Goal: Contribute content: Contribute content

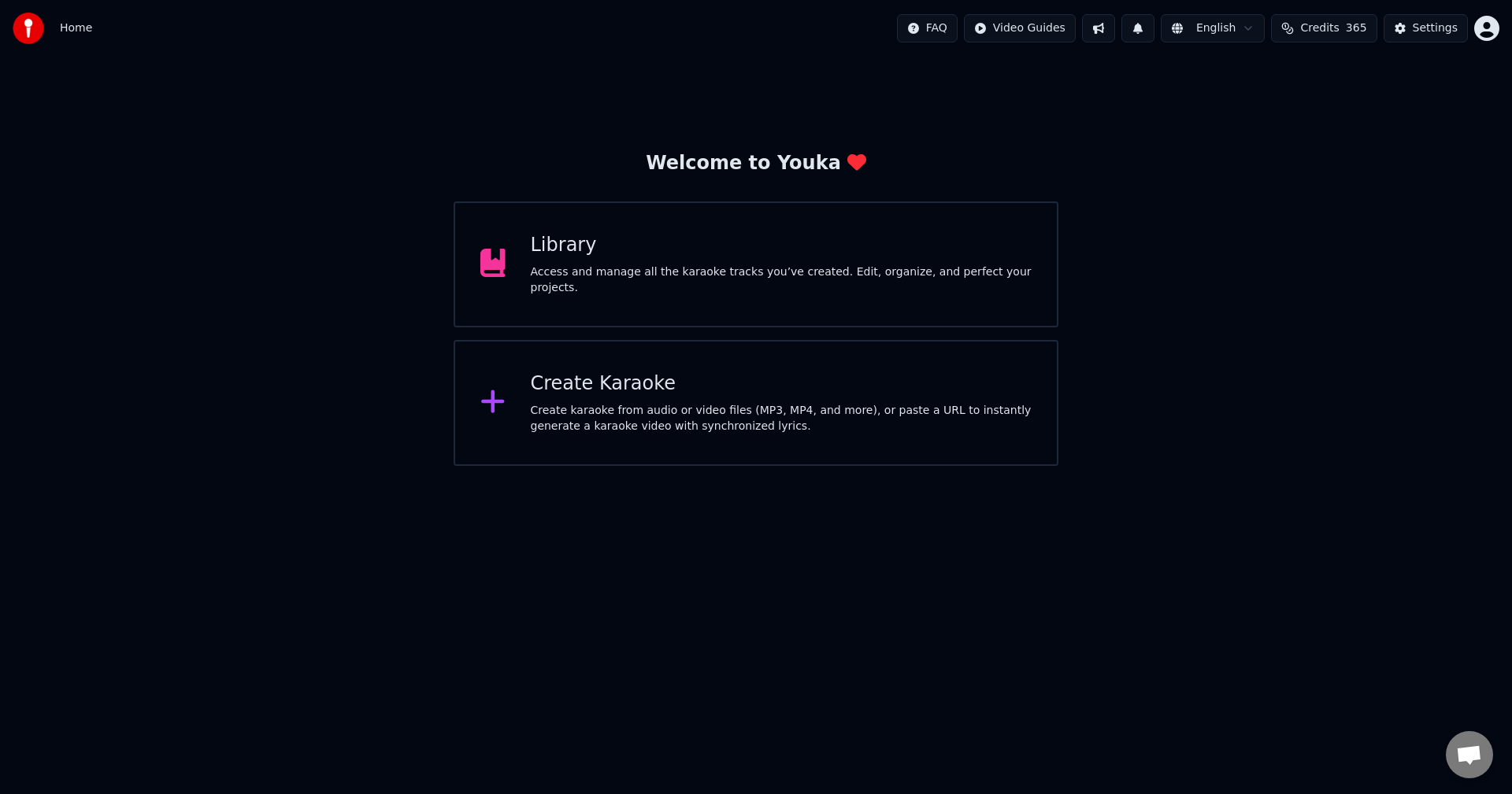
click at [686, 255] on div "Library" at bounding box center [781, 245] width 501 height 25
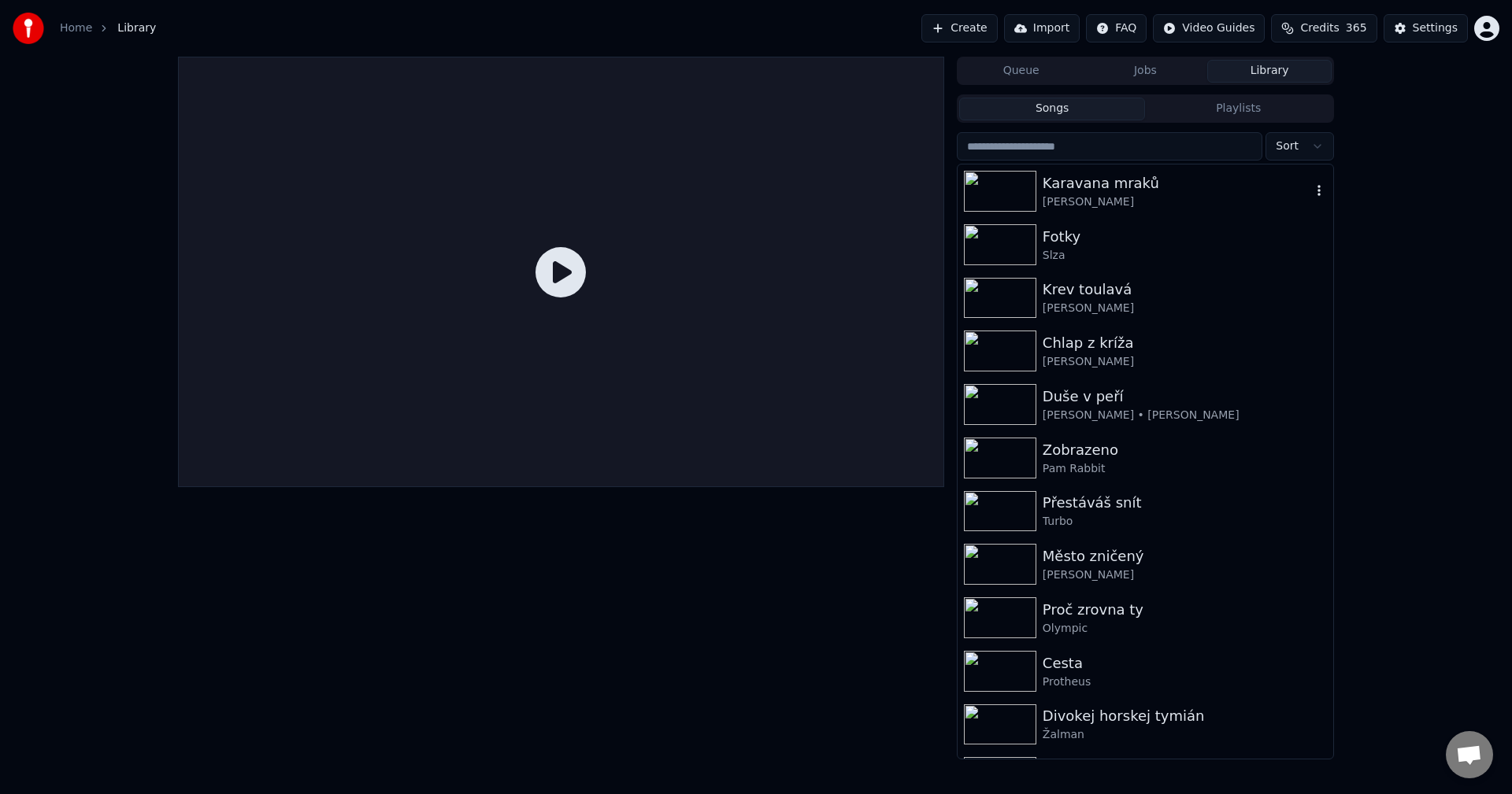
click at [1134, 192] on div "Karavana mraků" at bounding box center [1177, 183] width 269 height 22
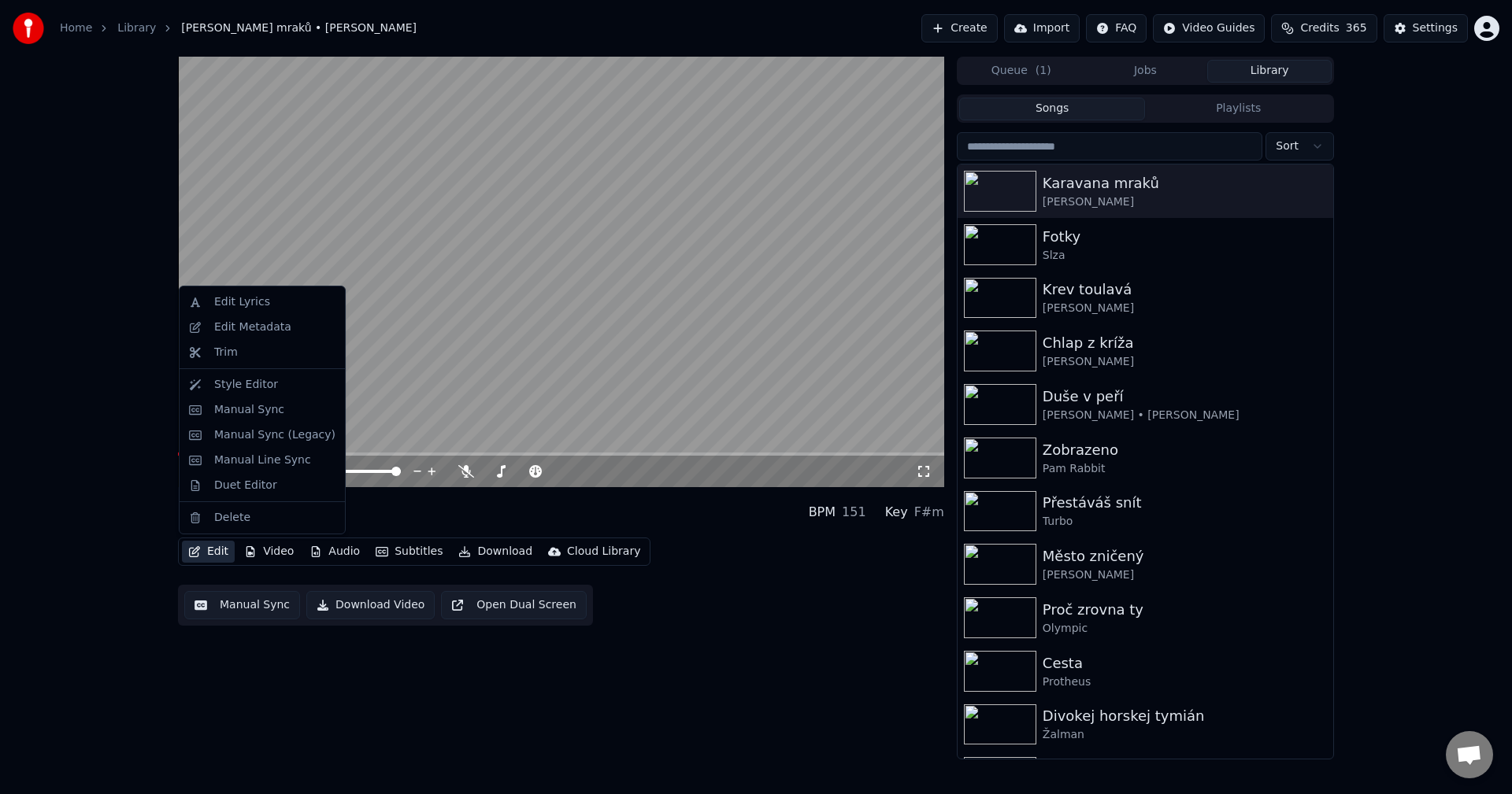
click at [208, 545] on button "Edit" at bounding box center [208, 552] width 53 height 22
click at [260, 319] on div "Edit Metadata" at bounding box center [252, 327] width 77 height 16
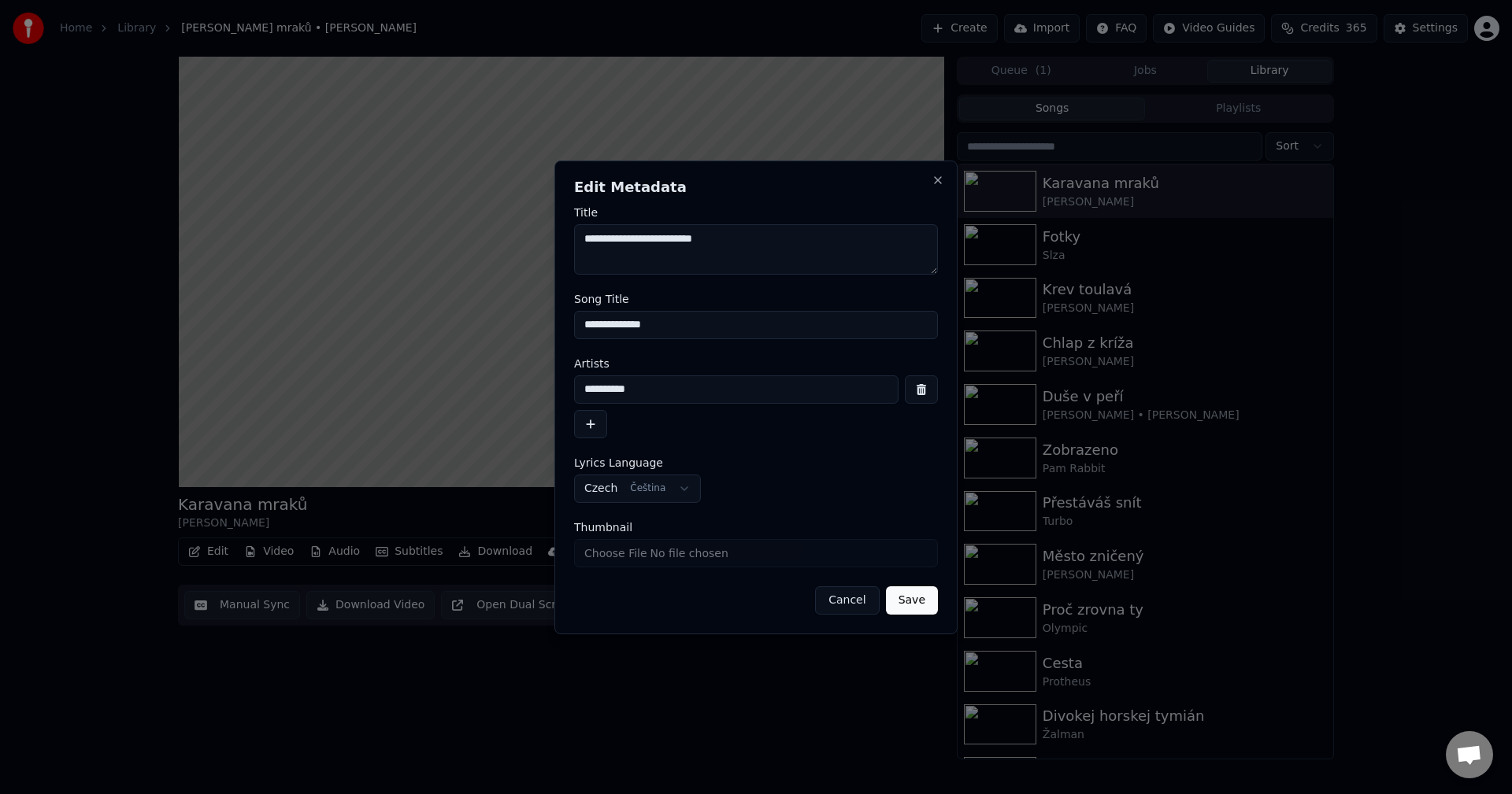
click at [655, 551] on input "Thumbnail" at bounding box center [756, 553] width 364 height 28
type input "**********"
click at [918, 593] on button "Save" at bounding box center [911, 600] width 52 height 28
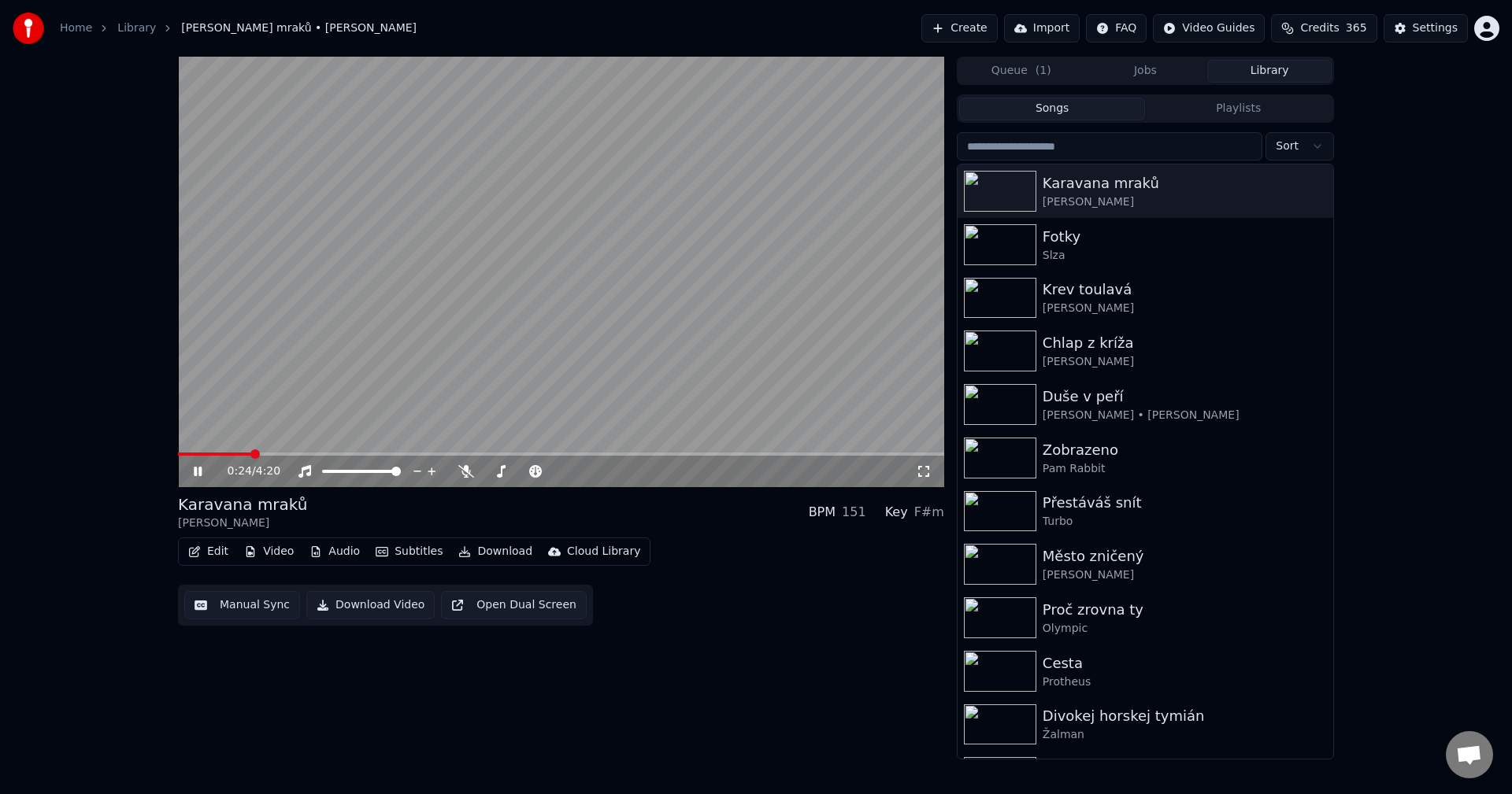
click at [192, 476] on icon at bounding box center [209, 471] width 37 height 13
click at [1121, 144] on input "search" at bounding box center [1110, 146] width 306 height 28
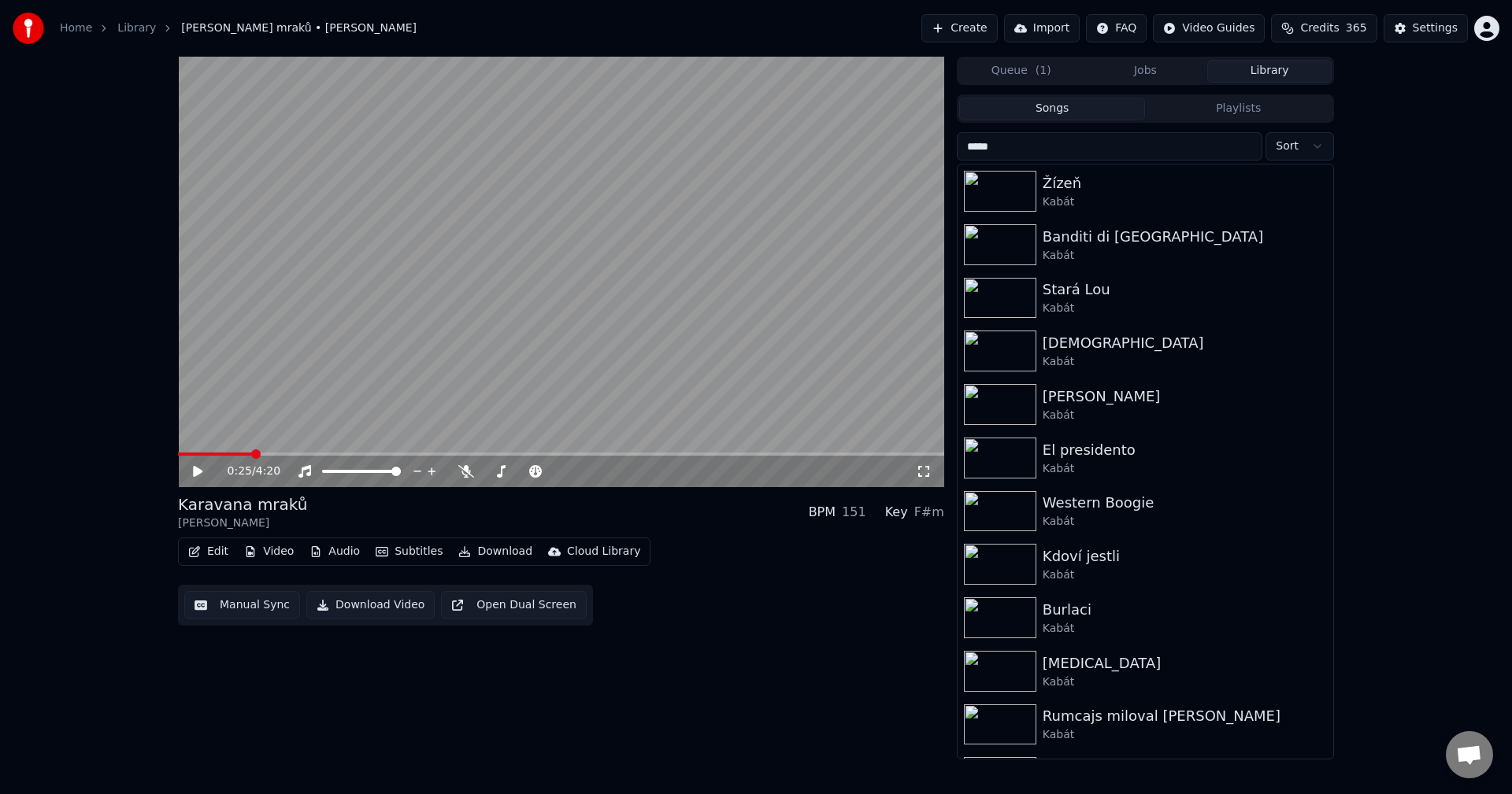
type input "*****"
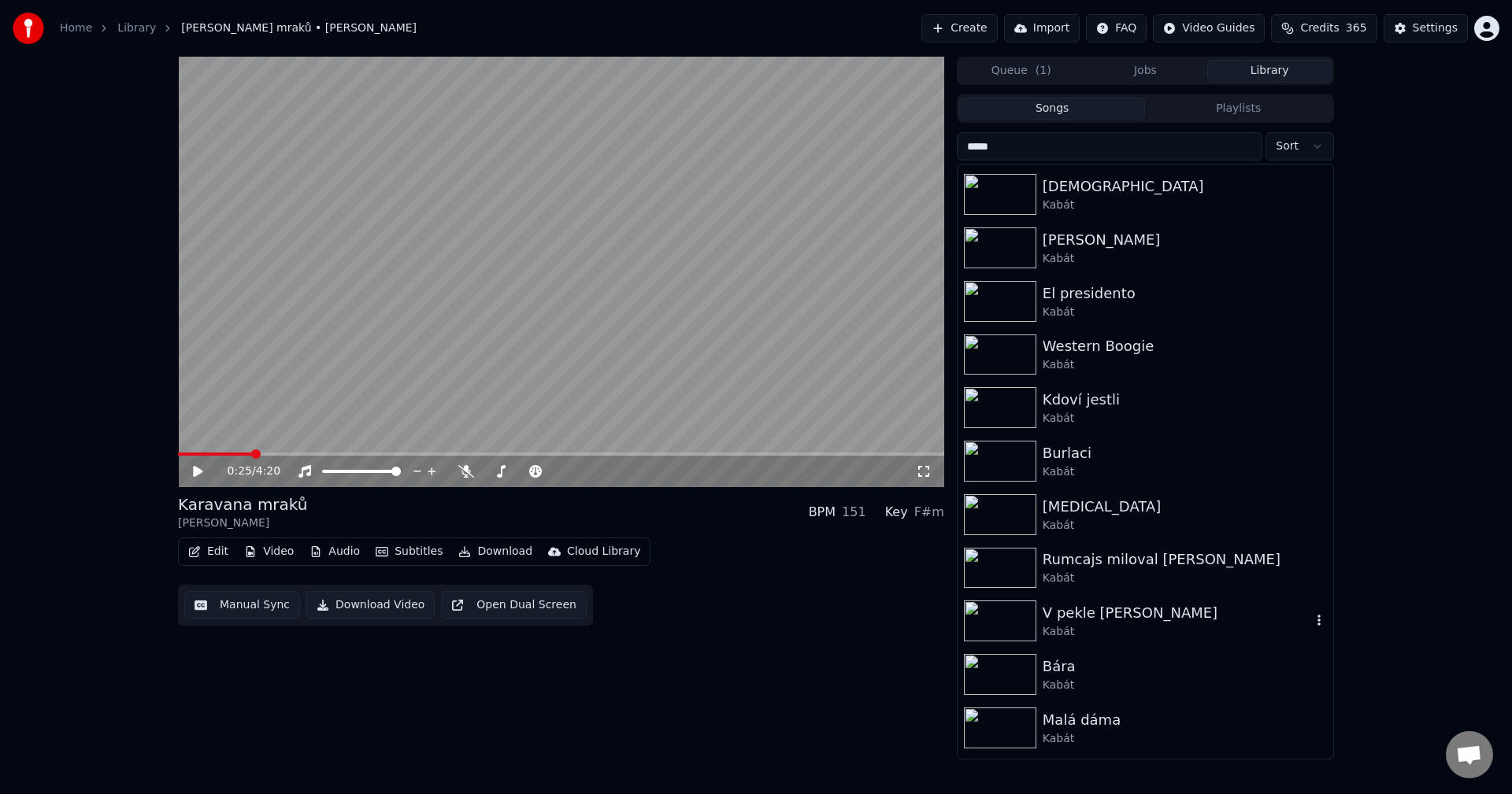
scroll to position [205, 0]
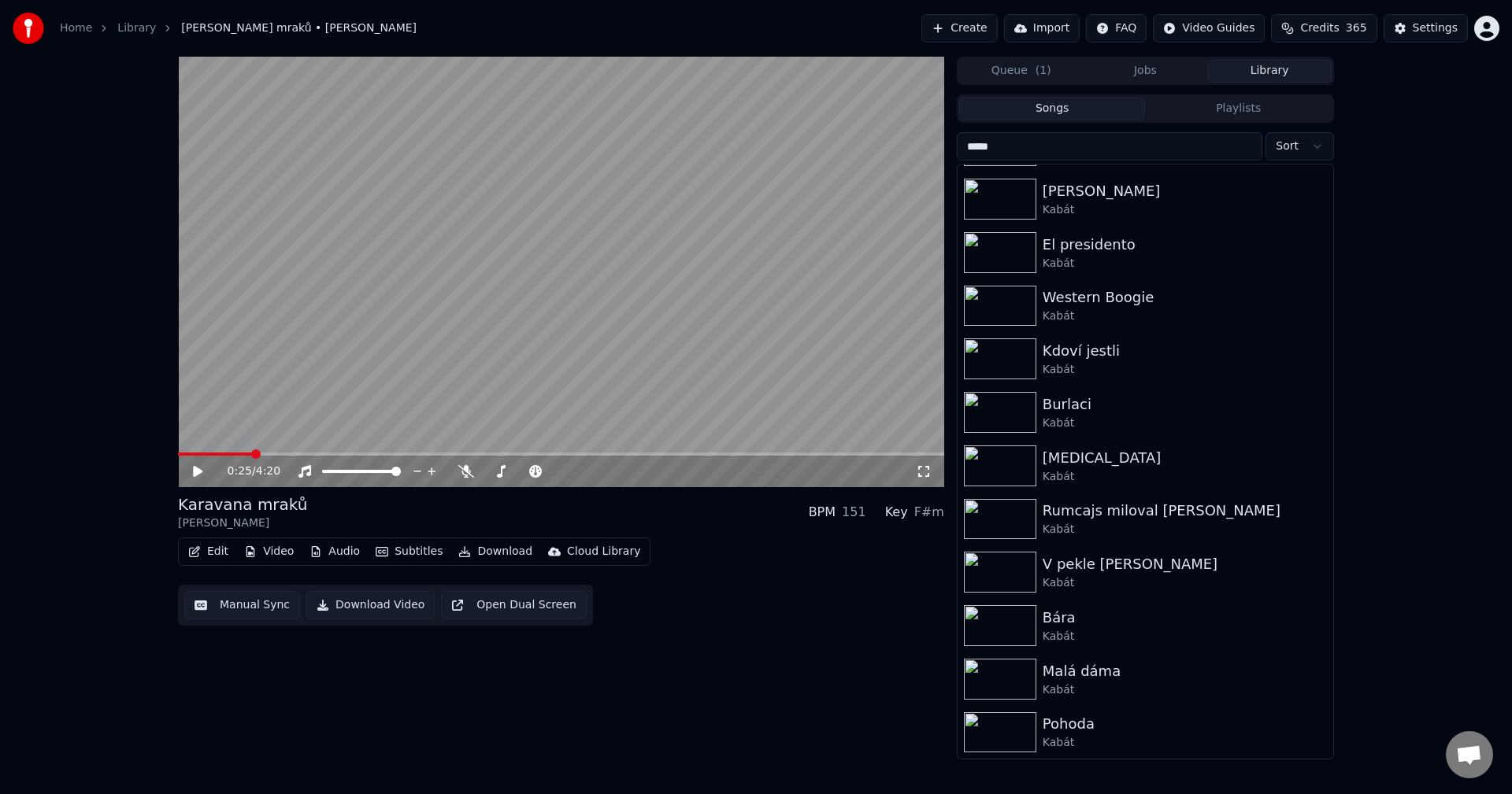
click at [976, 21] on button "Create" at bounding box center [959, 28] width 76 height 28
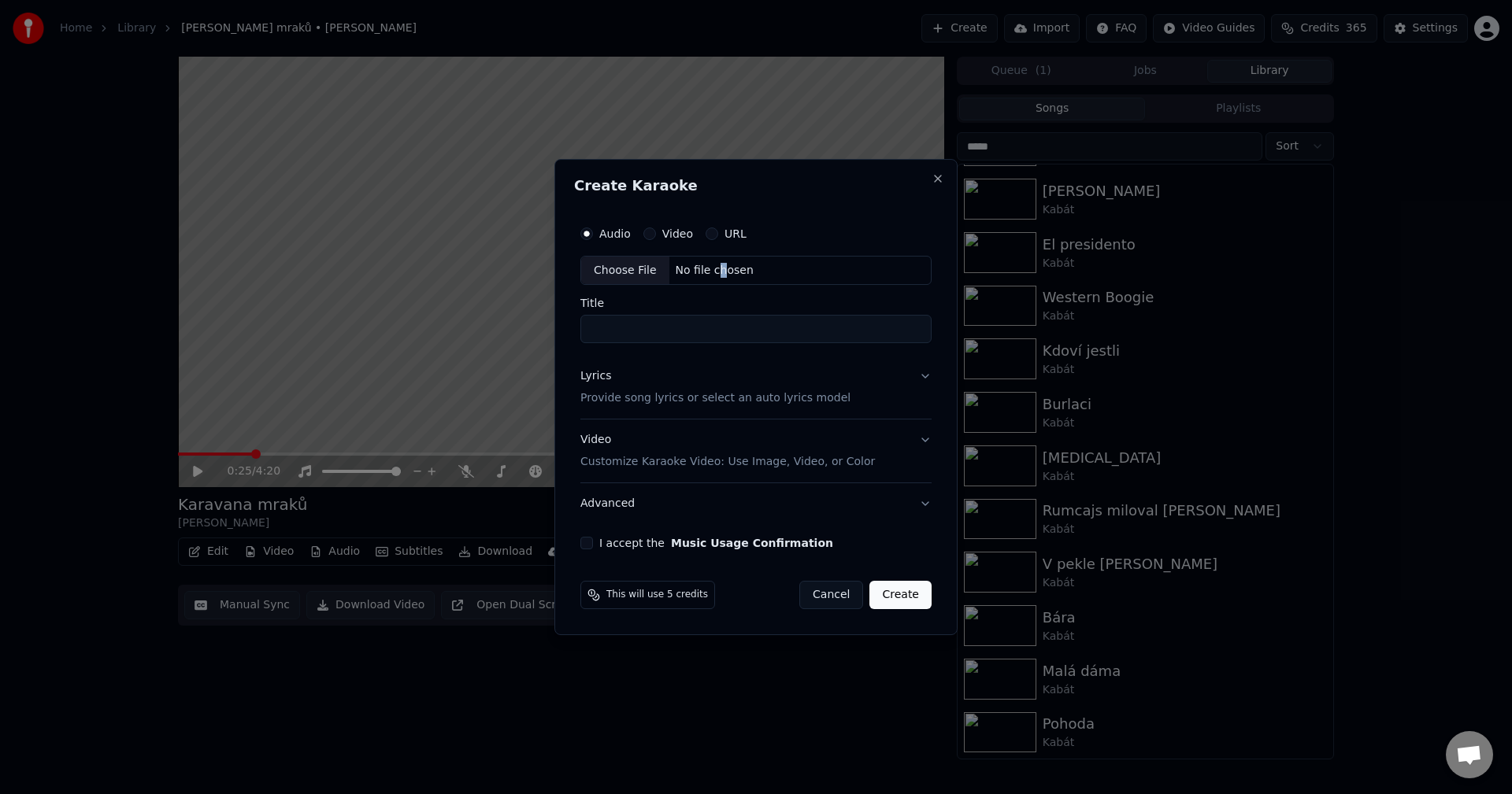
click at [713, 264] on div "No file chosen" at bounding box center [715, 271] width 91 height 16
type input "**********"
click at [670, 397] on p "Provide song lyrics or select an auto lyrics model" at bounding box center [712, 399] width 270 height 16
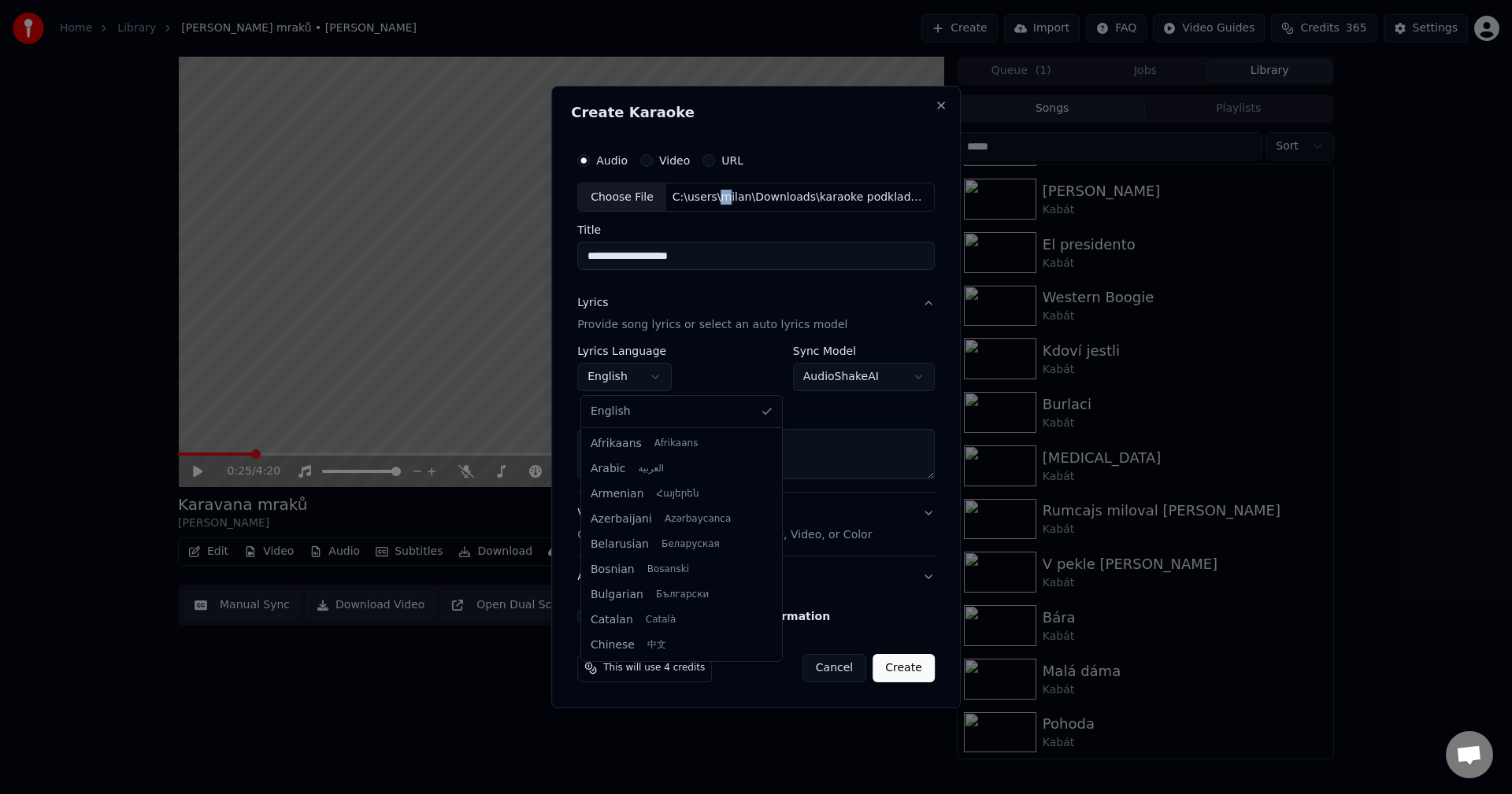
click at [637, 372] on body "**********" at bounding box center [756, 397] width 1512 height 794
select select "**"
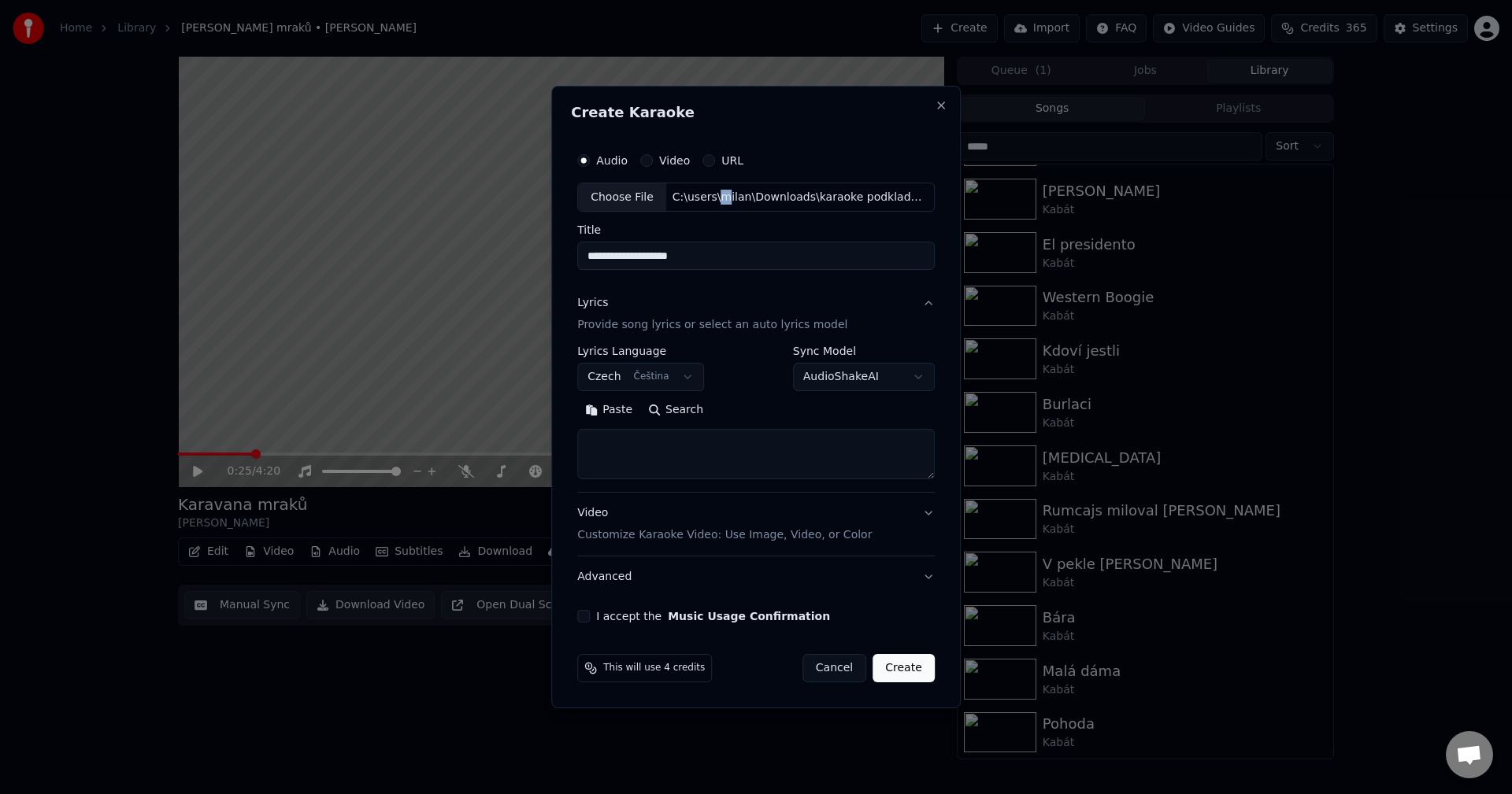
click at [625, 413] on button "Paste" at bounding box center [608, 411] width 63 height 25
click at [735, 407] on button "Expand" at bounding box center [748, 411] width 74 height 25
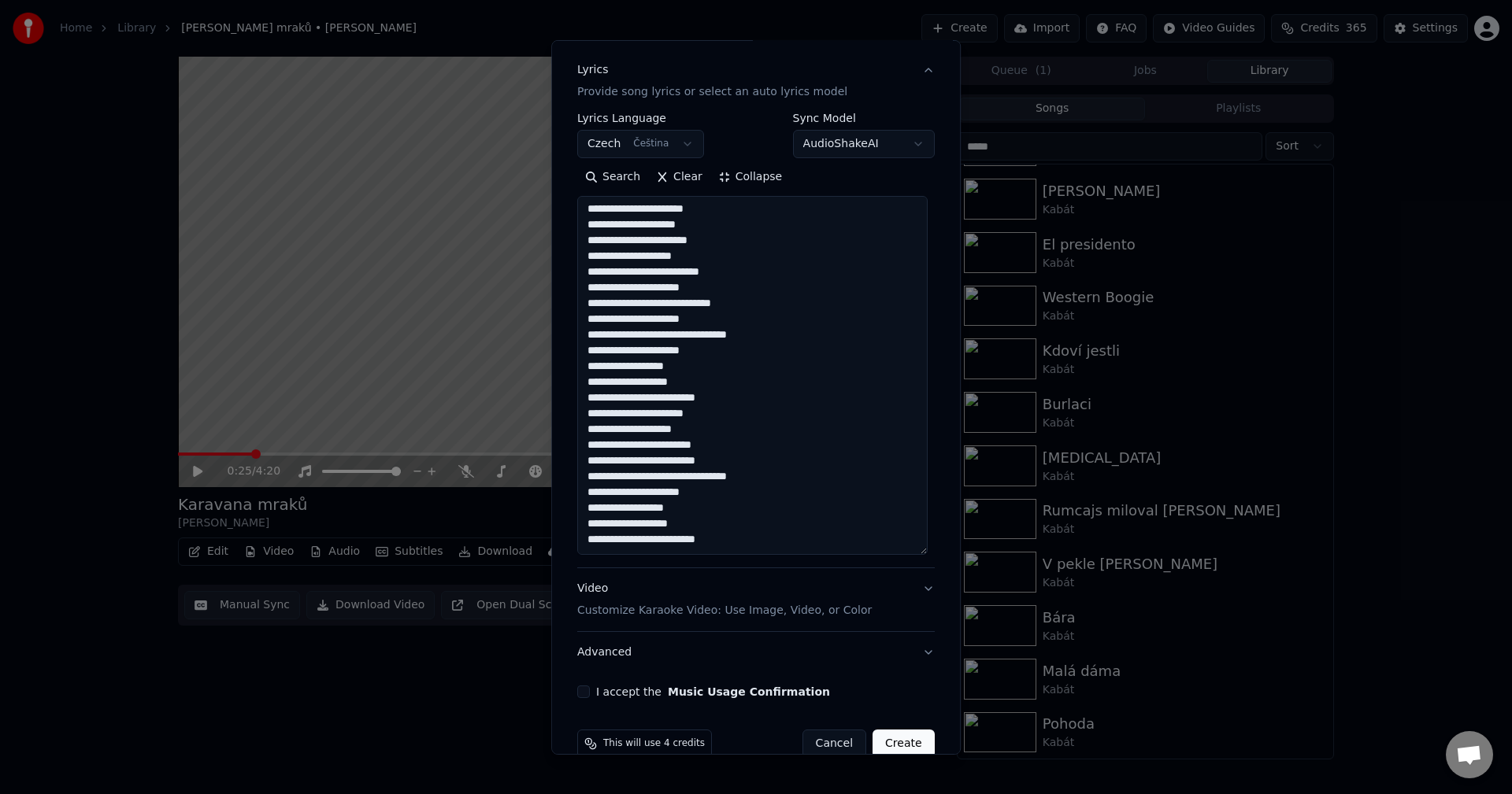
scroll to position [216, 0]
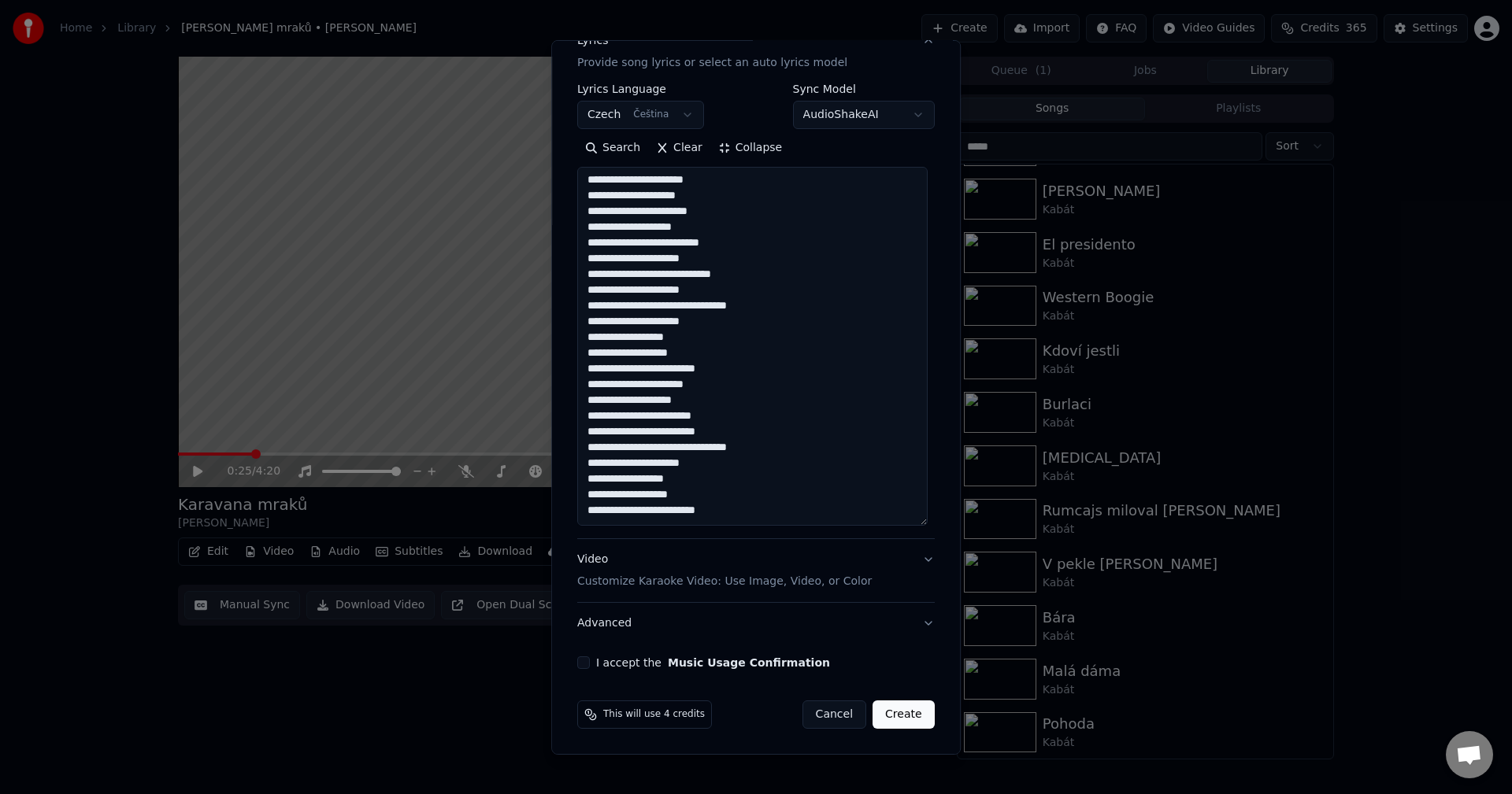
click at [587, 665] on div "I accept the Music Usage Confirmation" at bounding box center [756, 663] width 357 height 13
click at [577, 664] on button "I accept the Music Usage Confirmation" at bounding box center [583, 663] width 13 height 13
click at [895, 715] on button "Create" at bounding box center [904, 714] width 62 height 28
type textarea "**********"
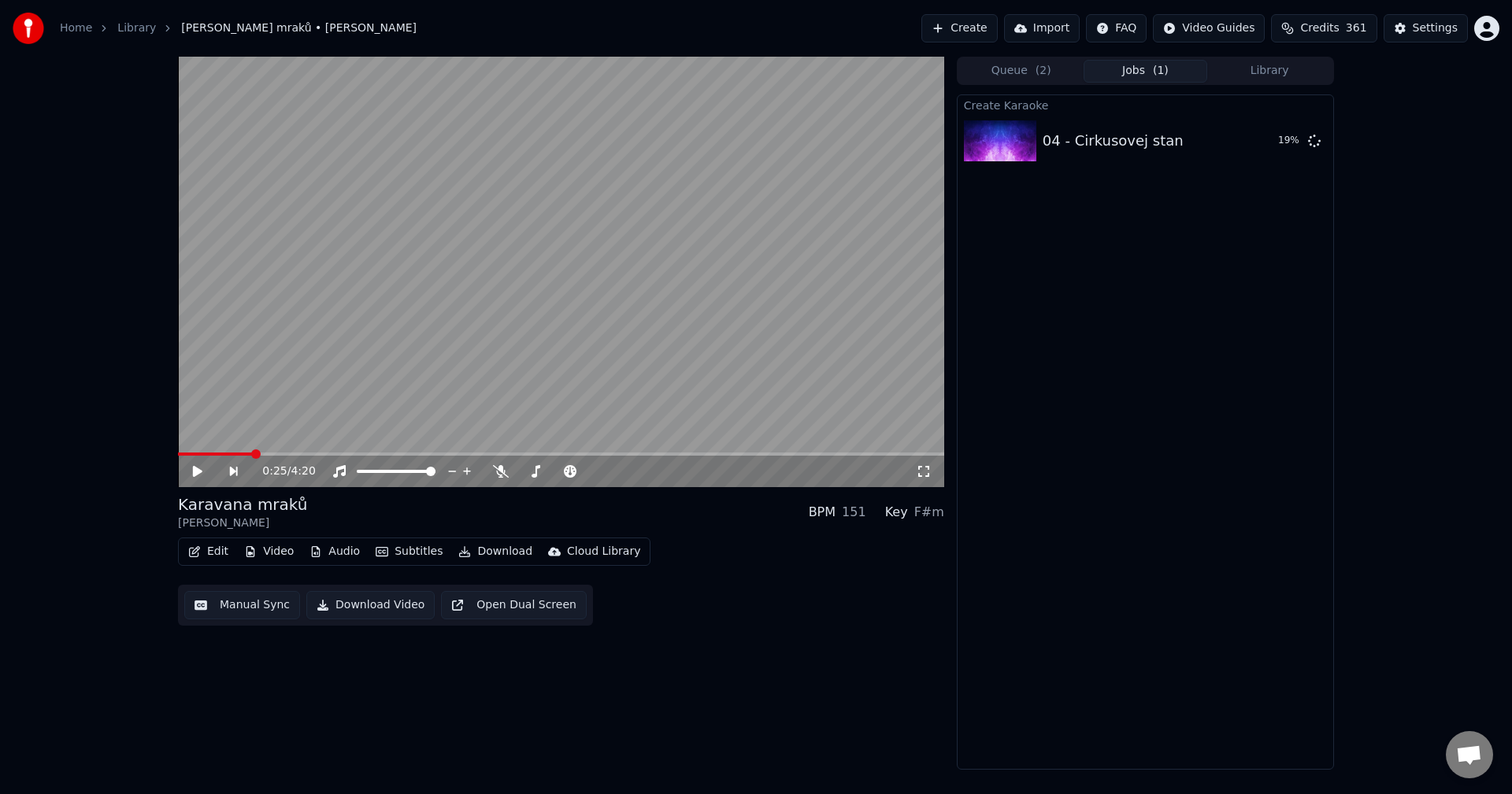
click at [1255, 76] on button "Library" at bounding box center [1270, 70] width 125 height 22
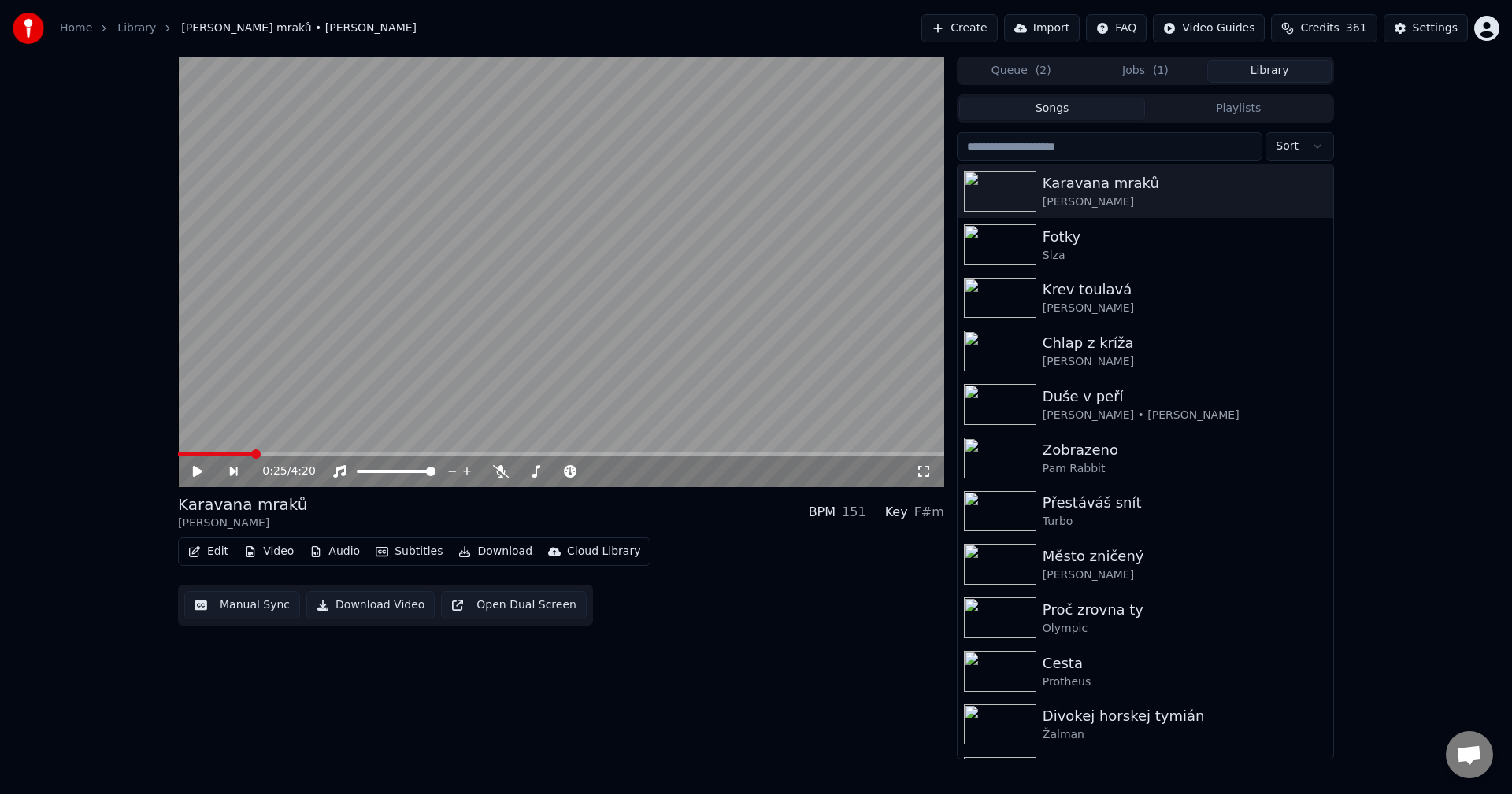
click at [1135, 145] on input "search" at bounding box center [1110, 146] width 306 height 28
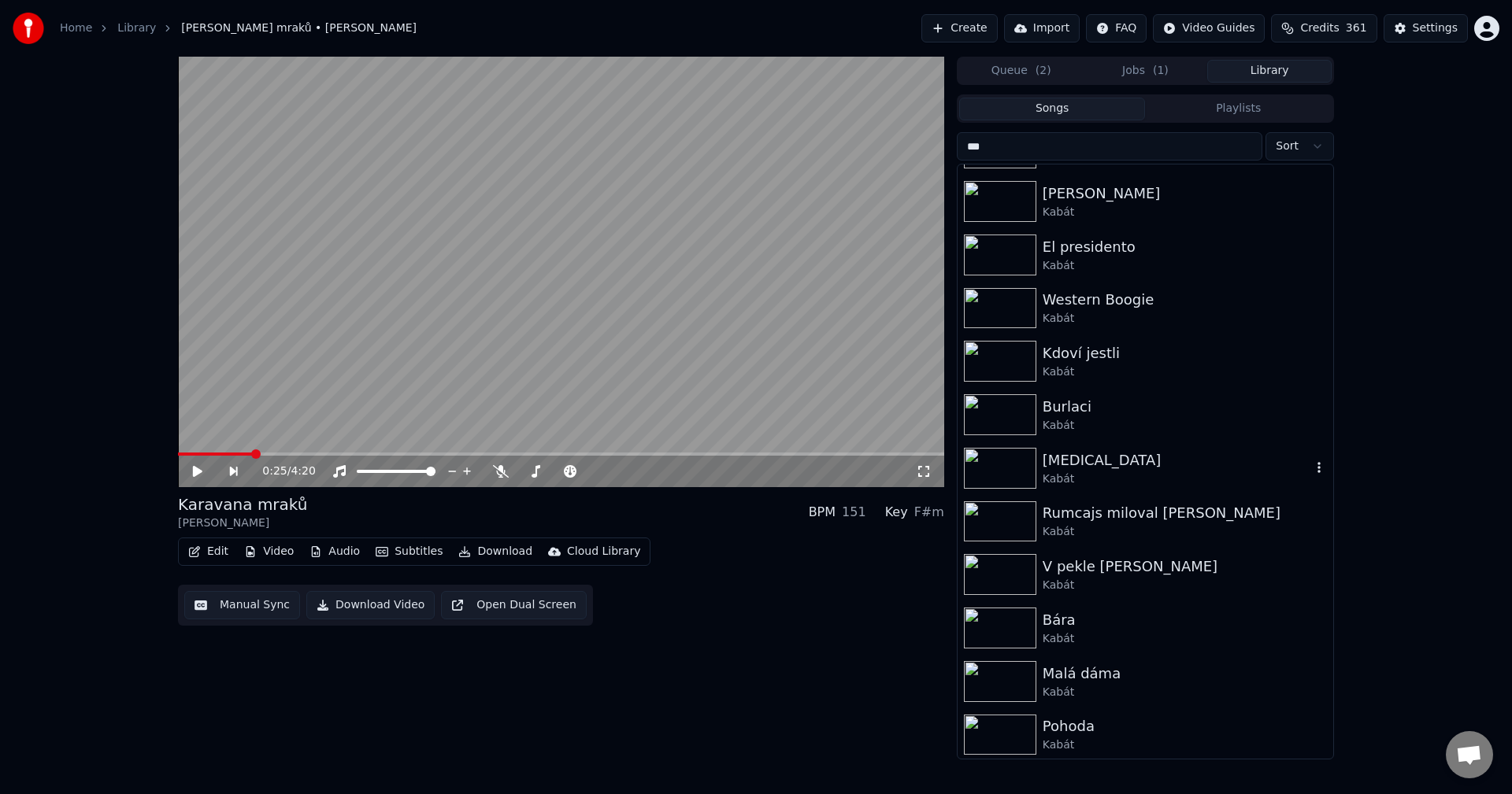
scroll to position [205, 0]
type input "***"
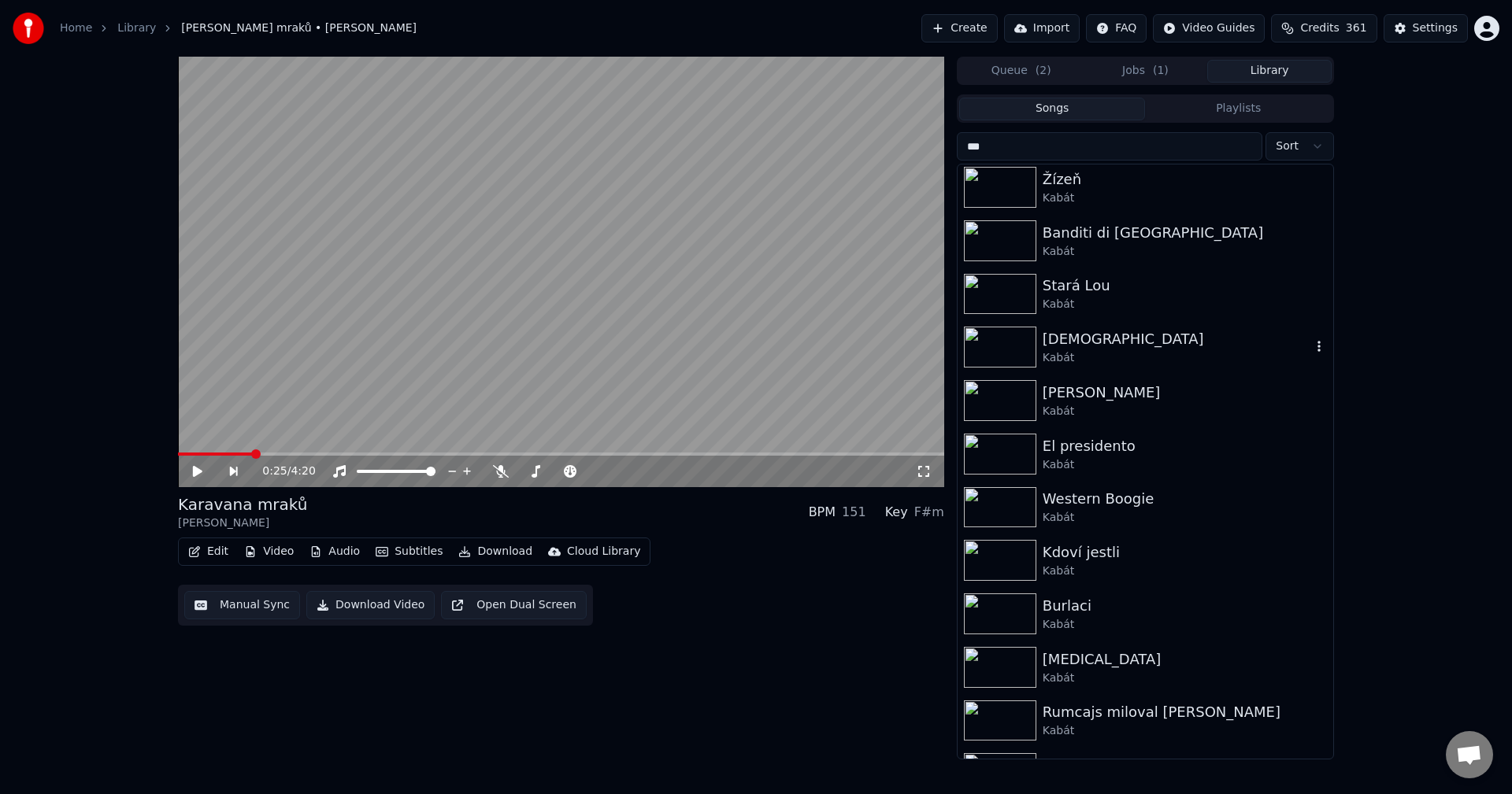
scroll to position [0, 0]
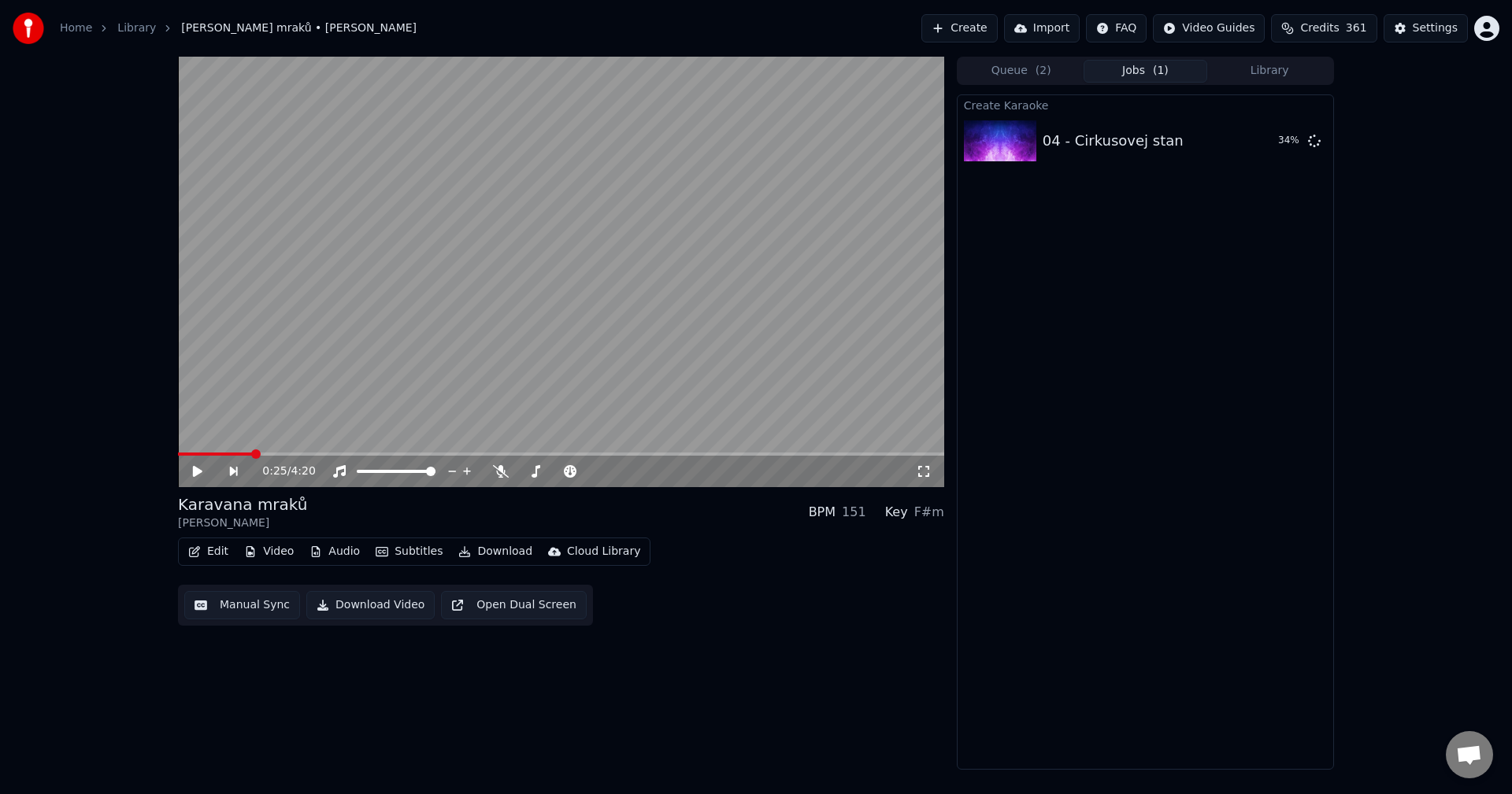
click at [1142, 72] on button "Jobs ( 1 )" at bounding box center [1146, 70] width 125 height 22
click at [1292, 85] on div "Queue ( 2 ) Jobs Library Create Karaoke 04 - Cirkusovej [PERSON_NAME] Play" at bounding box center [1145, 413] width 377 height 713
click at [1287, 71] on button "Library" at bounding box center [1270, 70] width 125 height 22
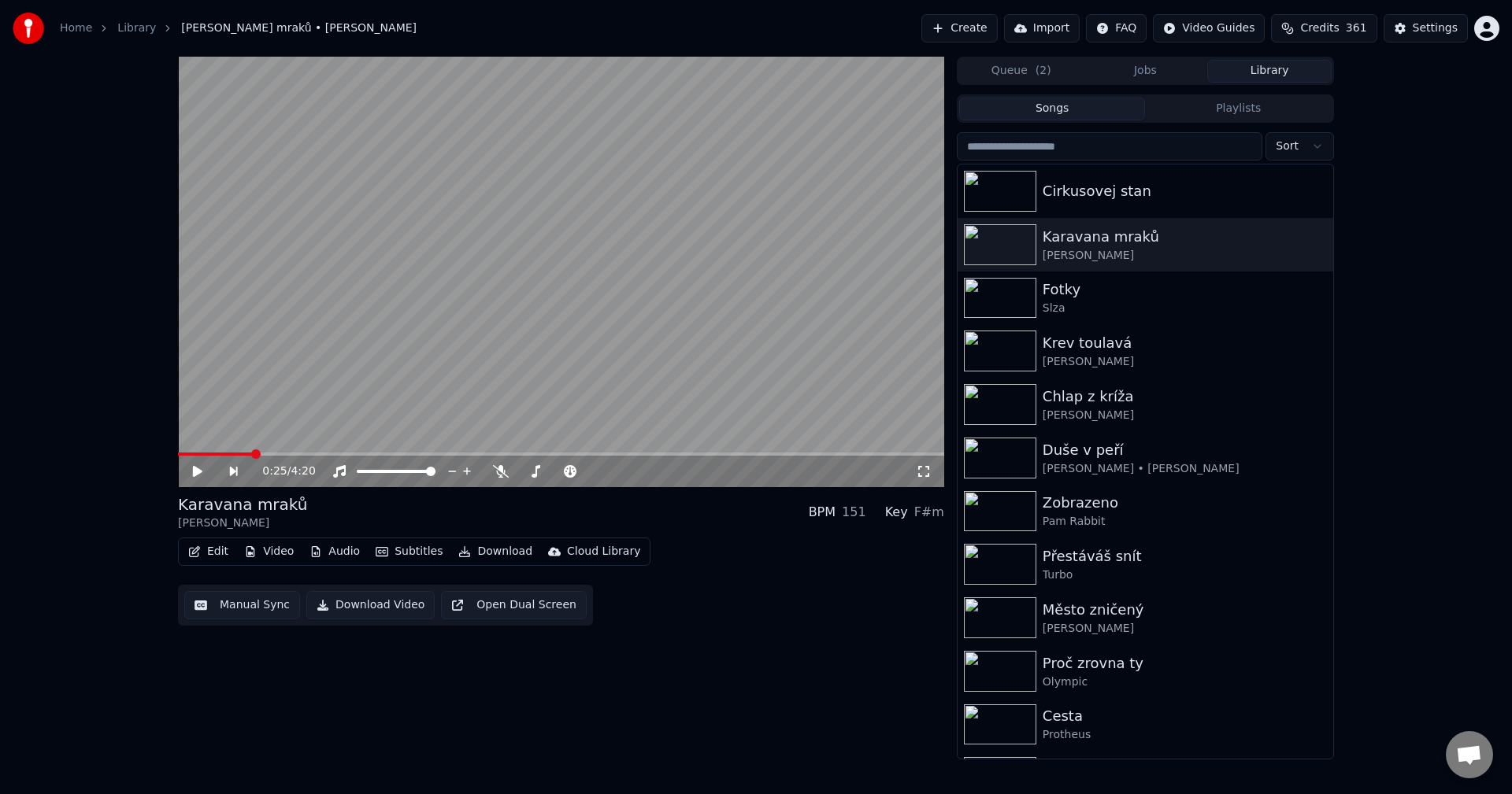
click at [230, 611] on button "Manual Sync" at bounding box center [241, 604] width 116 height 28
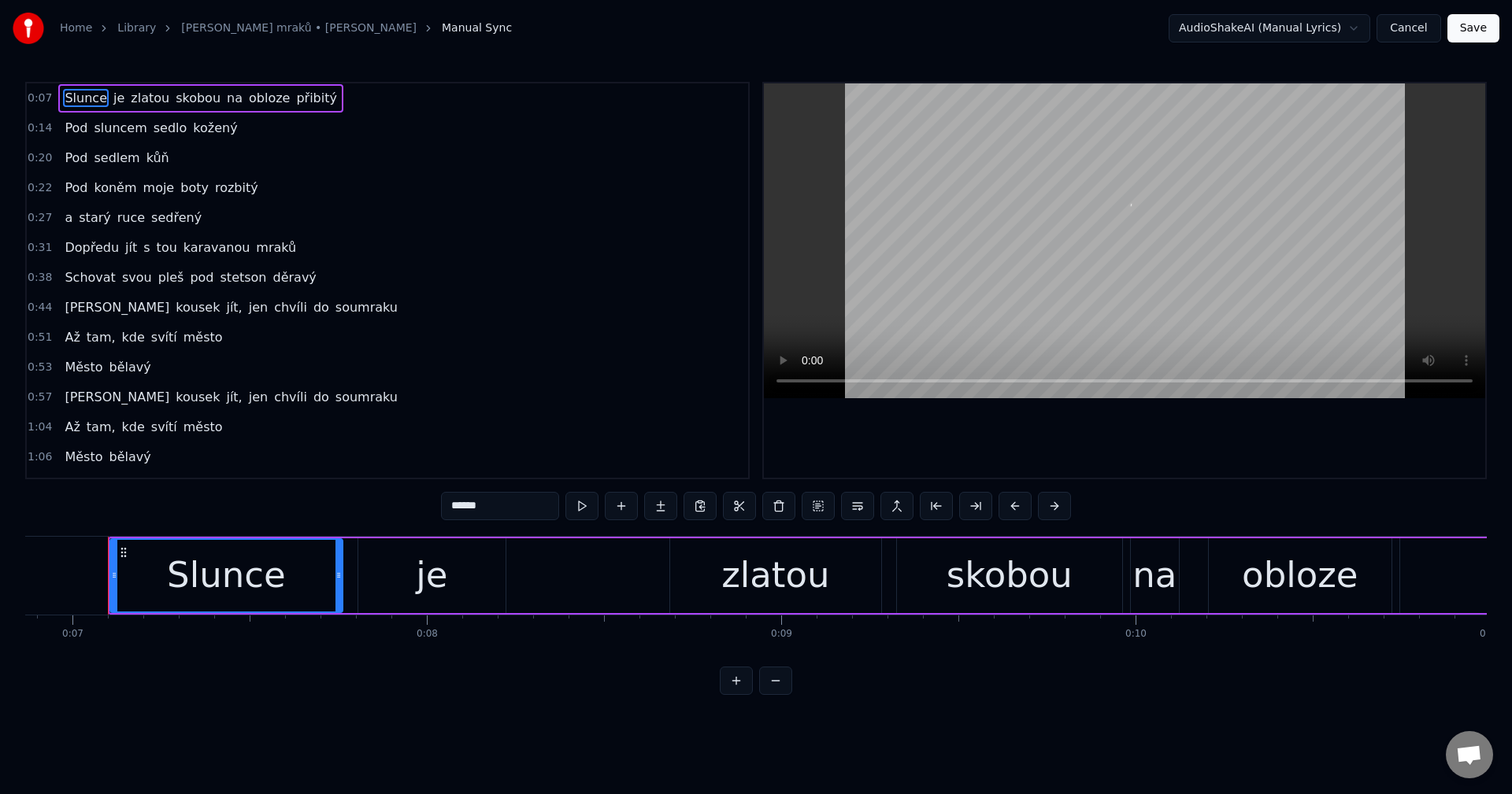
scroll to position [0, 2437]
click at [265, 32] on link "[PERSON_NAME] mraků • [PERSON_NAME]" at bounding box center [299, 28] width 236 height 16
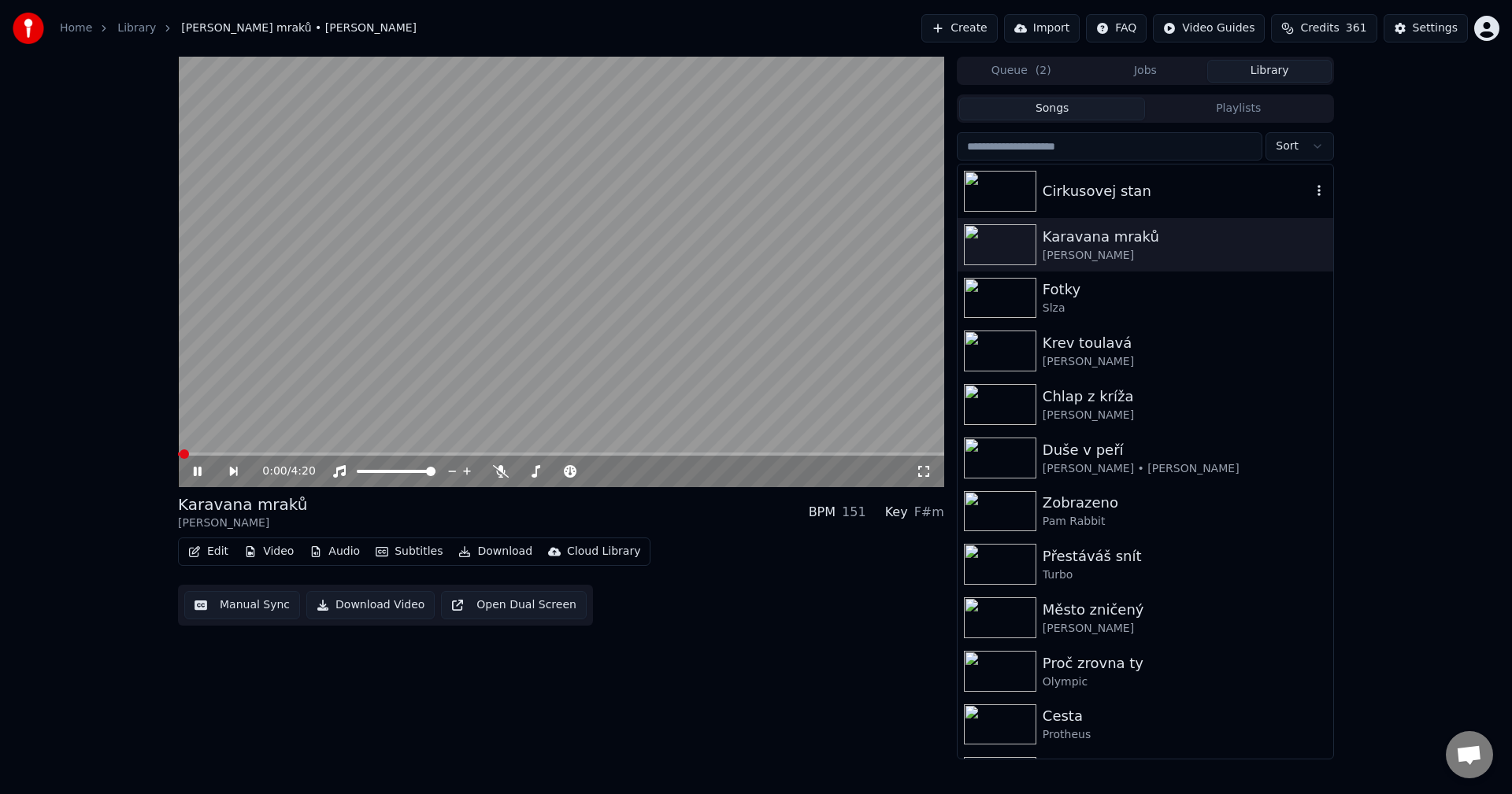
click at [1133, 189] on div "Cirkusovej stan" at bounding box center [1177, 191] width 269 height 22
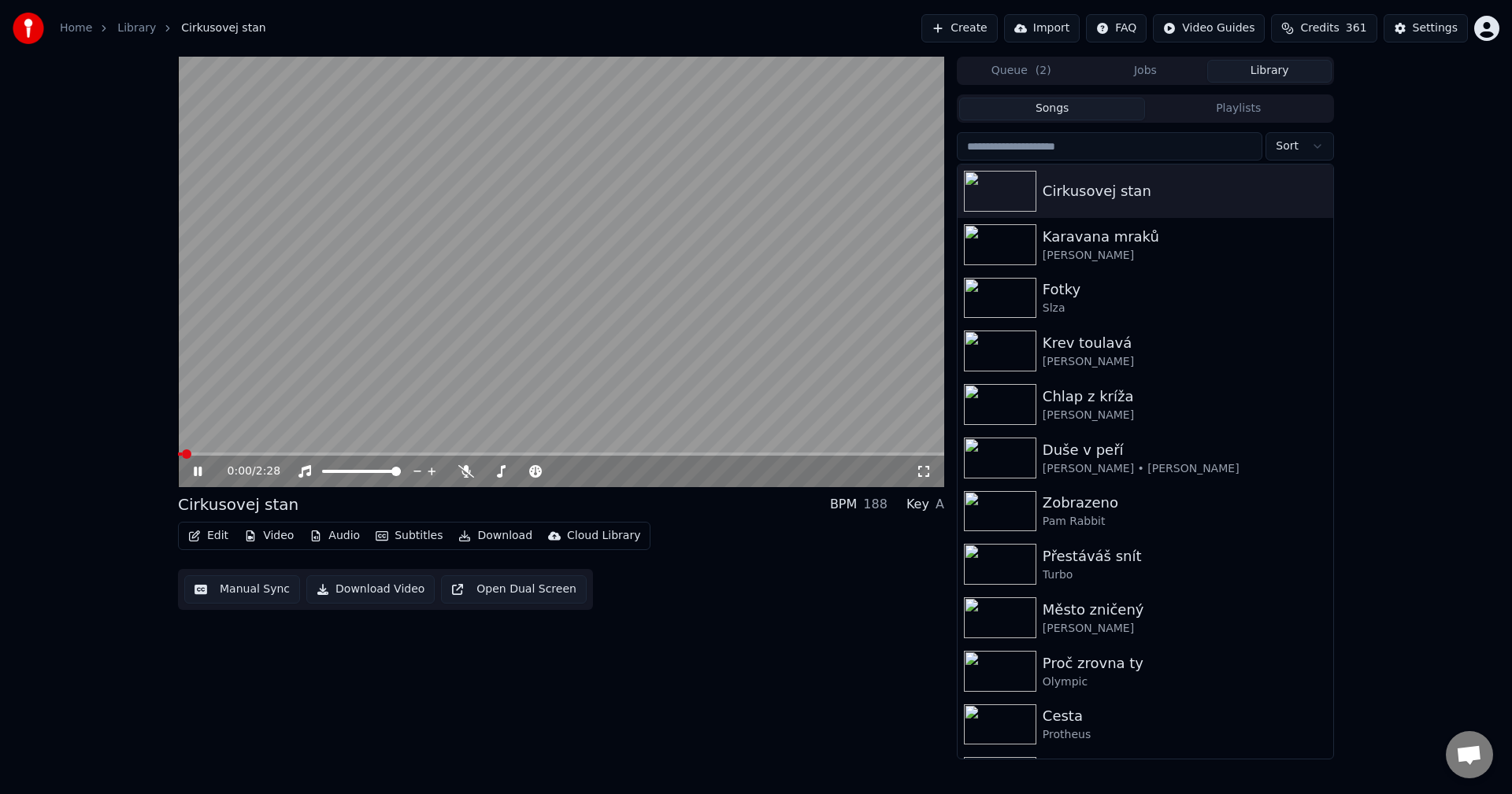
click at [241, 590] on button "Manual Sync" at bounding box center [241, 589] width 116 height 28
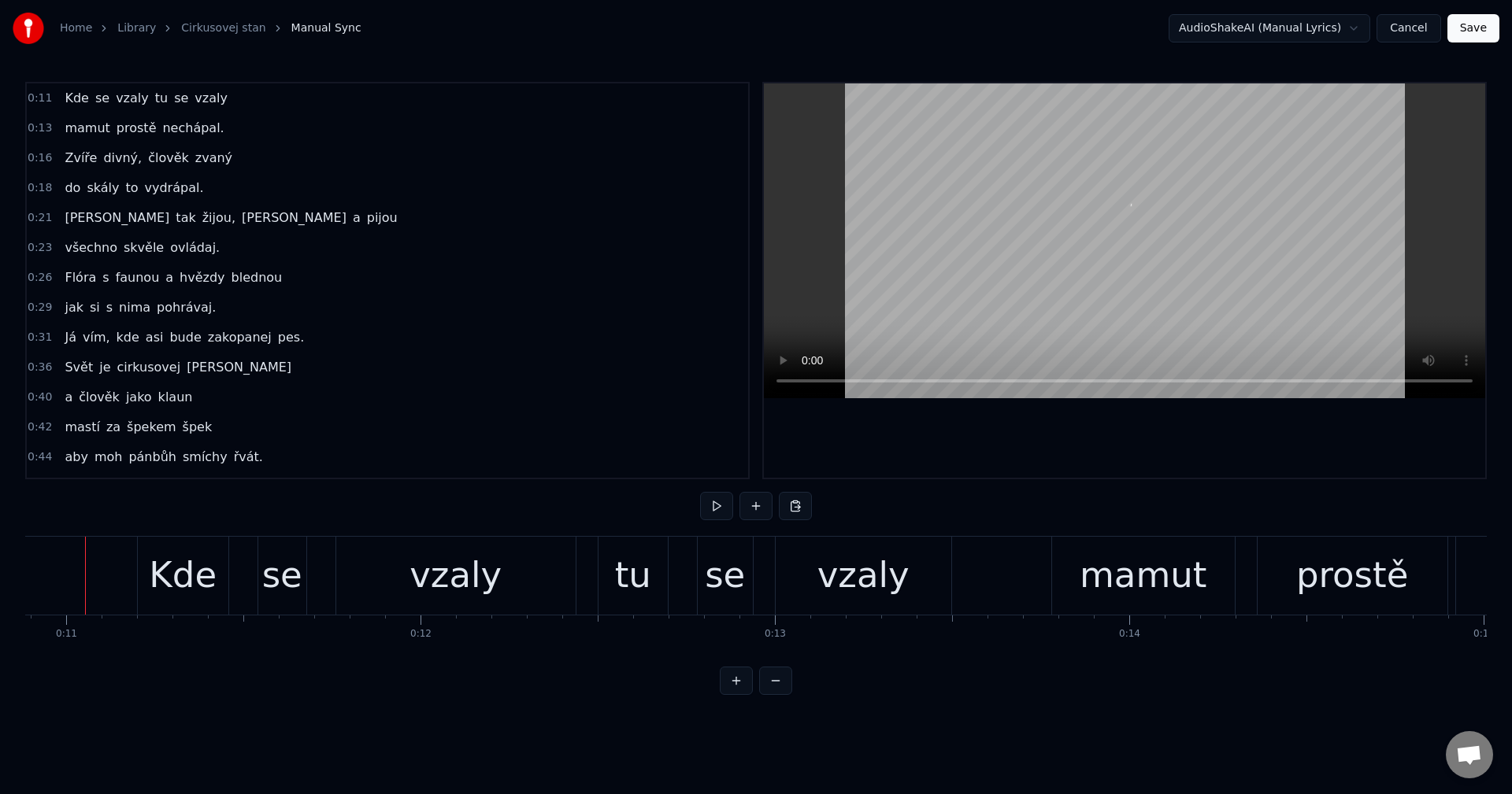
scroll to position [0, 3838]
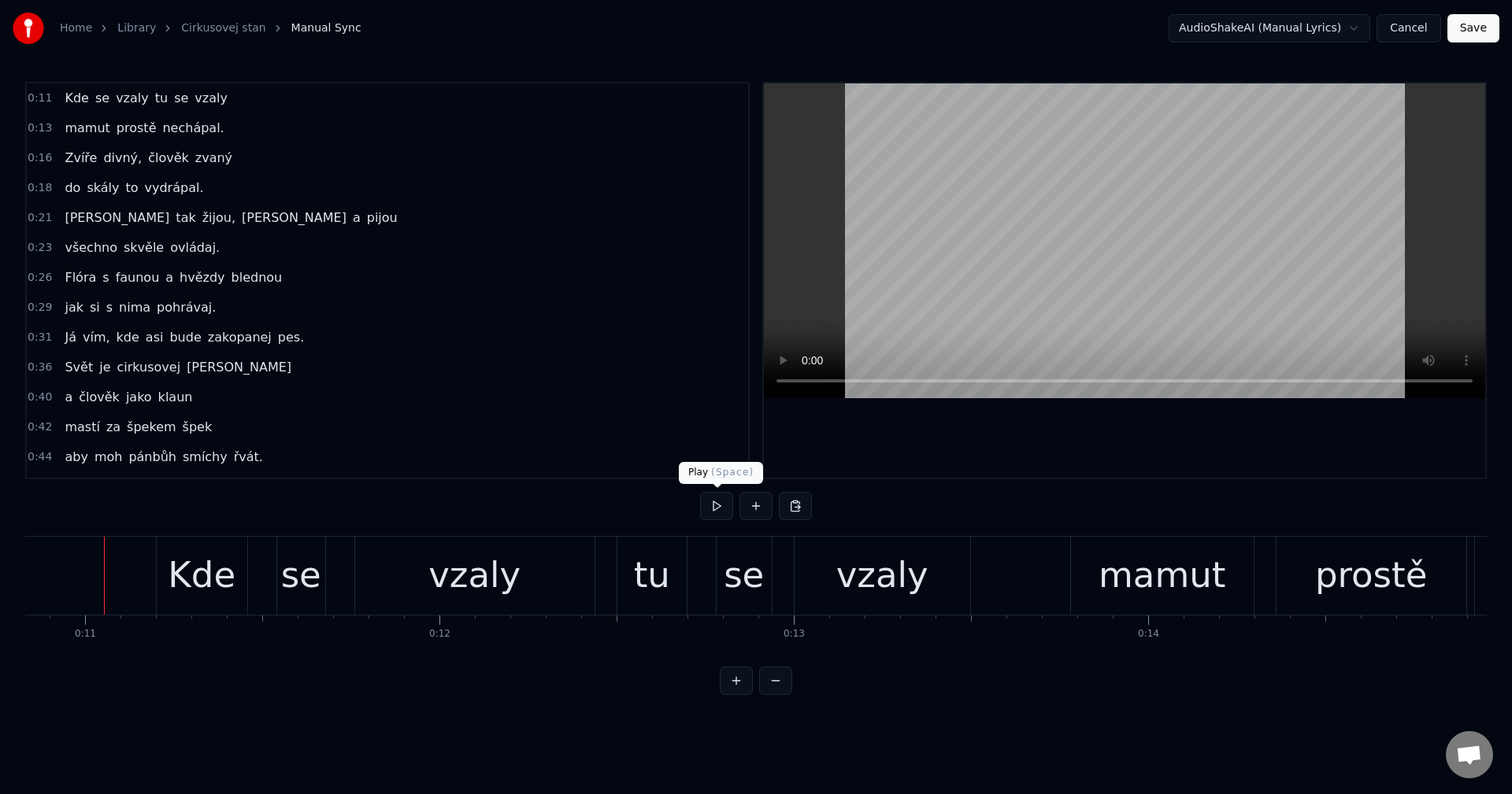
click at [719, 503] on button at bounding box center [717, 506] width 33 height 28
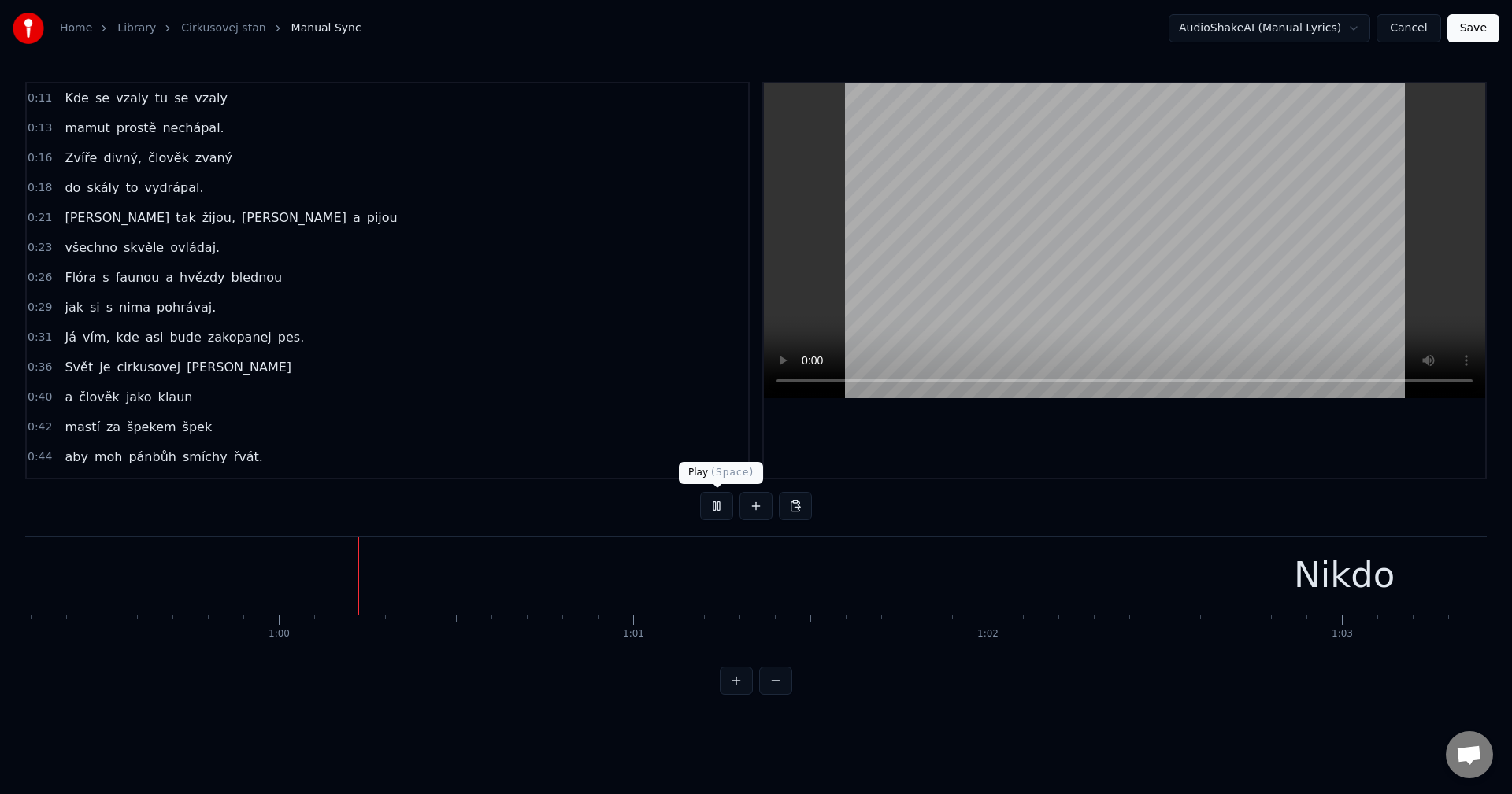
scroll to position [0, 21037]
click at [719, 498] on button at bounding box center [717, 506] width 33 height 28
click at [845, 583] on div "Nikdo" at bounding box center [1316, 576] width 1707 height 78
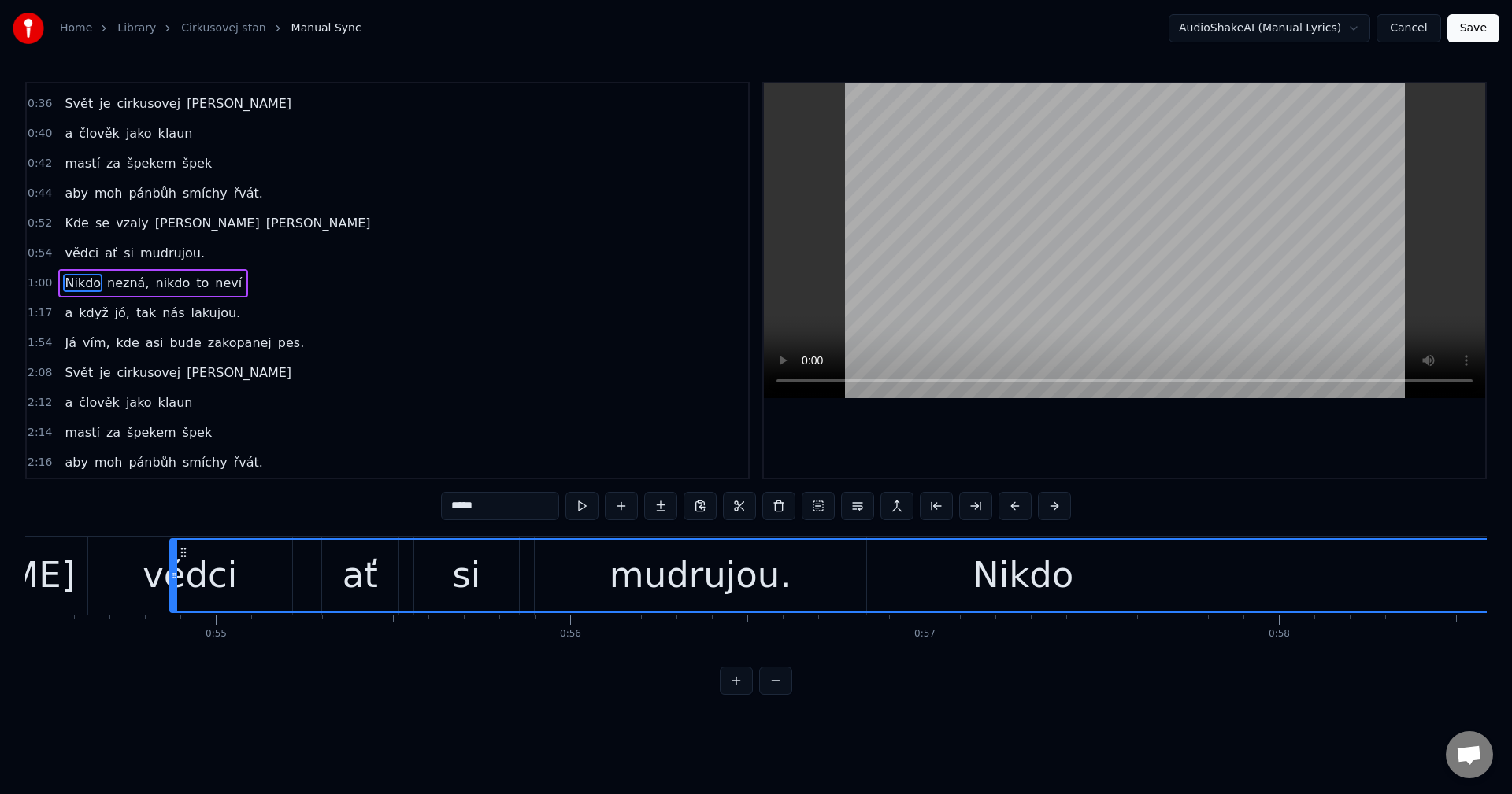
scroll to position [0, 19301]
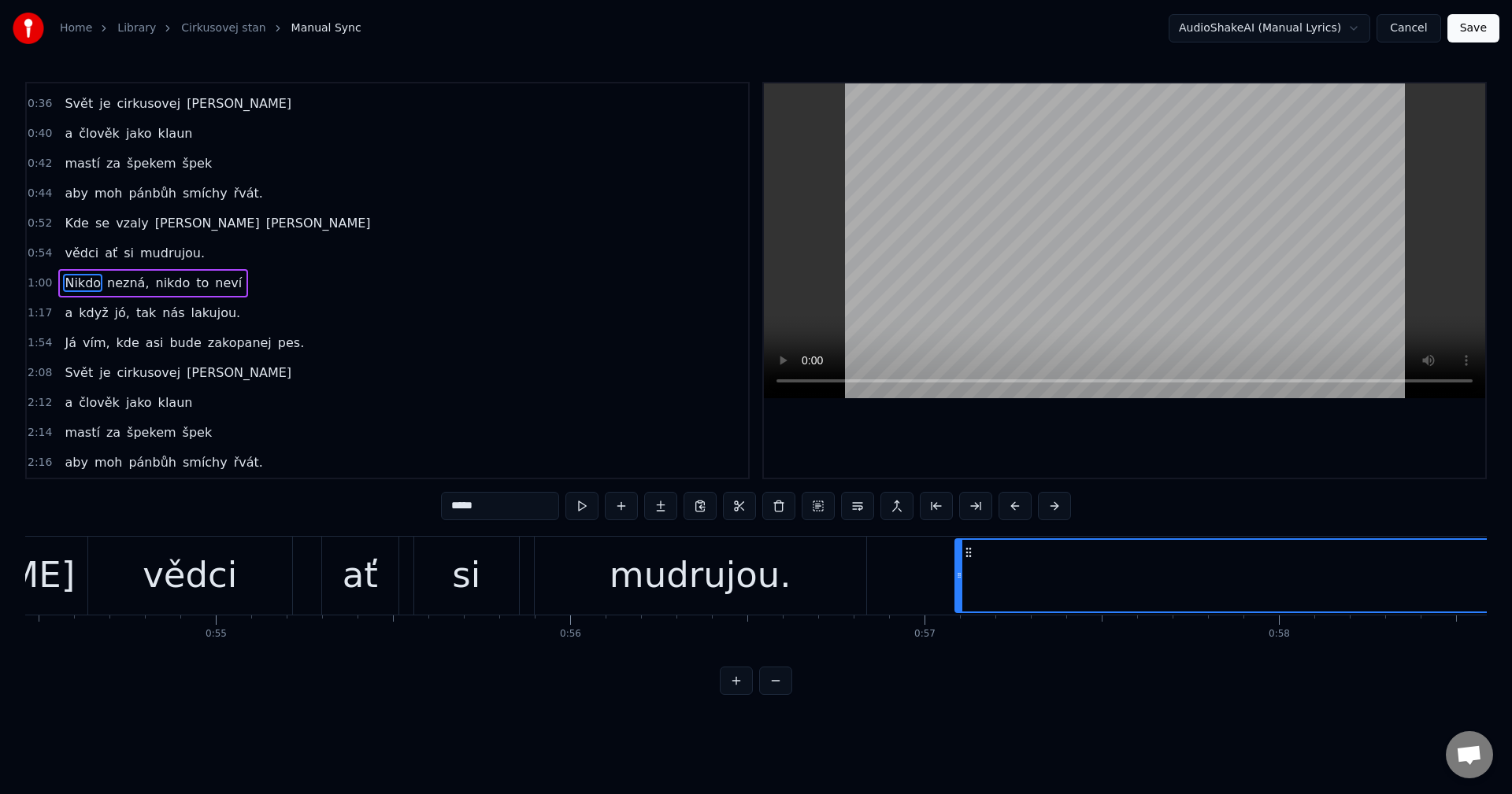
drag, startPoint x: 561, startPoint y: 554, endPoint x: 969, endPoint y: 583, distance: 409.0
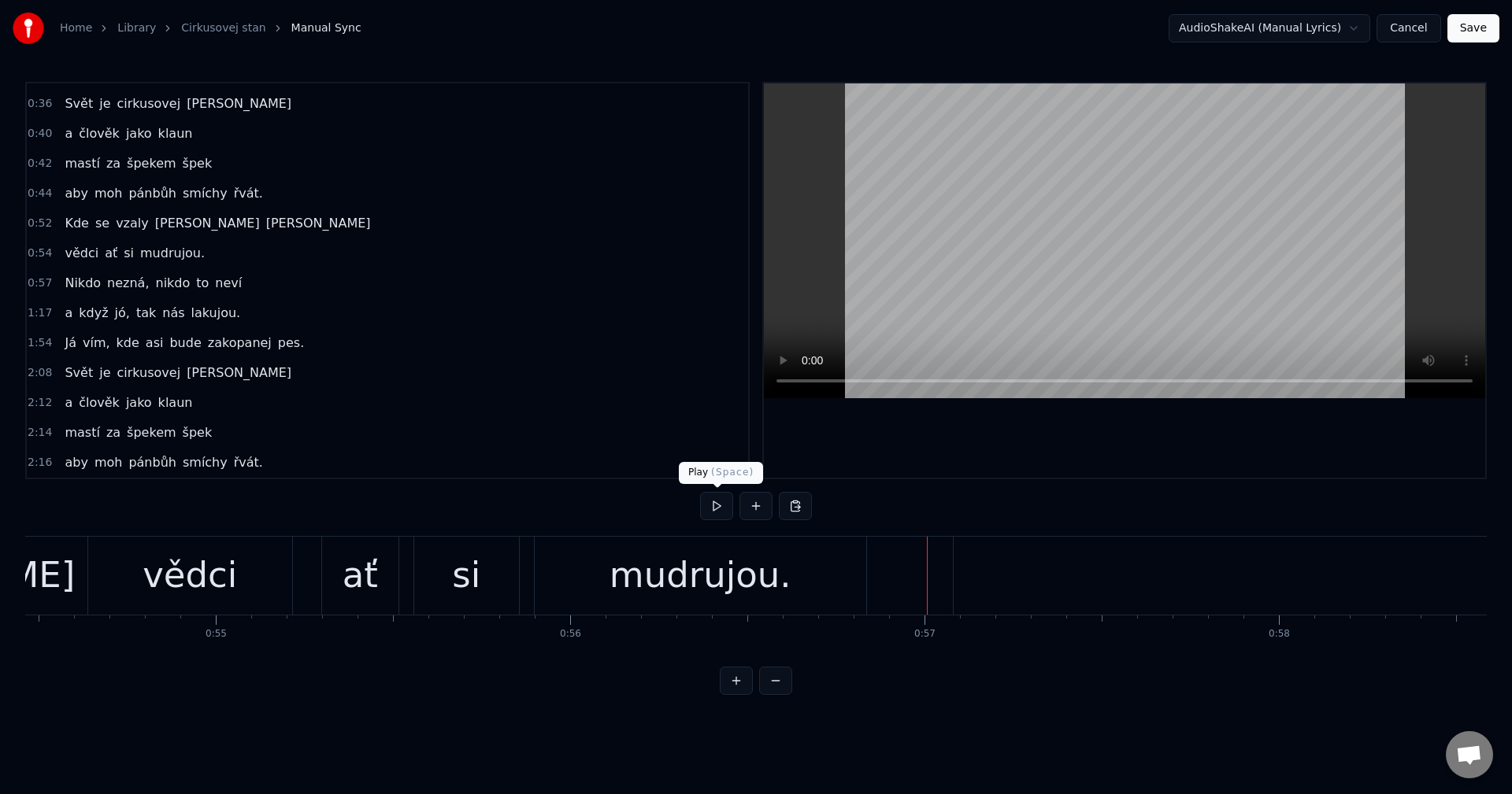
click at [713, 504] on button at bounding box center [717, 506] width 33 height 28
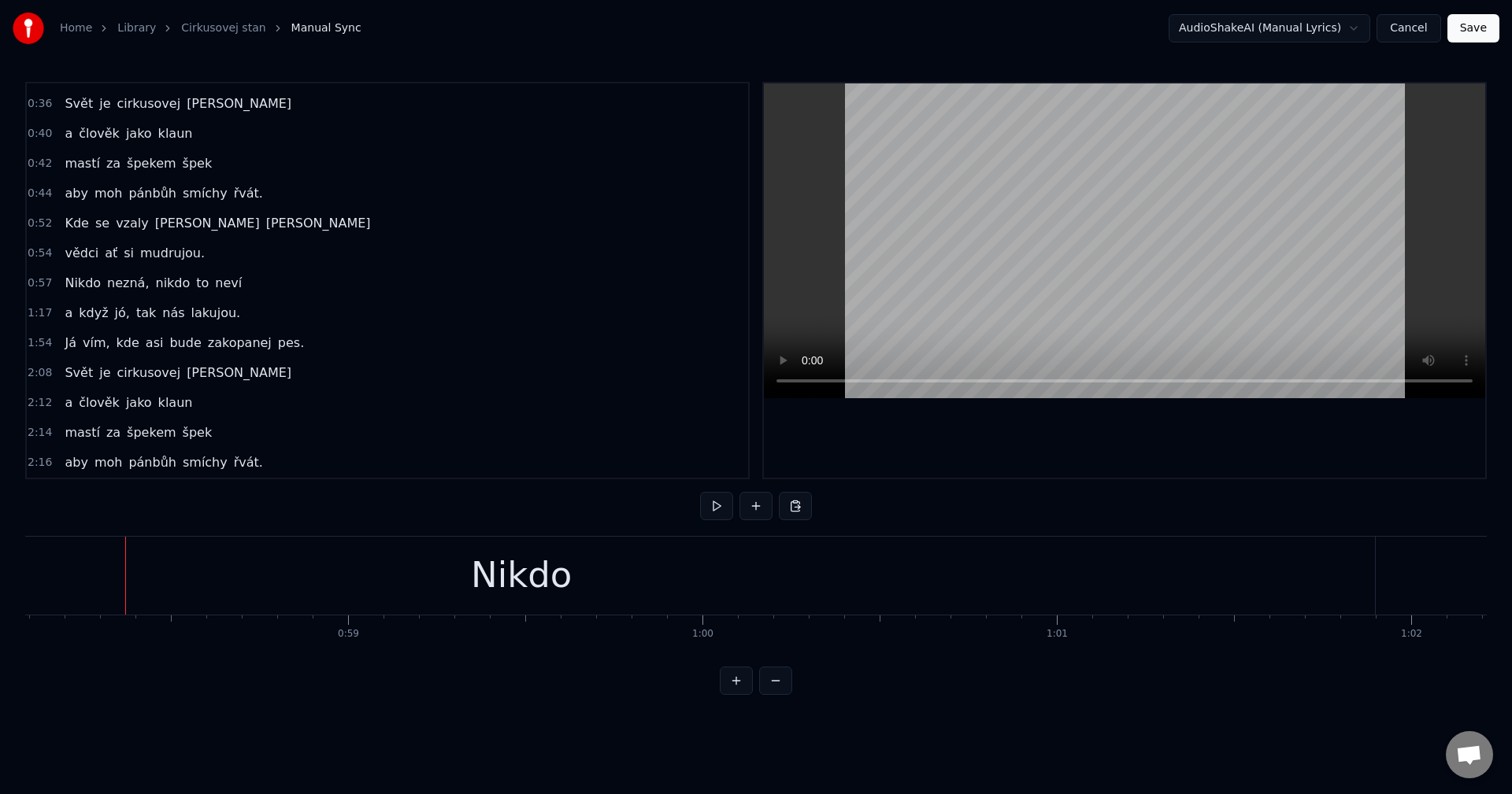
scroll to position [0, 20606]
click at [1299, 583] on div "Nikdo" at bounding box center [500, 576] width 1707 height 78
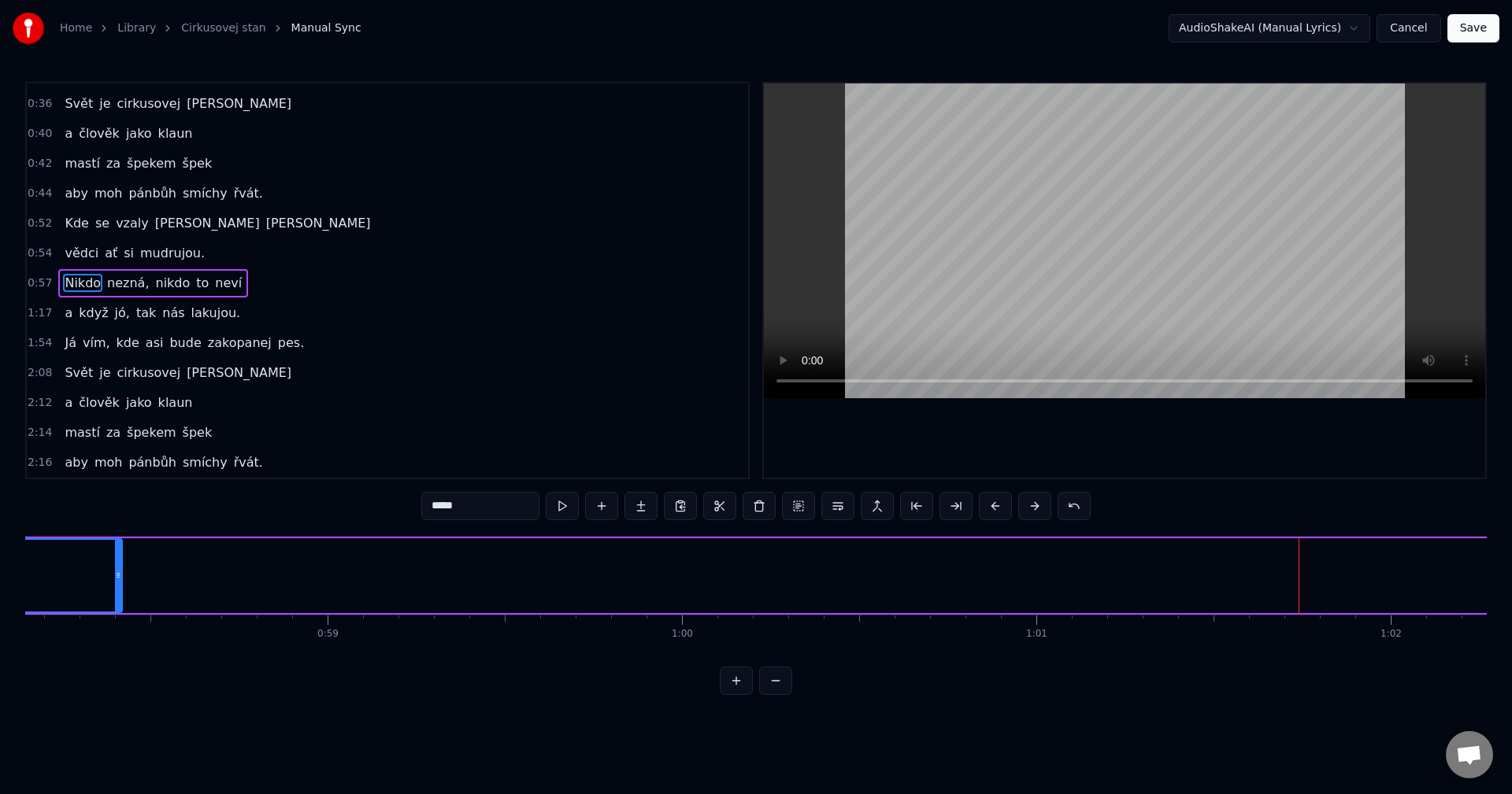
drag, startPoint x: 1353, startPoint y: 573, endPoint x: 120, endPoint y: 590, distance: 1233.1
click at [120, 590] on div at bounding box center [118, 576] width 6 height 72
click at [686, 587] on div "nezná," at bounding box center [501, 575] width 1650 height 75
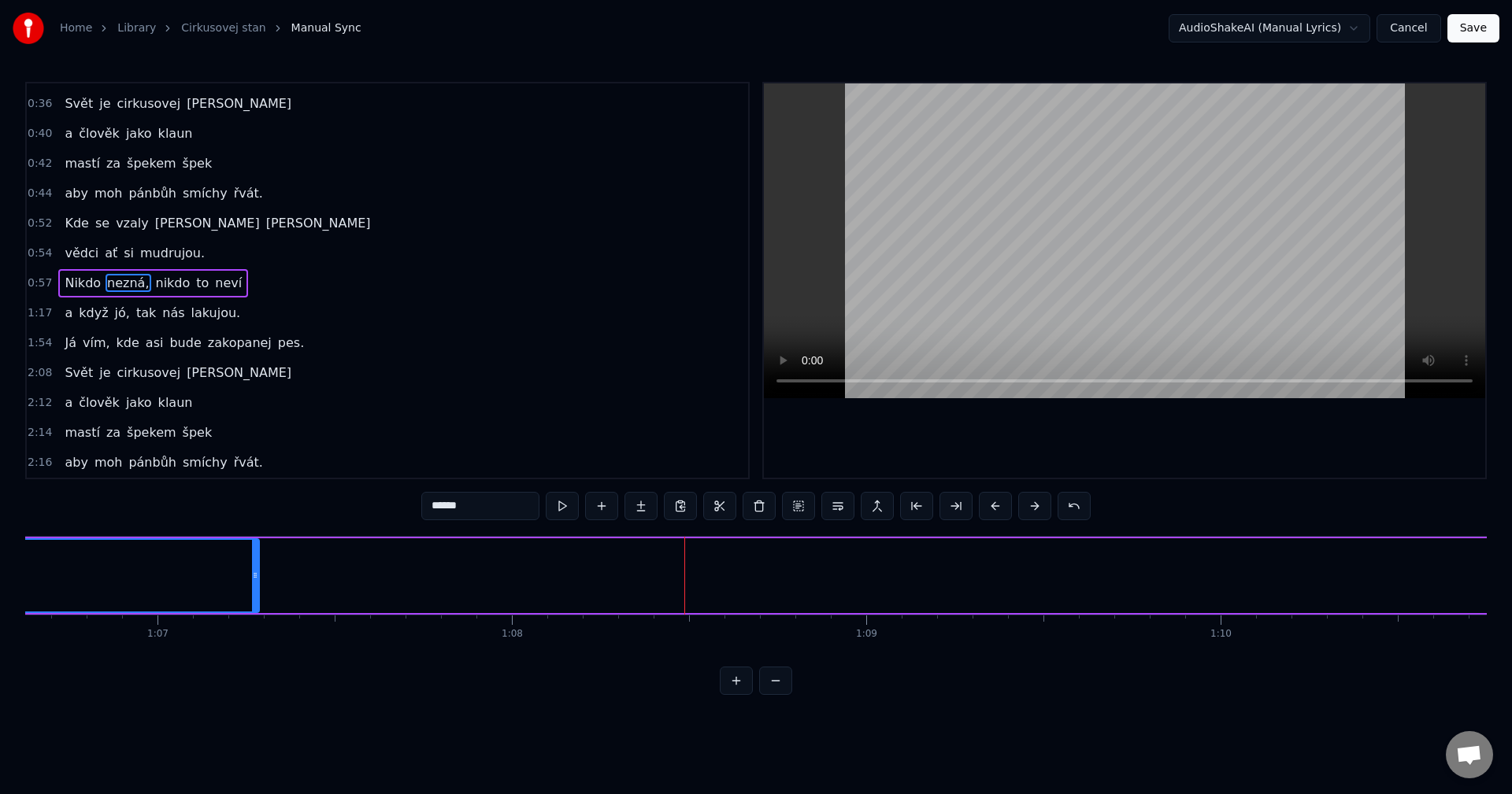
drag, startPoint x: 1322, startPoint y: 575, endPoint x: 240, endPoint y: 598, distance: 1082.2
click at [252, 598] on div at bounding box center [255, 576] width 6 height 72
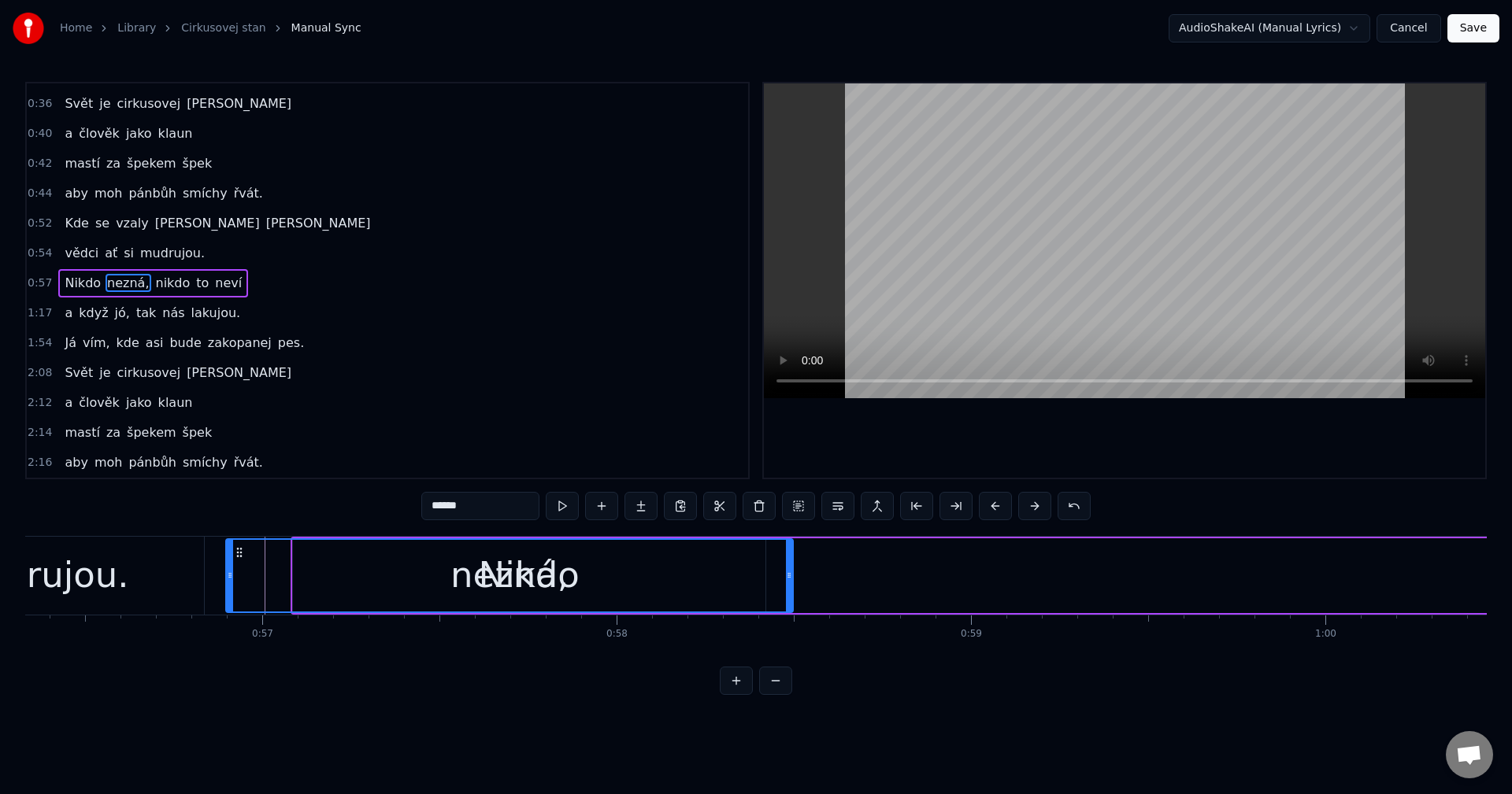
scroll to position [0, 19942]
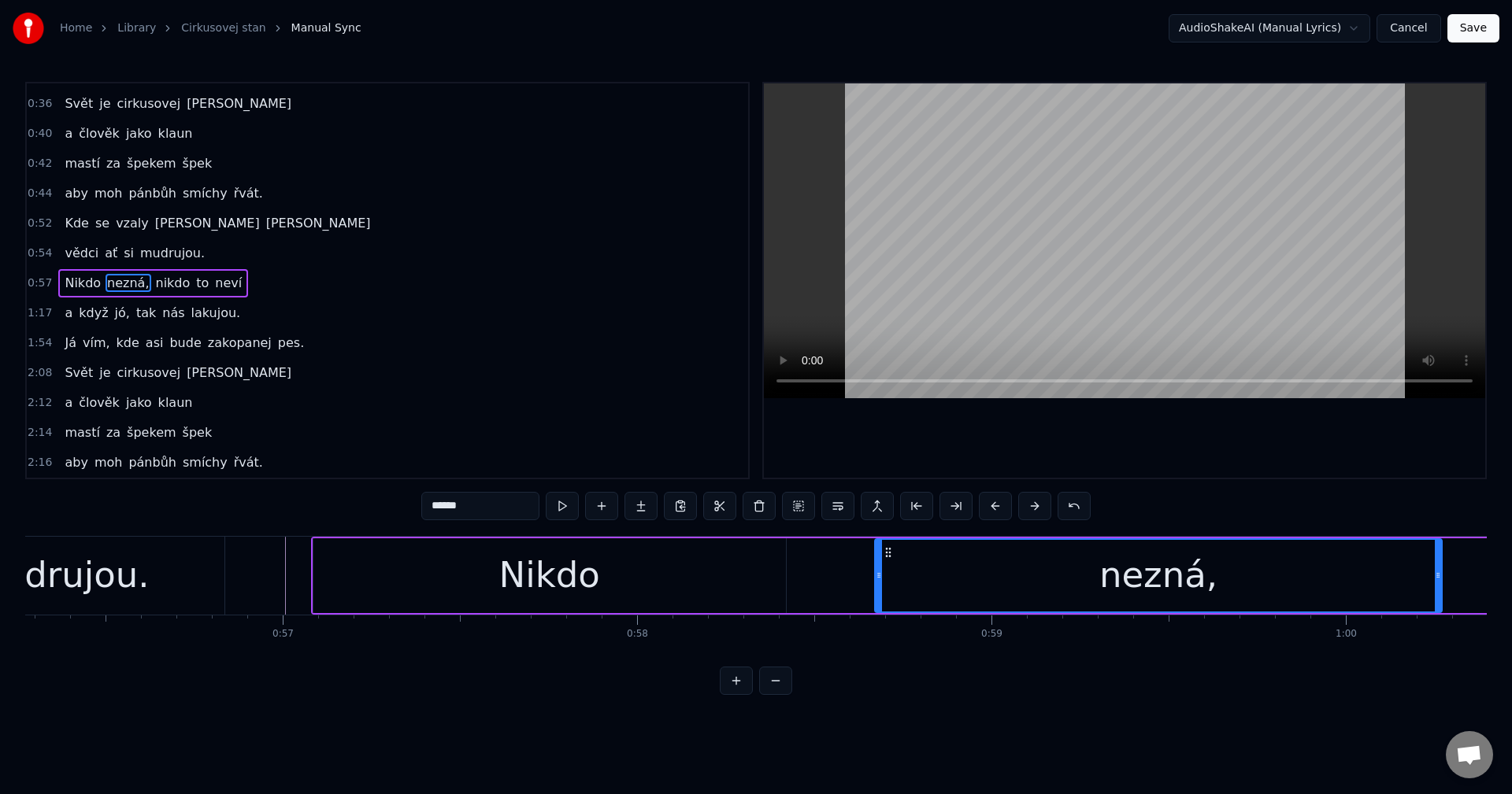
drag, startPoint x: 875, startPoint y: 554, endPoint x: 888, endPoint y: 619, distance: 66.3
click at [888, 619] on div "Kde se vzaly tu se vzaly mamut prostě nechápal. Zvíře divný, člověk zvaný do sk…" at bounding box center [756, 595] width 1461 height 118
click at [664, 601] on div "Nikdo" at bounding box center [549, 575] width 472 height 75
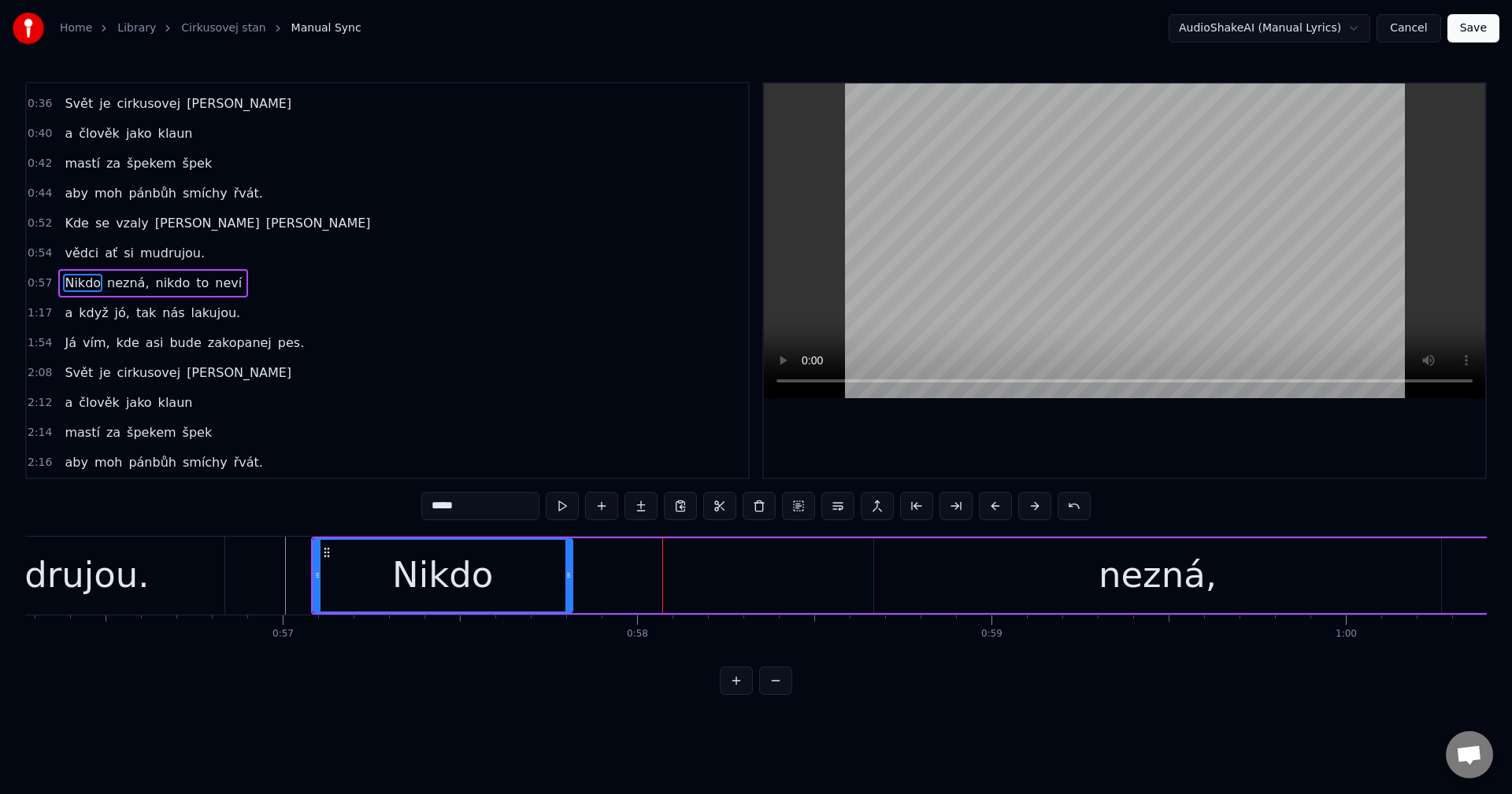
drag, startPoint x: 784, startPoint y: 582, endPoint x: 571, endPoint y: 579, distance: 213.0
click at [571, 579] on div at bounding box center [569, 576] width 6 height 72
click at [1085, 554] on div "nezná," at bounding box center [1158, 575] width 568 height 75
type input "******"
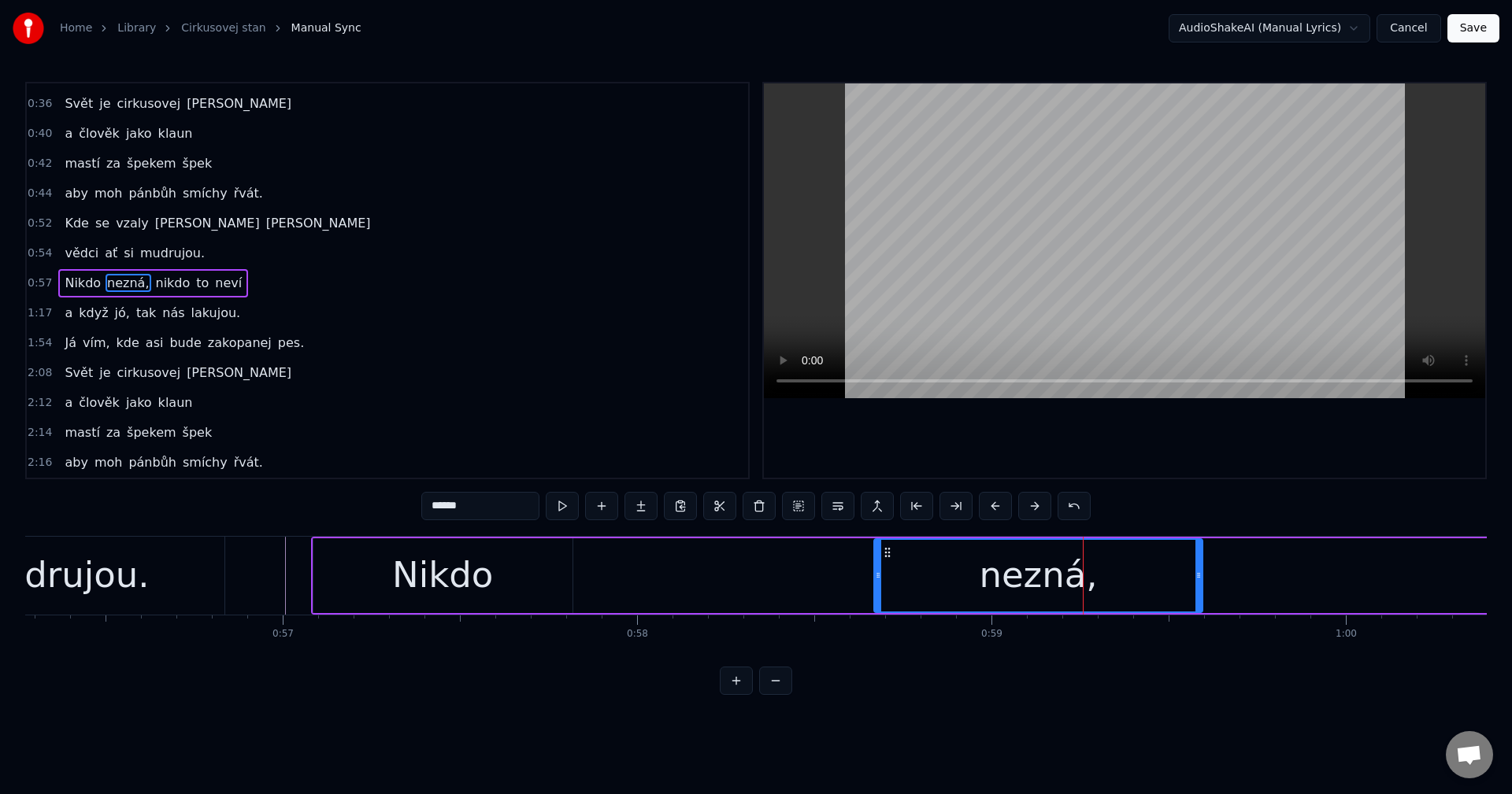
drag, startPoint x: 1434, startPoint y: 569, endPoint x: 1157, endPoint y: 582, distance: 277.3
click at [1196, 581] on icon at bounding box center [1199, 575] width 6 height 13
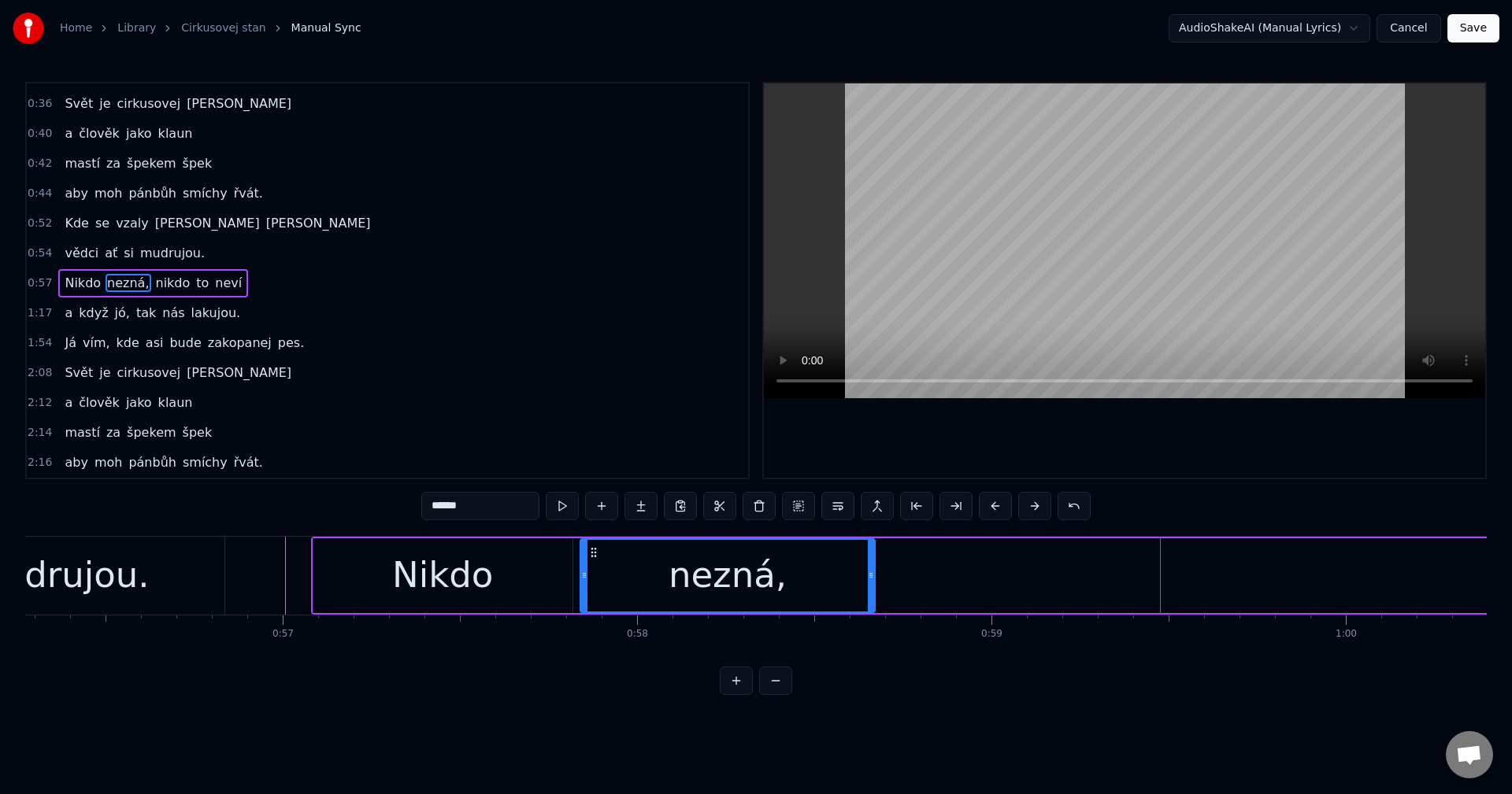
drag, startPoint x: 887, startPoint y: 555, endPoint x: 593, endPoint y: 561, distance: 294.1
click at [593, 561] on div "nezná," at bounding box center [728, 576] width 294 height 72
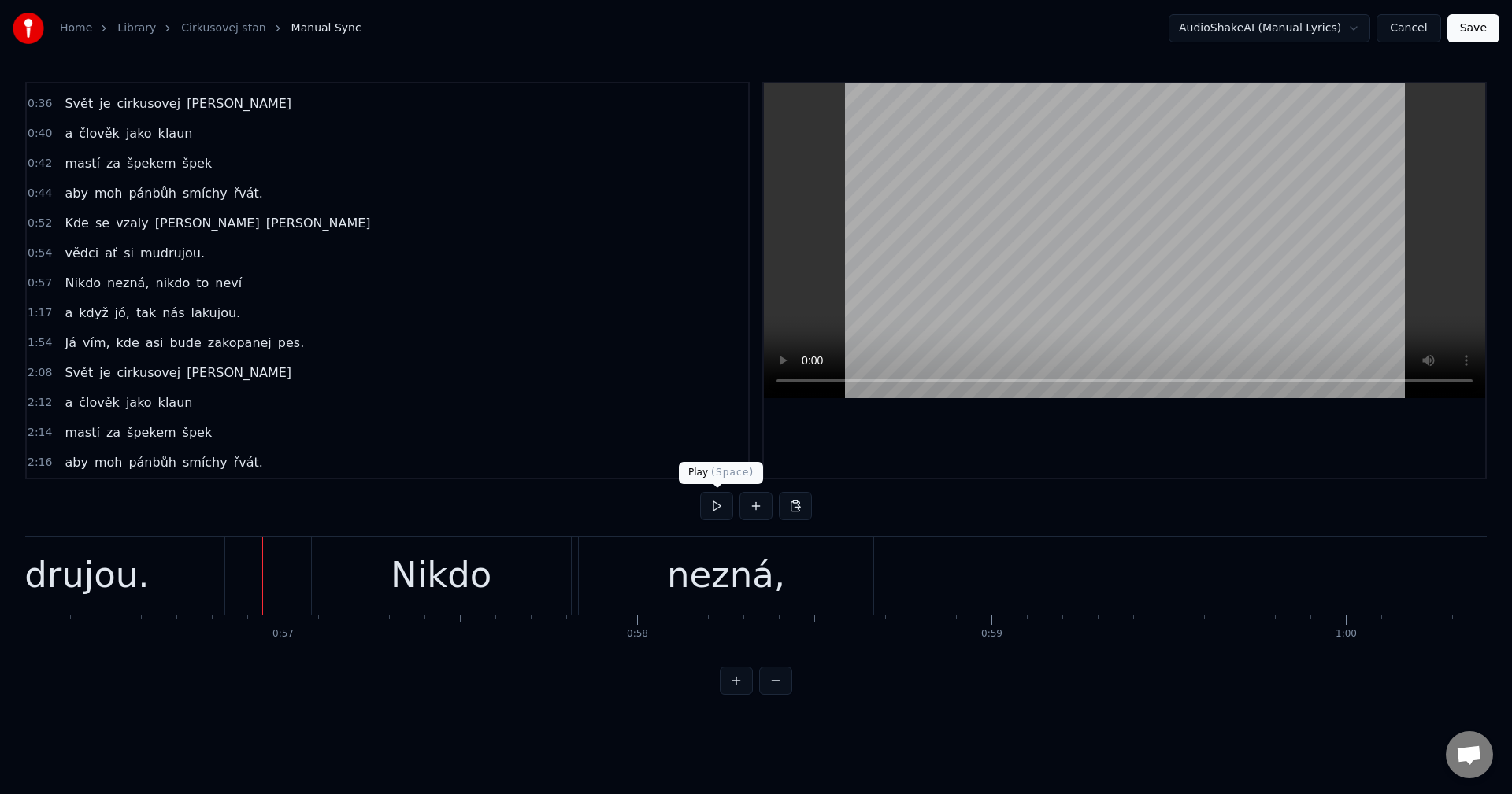
click at [711, 508] on button at bounding box center [717, 506] width 33 height 28
click at [760, 589] on div "nezná," at bounding box center [725, 575] width 118 height 54
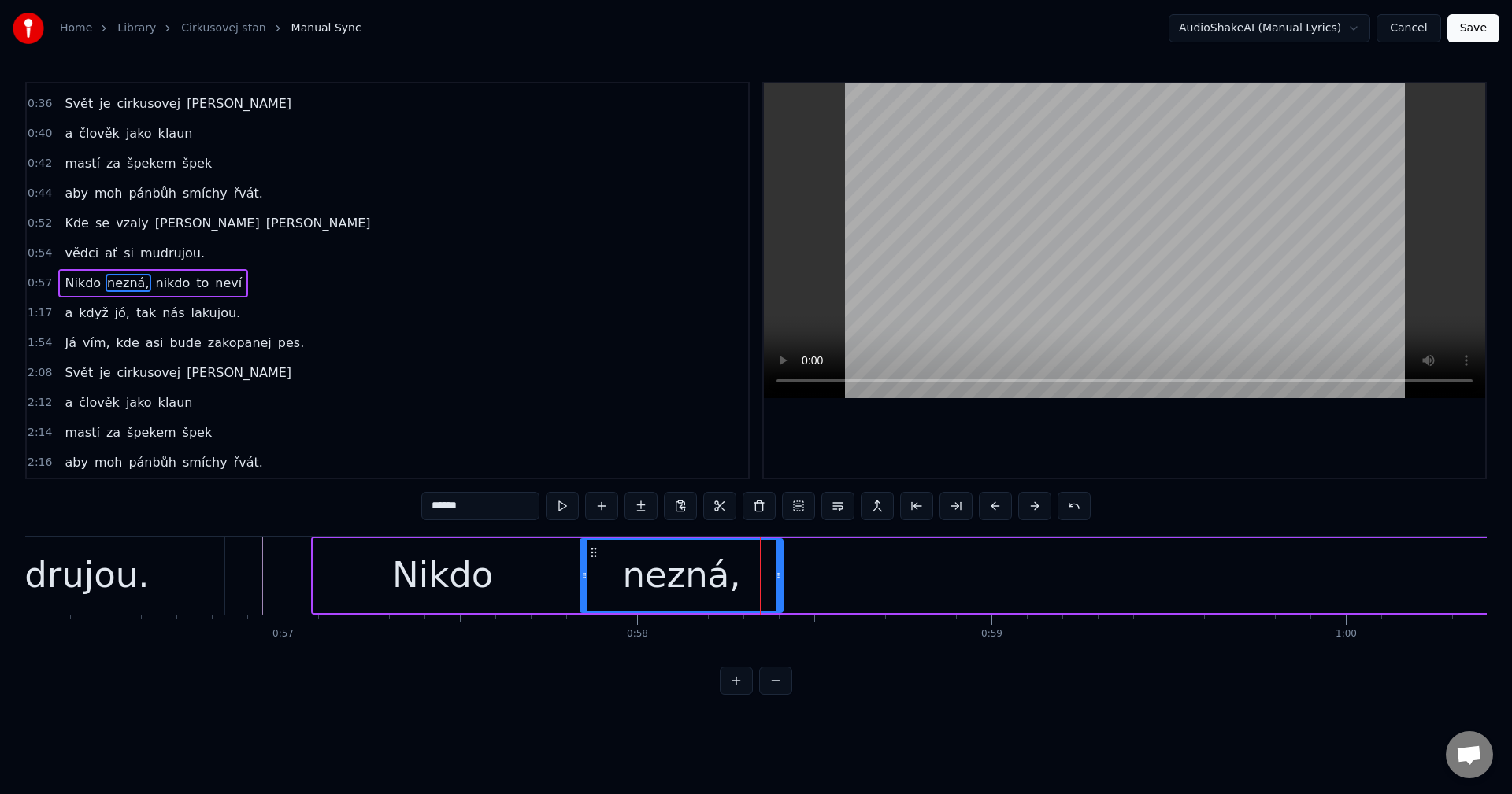
drag, startPoint x: 872, startPoint y: 583, endPoint x: 781, endPoint y: 581, distance: 91.0
click at [781, 581] on div at bounding box center [779, 576] width 6 height 72
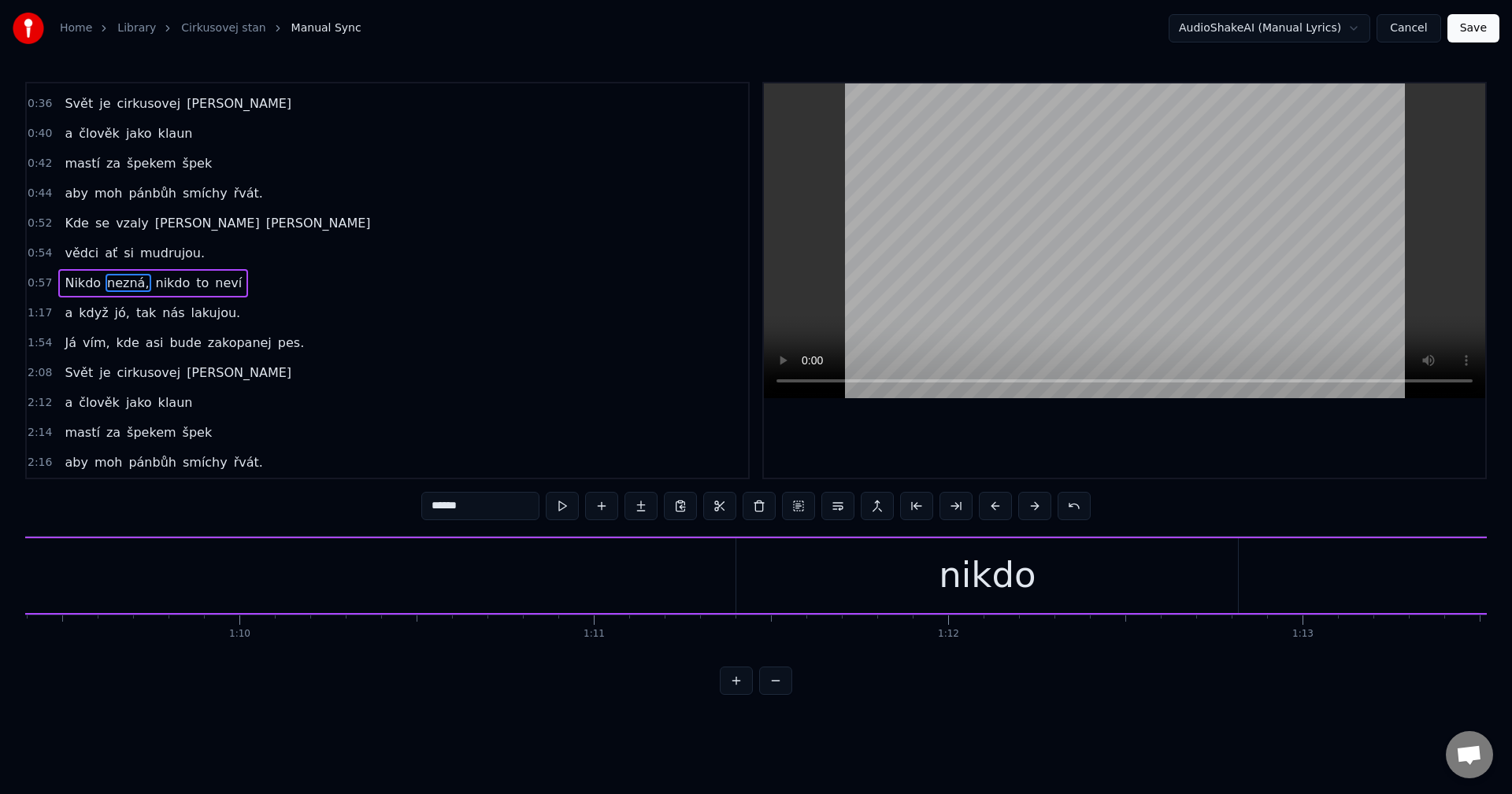
scroll to position [0, 24881]
click at [756, 591] on div "nikdo" at bounding box center [697, 575] width 501 height 75
type input "*****"
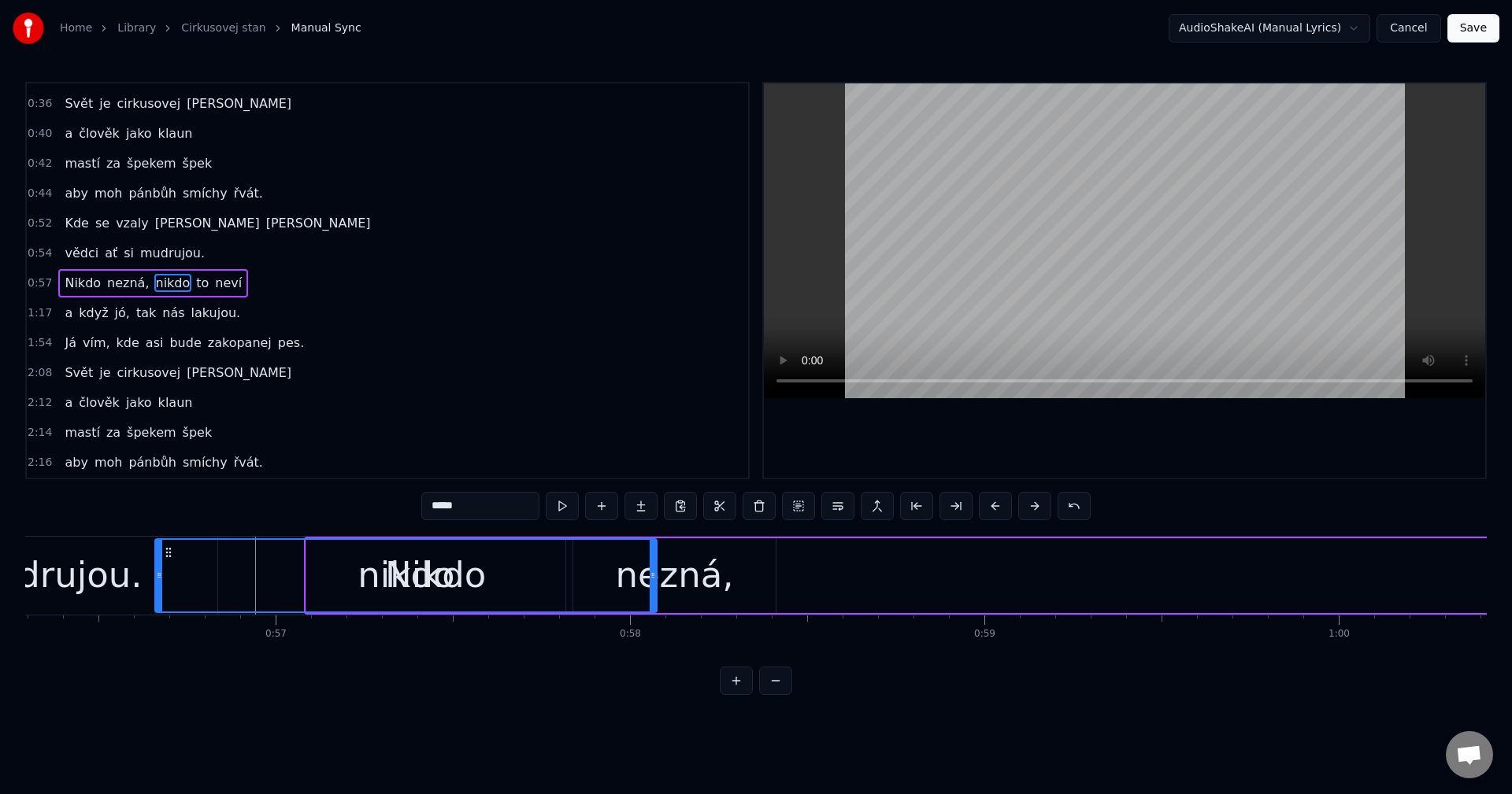
scroll to position [0, 19901]
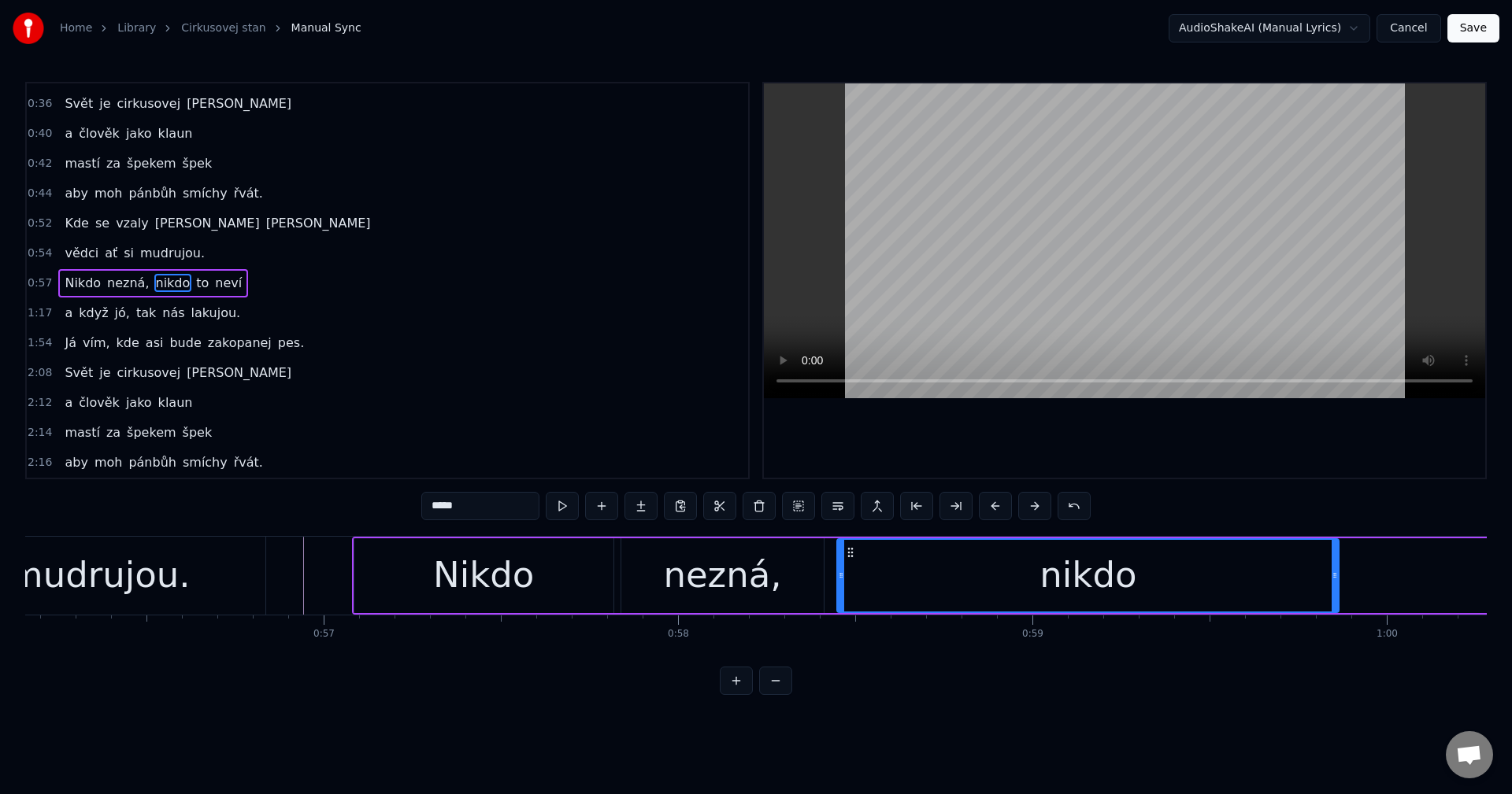
drag, startPoint x: 463, startPoint y: 554, endPoint x: 852, endPoint y: 607, distance: 392.6
click at [852, 607] on div "nikdo" at bounding box center [1088, 576] width 500 height 72
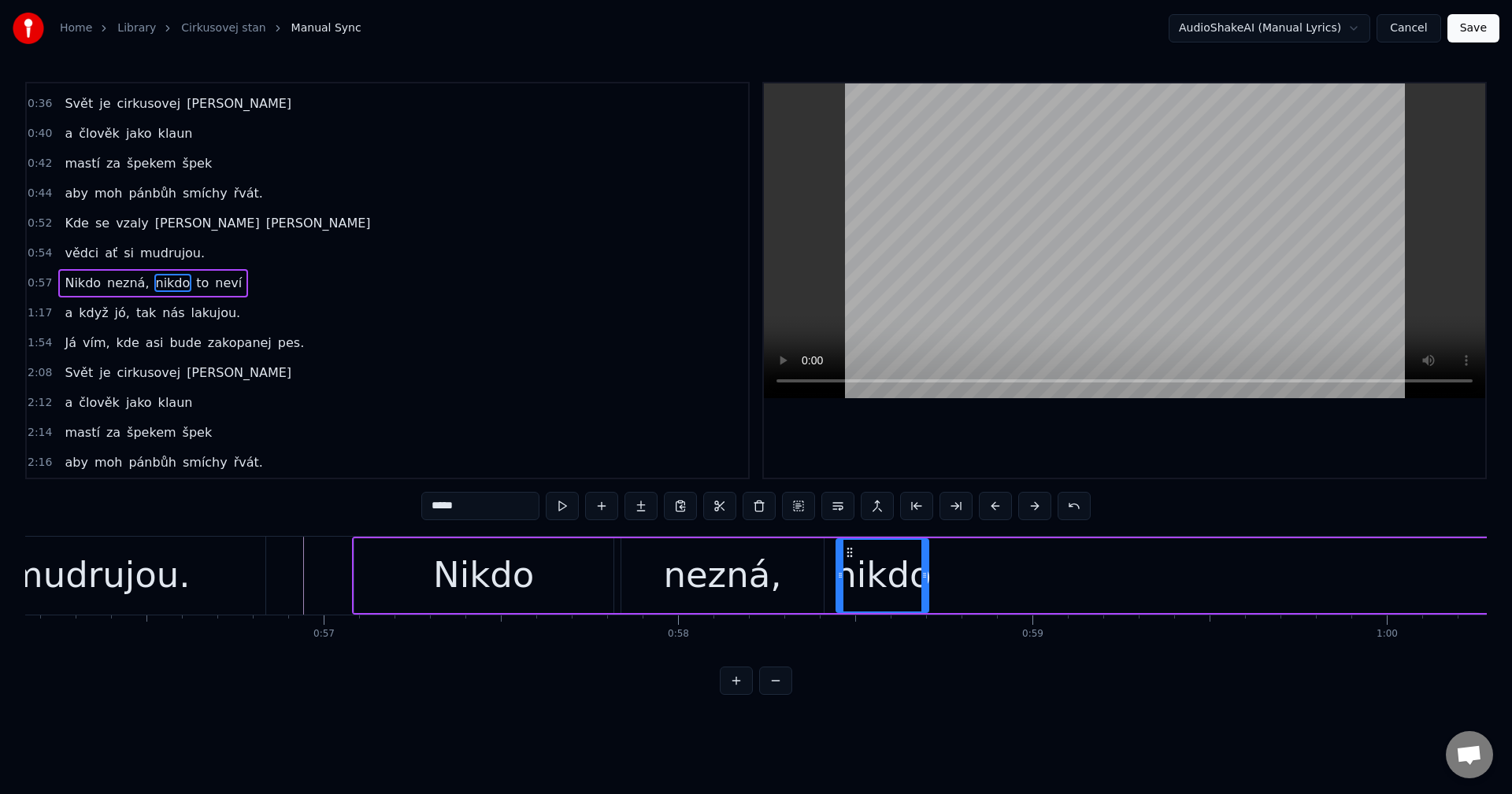
drag, startPoint x: 1336, startPoint y: 567, endPoint x: 926, endPoint y: 595, distance: 411.0
click at [926, 595] on div at bounding box center [924, 576] width 6 height 72
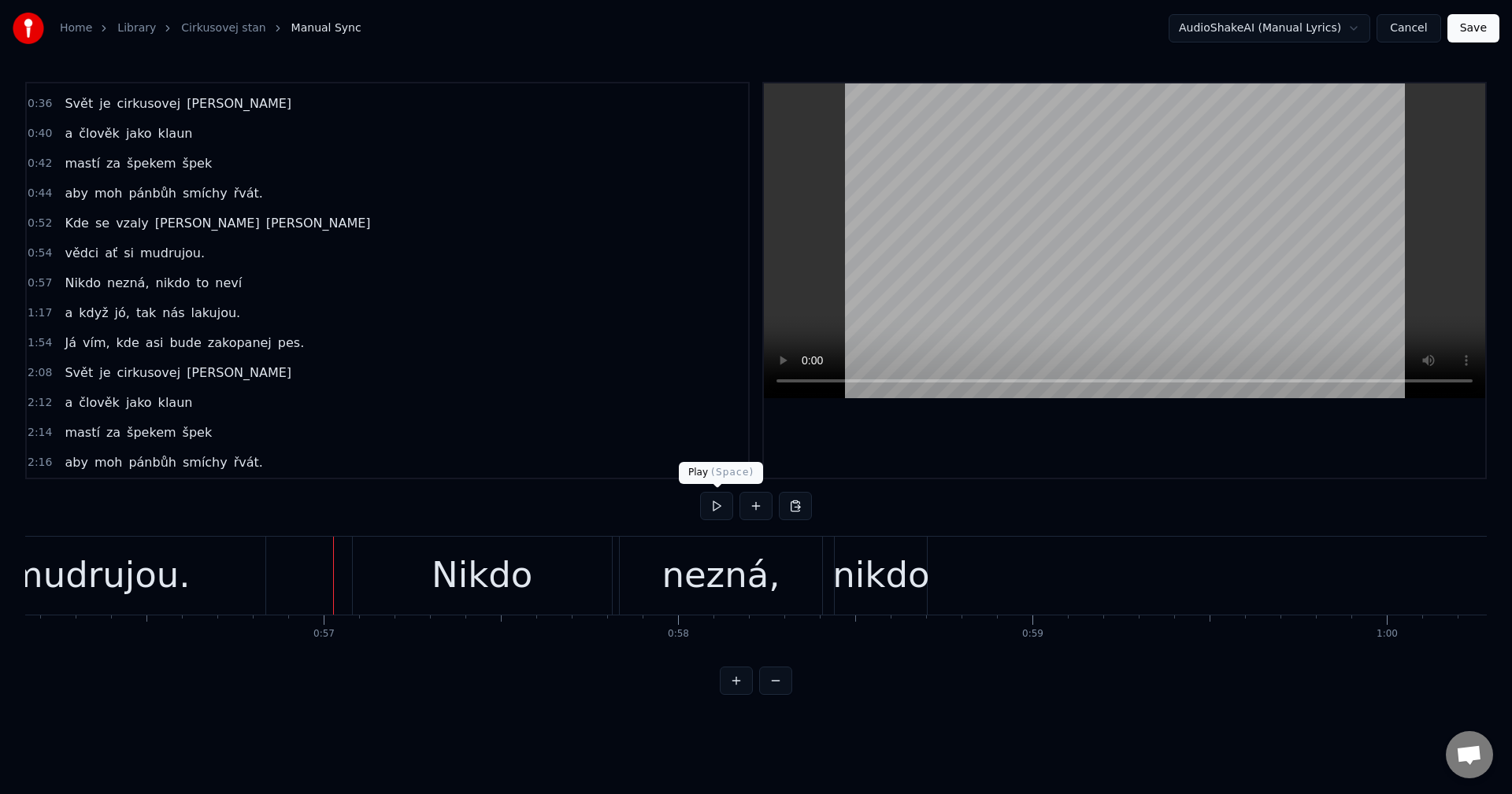
click at [706, 513] on button at bounding box center [717, 506] width 33 height 28
click at [715, 509] on button at bounding box center [717, 506] width 33 height 28
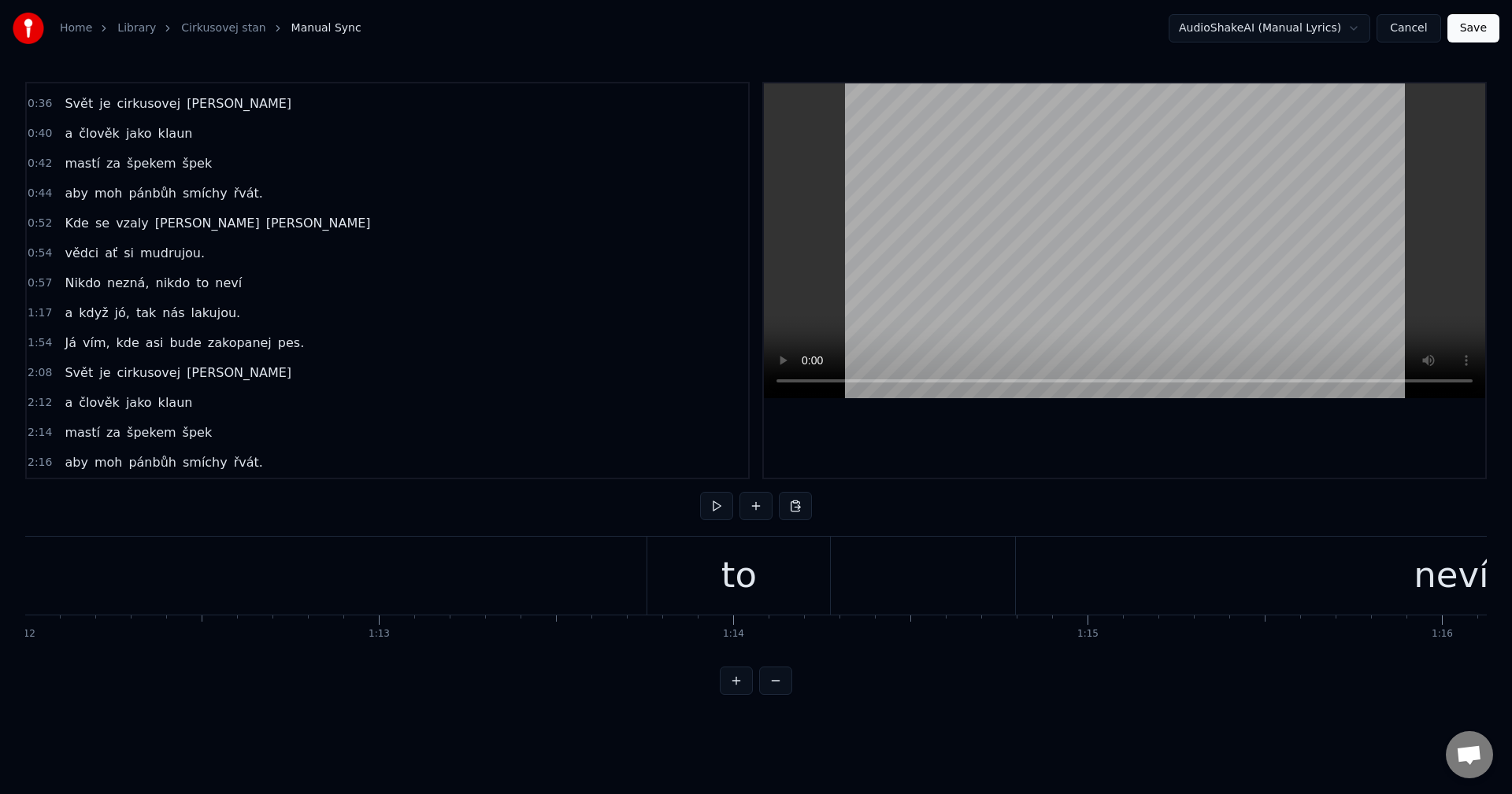
scroll to position [0, 25660]
click at [678, 590] on div "to" at bounding box center [595, 576] width 183 height 78
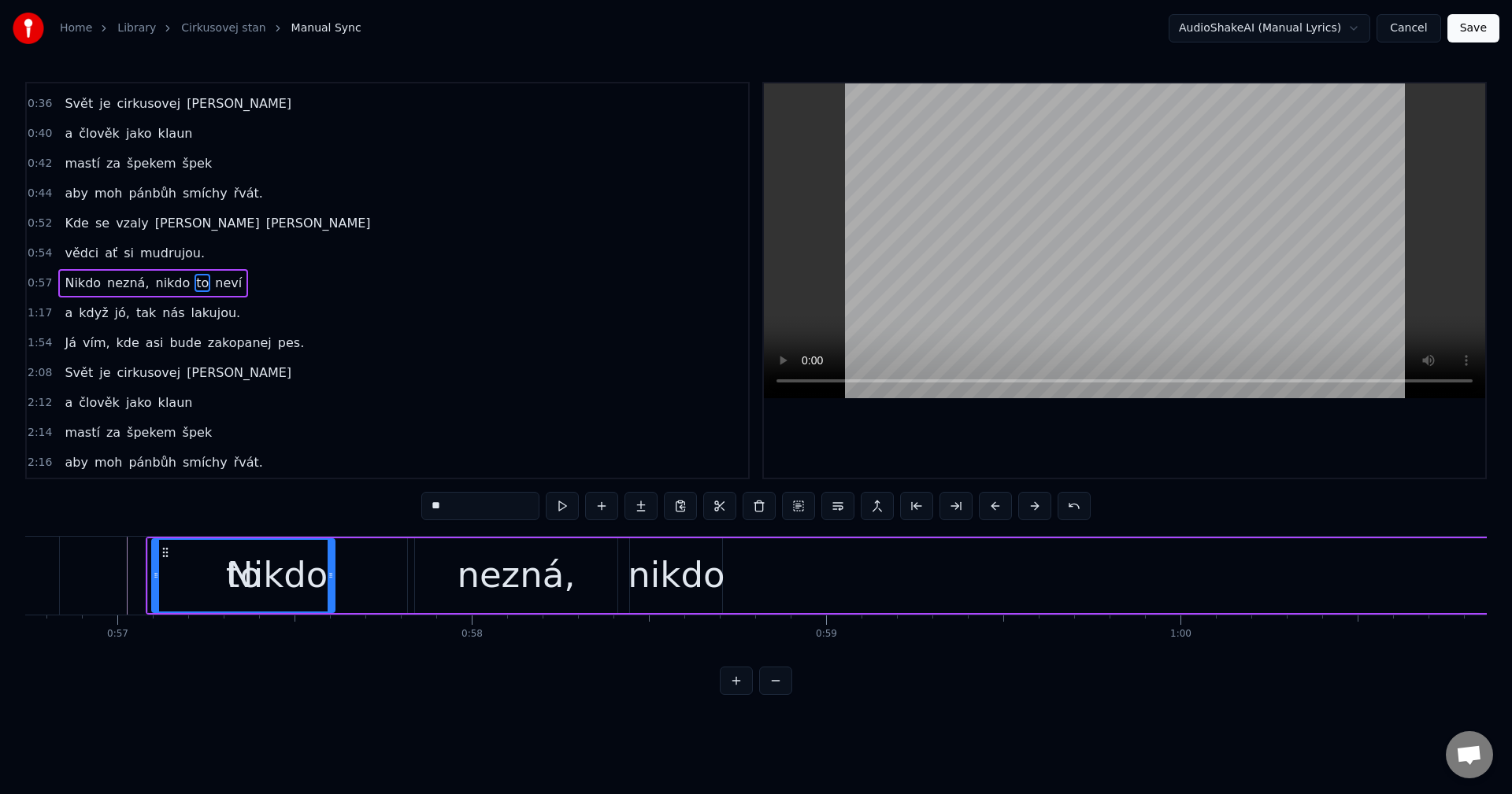
scroll to position [0, 20107]
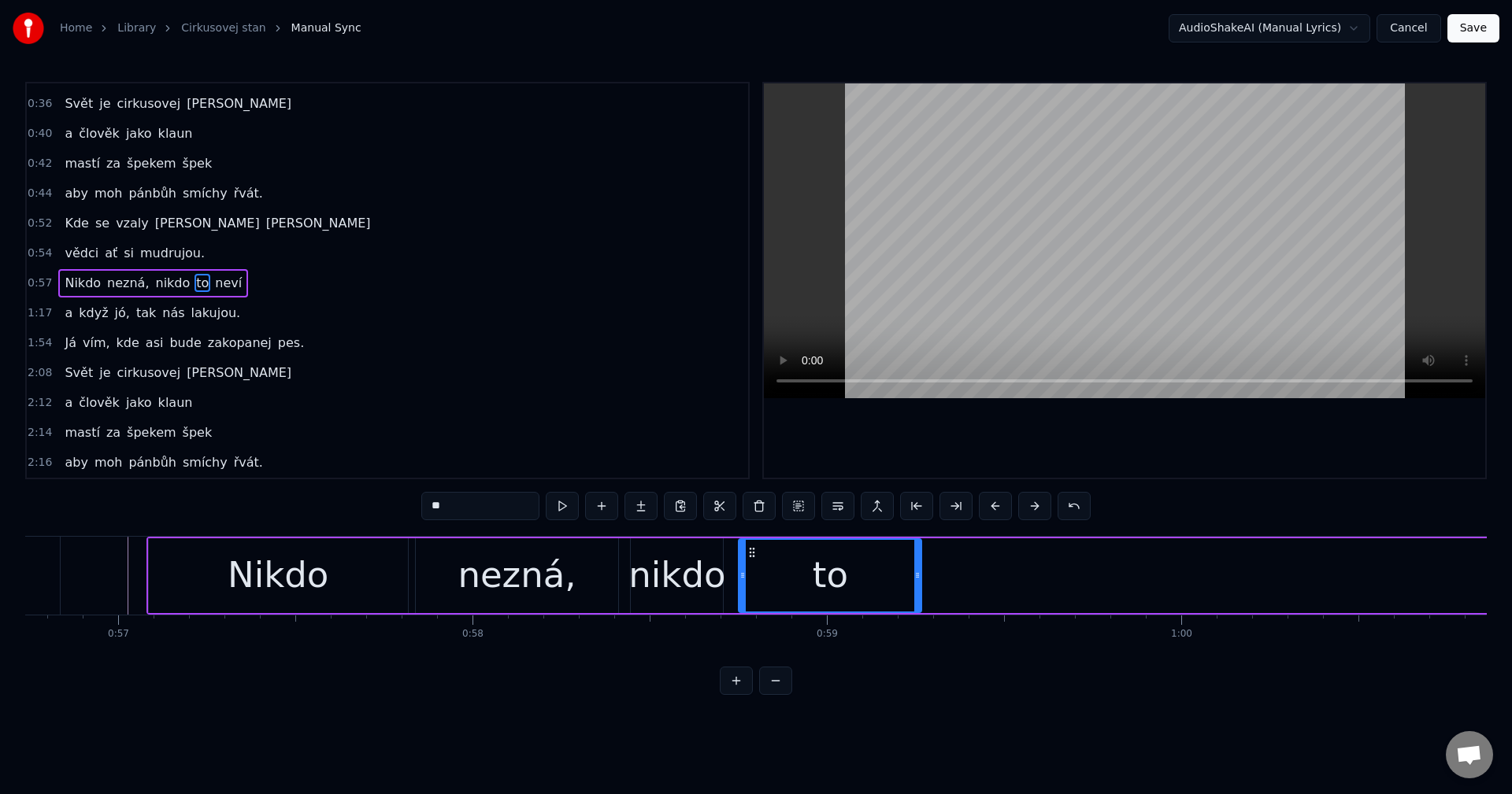
drag, startPoint x: 521, startPoint y: 550, endPoint x: 756, endPoint y: 602, distance: 240.7
click at [756, 602] on div "to" at bounding box center [830, 576] width 181 height 72
drag, startPoint x: 920, startPoint y: 571, endPoint x: 822, endPoint y: 575, distance: 98.1
click at [816, 575] on icon at bounding box center [813, 575] width 6 height 13
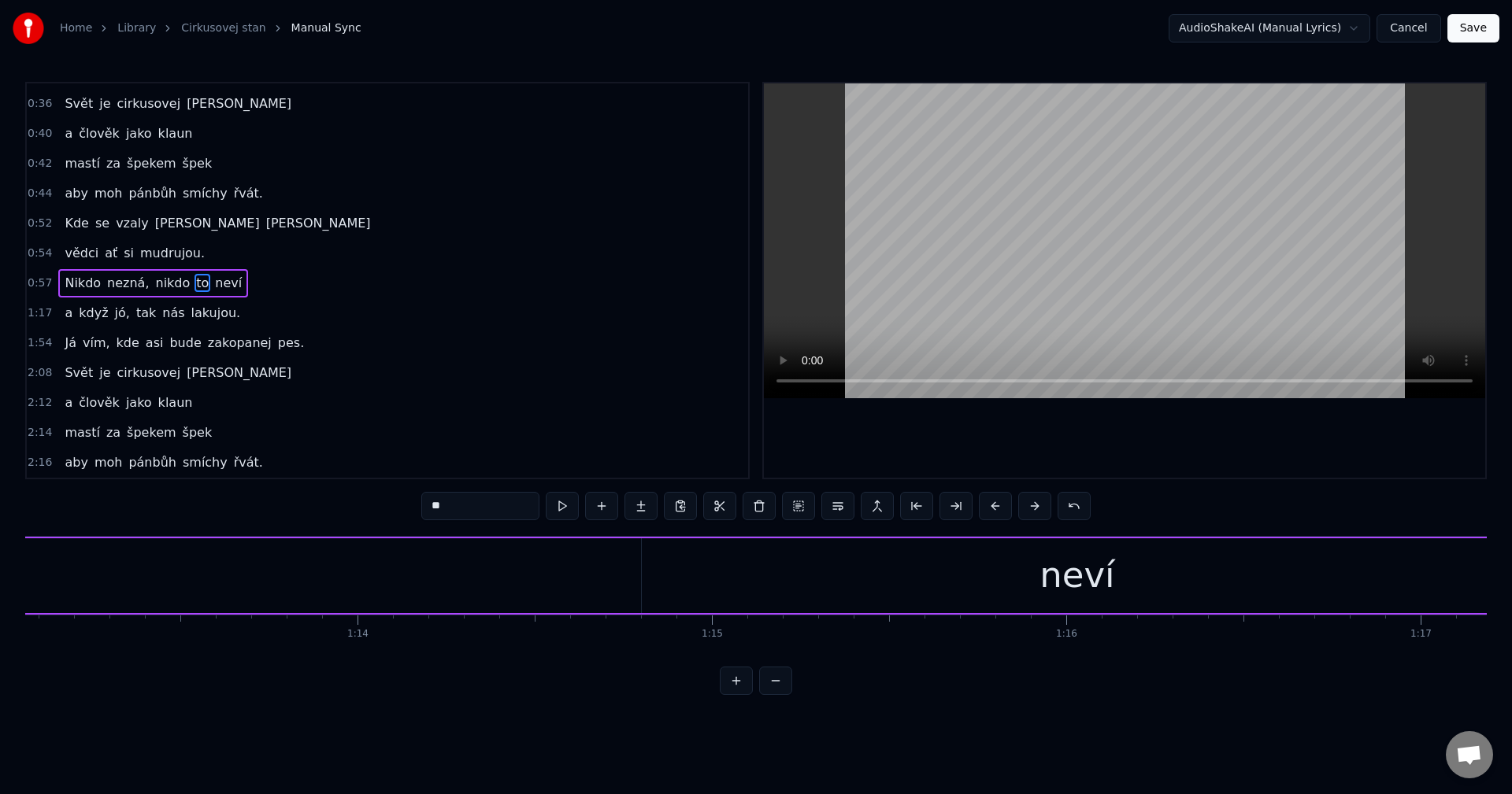
scroll to position [0, 26440]
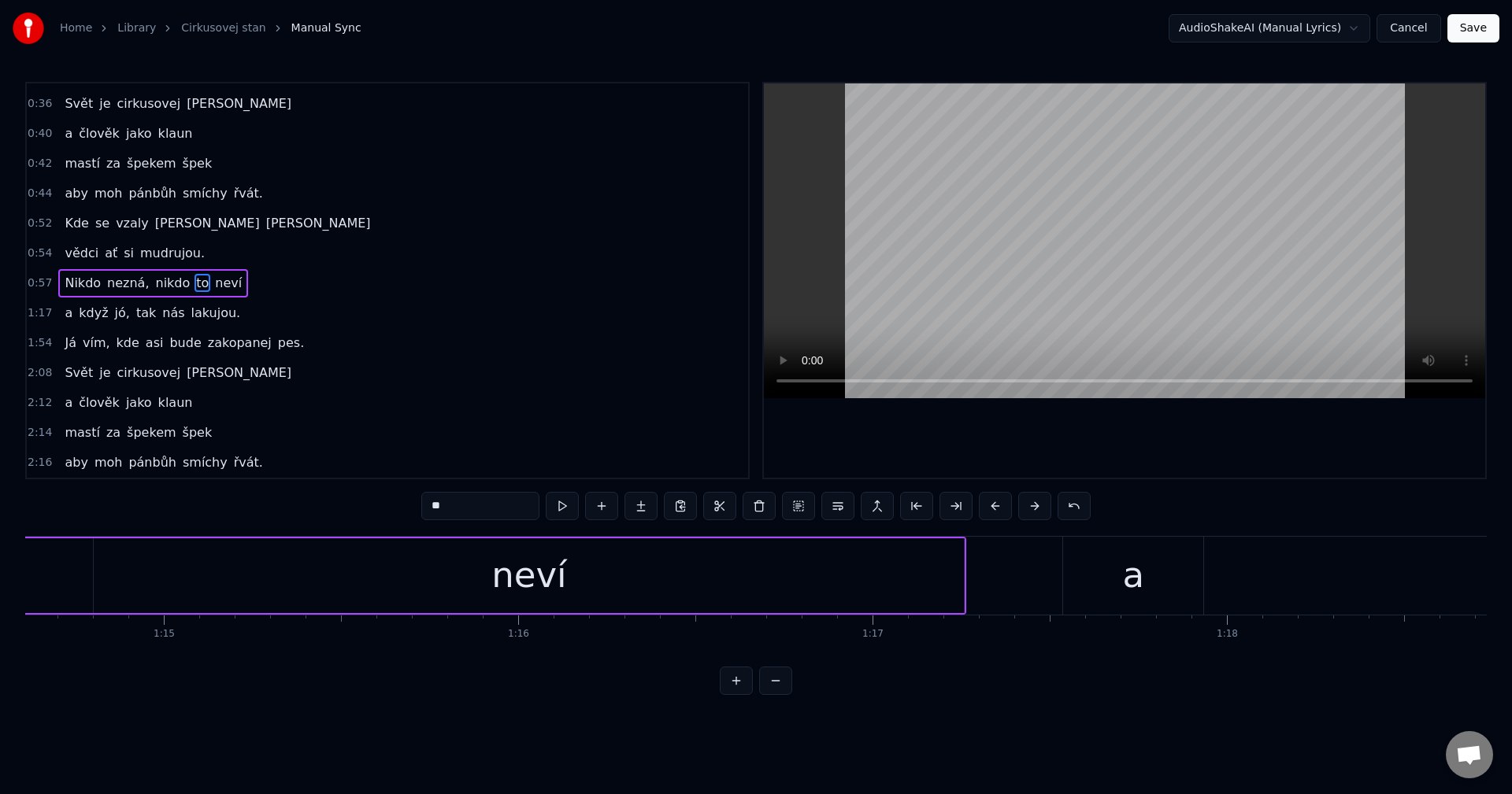
click at [617, 596] on div "neví" at bounding box center [529, 575] width 870 height 75
type input "****"
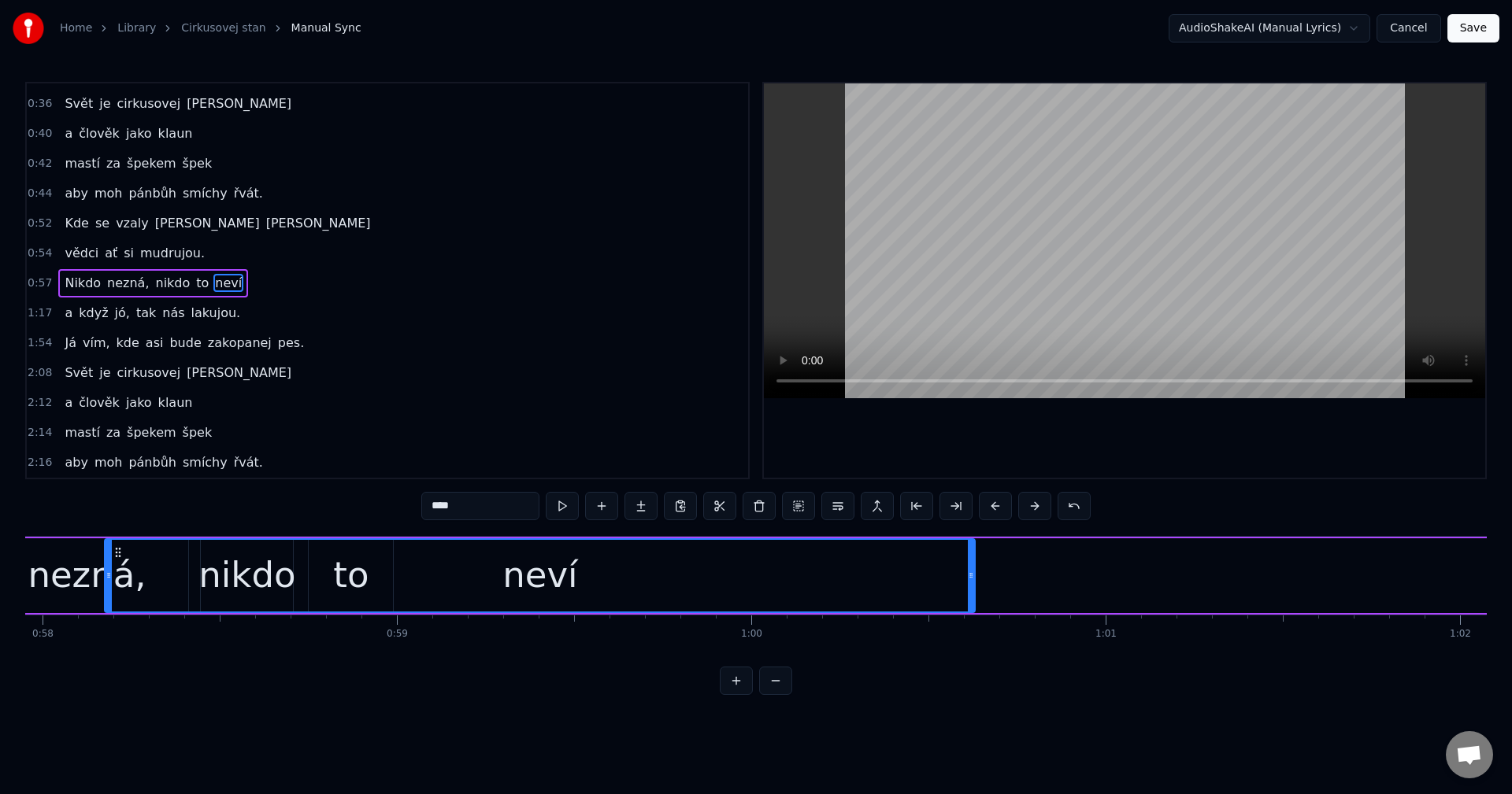
scroll to position [0, 20434]
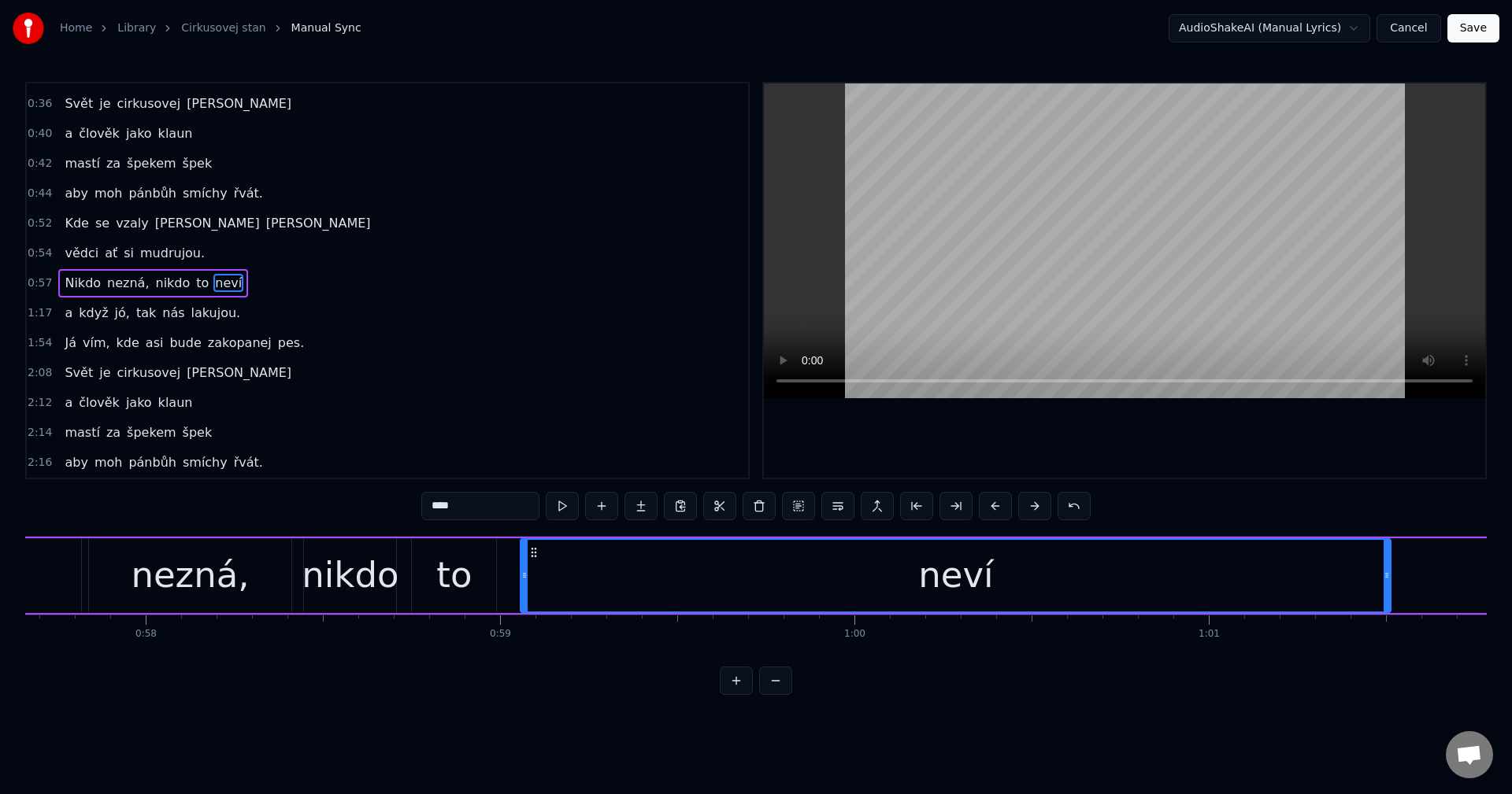
drag, startPoint x: 110, startPoint y: 551, endPoint x: 536, endPoint y: 575, distance: 426.7
click at [536, 575] on div "neví" at bounding box center [955, 576] width 868 height 72
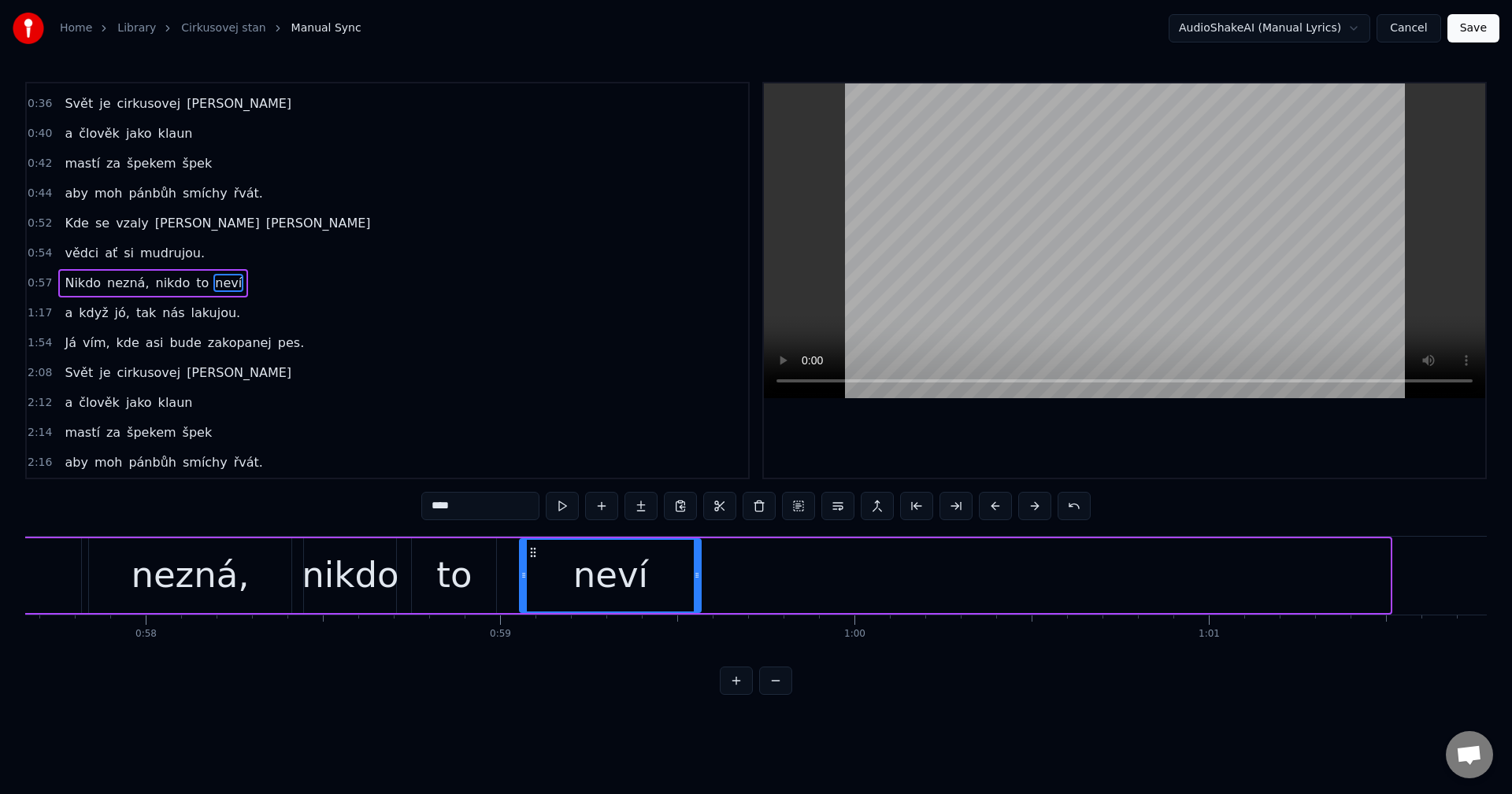
drag, startPoint x: 1383, startPoint y: 570, endPoint x: 694, endPoint y: 593, distance: 689.4
click at [694, 593] on div at bounding box center [697, 576] width 6 height 72
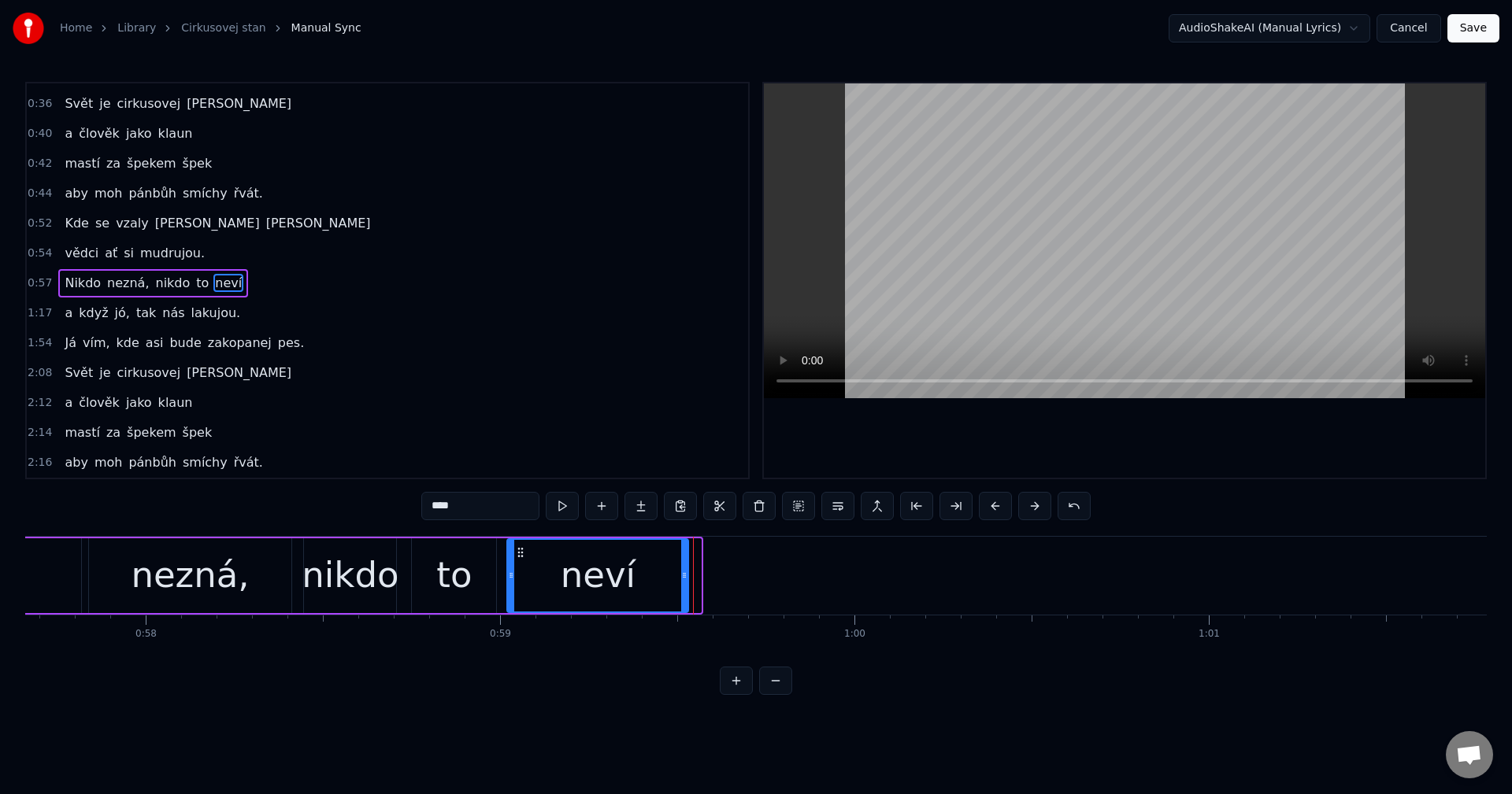
drag, startPoint x: 535, startPoint y: 553, endPoint x: 522, endPoint y: 554, distance: 13.0
click at [522, 554] on icon at bounding box center [520, 552] width 13 height 13
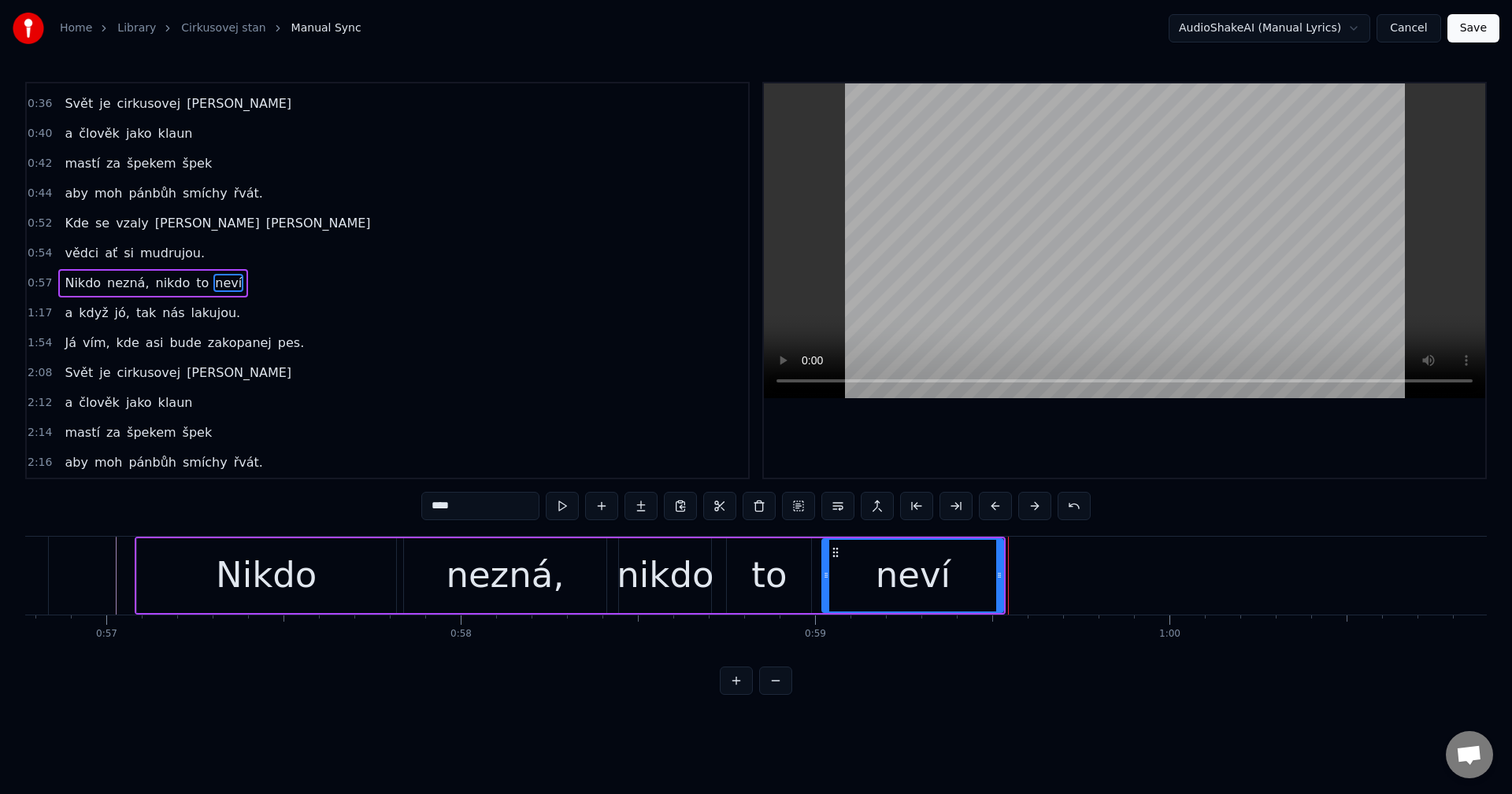
scroll to position [0, 20004]
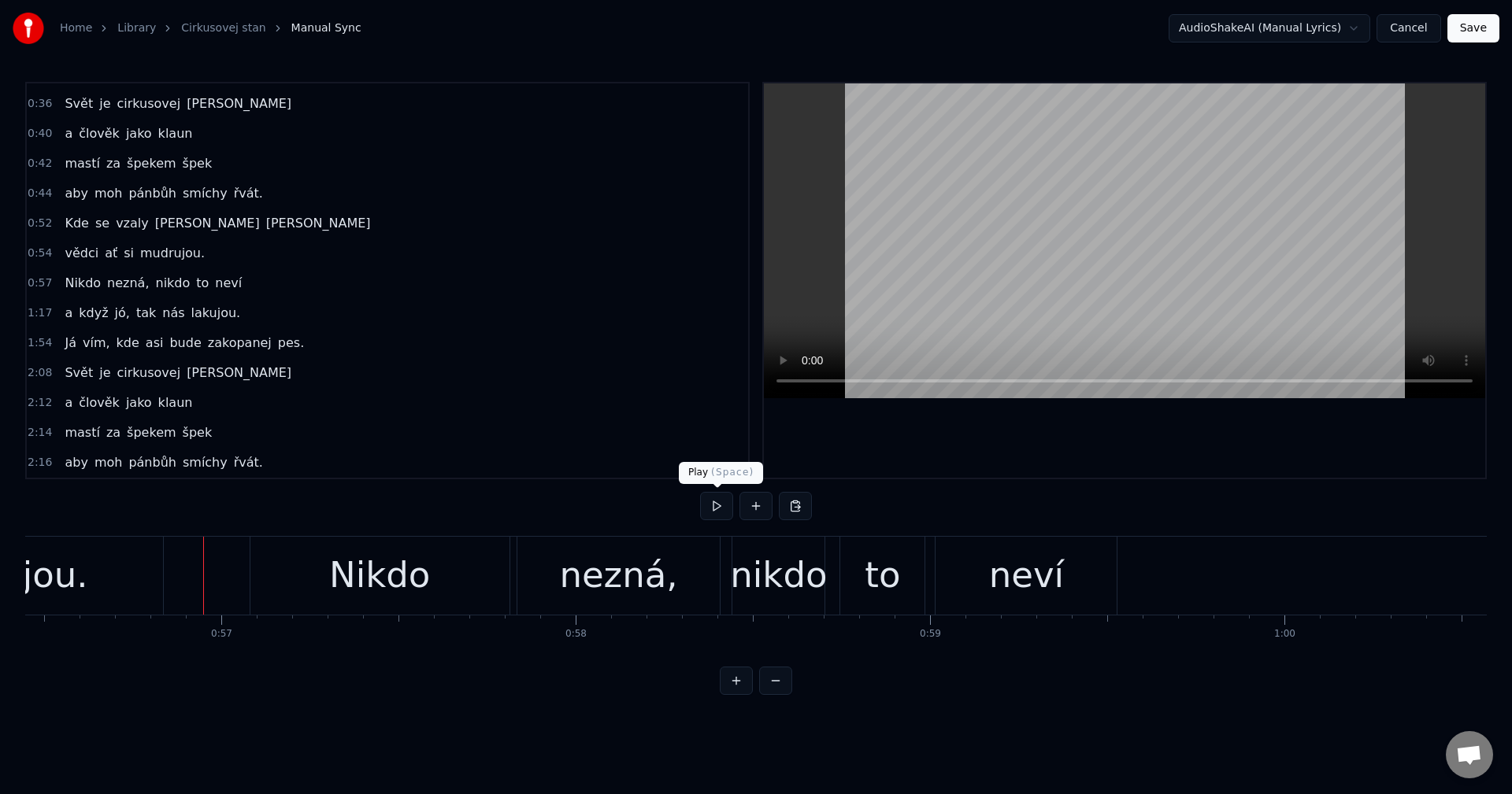
click at [708, 512] on button at bounding box center [717, 506] width 33 height 28
click at [712, 510] on button at bounding box center [717, 506] width 33 height 28
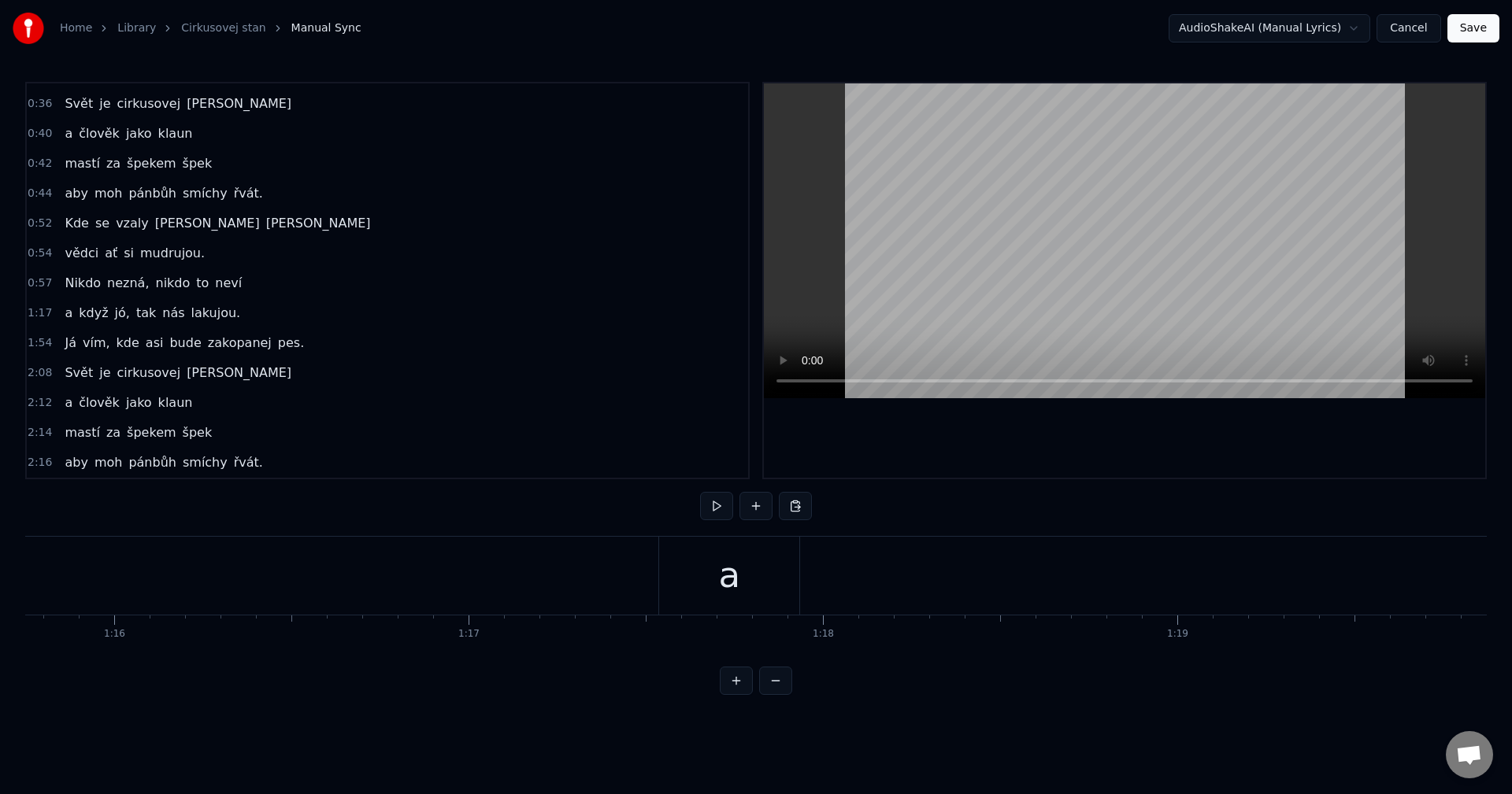
scroll to position [0, 26931]
click at [611, 569] on div "a" at bounding box center [643, 576] width 140 height 78
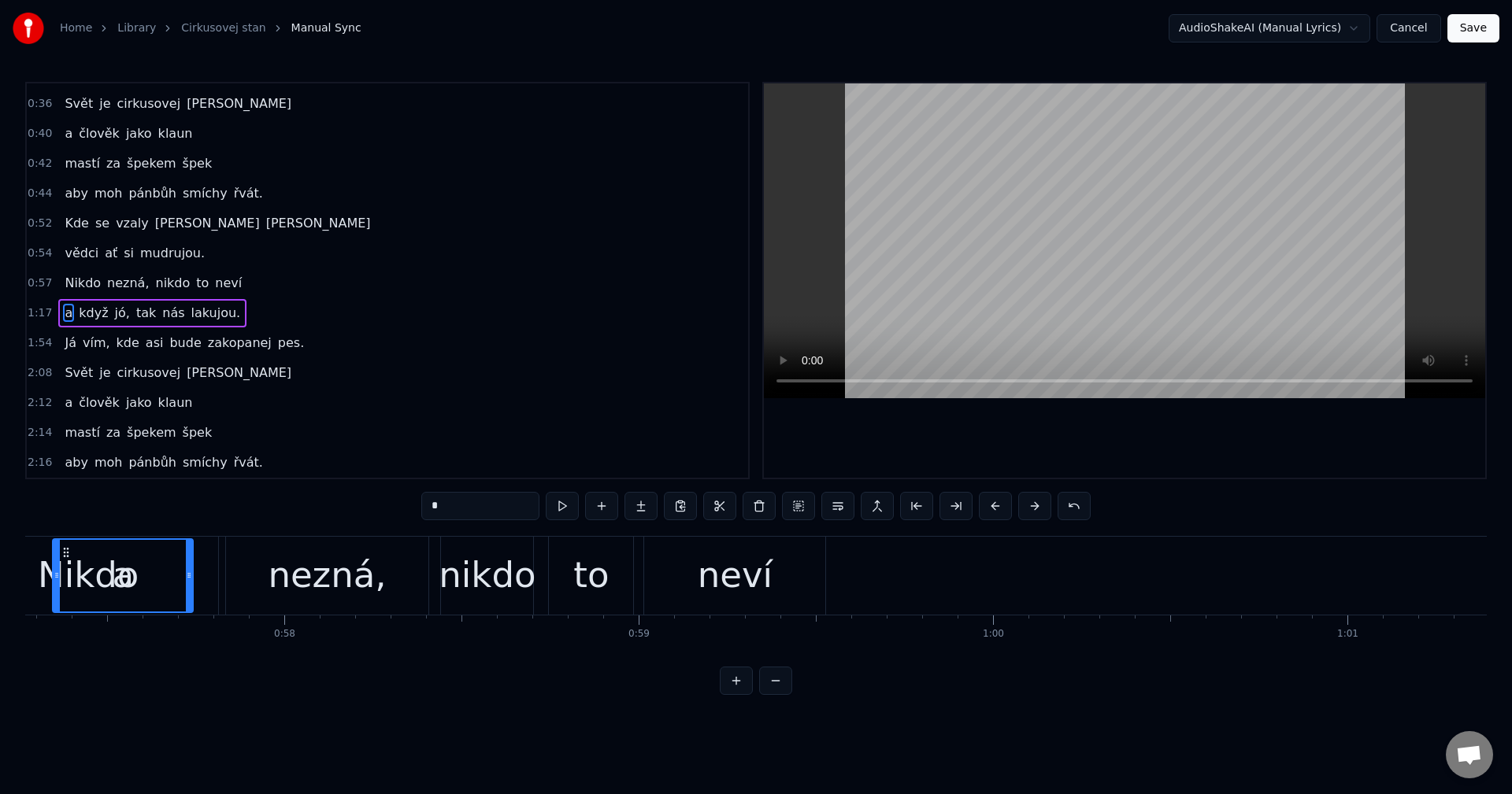
scroll to position [0, 20237]
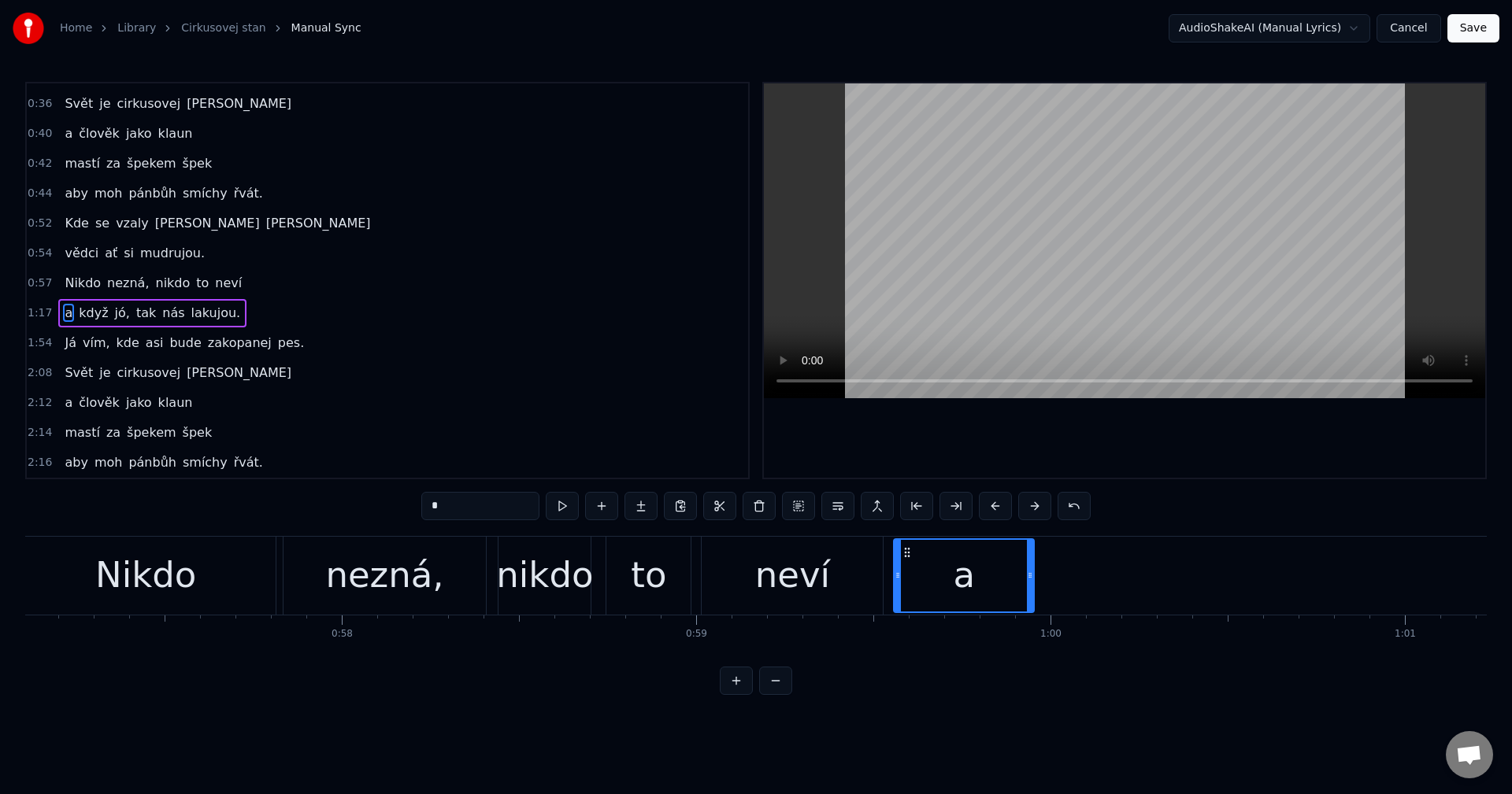
drag, startPoint x: 587, startPoint y: 552, endPoint x: 906, endPoint y: 589, distance: 321.1
click at [906, 589] on div "a" at bounding box center [964, 576] width 138 height 72
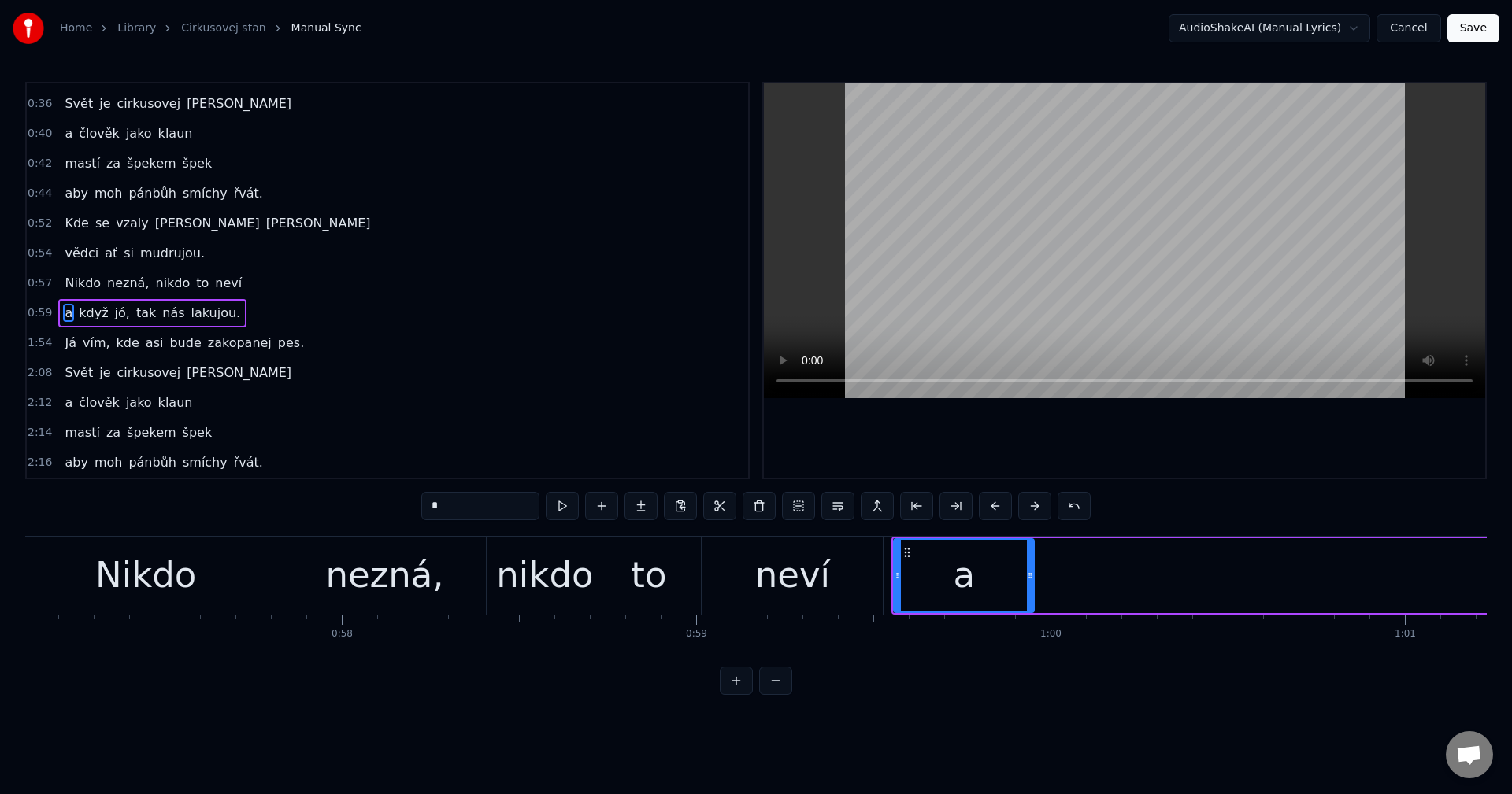
click at [90, 315] on span "když" at bounding box center [92, 312] width 32 height 18
type input "****"
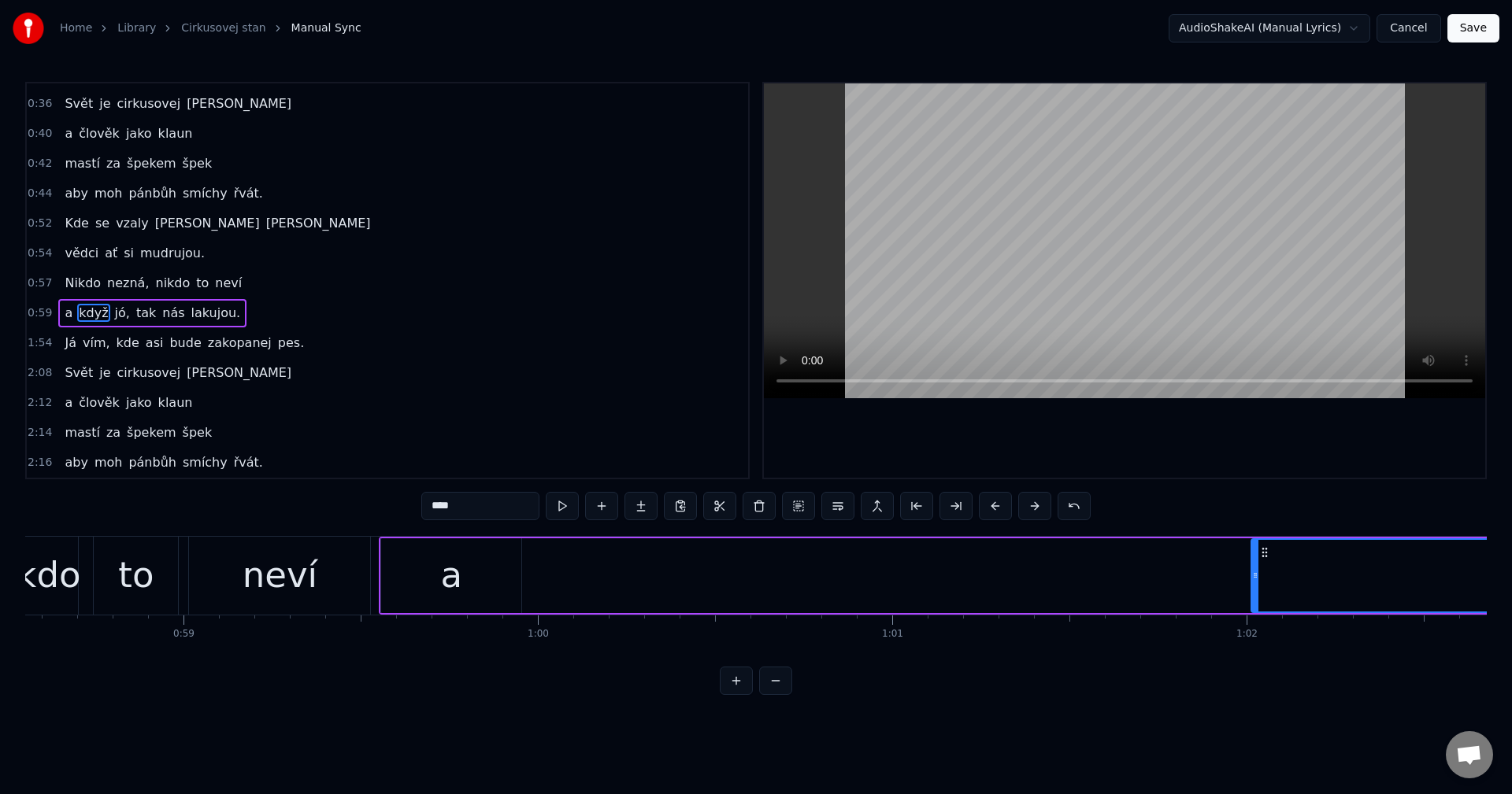
scroll to position [0, 20759]
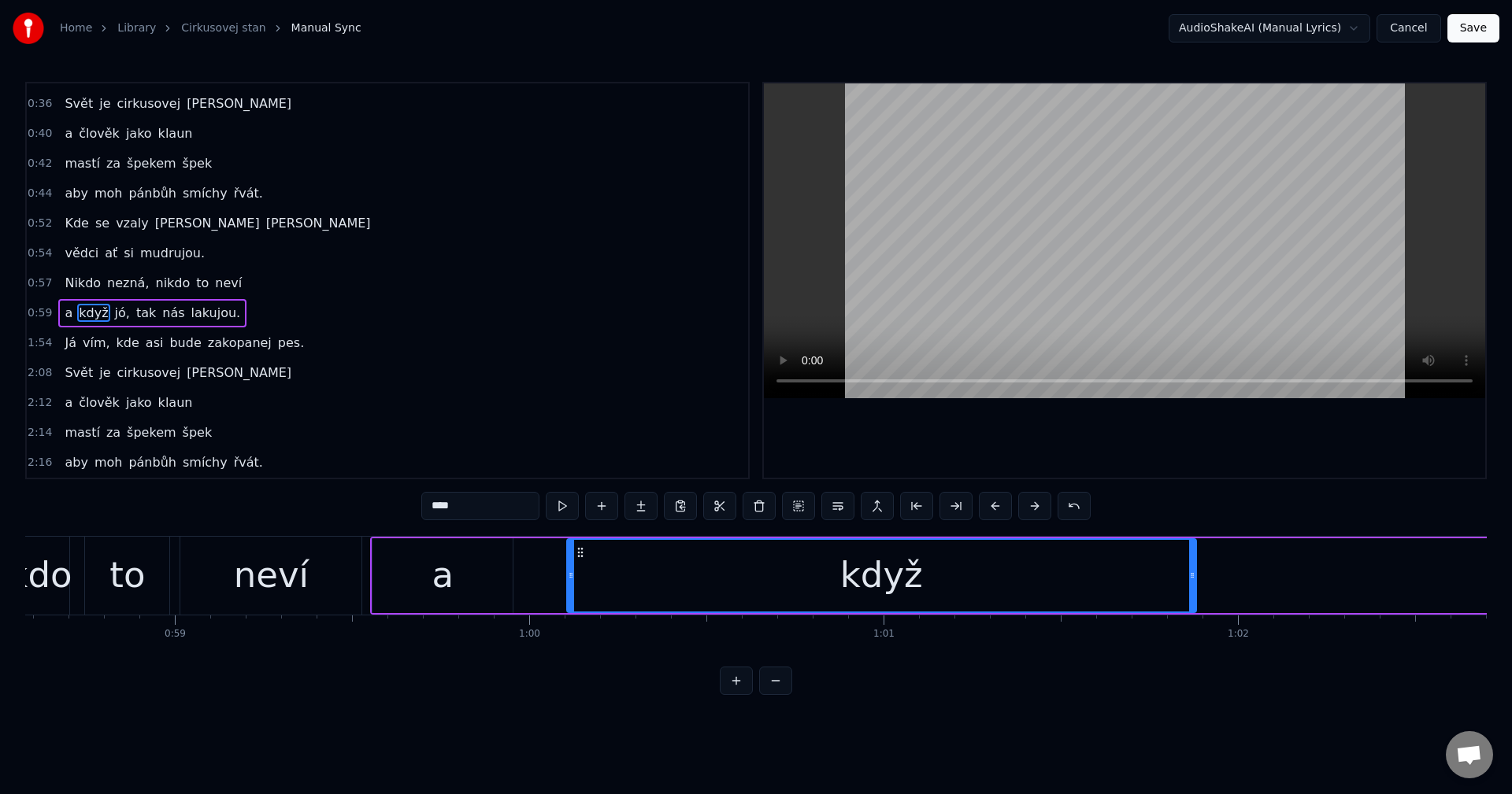
drag, startPoint x: 120, startPoint y: 550, endPoint x: 579, endPoint y: 575, distance: 459.7
click at [579, 575] on div "když" at bounding box center [881, 576] width 628 height 72
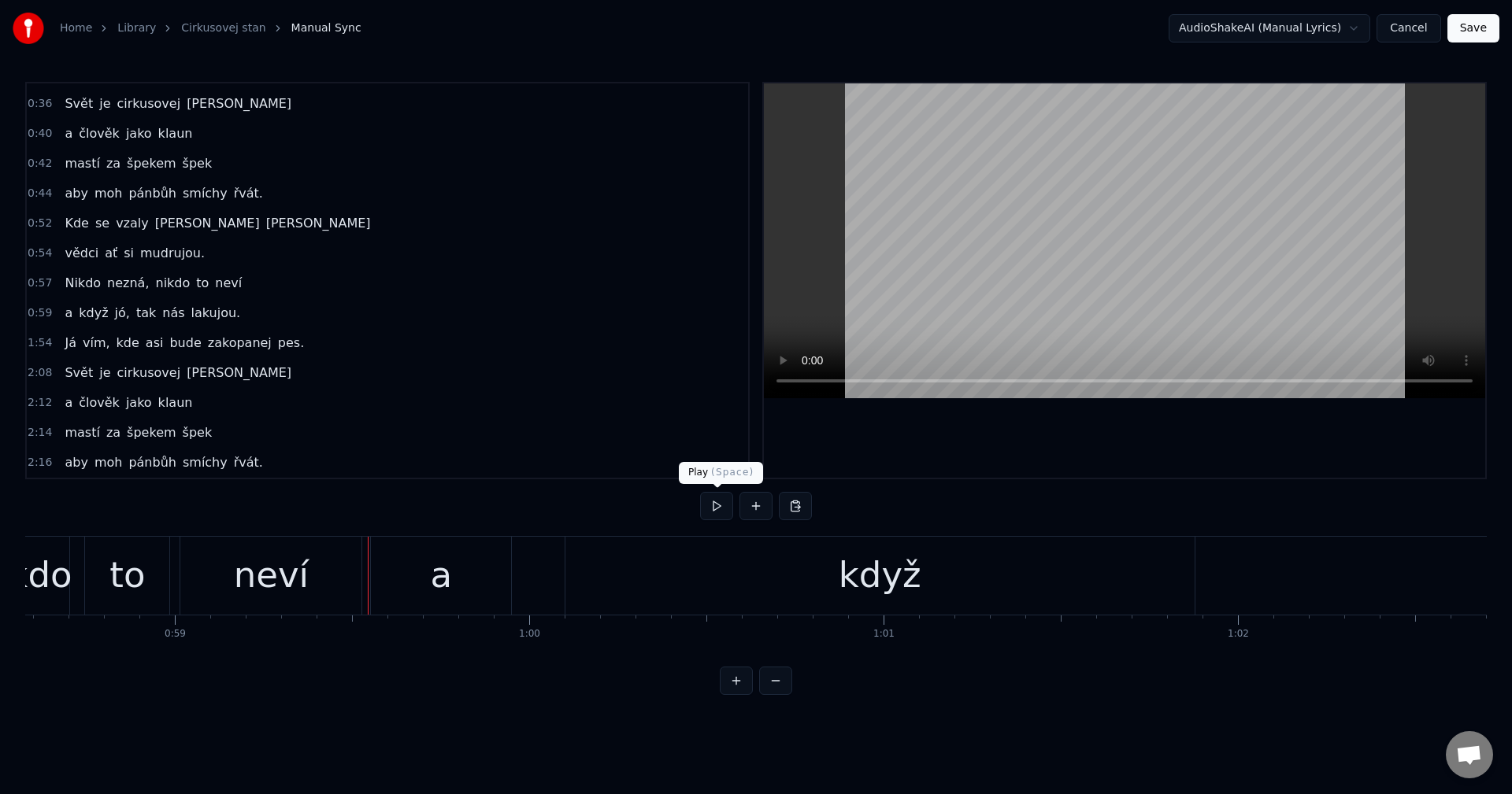
click at [709, 504] on button at bounding box center [717, 506] width 33 height 28
click at [682, 570] on div "když" at bounding box center [880, 576] width 629 height 78
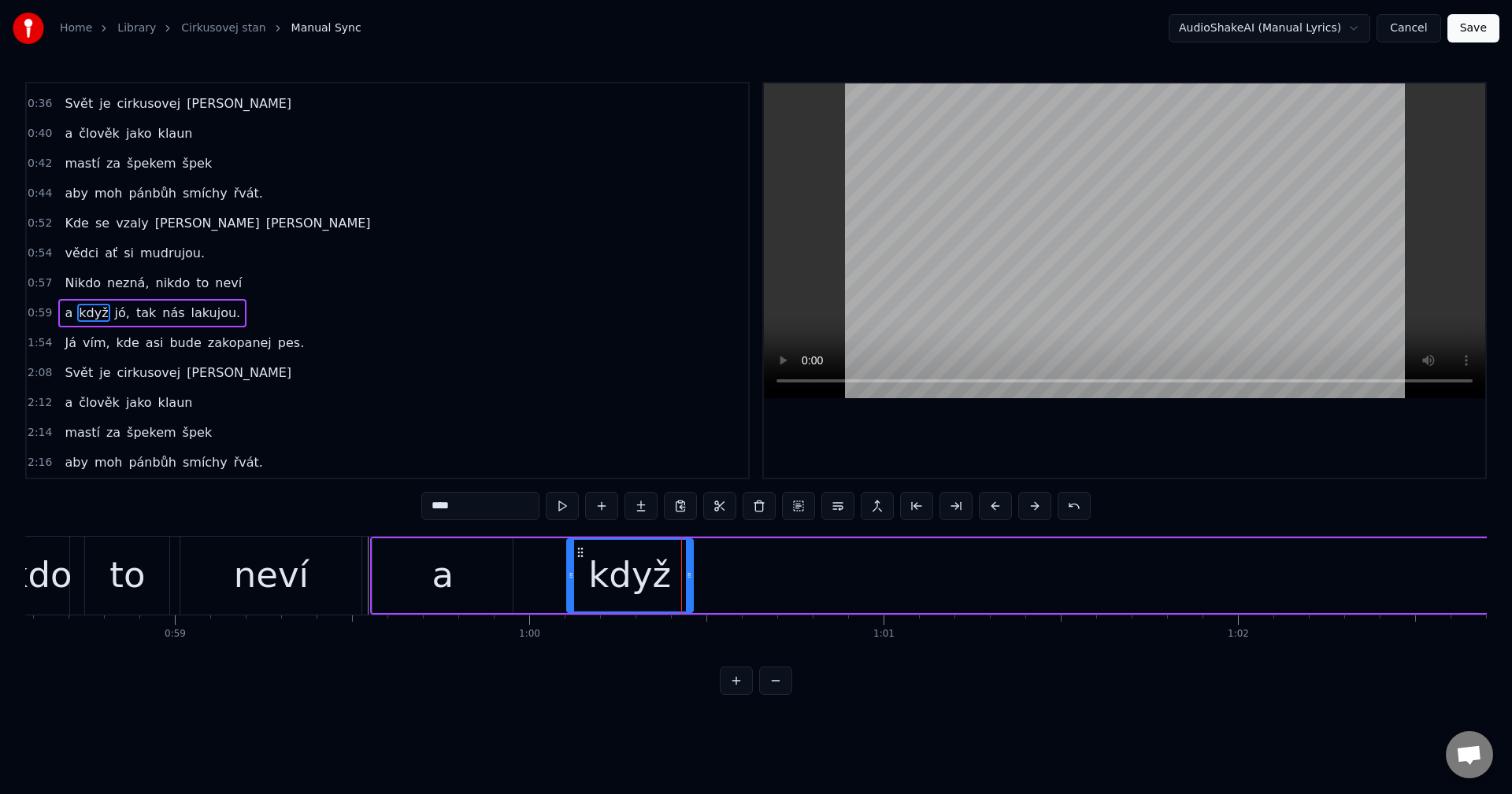
drag, startPoint x: 1191, startPoint y: 581, endPoint x: 687, endPoint y: 596, distance: 504.2
click at [687, 596] on div at bounding box center [689, 576] width 6 height 72
click at [493, 587] on div "a" at bounding box center [443, 575] width 140 height 75
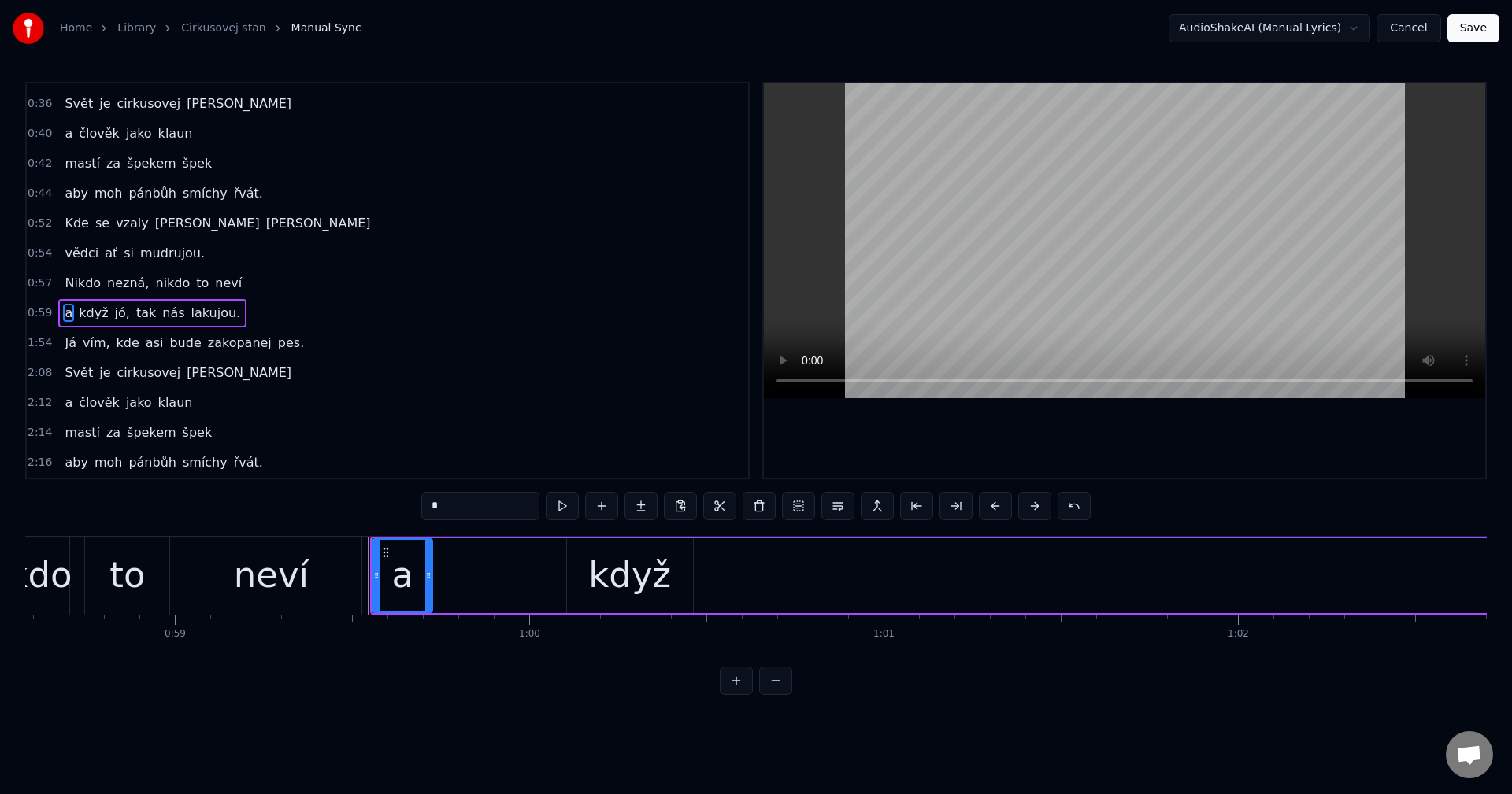
drag, startPoint x: 509, startPoint y: 577, endPoint x: 428, endPoint y: 583, distance: 81.2
click at [428, 583] on div at bounding box center [428, 576] width 6 height 72
click at [593, 564] on div "když" at bounding box center [629, 575] width 126 height 75
type input "****"
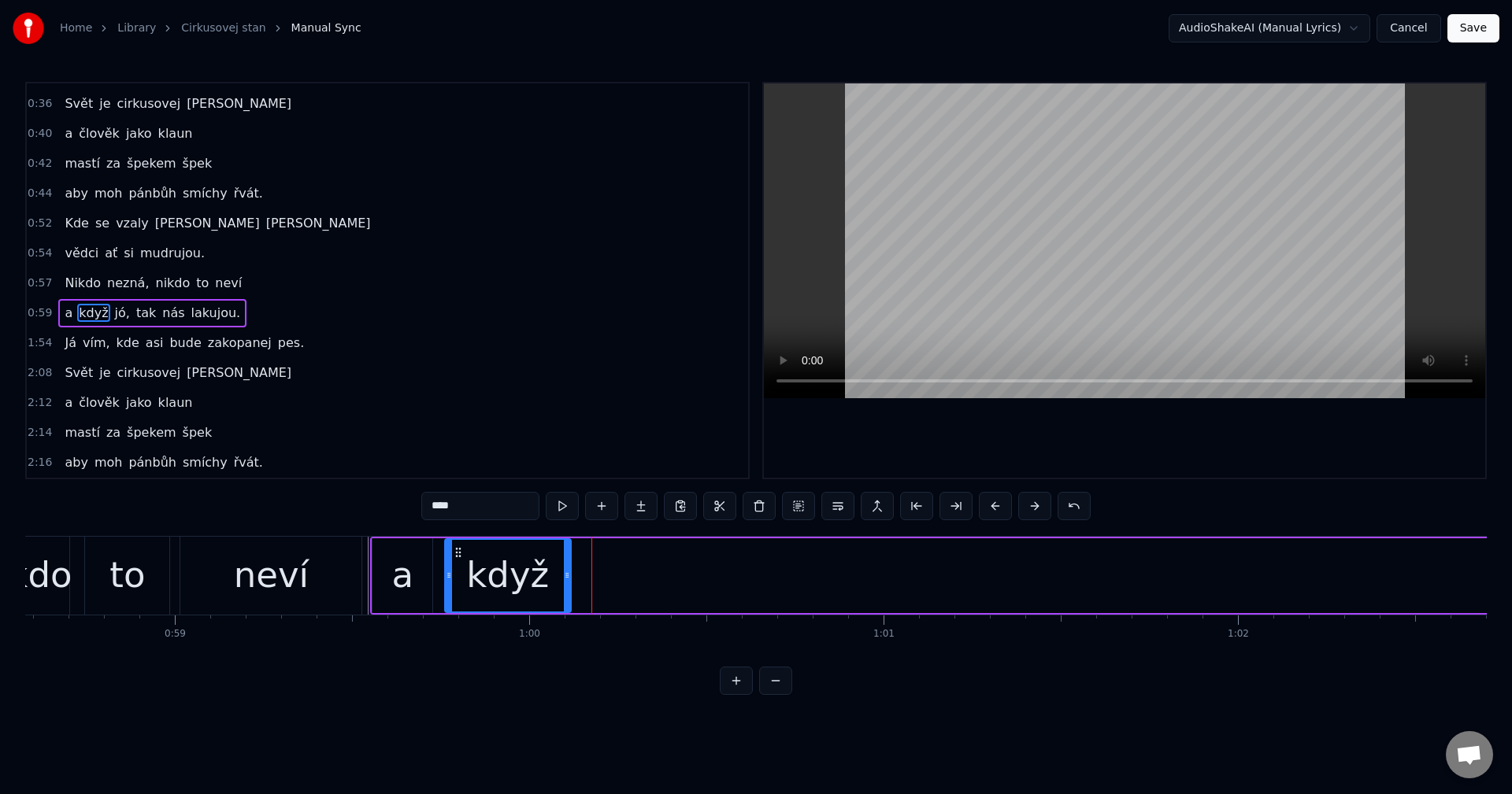
drag, startPoint x: 583, startPoint y: 554, endPoint x: 461, endPoint y: 561, distance: 122.2
click at [461, 561] on div "když" at bounding box center [508, 576] width 125 height 72
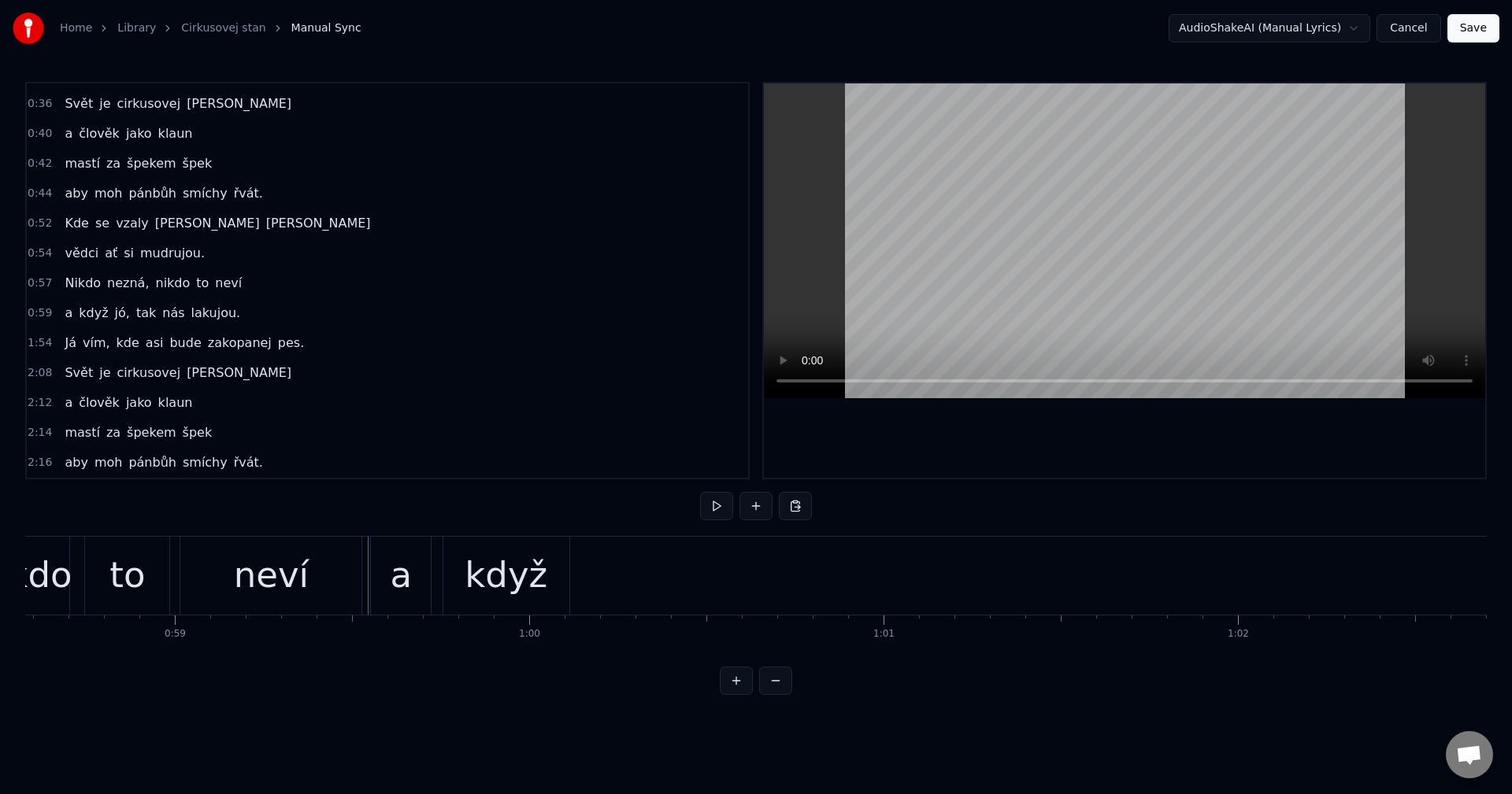
click at [707, 512] on button at bounding box center [717, 506] width 33 height 28
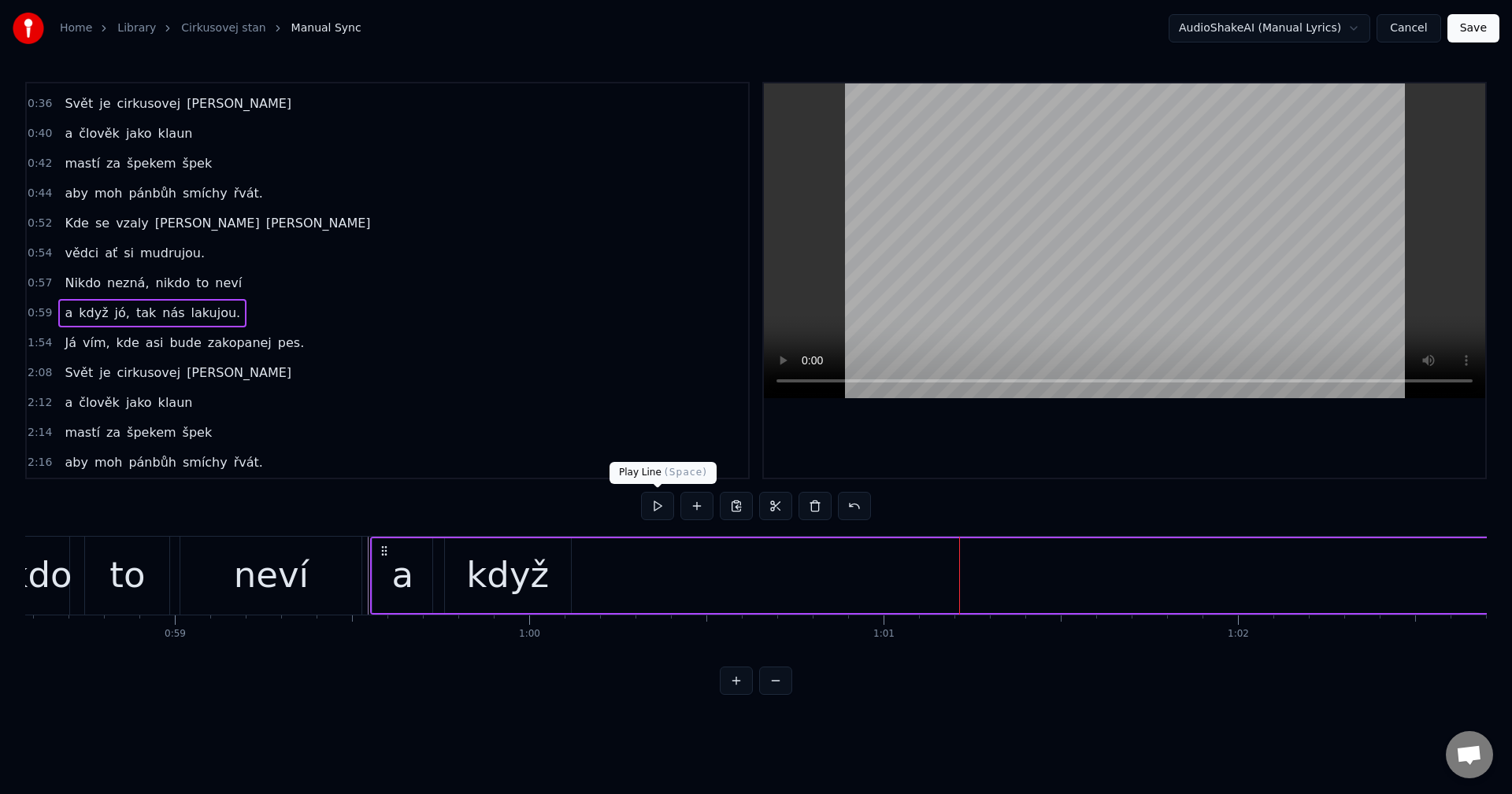
click at [654, 510] on button at bounding box center [657, 506] width 33 height 28
click at [672, 505] on button at bounding box center [657, 506] width 33 height 28
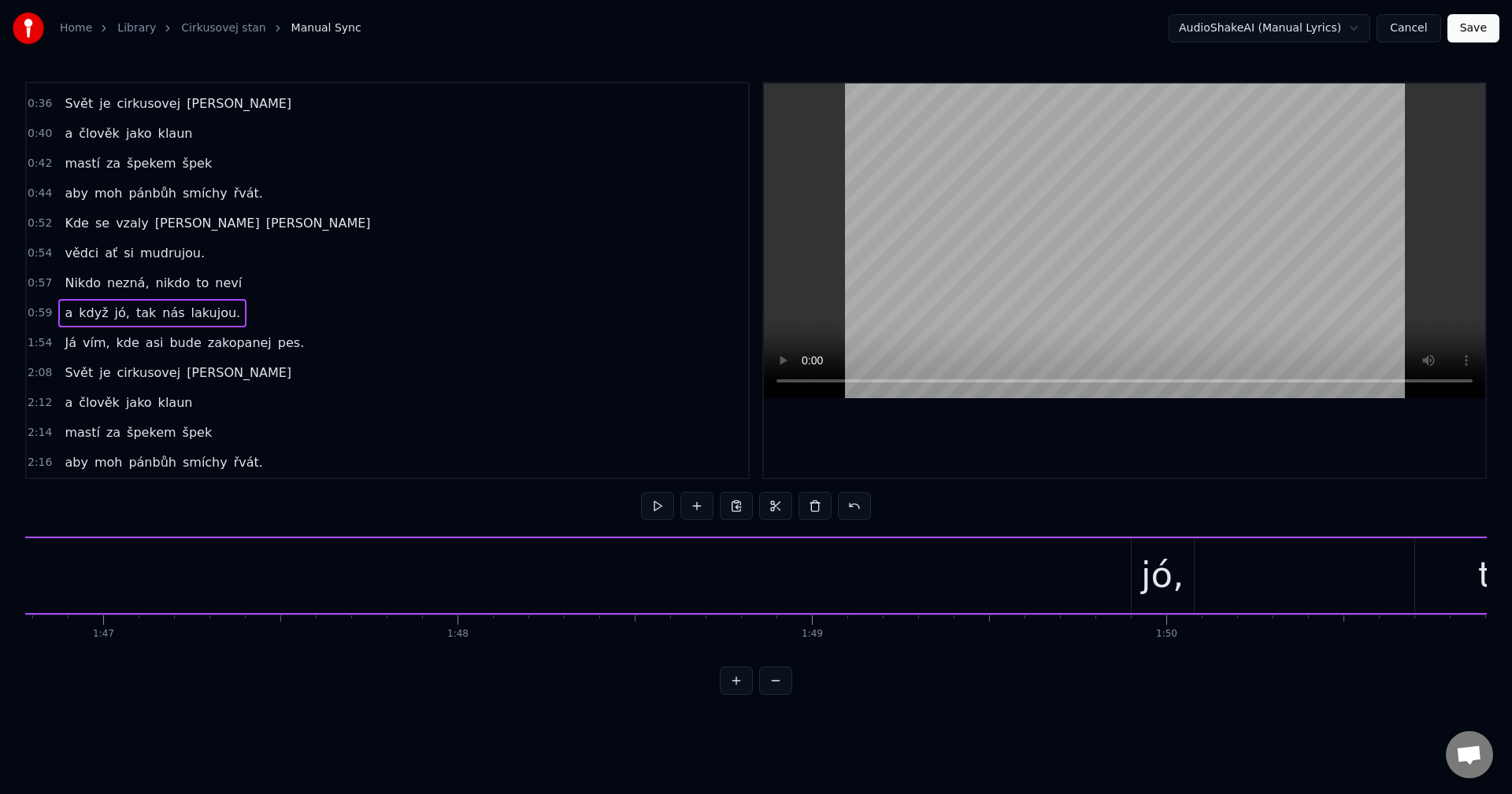
scroll to position [0, 37958]
click at [1063, 576] on div "jó," at bounding box center [1046, 575] width 43 height 54
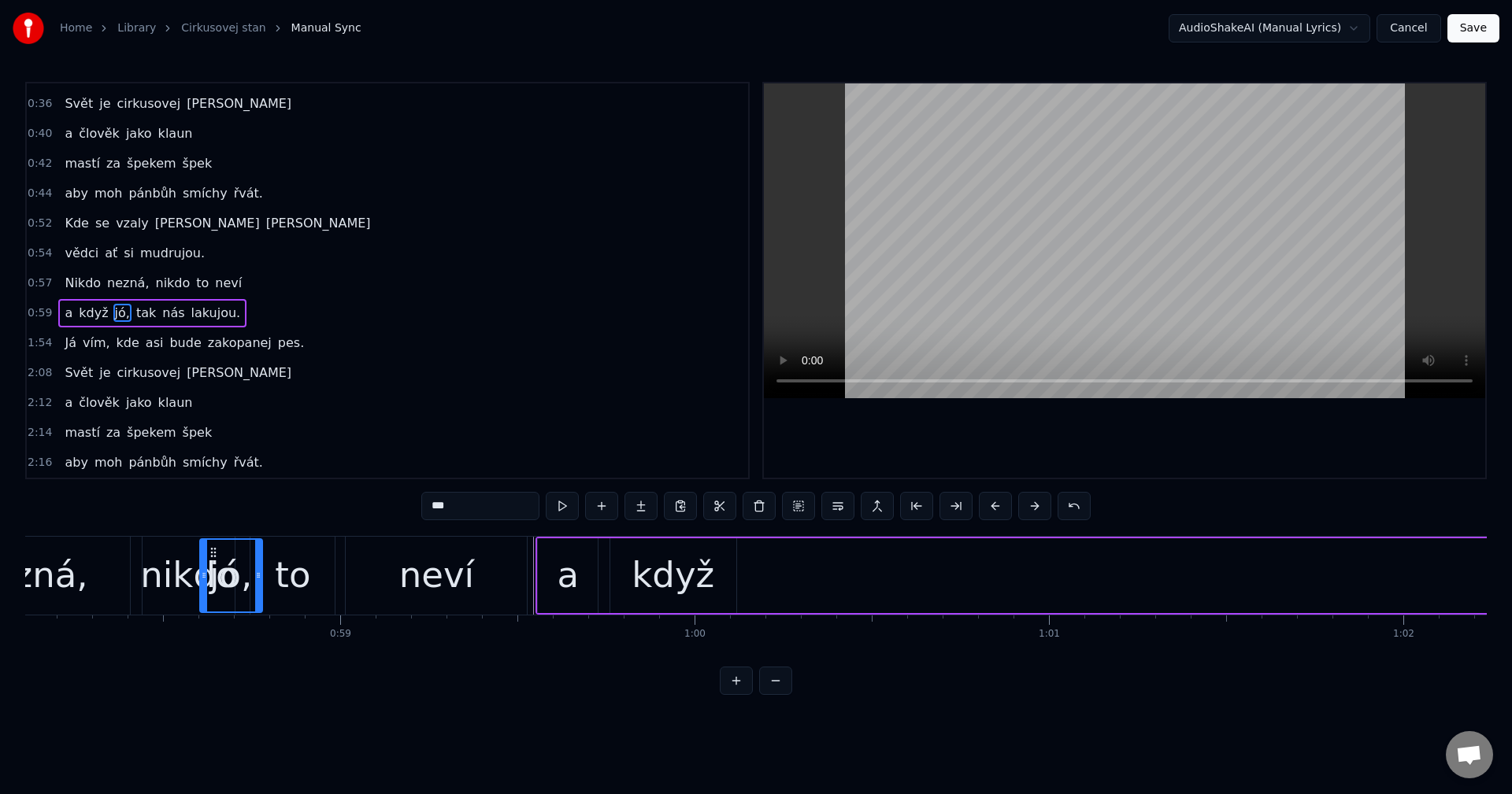
scroll to position [0, 20580]
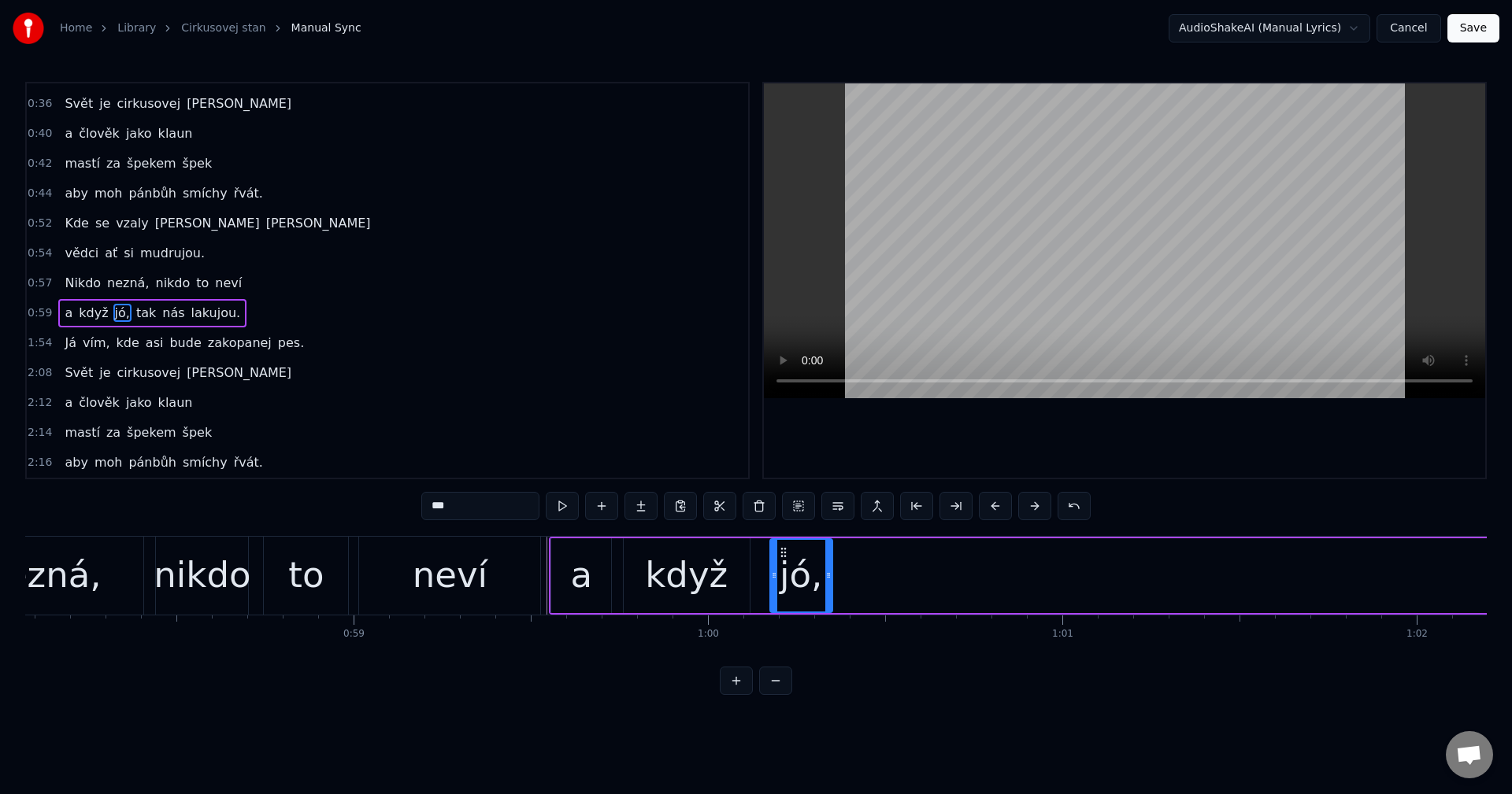
drag, startPoint x: 1030, startPoint y: 554, endPoint x: 785, endPoint y: 607, distance: 250.7
click at [785, 607] on div "jó," at bounding box center [801, 576] width 60 height 72
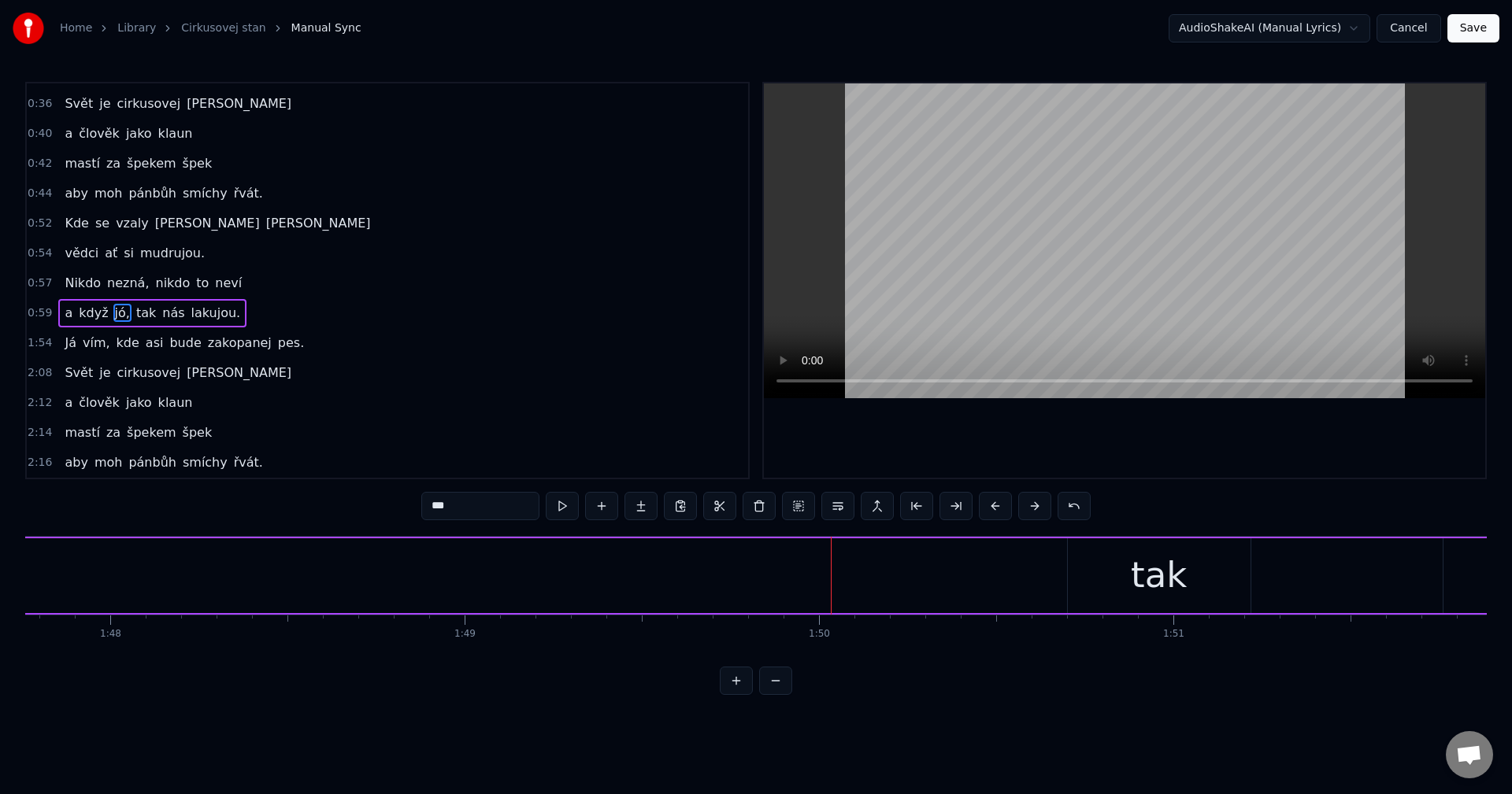
scroll to position [0, 38390]
drag, startPoint x: 981, startPoint y: 586, endPoint x: 904, endPoint y: 562, distance: 80.7
click at [980, 586] on div "tak" at bounding box center [958, 575] width 183 height 75
type input "***"
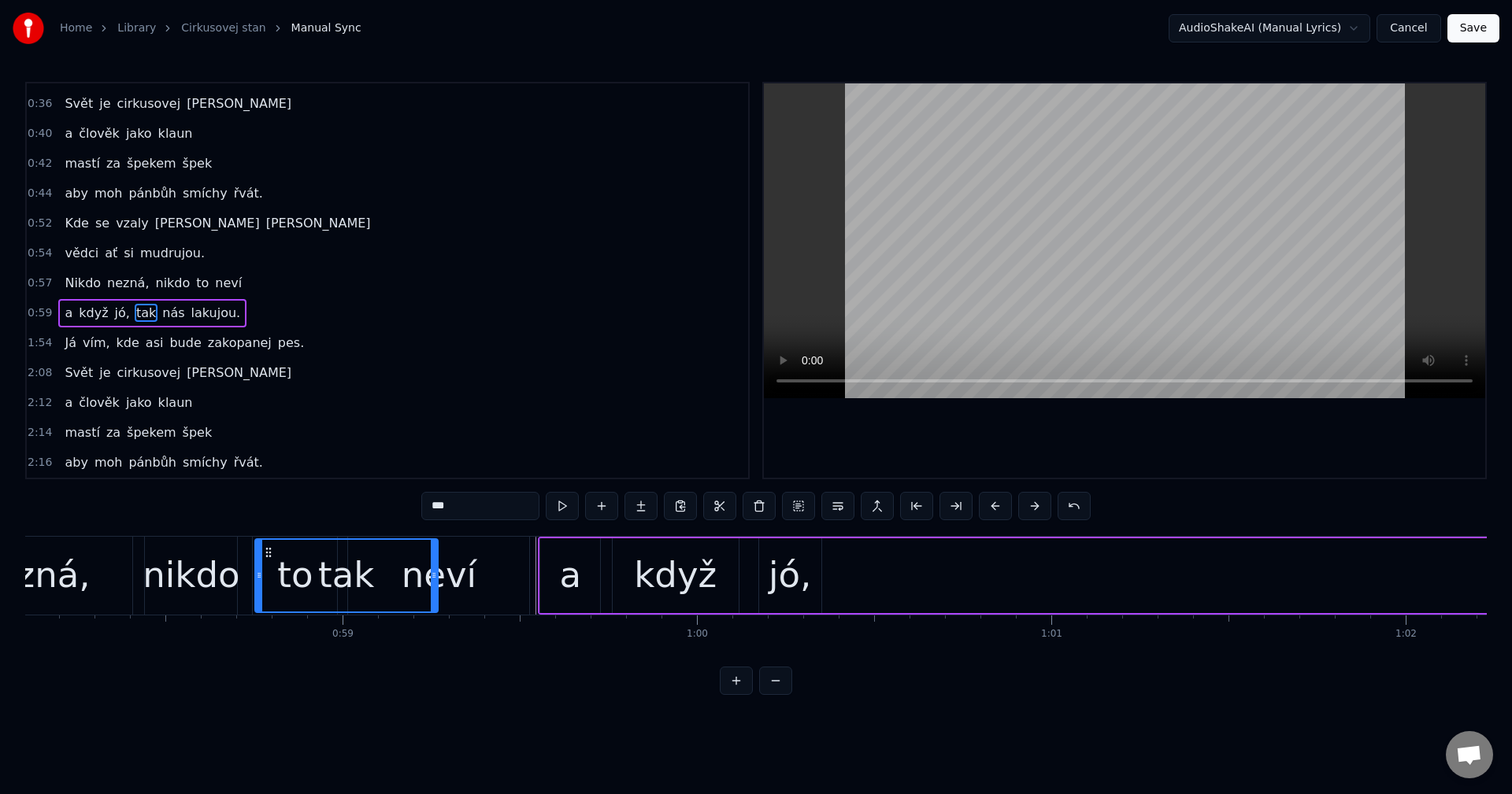
scroll to position [0, 20583]
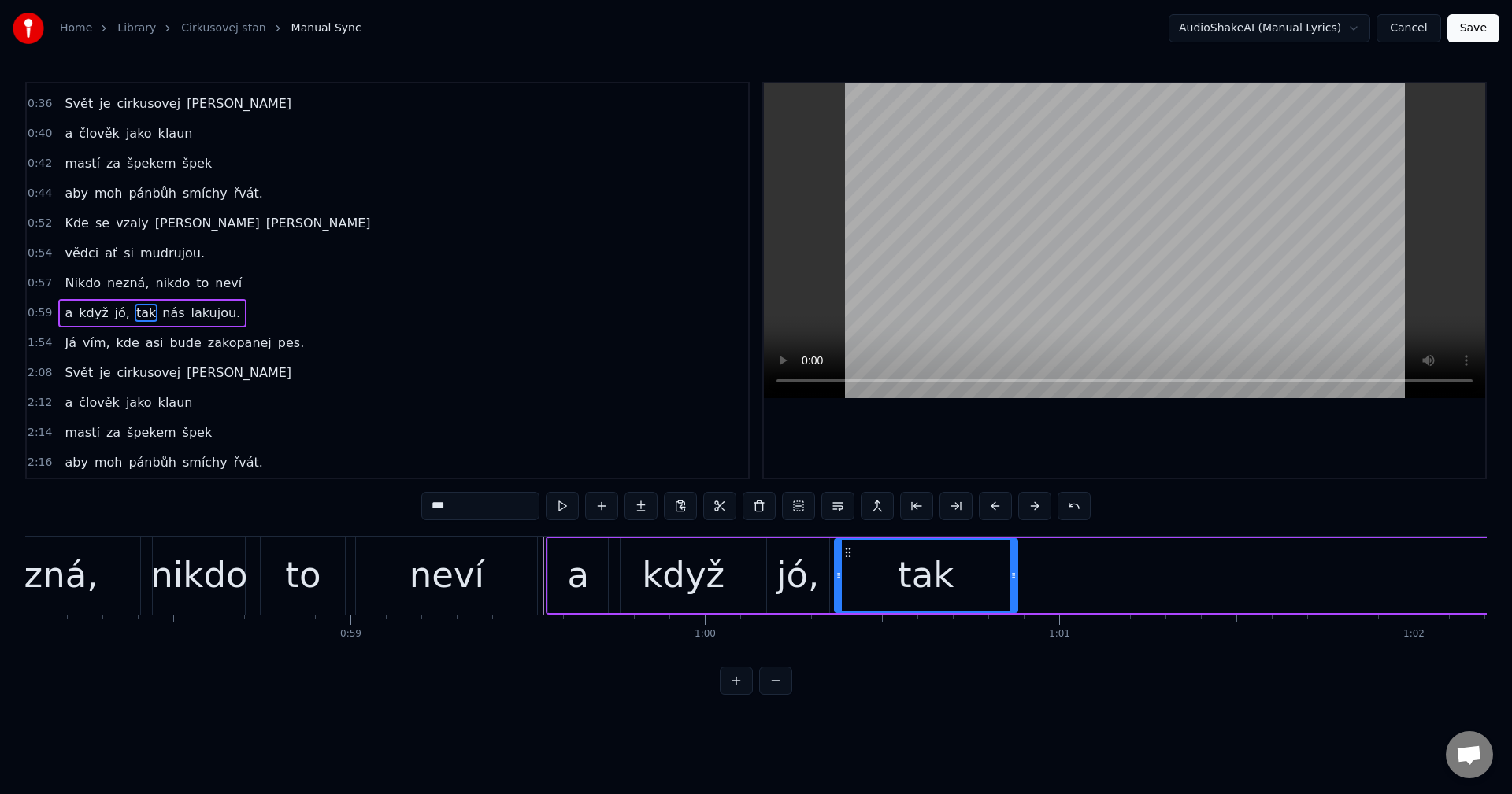
drag, startPoint x: 881, startPoint y: 553, endPoint x: 838, endPoint y: 594, distance: 59.4
click at [850, 593] on div "tak" at bounding box center [926, 576] width 181 height 72
click at [541, 586] on div "Nikdo nezná, nikdo to neví" at bounding box center [105, 576] width 871 height 78
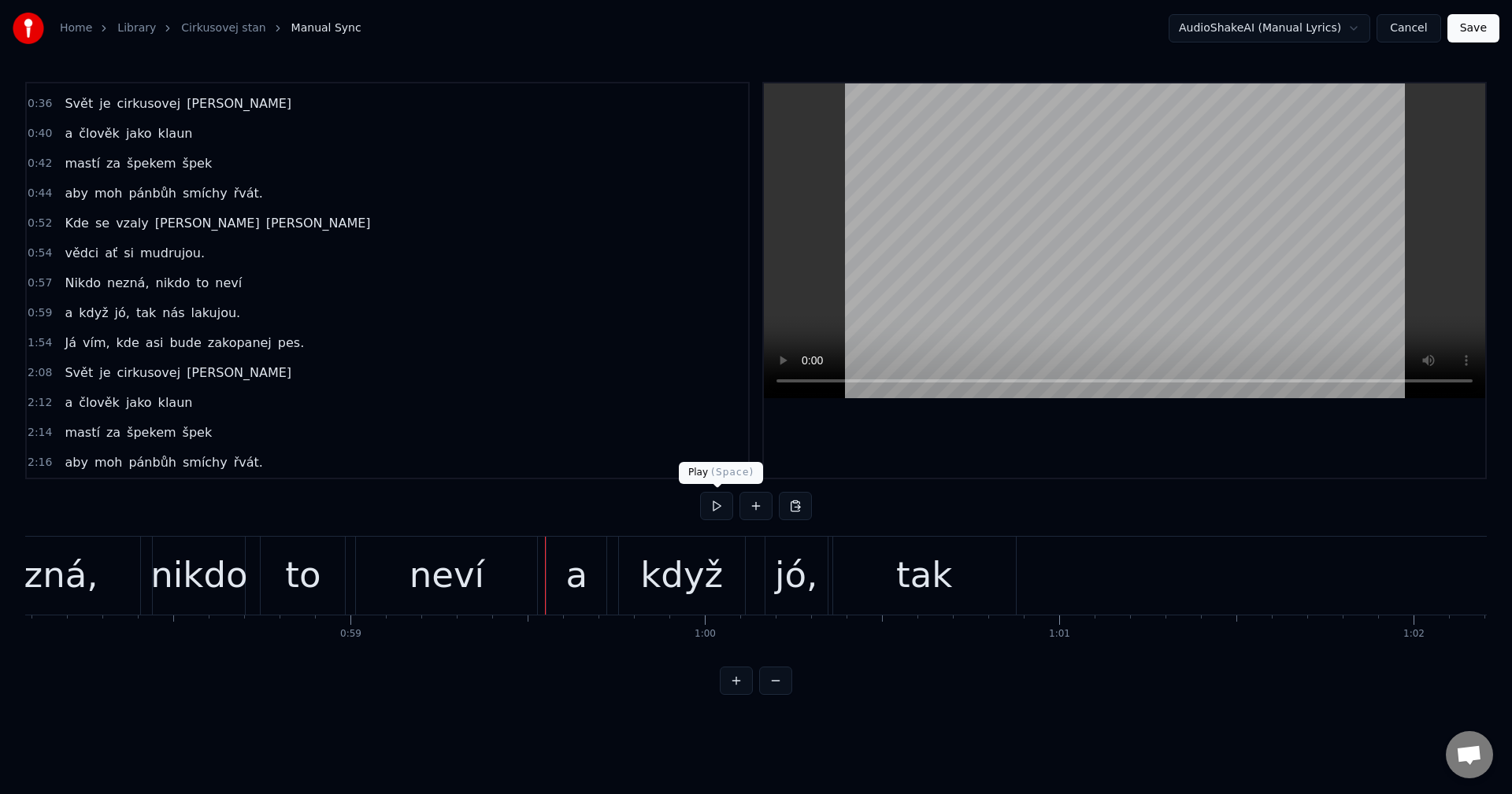
click at [719, 514] on button at bounding box center [717, 506] width 33 height 28
click at [938, 600] on div "tak" at bounding box center [923, 575] width 55 height 54
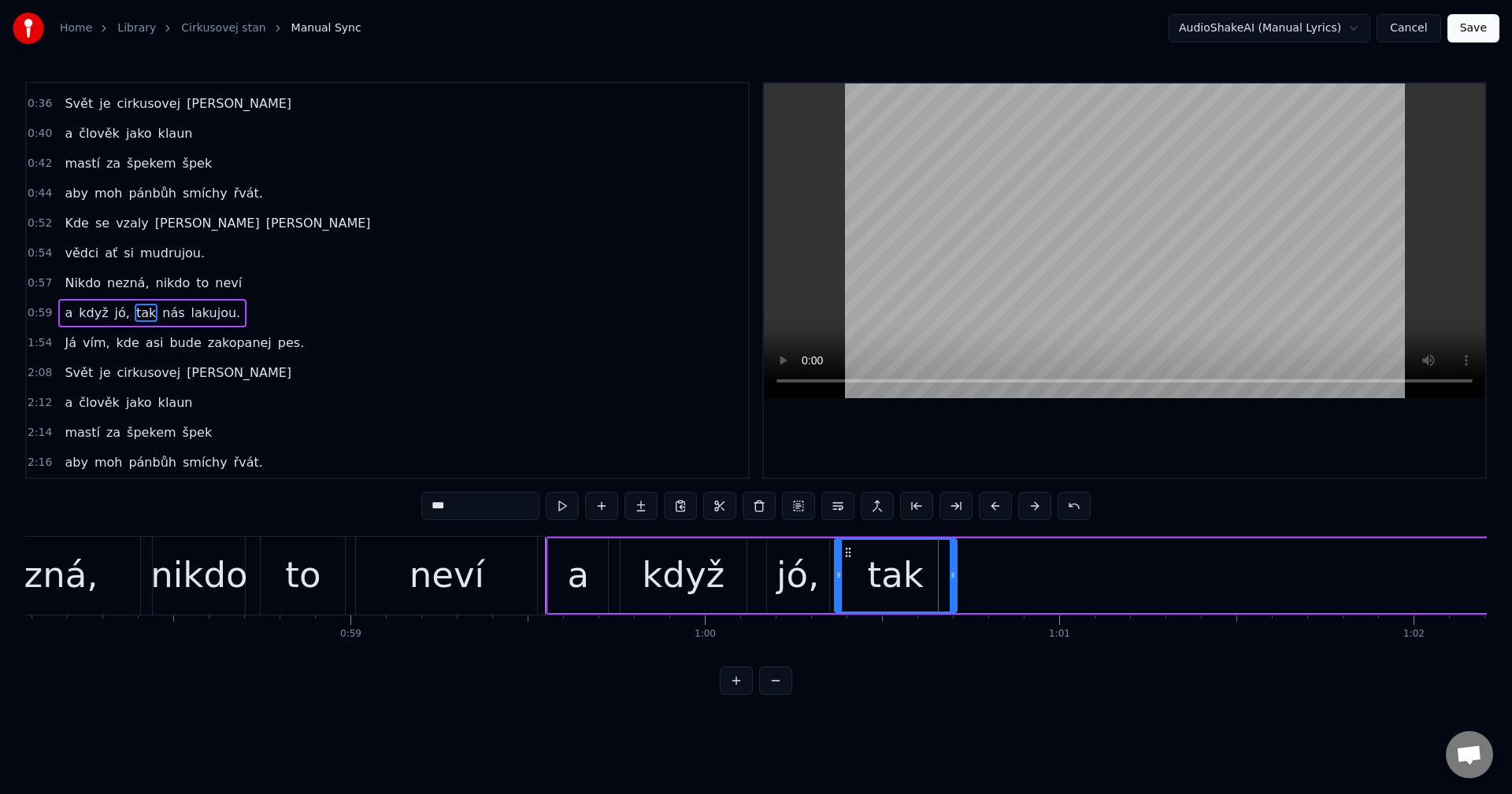
drag, startPoint x: 1014, startPoint y: 583, endPoint x: 954, endPoint y: 586, distance: 60.1
click at [954, 586] on div at bounding box center [952, 576] width 6 height 72
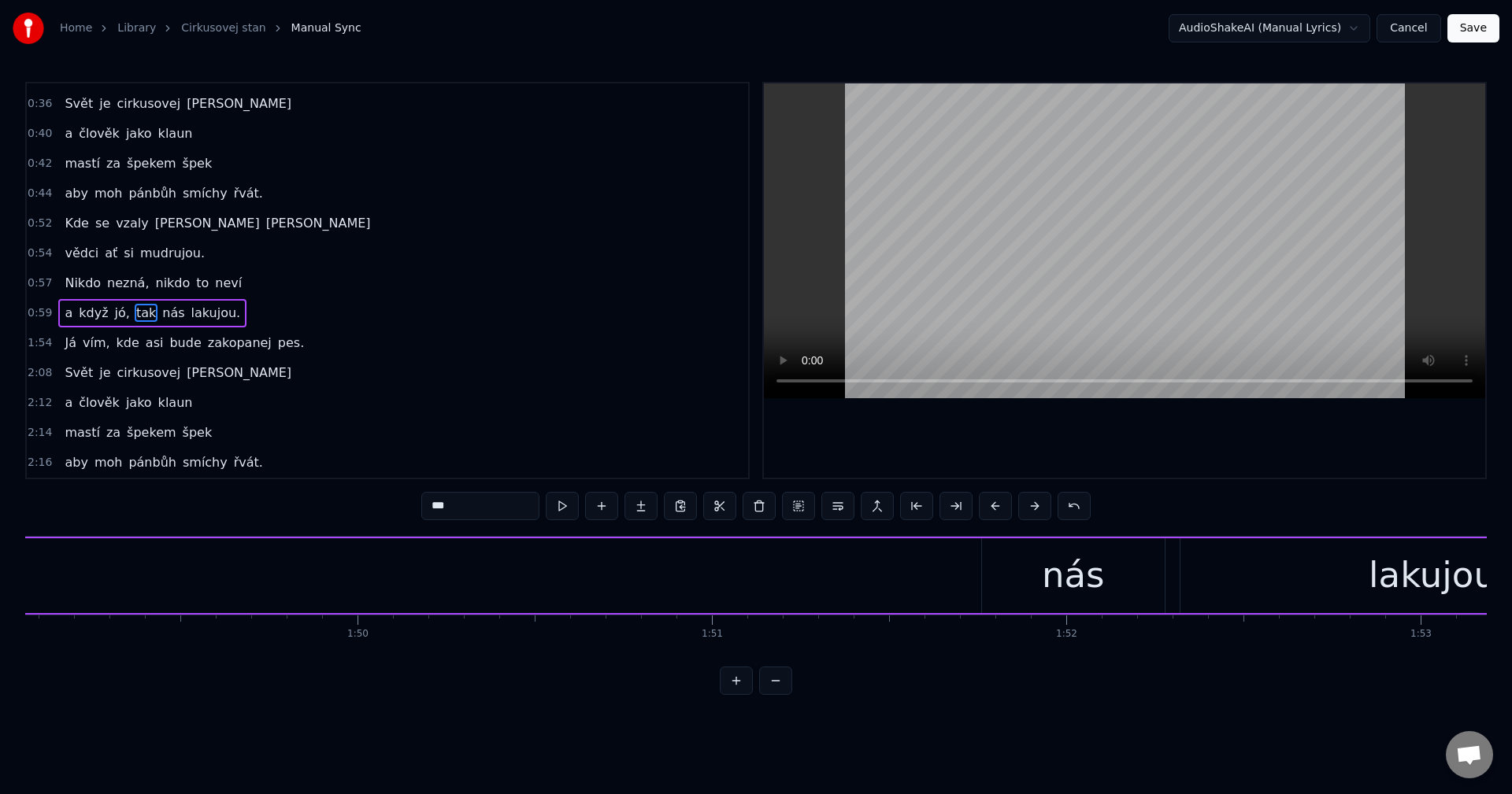
scroll to position [0, 38707]
drag, startPoint x: 1069, startPoint y: 559, endPoint x: 999, endPoint y: 544, distance: 71.6
click at [1069, 559] on div "nás" at bounding box center [1016, 575] width 183 height 75
type input "***"
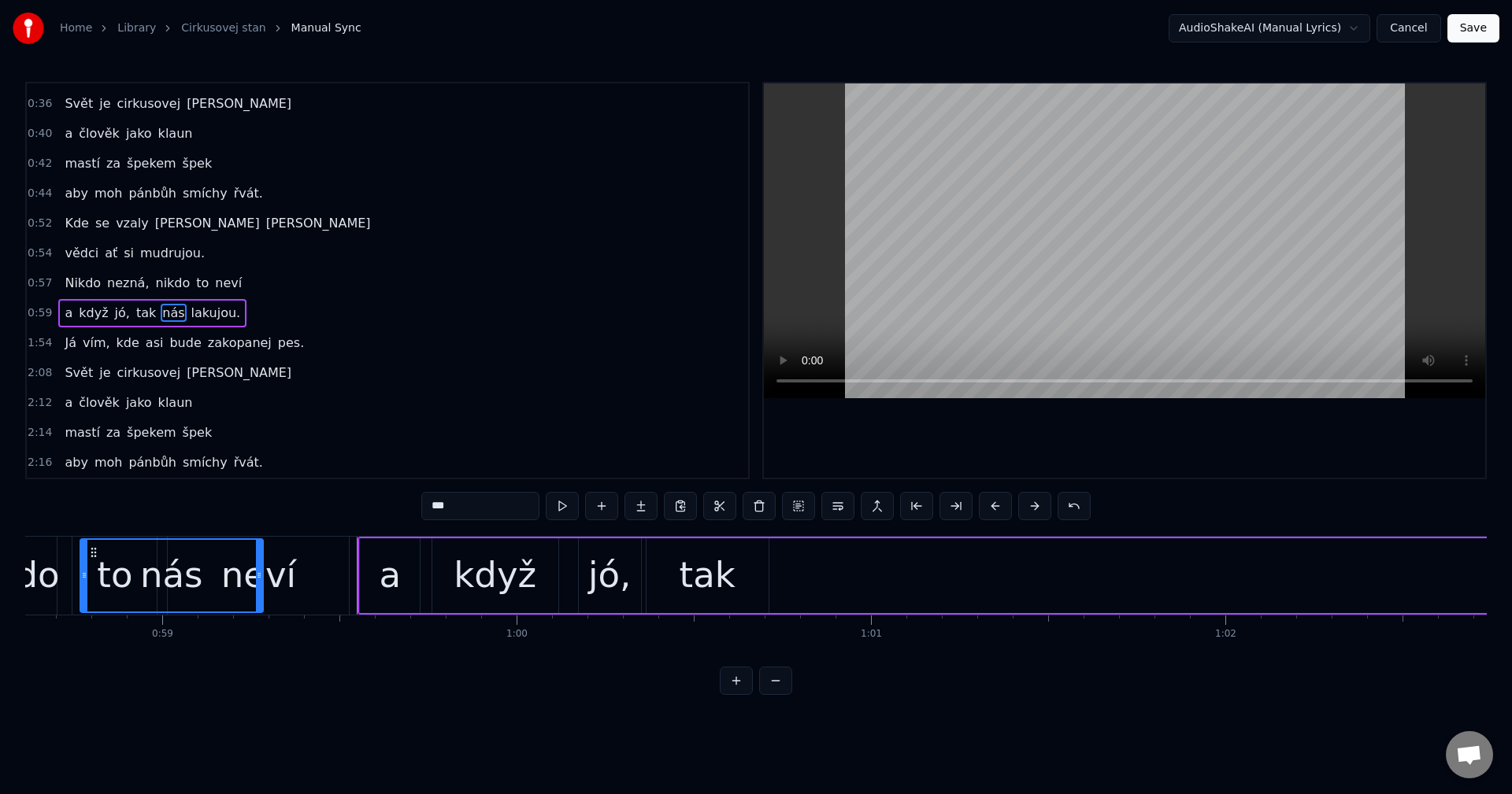
scroll to position [0, 20746]
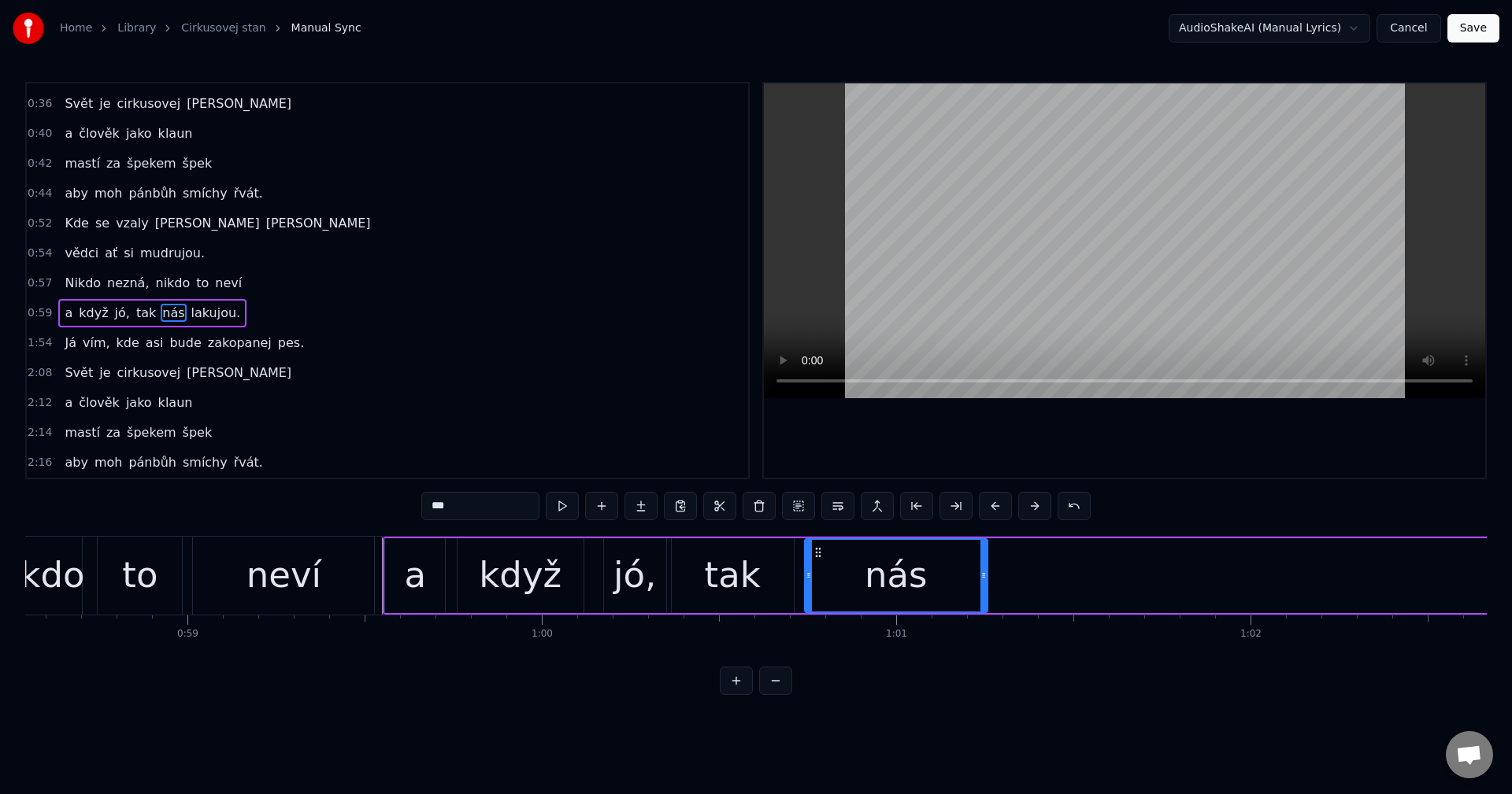
drag, startPoint x: 938, startPoint y: 554, endPoint x: 818, endPoint y: 632, distance: 143.1
click at [818, 632] on div "Kde se vzaly tu se vzaly mamut prostě nechápal. Zvíře divný, člověk zvaný do sk…" at bounding box center [756, 595] width 1461 height 118
drag, startPoint x: 985, startPoint y: 578, endPoint x: 777, endPoint y: 587, distance: 208.2
click at [940, 582] on div at bounding box center [942, 576] width 6 height 72
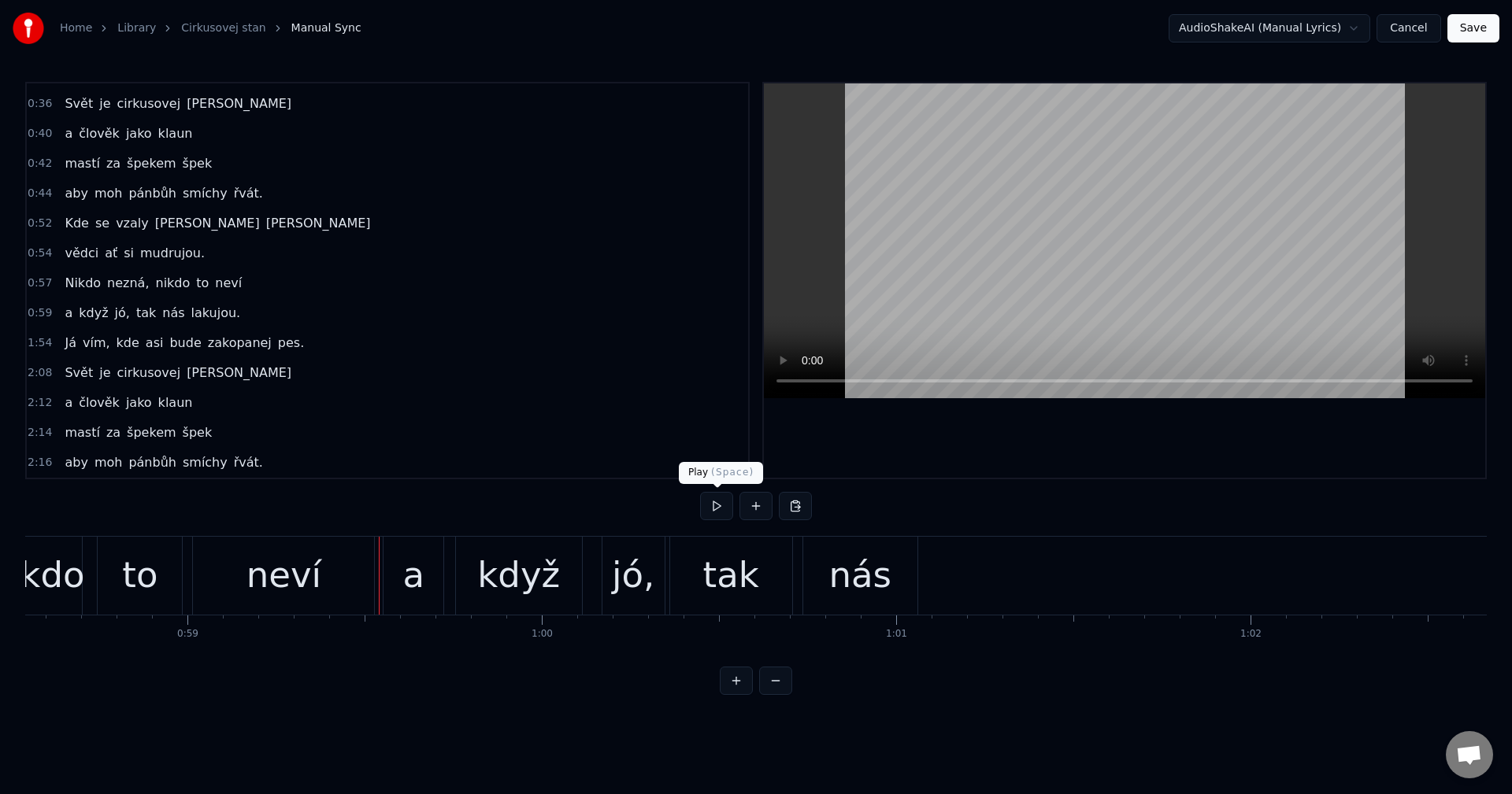
click at [715, 504] on button at bounding box center [717, 506] width 33 height 28
click at [715, 506] on button at bounding box center [717, 506] width 33 height 28
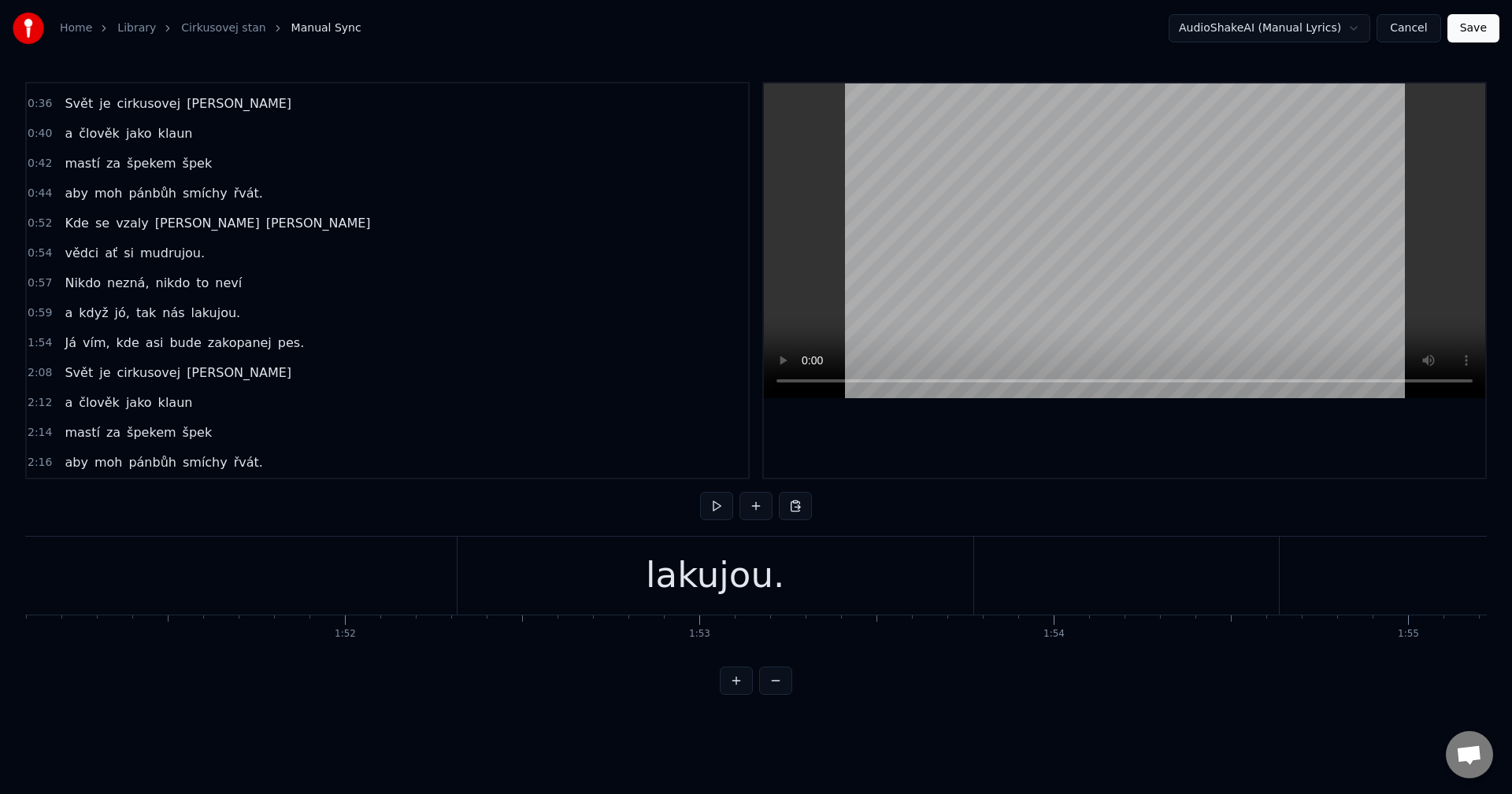
scroll to position [0, 39401]
click at [805, 589] on div "lakujou." at bounding box center [686, 576] width 516 height 78
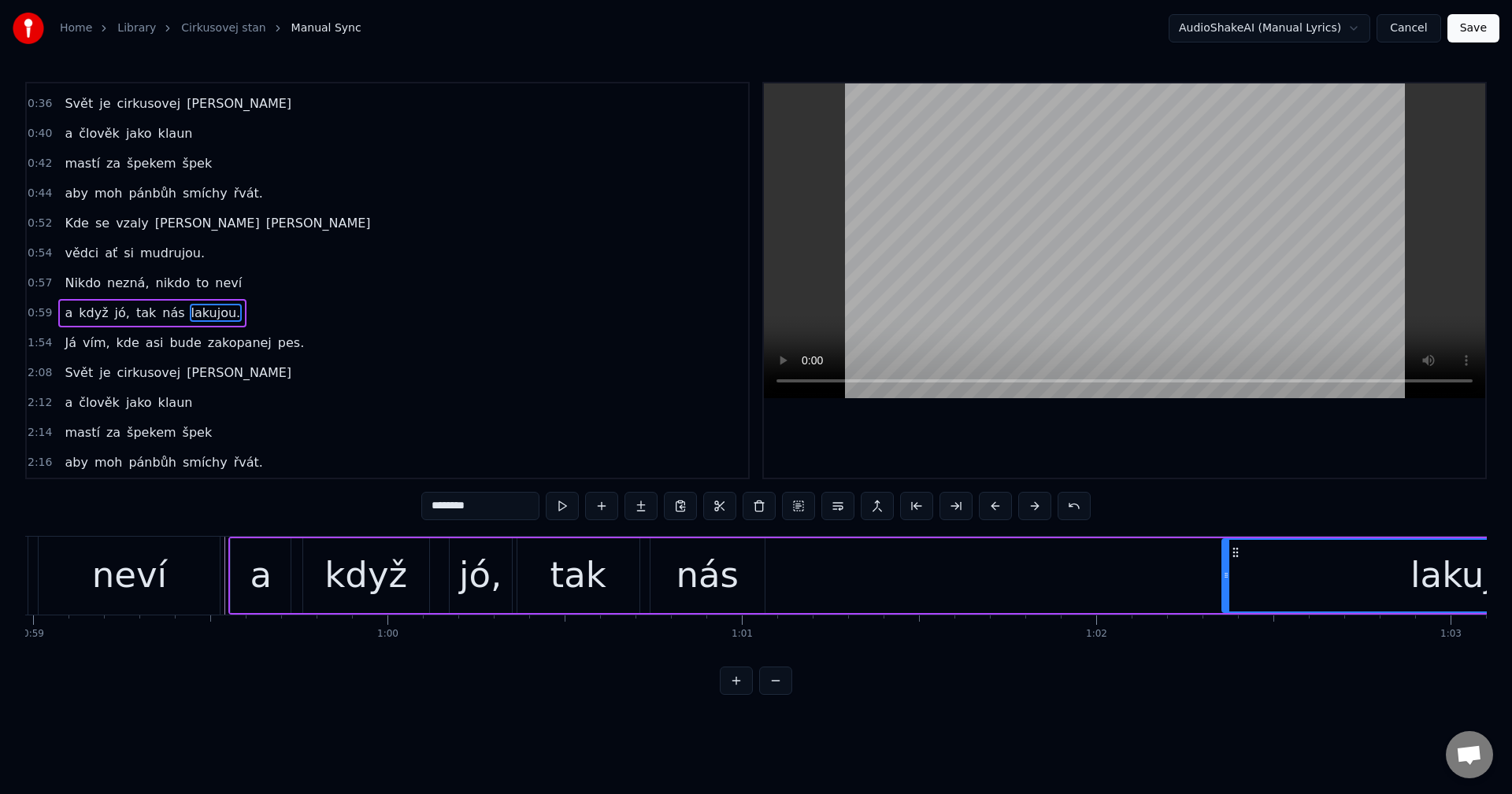
scroll to position [0, 20902]
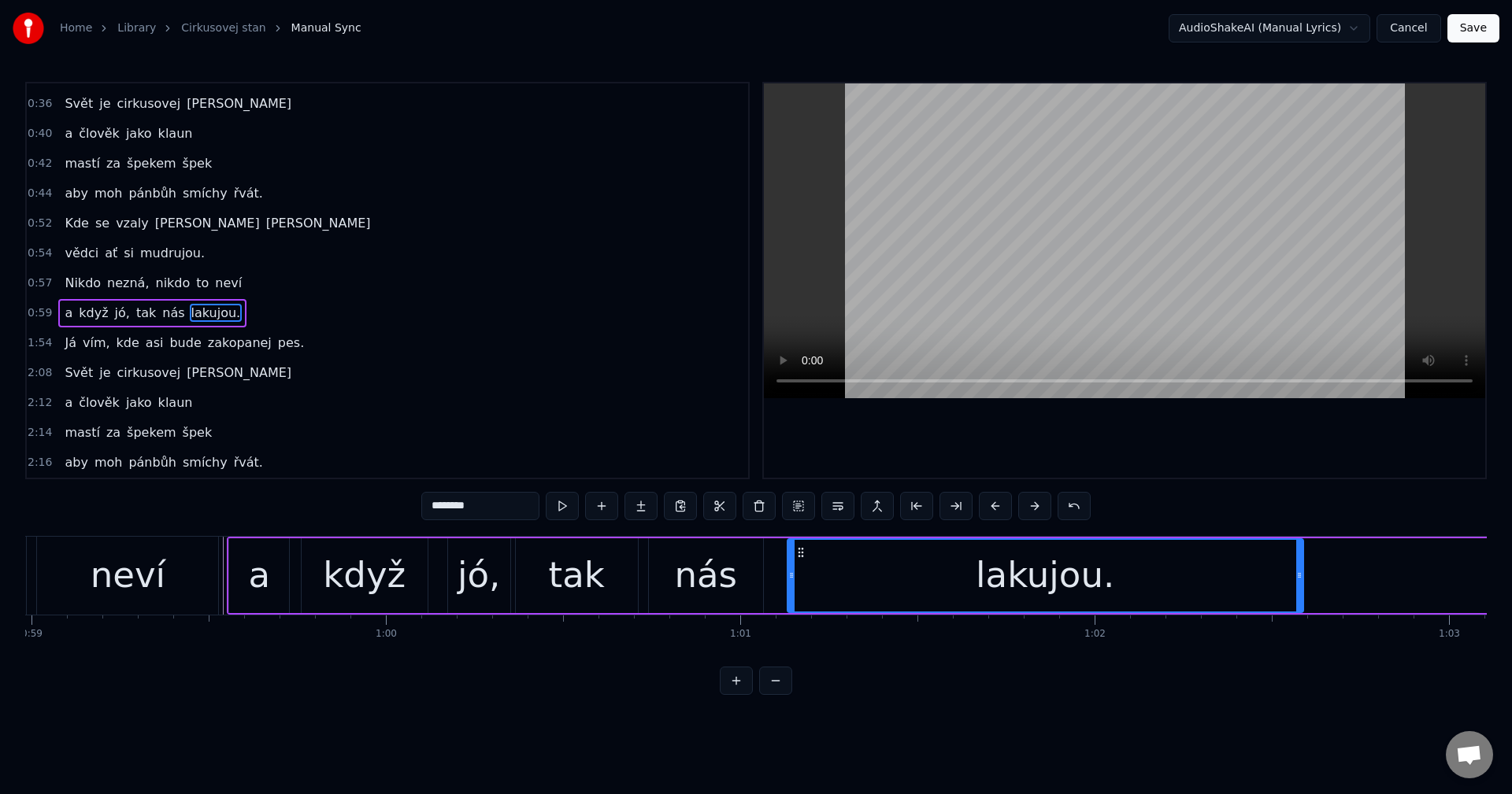
drag, startPoint x: 442, startPoint y: 550, endPoint x: 799, endPoint y: 593, distance: 359.6
click at [799, 593] on div "lakujou." at bounding box center [1046, 576] width 514 height 72
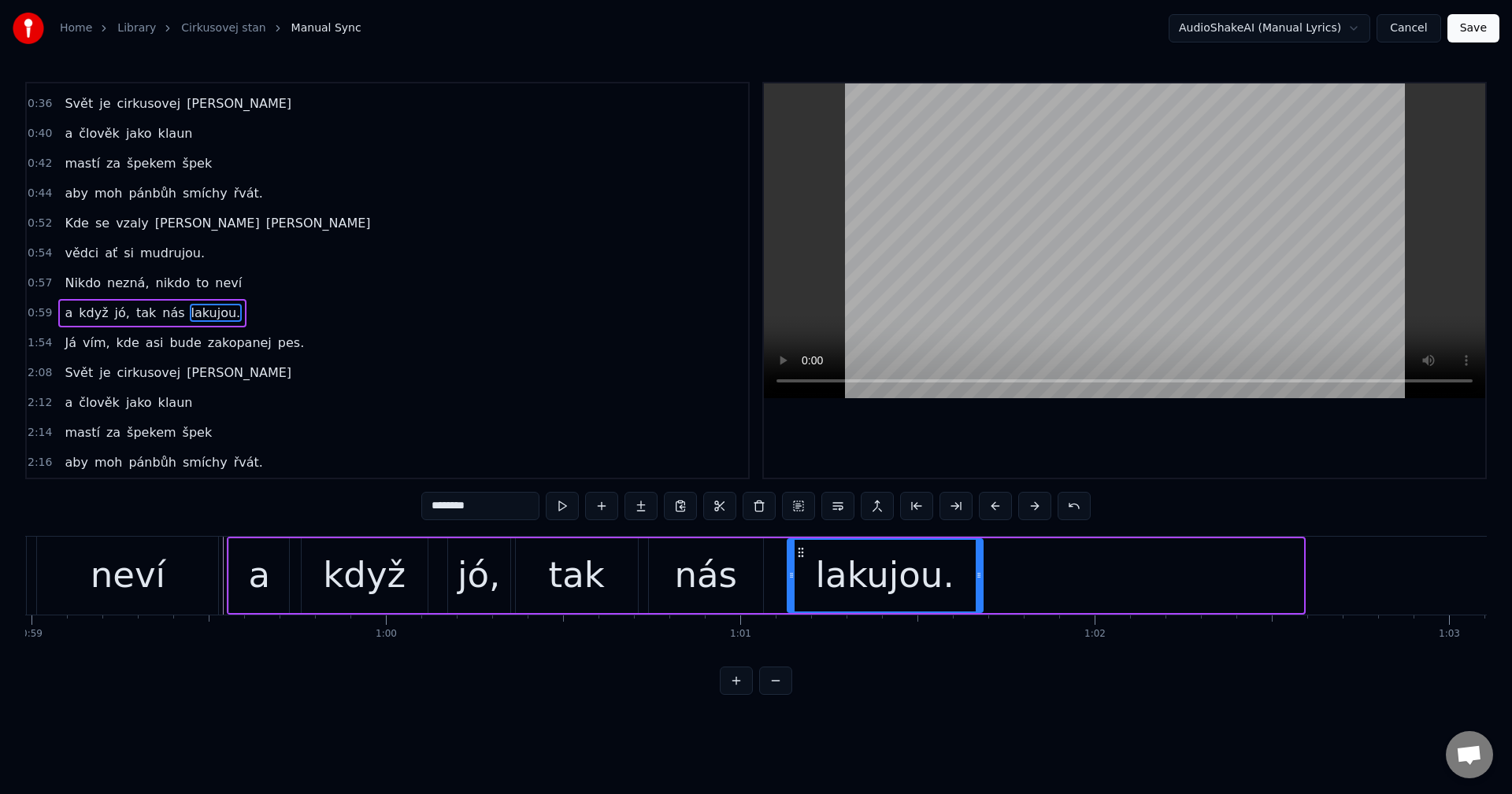
drag, startPoint x: 1297, startPoint y: 565, endPoint x: 977, endPoint y: 578, distance: 320.3
click at [977, 578] on div at bounding box center [978, 576] width 6 height 72
click at [129, 349] on div "[PERSON_NAME] vím, kde asi bude zakopanej pes." at bounding box center [184, 343] width 252 height 28
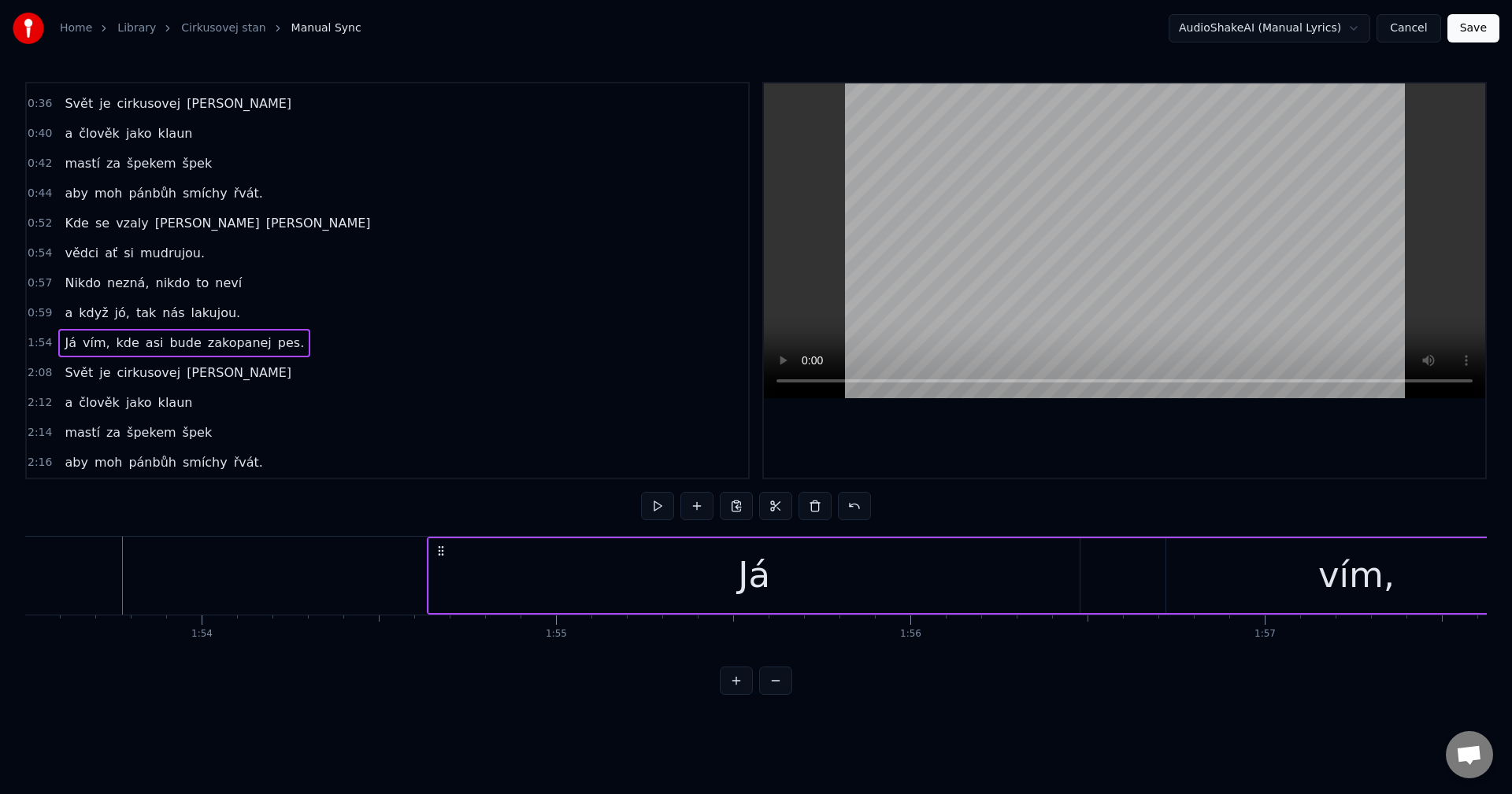
scroll to position [0, 40241]
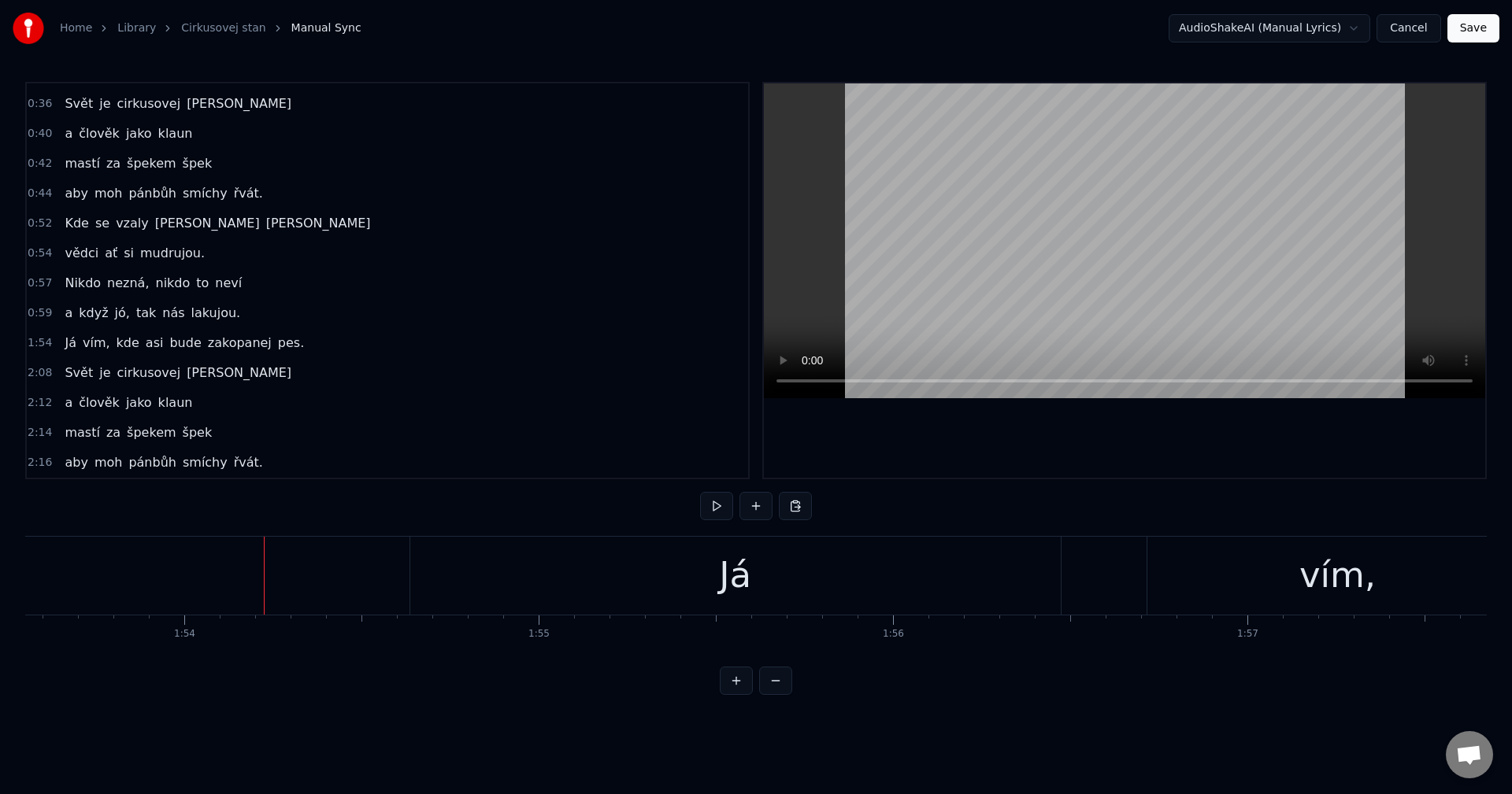
click at [701, 500] on div "0:11 Kde se vzaly tu se vzaly 0:13 mamut prostě nechápal. 0:16 Zvíře divný, člo…" at bounding box center [756, 388] width 1461 height 613
click at [711, 504] on button at bounding box center [717, 506] width 33 height 28
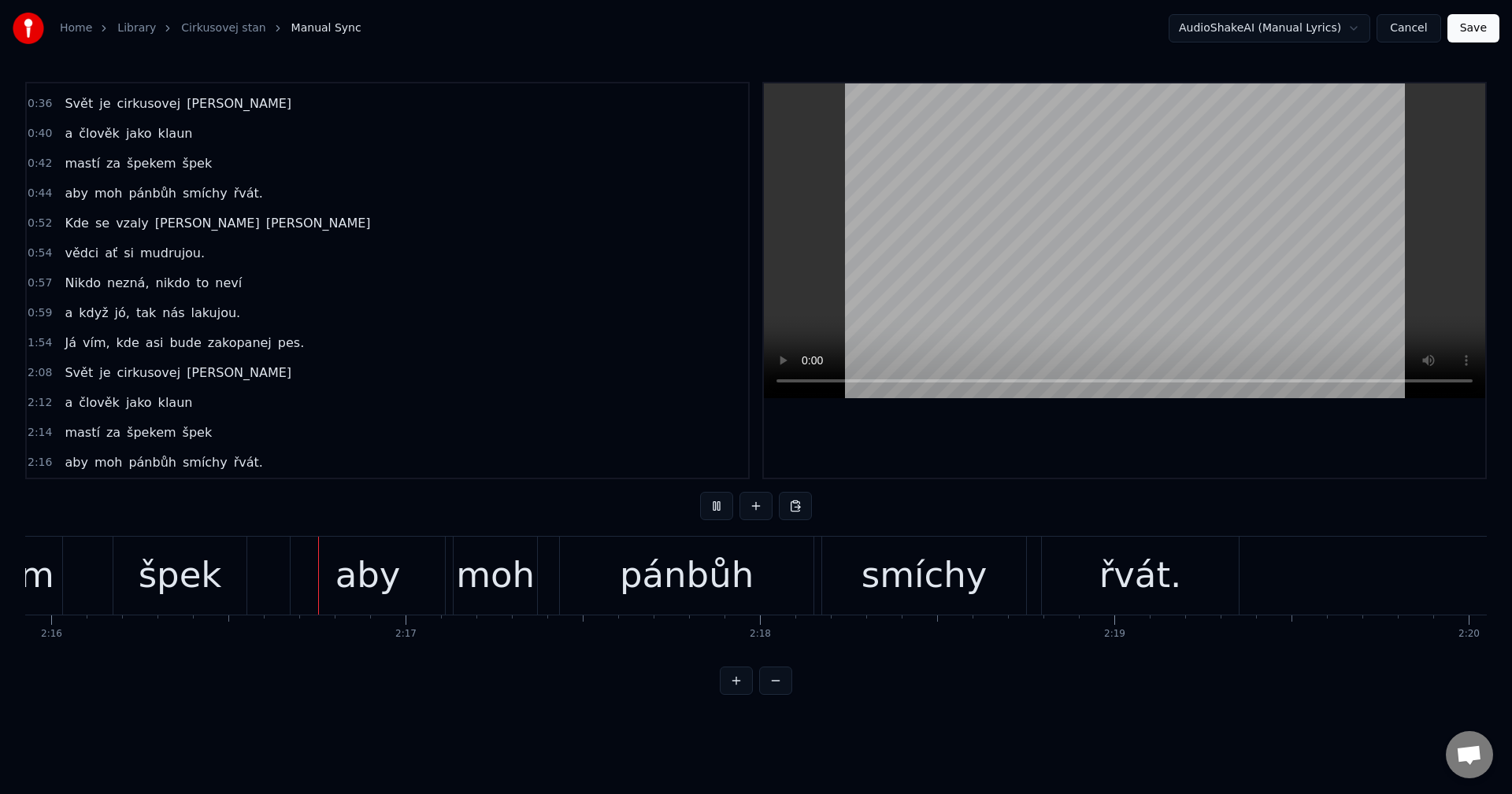
scroll to position [0, 48192]
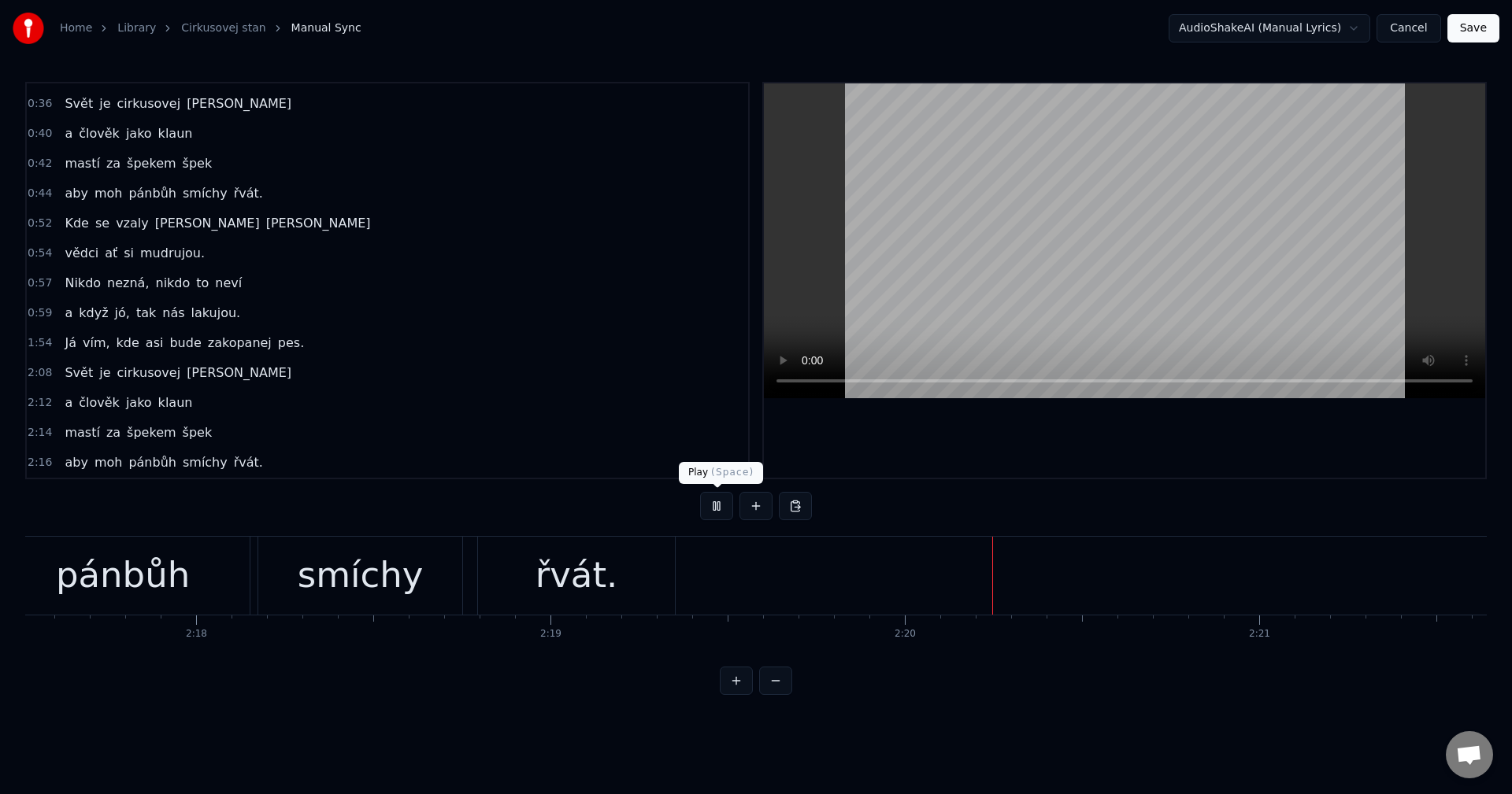
click at [729, 512] on button at bounding box center [717, 506] width 33 height 28
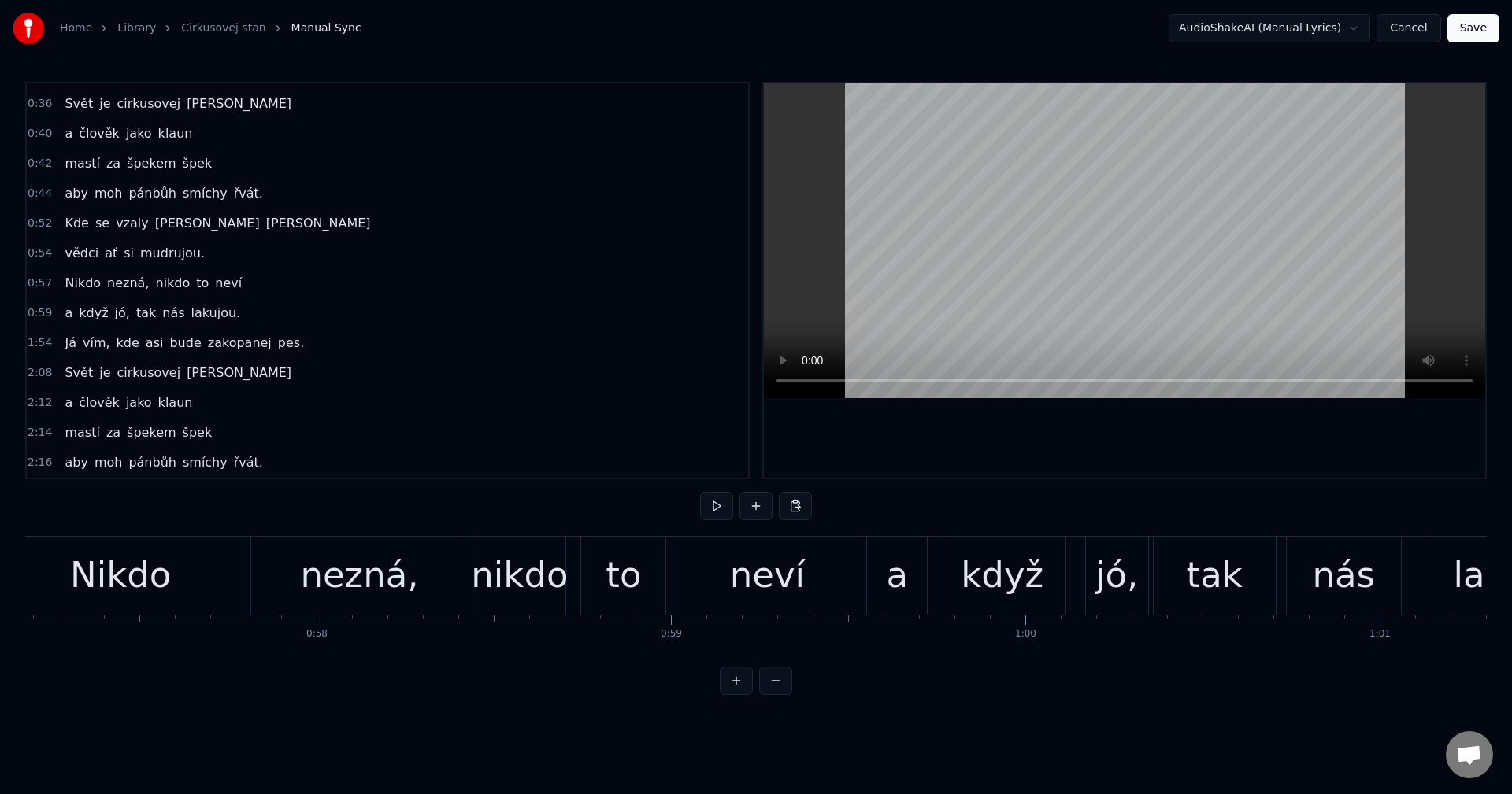
scroll to position [0, 19887]
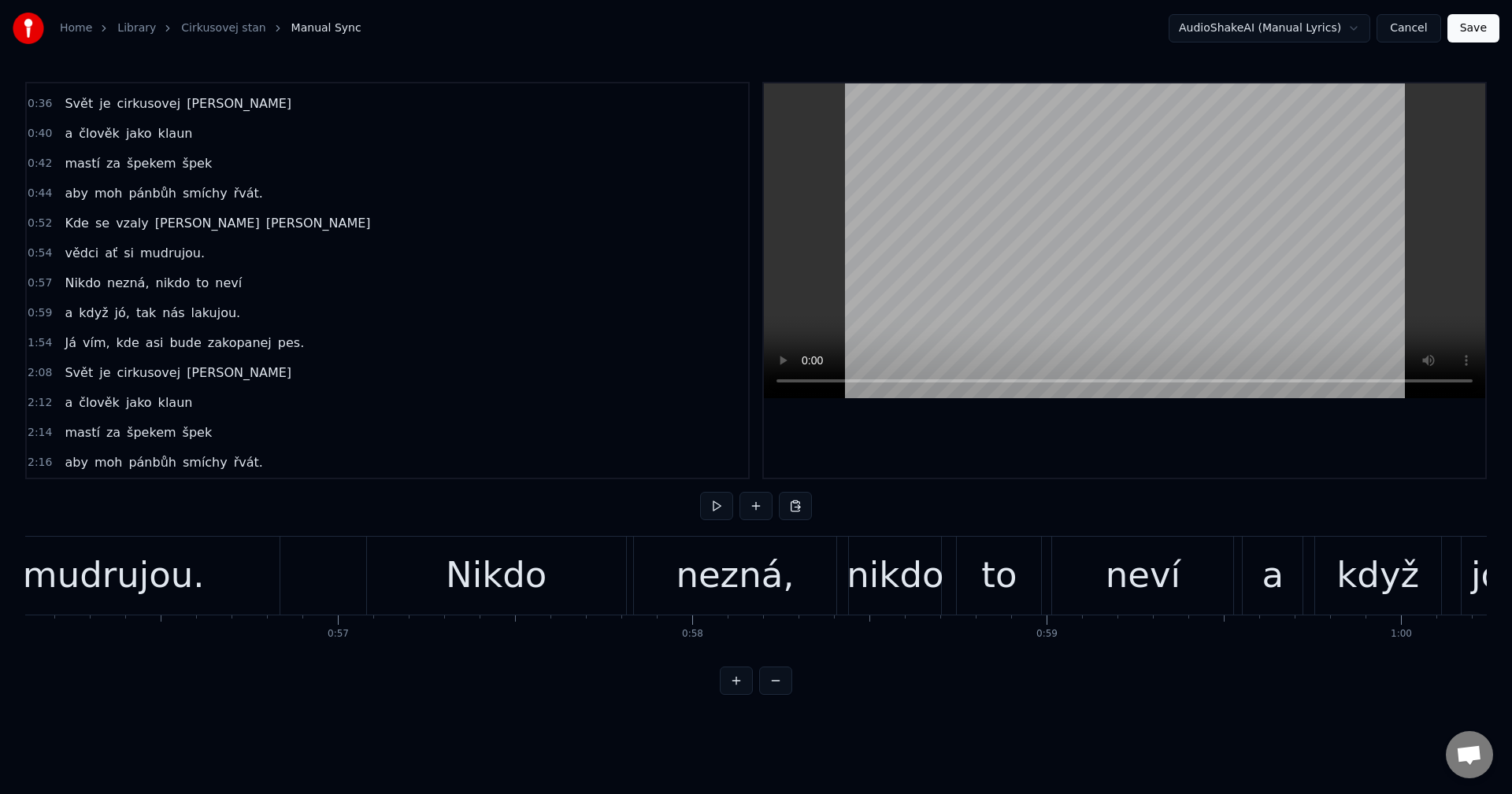
click at [716, 508] on button at bounding box center [717, 506] width 33 height 28
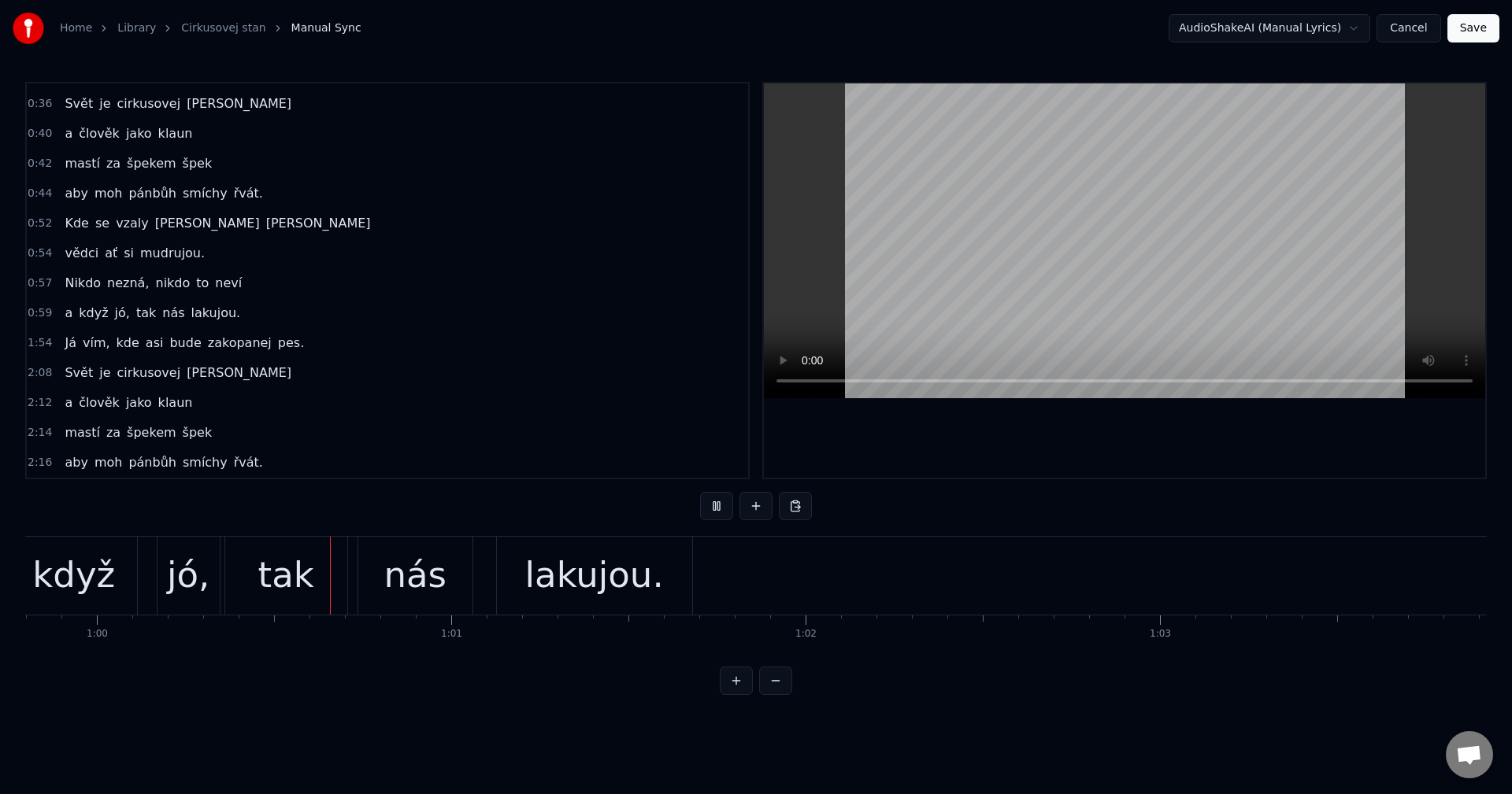
scroll to position [0, 21223]
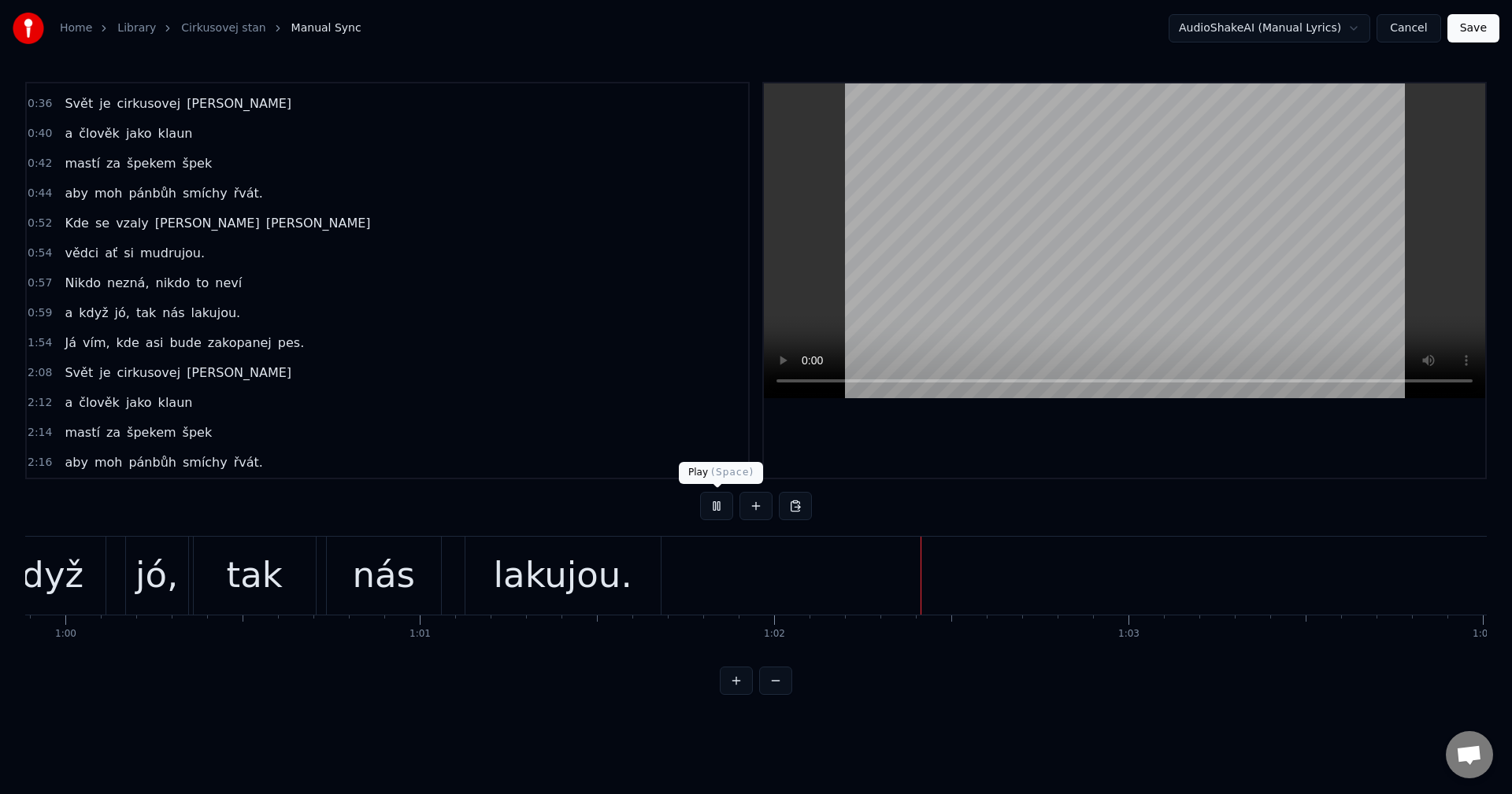
click at [712, 519] on button at bounding box center [717, 506] width 33 height 28
click at [66, 343] on span "Já" at bounding box center [70, 343] width 15 height 18
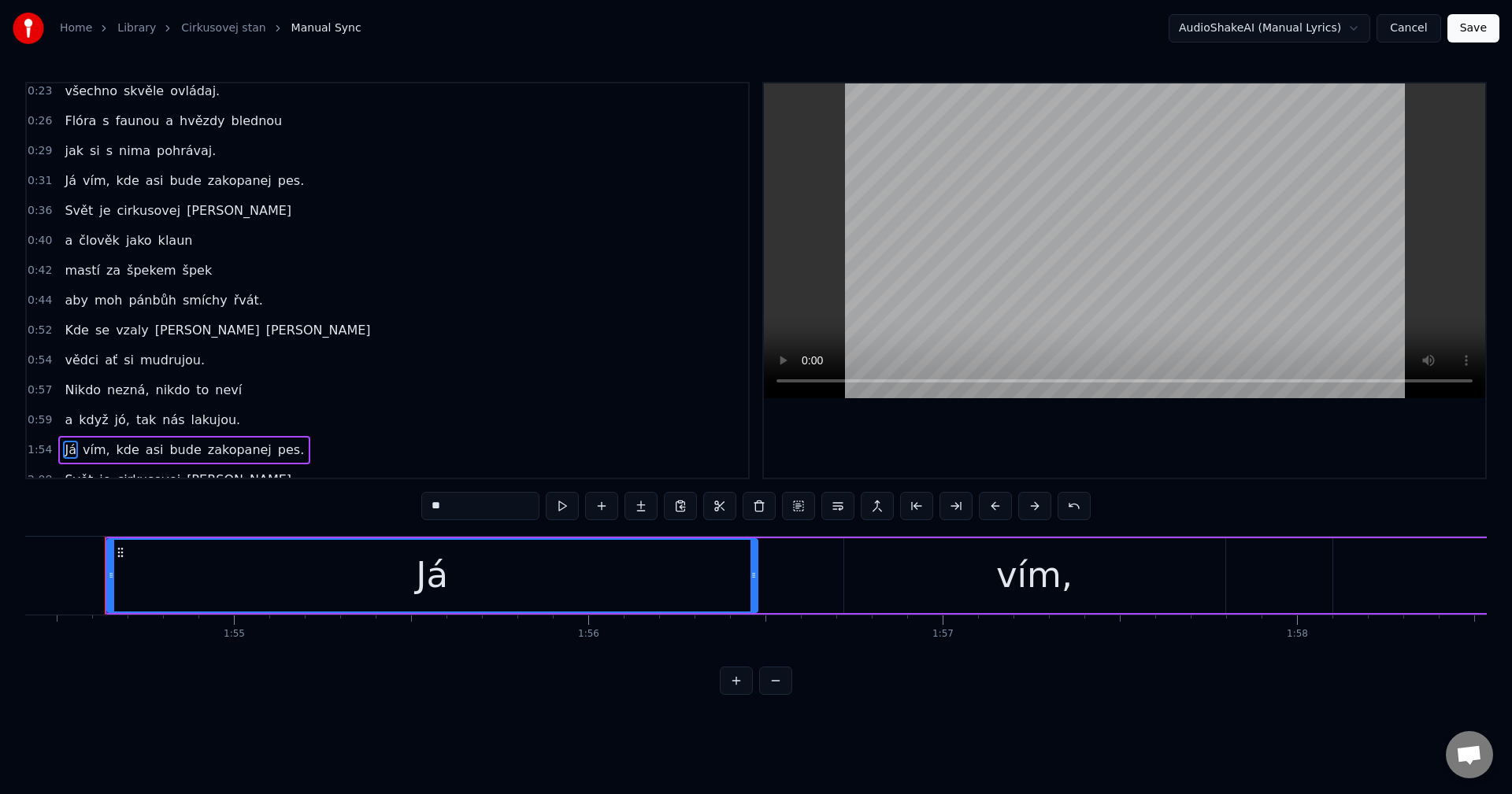
scroll to position [106, 0]
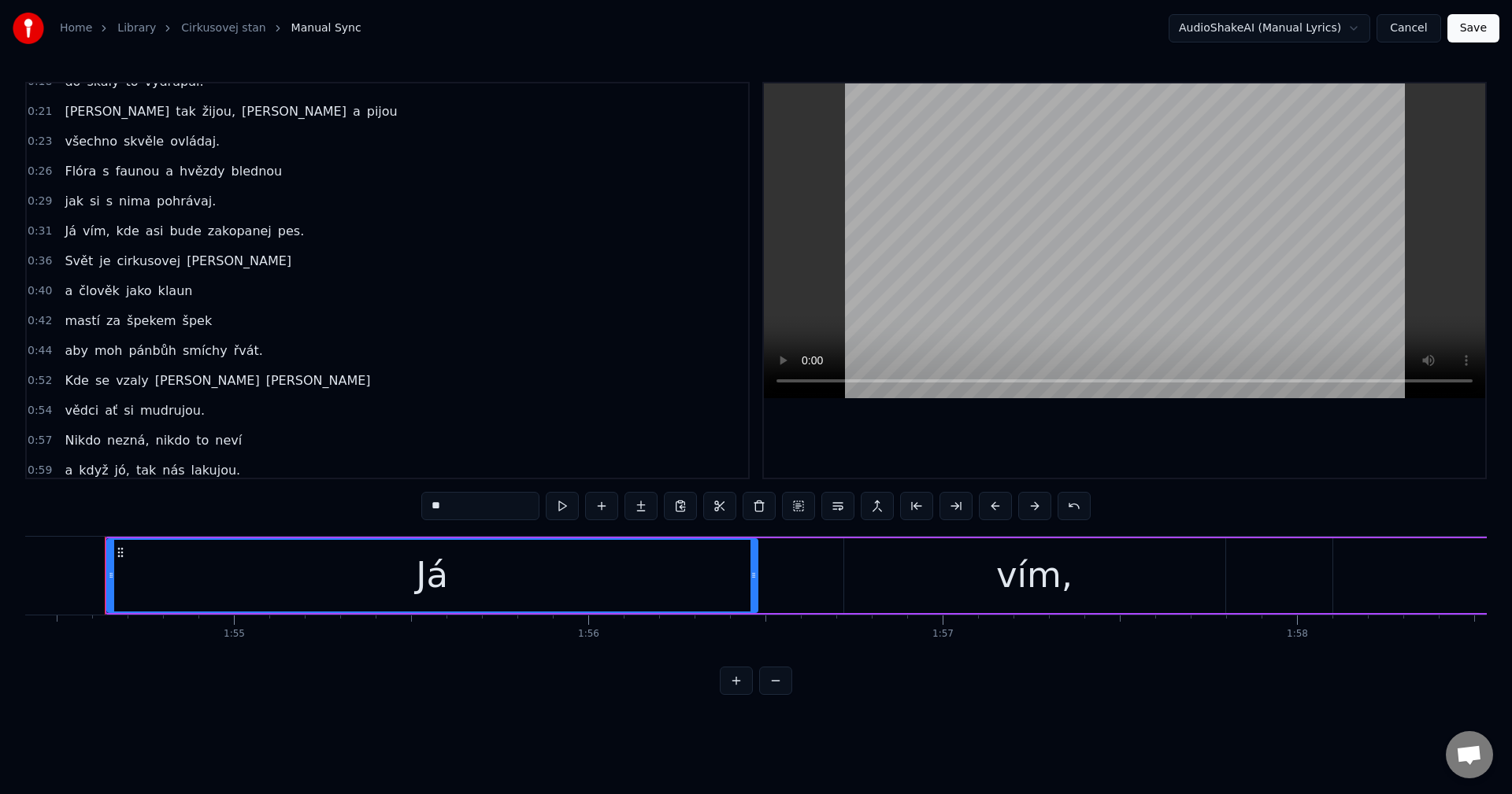
click at [66, 229] on span "Já" at bounding box center [70, 231] width 15 height 18
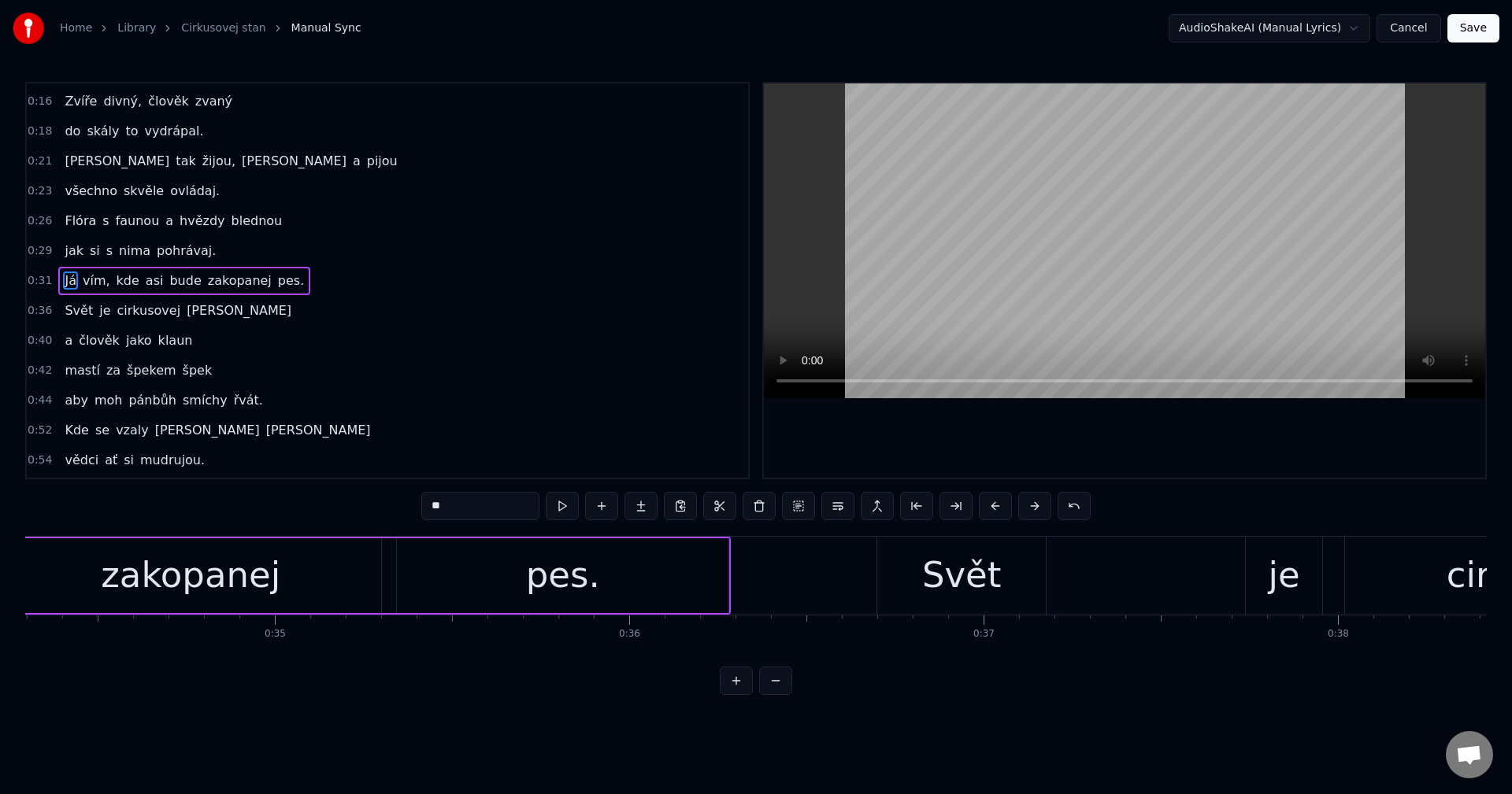
scroll to position [0, 11048]
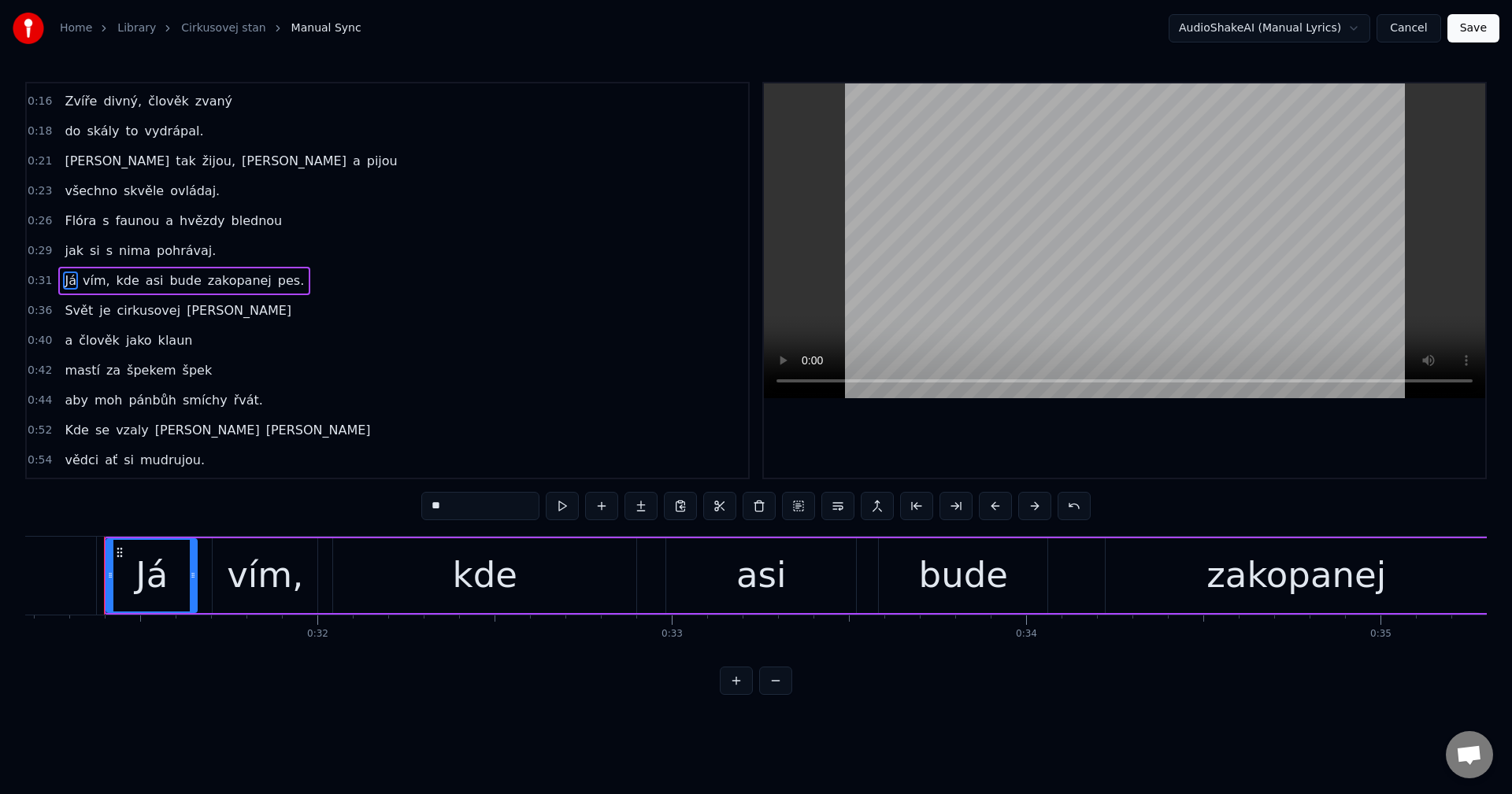
click at [182, 290] on div "[PERSON_NAME] vím, kde asi bude zakopanej pes." at bounding box center [184, 280] width 252 height 28
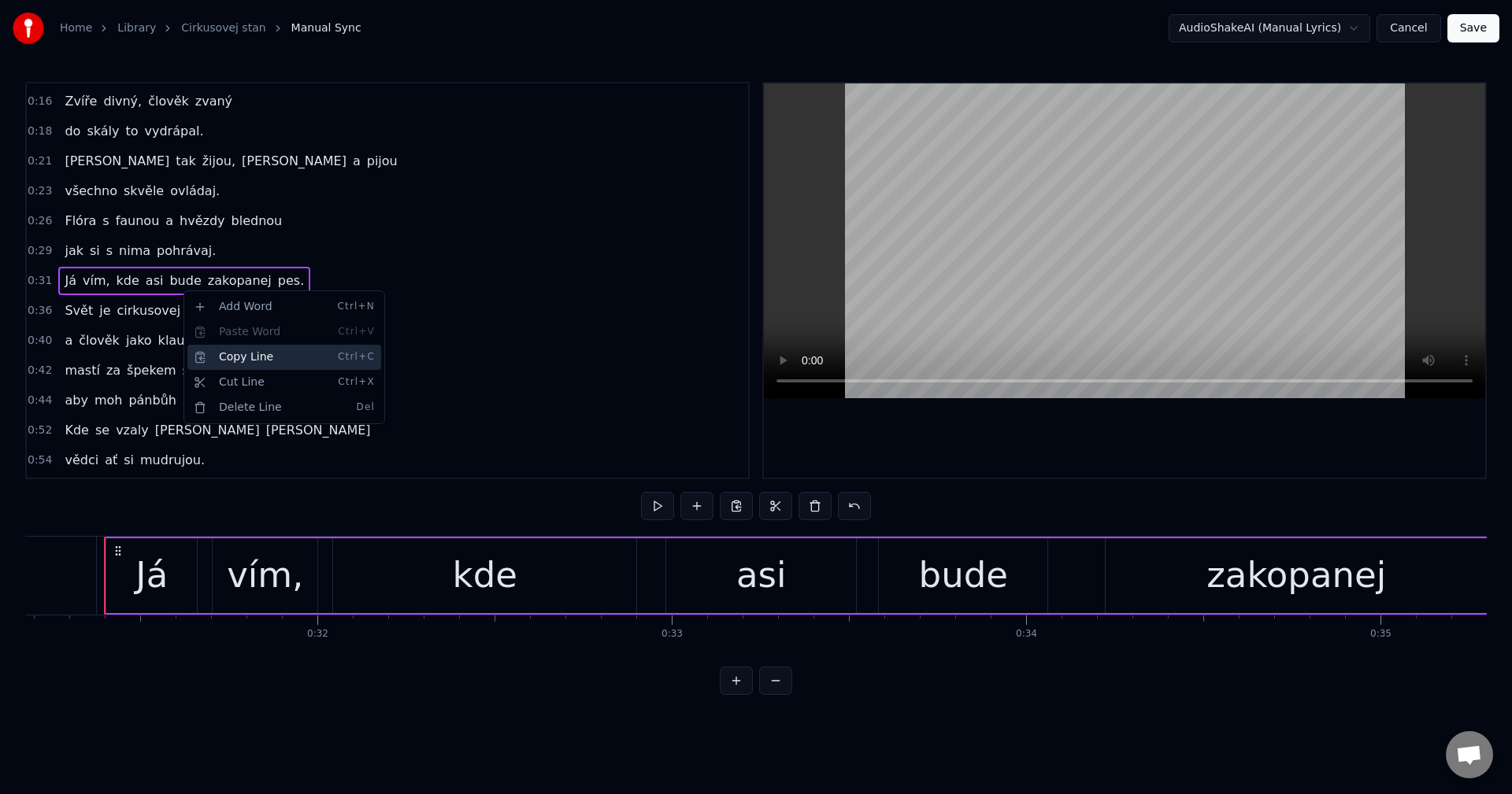
click at [231, 350] on div "Copy Line Ctrl+C" at bounding box center [284, 357] width 194 height 25
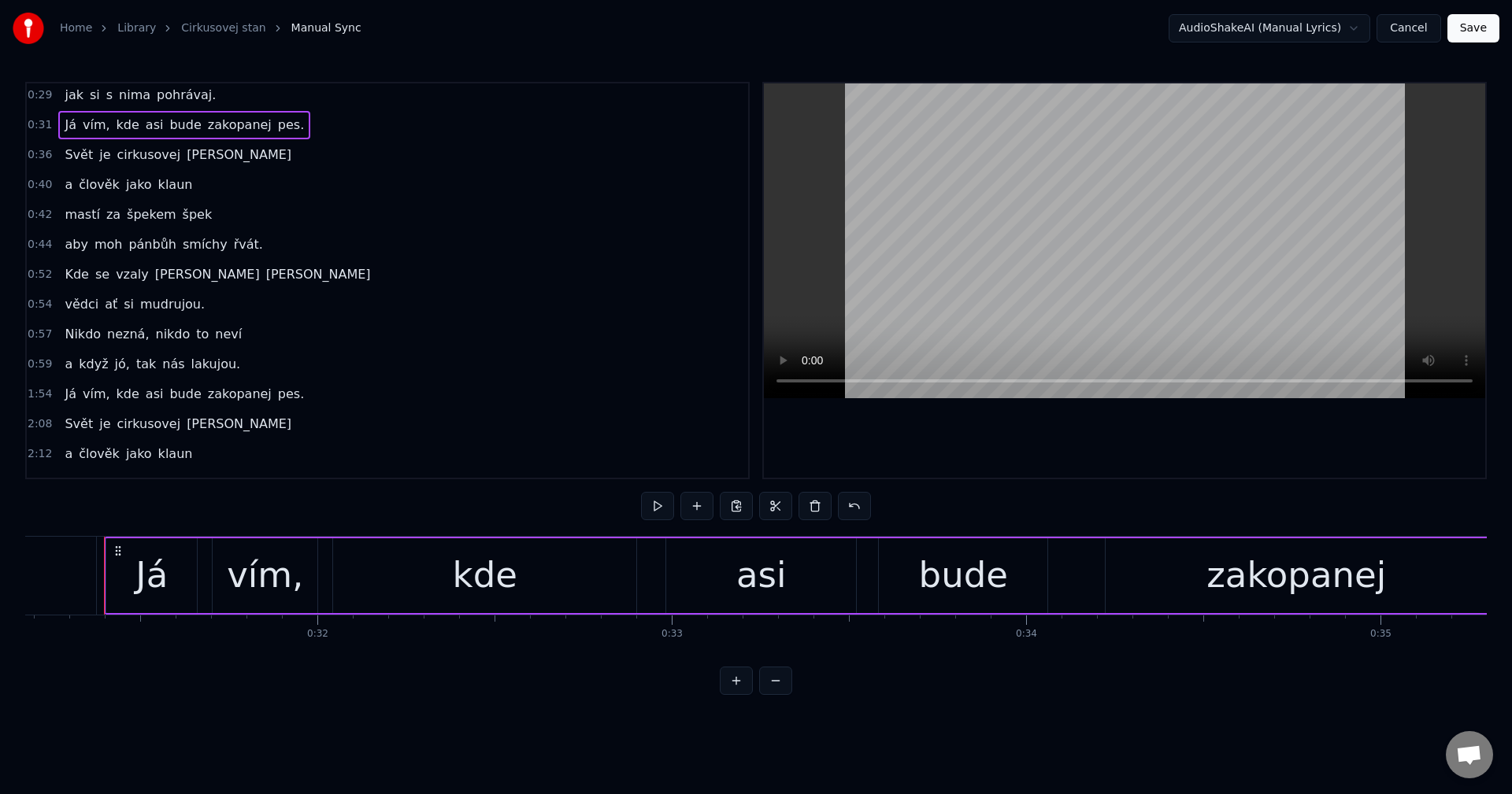
scroll to position [214, 0]
click at [64, 395] on span "Já" at bounding box center [70, 392] width 15 height 18
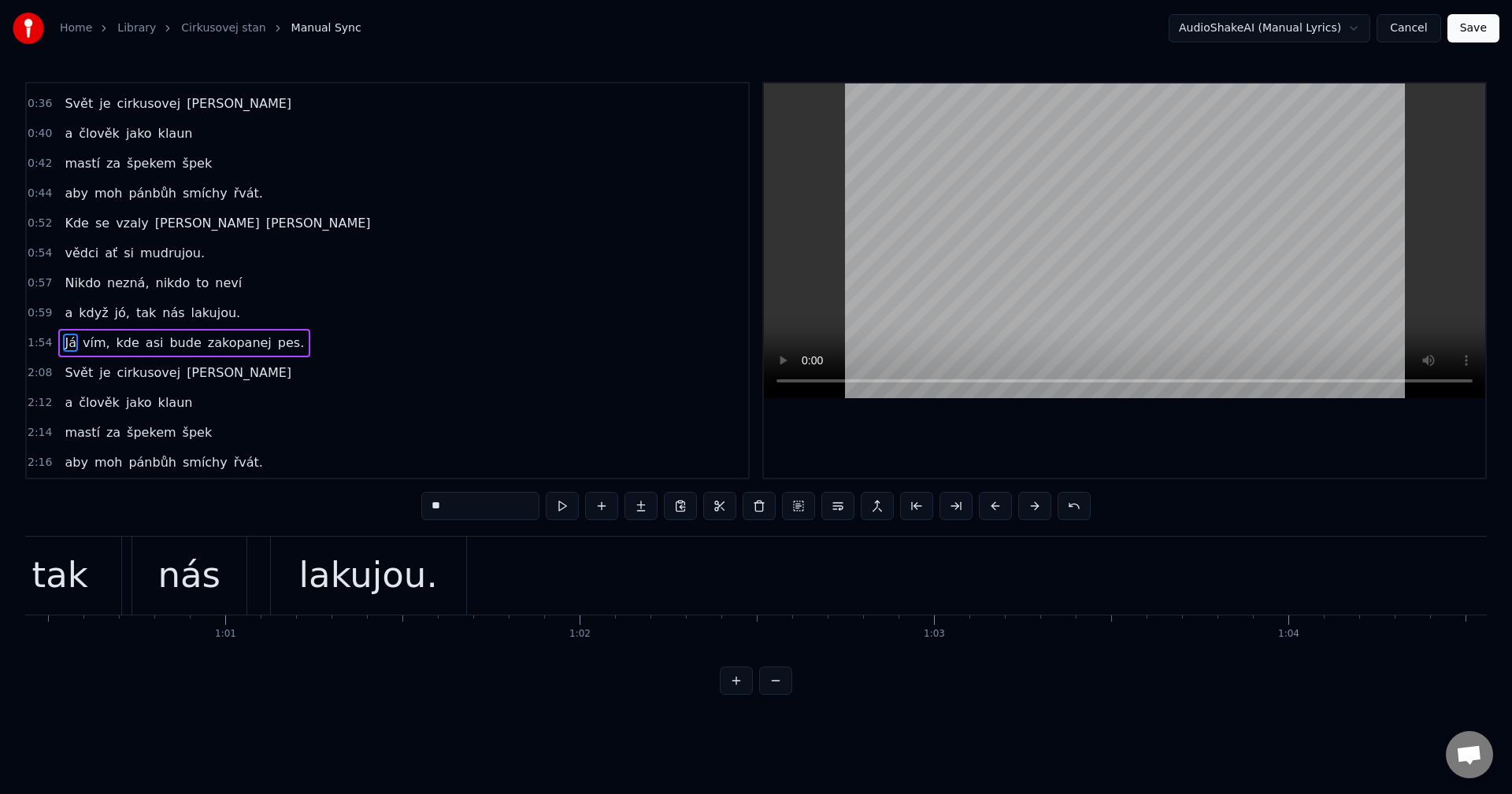
scroll to position [0, 21418]
click at [424, 602] on div "lakujou." at bounding box center [367, 576] width 196 height 78
type input "********"
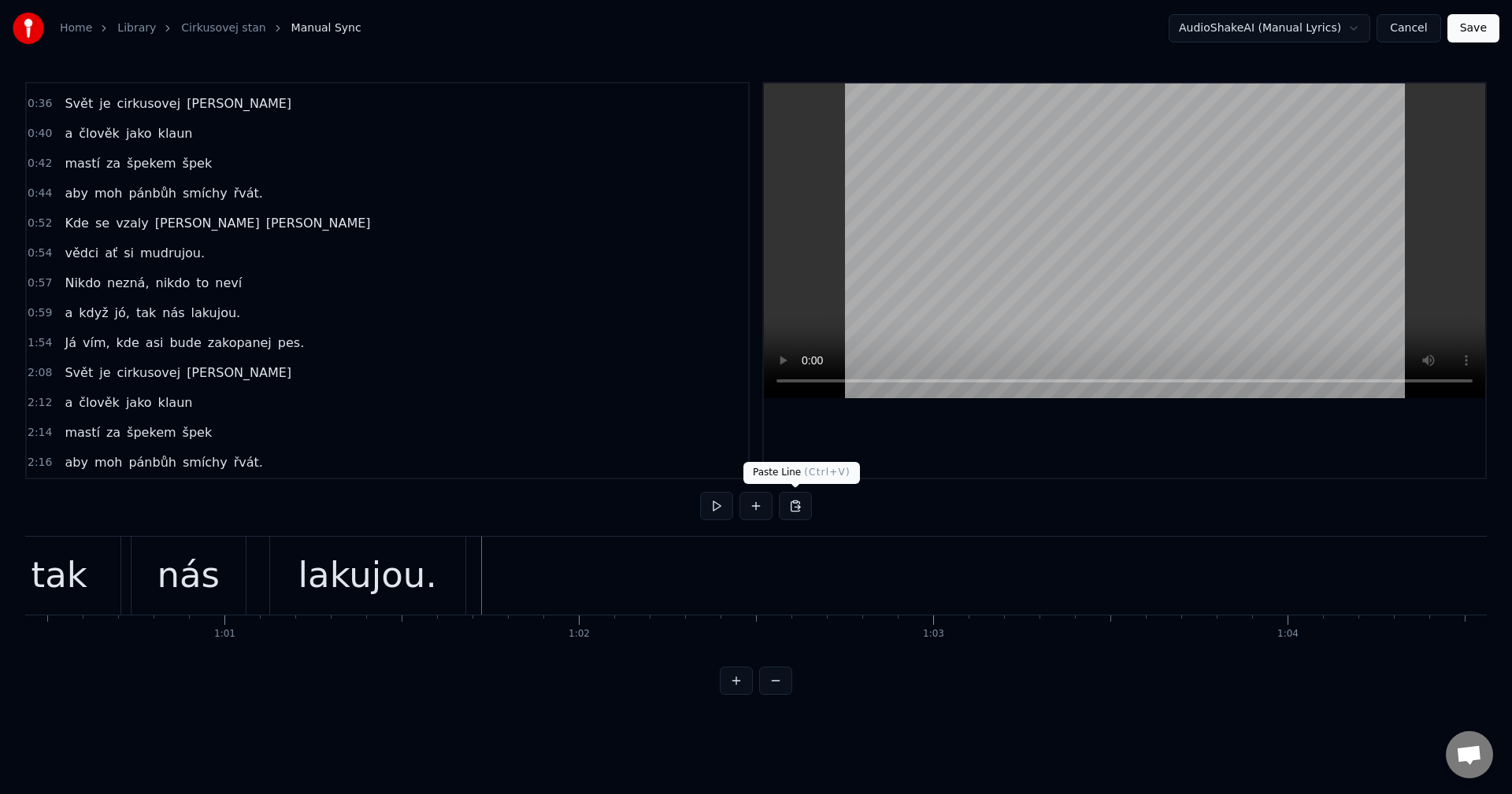
click at [787, 503] on button at bounding box center [795, 506] width 33 height 28
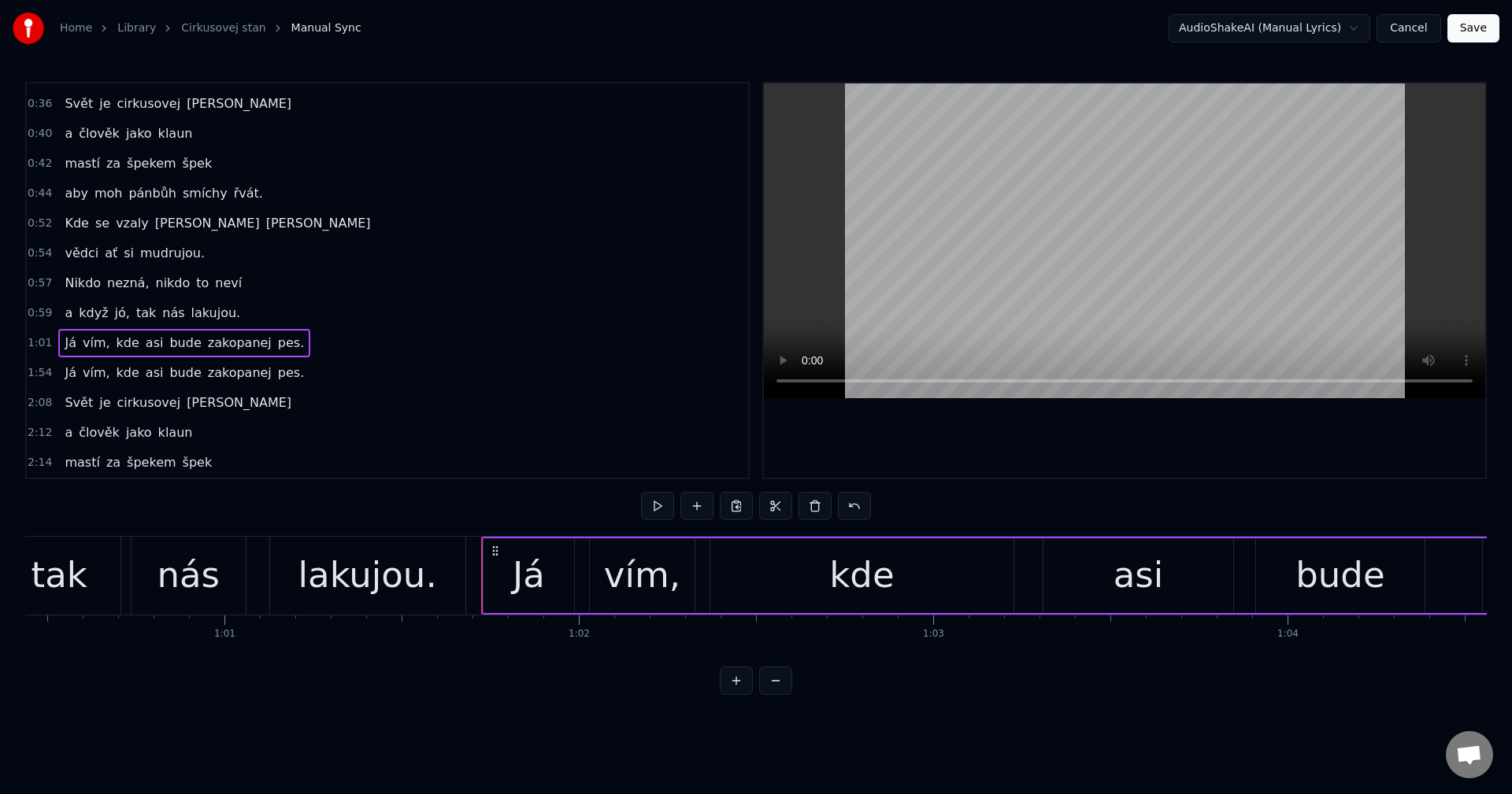
click at [704, 538] on div "[PERSON_NAME] vím, kde asi bude zakopanej pes." at bounding box center [1347, 576] width 1733 height 78
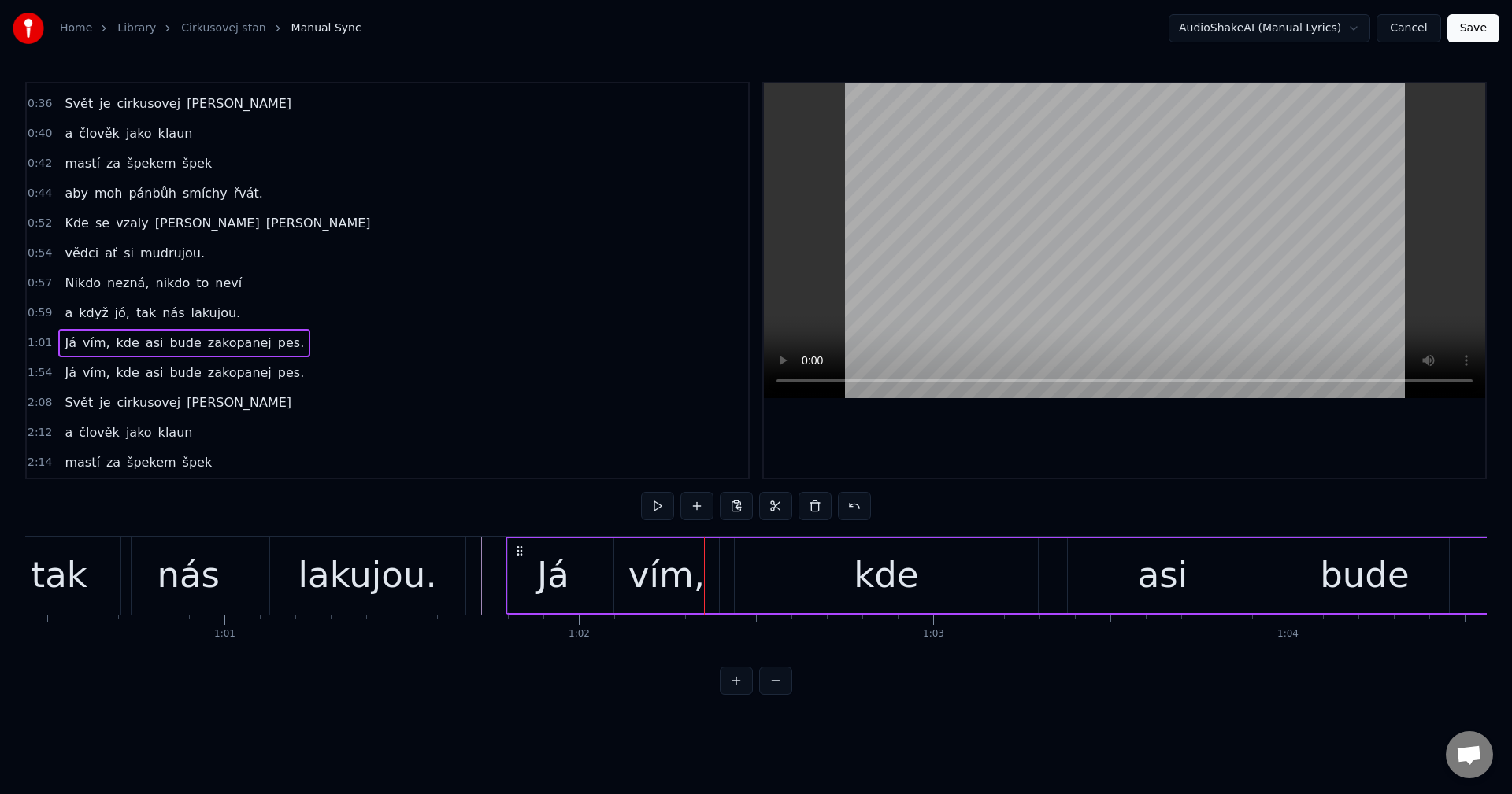
drag, startPoint x: 495, startPoint y: 550, endPoint x: 518, endPoint y: 550, distance: 23.0
click at [518, 550] on icon at bounding box center [519, 551] width 13 height 13
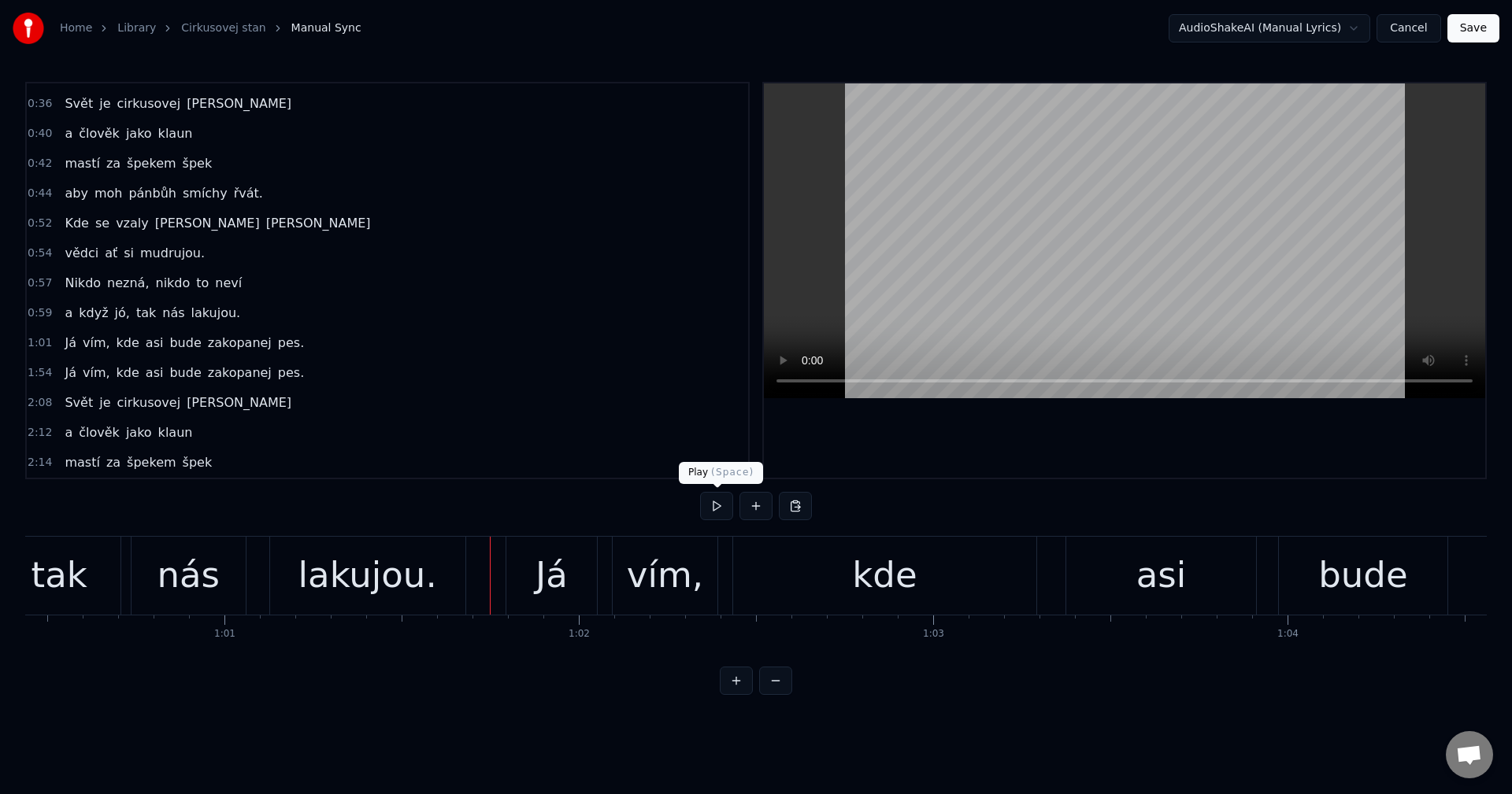
click at [715, 506] on button at bounding box center [717, 506] width 33 height 28
click at [532, 548] on div "Já" at bounding box center [551, 576] width 91 height 78
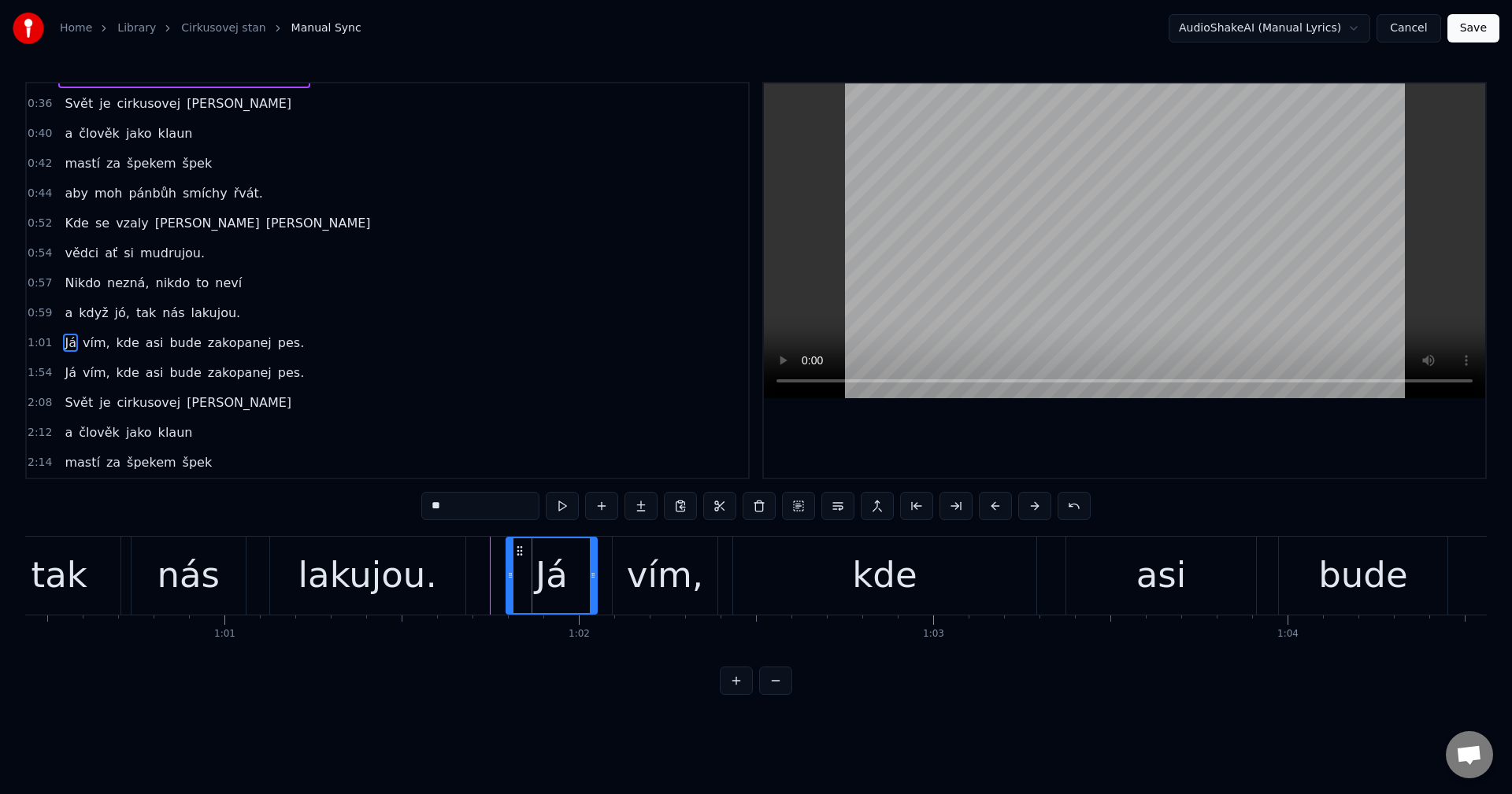
scroll to position [294, 0]
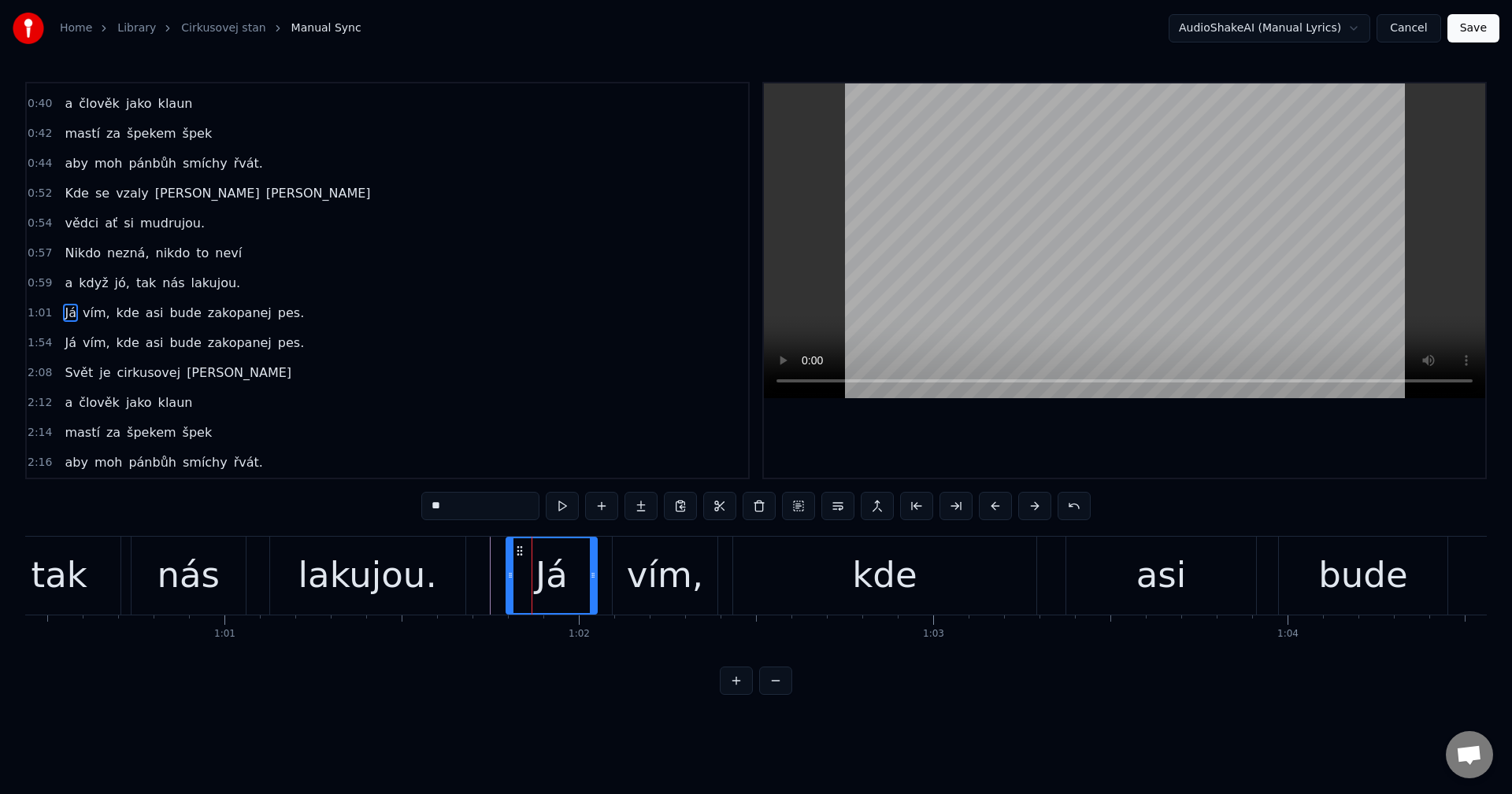
click at [608, 594] on div "[PERSON_NAME] vím, kde asi bude zakopanej pes." at bounding box center [1372, 576] width 1733 height 78
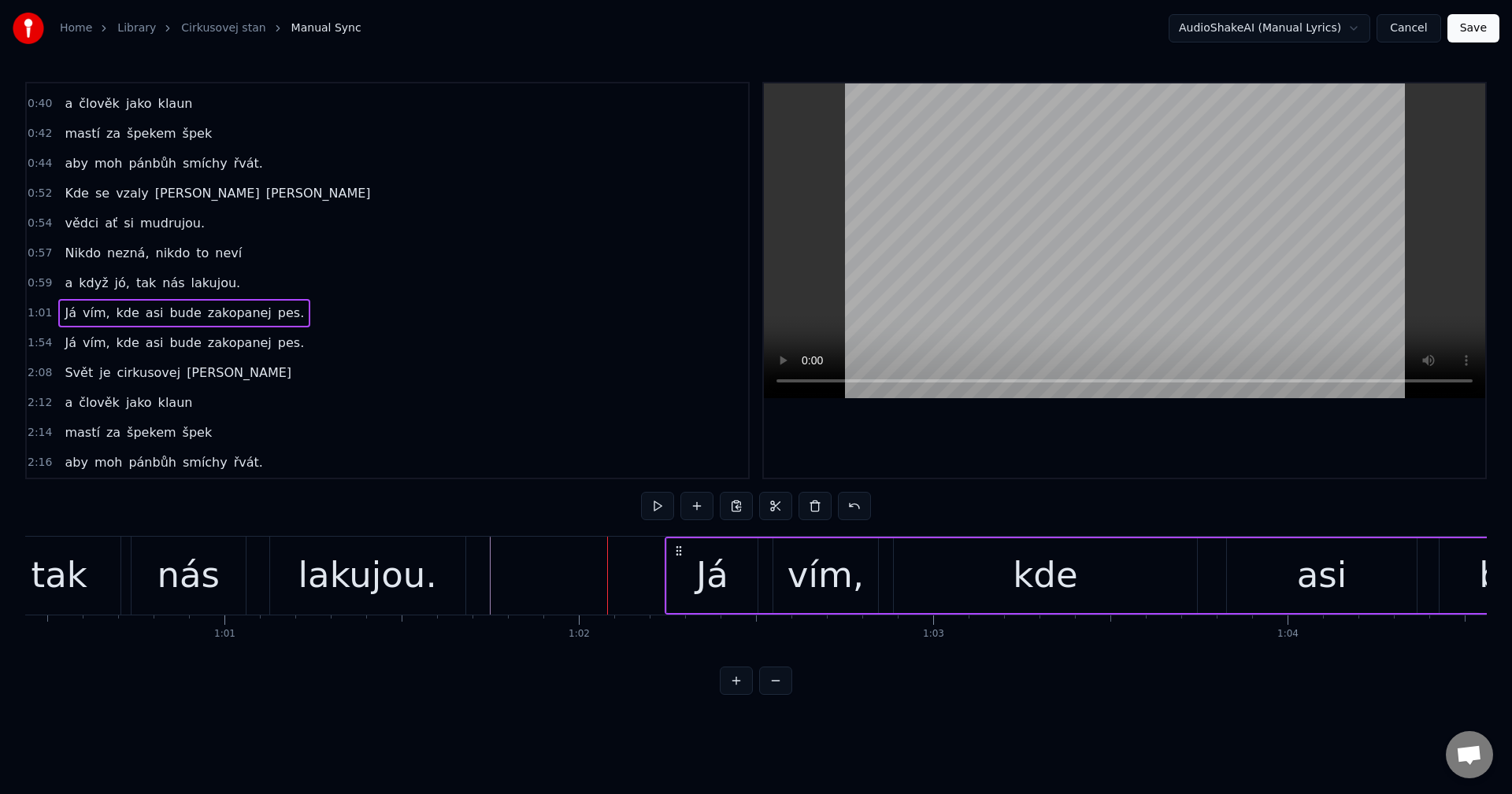
drag, startPoint x: 521, startPoint y: 555, endPoint x: 680, endPoint y: 547, distance: 159.2
click at [680, 547] on icon at bounding box center [679, 551] width 13 height 13
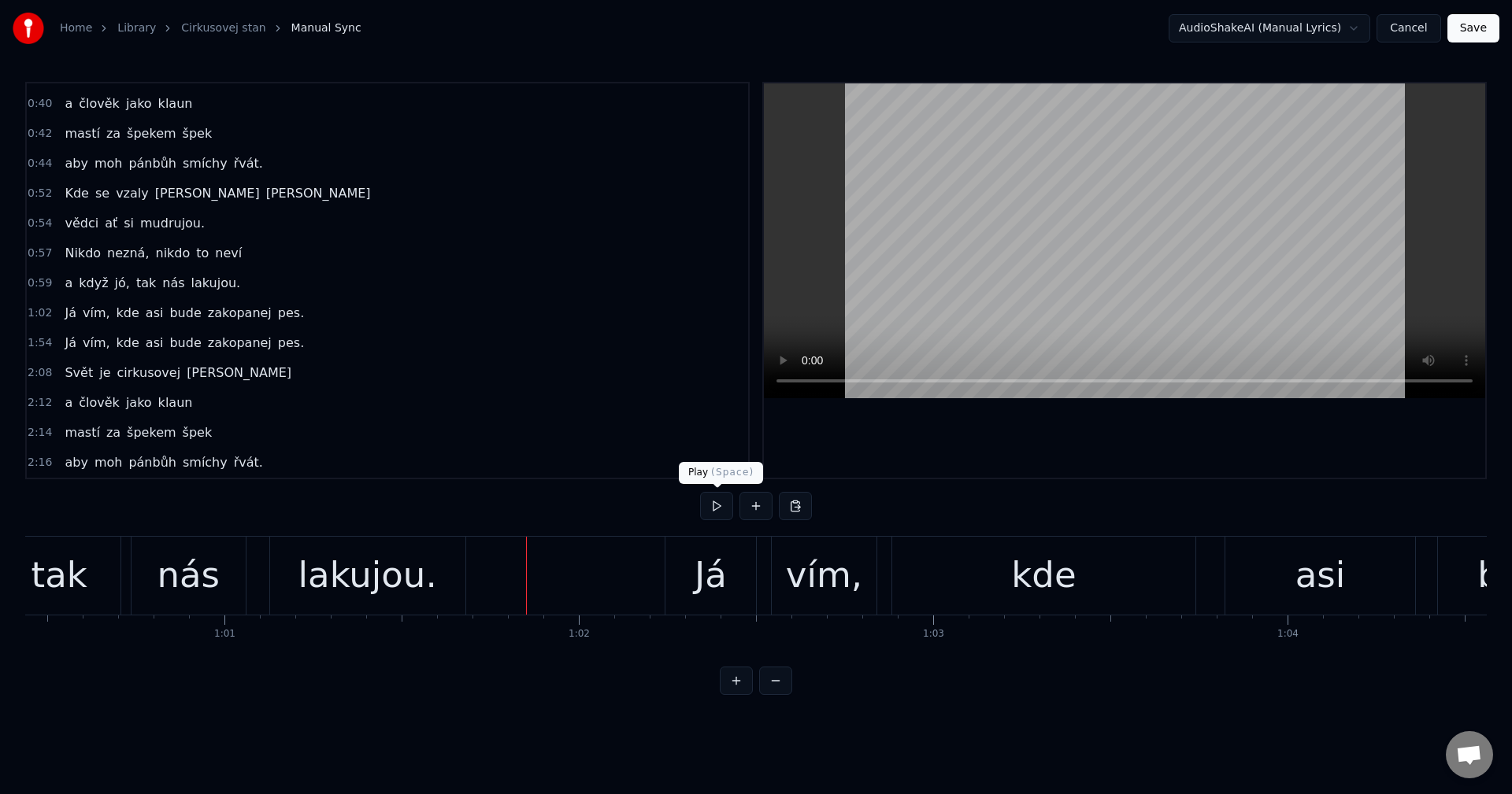
click at [716, 504] on button at bounding box center [717, 506] width 33 height 28
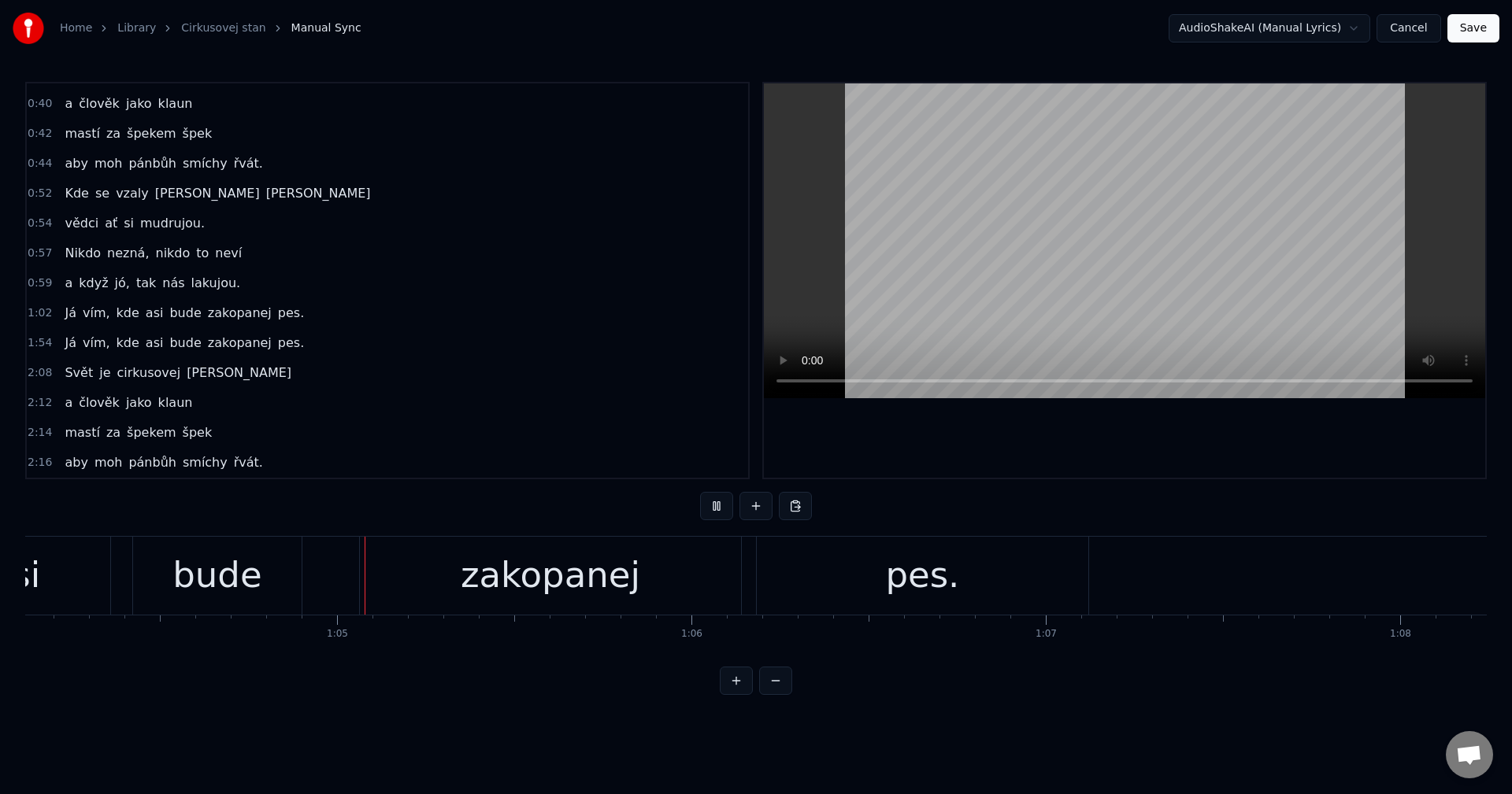
scroll to position [0, 22755]
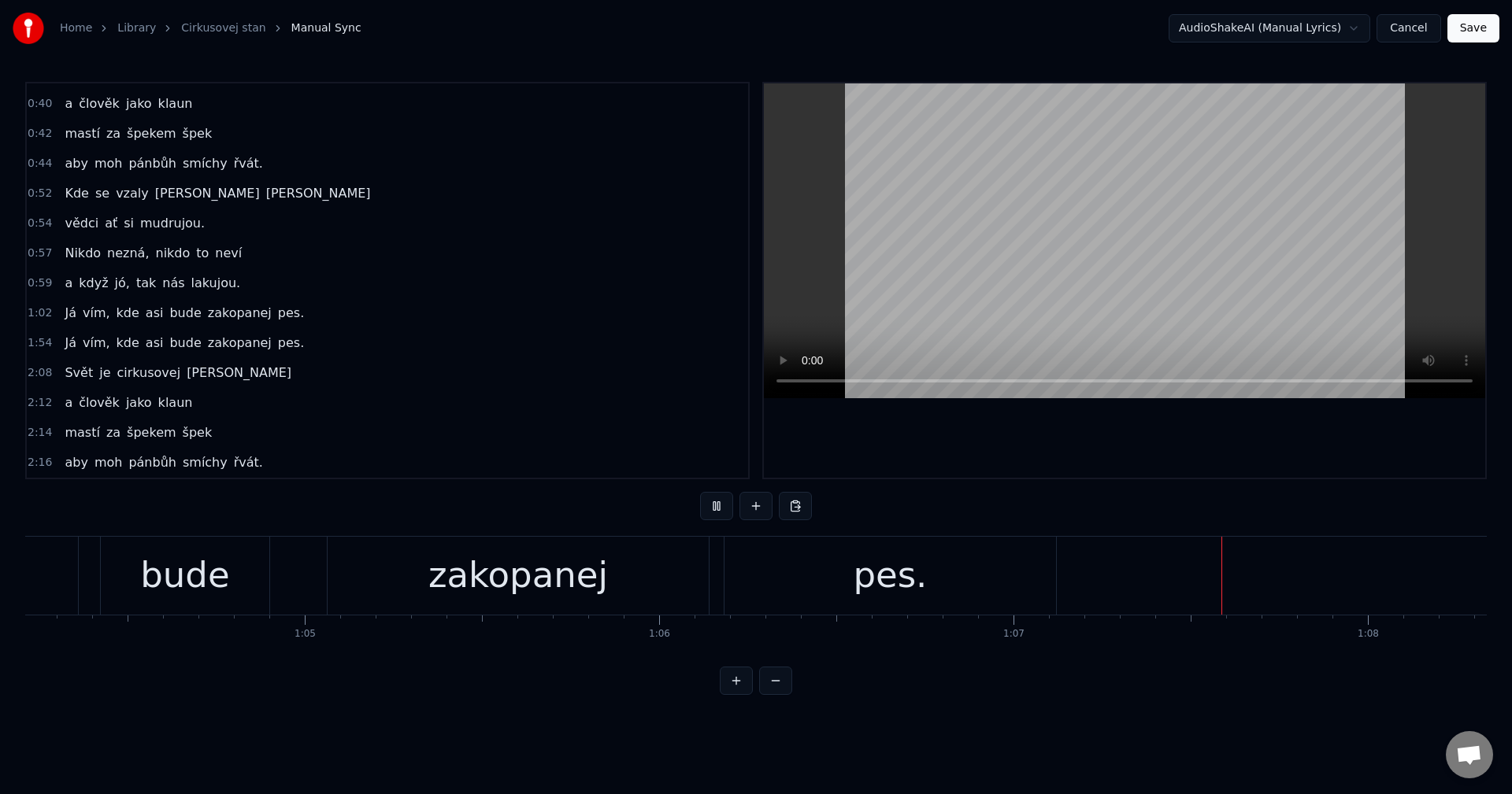
click at [725, 507] on button at bounding box center [717, 506] width 33 height 28
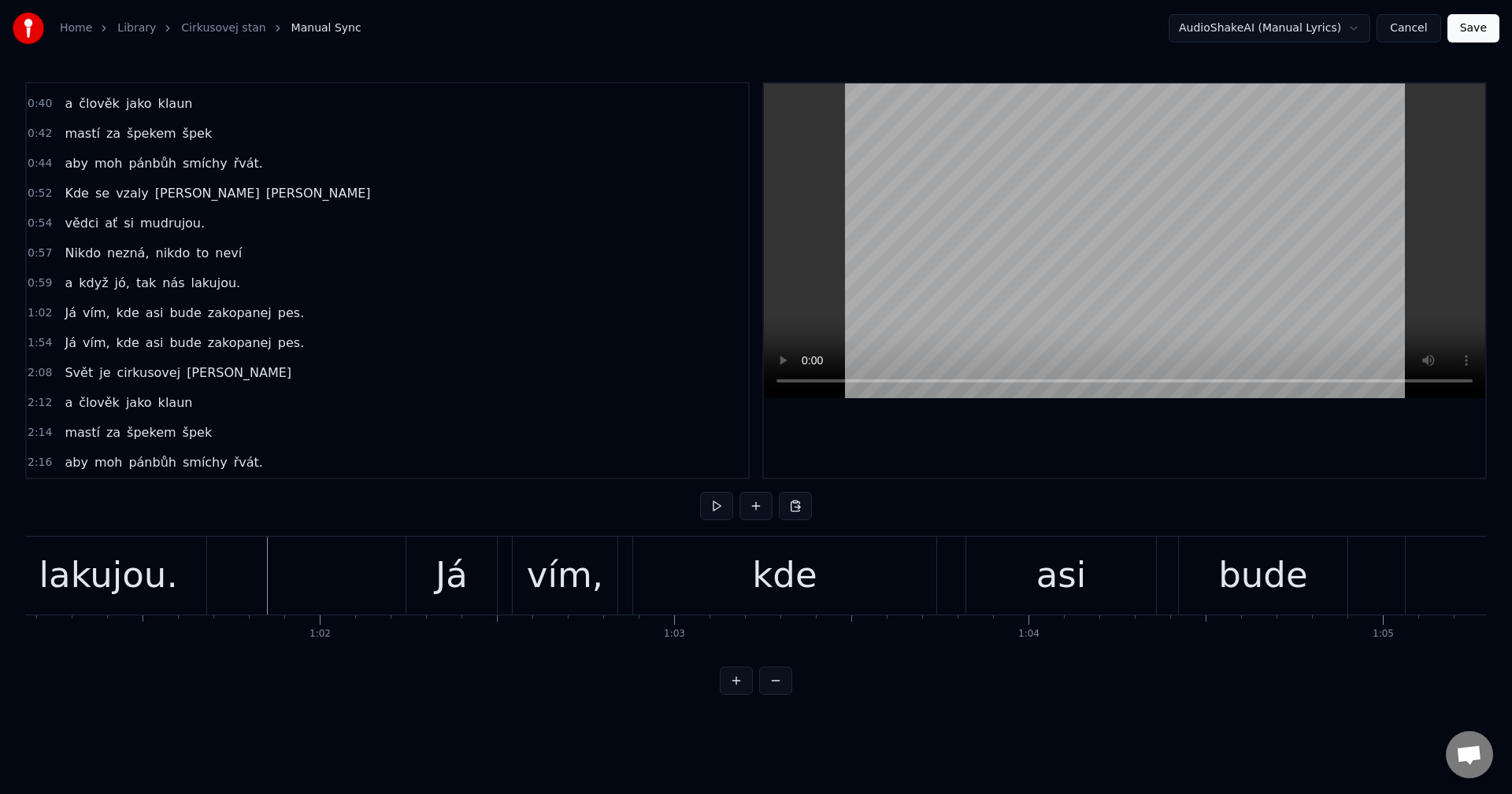
scroll to position [0, 21533]
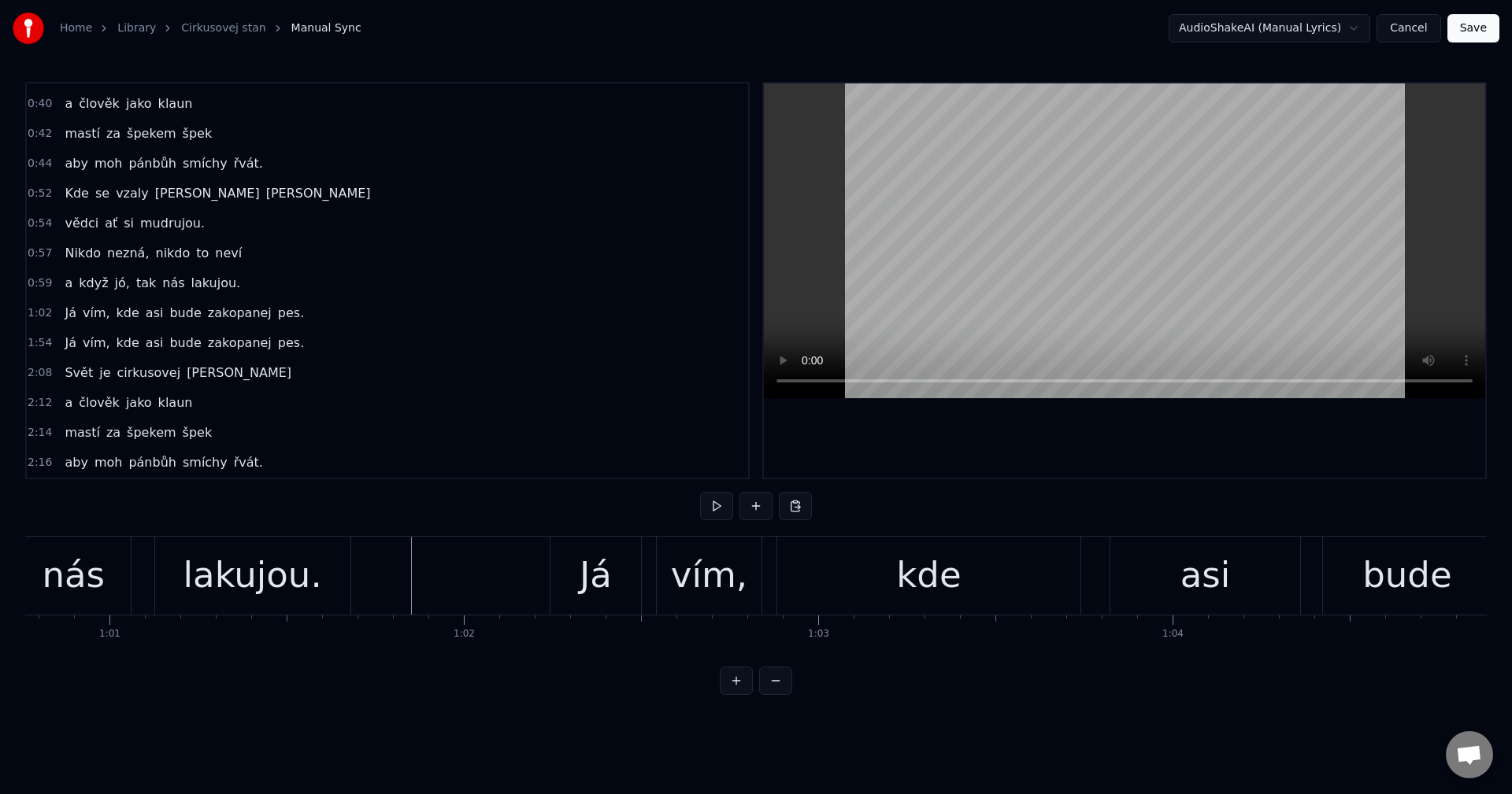
click at [645, 561] on div "[PERSON_NAME] vím, kde asi bude zakopanej pes." at bounding box center [1417, 576] width 1733 height 78
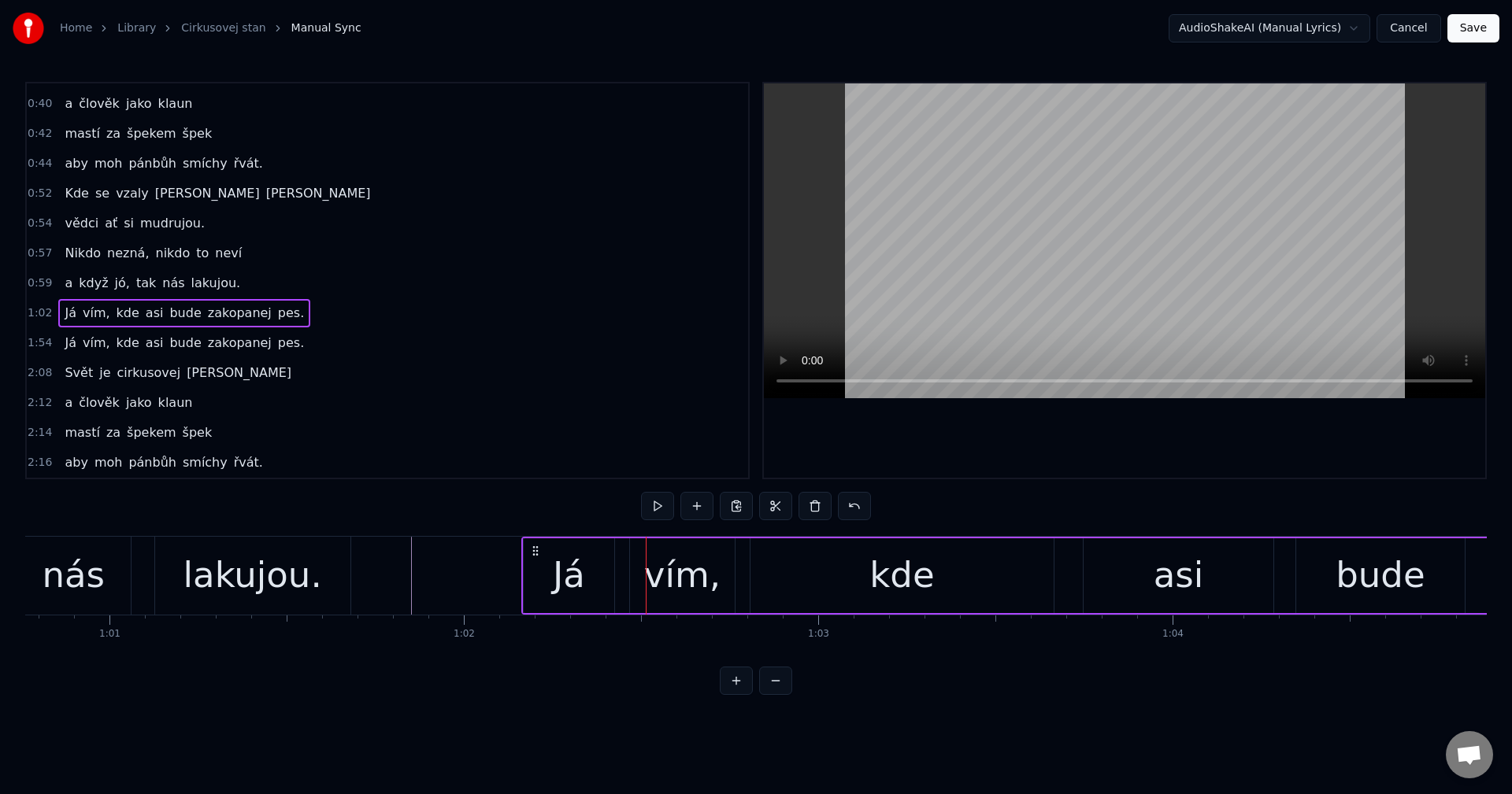
drag, startPoint x: 565, startPoint y: 550, endPoint x: 536, endPoint y: 554, distance: 29.3
click at [536, 554] on icon at bounding box center [535, 551] width 13 height 13
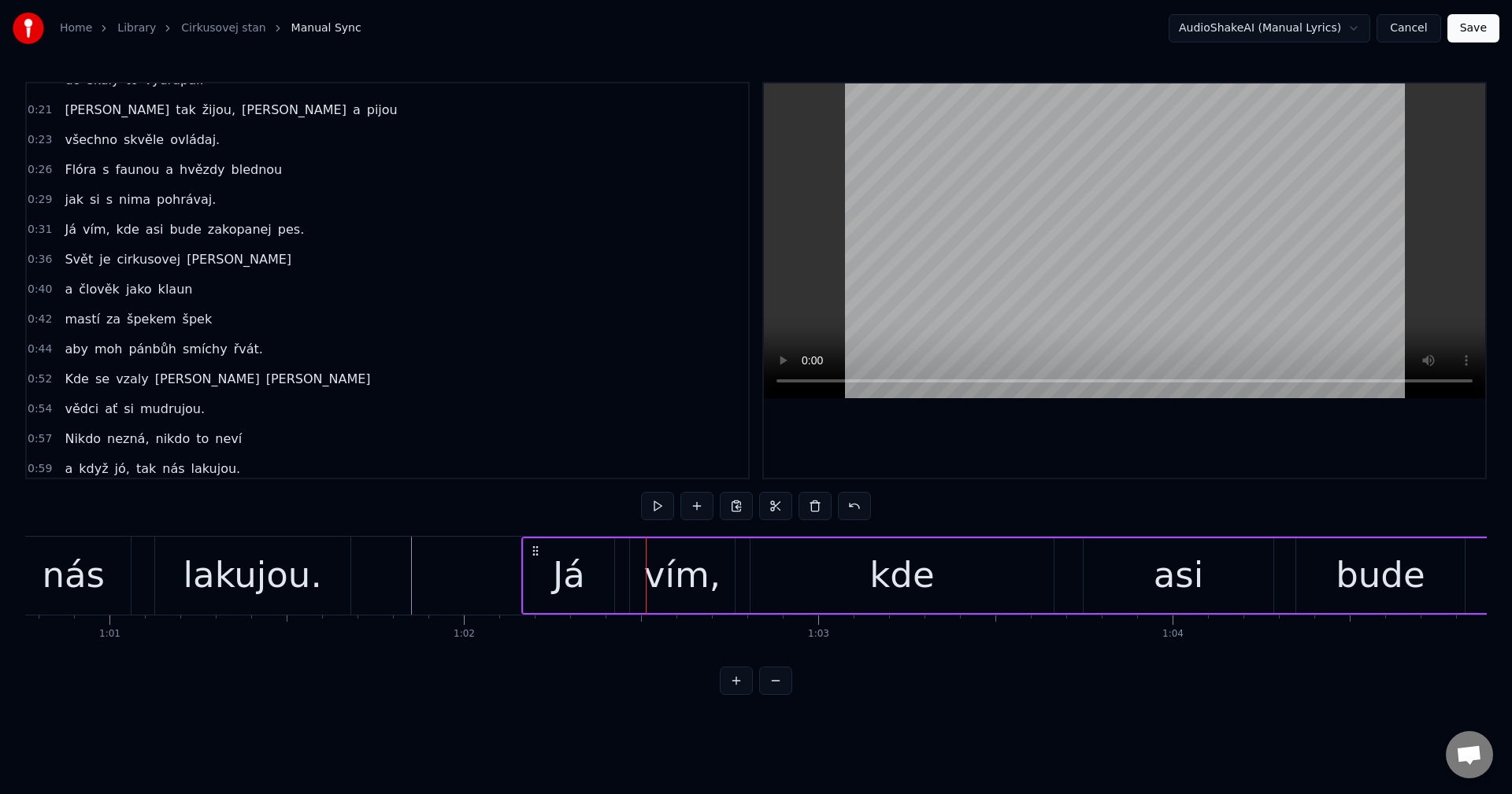
scroll to position [57, 0]
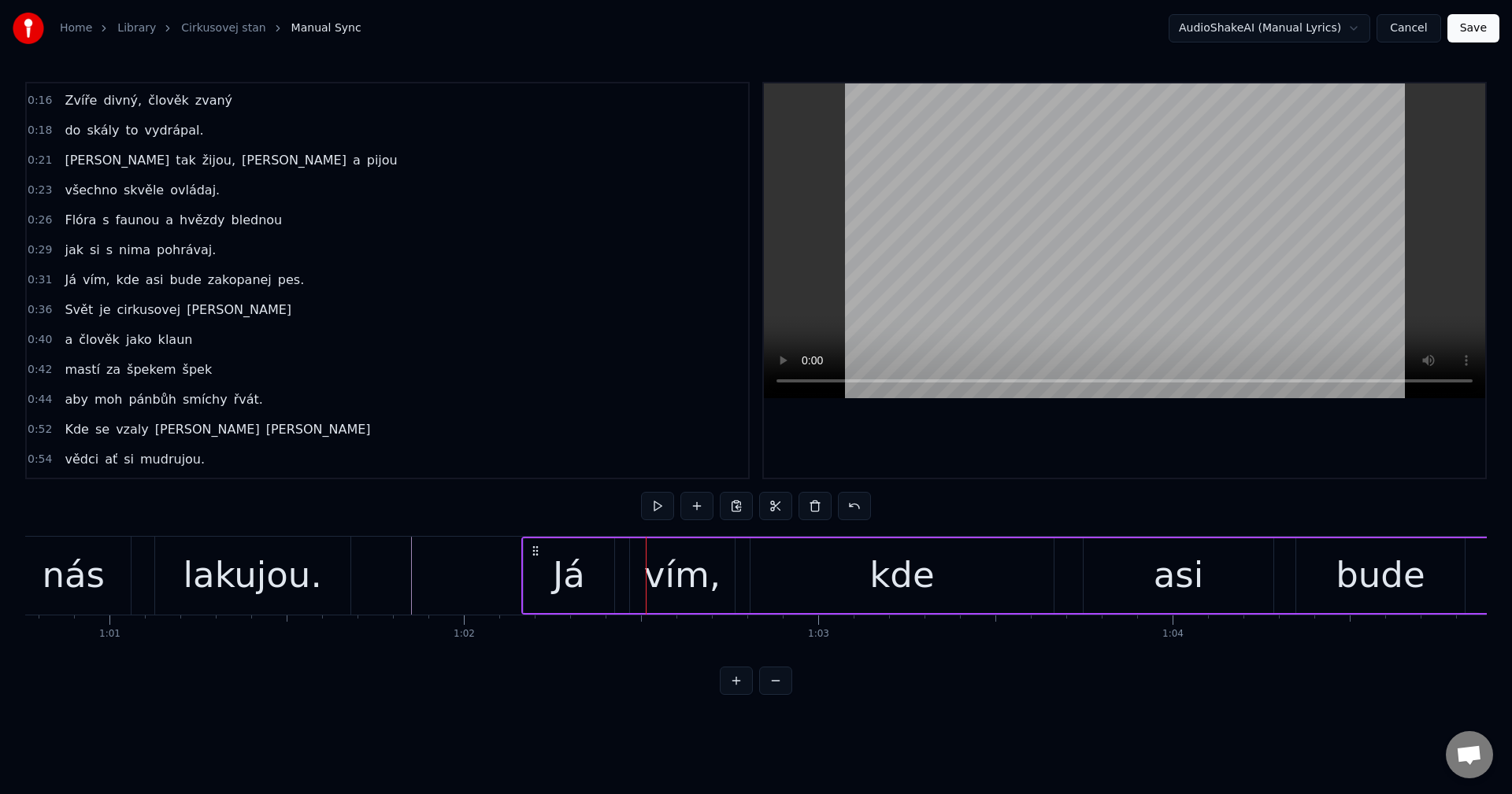
click at [62, 321] on div "[PERSON_NAME] cirkusovej [PERSON_NAME]" at bounding box center [178, 309] width 240 height 28
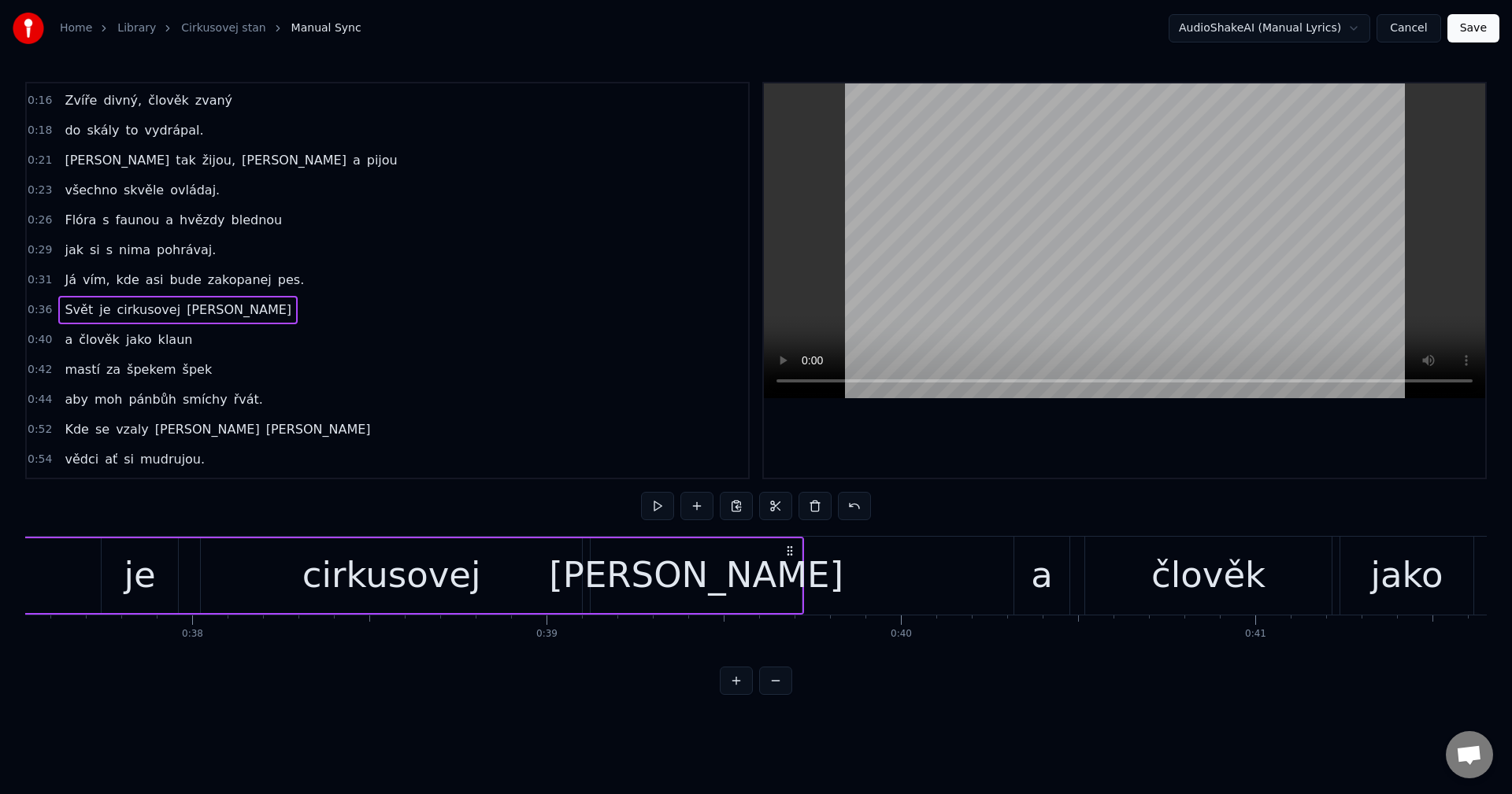
scroll to position [0, 12926]
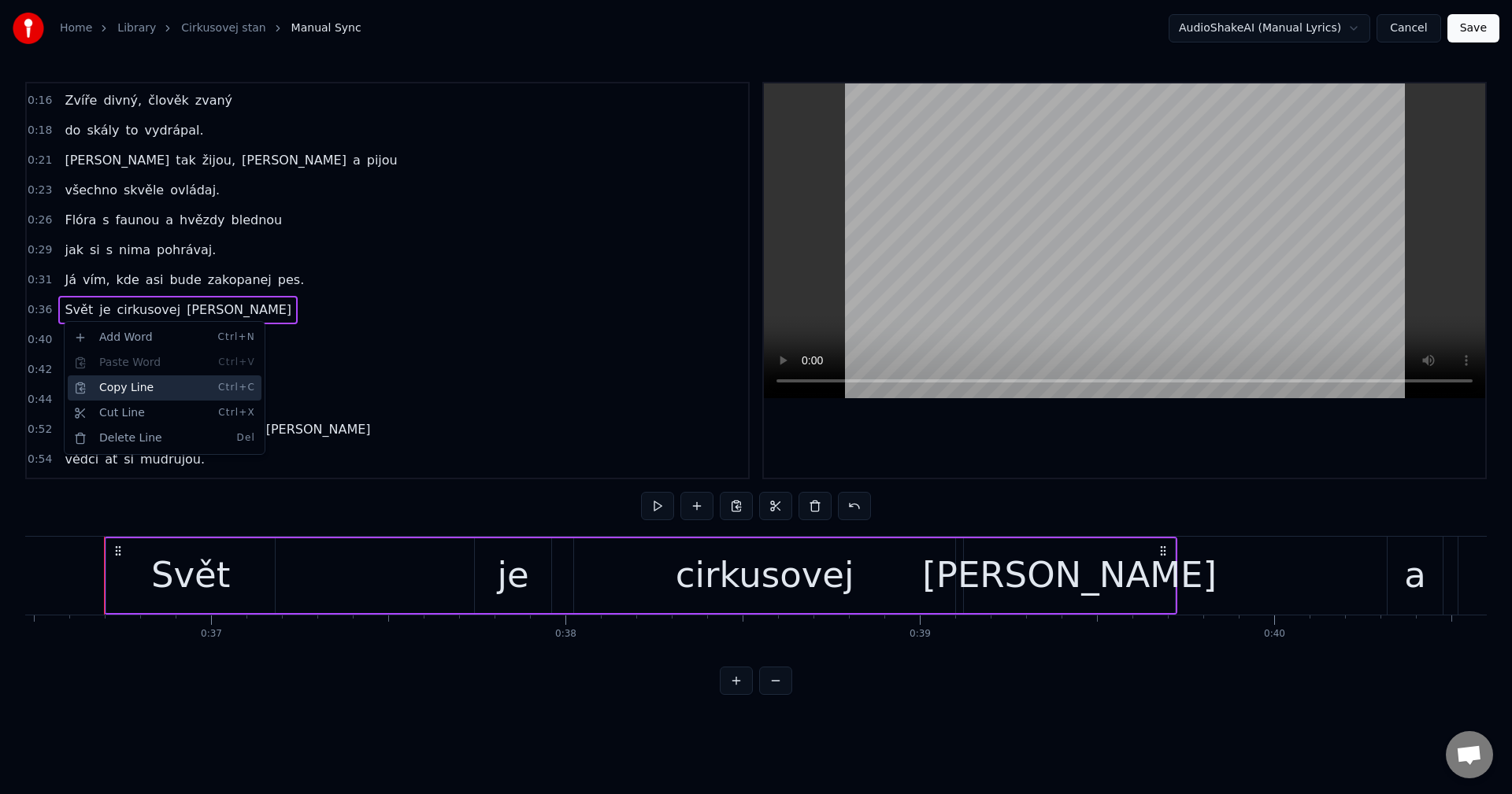
click at [130, 385] on div "Copy Line Ctrl+C" at bounding box center [165, 388] width 194 height 25
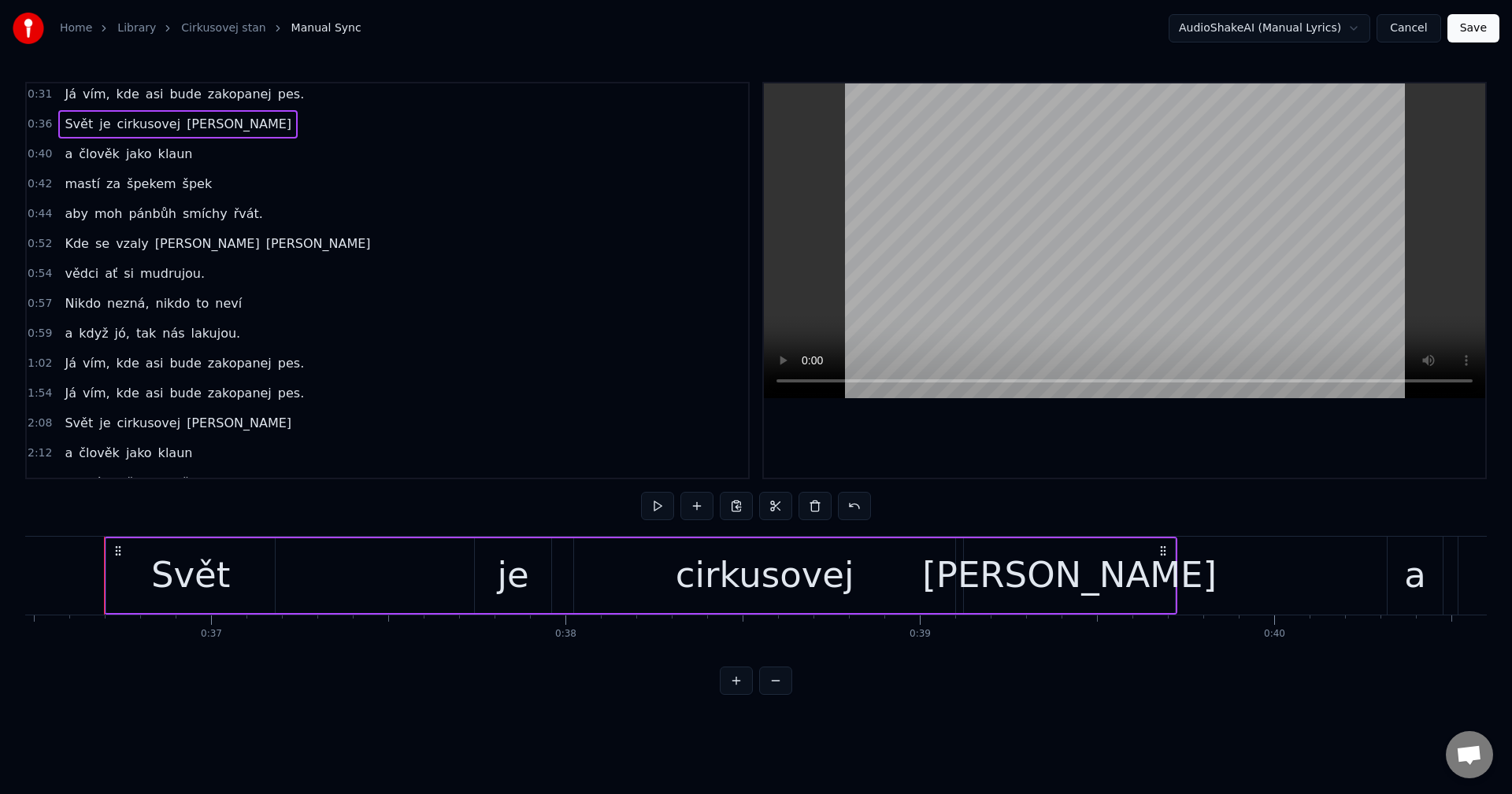
scroll to position [294, 0]
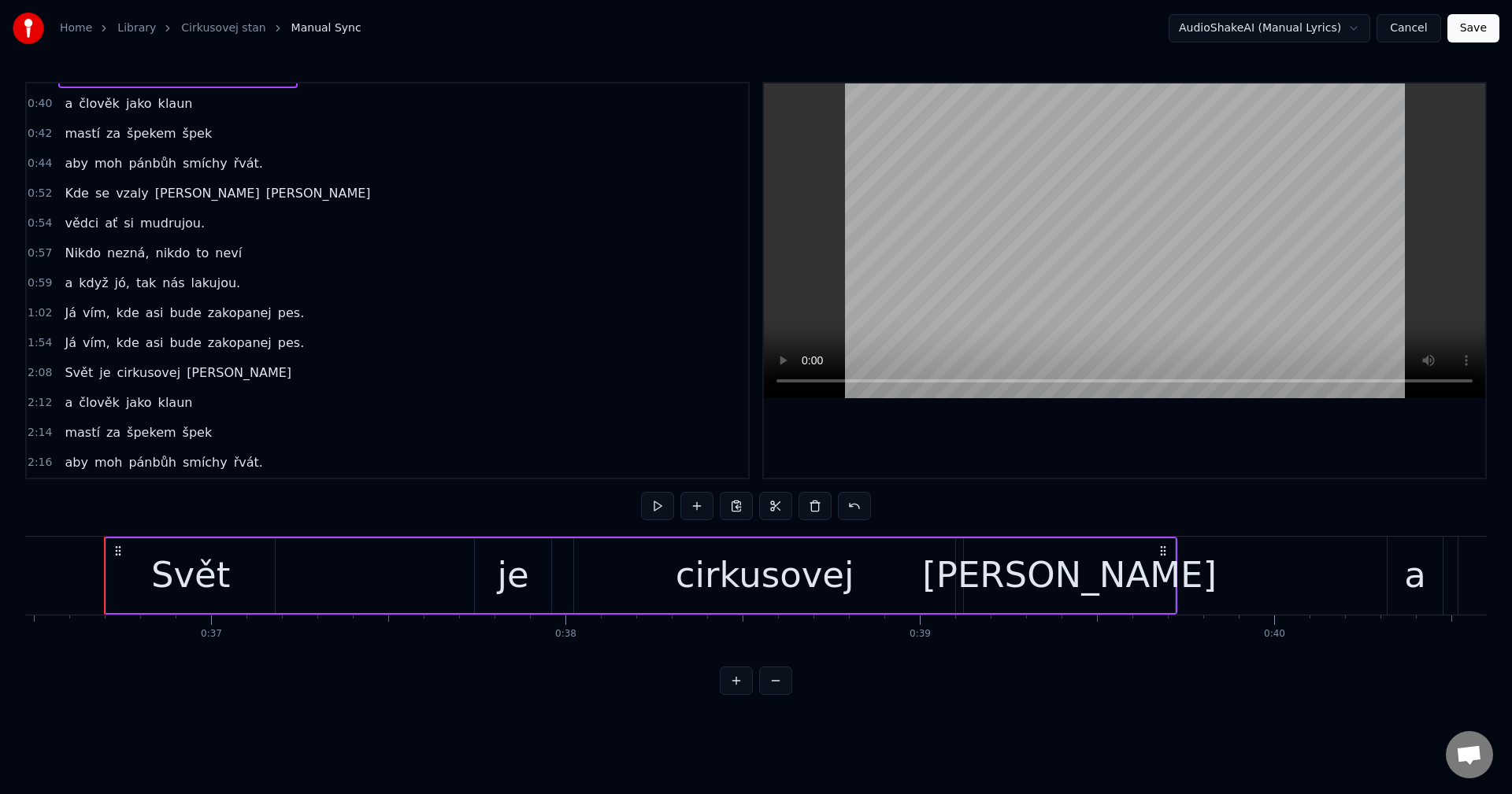
click at [142, 327] on div "[PERSON_NAME] vím, kde asi bude zakopanej pes." at bounding box center [184, 312] width 252 height 28
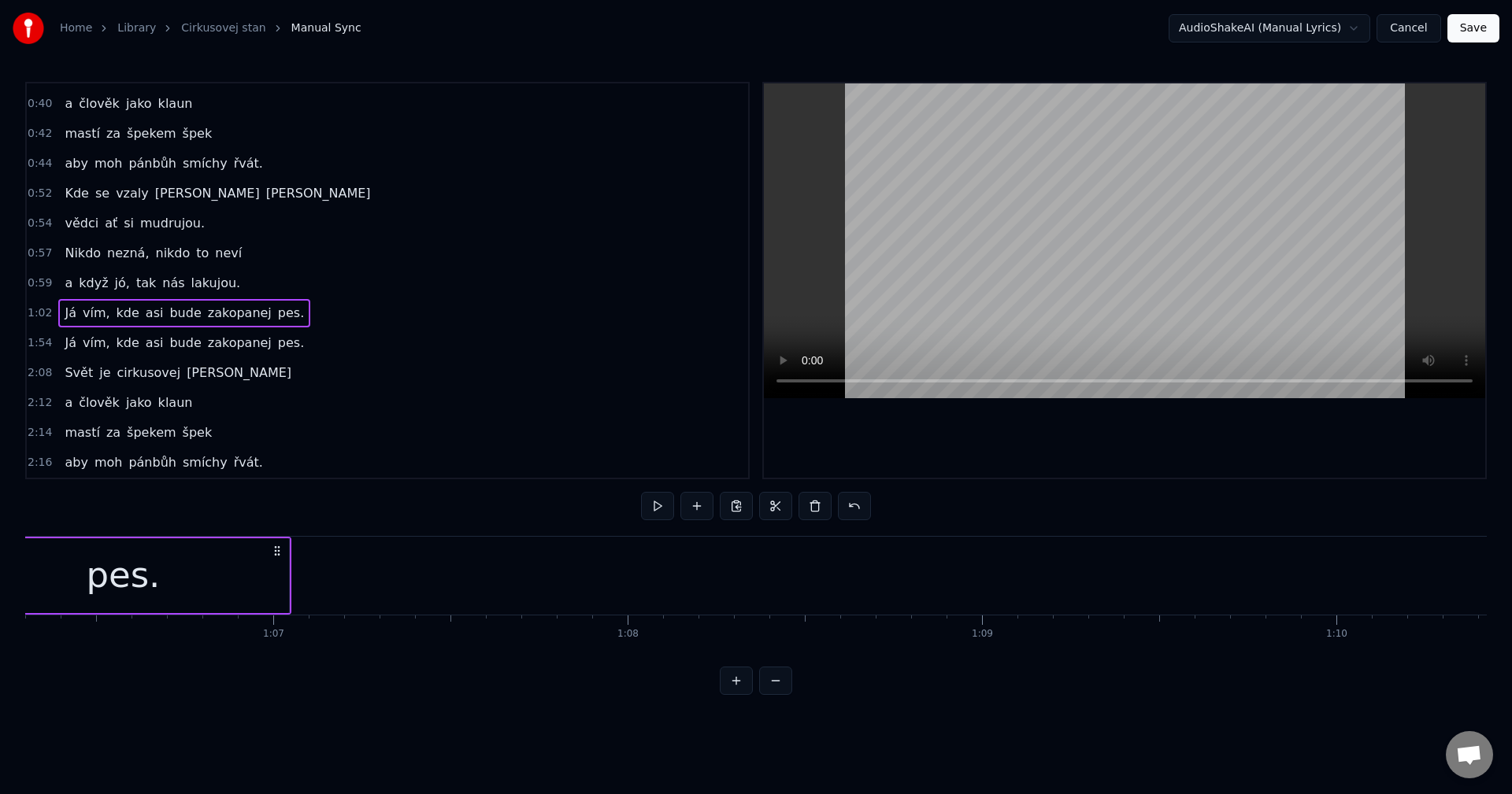
scroll to position [0, 23352]
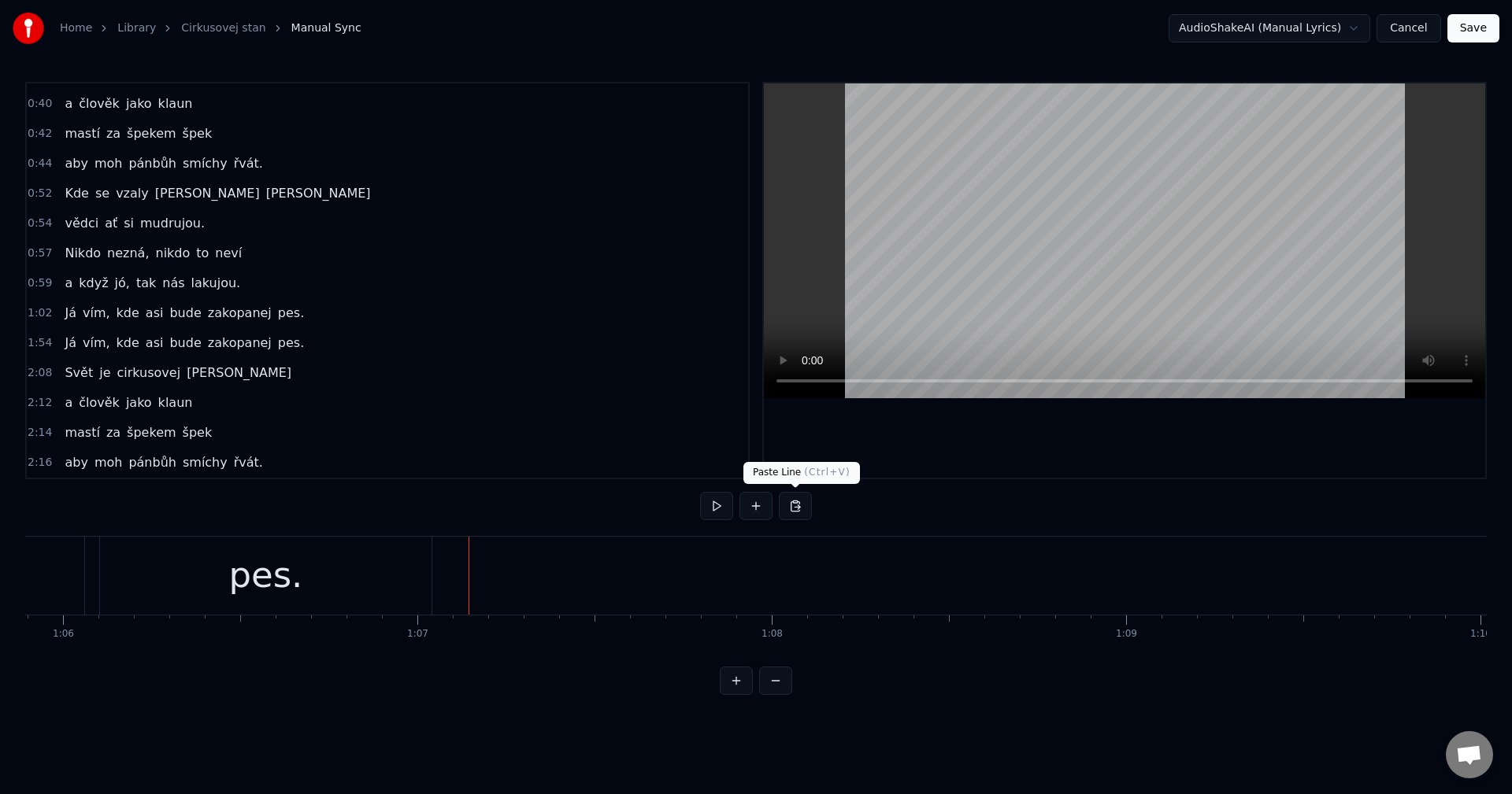
click at [788, 509] on button at bounding box center [795, 506] width 33 height 28
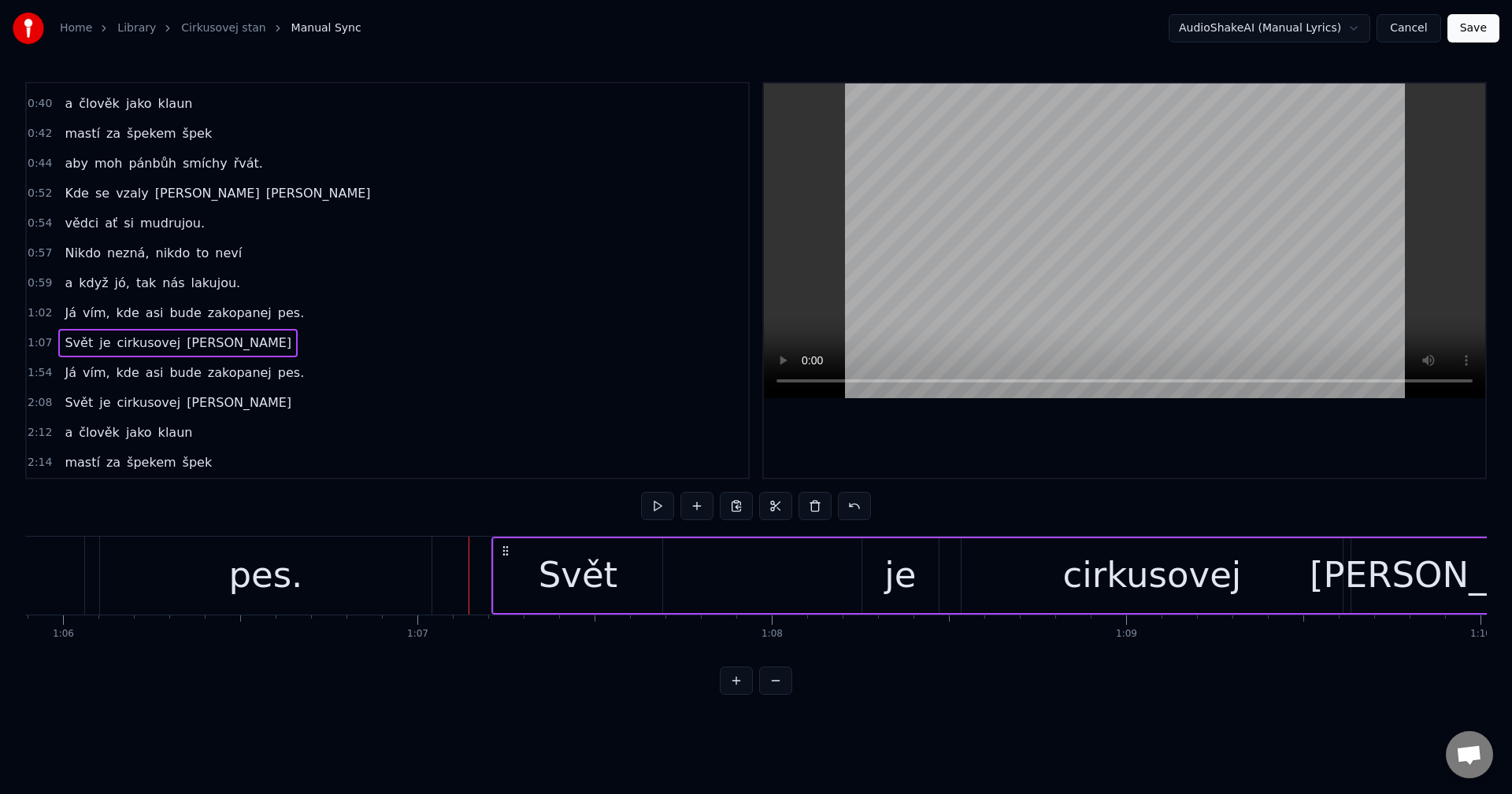
drag, startPoint x: 480, startPoint y: 549, endPoint x: 501, endPoint y: 548, distance: 21.0
click at [502, 548] on icon at bounding box center [505, 551] width 13 height 13
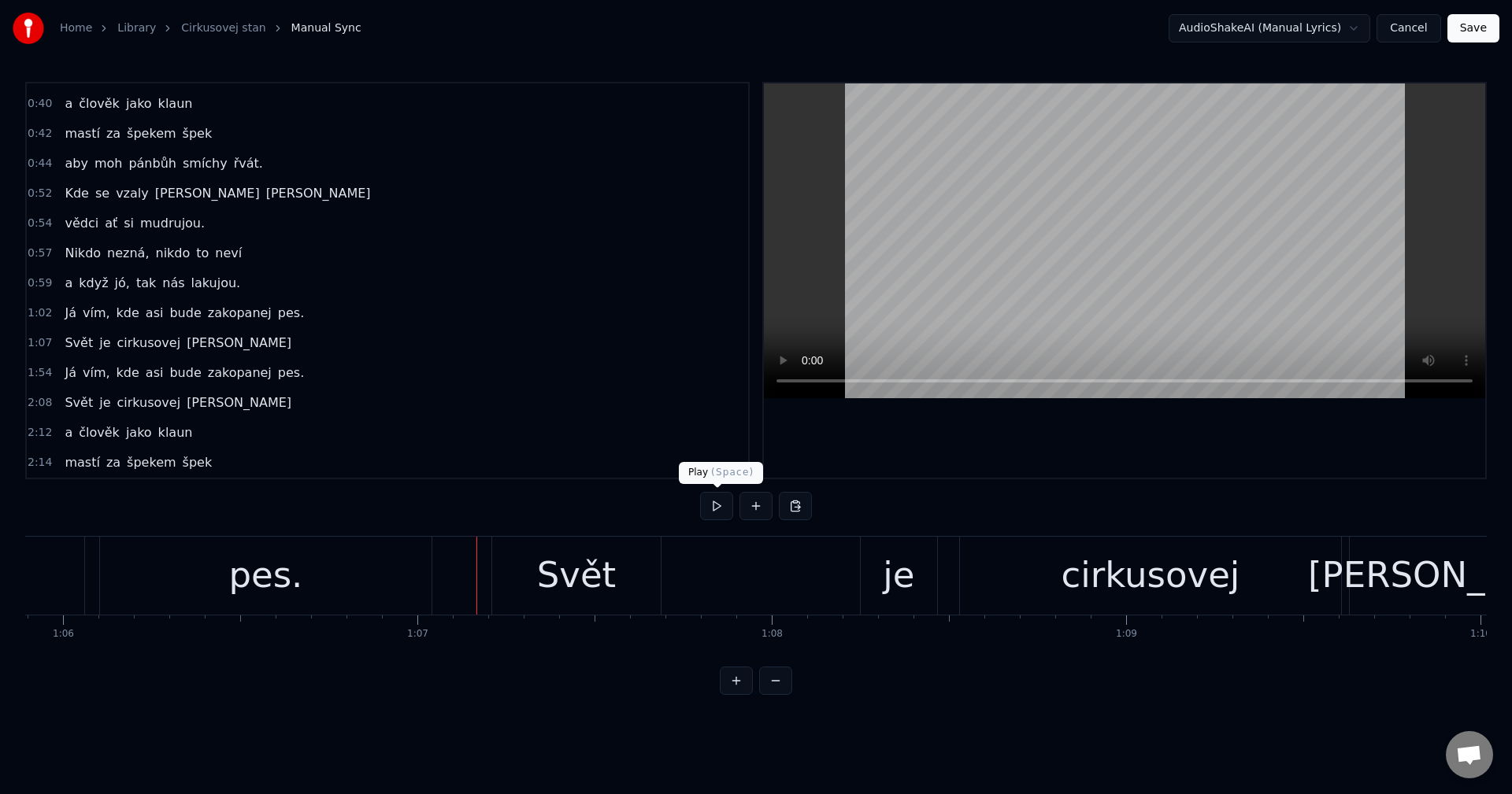
click at [710, 504] on button at bounding box center [717, 506] width 33 height 28
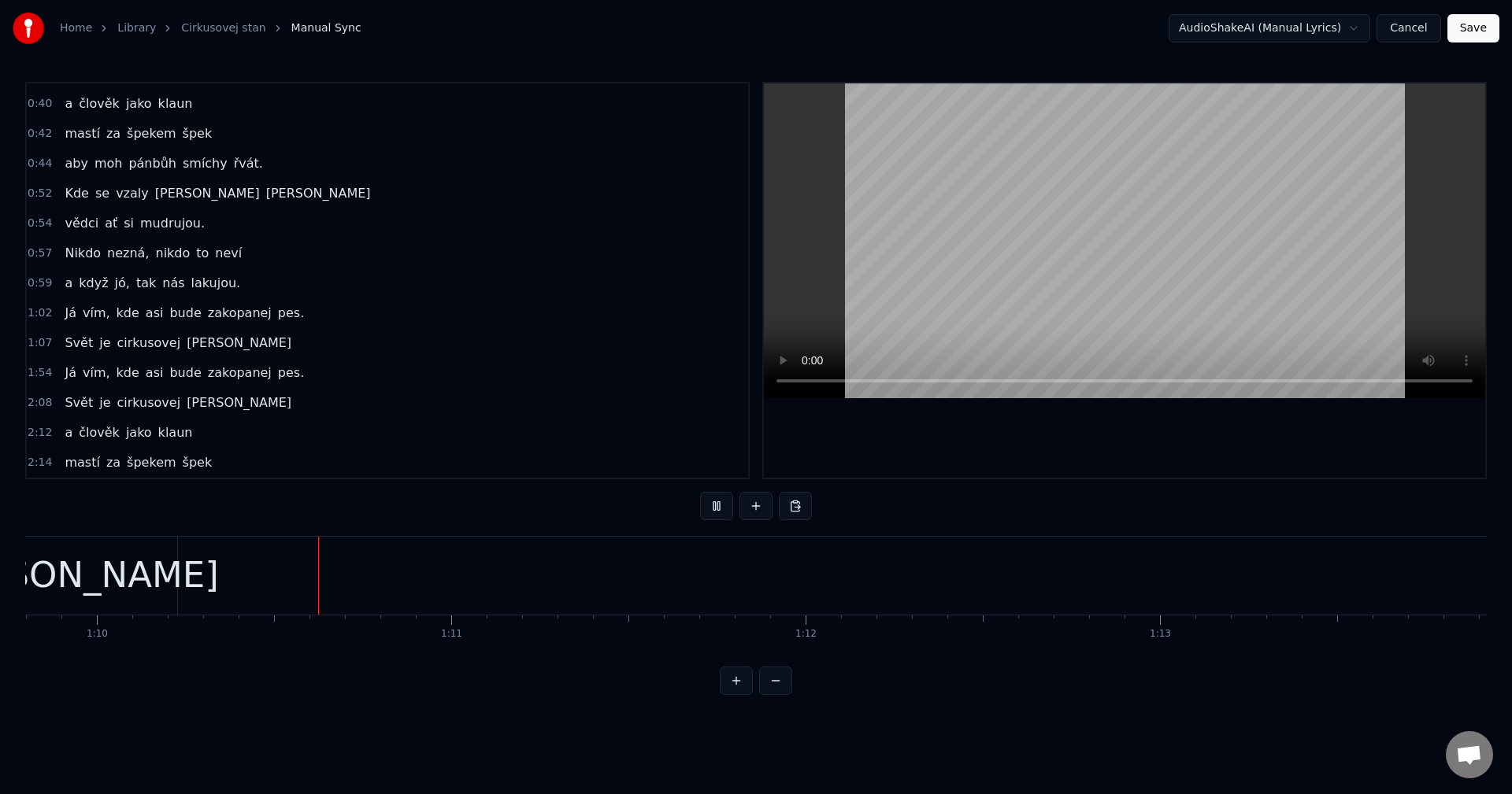
scroll to position [0, 24736]
click at [711, 504] on button at bounding box center [717, 506] width 33 height 28
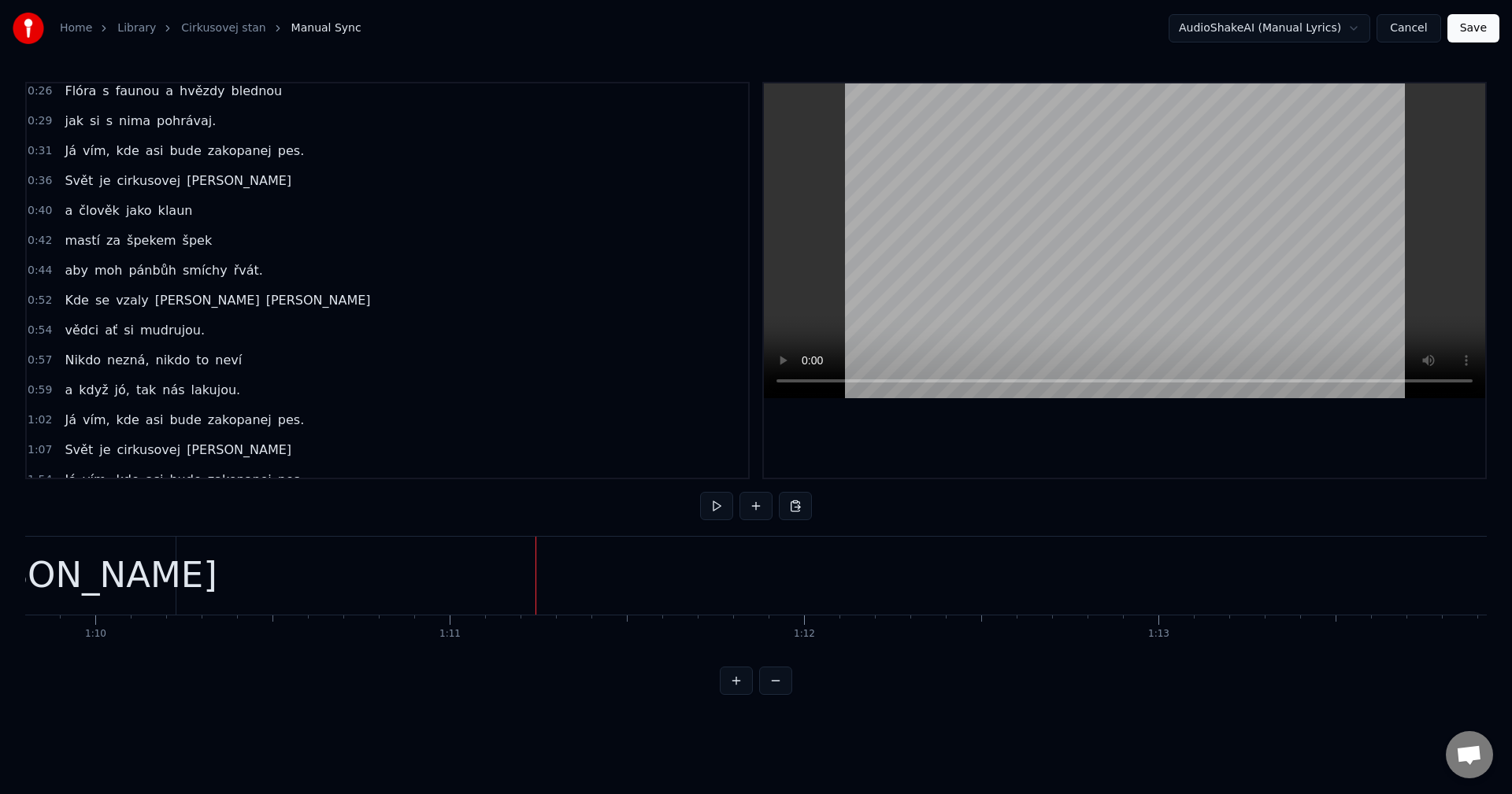
scroll to position [136, 0]
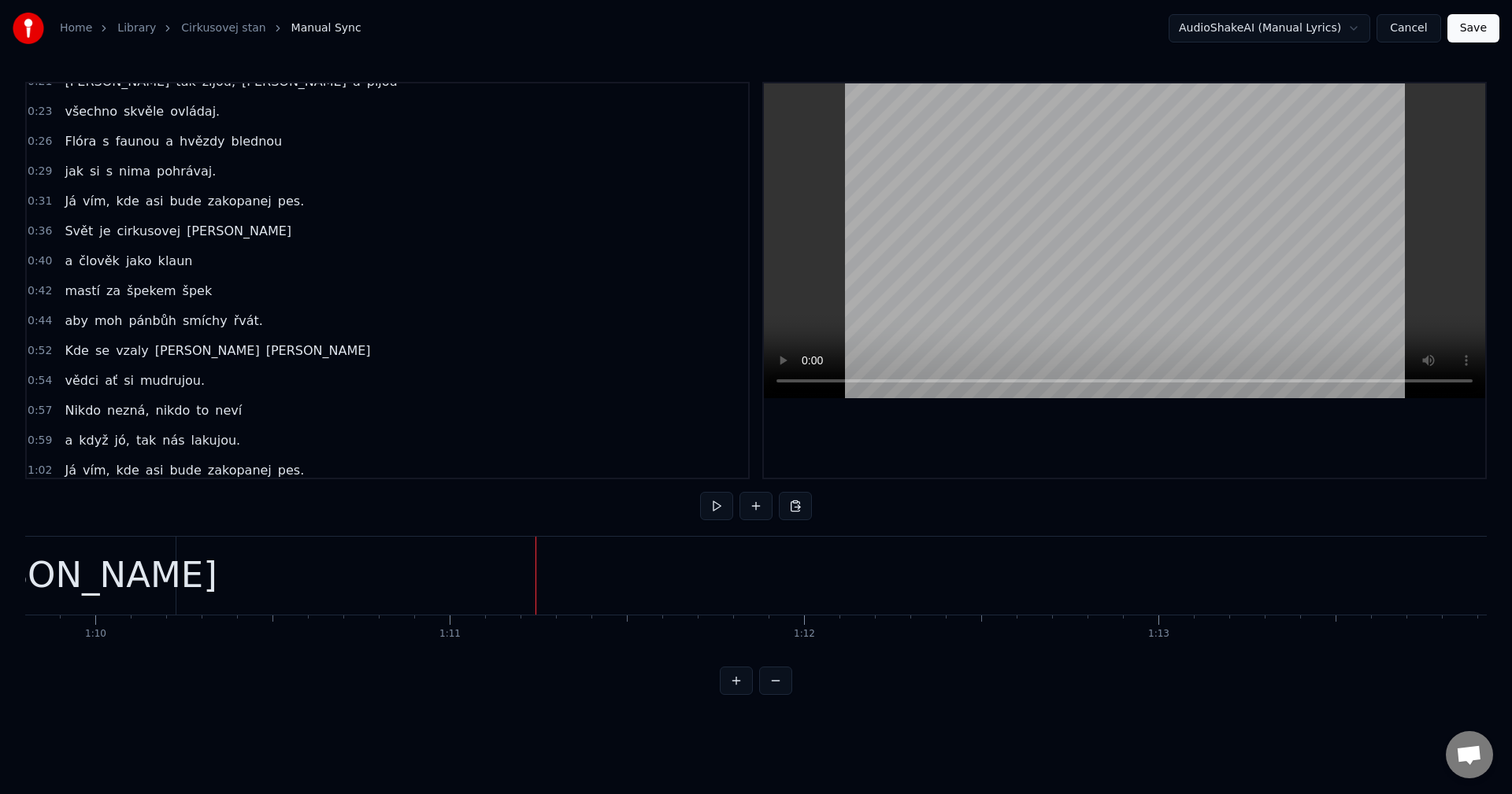
click at [70, 273] on div "a člověk jako klaun" at bounding box center [129, 261] width 140 height 28
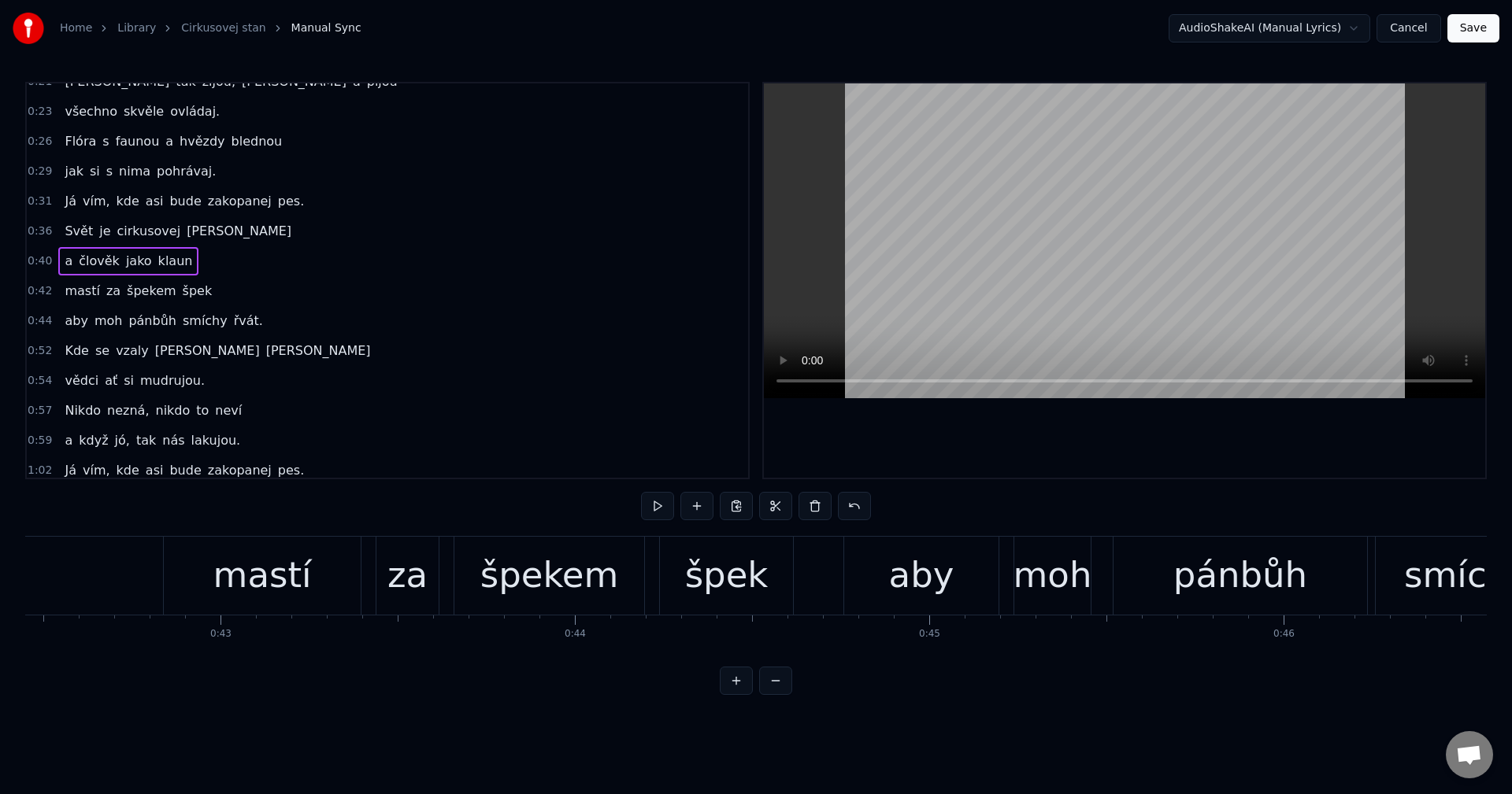
scroll to position [0, 14209]
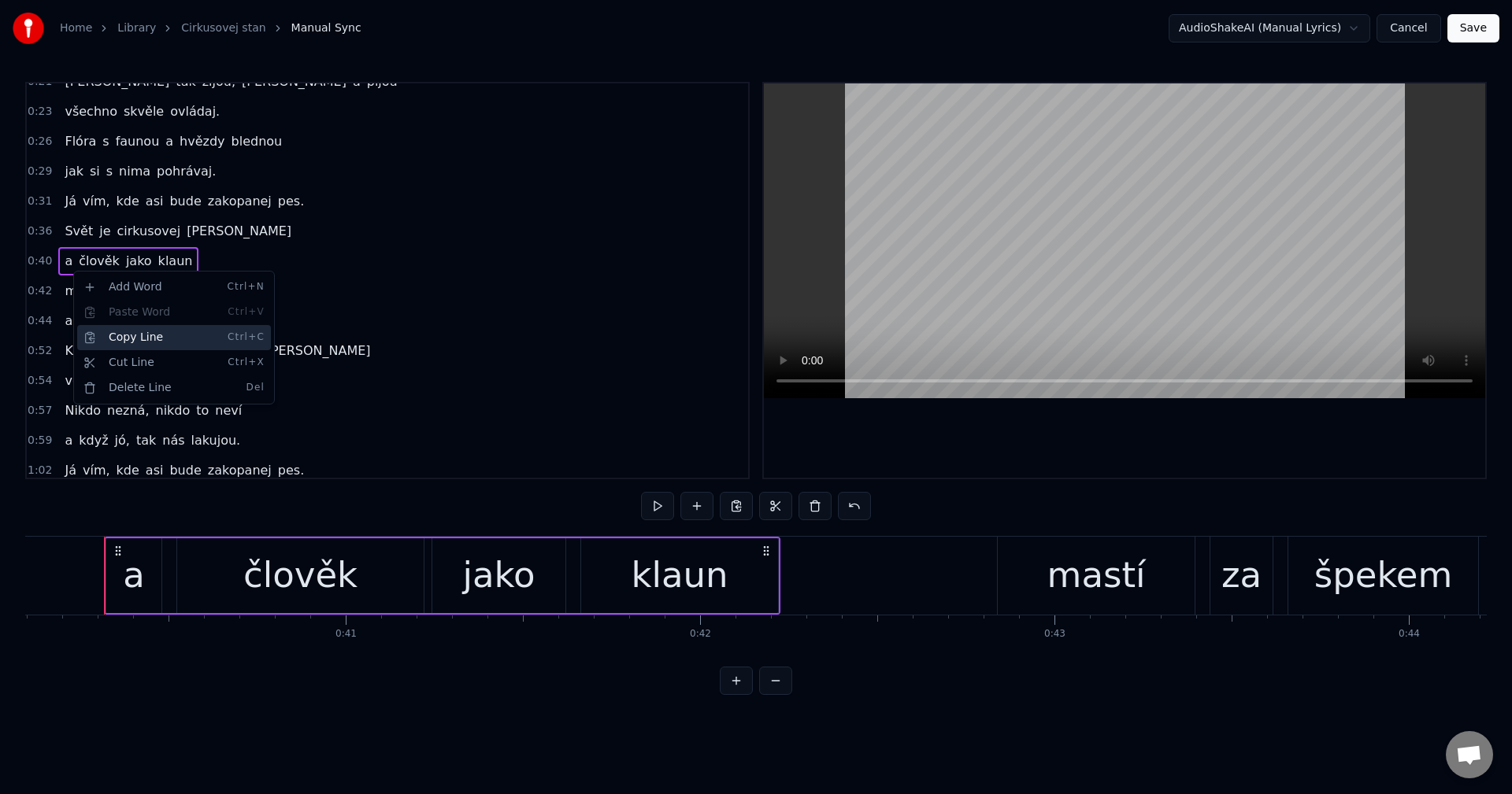
click at [135, 332] on div "Copy Line Ctrl+C" at bounding box center [173, 338] width 194 height 25
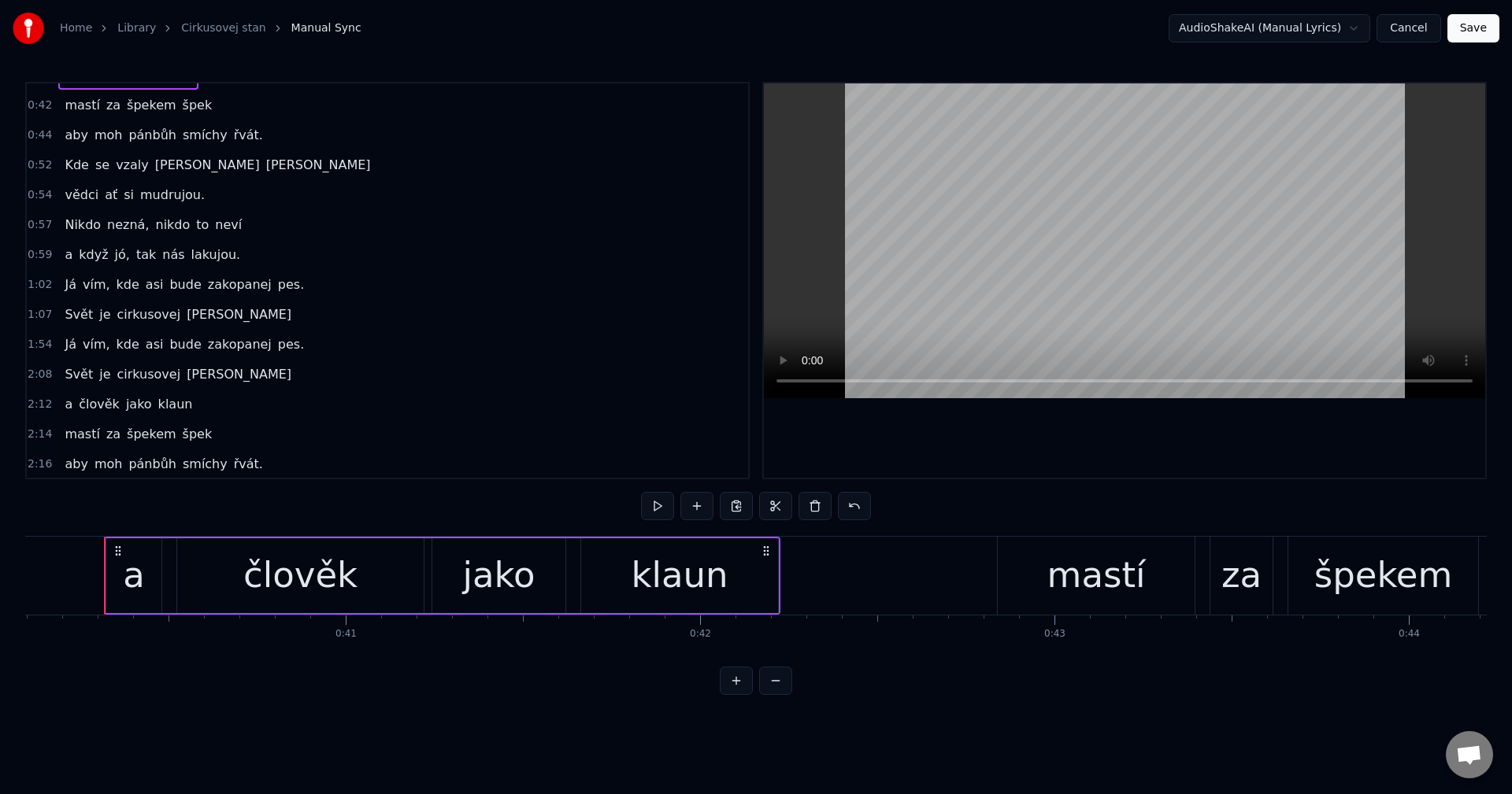
scroll to position [323, 0]
click at [171, 324] on div "[PERSON_NAME] cirkusovej [PERSON_NAME]" at bounding box center [178, 312] width 240 height 28
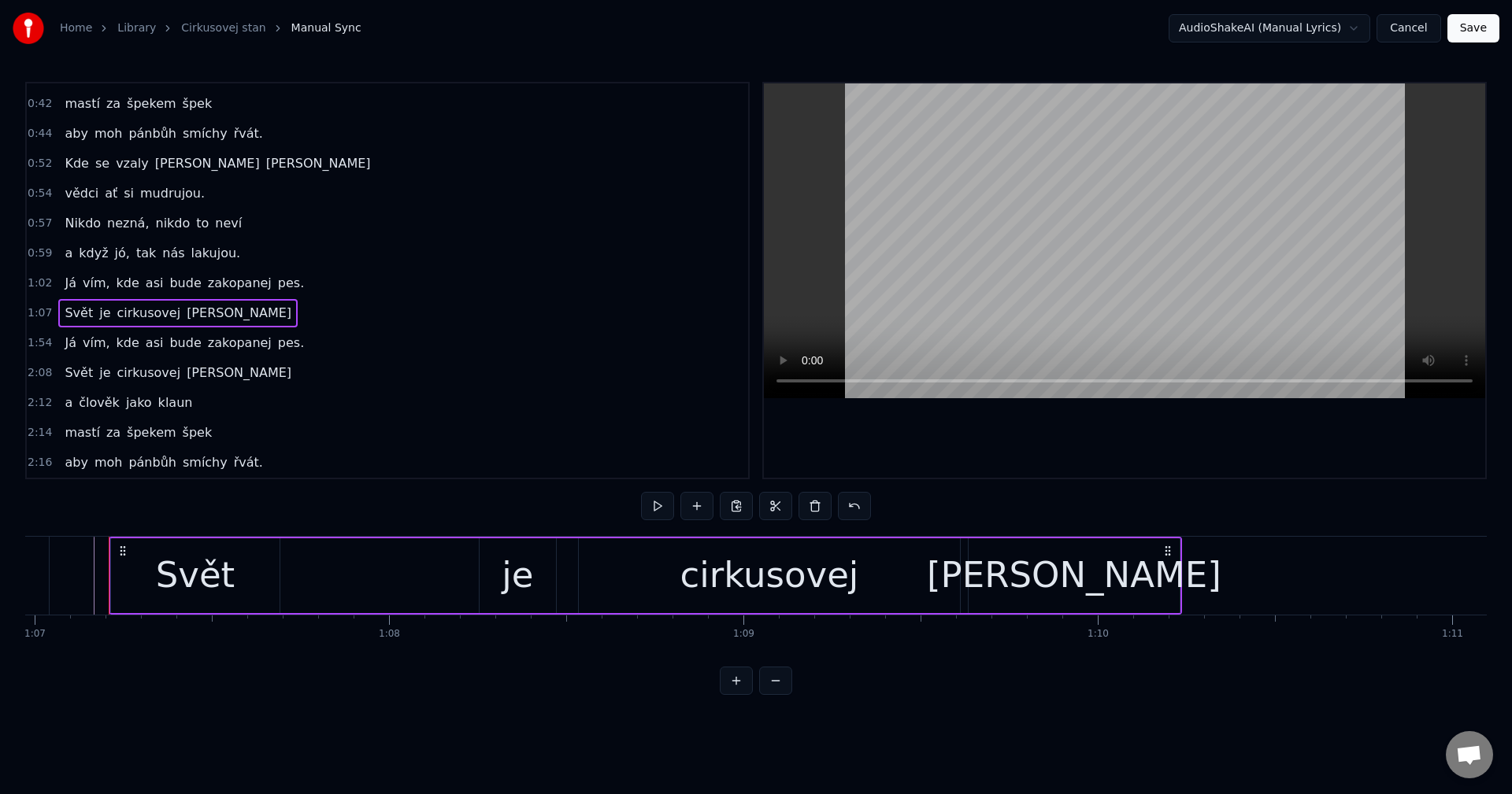
scroll to position [0, 23739]
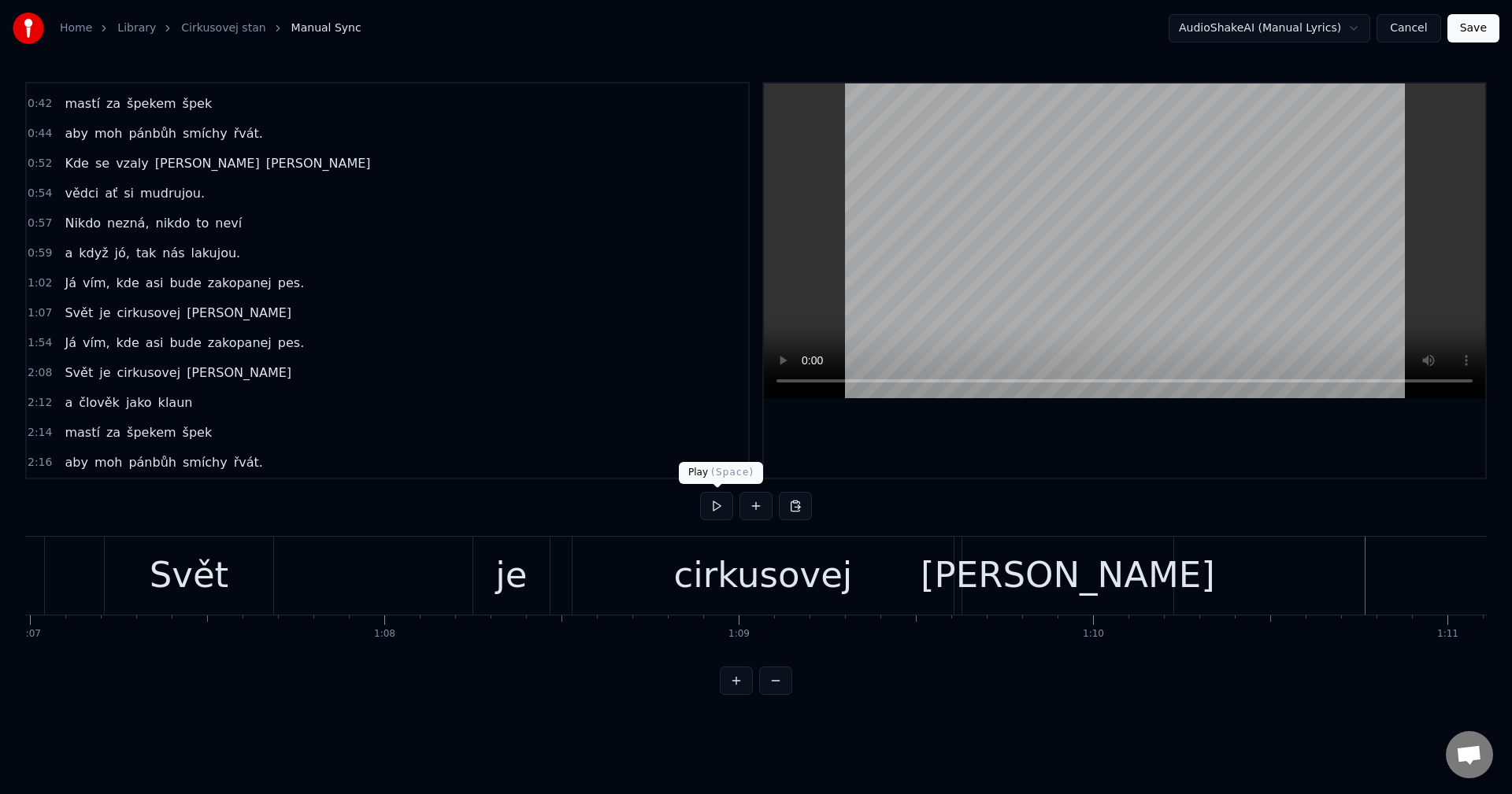
click at [723, 500] on button at bounding box center [717, 506] width 33 height 28
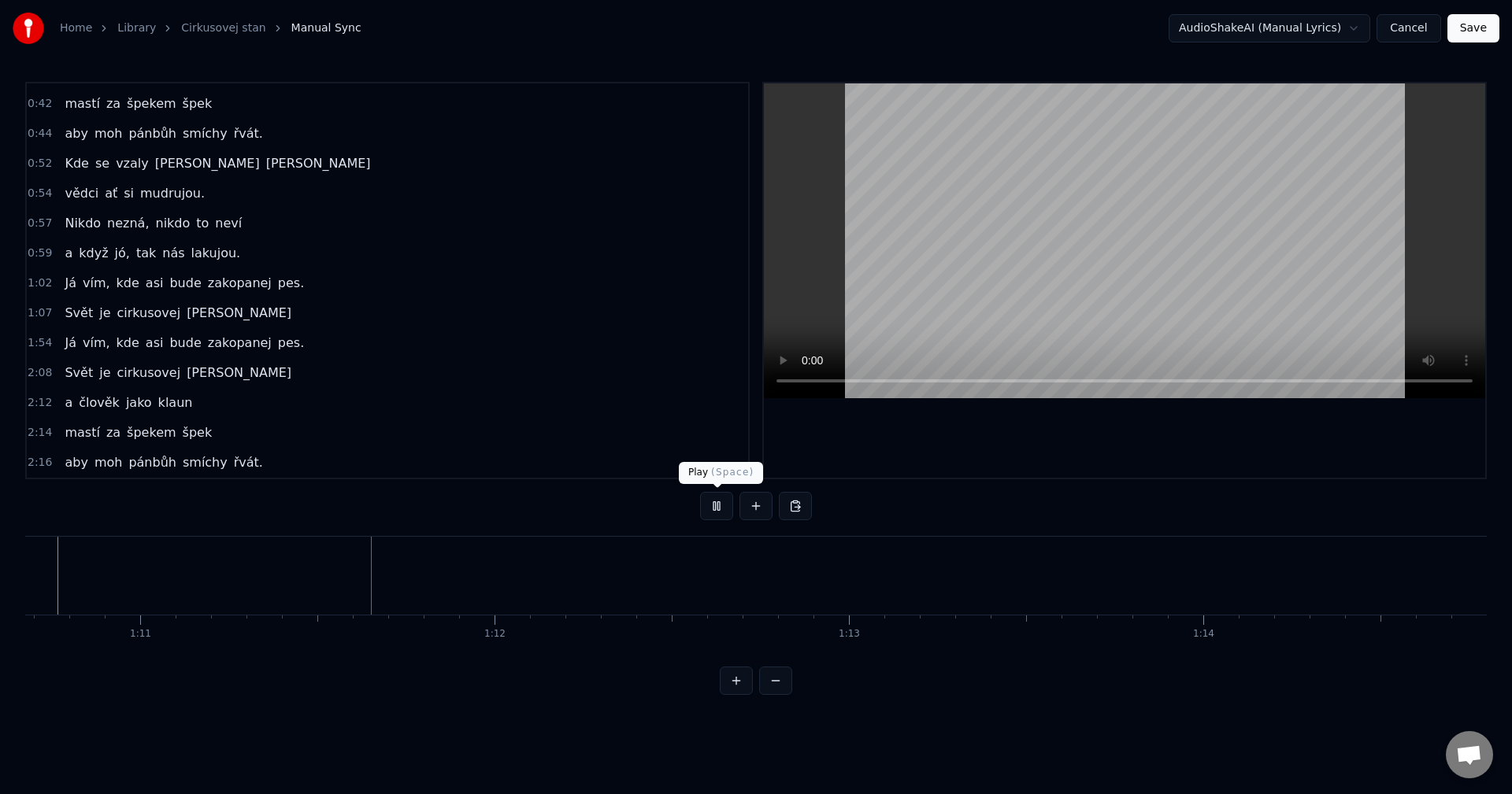
scroll to position [0, 25071]
drag, startPoint x: 727, startPoint y: 496, endPoint x: 716, endPoint y: 502, distance: 12.5
click at [727, 496] on button at bounding box center [717, 506] width 33 height 28
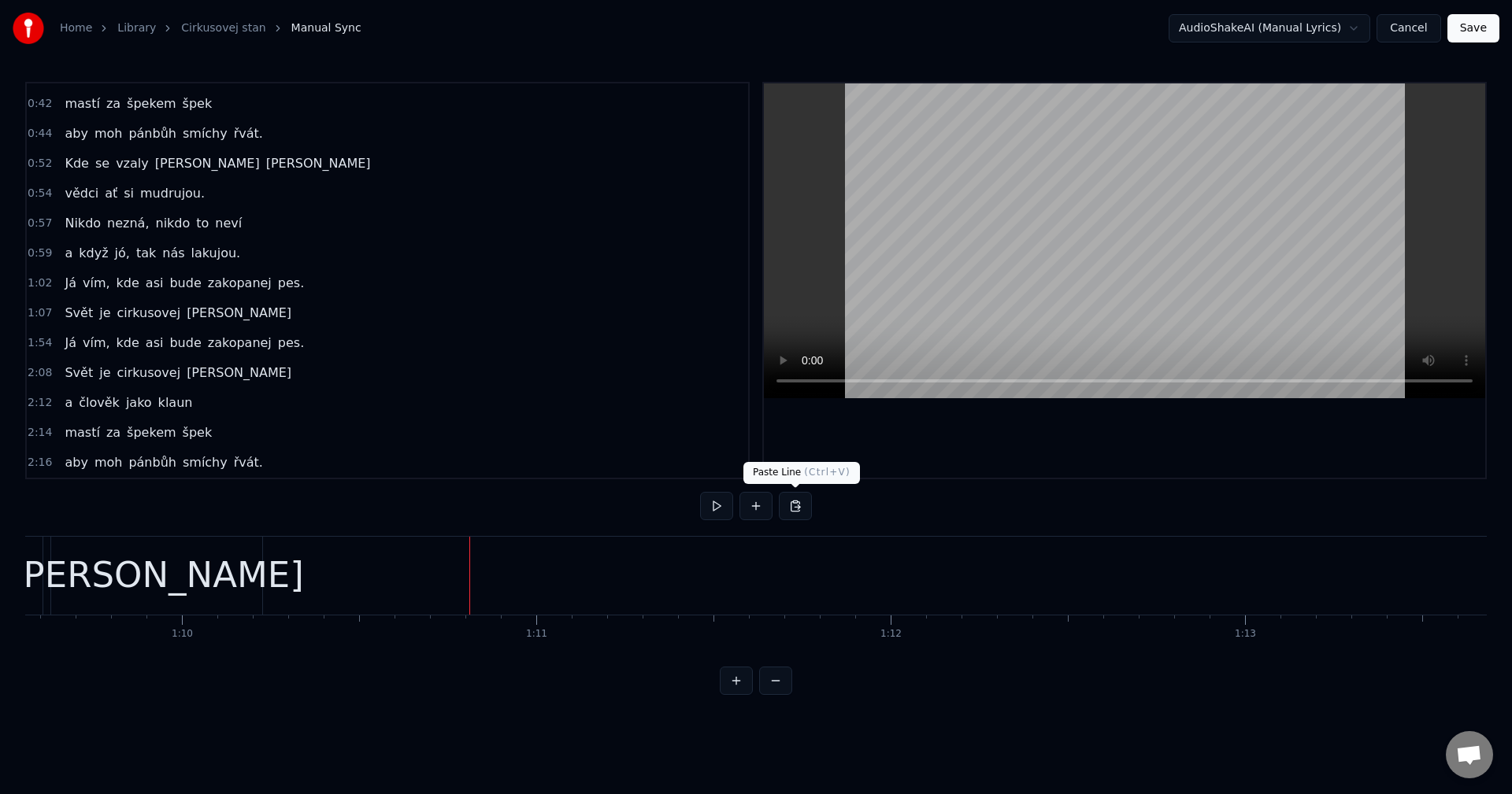
click at [793, 511] on button at bounding box center [795, 506] width 33 height 28
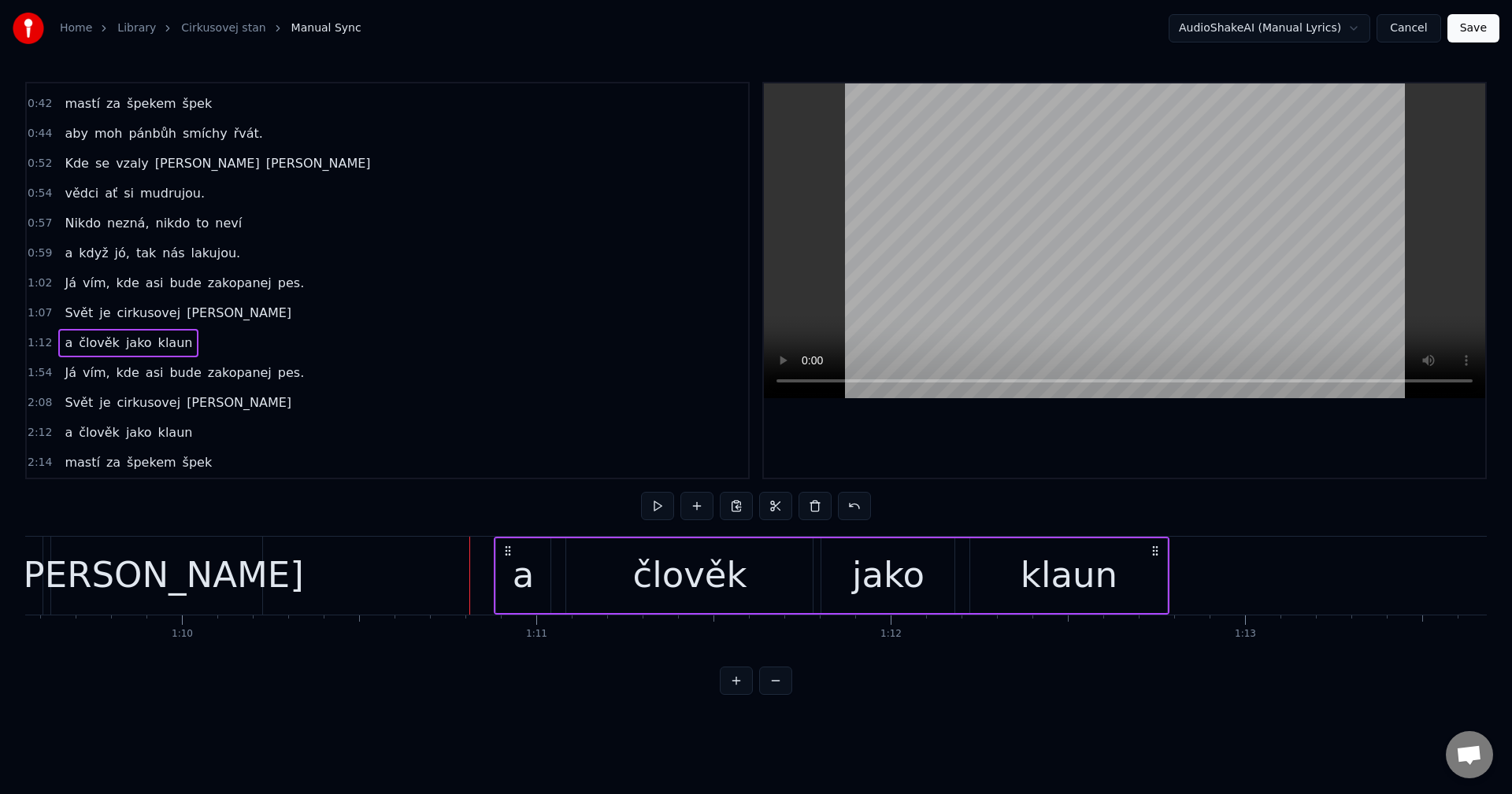
drag, startPoint x: 908, startPoint y: 551, endPoint x: 505, endPoint y: 552, distance: 403.0
click at [505, 552] on icon at bounding box center [507, 551] width 13 height 13
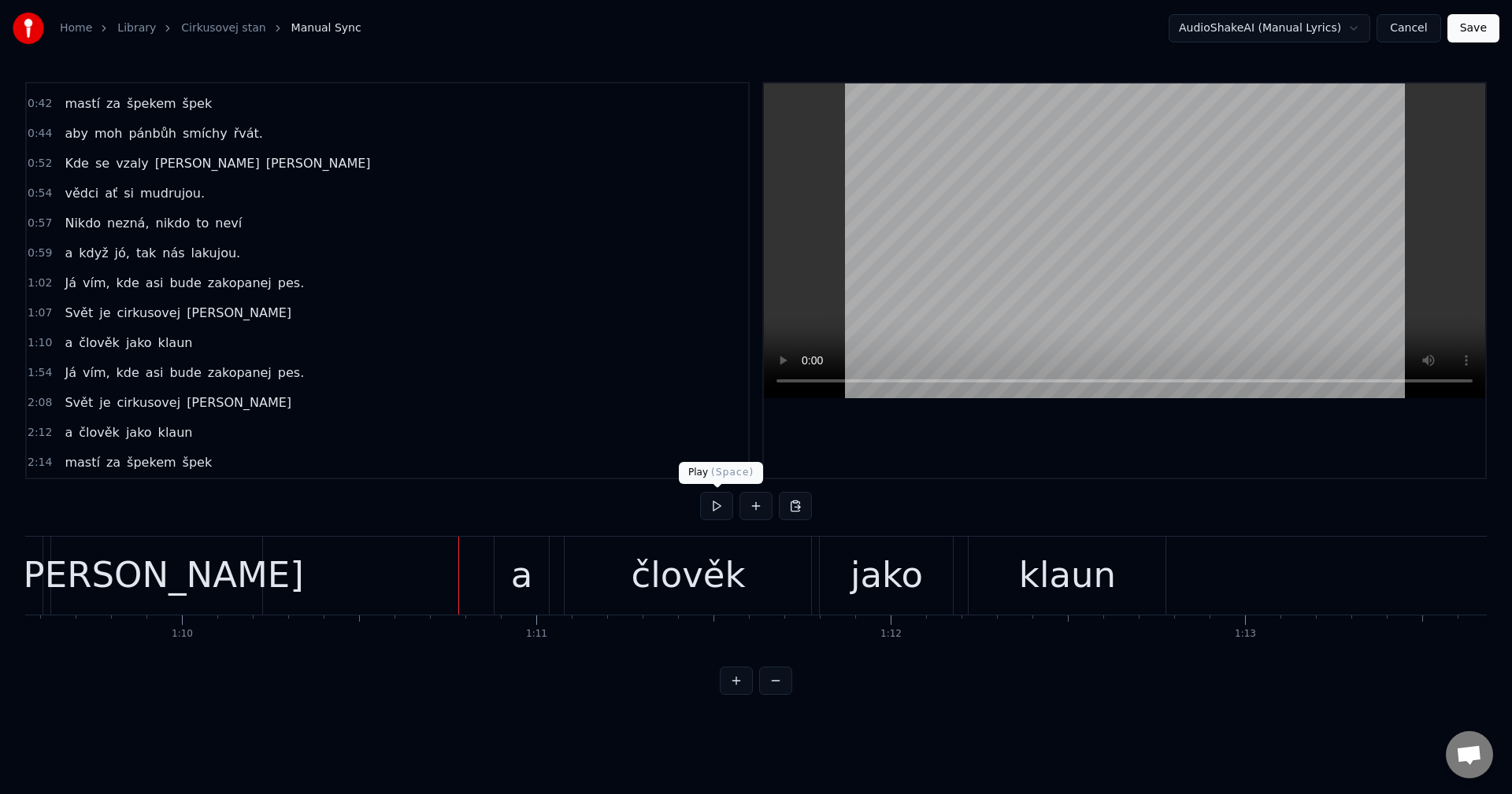
click at [723, 512] on button at bounding box center [717, 506] width 33 height 28
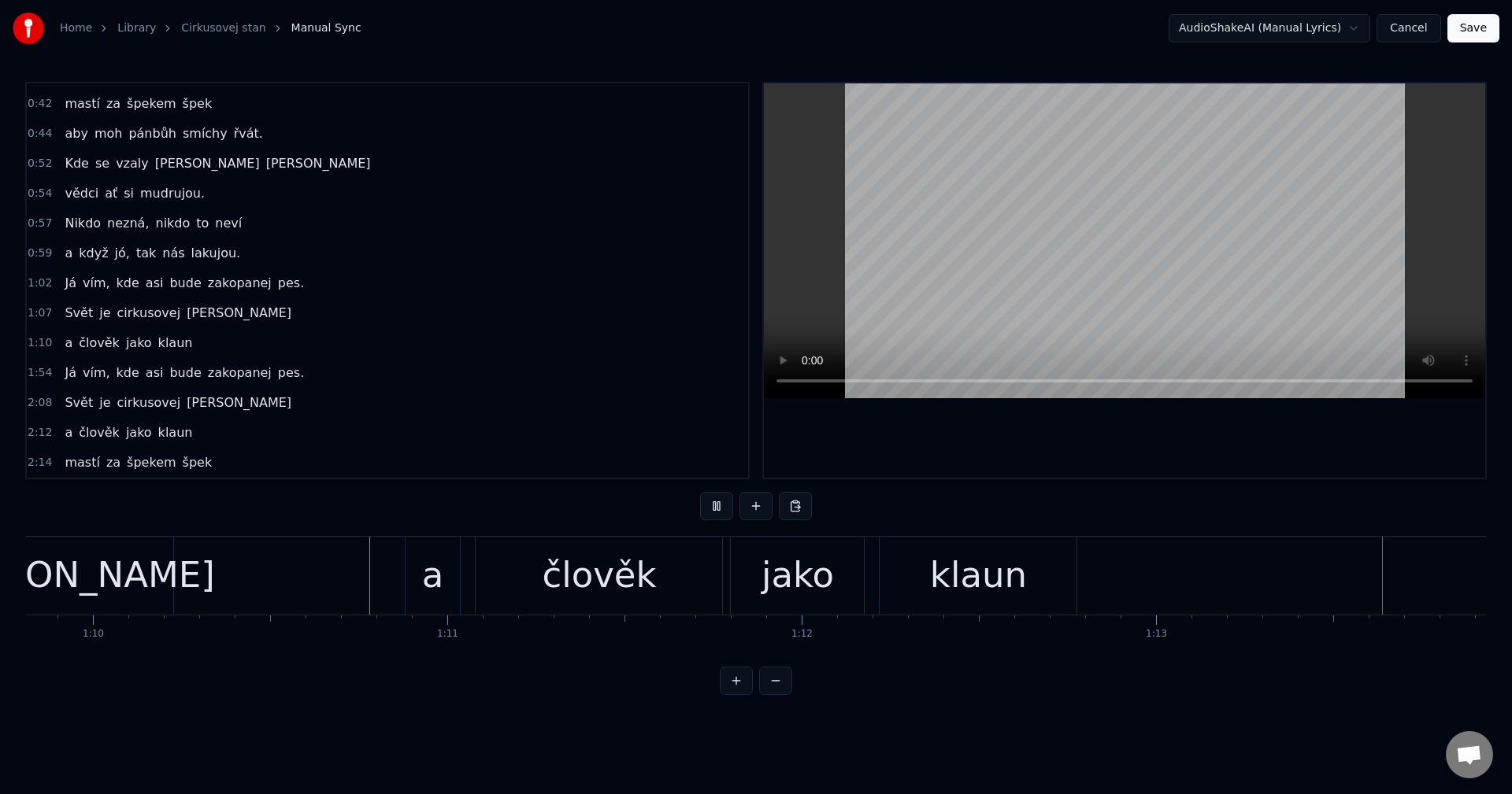
click at [723, 510] on button at bounding box center [717, 506] width 33 height 28
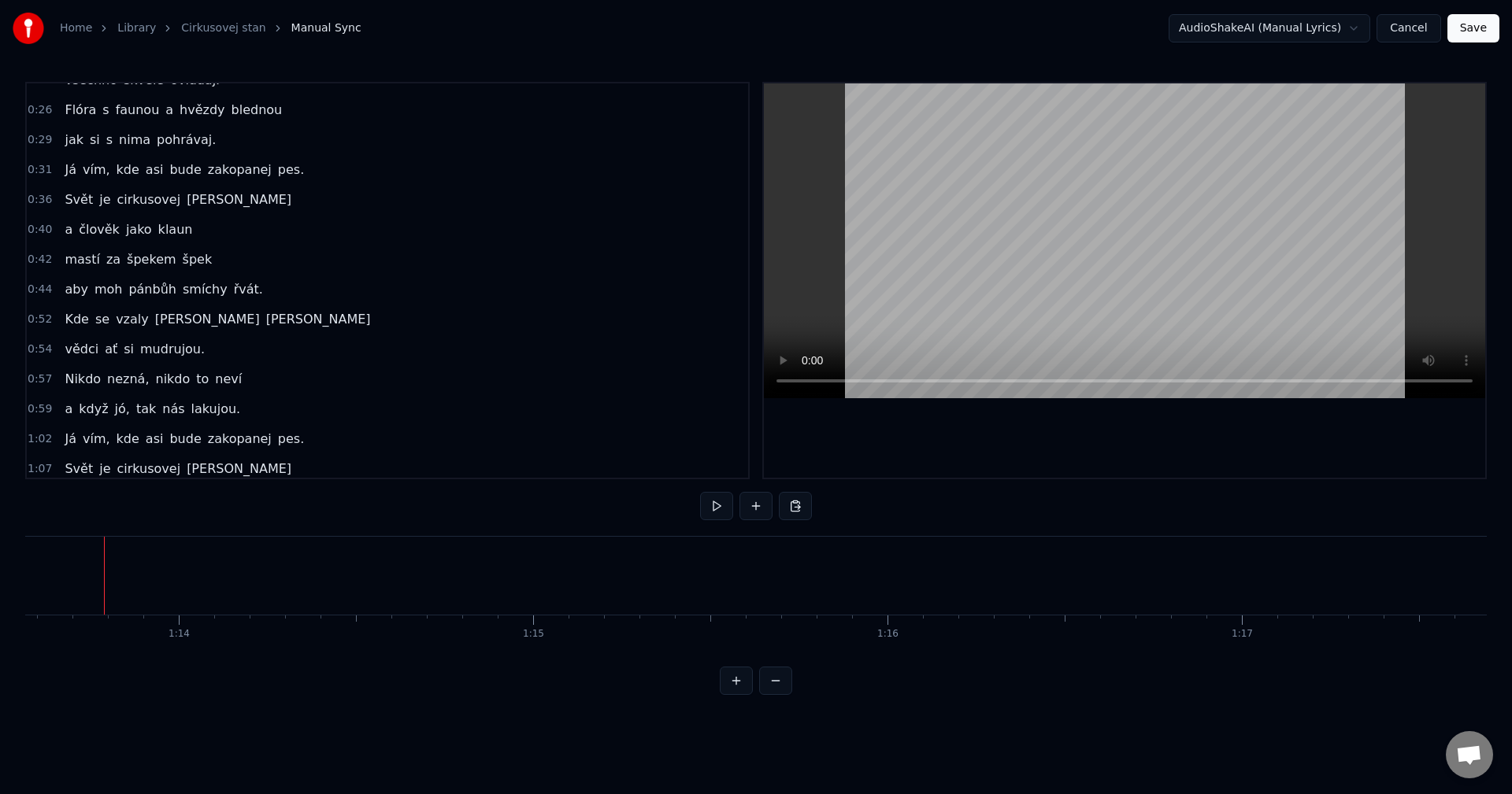
scroll to position [166, 0]
click at [131, 272] on div "mastí za špekem špek" at bounding box center [138, 261] width 160 height 28
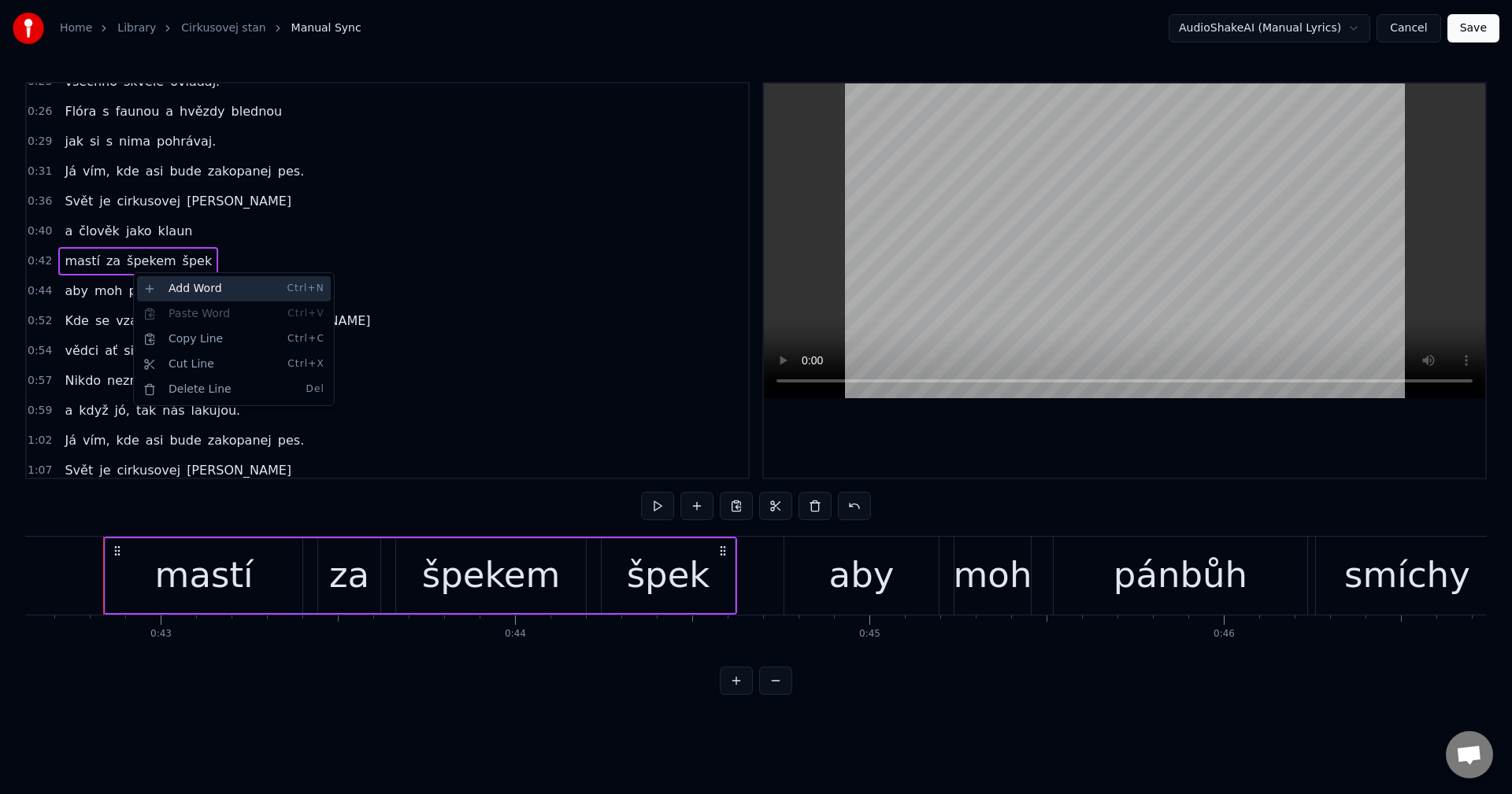
scroll to position [0, 15102]
click at [213, 349] on div "Copy Line Ctrl+C" at bounding box center [234, 340] width 194 height 25
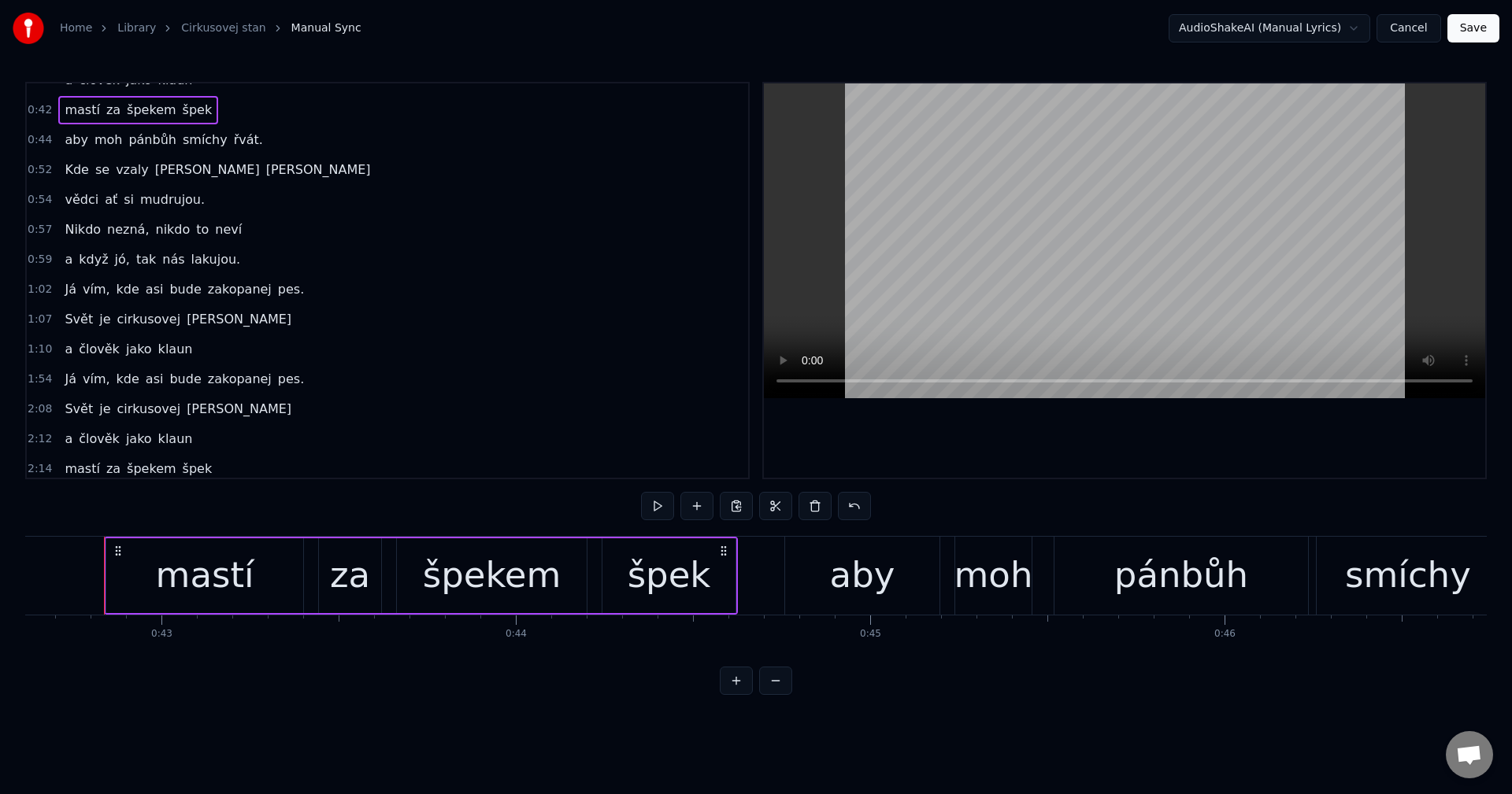
scroll to position [323, 0]
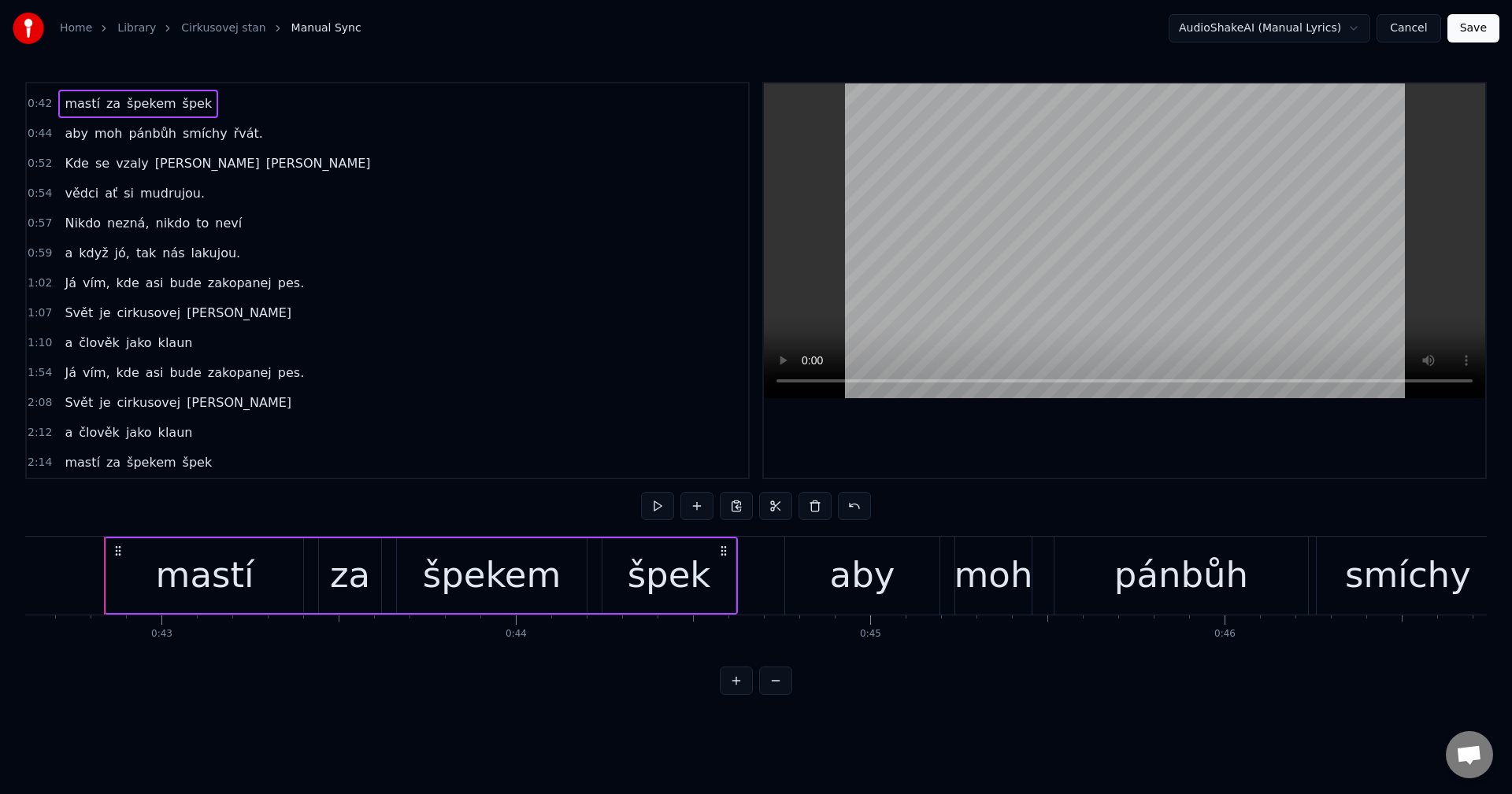
click at [165, 444] on div "a člověk jako klaun" at bounding box center [129, 432] width 140 height 28
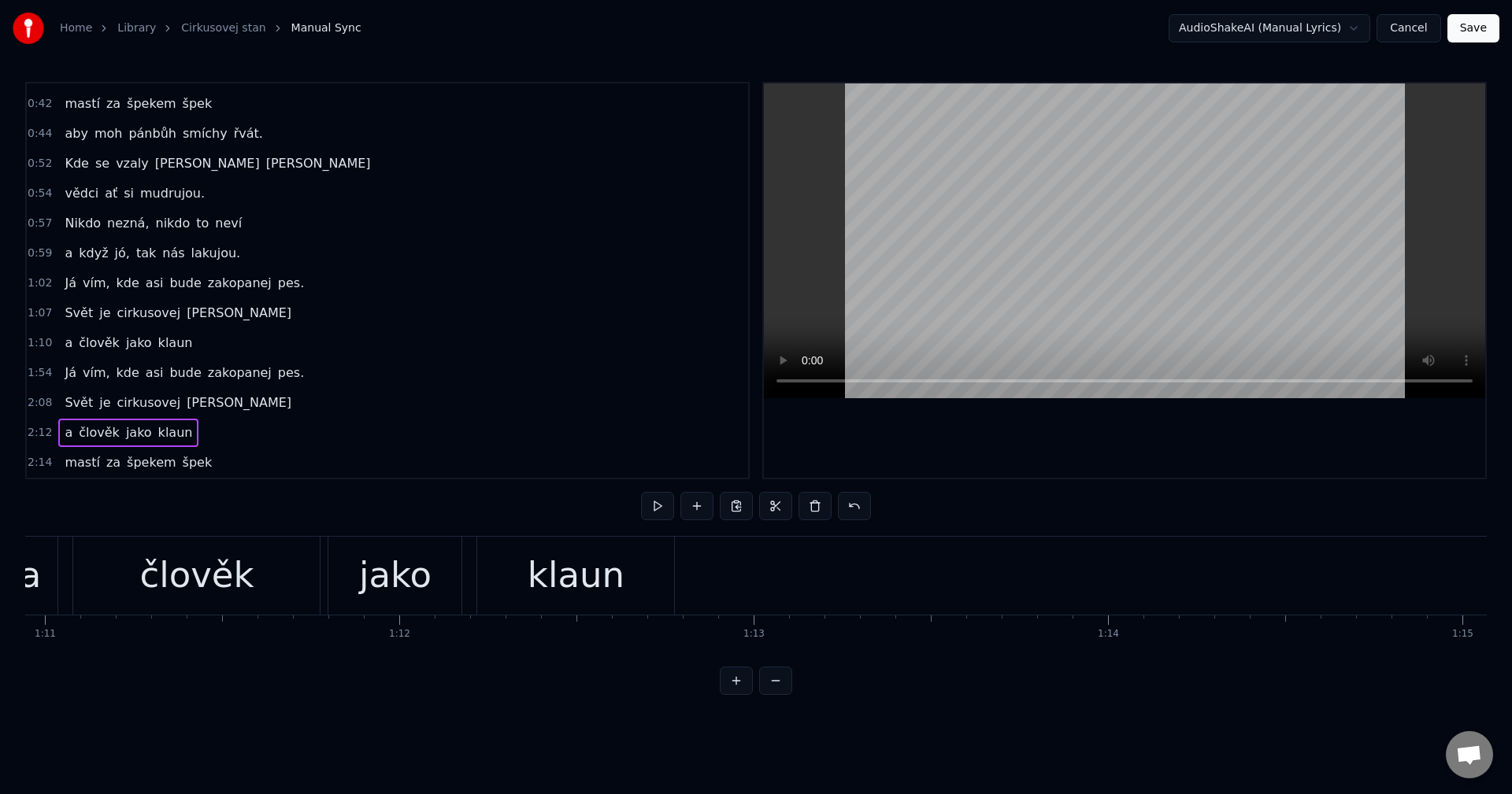
scroll to position [0, 25169]
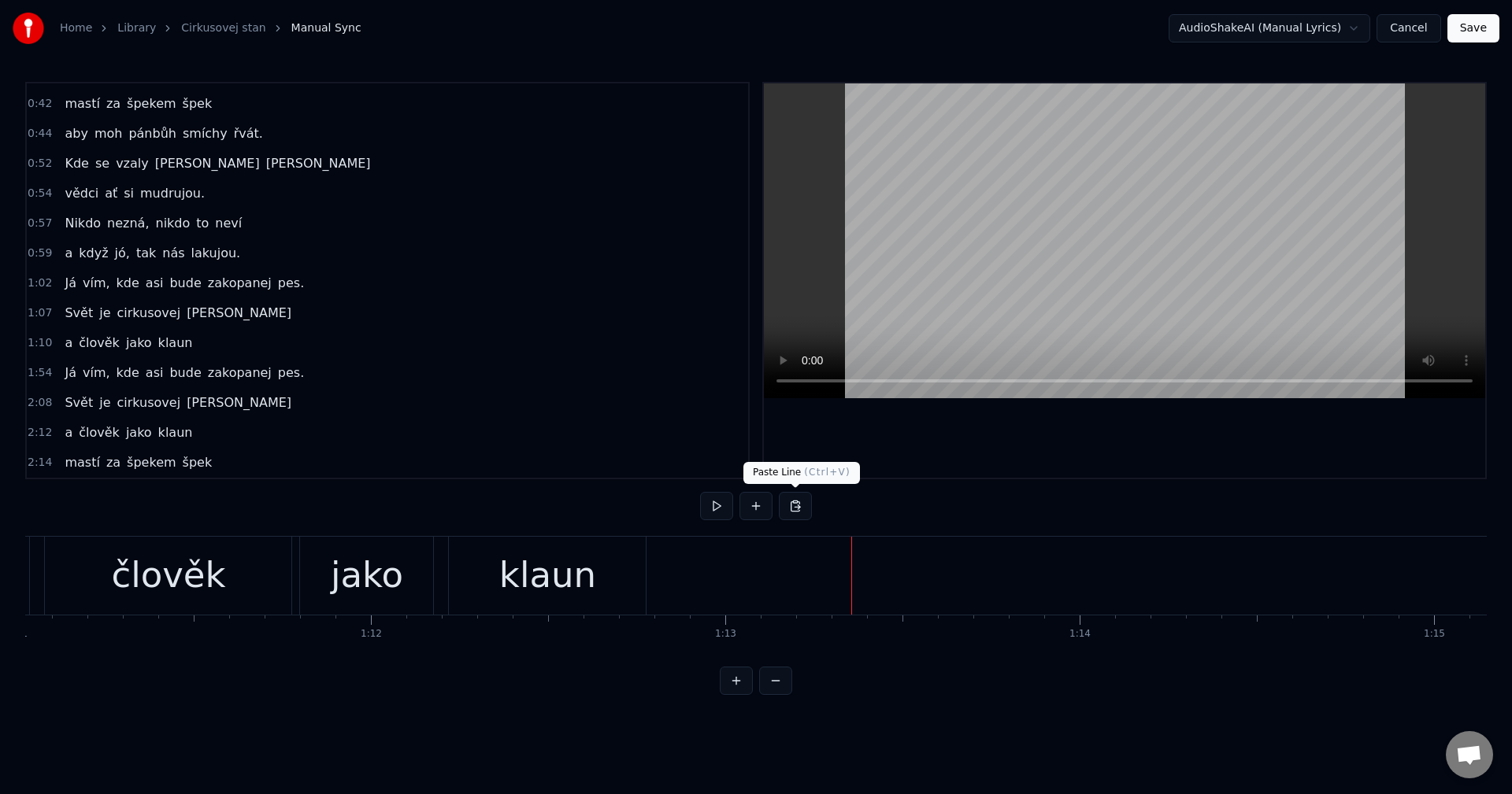
click at [802, 509] on button at bounding box center [795, 506] width 33 height 28
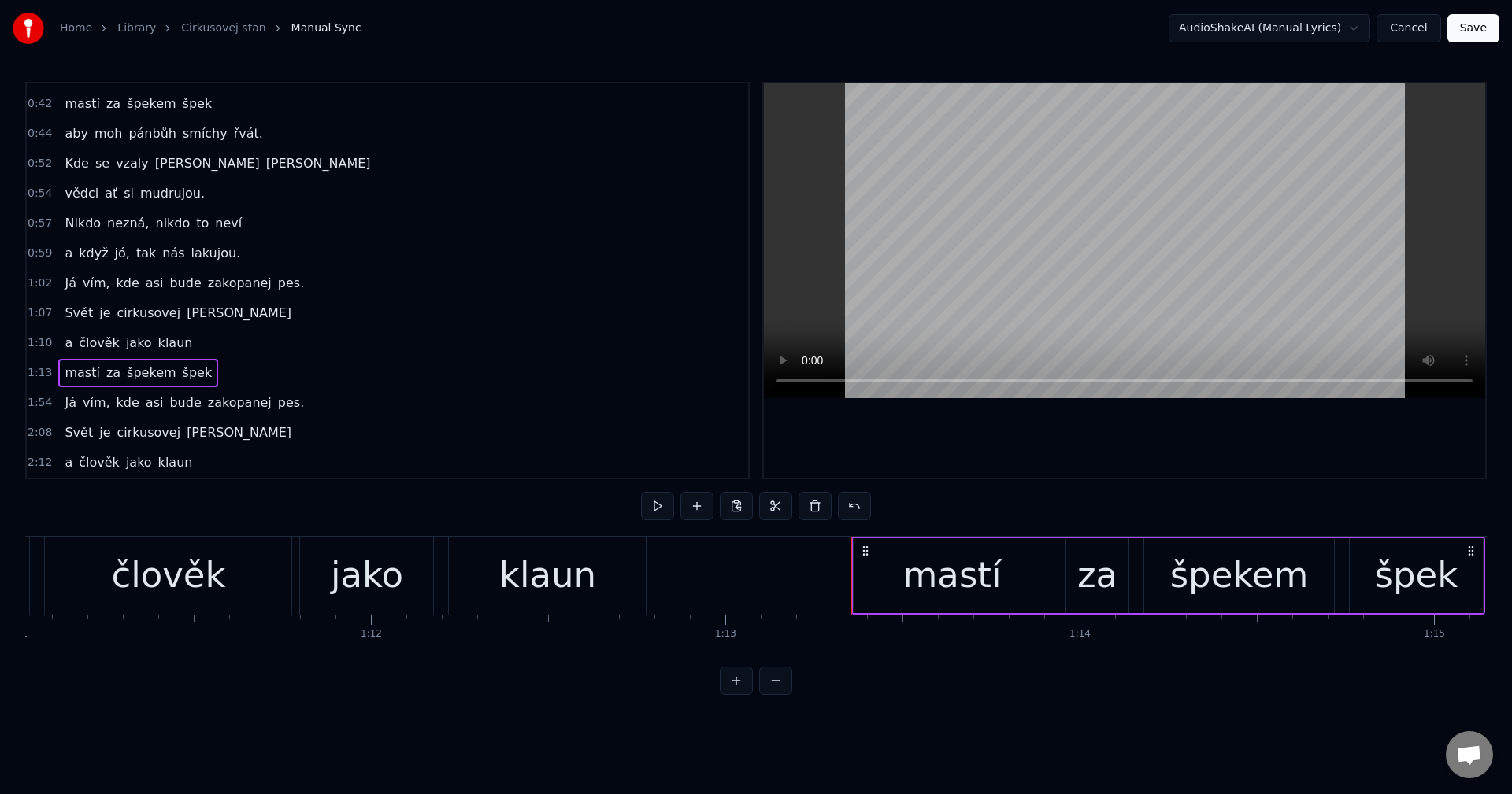
click at [796, 554] on div at bounding box center [1146, 576] width 52581 height 78
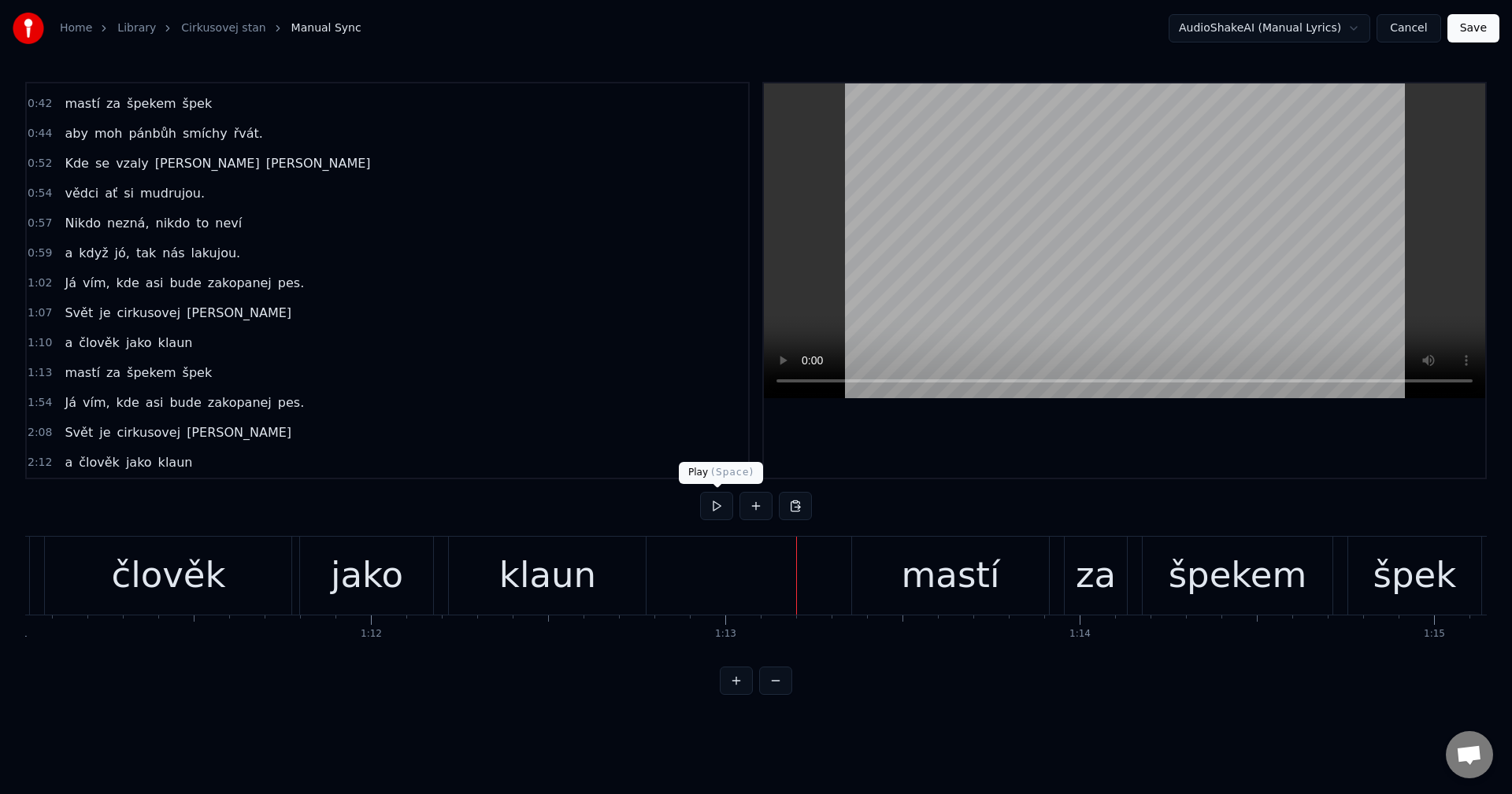
click at [715, 511] on button at bounding box center [717, 506] width 33 height 28
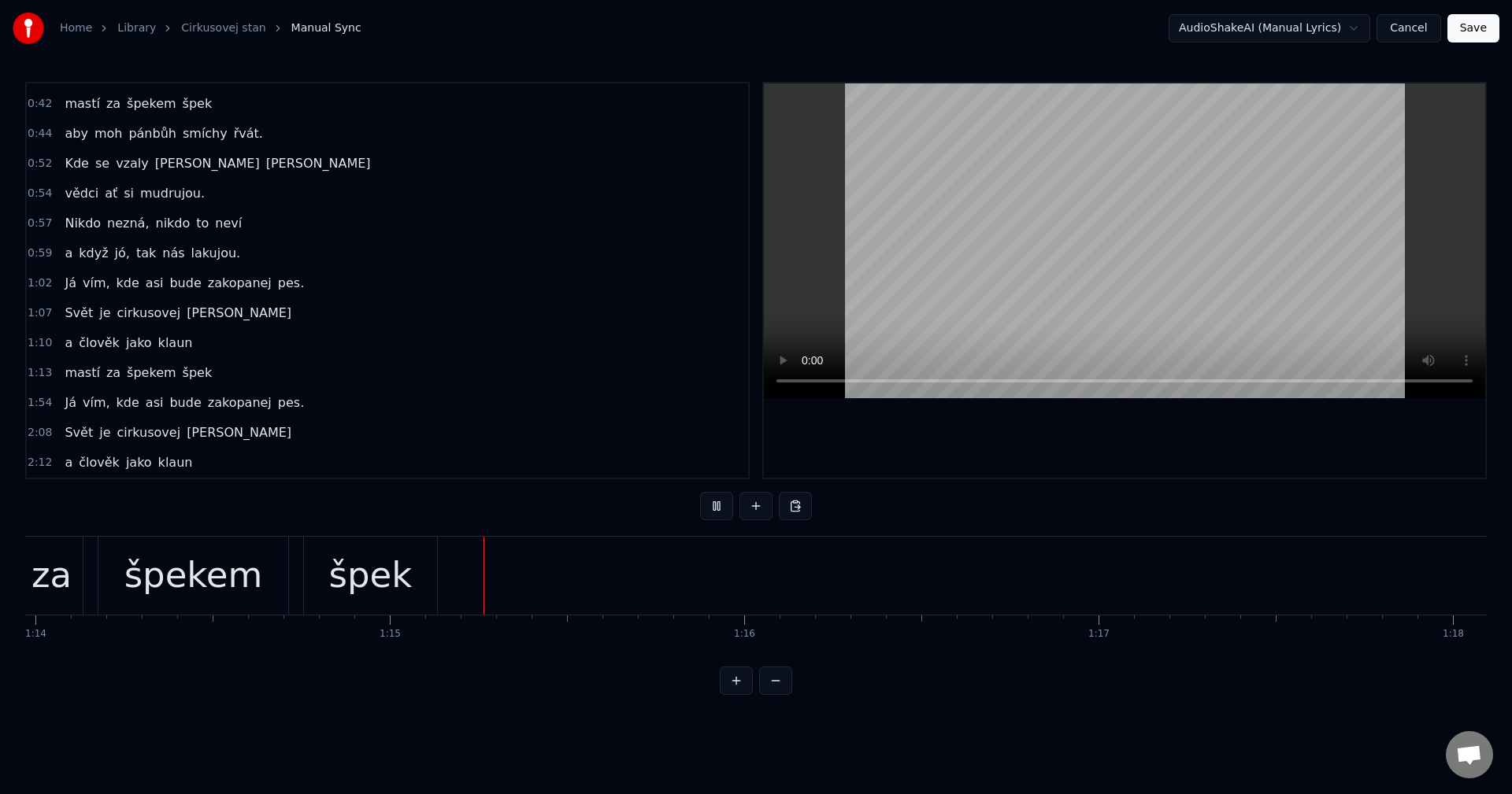
click at [715, 511] on button at bounding box center [717, 506] width 33 height 28
click at [154, 145] on div "aby moh pánbůh smíchy řvát." at bounding box center [164, 133] width 211 height 28
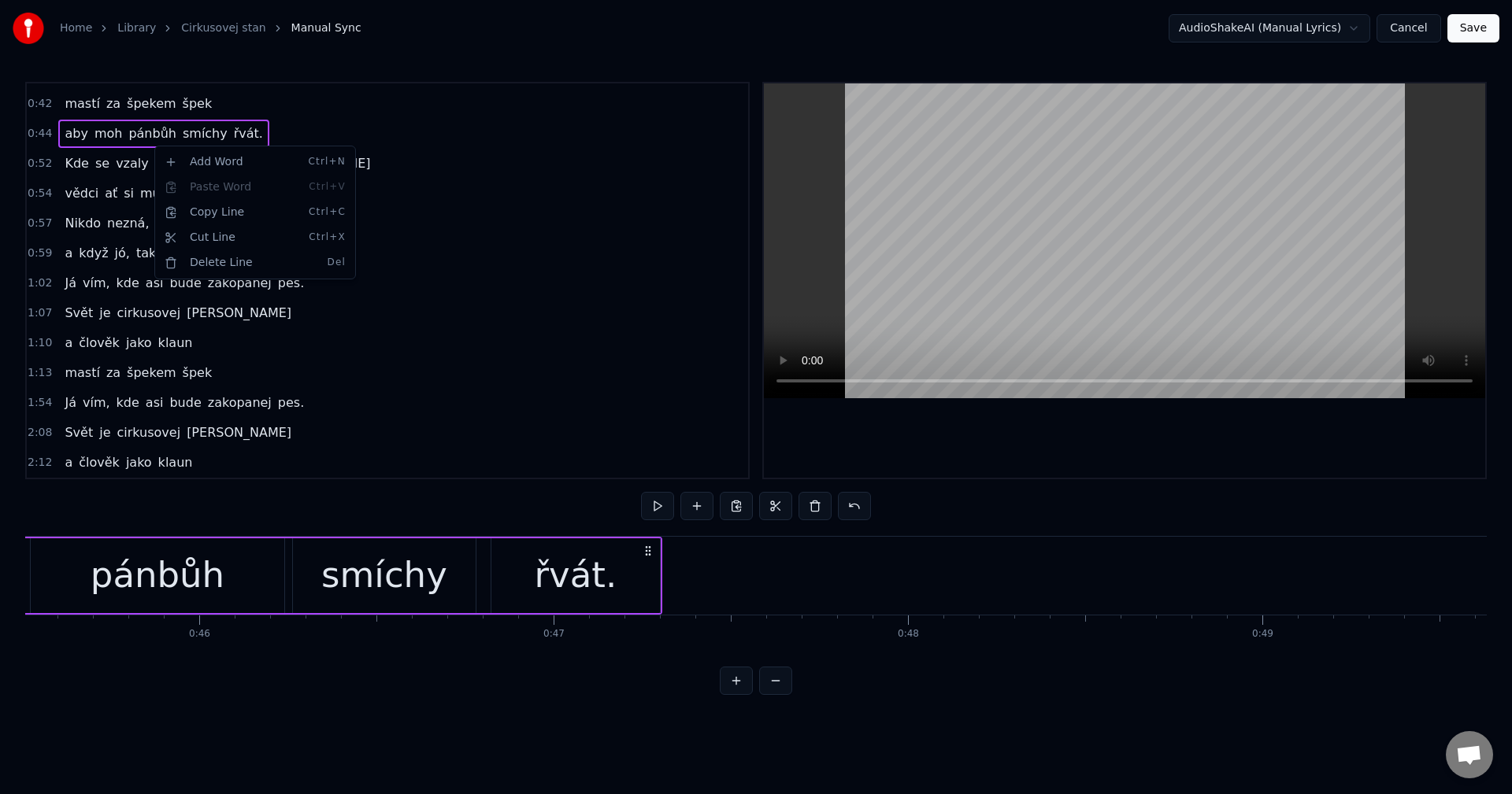
scroll to position [0, 15783]
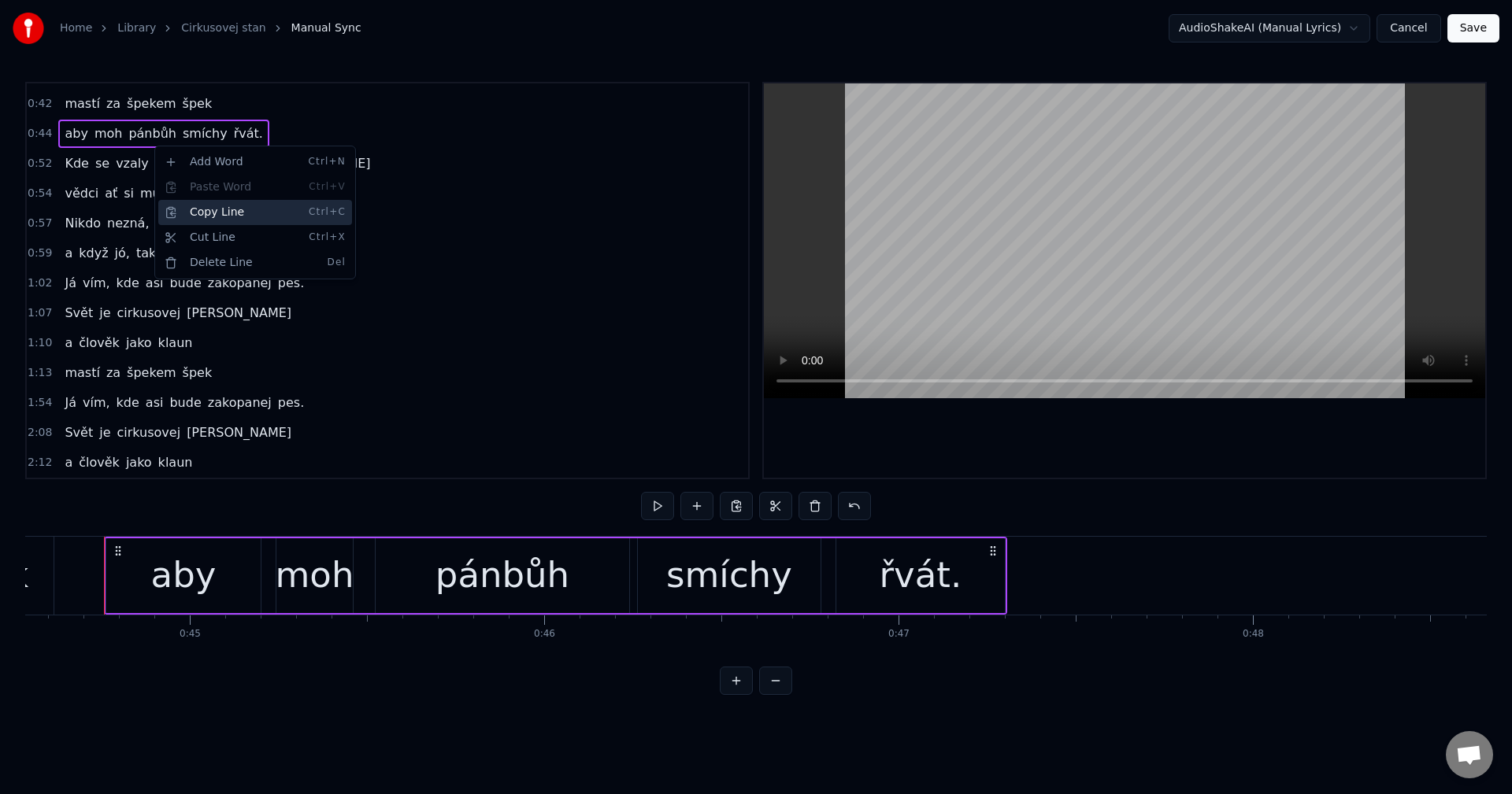
click at [233, 224] on div "Copy Line Ctrl+C" at bounding box center [255, 212] width 194 height 25
click at [154, 382] on div "mastí za špekem špek" at bounding box center [138, 373] width 160 height 28
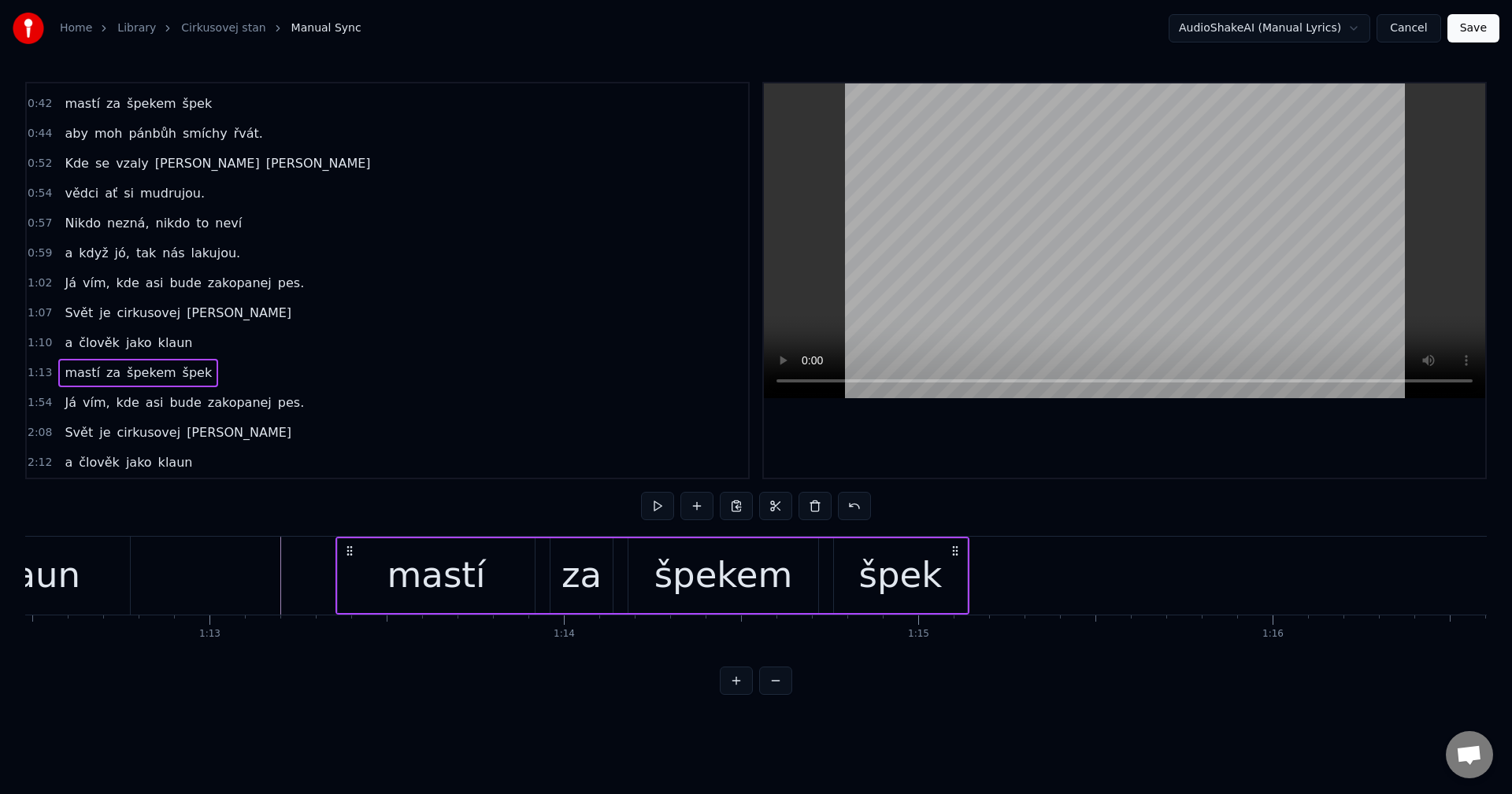
scroll to position [0, 25917]
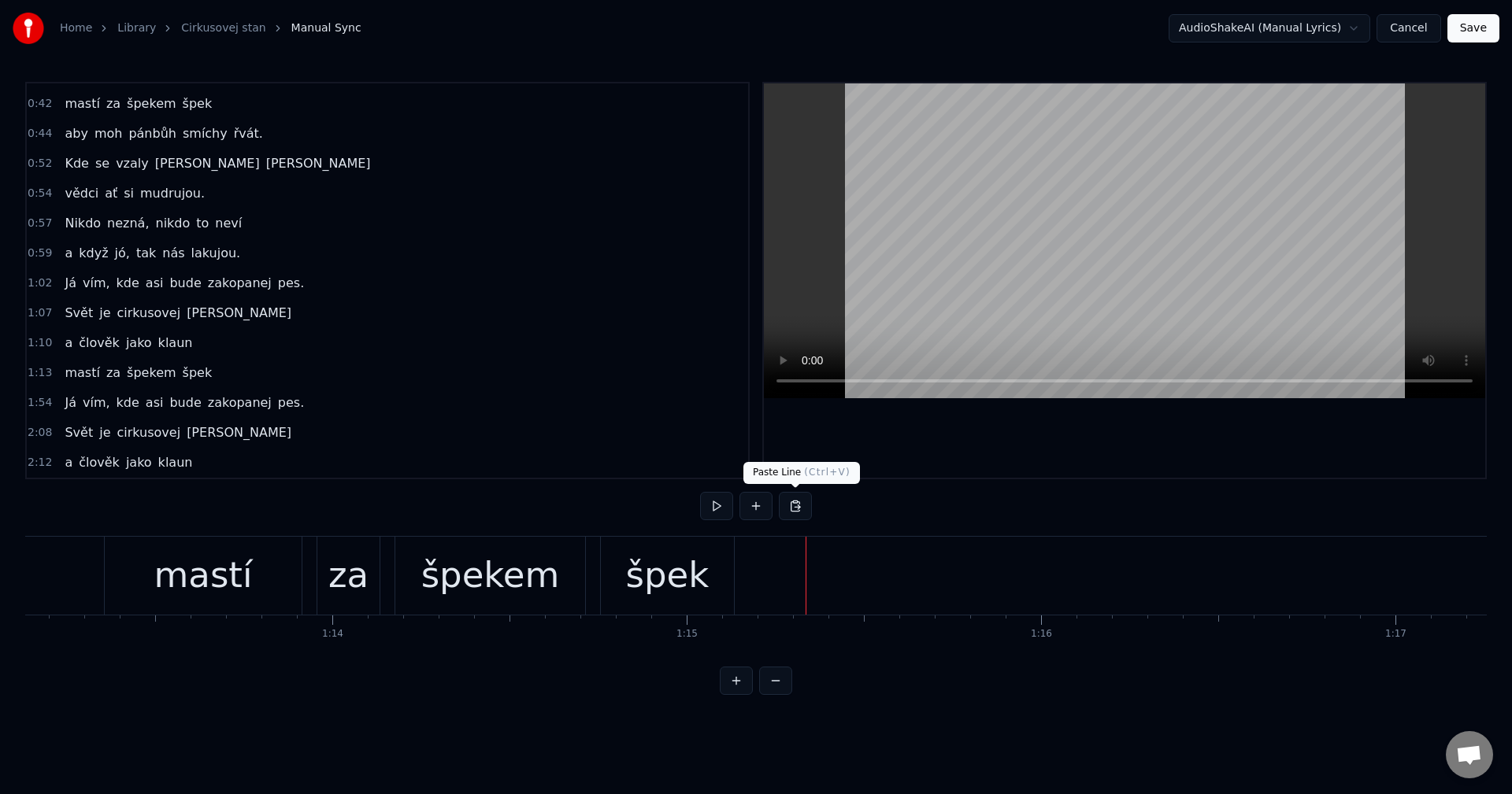
click at [806, 501] on button at bounding box center [795, 506] width 33 height 28
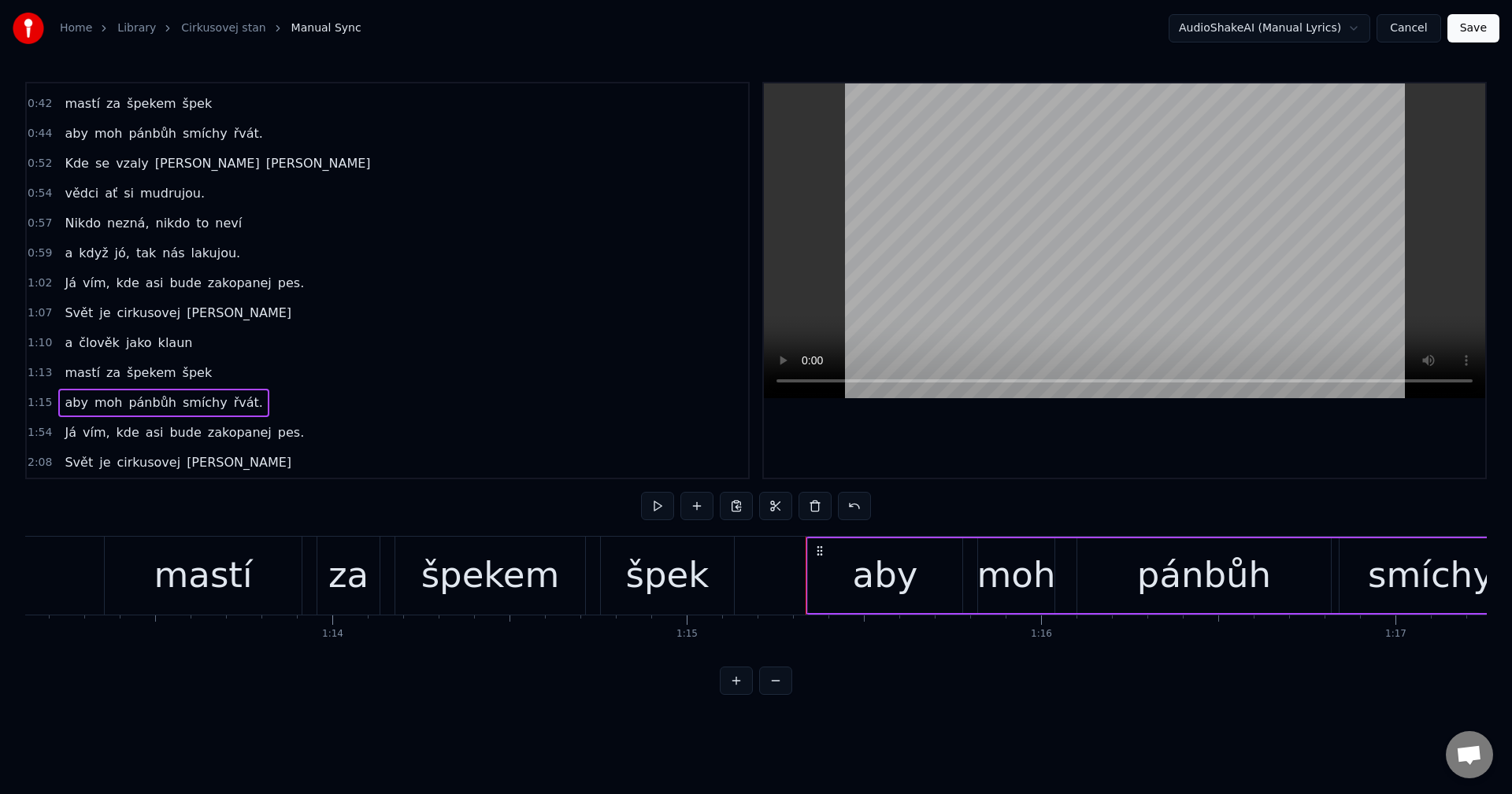
click at [772, 544] on div at bounding box center [398, 576] width 52581 height 78
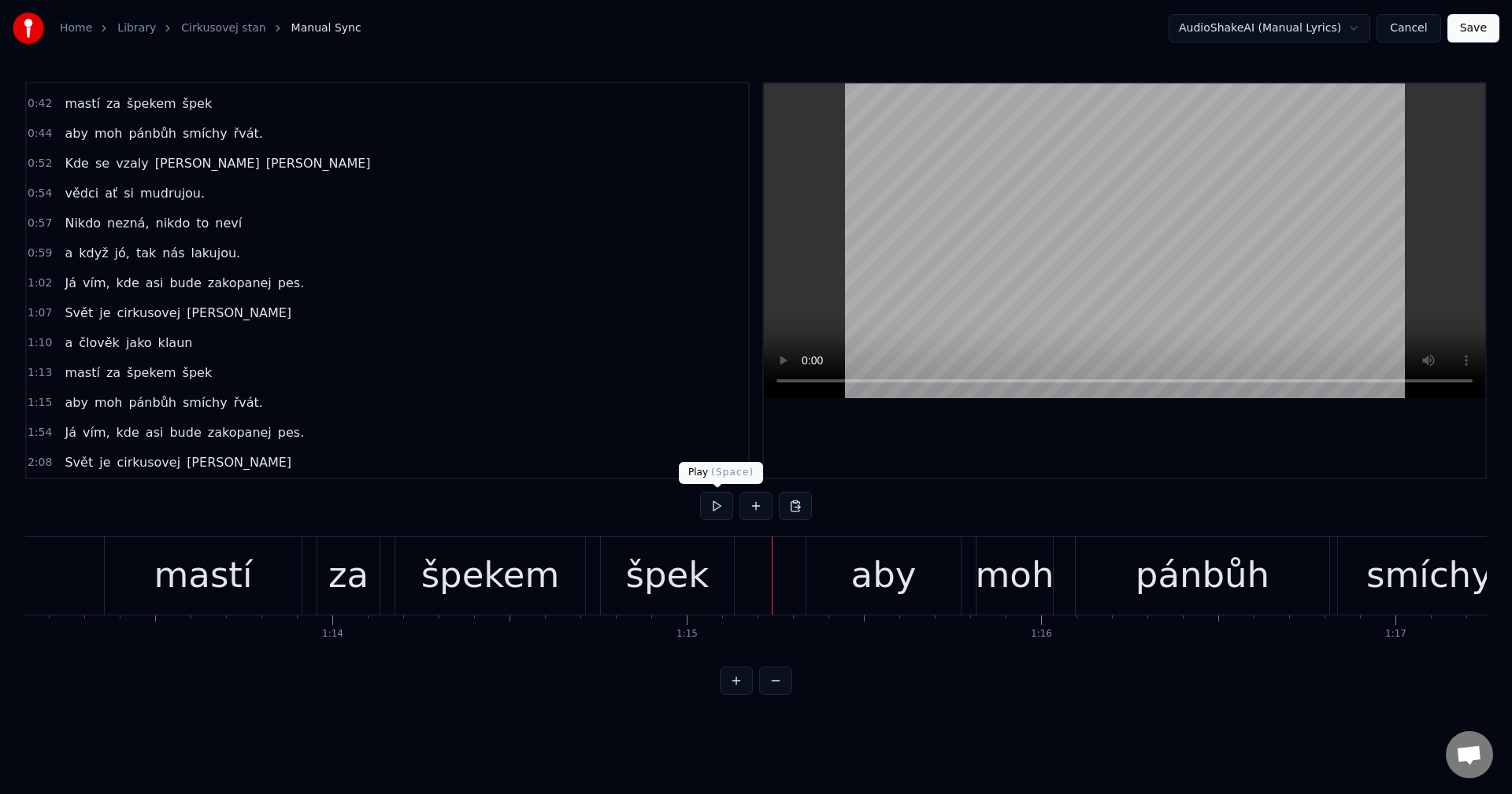
click at [720, 512] on button at bounding box center [717, 506] width 33 height 28
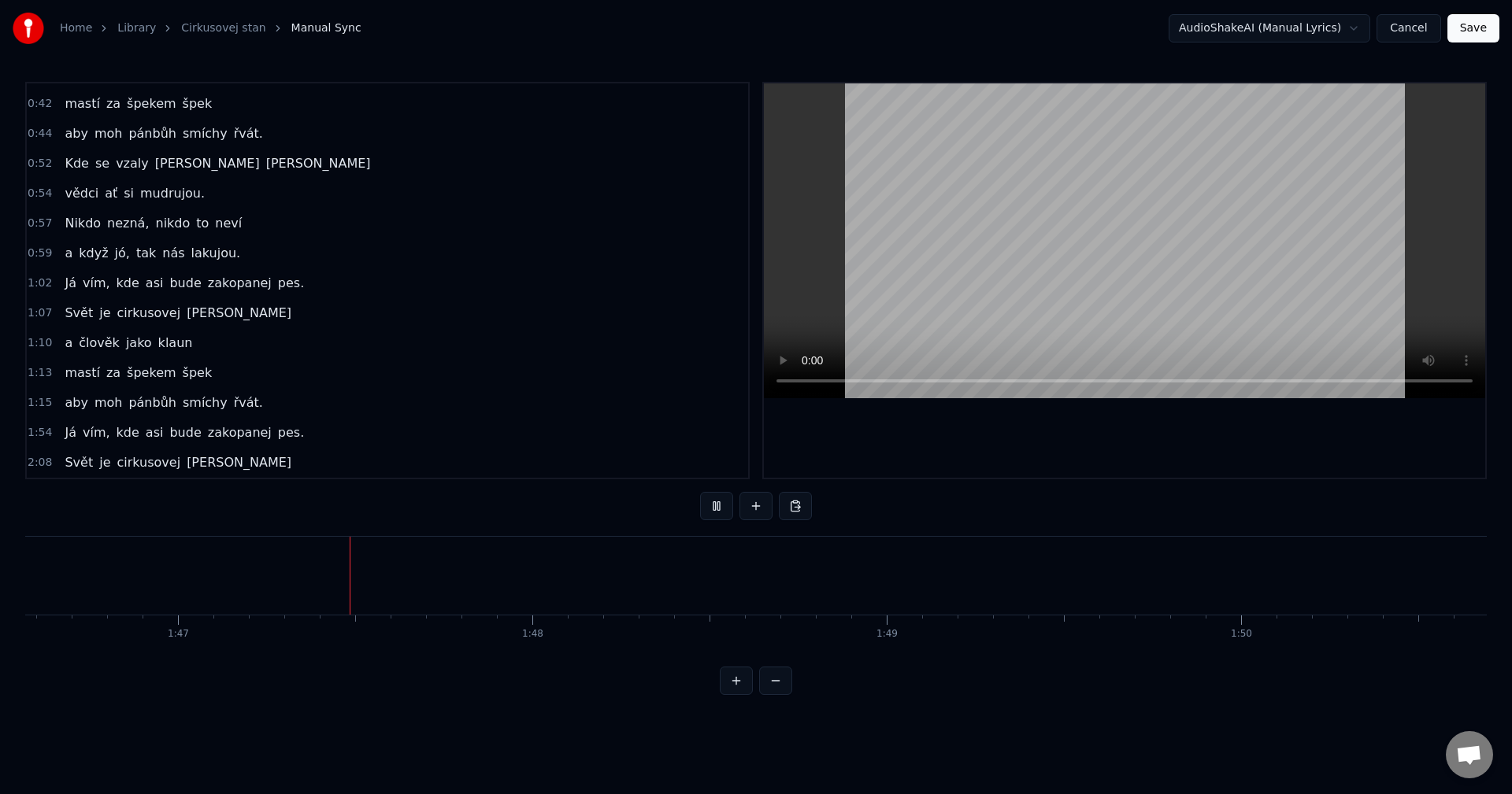
scroll to position [0, 37767]
click at [716, 512] on button at bounding box center [717, 506] width 33 height 28
click at [144, 325] on div "[PERSON_NAME] cirkusovej [PERSON_NAME]" at bounding box center [178, 312] width 240 height 28
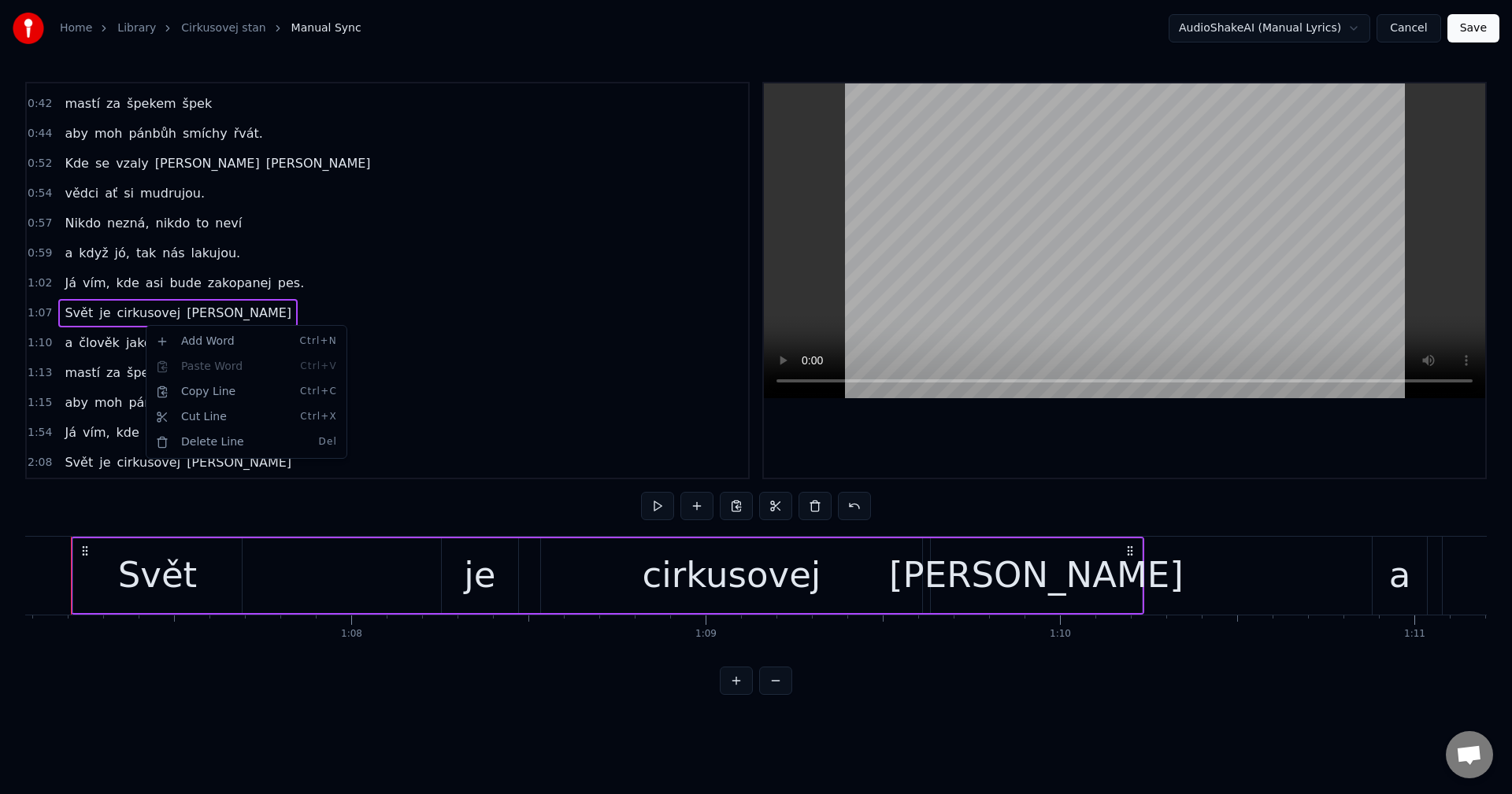
scroll to position [0, 23739]
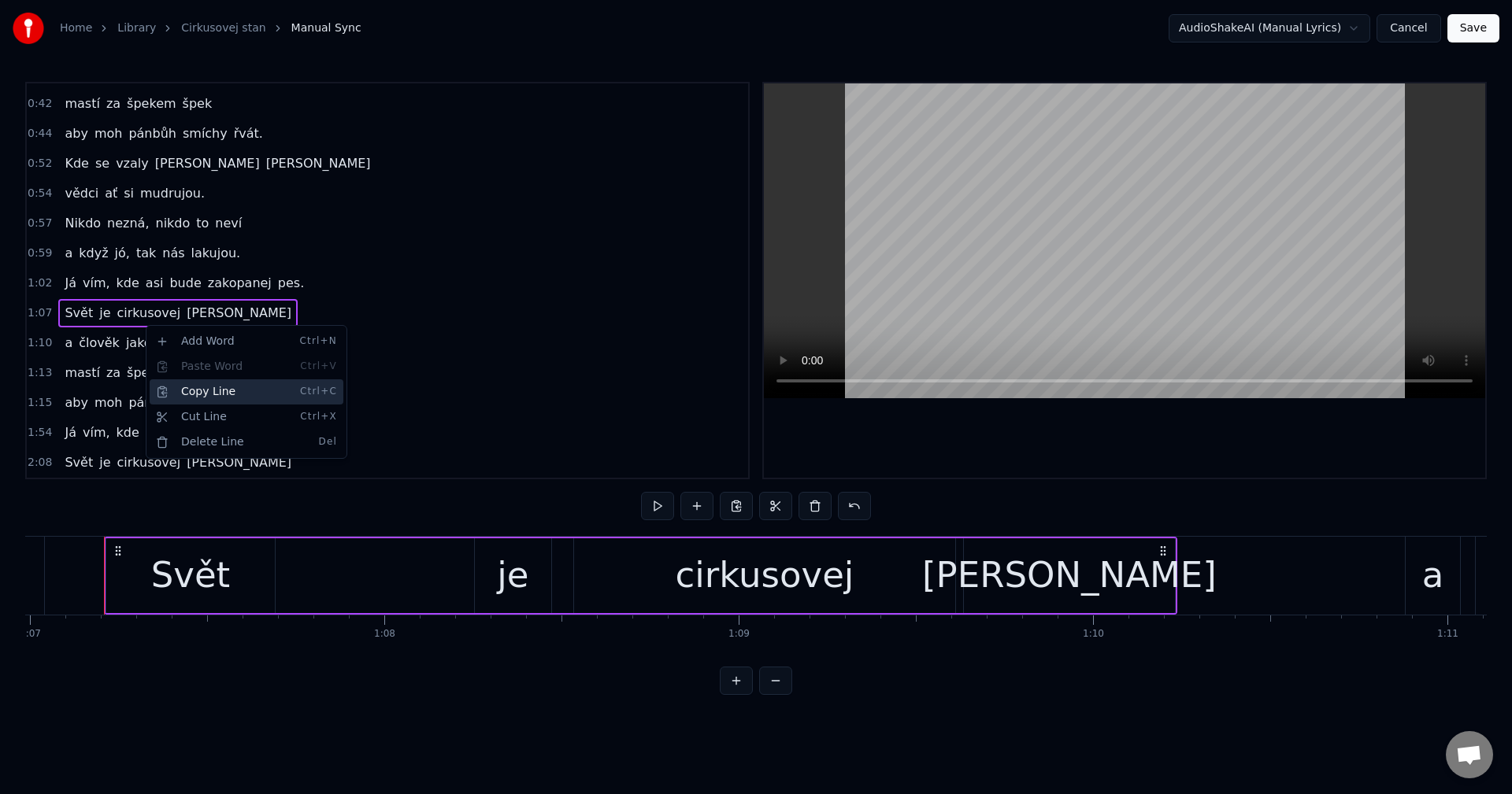
click at [203, 391] on div "Copy Line Ctrl+C" at bounding box center [246, 392] width 194 height 25
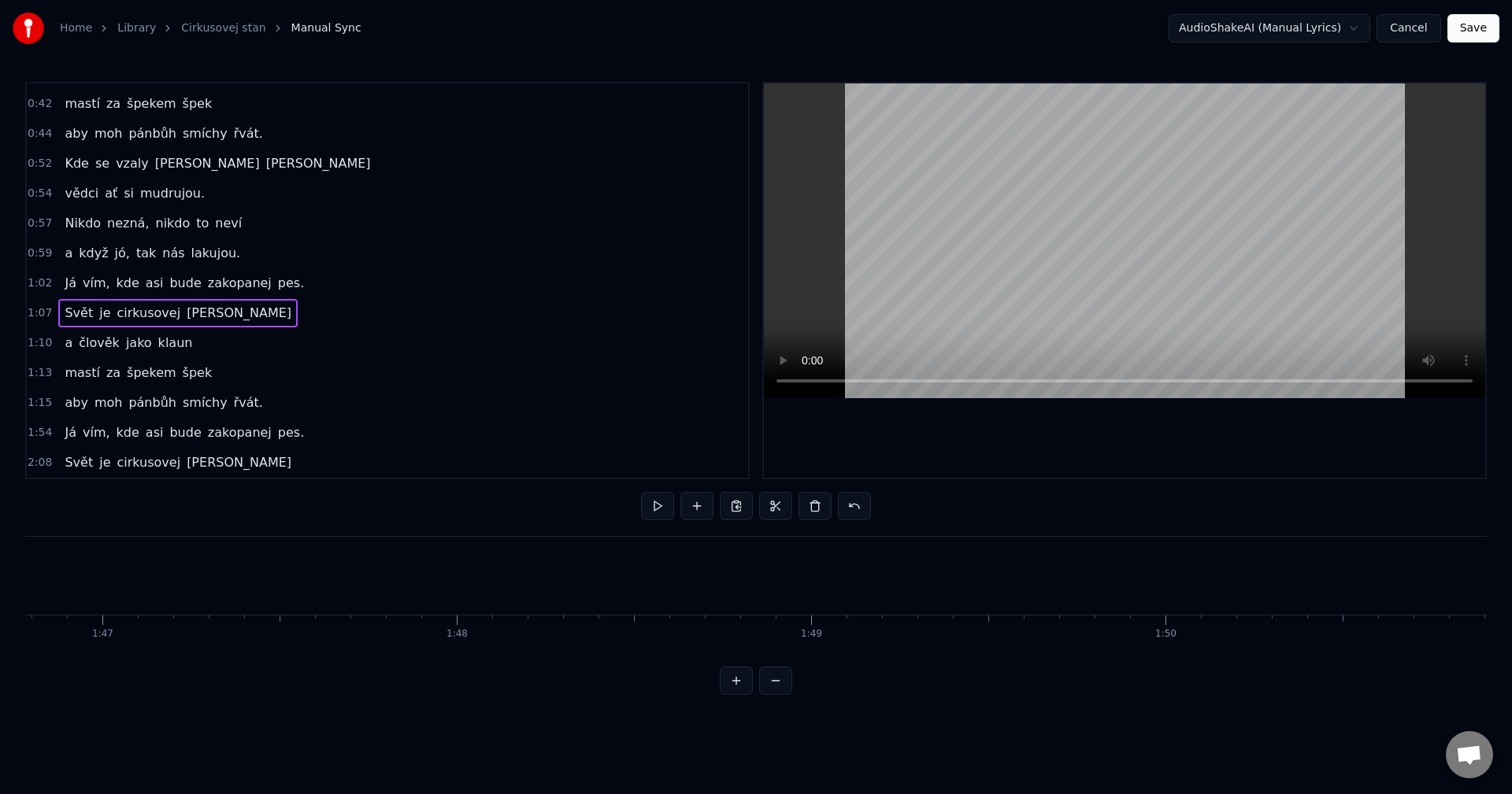
scroll to position [0, 37755]
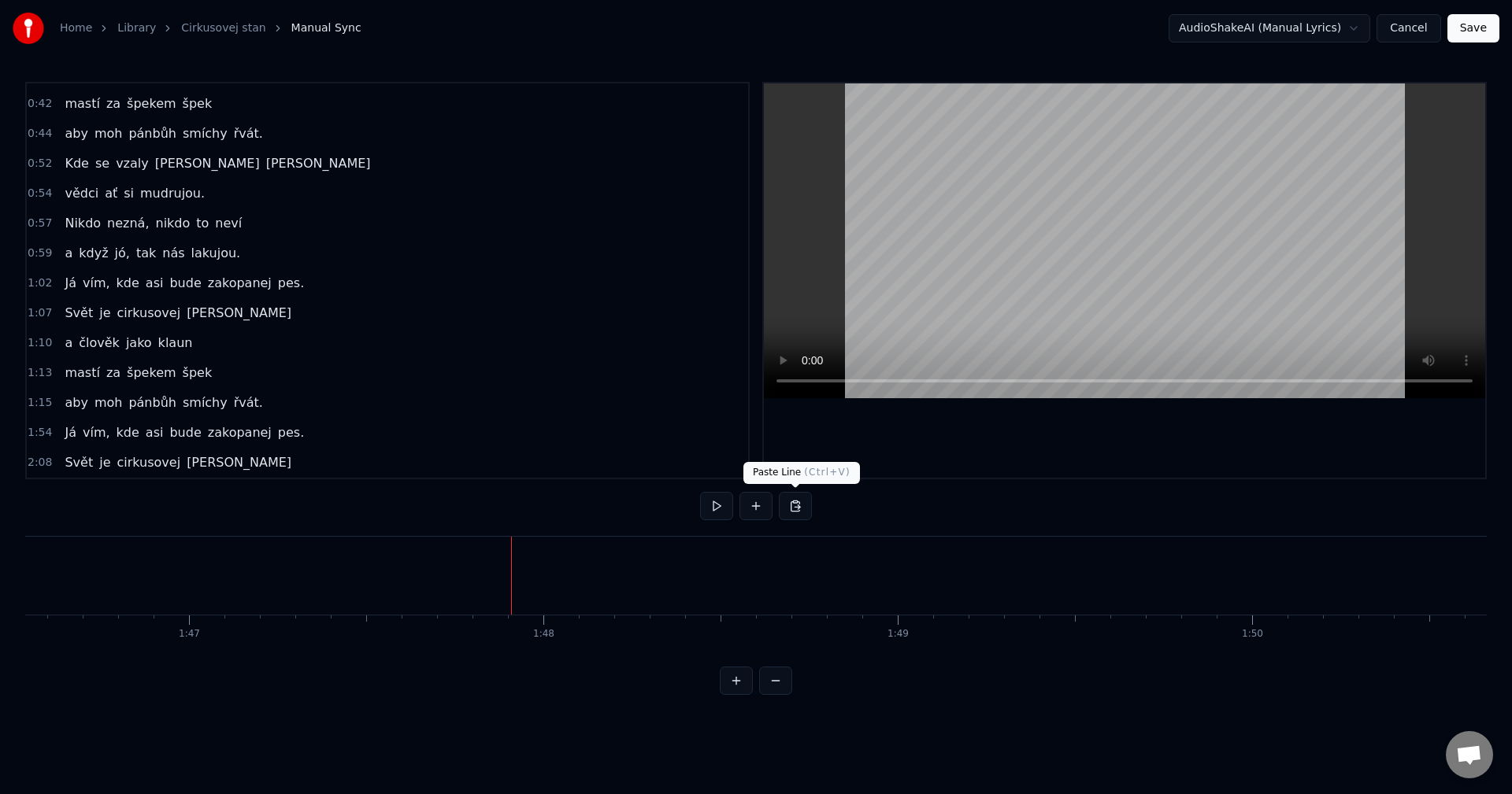
click at [797, 509] on button at bounding box center [795, 506] width 33 height 28
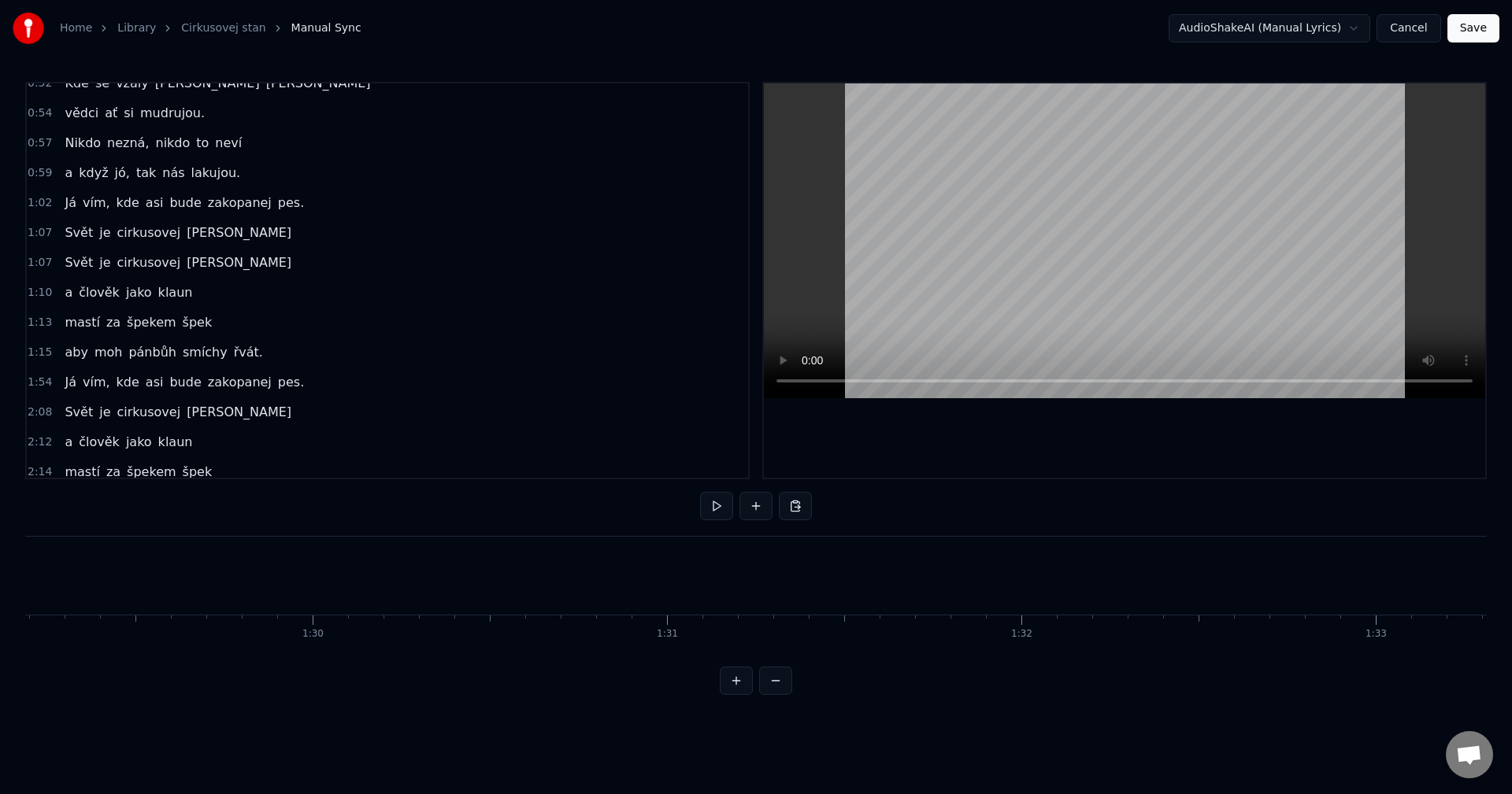
scroll to position [443, 0]
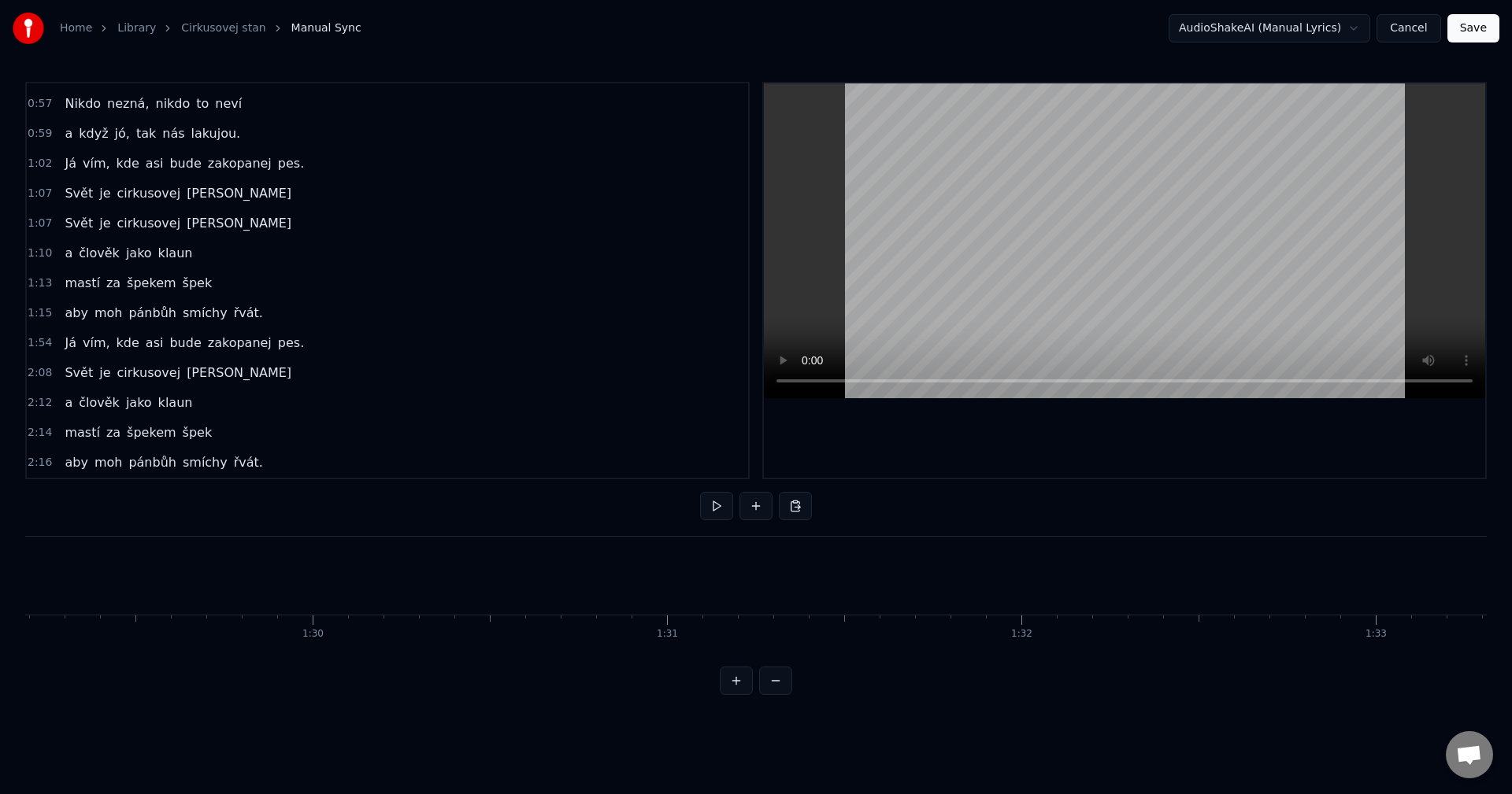
click at [158, 383] on div "[PERSON_NAME] cirkusovej [PERSON_NAME]" at bounding box center [178, 373] width 240 height 28
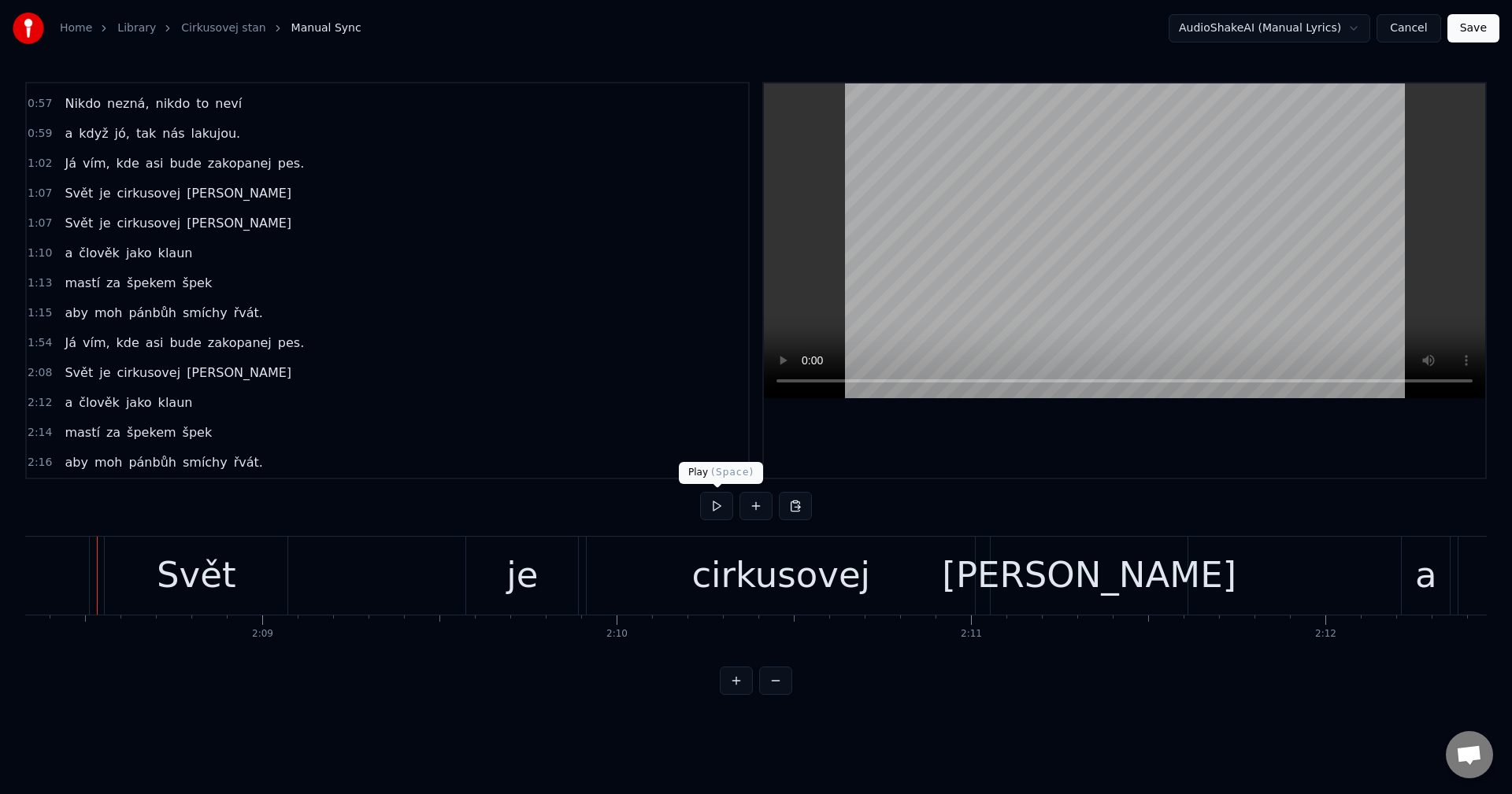
scroll to position [0, 45471]
click at [722, 511] on button at bounding box center [717, 506] width 33 height 28
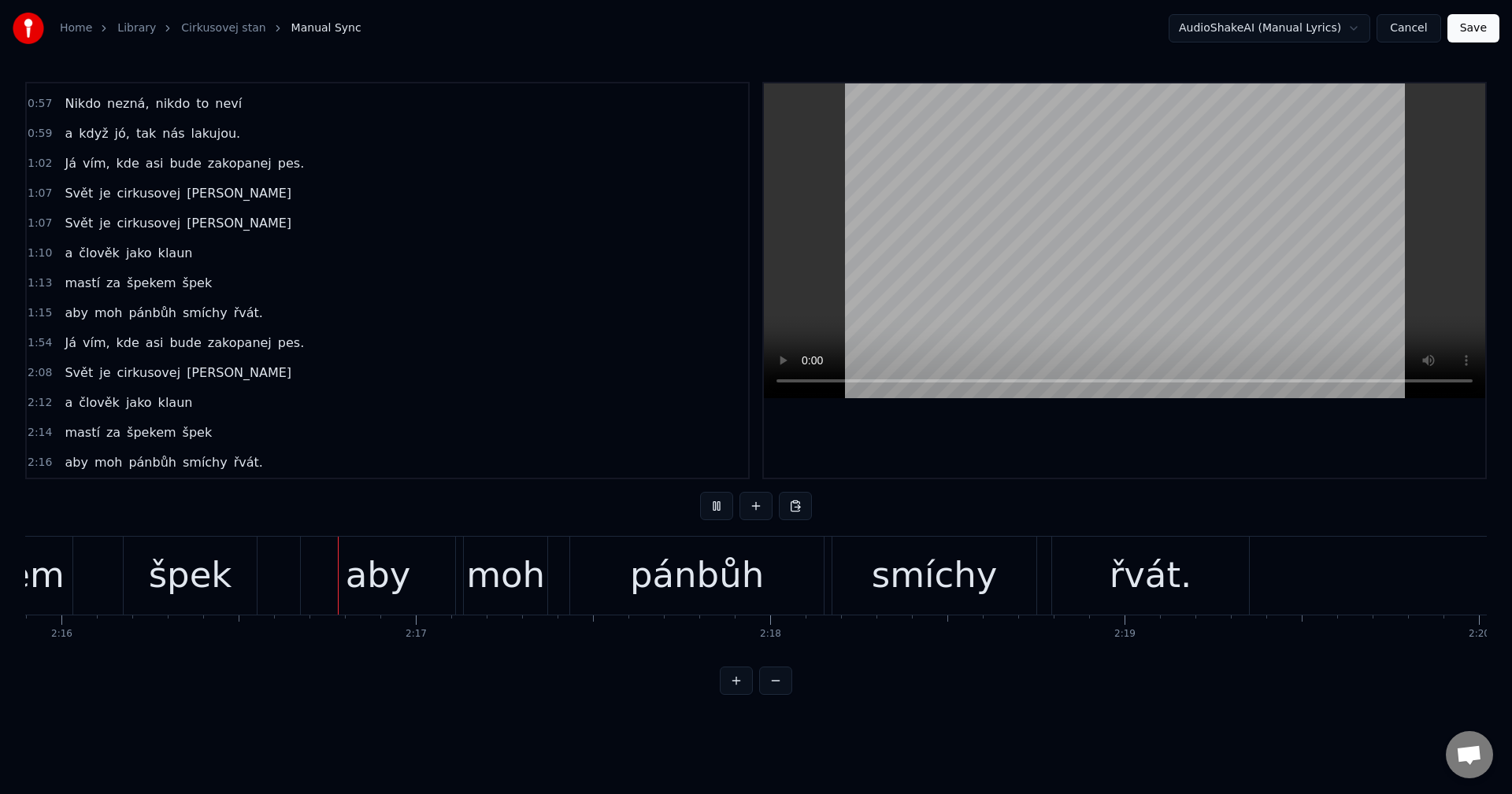
scroll to position [0, 48181]
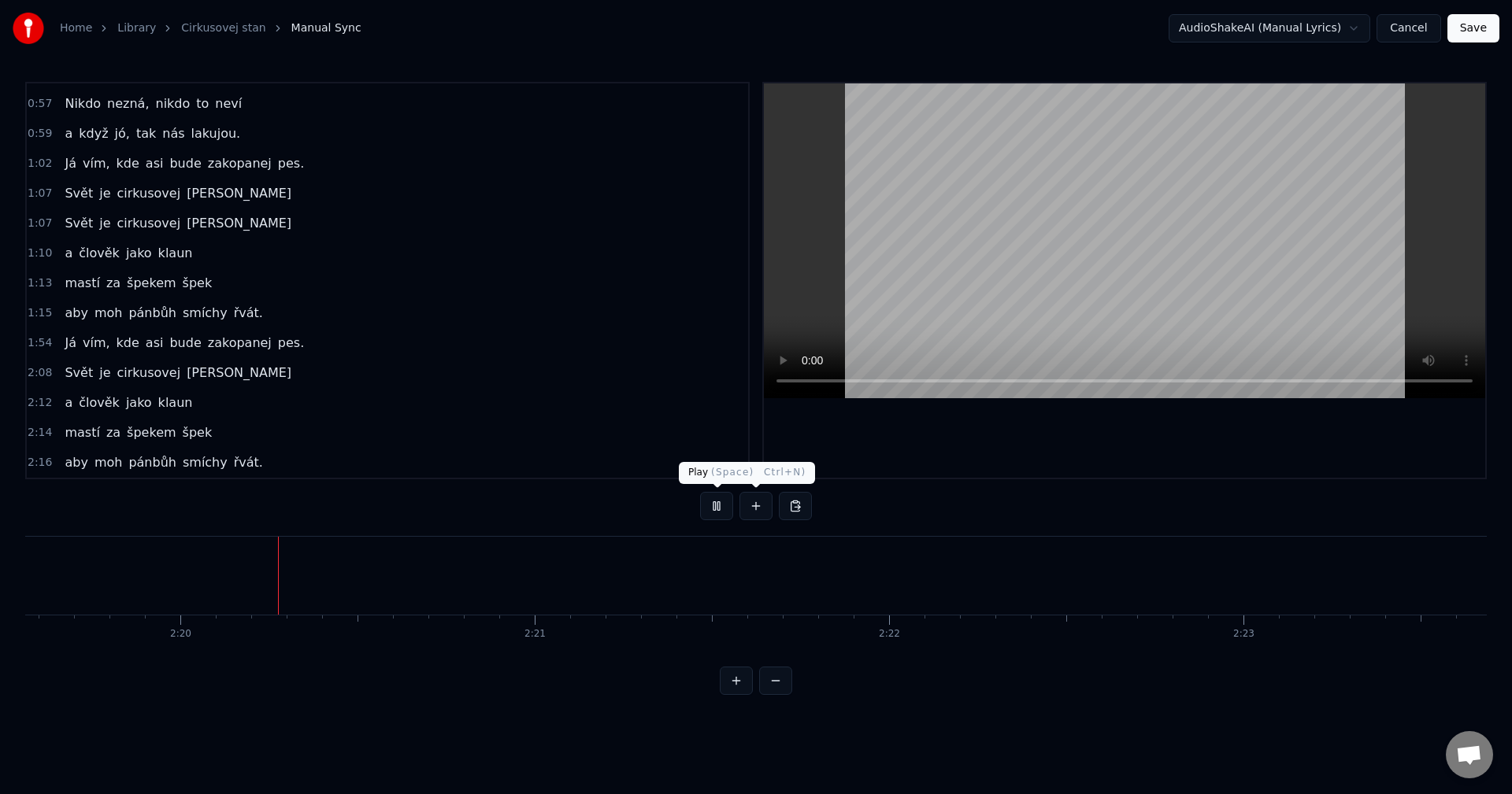
click at [714, 509] on button at bounding box center [717, 506] width 33 height 28
click at [158, 385] on div "[PERSON_NAME] cirkusovej [PERSON_NAME]" at bounding box center [178, 373] width 240 height 28
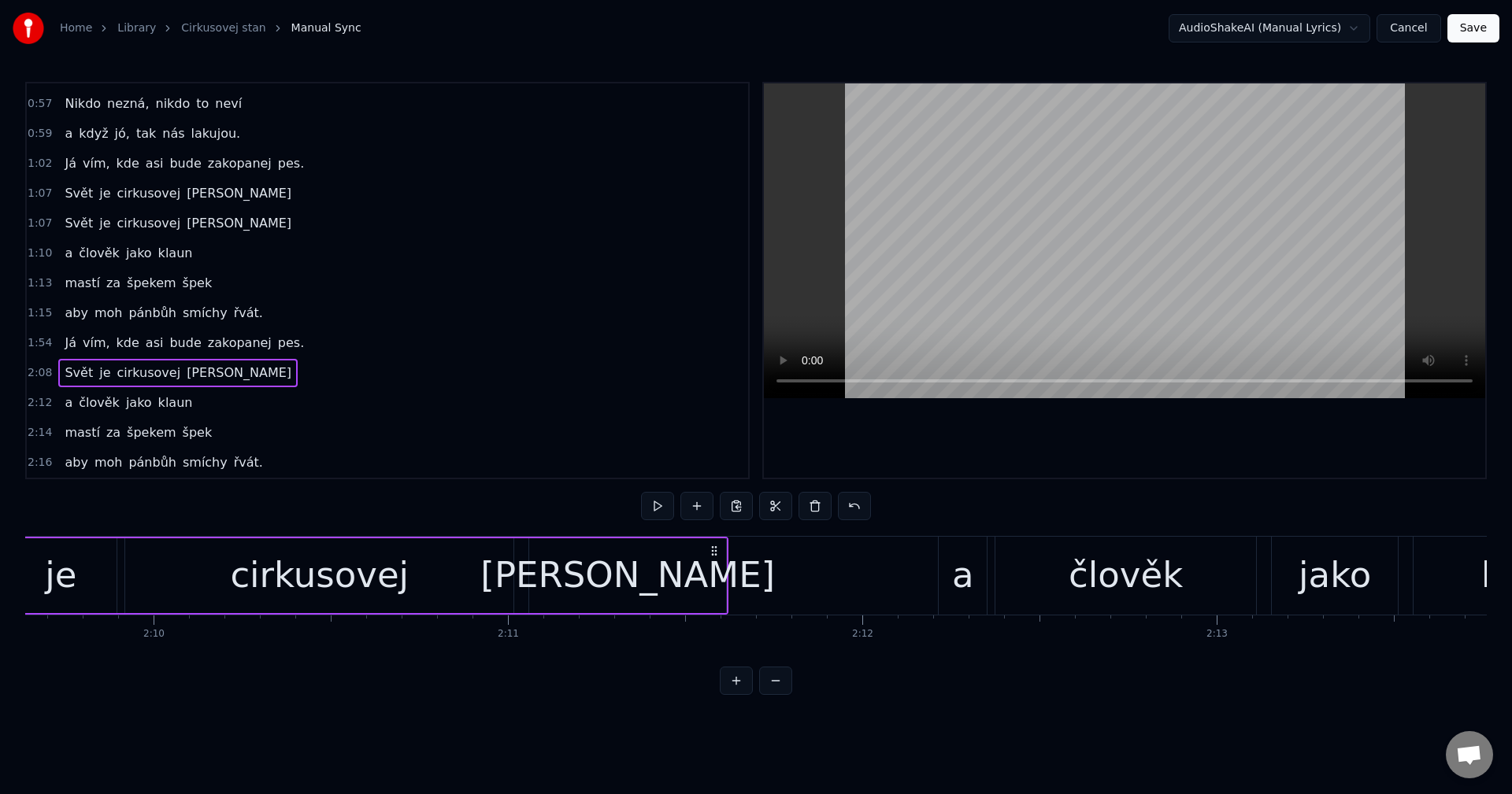
scroll to position [0, 45478]
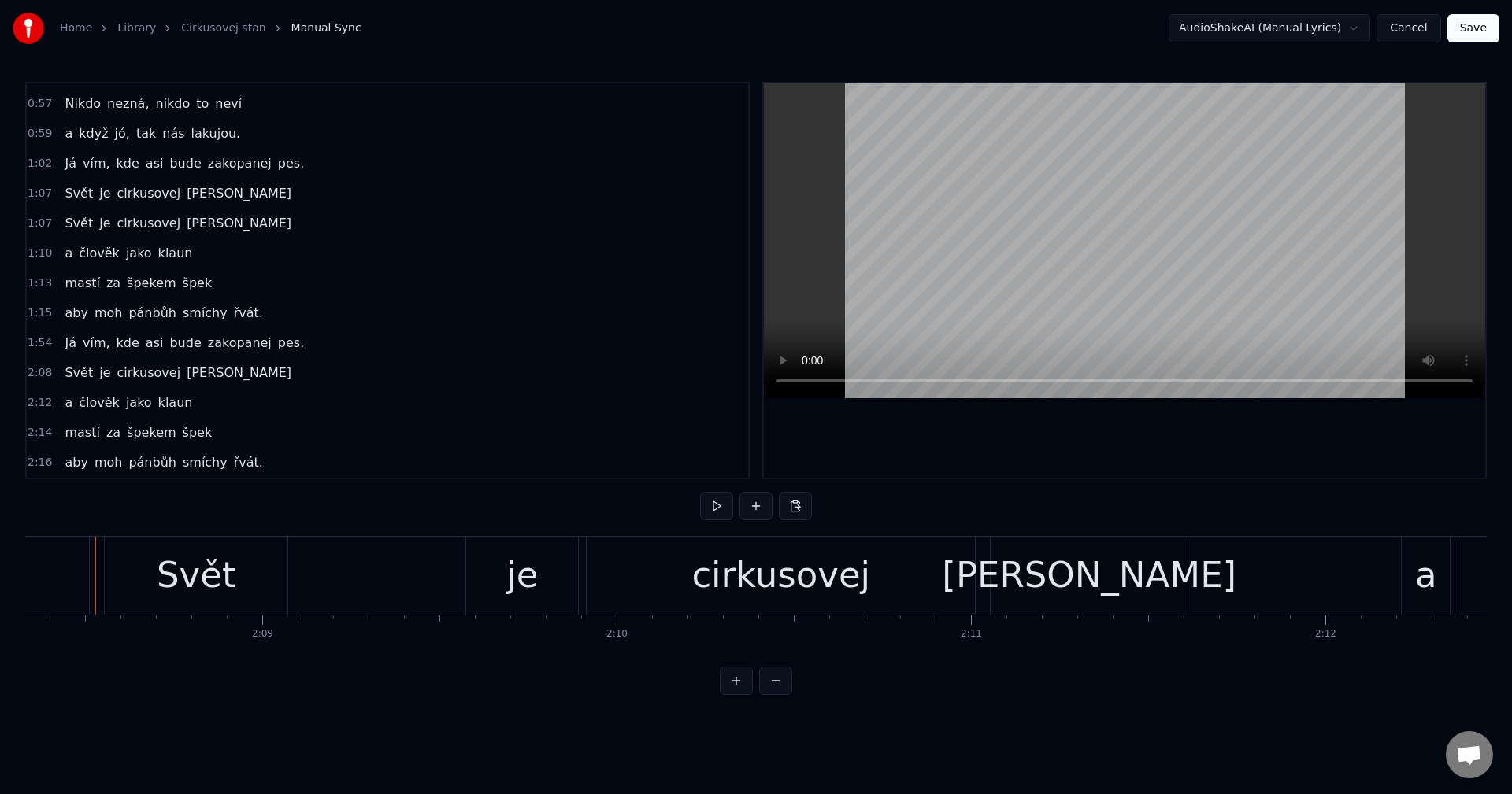
scroll to position [0, 45470]
click at [719, 509] on button at bounding box center [717, 506] width 33 height 28
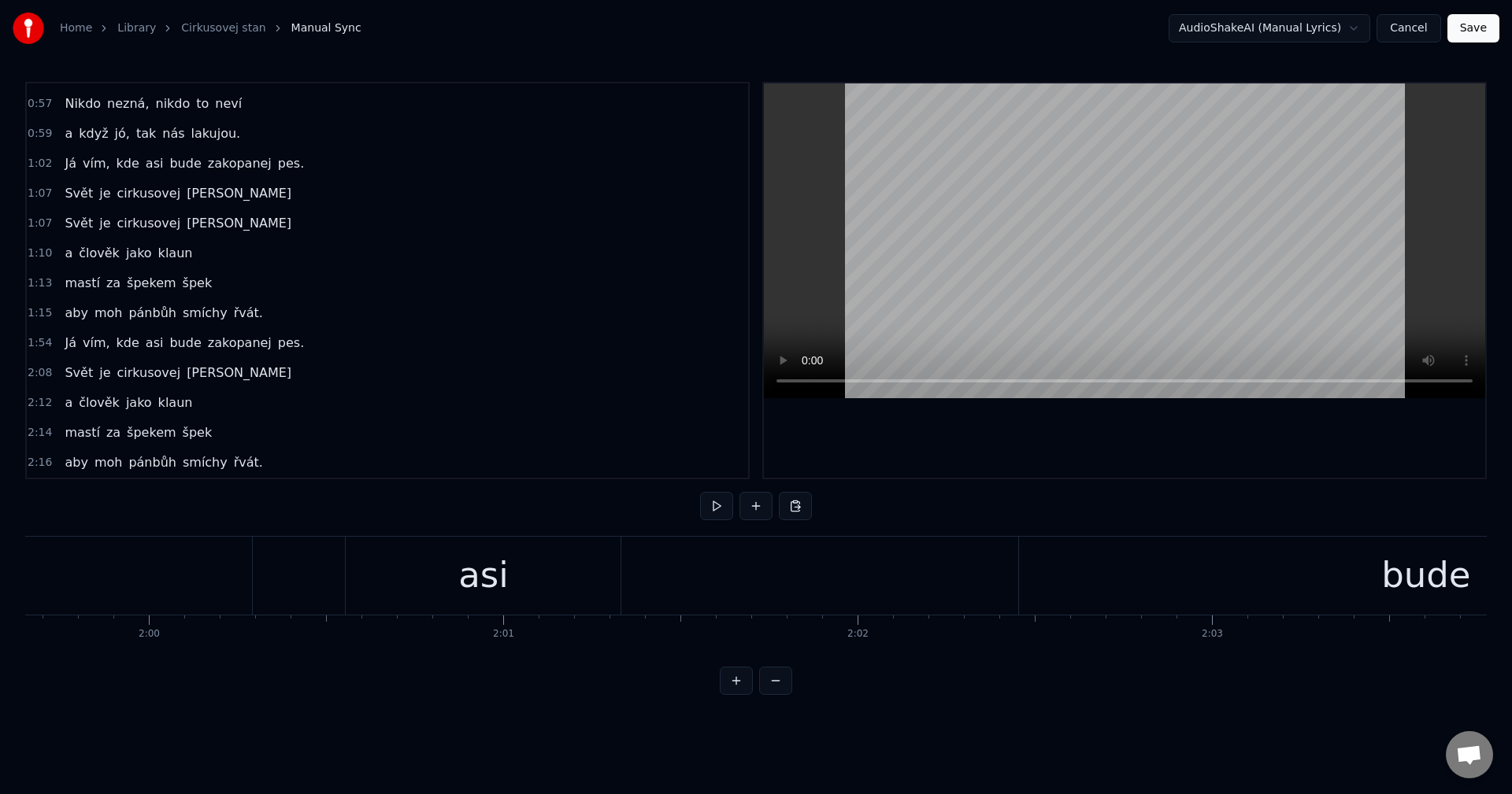
scroll to position [0, 42257]
click at [448, 601] on div "[PERSON_NAME] vím, kde asi bude zakopanej pes." at bounding box center [853, 576] width 4922 height 78
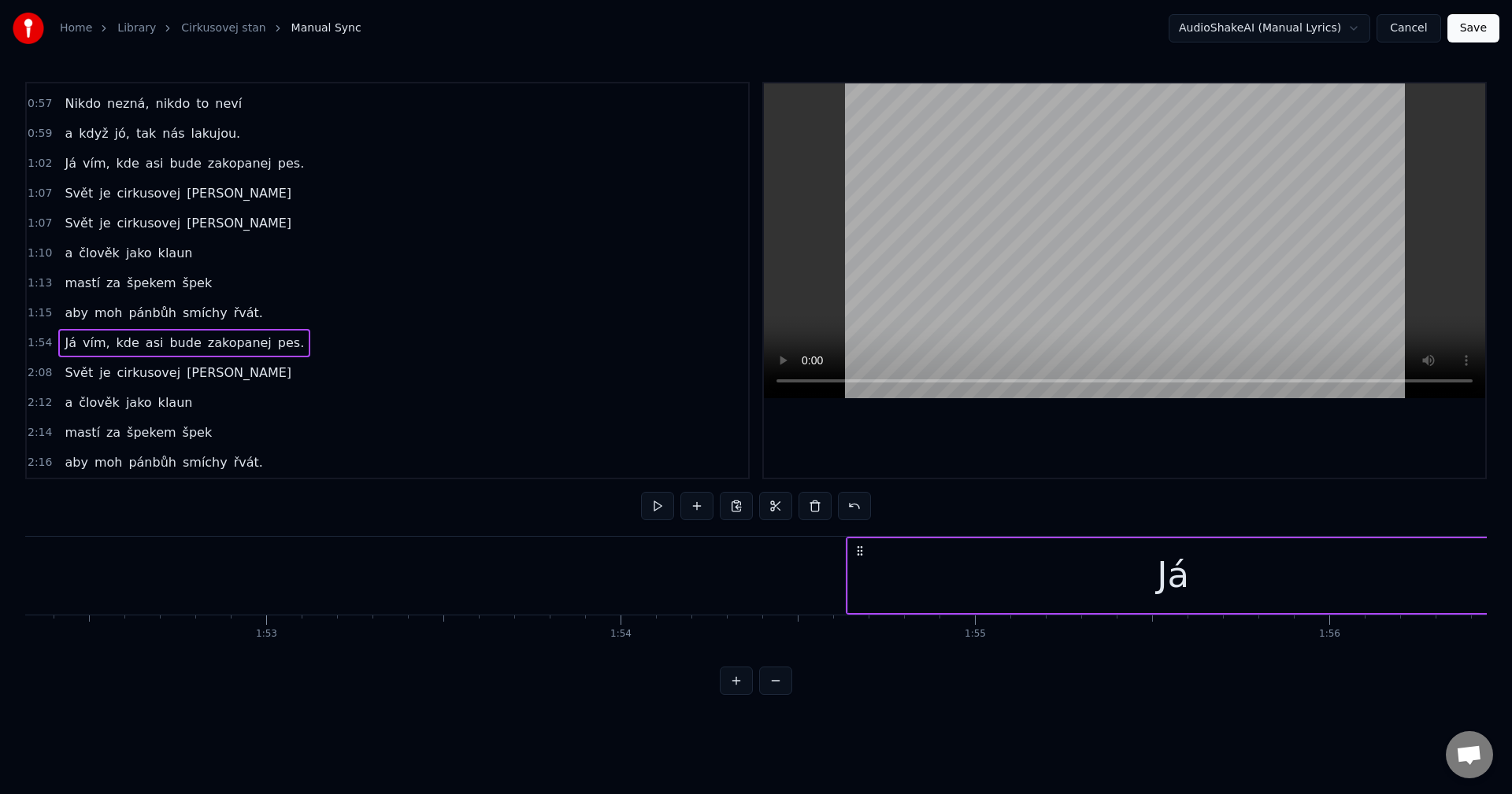
scroll to position [0, 39631]
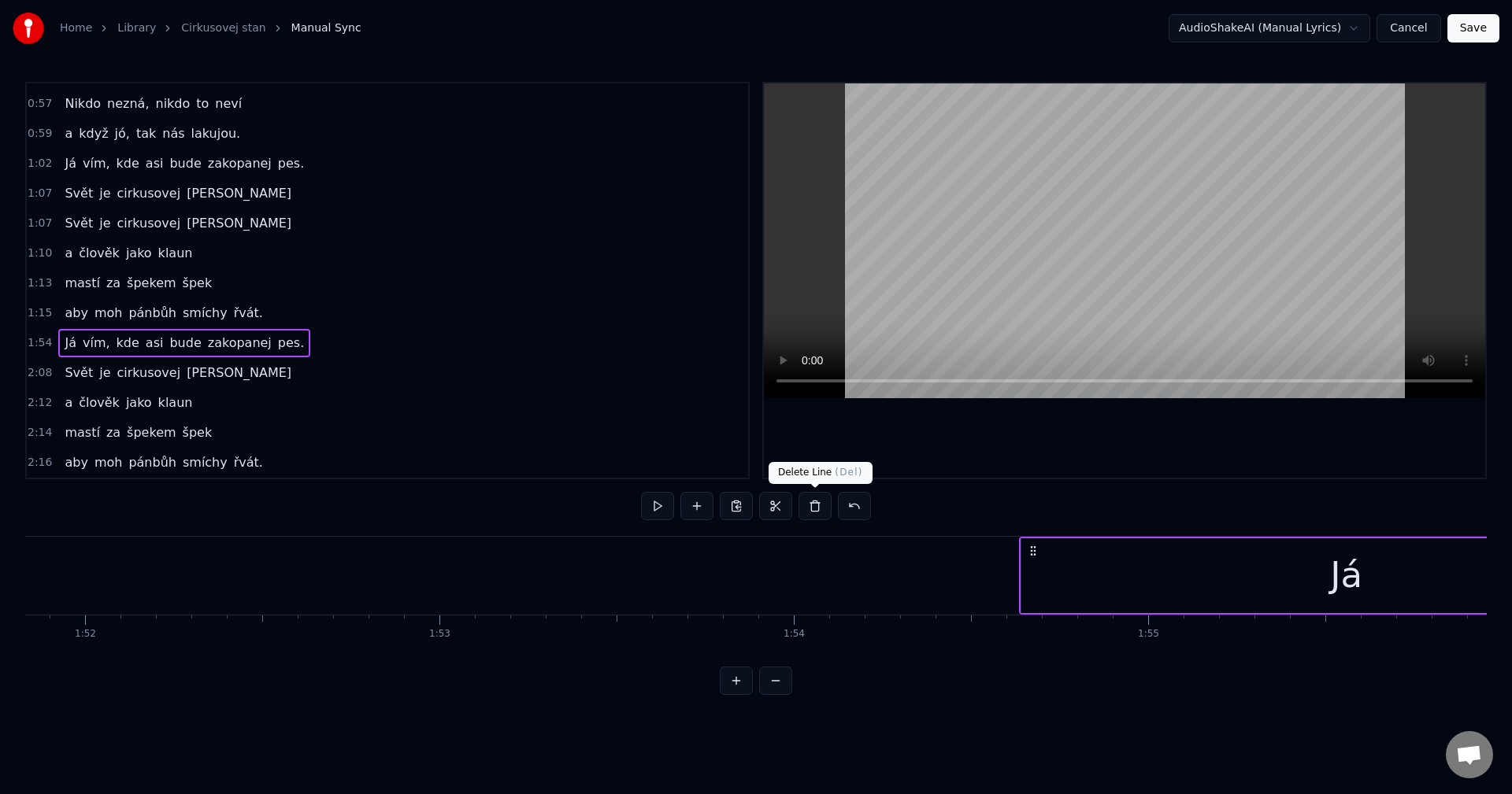
click at [811, 509] on button at bounding box center [815, 506] width 33 height 28
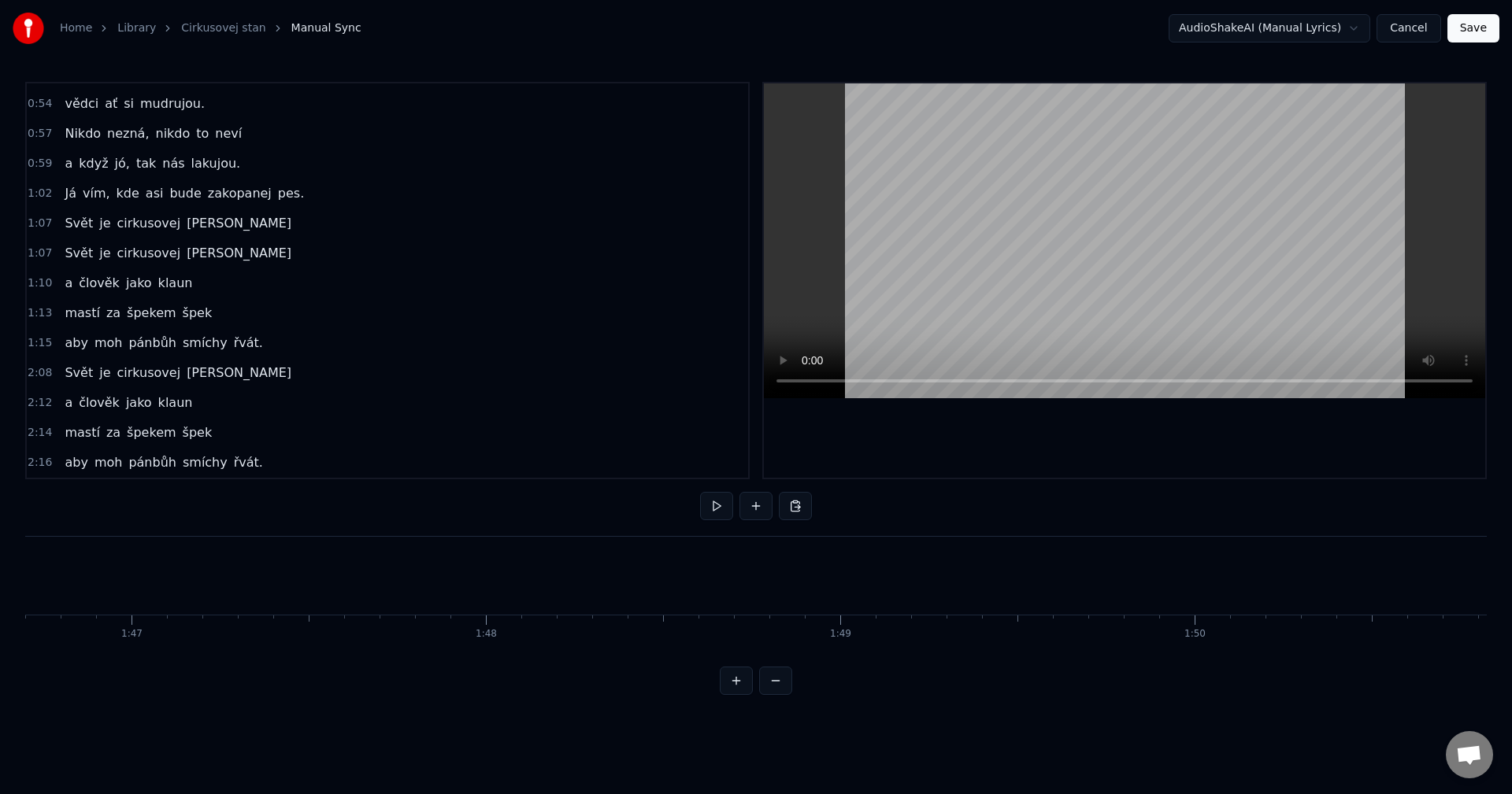
scroll to position [0, 37524]
click at [797, 510] on button at bounding box center [795, 506] width 33 height 28
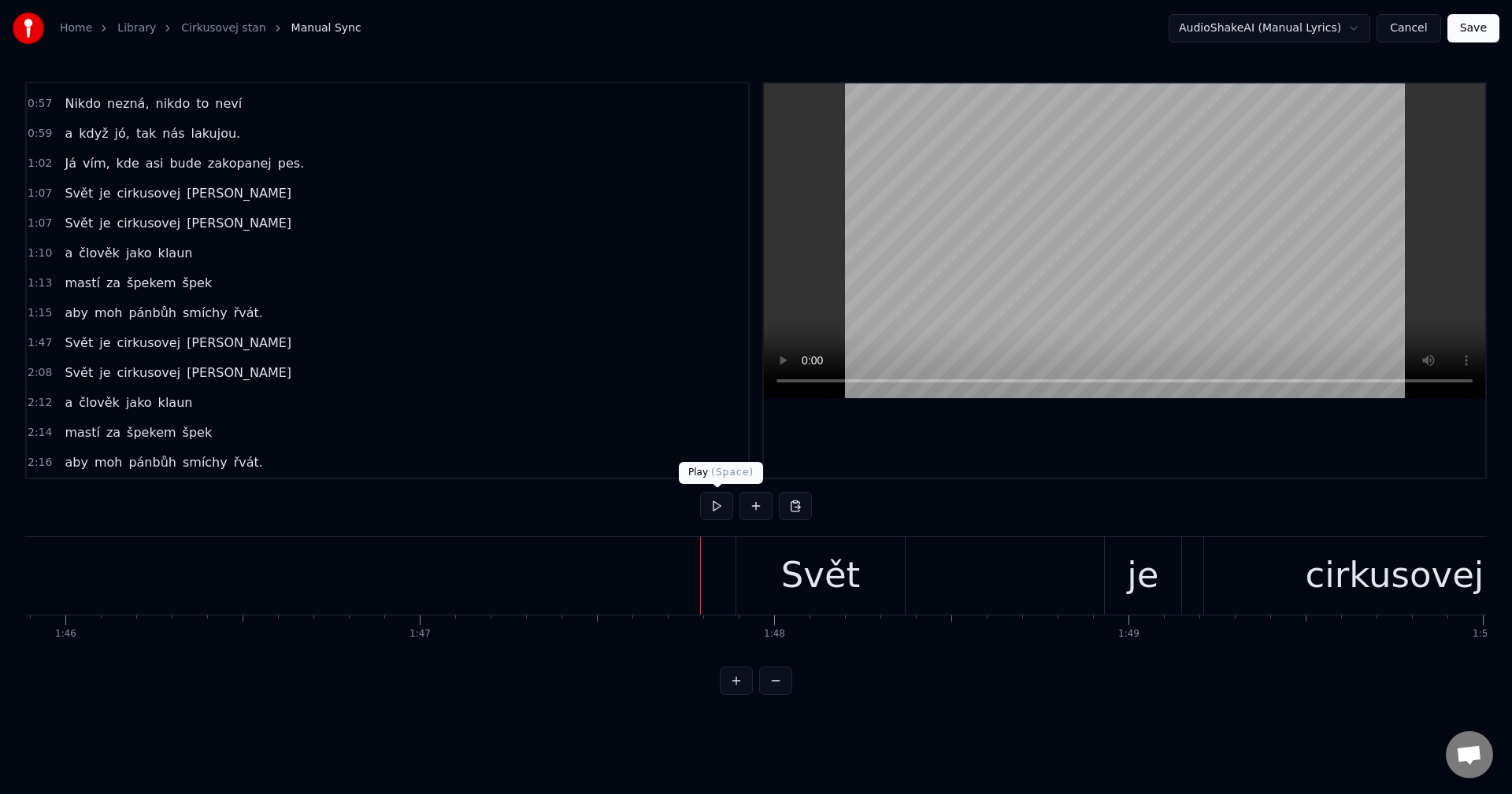
click at [720, 509] on button at bounding box center [717, 506] width 33 height 28
click at [721, 507] on button at bounding box center [717, 506] width 33 height 28
click at [757, 560] on div "Svět" at bounding box center [820, 576] width 168 height 78
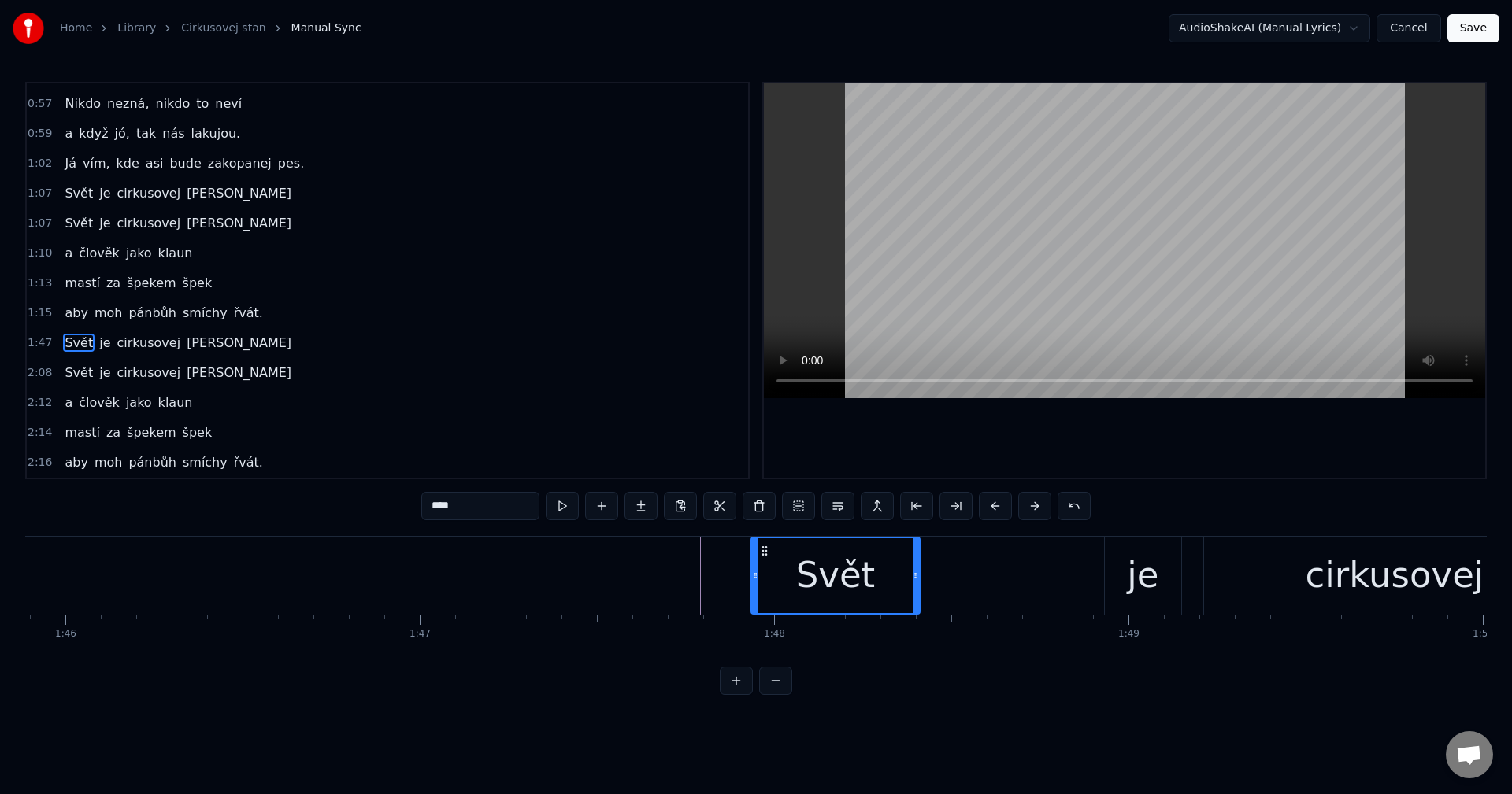
drag, startPoint x: 751, startPoint y: 553, endPoint x: 765, endPoint y: 553, distance: 14.0
click at [765, 553] on icon at bounding box center [764, 551] width 13 height 13
click at [973, 572] on div "[PERSON_NAME] cirkusovej [PERSON_NAME]" at bounding box center [1279, 576] width 1058 height 78
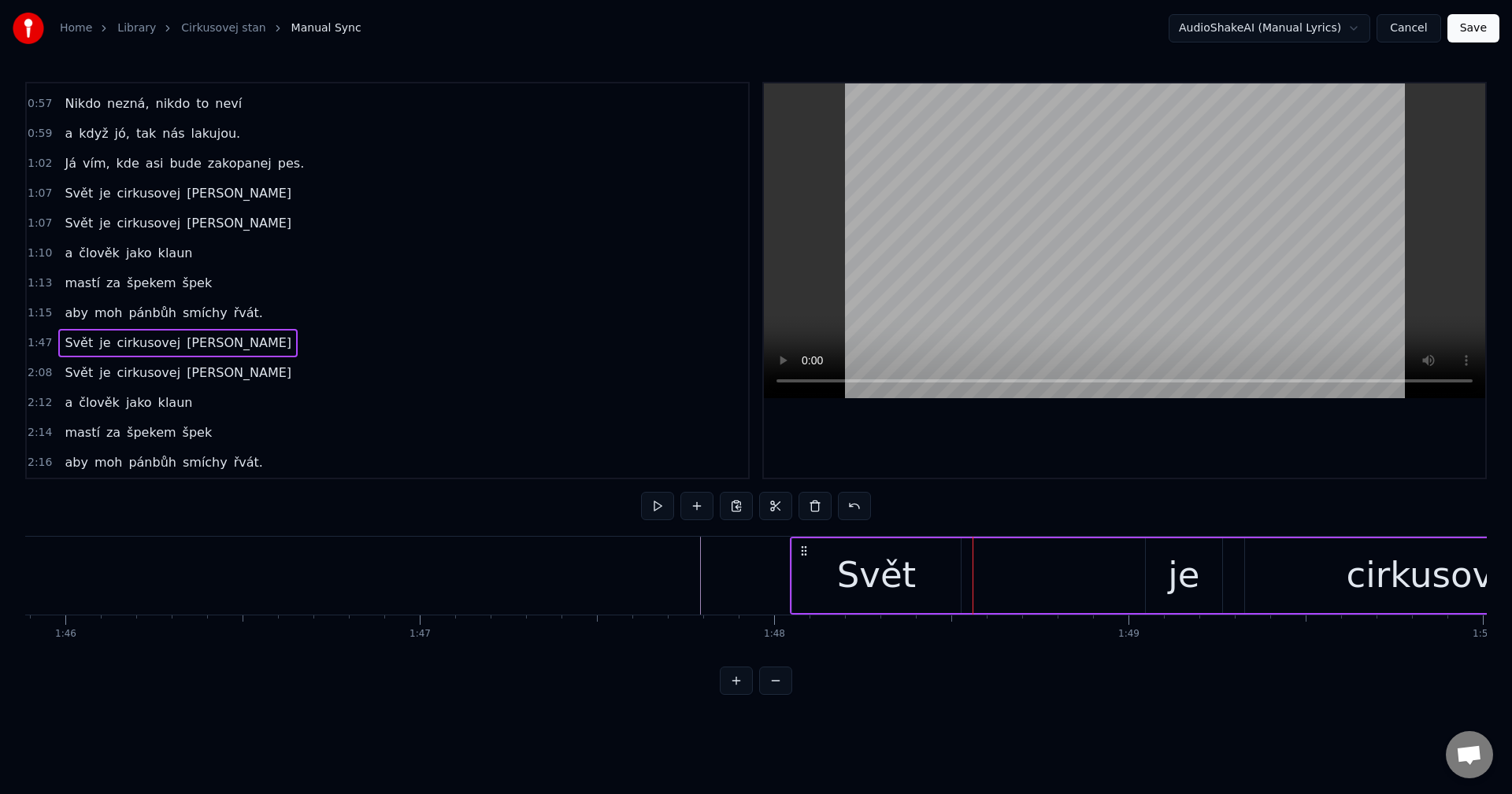
drag, startPoint x: 761, startPoint y: 548, endPoint x: 801, endPoint y: 549, distance: 40.0
click at [801, 549] on icon at bounding box center [803, 551] width 13 height 13
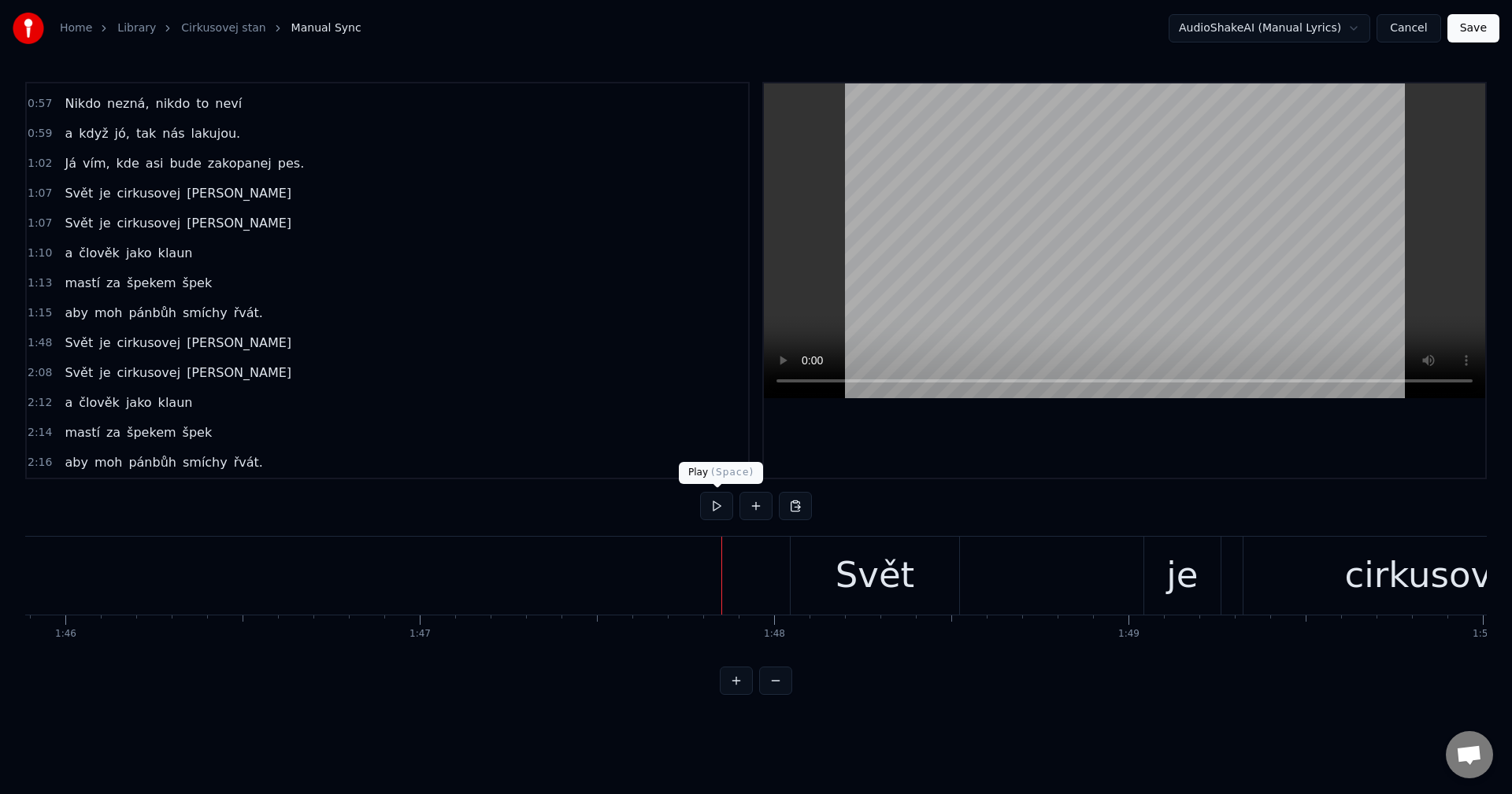
click at [720, 510] on button at bounding box center [717, 506] width 33 height 28
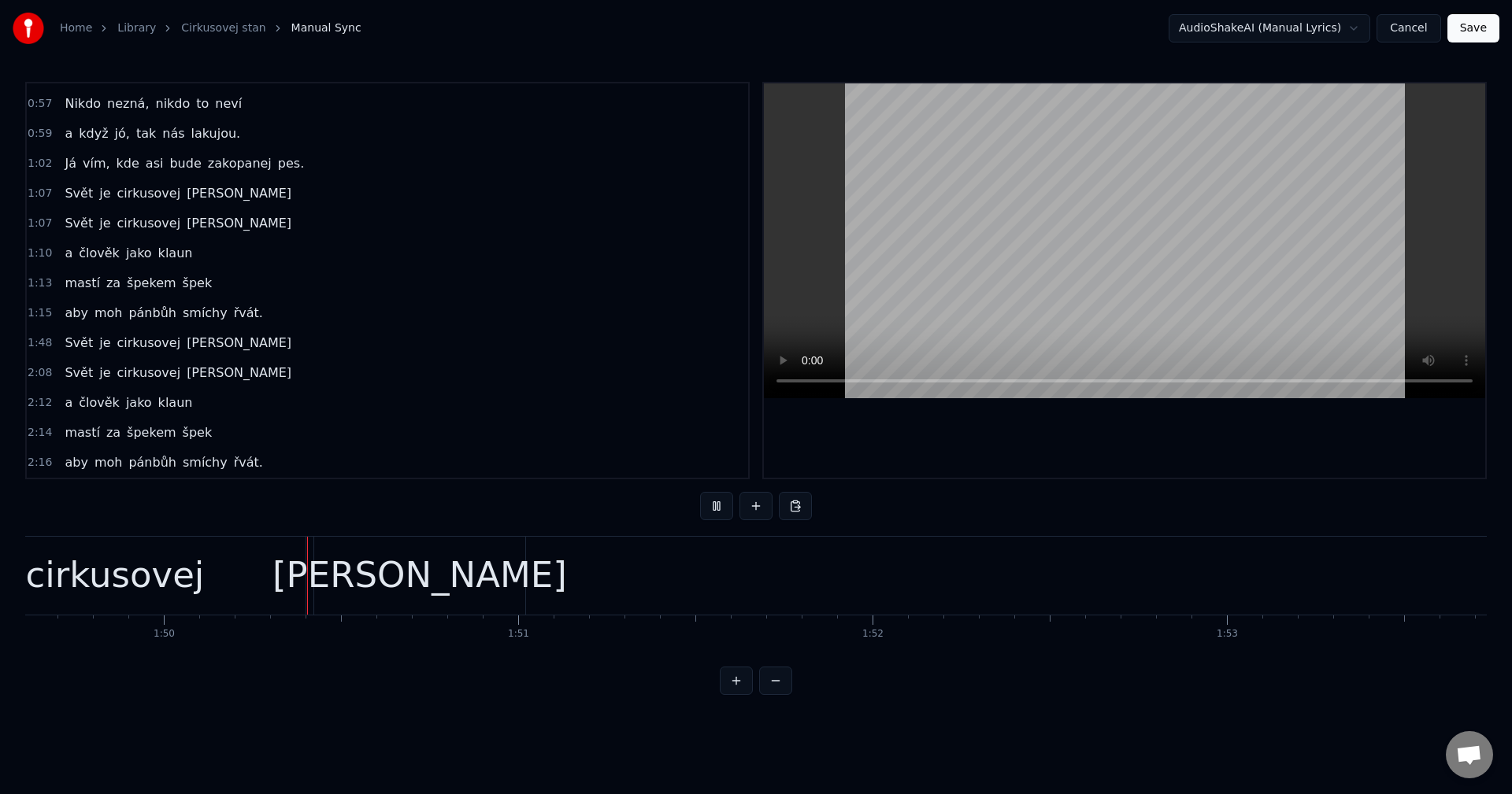
scroll to position [0, 38872]
click at [722, 509] on button at bounding box center [717, 506] width 33 height 28
click at [189, 356] on div "[PERSON_NAME] cirkusovej [PERSON_NAME]" at bounding box center [178, 343] width 240 height 28
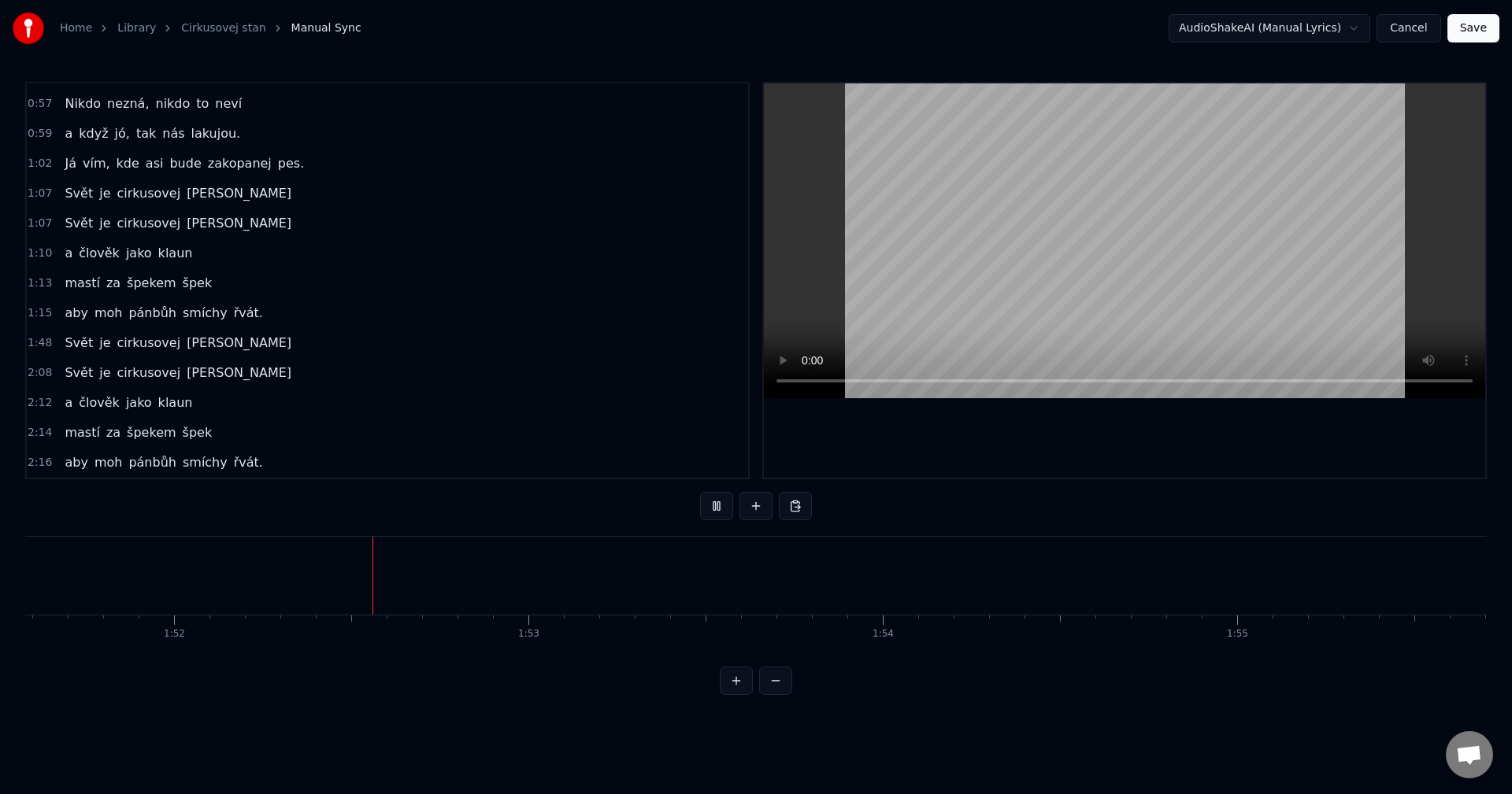
scroll to position [0, 39581]
click at [147, 414] on div "a člověk jako klaun" at bounding box center [129, 403] width 140 height 28
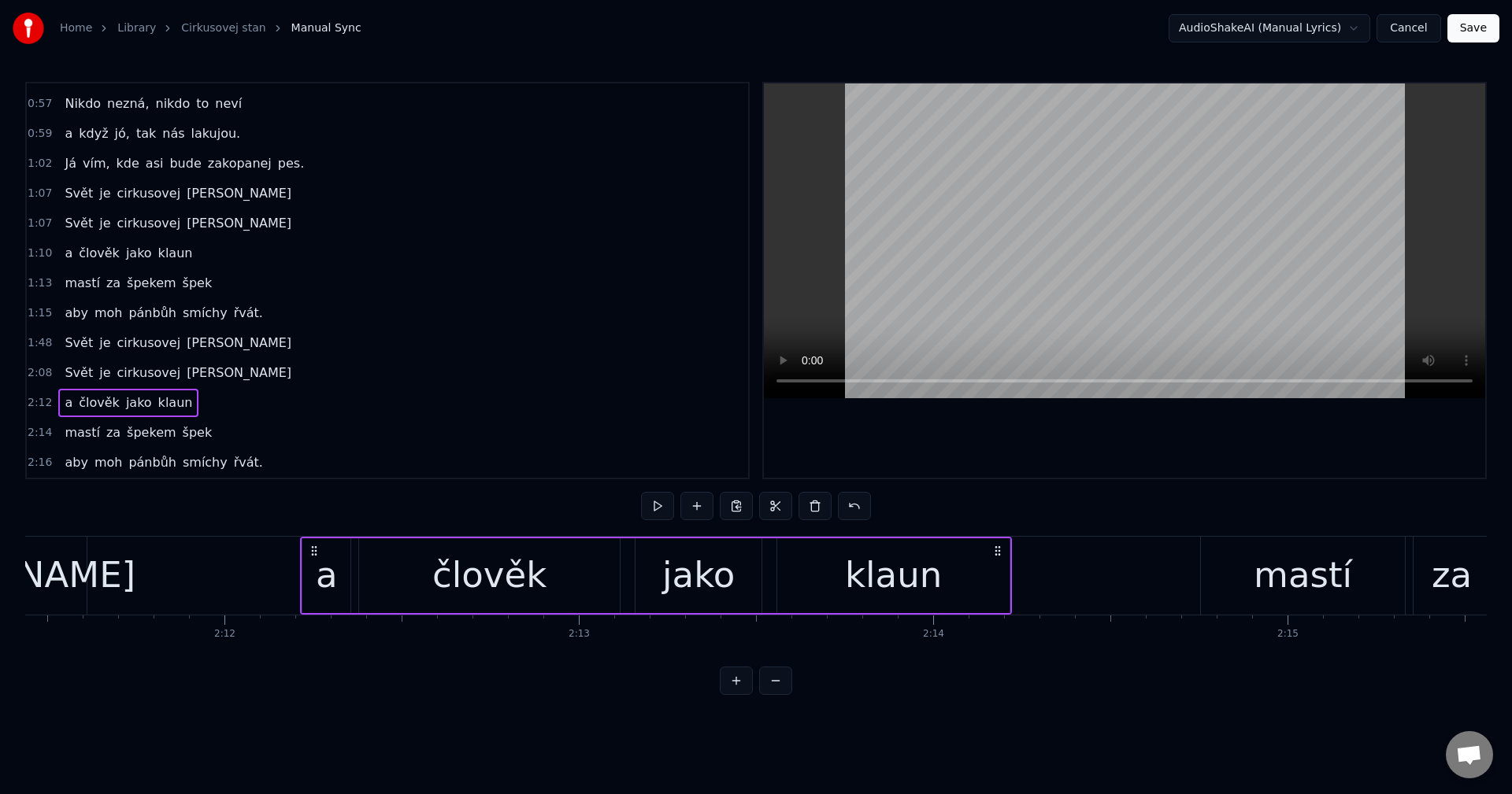
scroll to position [0, 46776]
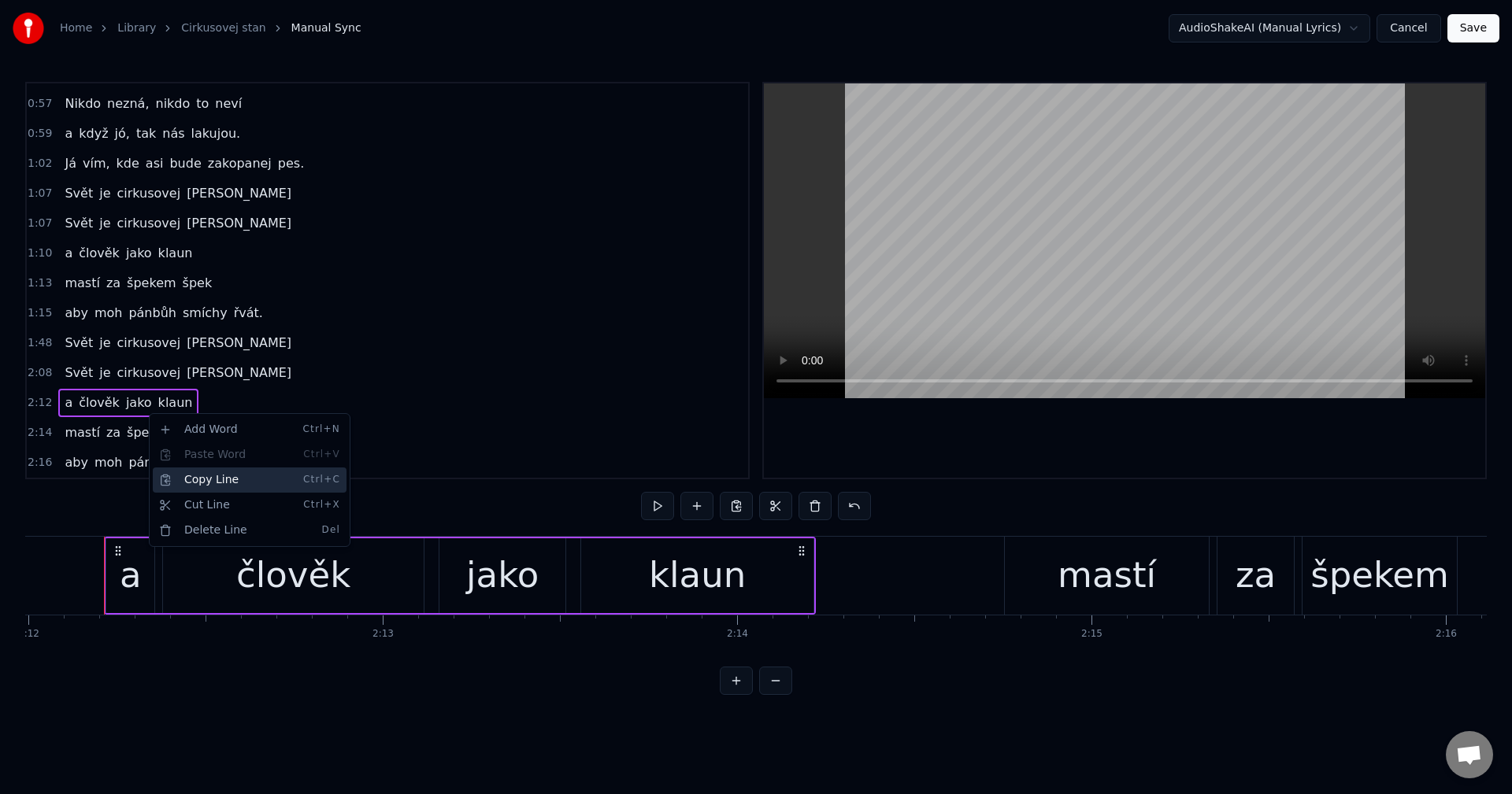
click at [217, 480] on div "Copy Line Ctrl+C" at bounding box center [249, 480] width 194 height 25
click at [180, 356] on div "[PERSON_NAME] cirkusovej [PERSON_NAME]" at bounding box center [178, 343] width 240 height 28
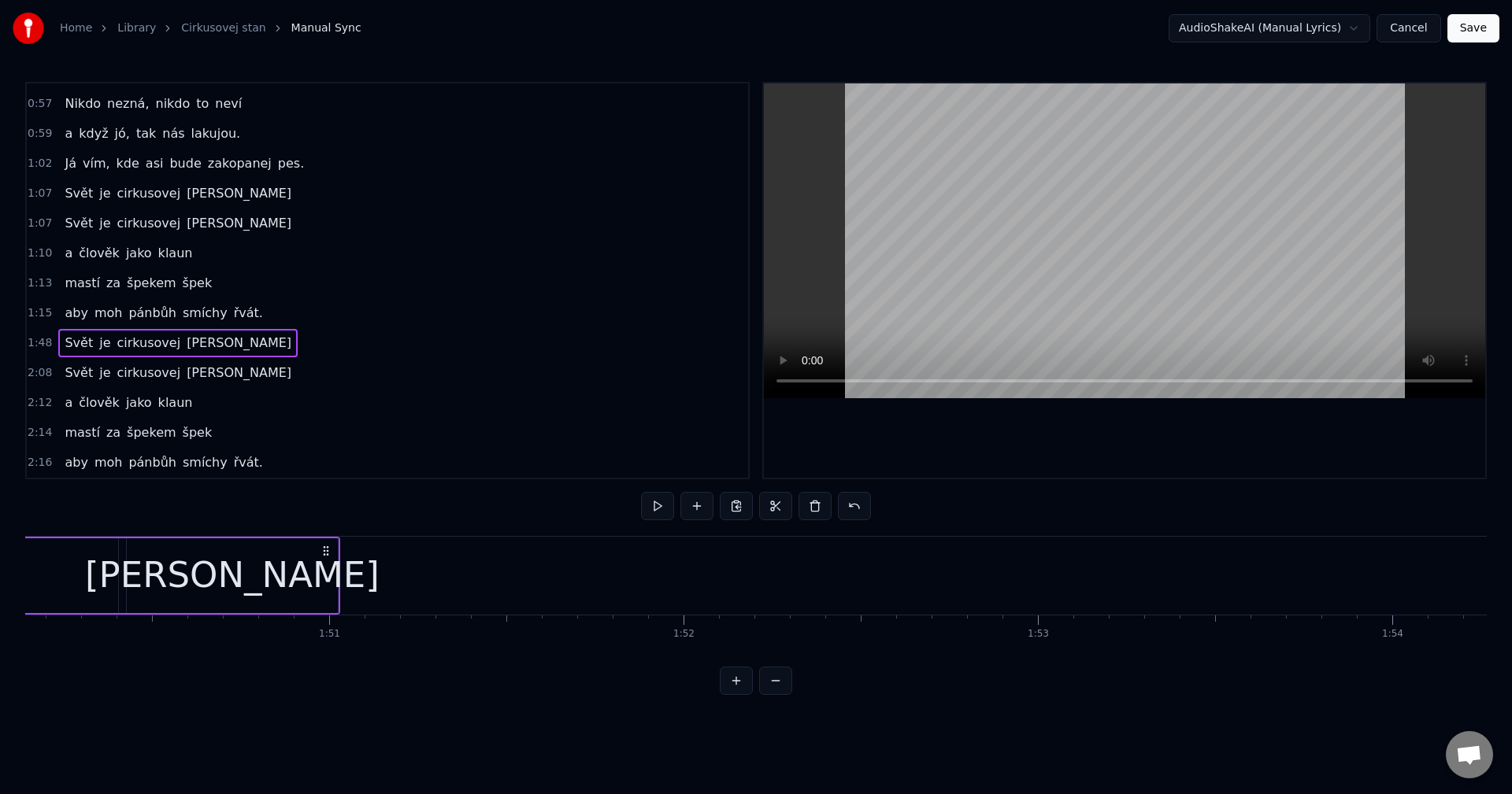
scroll to position [0, 38210]
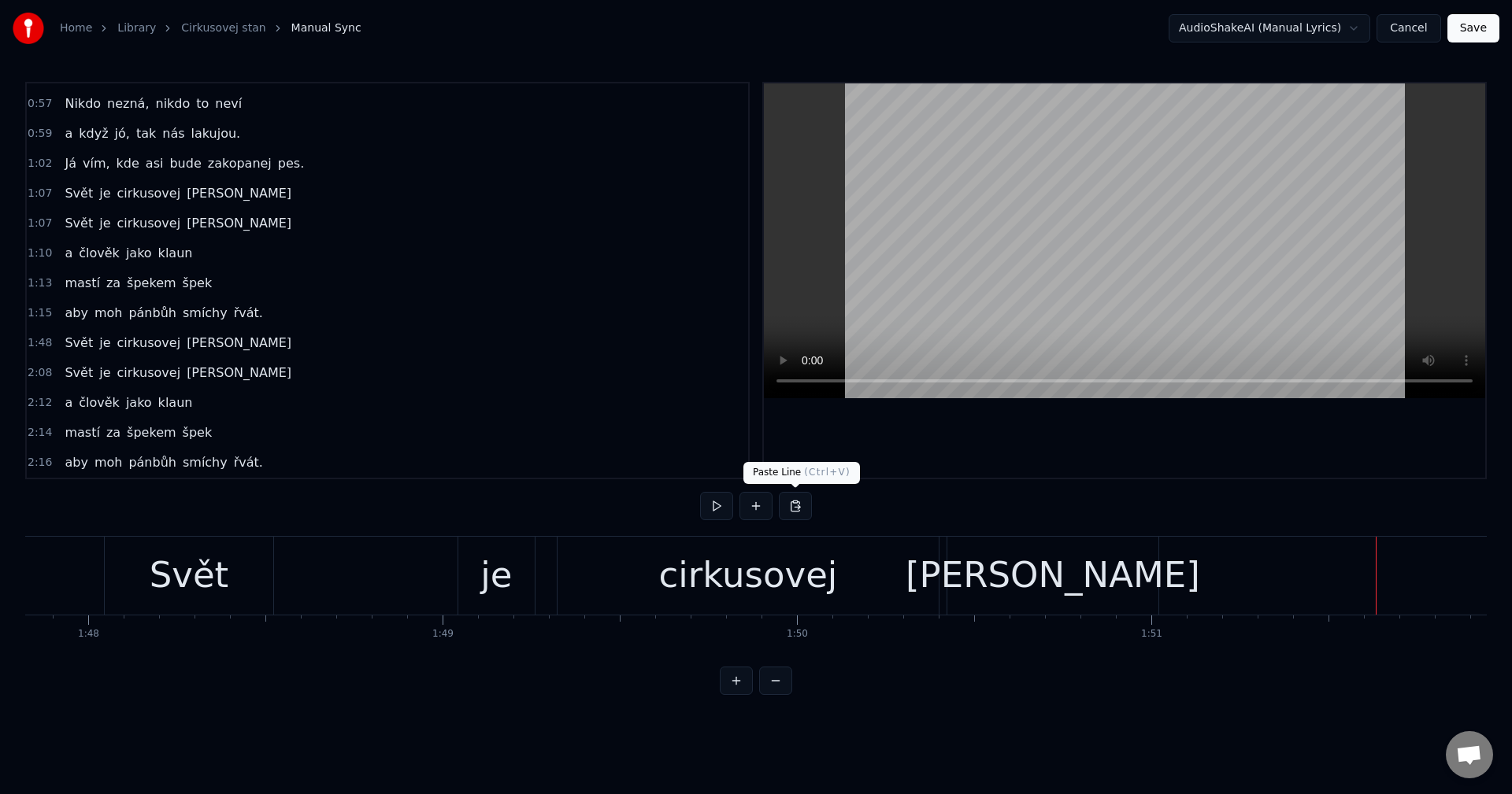
click at [810, 504] on button at bounding box center [795, 506] width 33 height 28
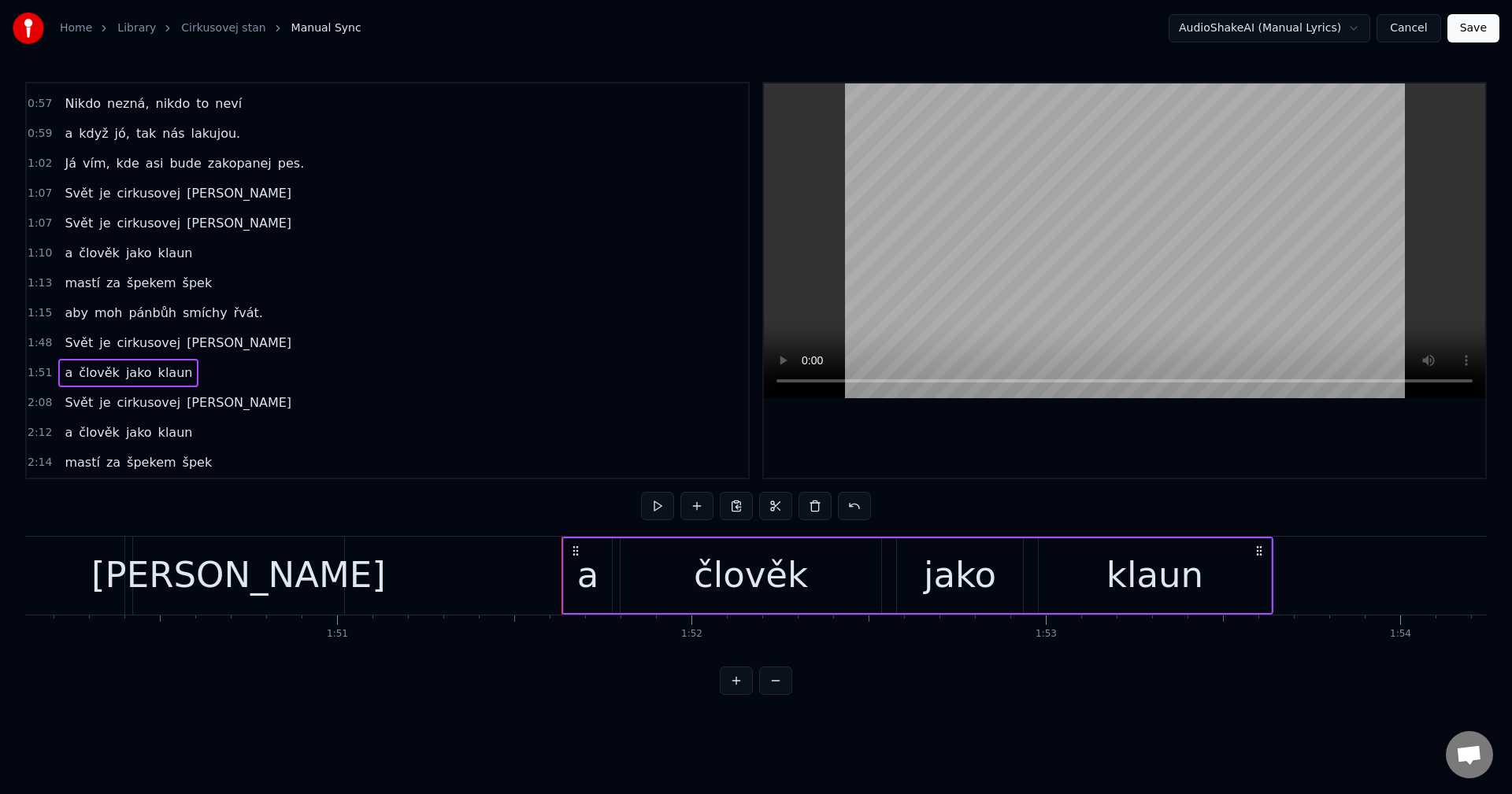
scroll to position [0, 39199]
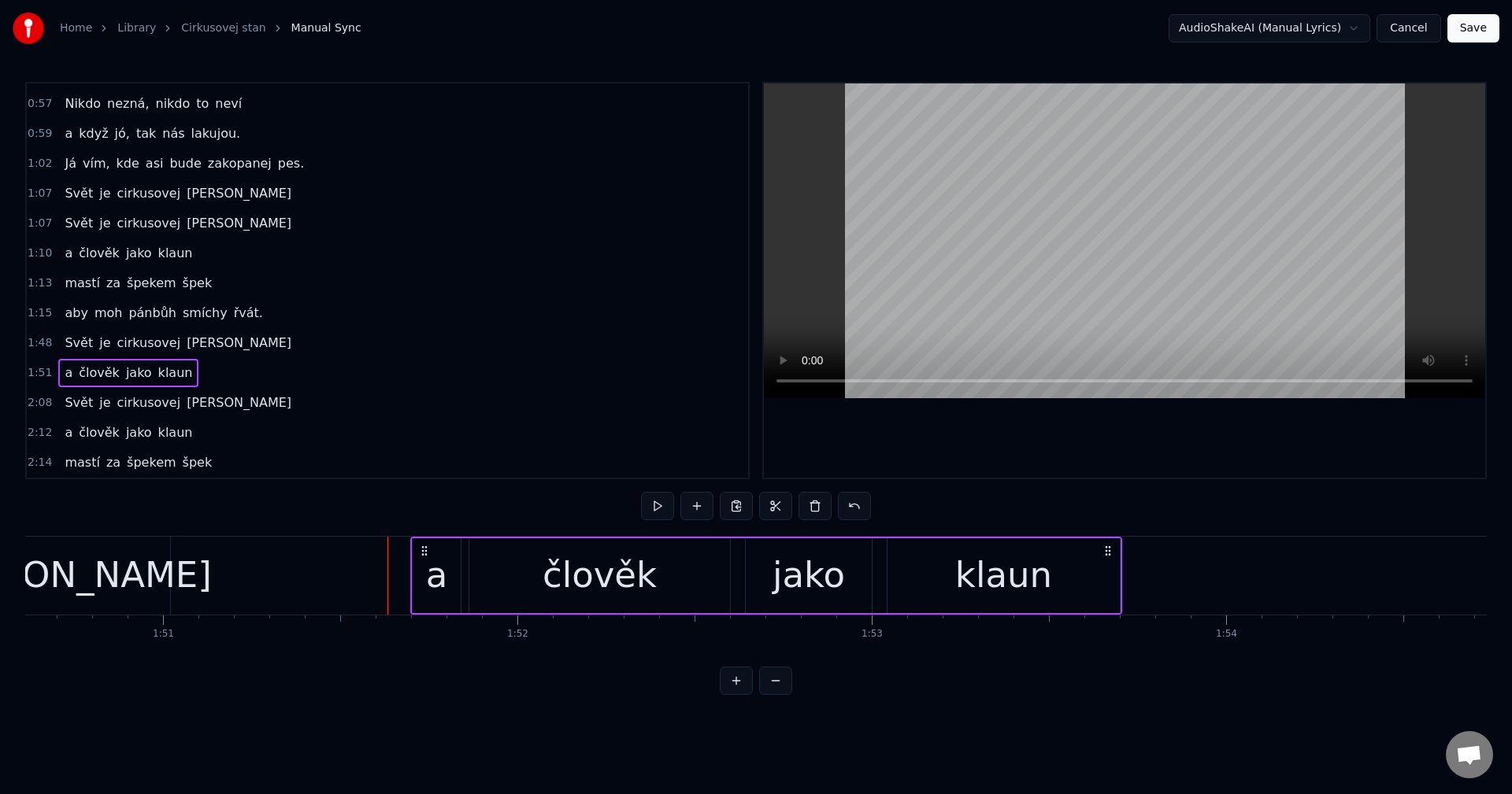
drag, startPoint x: 399, startPoint y: 553, endPoint x: 422, endPoint y: 551, distance: 23.1
click at [422, 551] on icon at bounding box center [424, 551] width 13 height 13
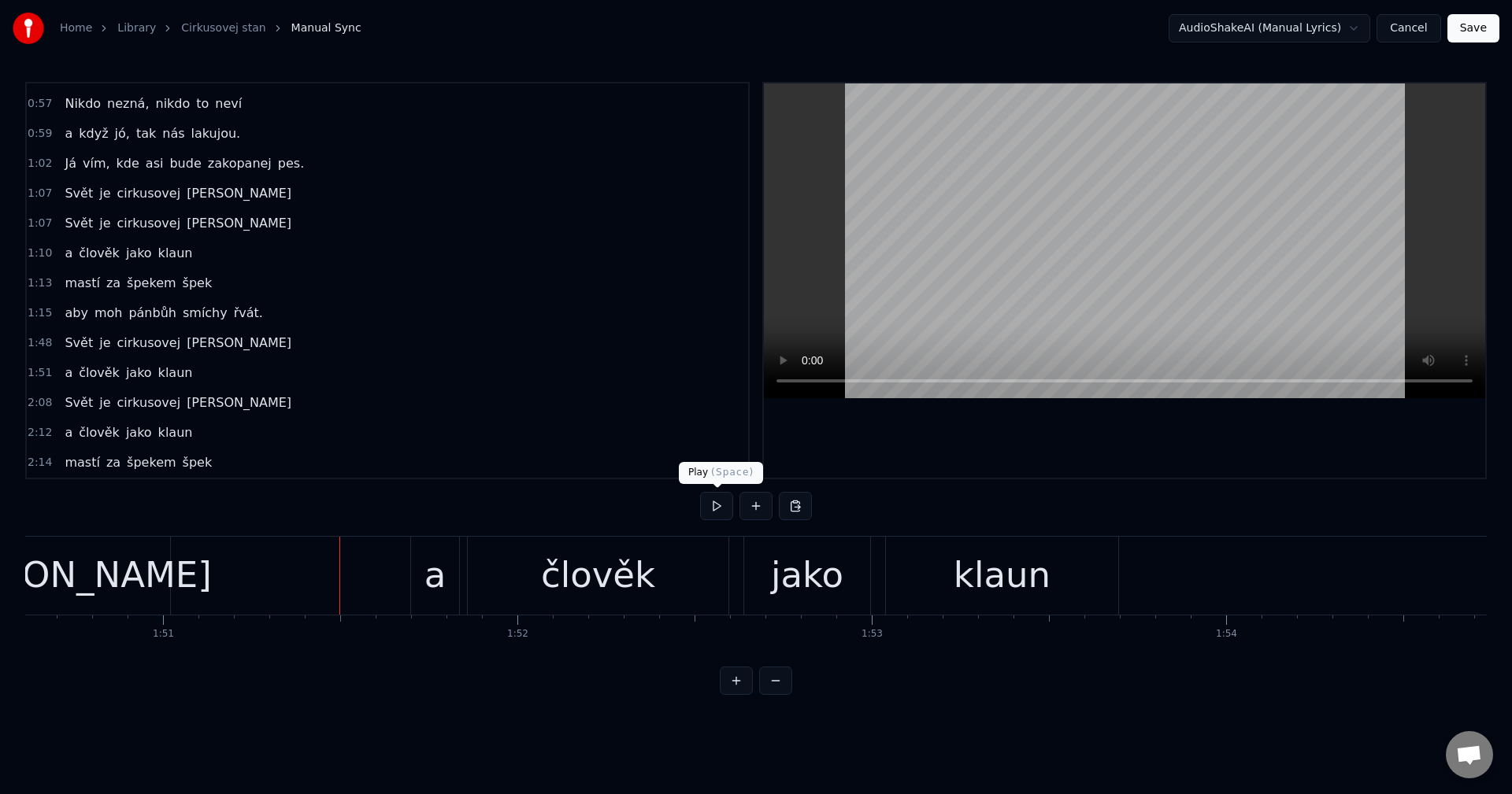
click at [715, 504] on button at bounding box center [717, 506] width 33 height 28
click at [733, 505] on div at bounding box center [756, 506] width 112 height 28
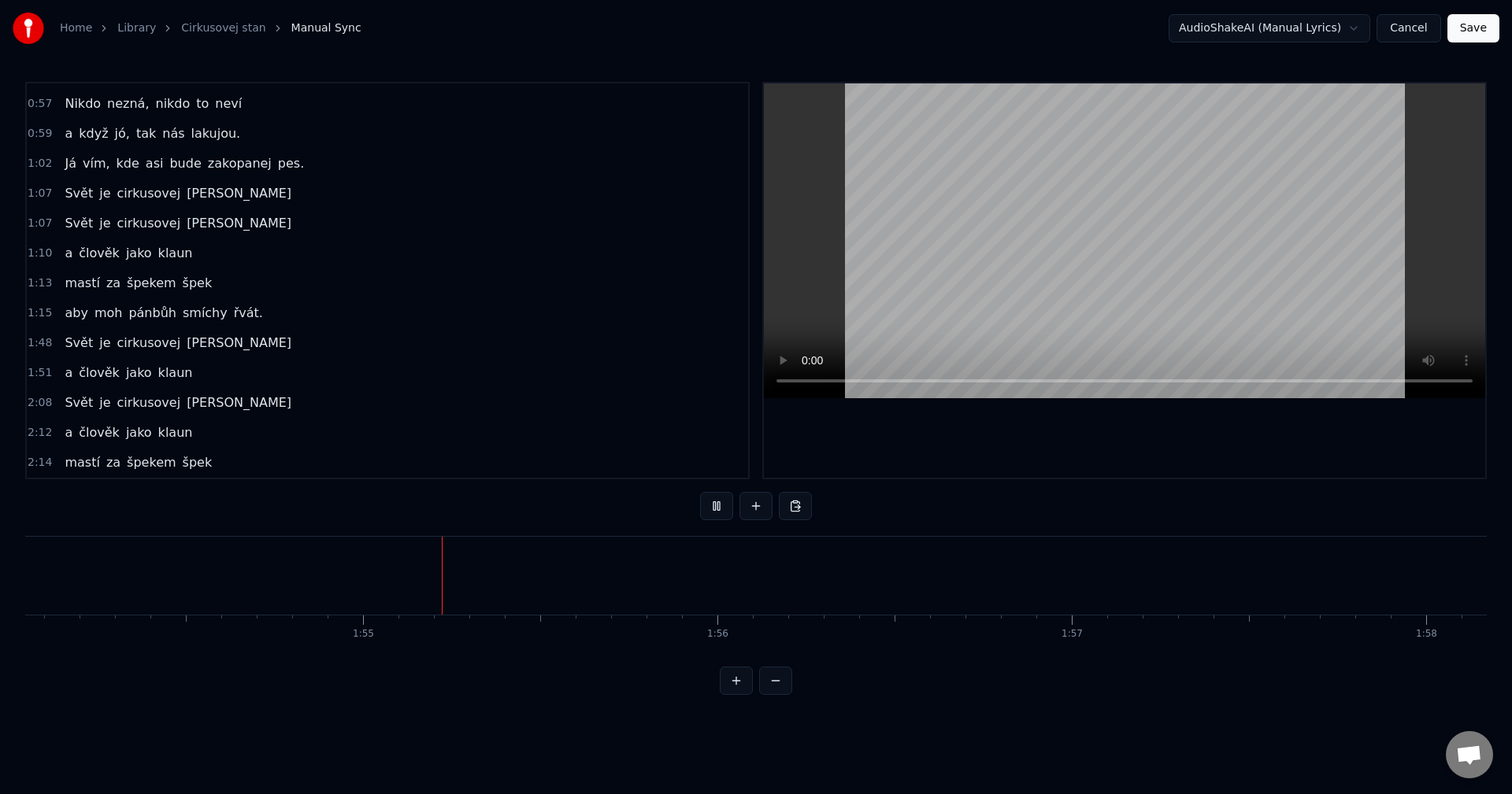
scroll to position [0, 40541]
click at [730, 500] on button at bounding box center [717, 506] width 33 height 28
click at [134, 296] on div "mastí za špekem špek" at bounding box center [138, 283] width 160 height 28
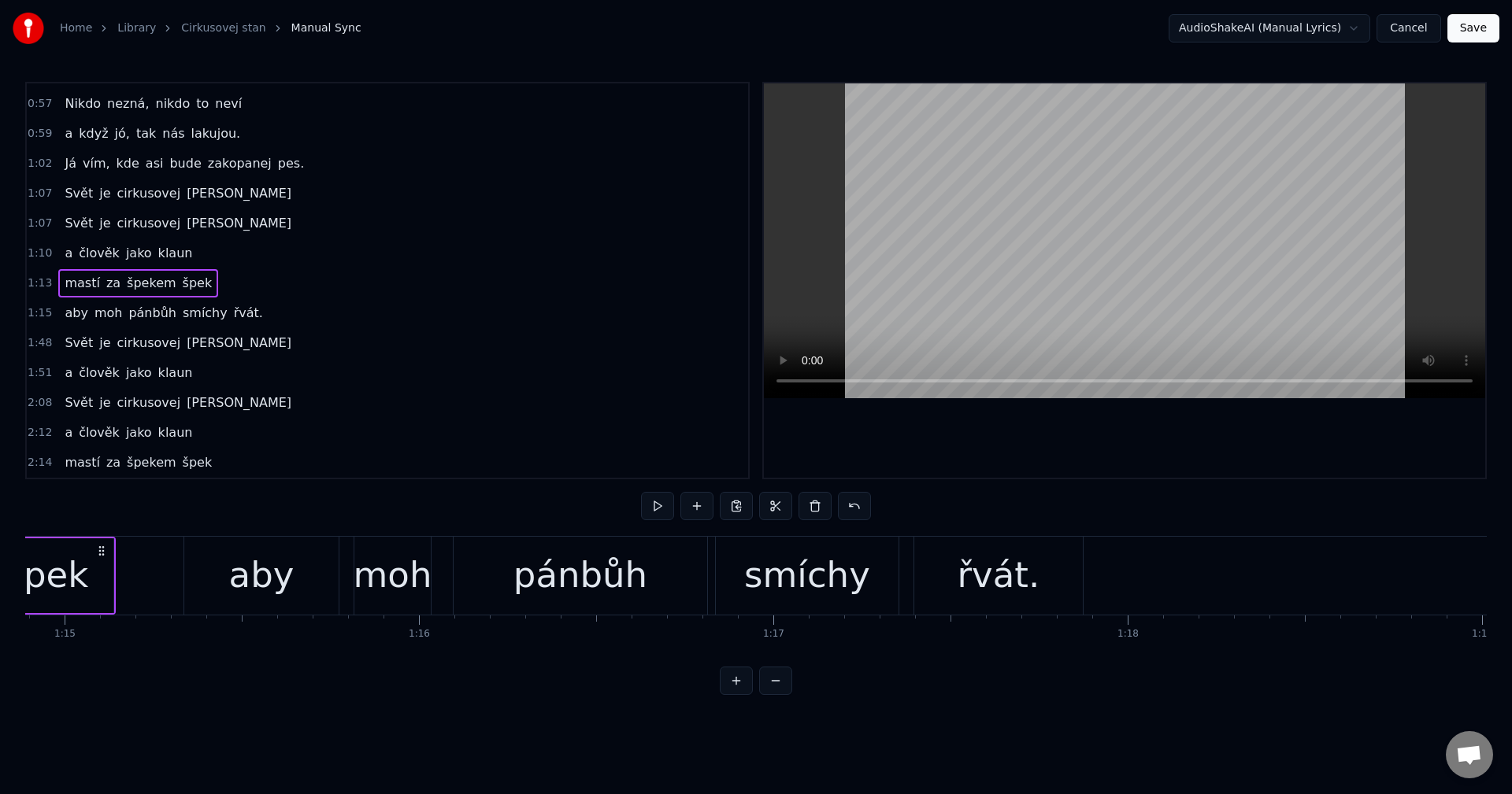
scroll to position [0, 25917]
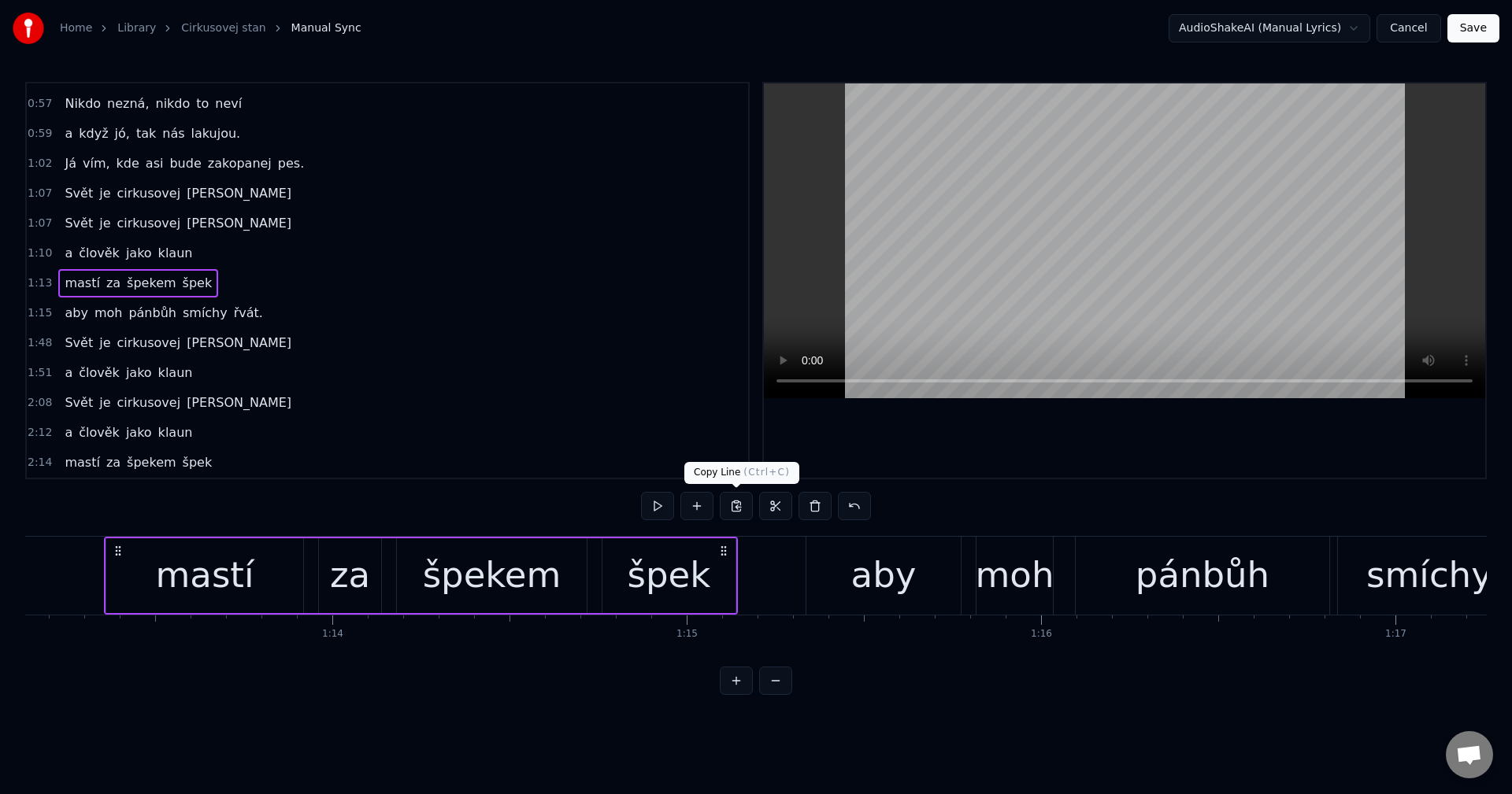
drag, startPoint x: 740, startPoint y: 507, endPoint x: 614, endPoint y: 471, distance: 131.0
click at [739, 507] on button at bounding box center [736, 506] width 33 height 28
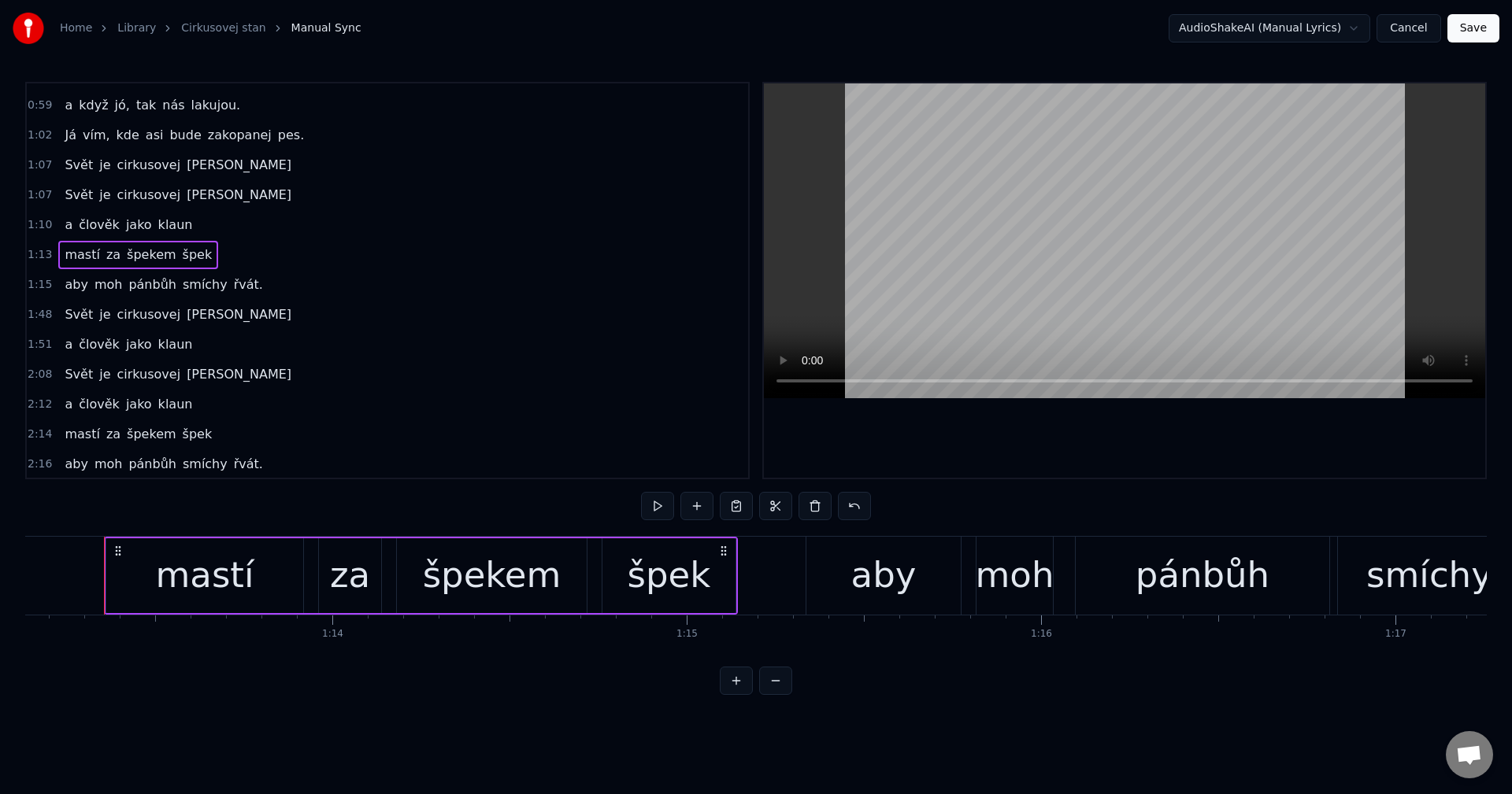
scroll to position [473, 0]
click at [160, 353] on div "a člověk jako klaun" at bounding box center [129, 343] width 140 height 28
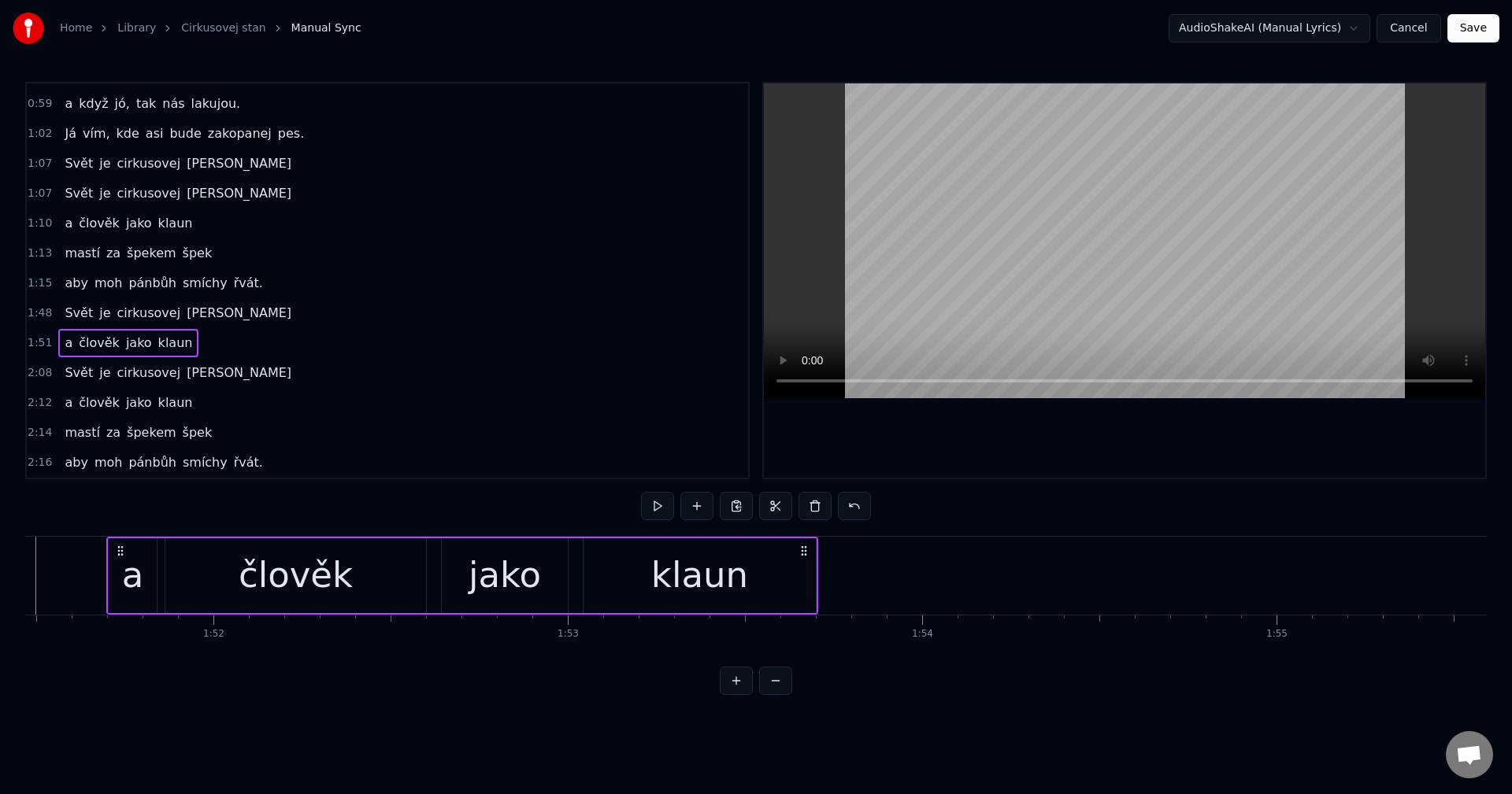
scroll to position [0, 39505]
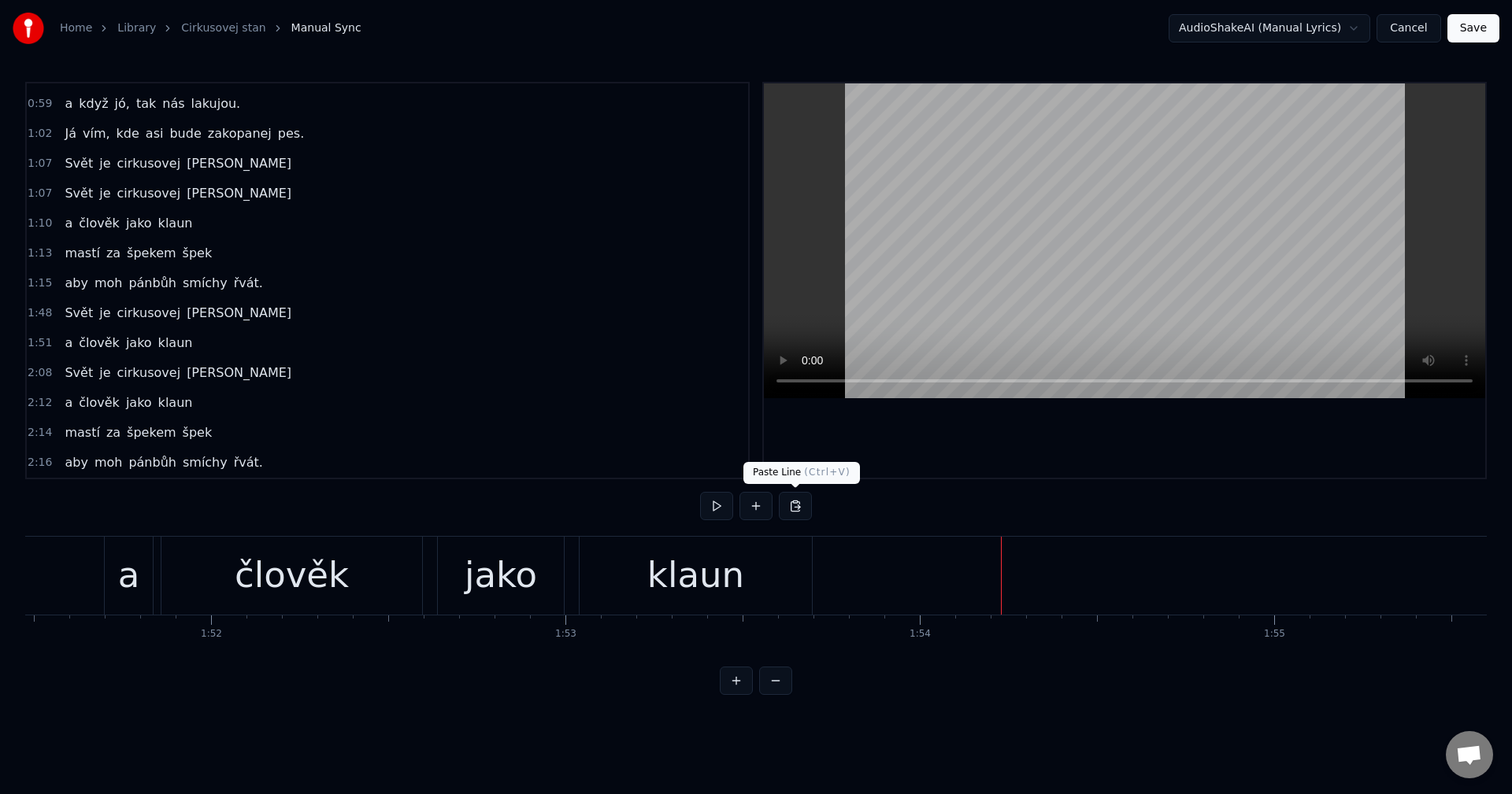
click at [794, 506] on button at bounding box center [795, 506] width 33 height 28
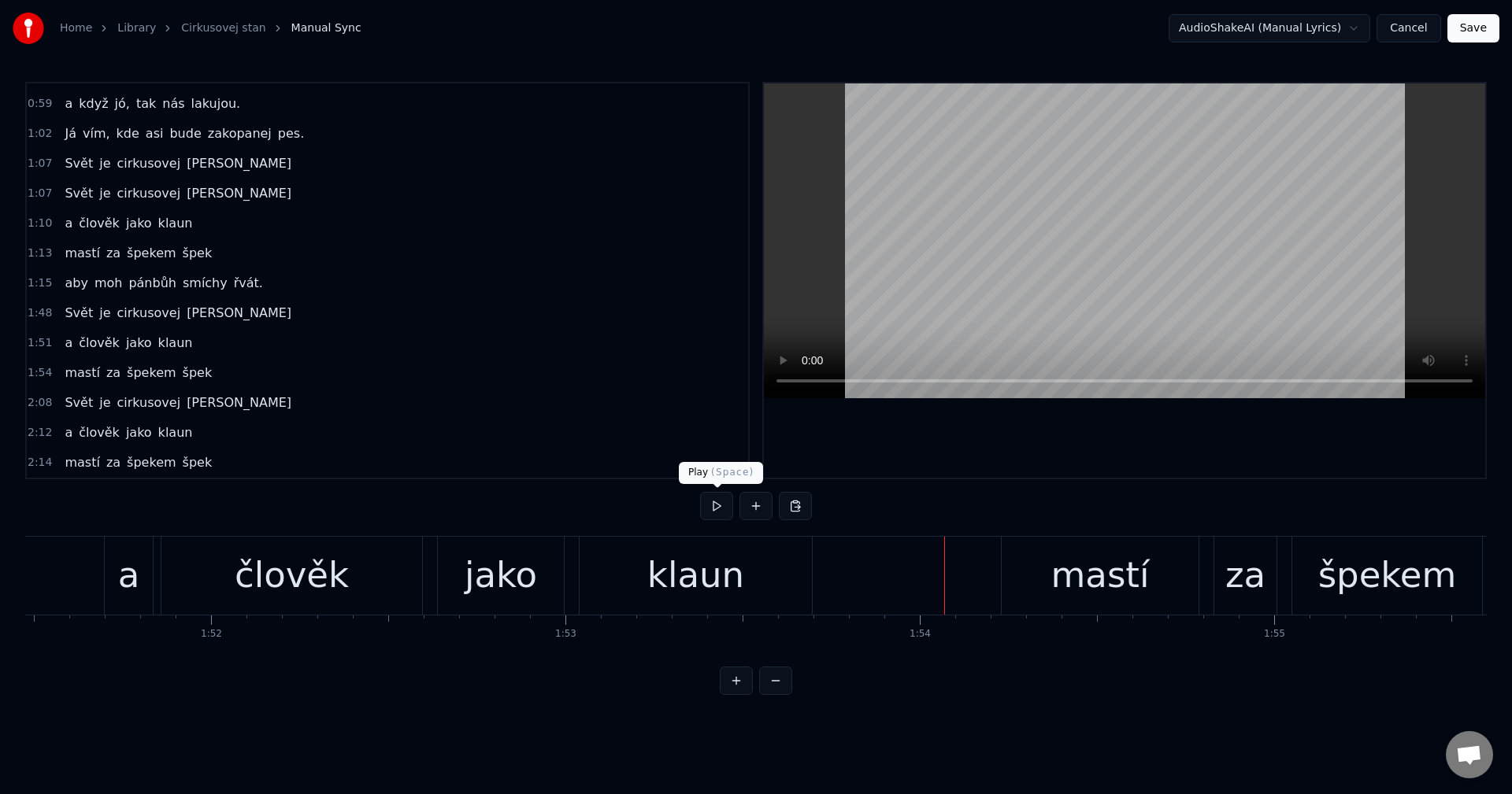
click at [719, 509] on button at bounding box center [717, 506] width 33 height 28
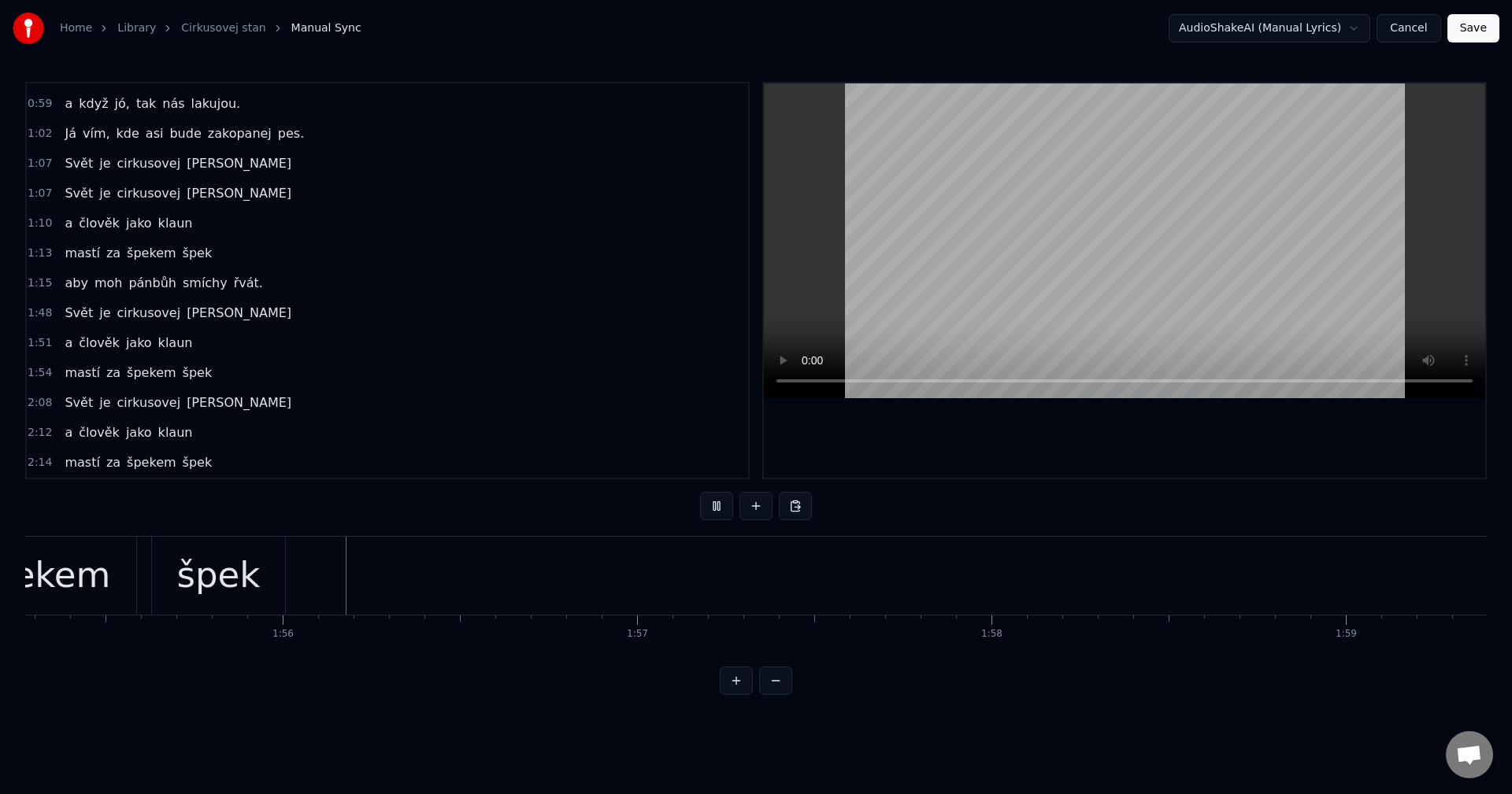
scroll to position [0, 40887]
click at [727, 509] on button at bounding box center [717, 506] width 33 height 28
click at [179, 295] on div "aby moh pánbůh smíchy řvát." at bounding box center [164, 283] width 211 height 28
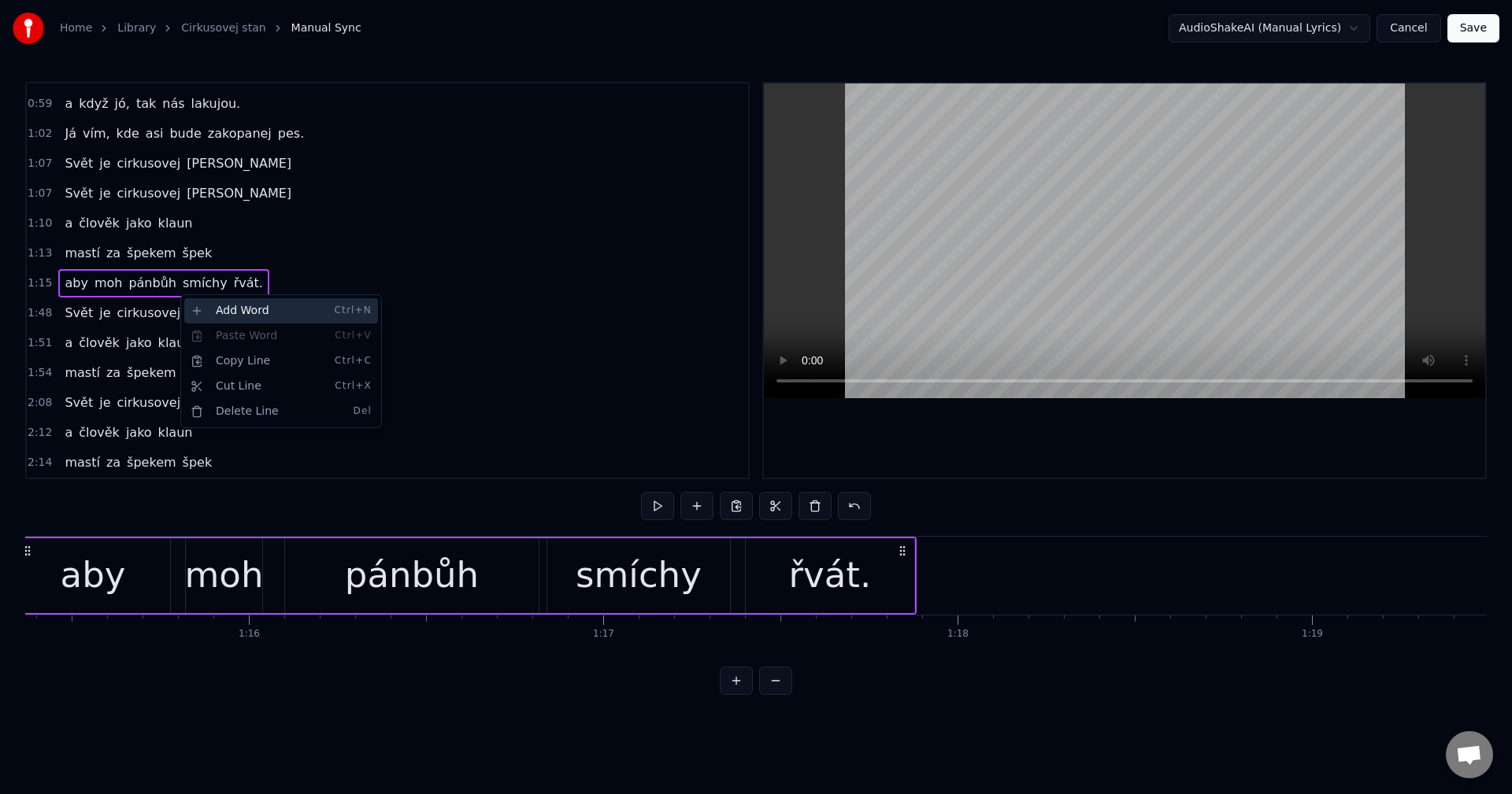
scroll to position [0, 26619]
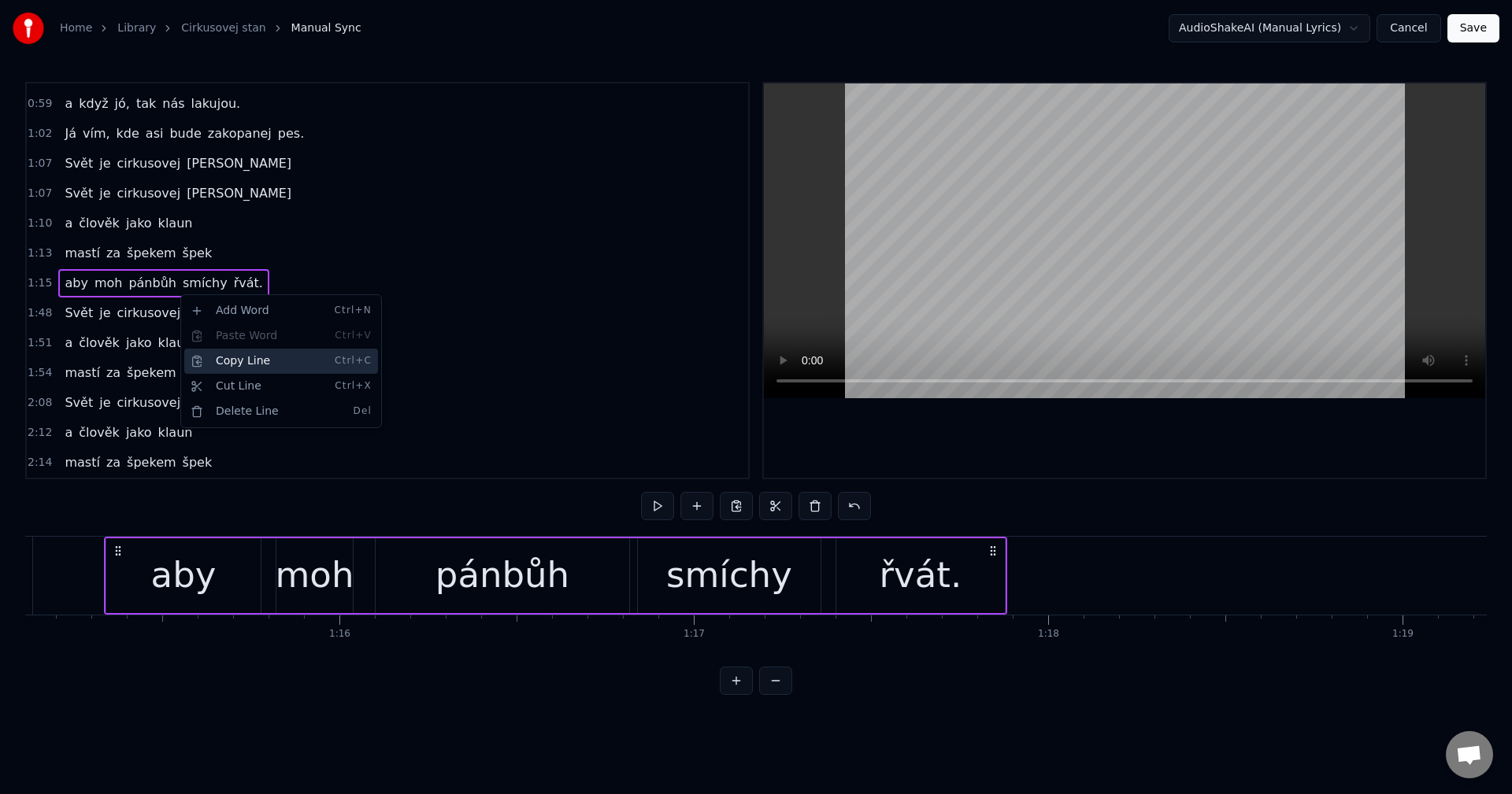
click at [243, 358] on div "Copy Line Ctrl+C" at bounding box center [280, 361] width 194 height 25
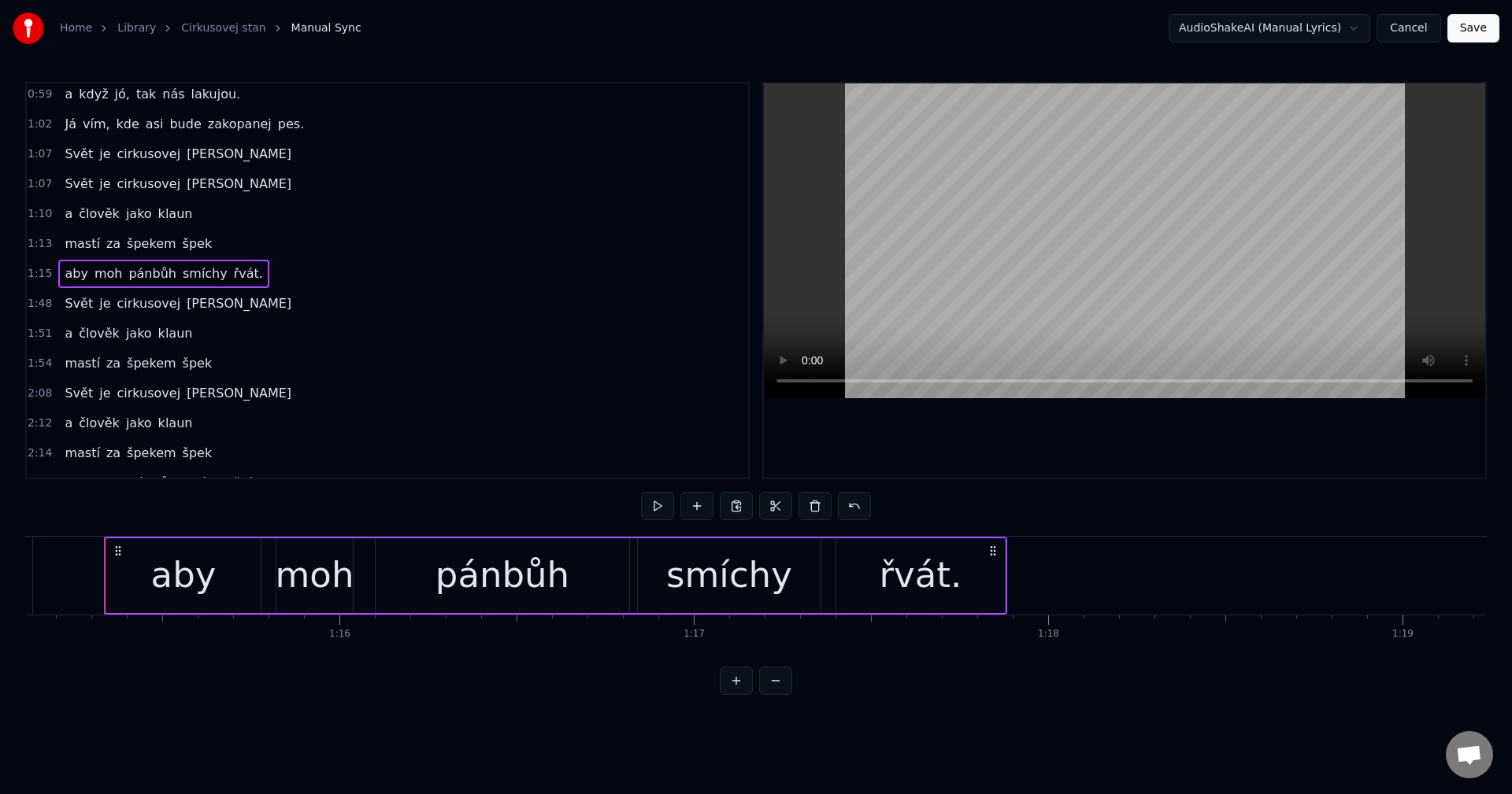
scroll to position [503, 0]
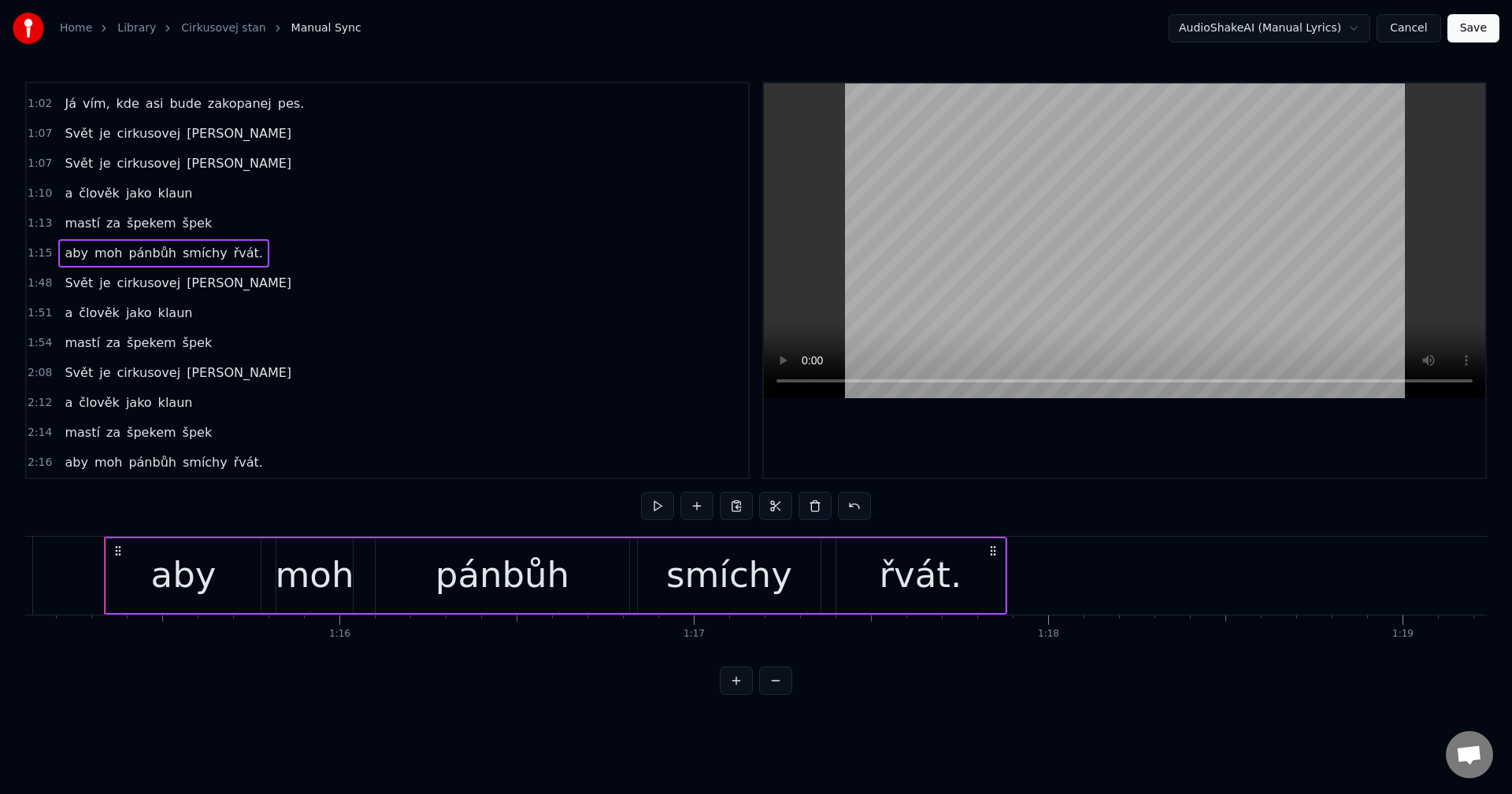
click at [172, 355] on div "mastí za špekem špek" at bounding box center [138, 343] width 160 height 28
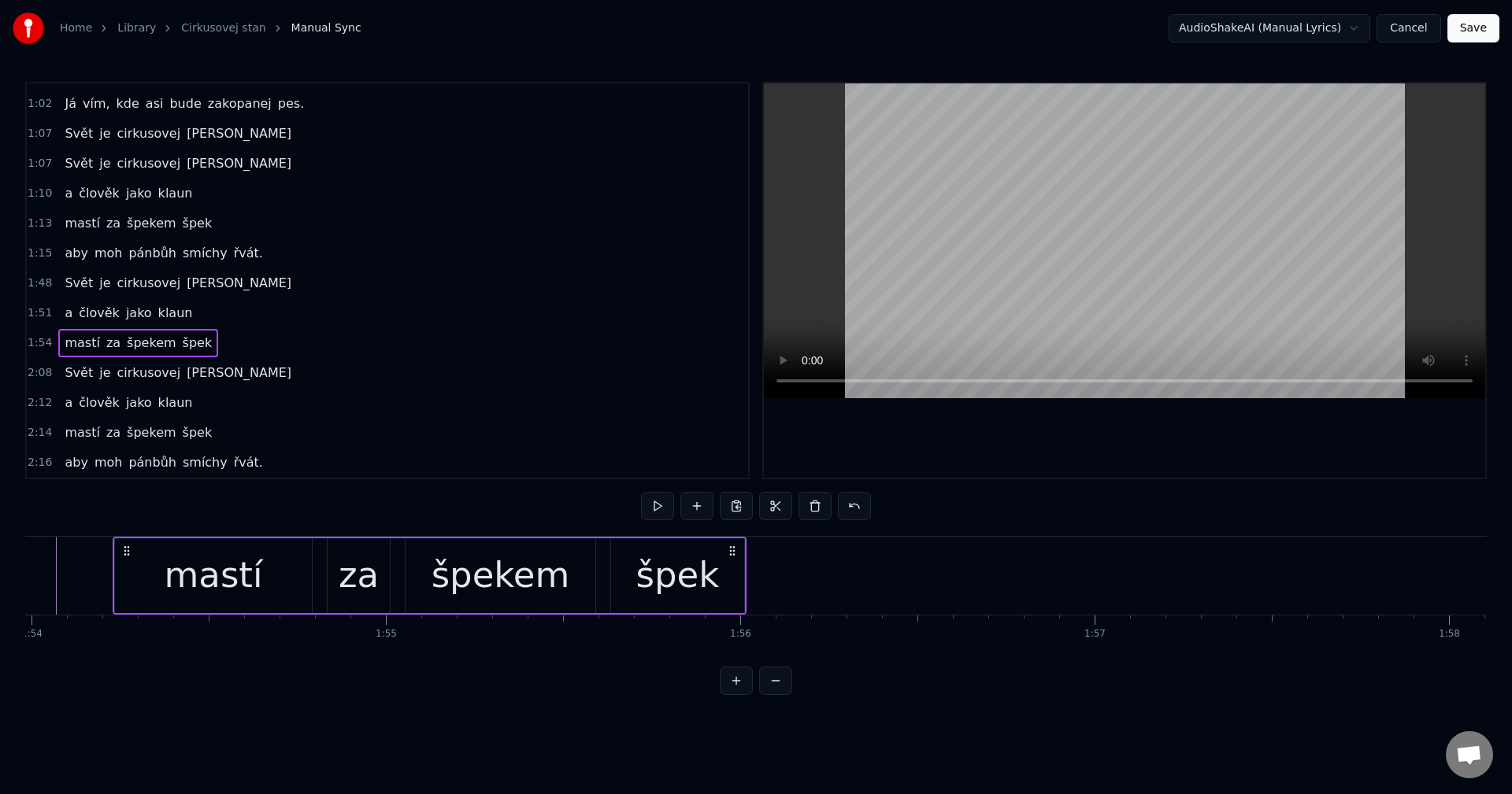
scroll to position [0, 40401]
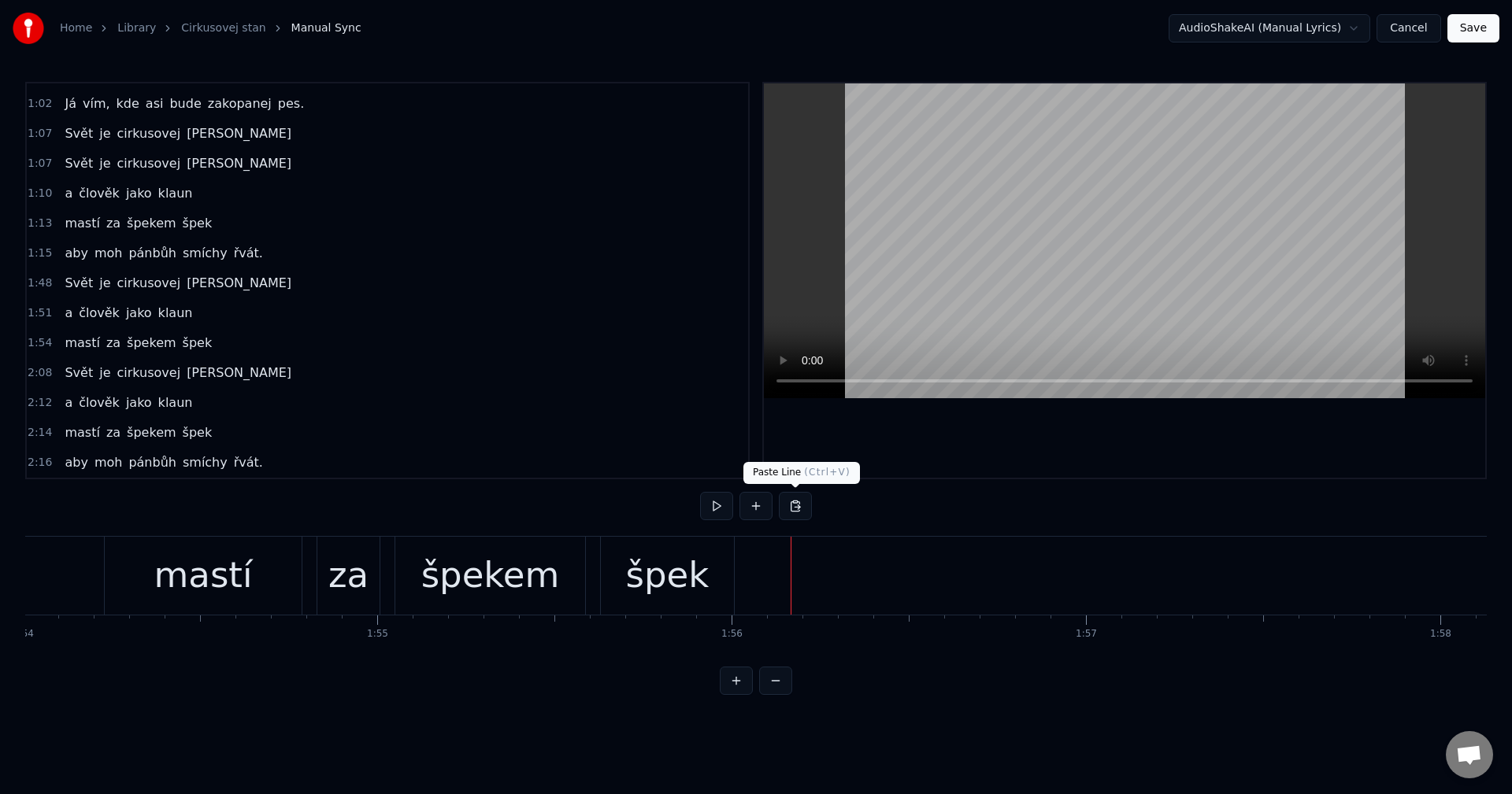
click at [793, 509] on button at bounding box center [795, 506] width 33 height 28
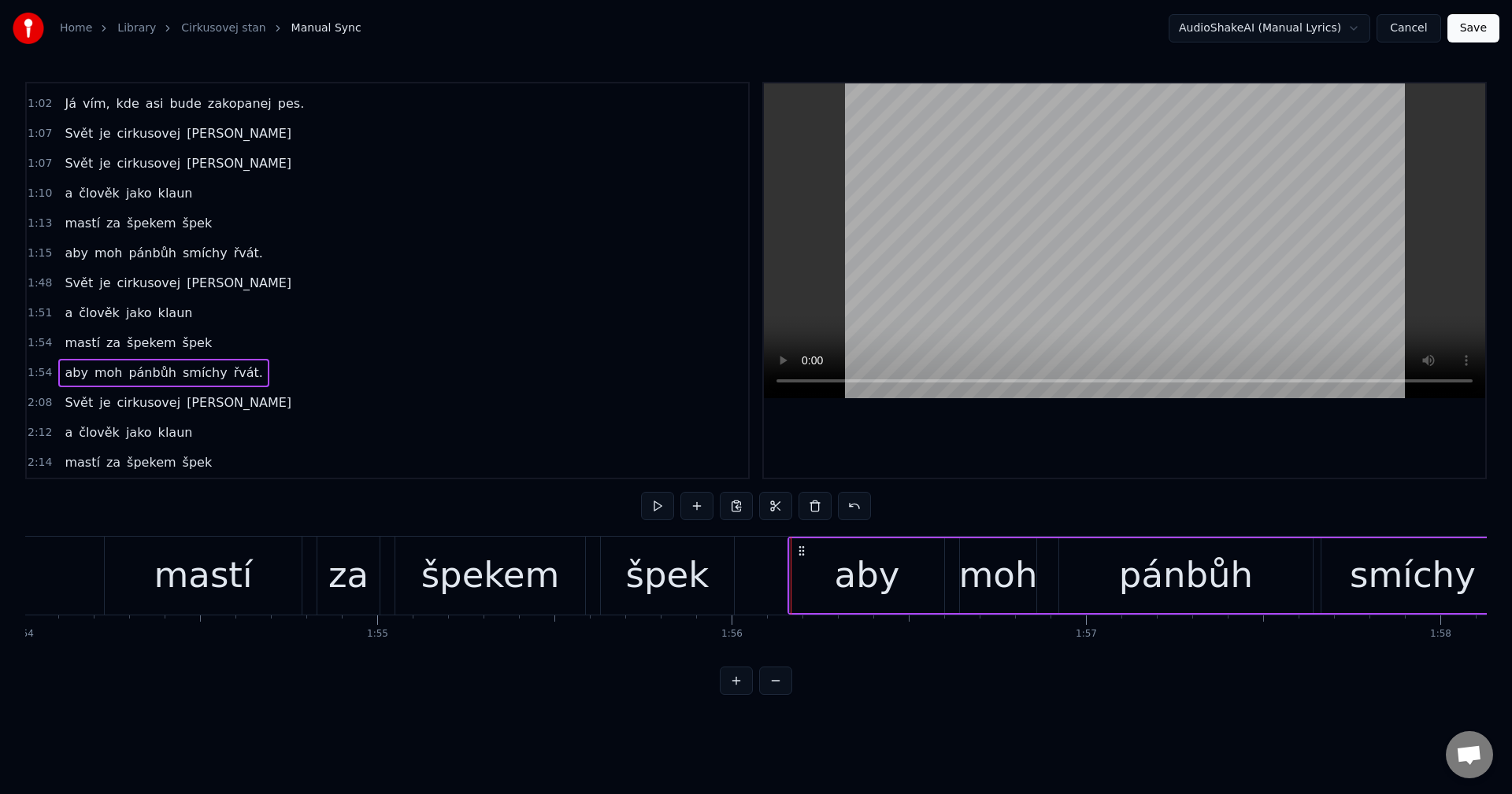
drag, startPoint x: 121, startPoint y: 554, endPoint x: 804, endPoint y: 539, distance: 683.2
click at [804, 539] on div "aby moh pánbůh smíchy řvát." at bounding box center [1239, 576] width 904 height 78
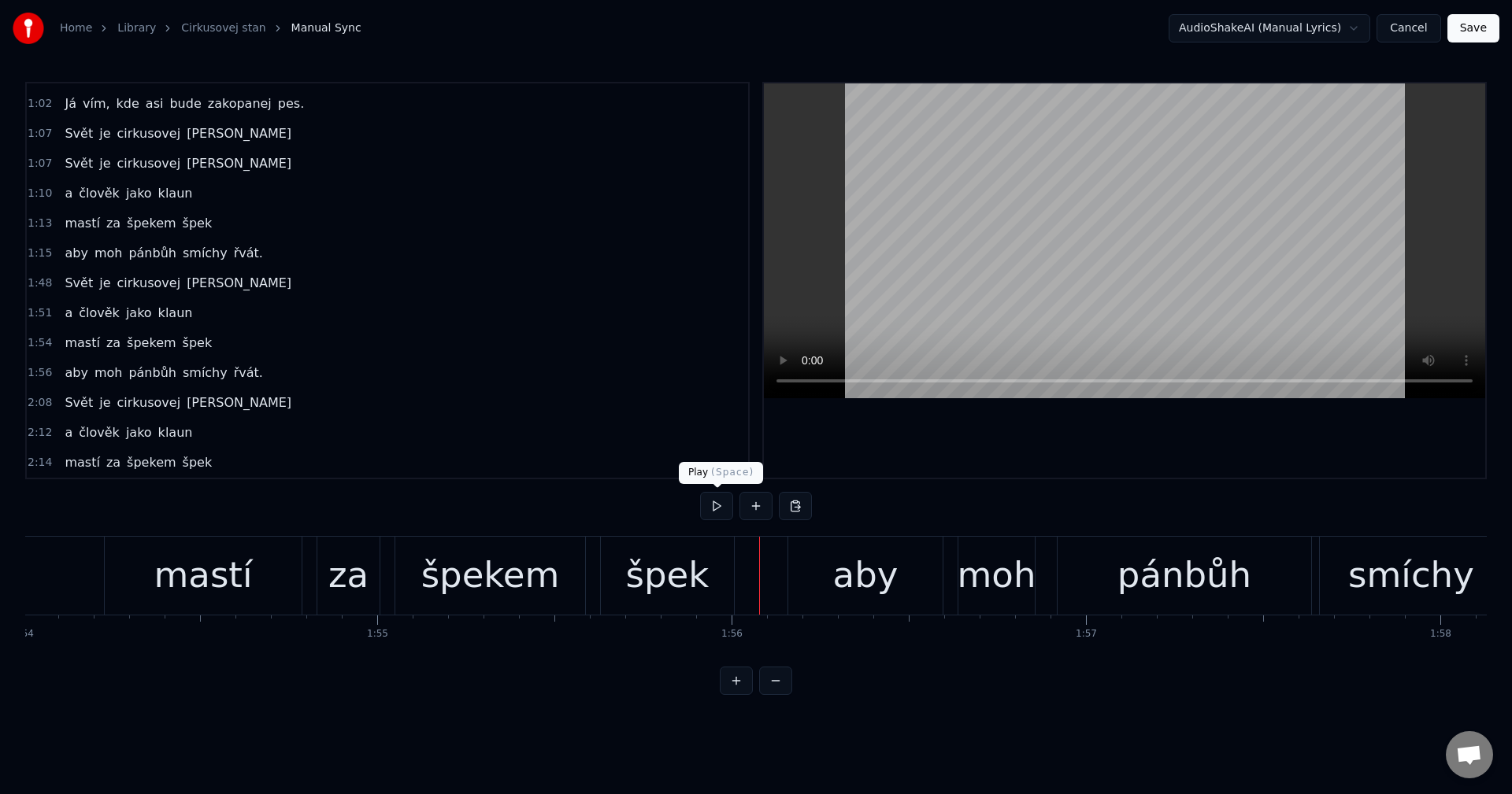
click at [717, 511] on button at bounding box center [717, 506] width 33 height 28
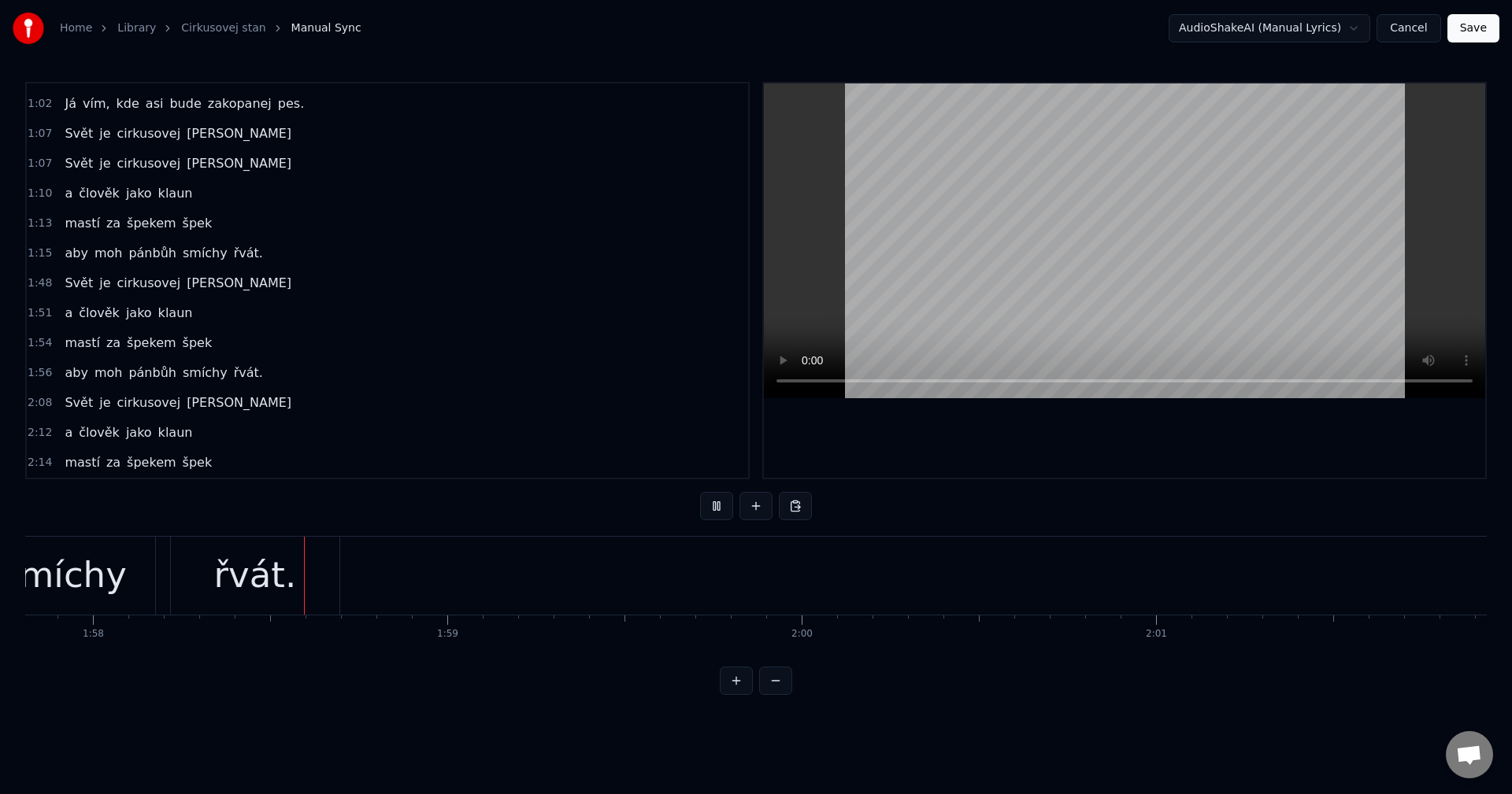
scroll to position [0, 41786]
click at [719, 509] on button at bounding box center [717, 506] width 33 height 28
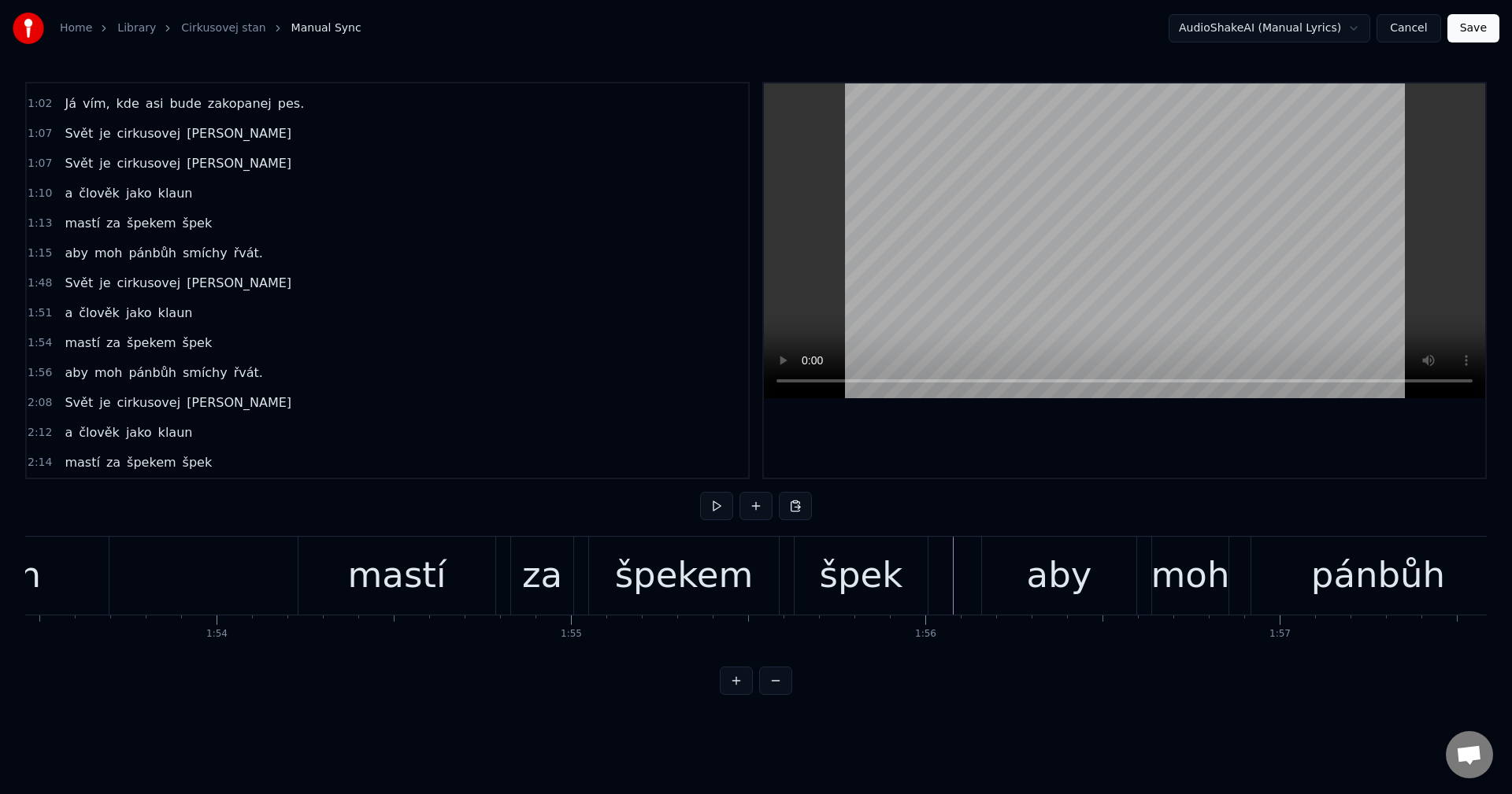
scroll to position [0, 40266]
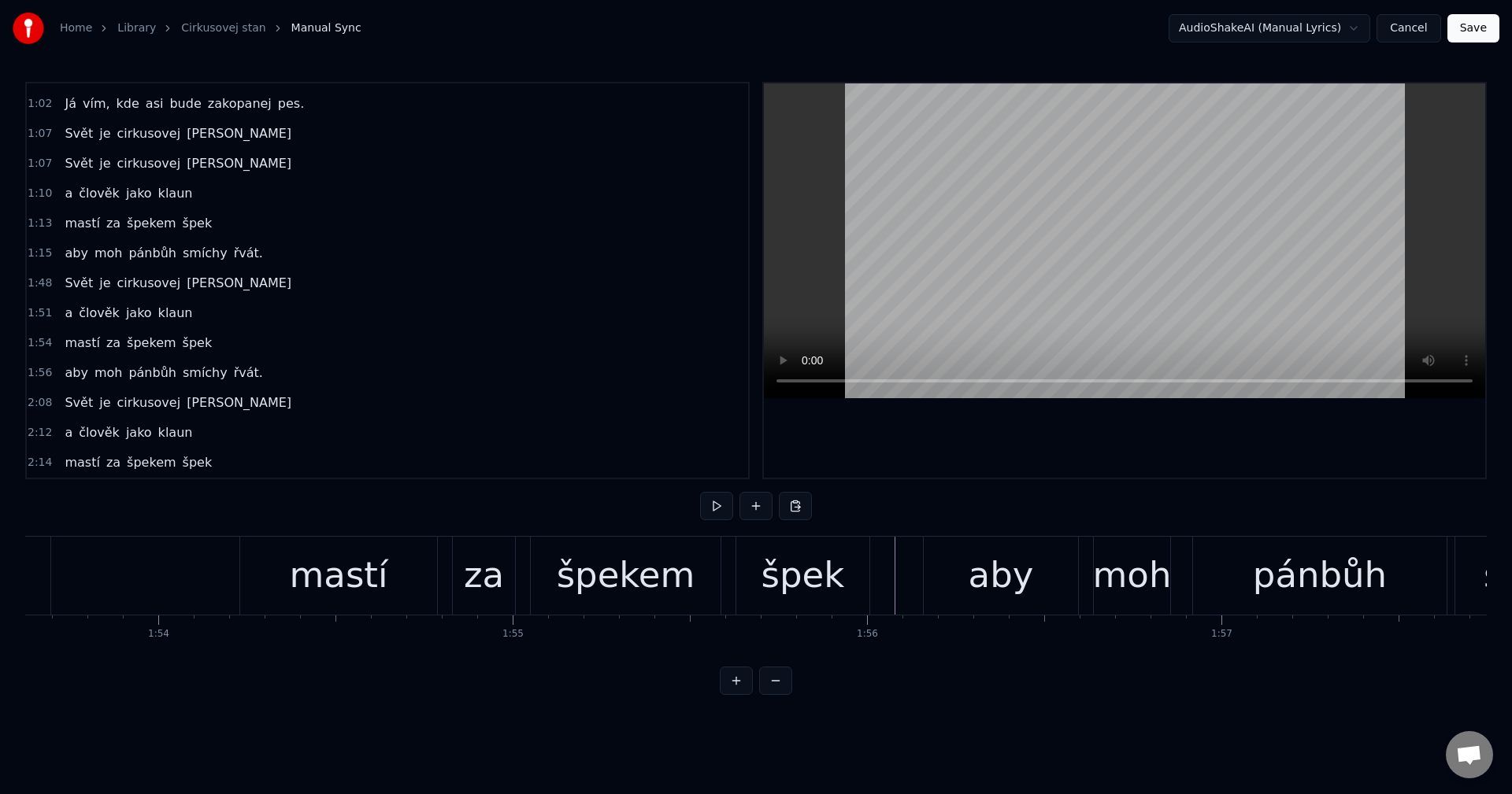
click at [711, 507] on button at bounding box center [717, 506] width 33 height 28
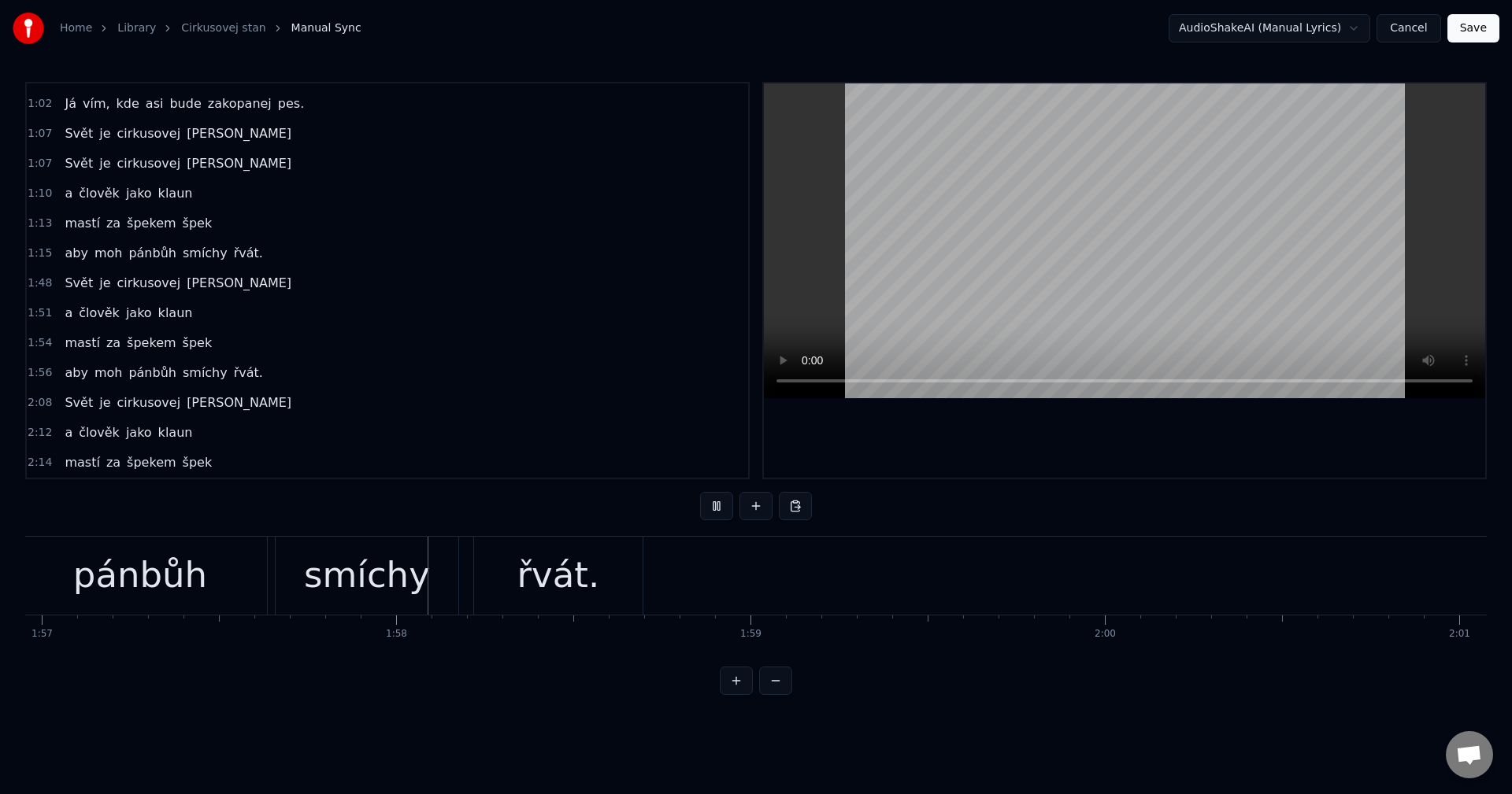
scroll to position [0, 41585]
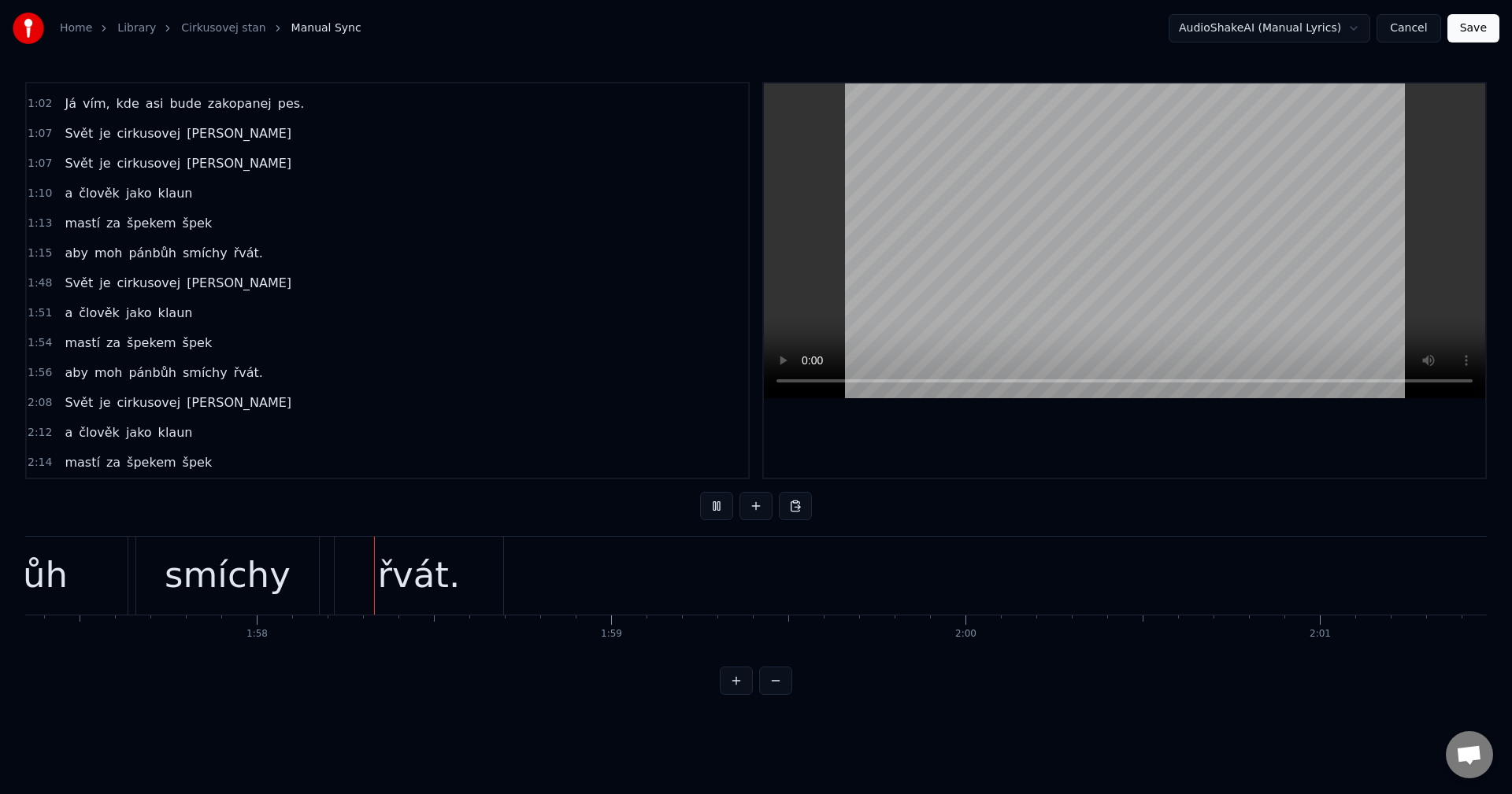
click at [712, 506] on button at bounding box center [717, 506] width 33 height 28
click at [421, 578] on div "řvát." at bounding box center [419, 575] width 83 height 54
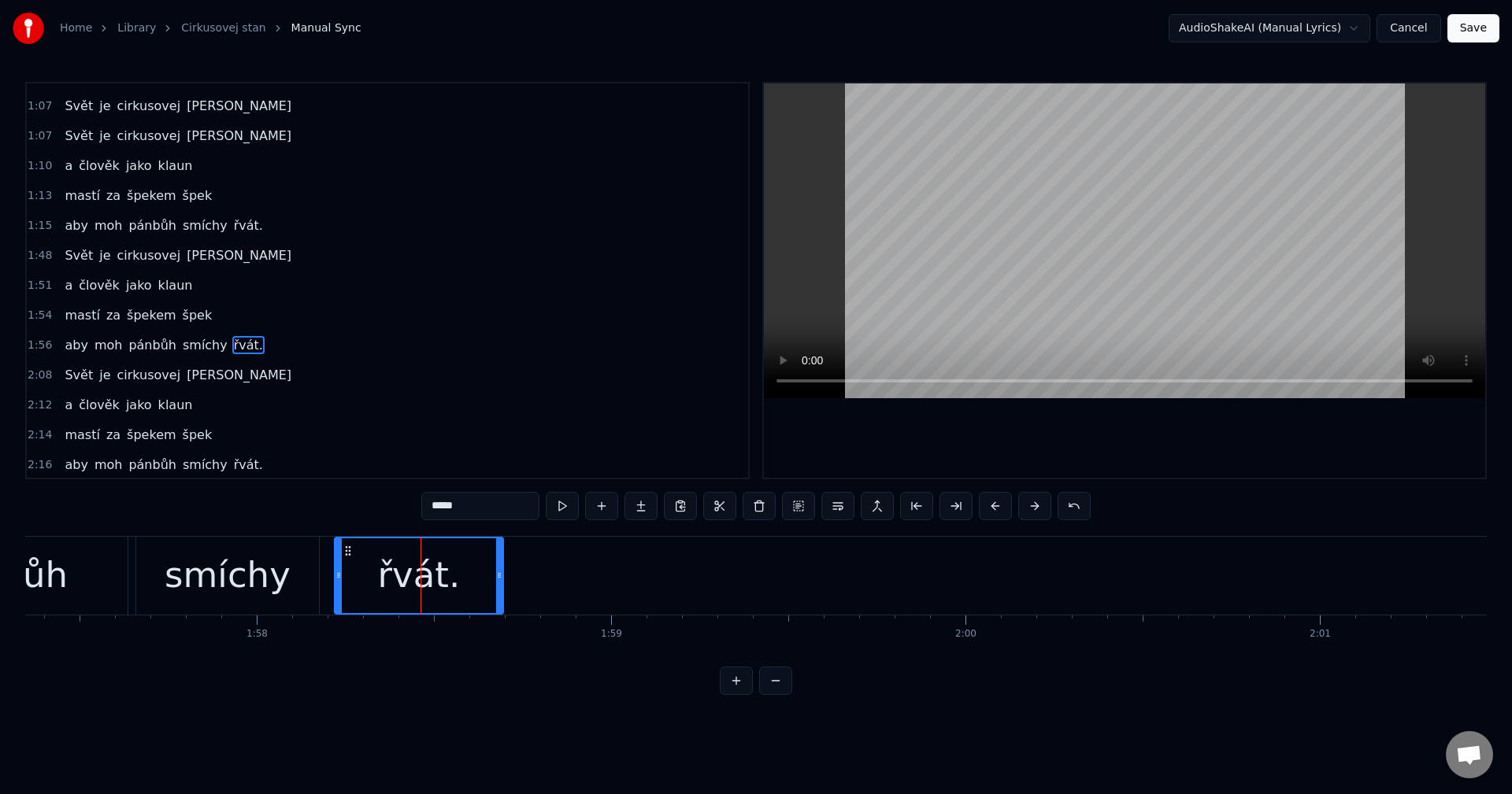
scroll to position [533, 0]
drag, startPoint x: 500, startPoint y: 571, endPoint x: 401, endPoint y: 572, distance: 99.0
click at [401, 572] on icon at bounding box center [400, 575] width 6 height 13
click at [347, 554] on icon at bounding box center [346, 551] width 13 height 13
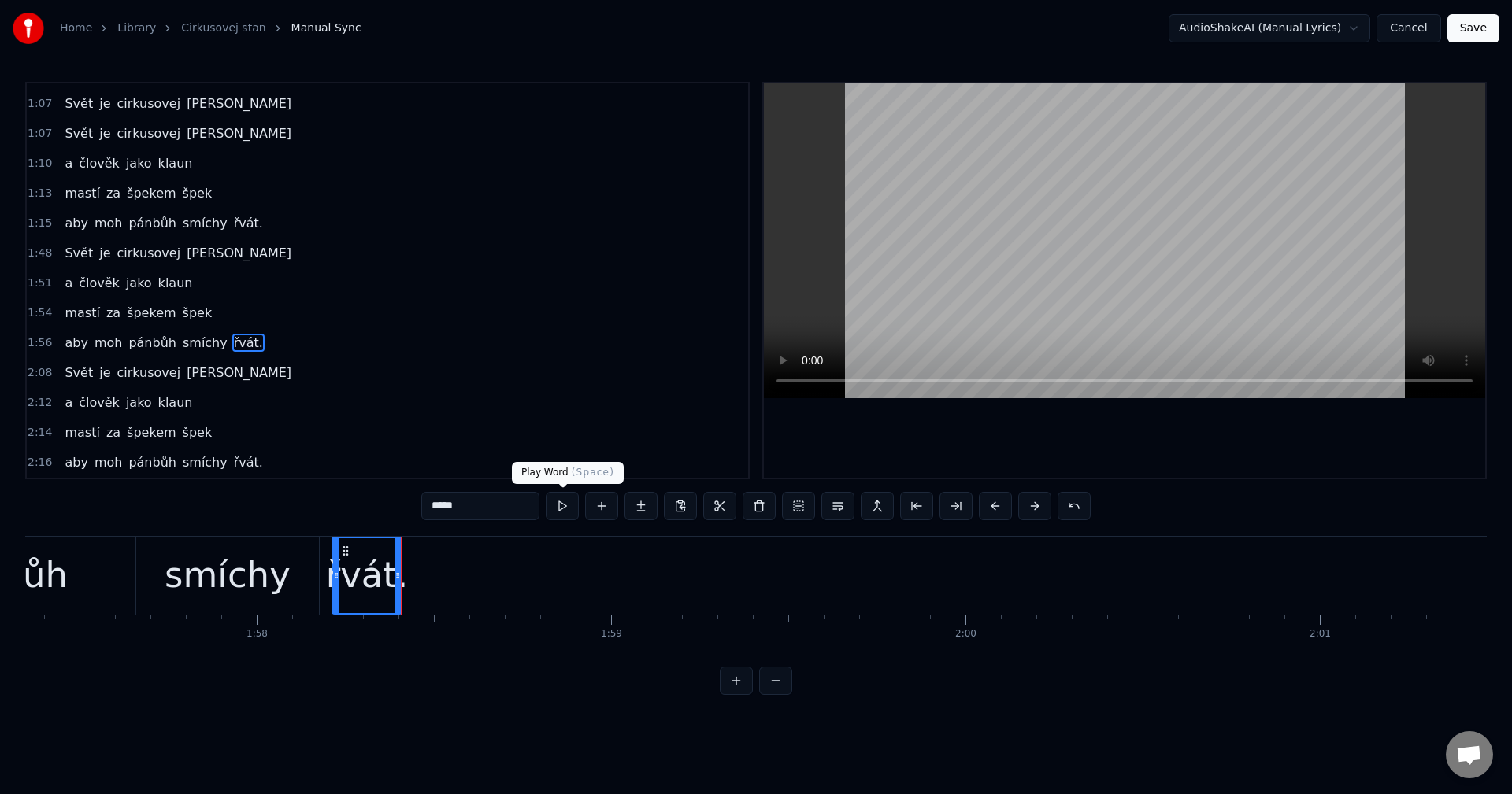
click at [568, 504] on button at bounding box center [563, 506] width 33 height 28
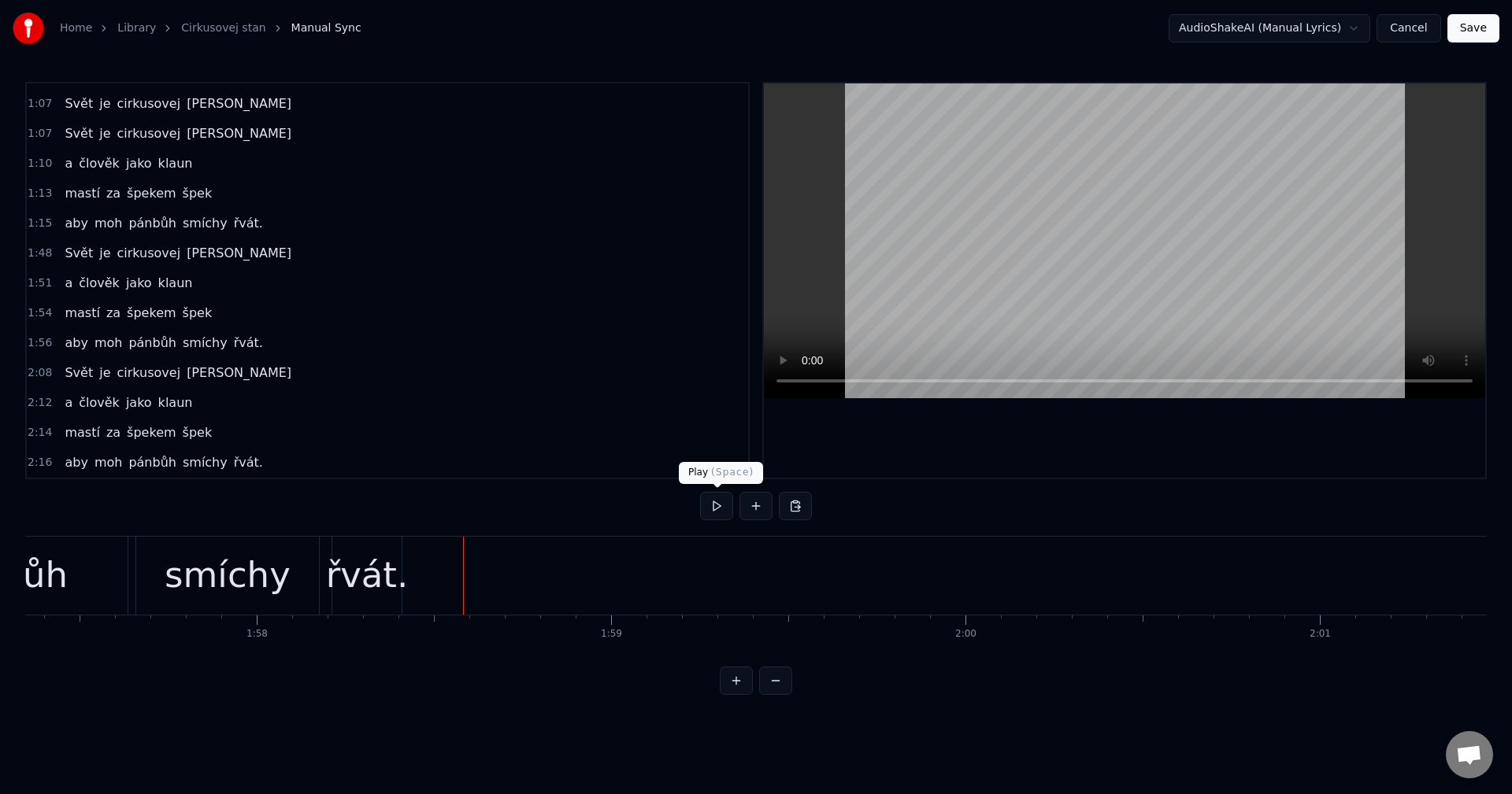
click at [708, 511] on button at bounding box center [717, 506] width 33 height 28
click at [720, 504] on button at bounding box center [717, 506] width 33 height 28
click at [167, 385] on div "[PERSON_NAME] cirkusovej [PERSON_NAME]" at bounding box center [178, 373] width 240 height 28
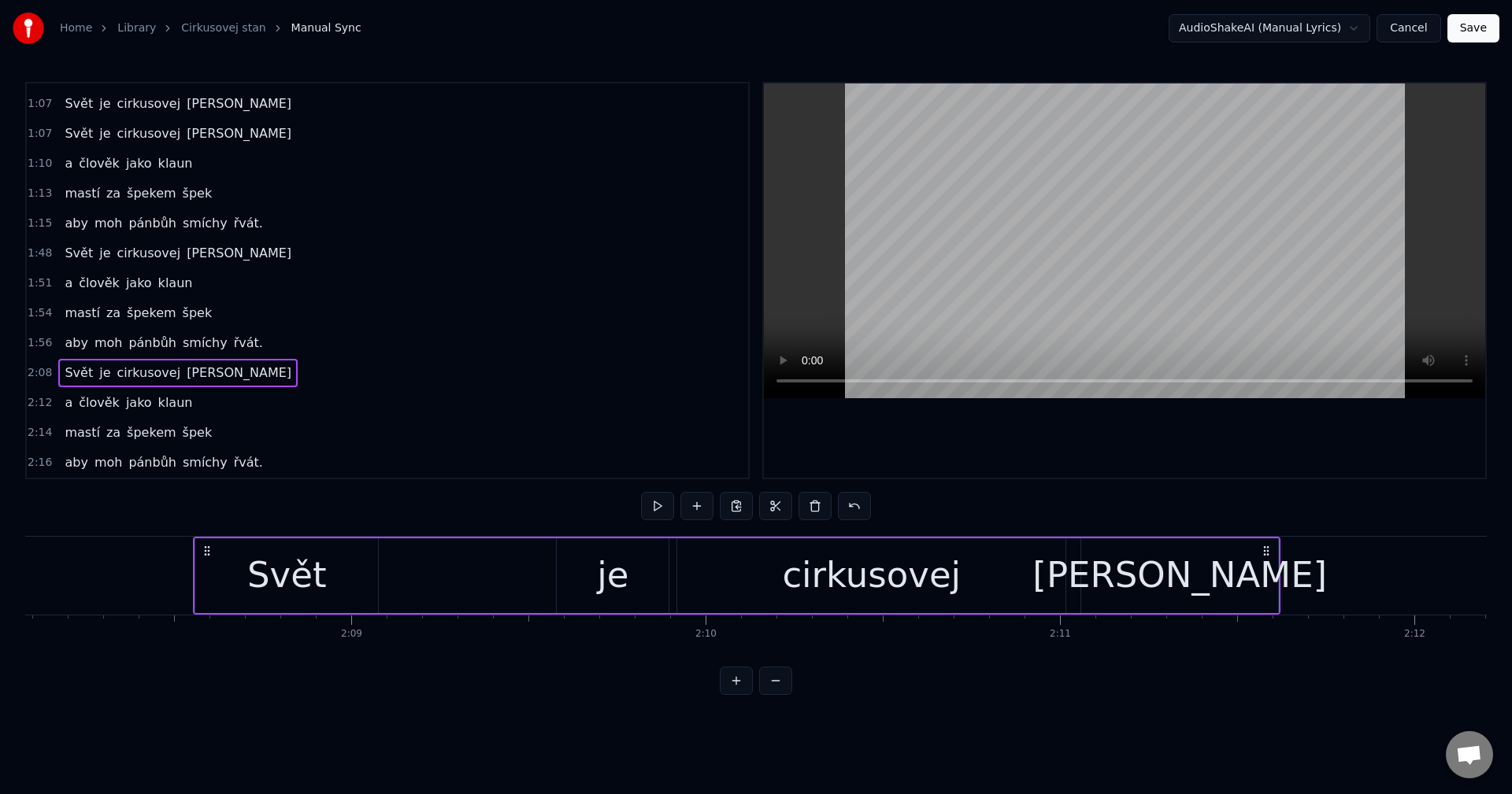
scroll to position [0, 45478]
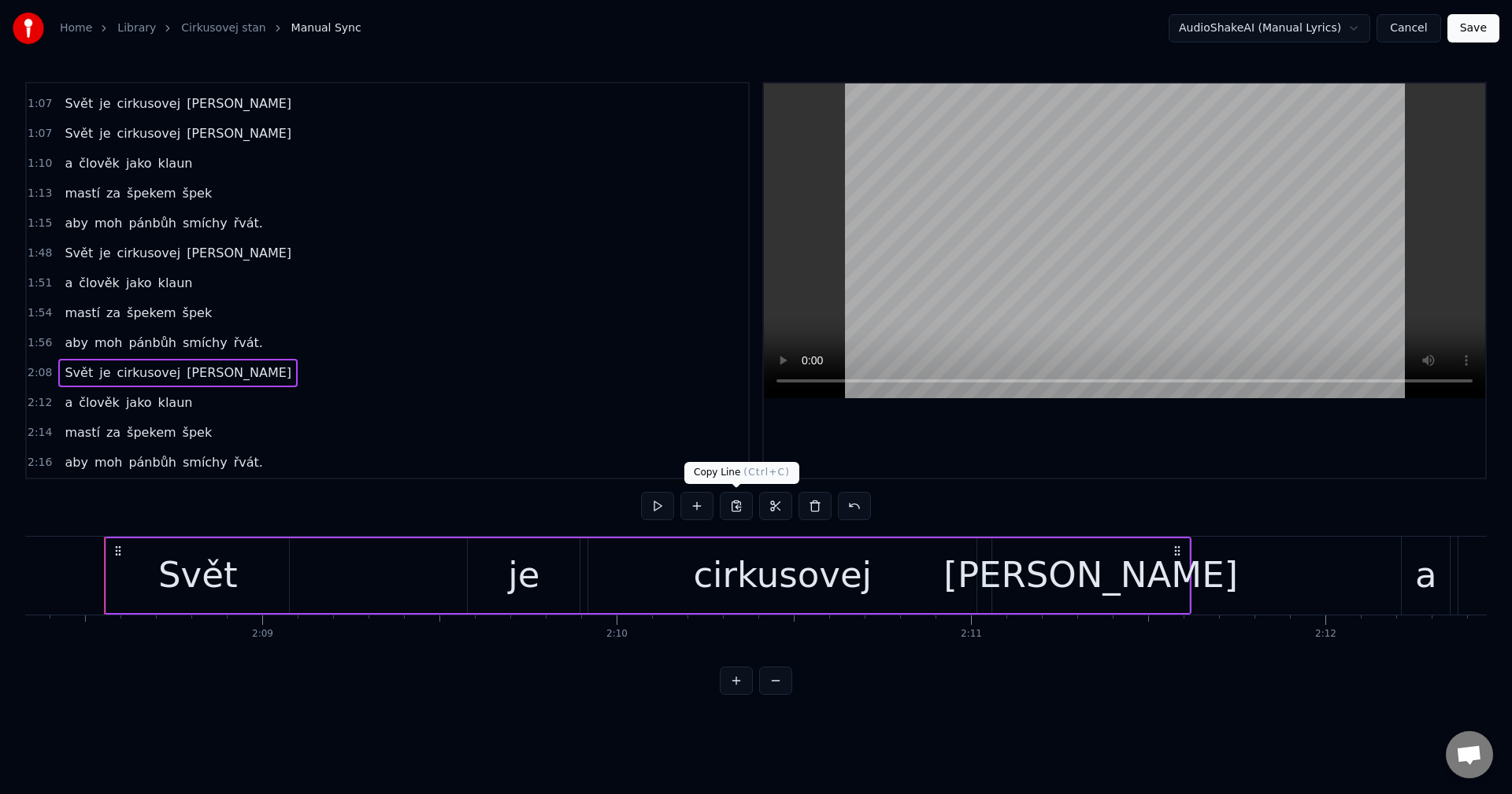
click at [738, 510] on button at bounding box center [736, 506] width 33 height 28
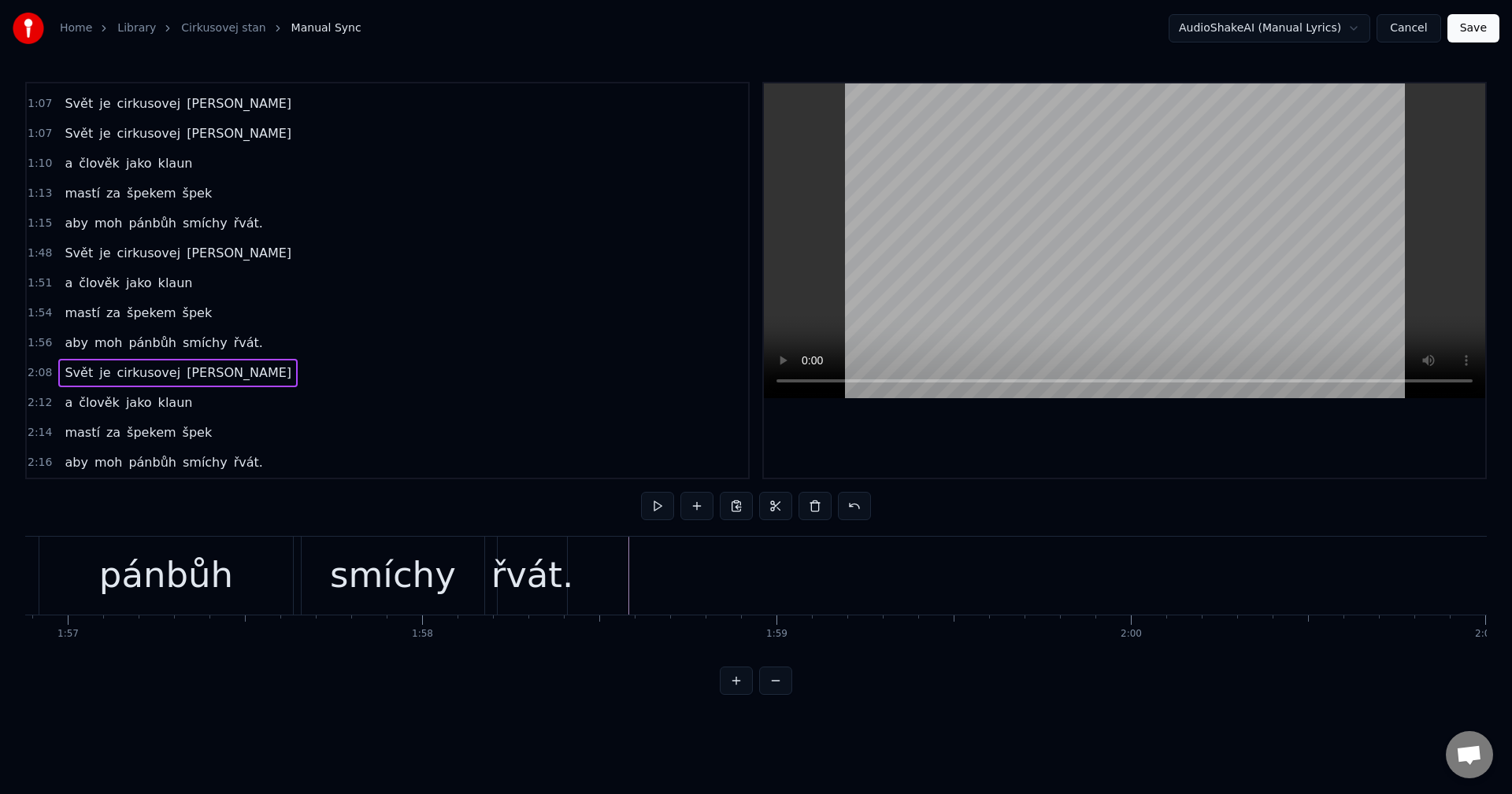
scroll to position [0, 41305]
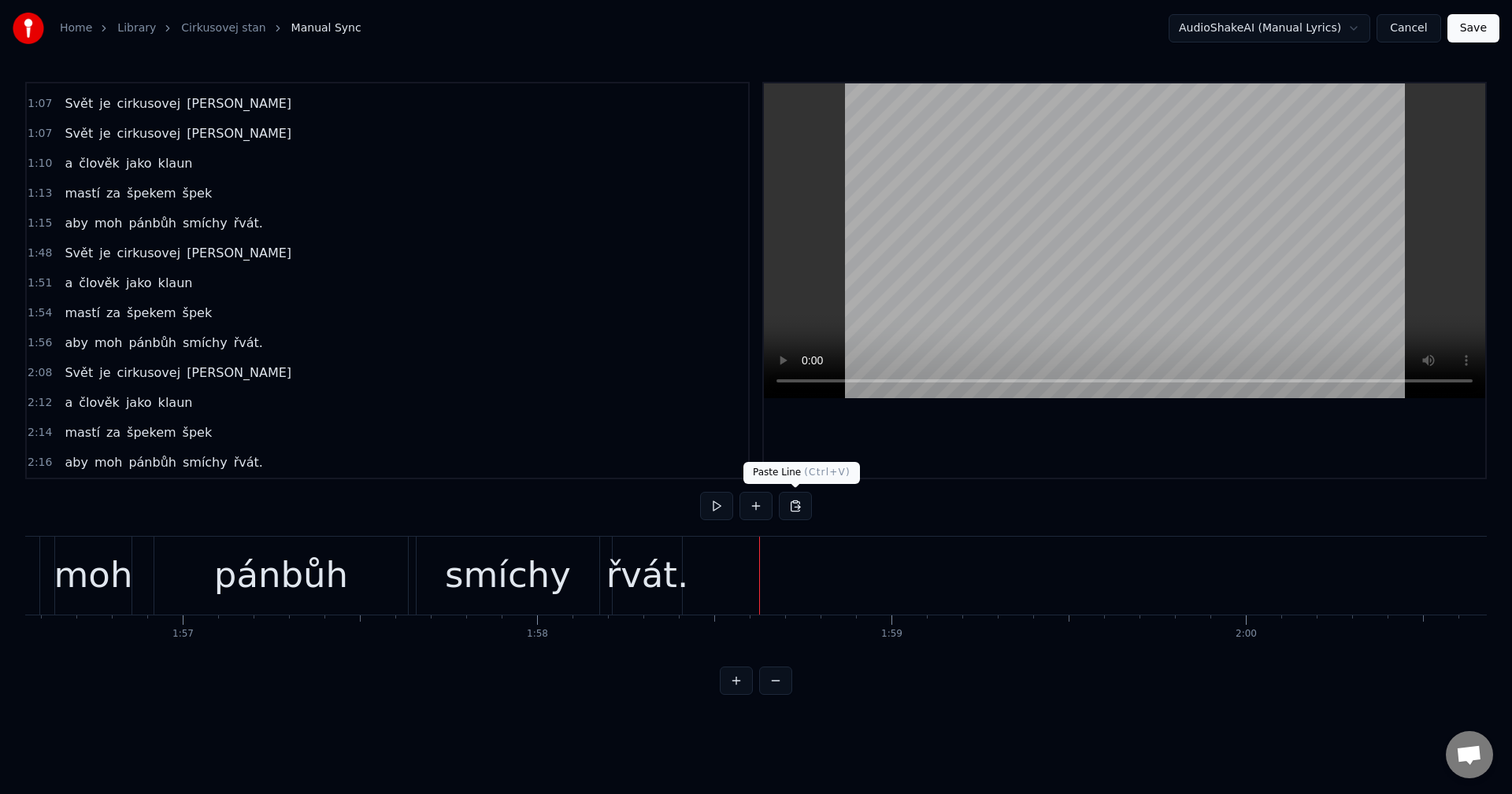
click at [799, 506] on button at bounding box center [795, 506] width 33 height 28
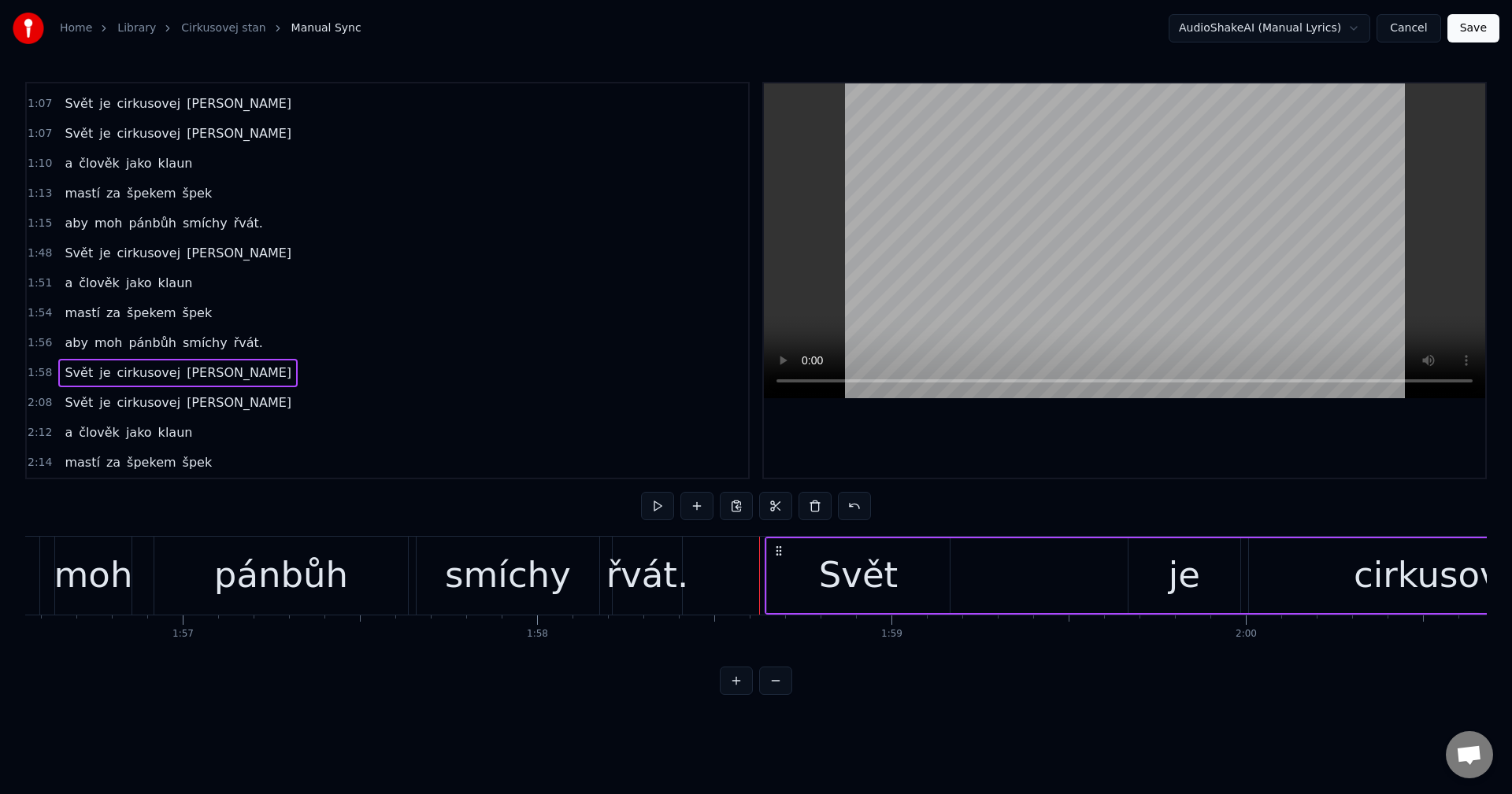
click at [779, 550] on icon at bounding box center [779, 551] width 13 height 13
click at [948, 574] on div "Svět" at bounding box center [859, 575] width 183 height 75
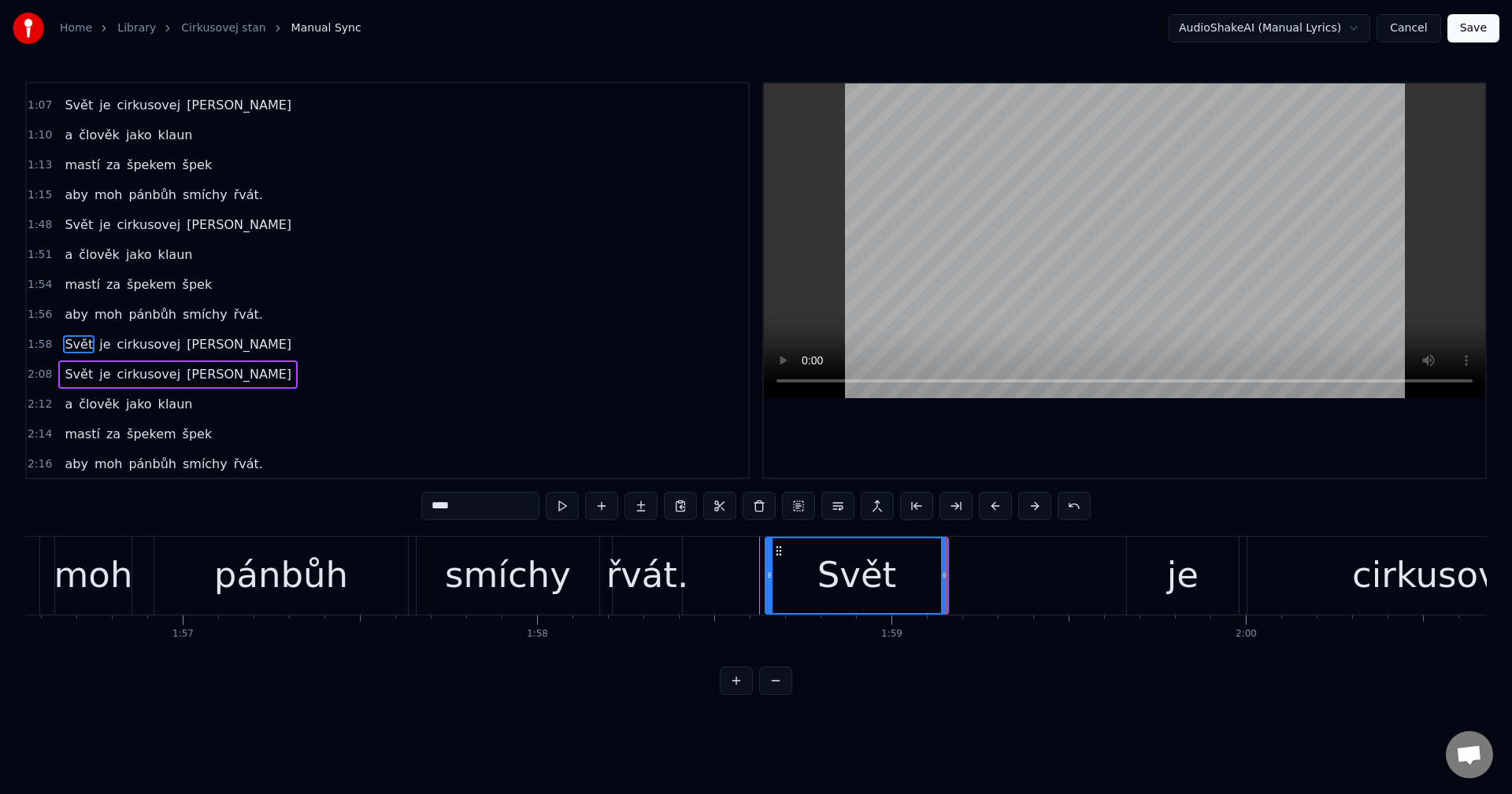
scroll to position [562, 0]
drag, startPoint x: 943, startPoint y: 574, endPoint x: 845, endPoint y: 573, distance: 98.0
click at [845, 573] on icon at bounding box center [845, 575] width 6 height 13
click at [1126, 560] on div "je" at bounding box center [1182, 576] width 112 height 78
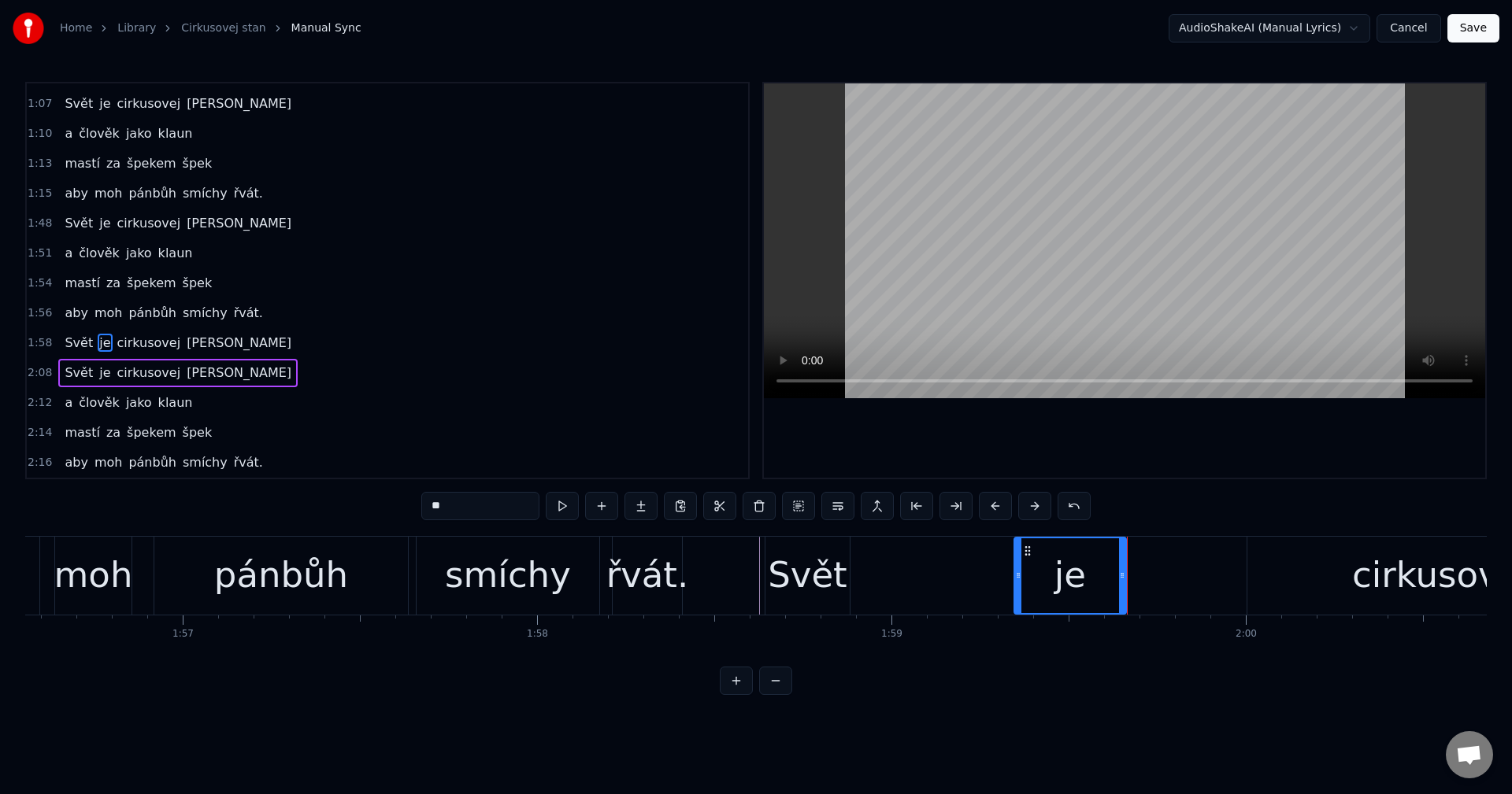
drag, startPoint x: 1139, startPoint y: 547, endPoint x: 1071, endPoint y: 554, distance: 68.4
click at [1026, 554] on icon at bounding box center [1027, 551] width 13 height 13
click at [1302, 543] on div "cirkusovej" at bounding box center [1441, 576] width 388 height 78
type input "**********"
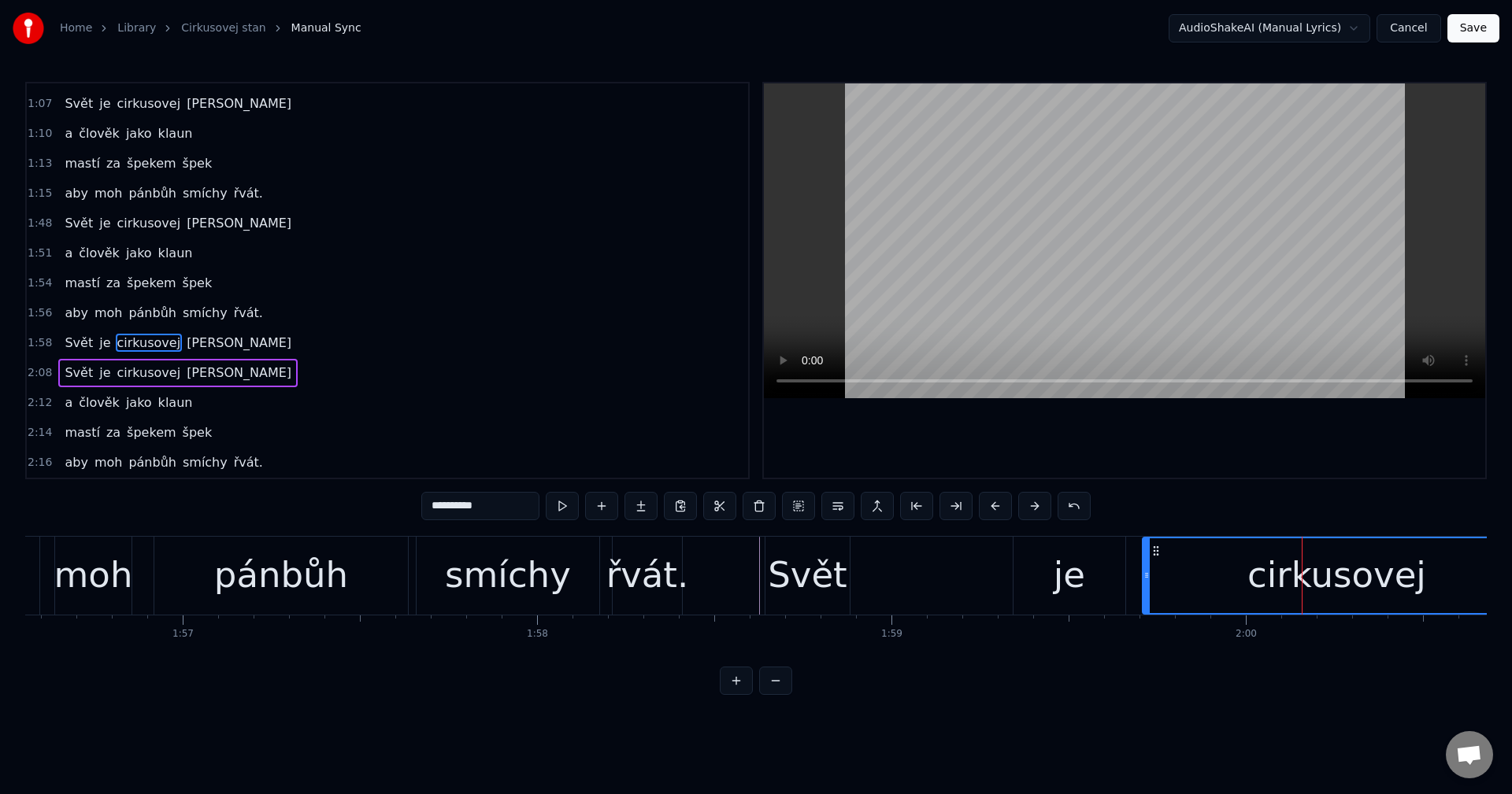
drag, startPoint x: 1261, startPoint y: 548, endPoint x: 1156, endPoint y: 555, distance: 105.2
click at [1156, 555] on icon at bounding box center [1156, 551] width 13 height 13
click at [962, 565] on div "[PERSON_NAME] cirkusovej [PERSON_NAME]" at bounding box center [1308, 576] width 1088 height 78
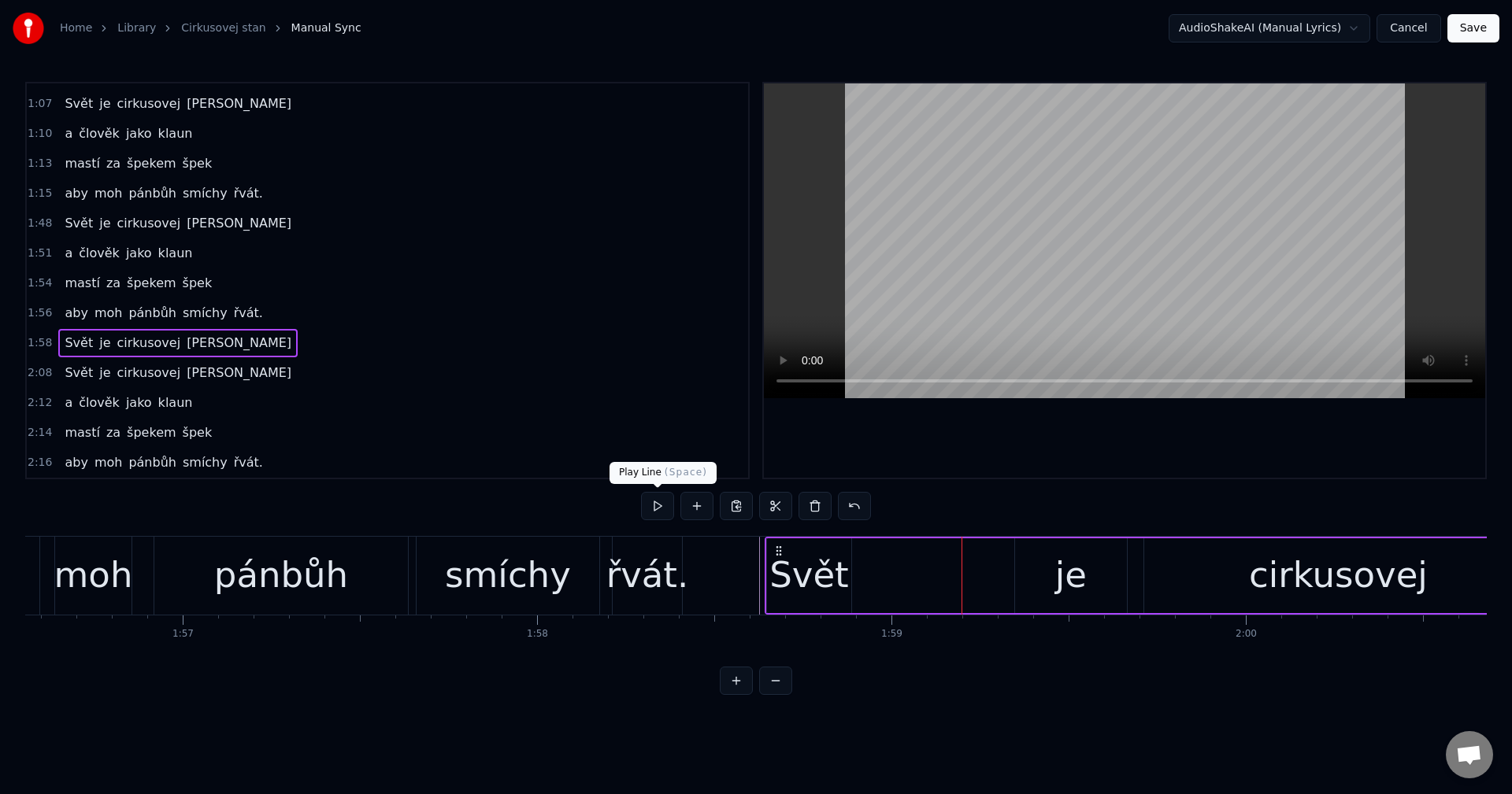
click at [657, 513] on button at bounding box center [657, 506] width 33 height 28
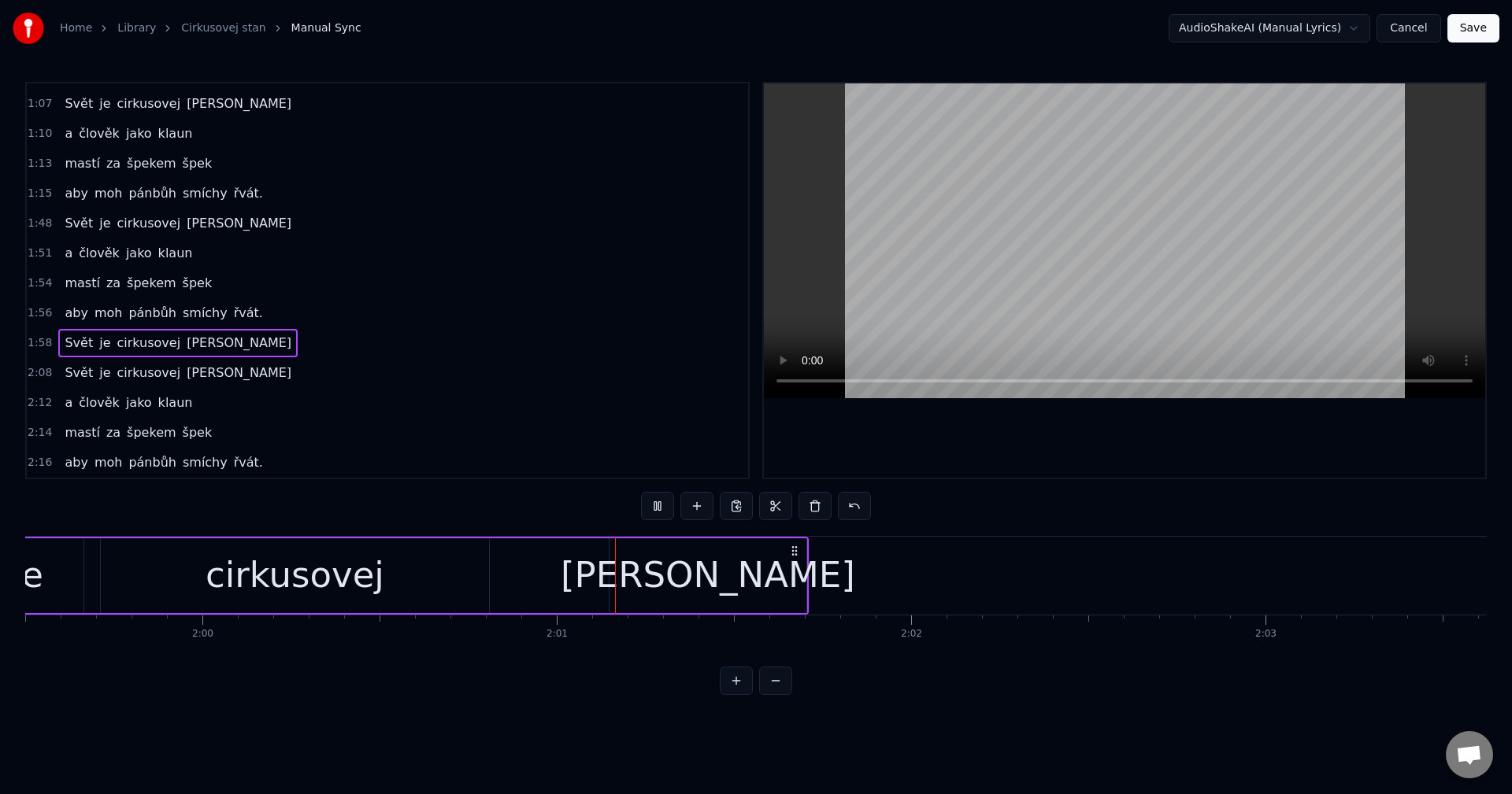
click at [664, 507] on button at bounding box center [657, 506] width 33 height 28
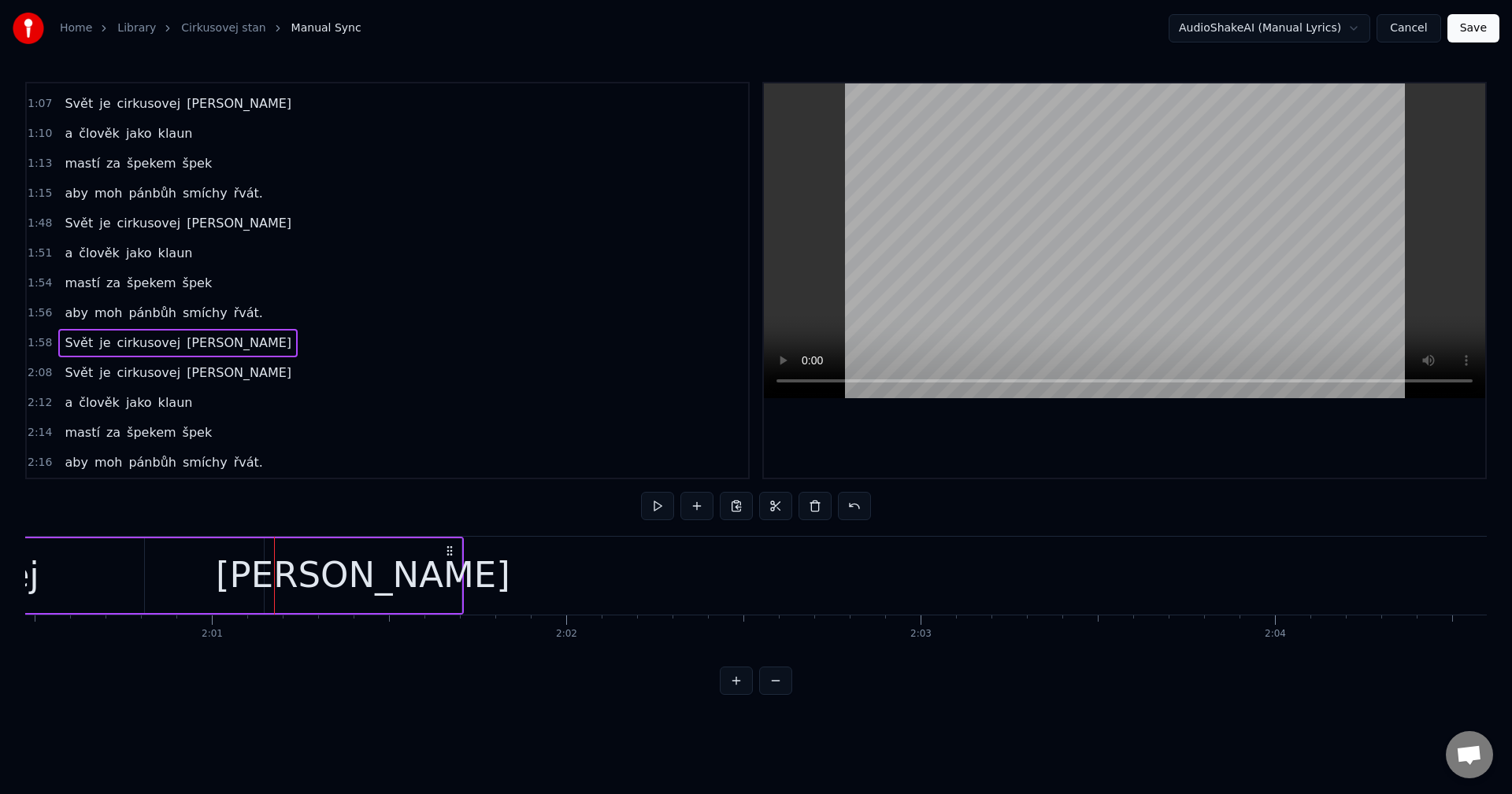
scroll to position [0, 42694]
drag, startPoint x: 261, startPoint y: 558, endPoint x: 249, endPoint y: 563, distance: 13.0
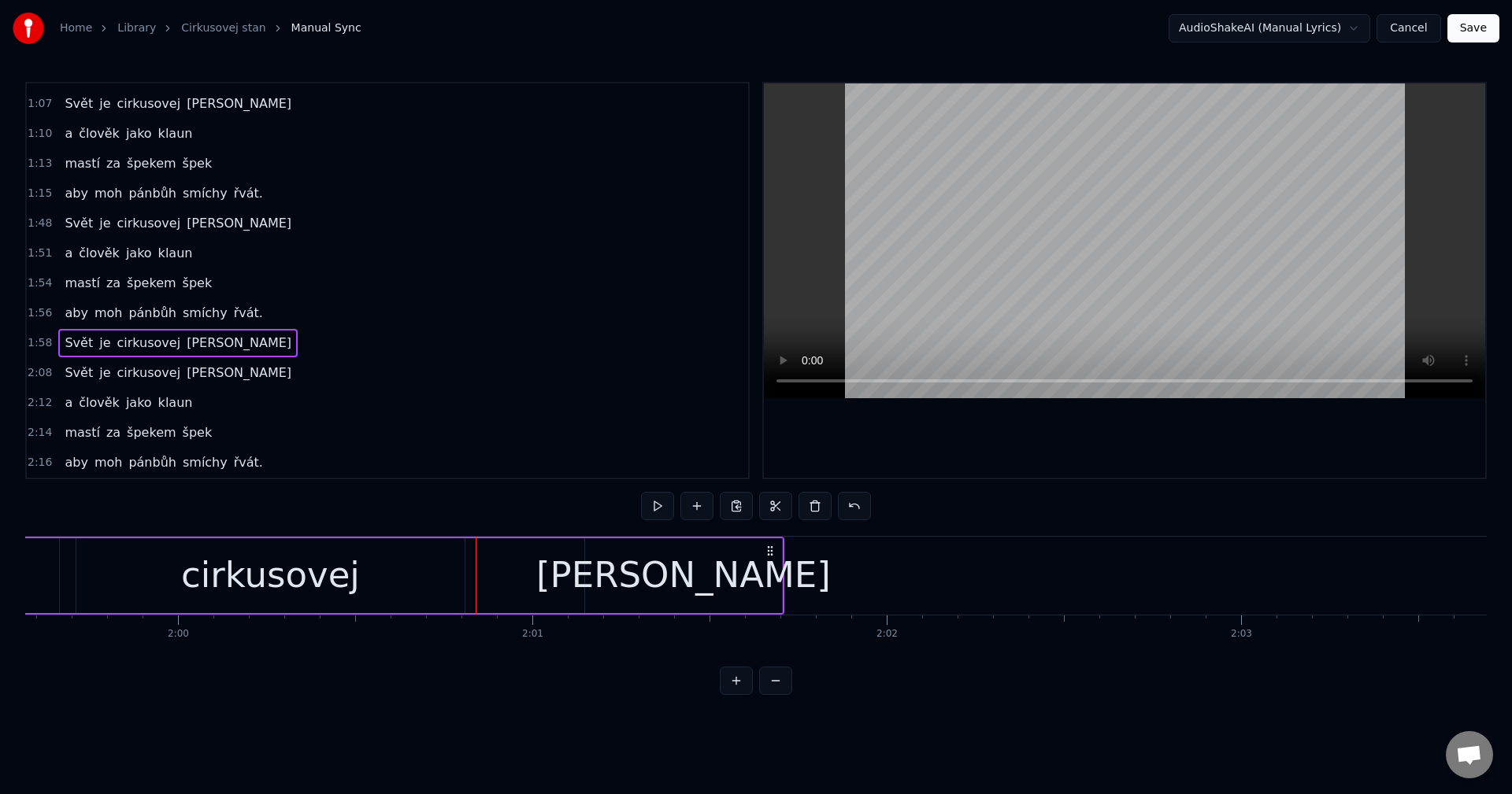
scroll to position [0, 42287]
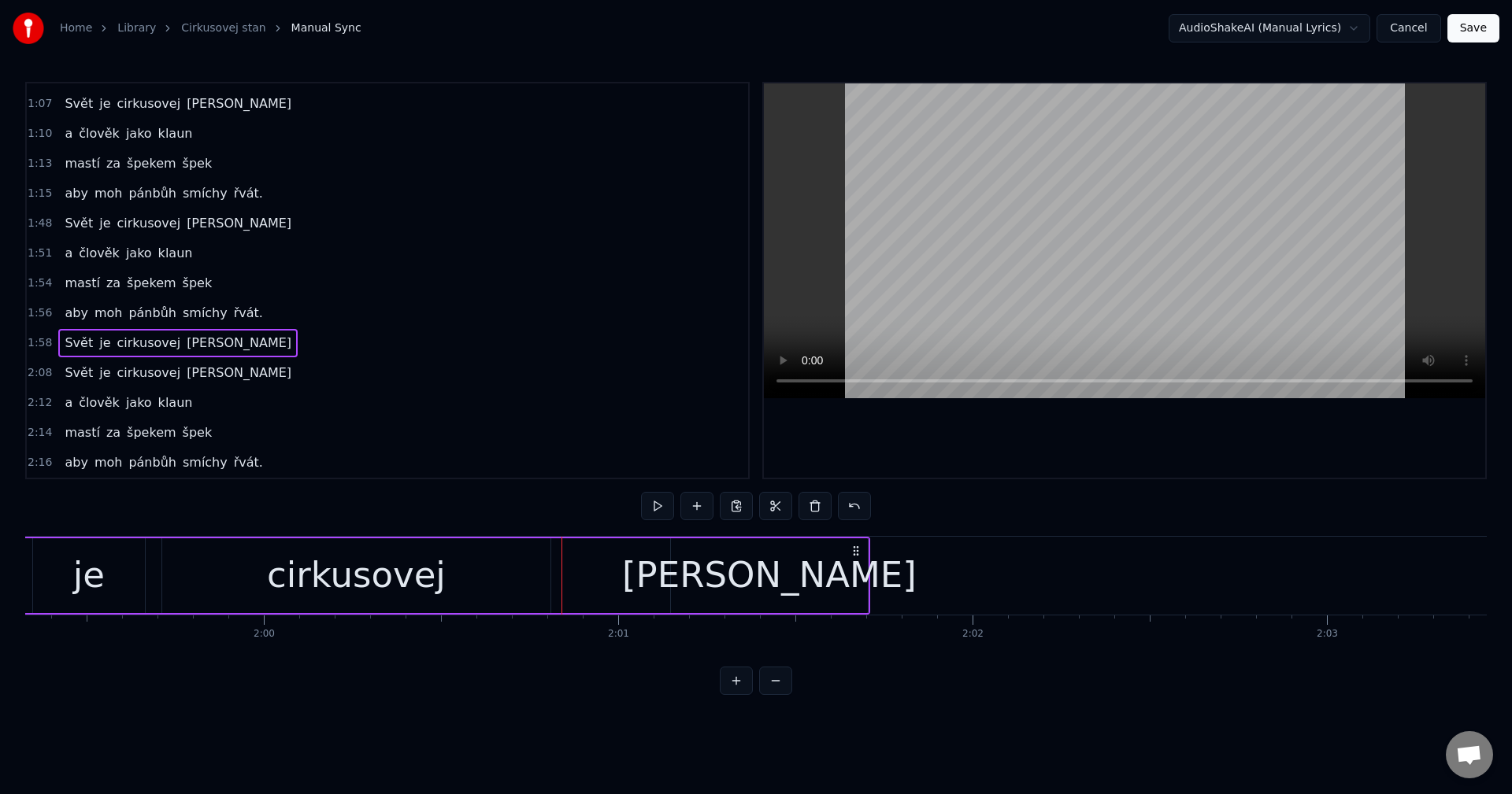
click at [514, 573] on div "cirkusovej" at bounding box center [356, 575] width 388 height 75
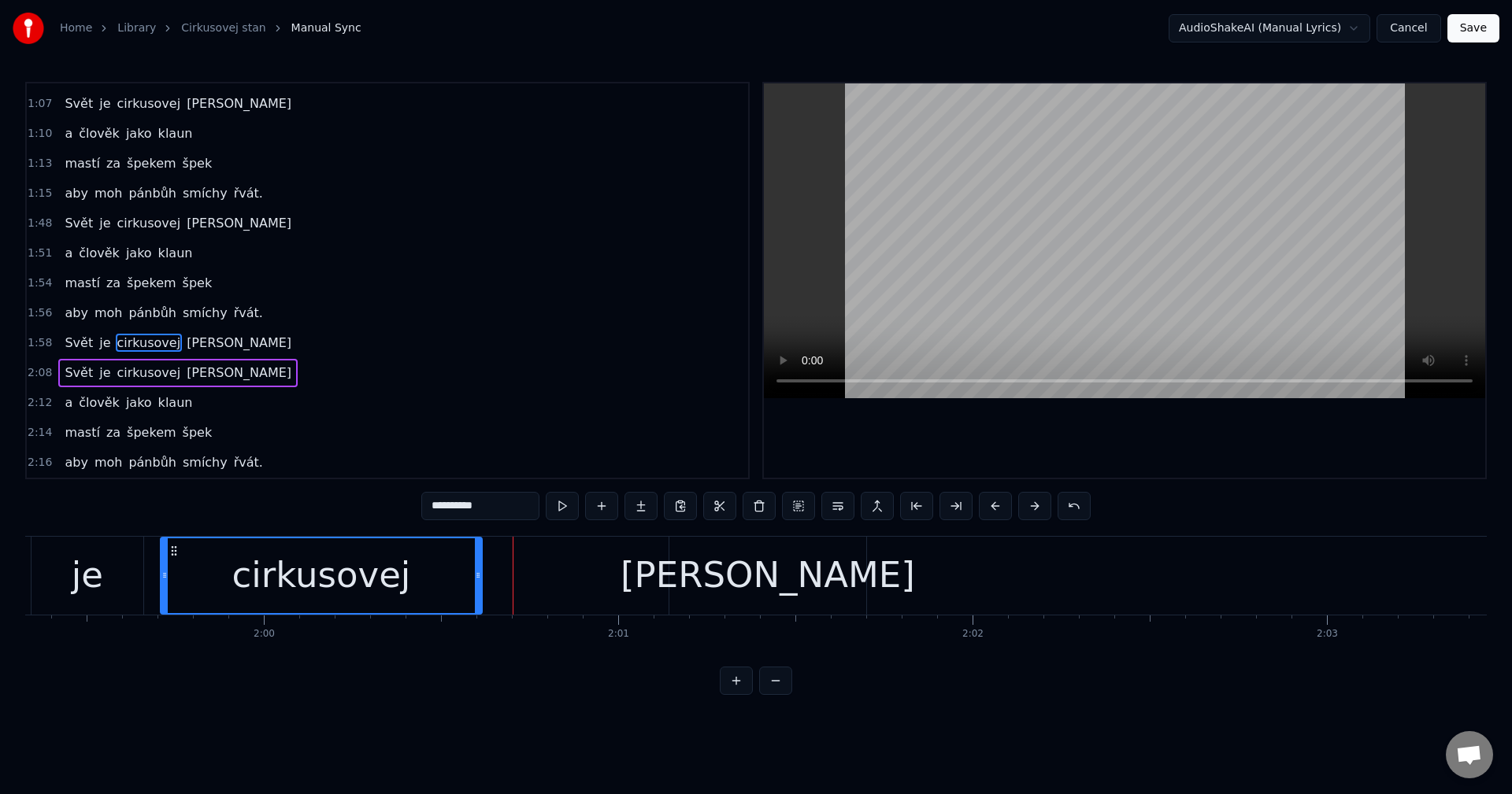
drag, startPoint x: 545, startPoint y: 574, endPoint x: 477, endPoint y: 572, distance: 68.0
click at [477, 572] on icon at bounding box center [478, 575] width 6 height 13
click at [714, 559] on div "[PERSON_NAME]" at bounding box center [768, 576] width 197 height 78
type input "****"
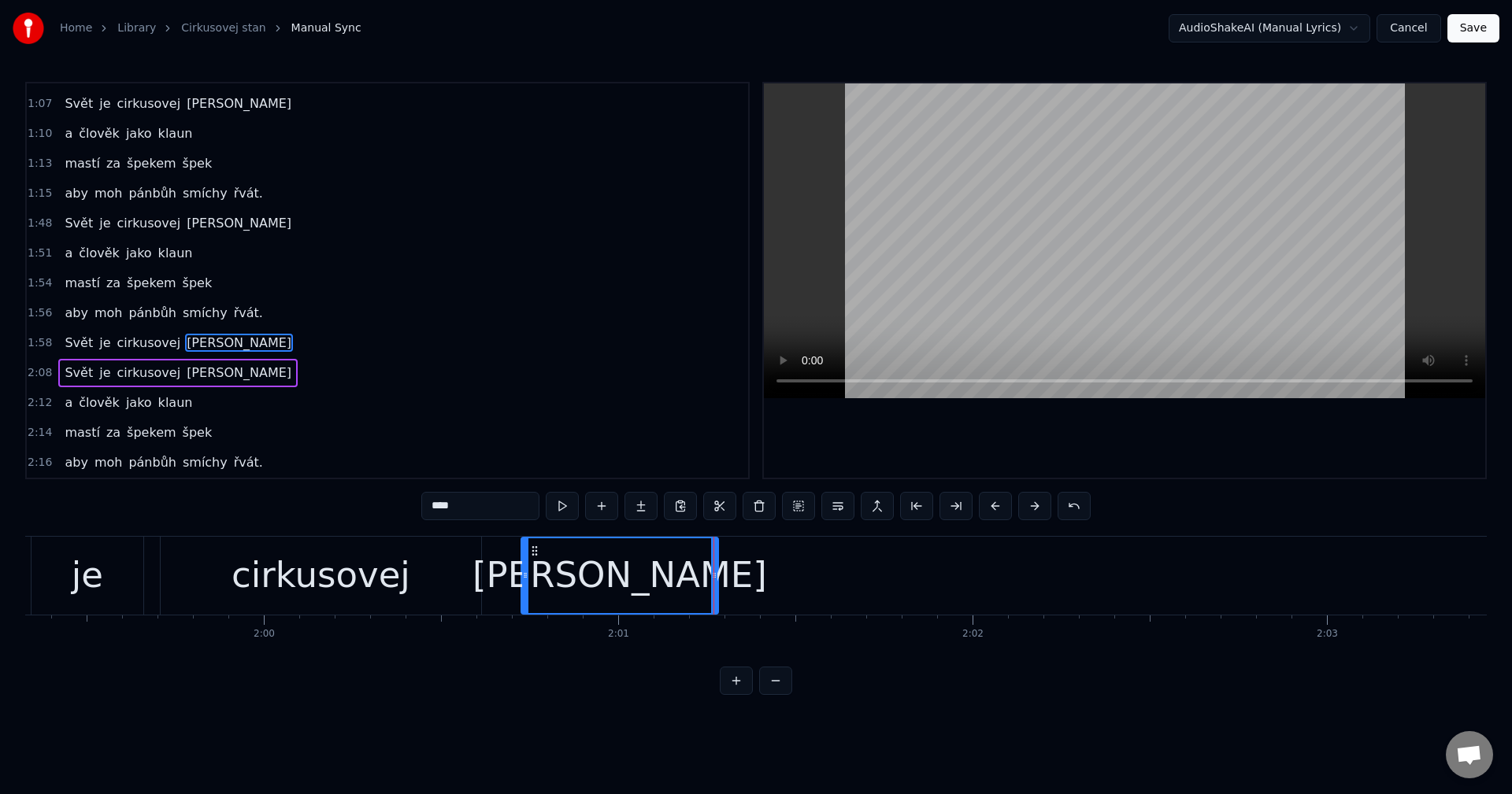
drag, startPoint x: 683, startPoint y: 551, endPoint x: 535, endPoint y: 554, distance: 148.0
click at [535, 554] on icon at bounding box center [535, 551] width 13 height 13
click at [140, 415] on div "a člověk jako klaun" at bounding box center [129, 403] width 140 height 28
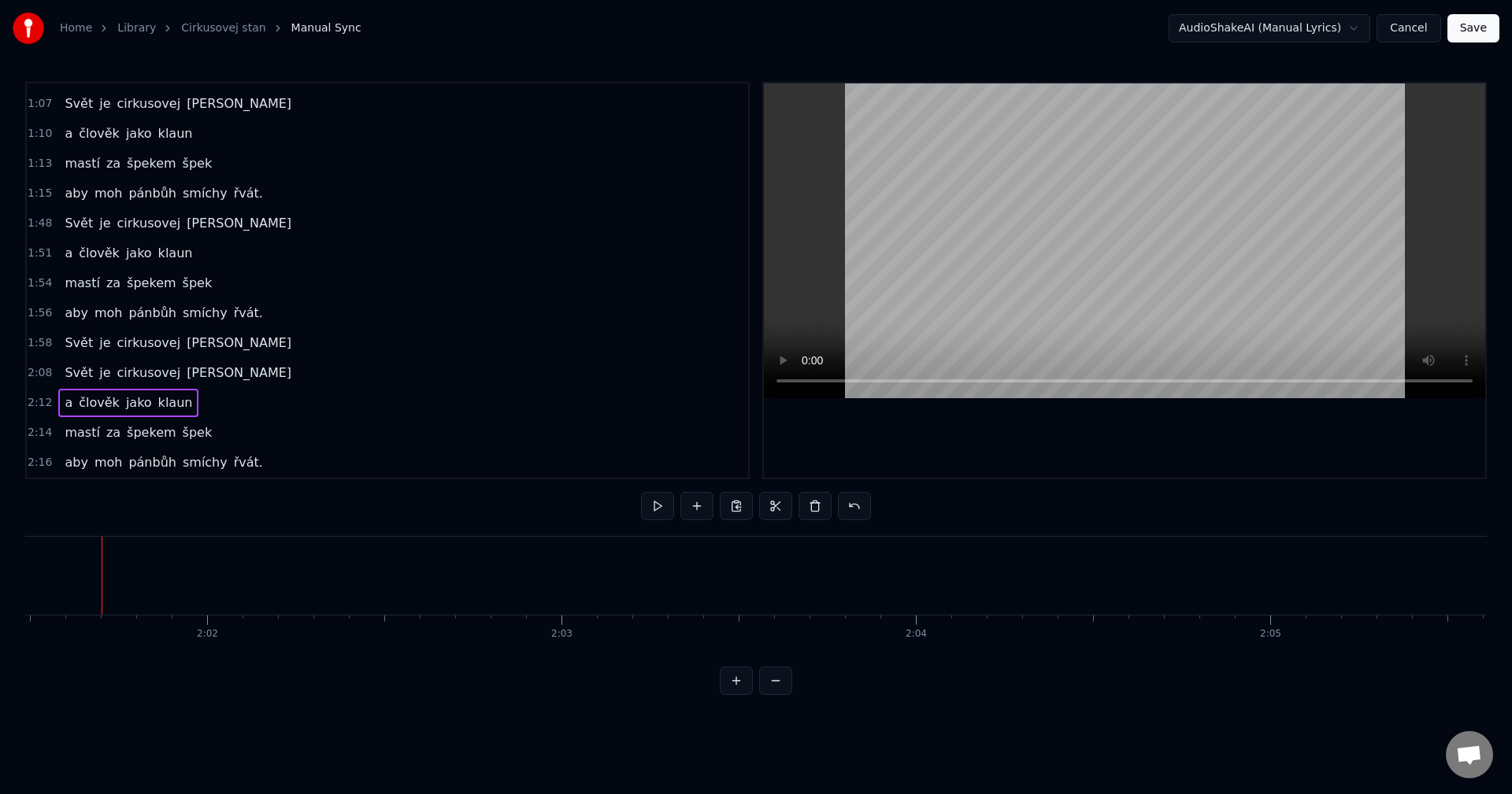
scroll to position [0, 43050]
click at [188, 476] on div "Copy Line Ctrl+C" at bounding box center [242, 483] width 194 height 25
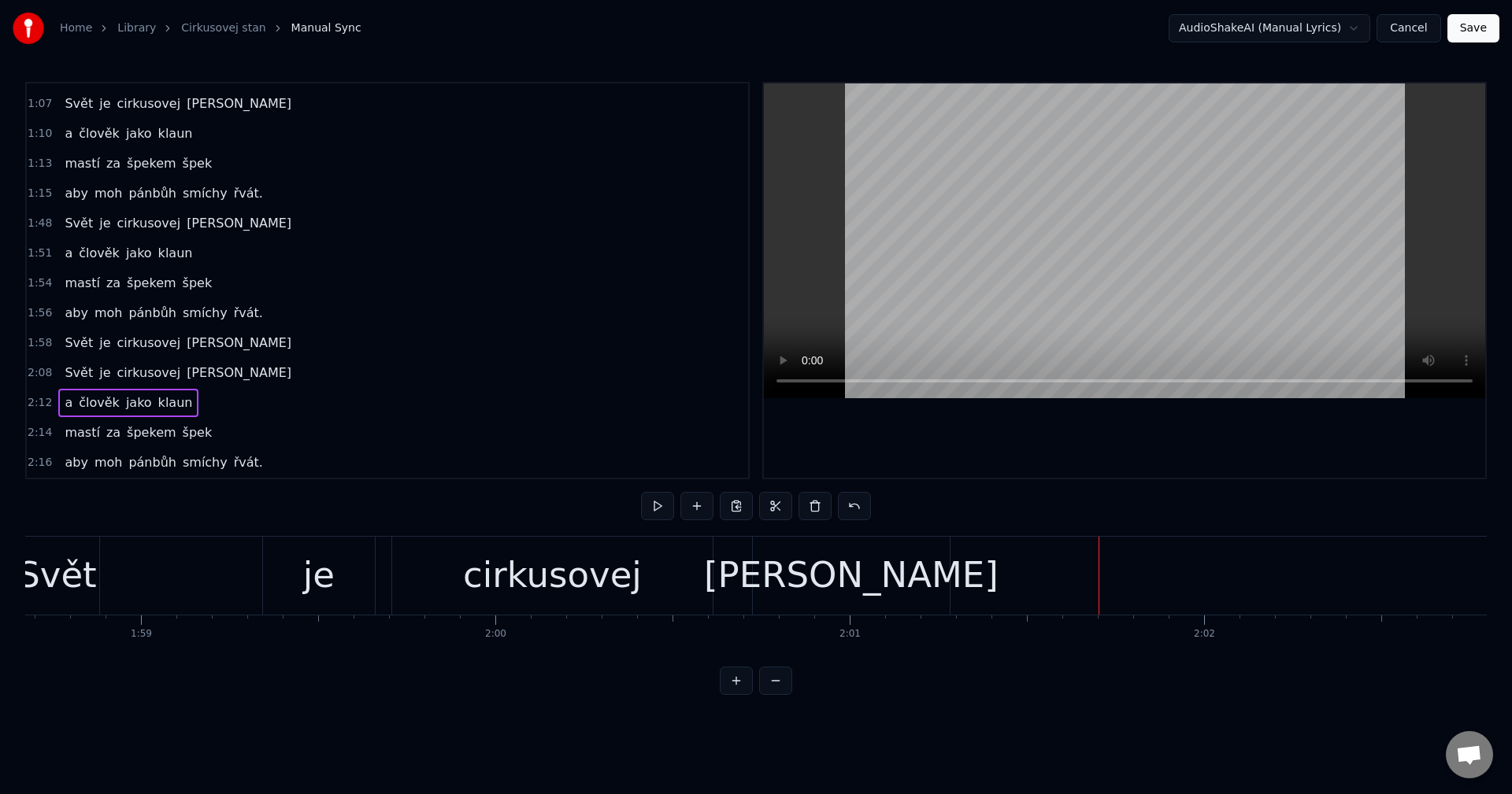
scroll to position [0, 42084]
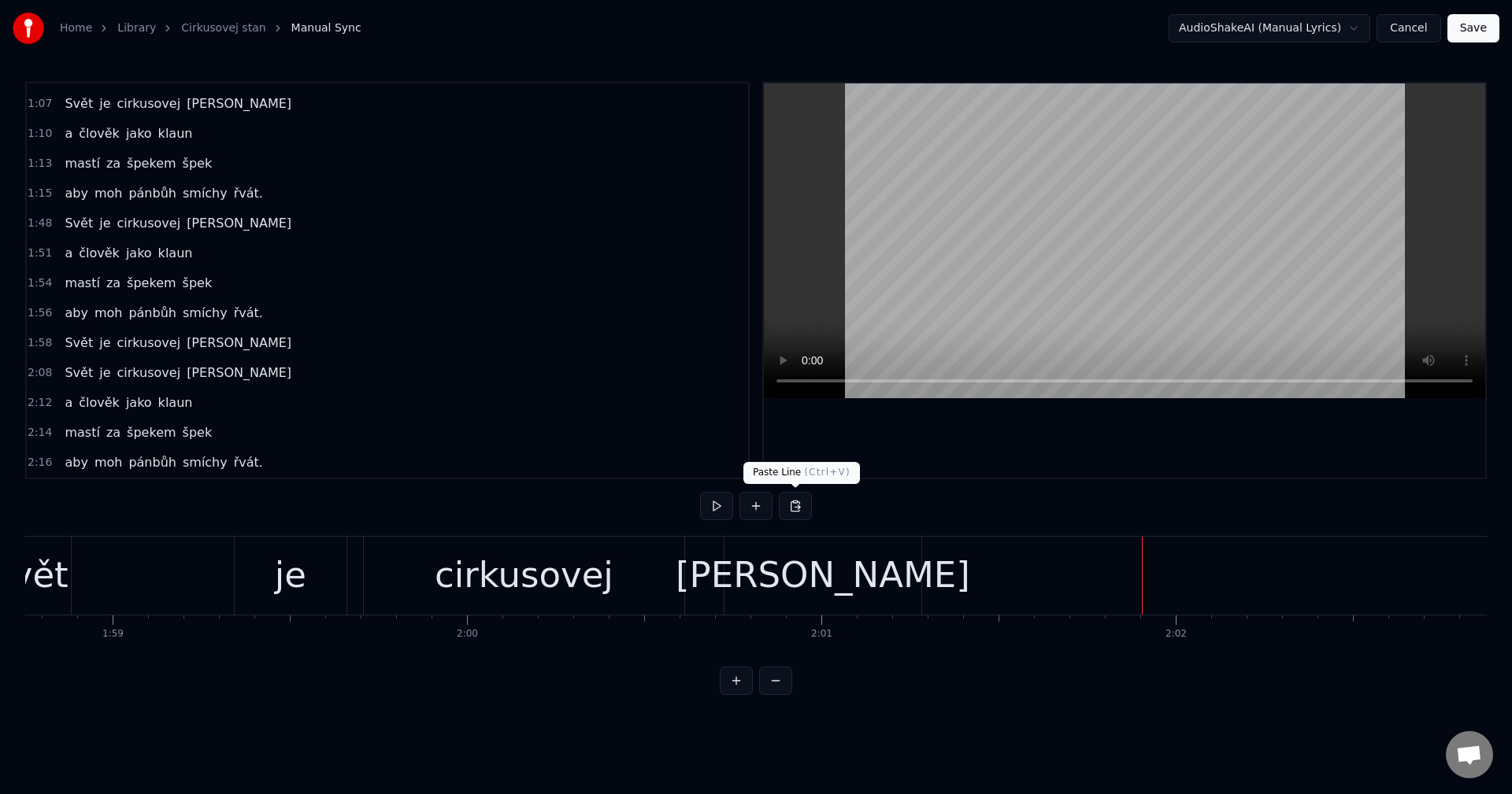
click at [796, 503] on button at bounding box center [795, 506] width 33 height 28
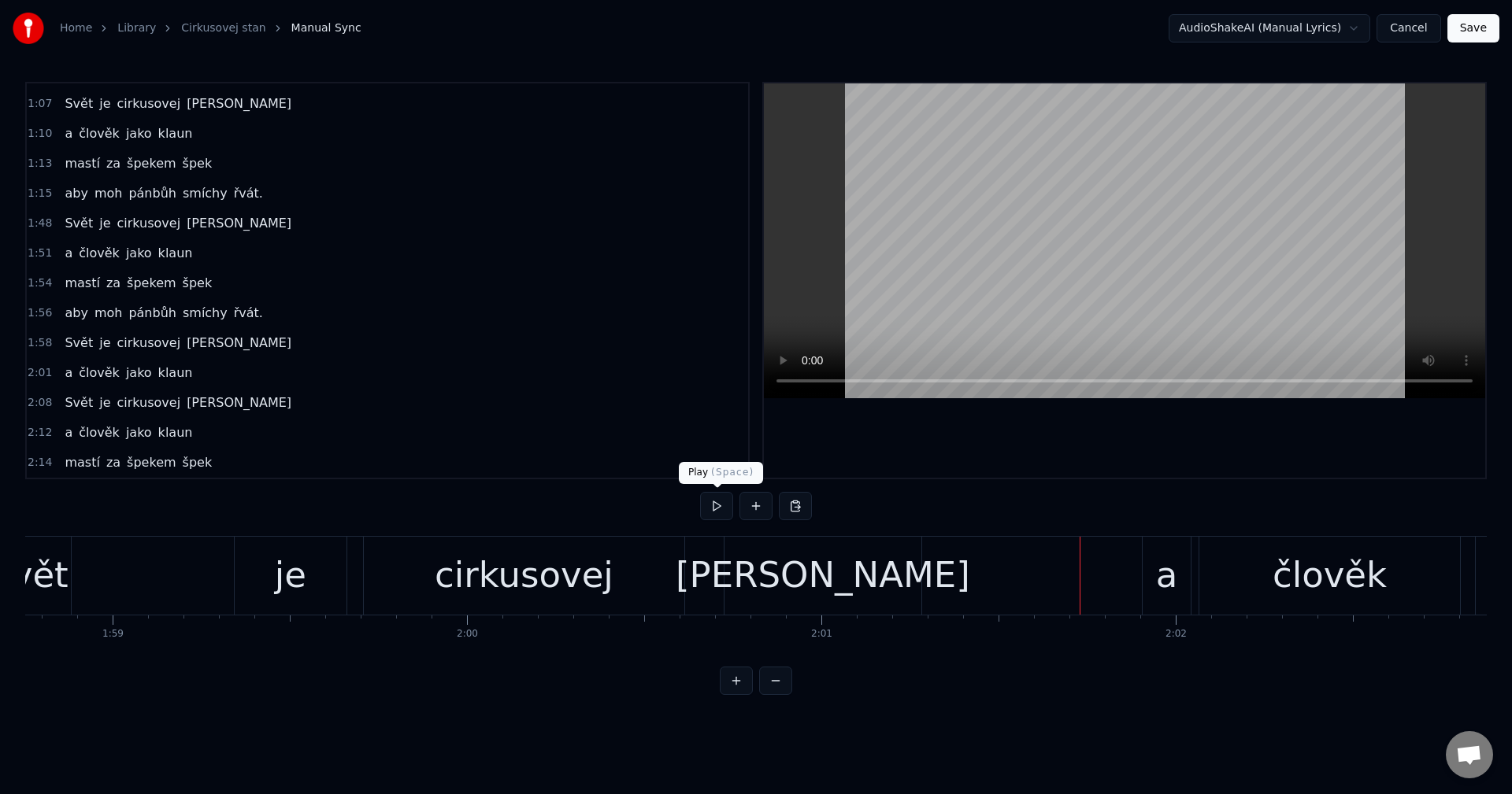
click at [719, 510] on button at bounding box center [717, 506] width 33 height 28
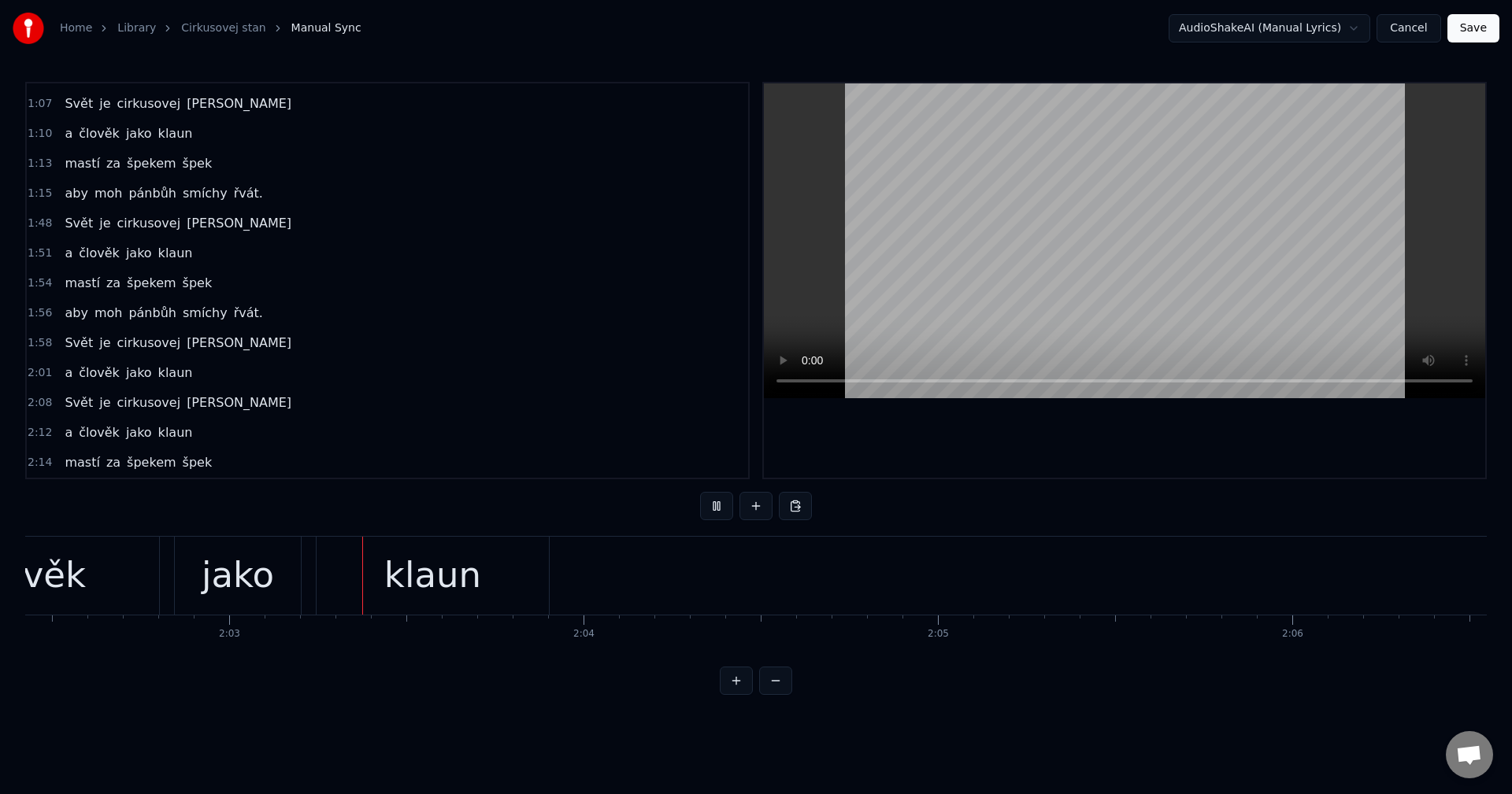
scroll to position [0, 43409]
click at [719, 509] on button at bounding box center [717, 506] width 33 height 28
click at [171, 293] on div "mastí za špekem špek" at bounding box center [138, 283] width 160 height 28
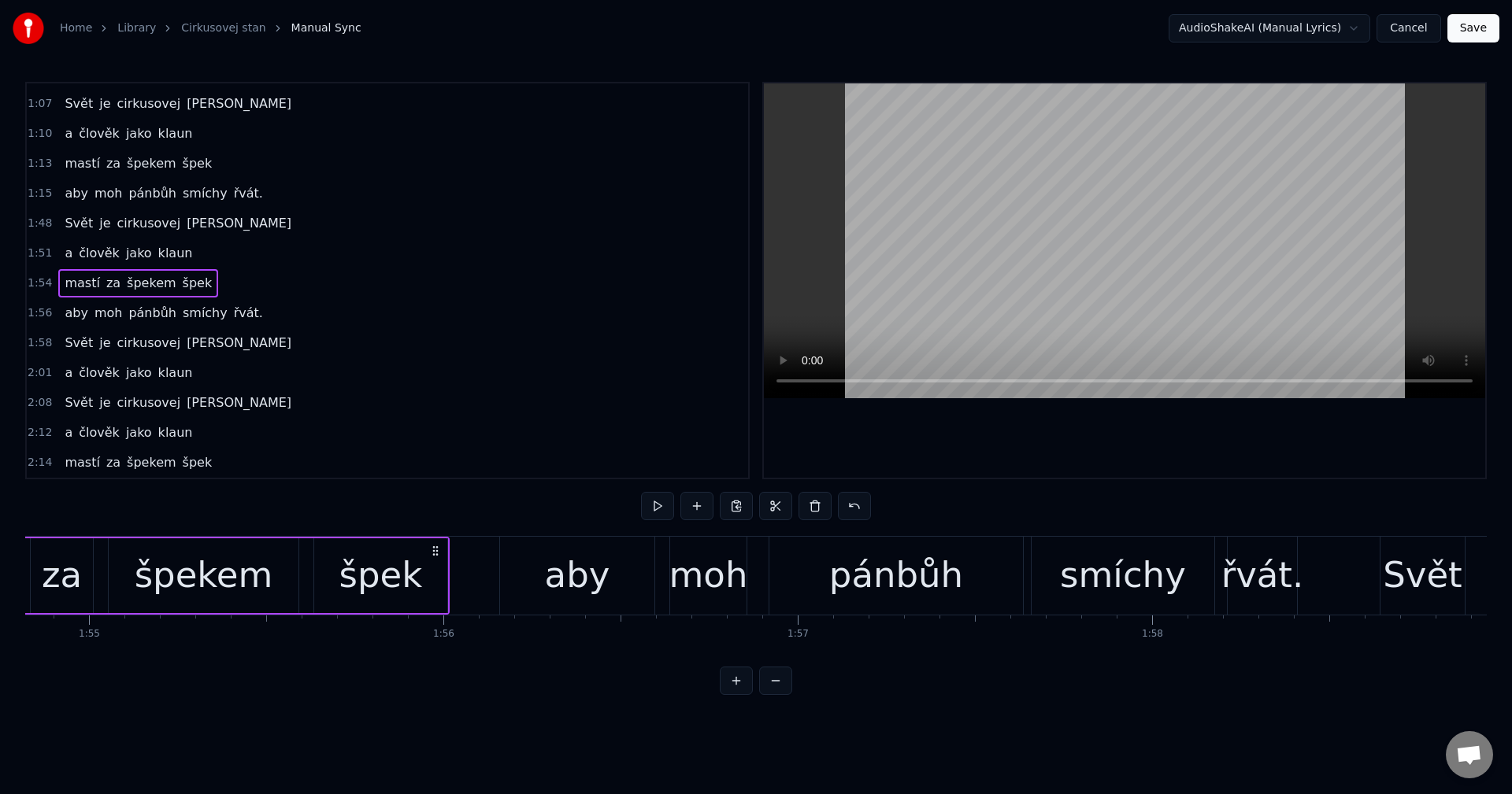
scroll to position [0, 40401]
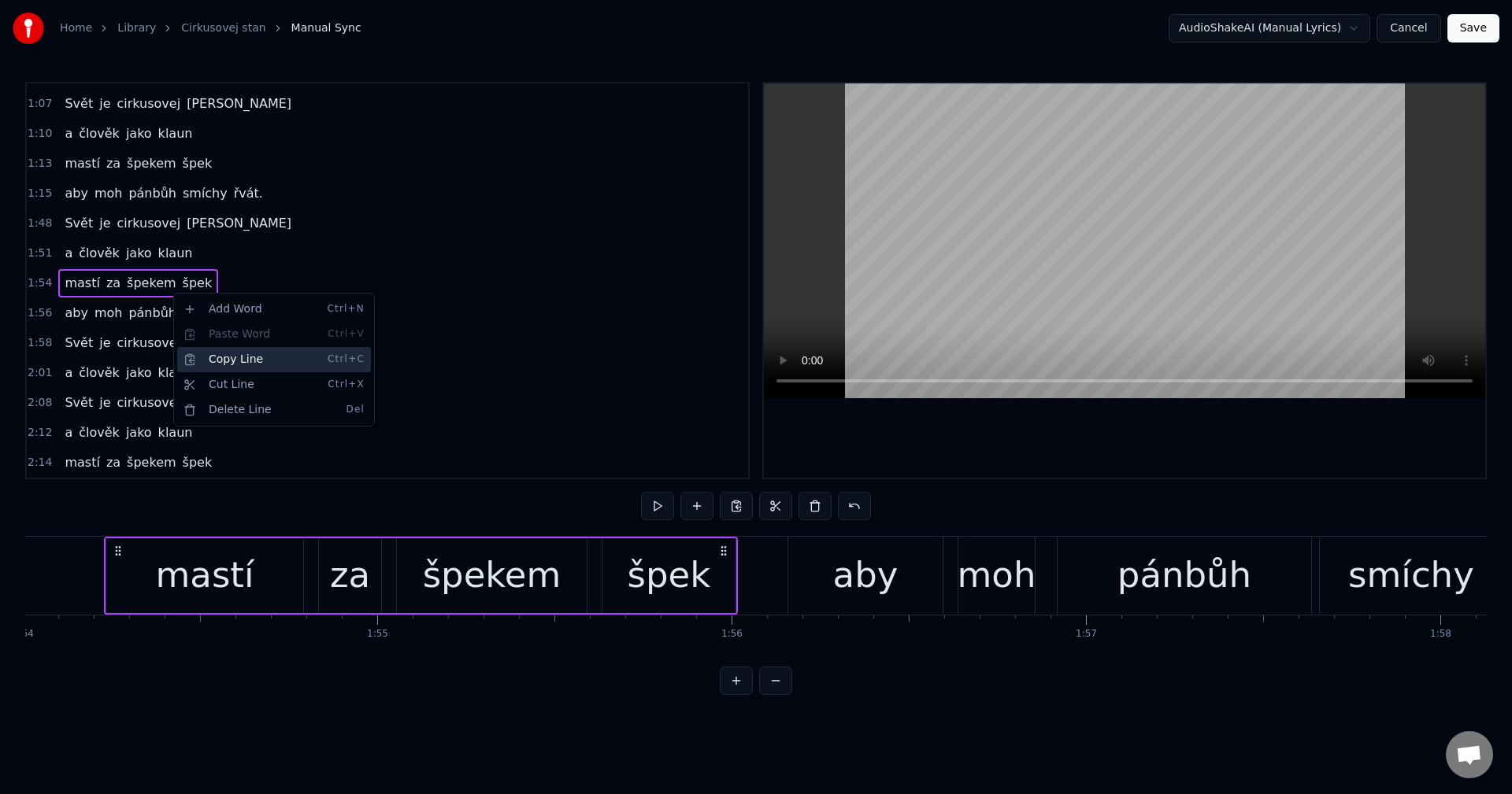
drag, startPoint x: 240, startPoint y: 352, endPoint x: 382, endPoint y: 417, distance: 156.2
click at [240, 354] on div "Copy Line Ctrl+C" at bounding box center [274, 360] width 194 height 25
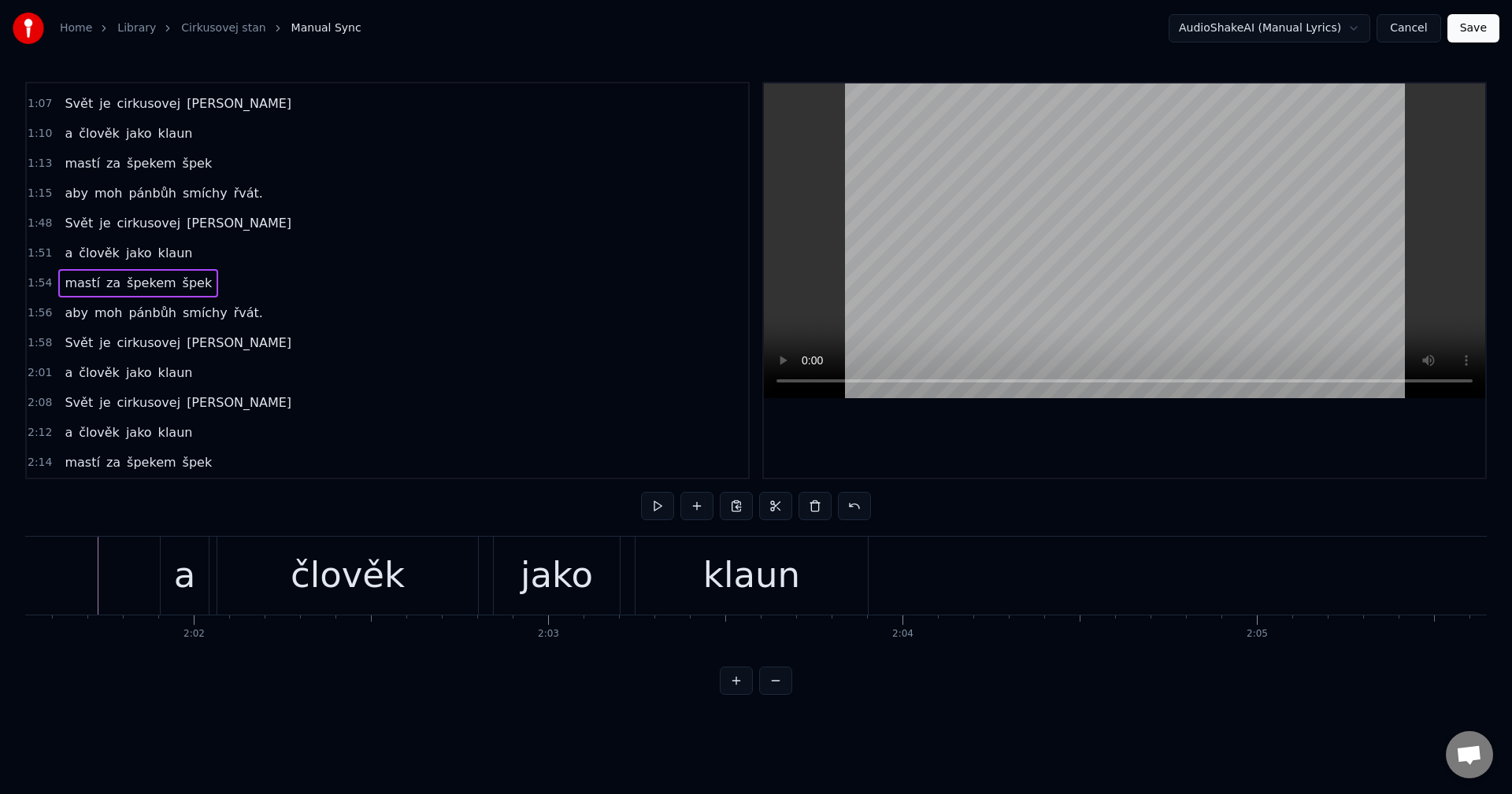
scroll to position [0, 43153]
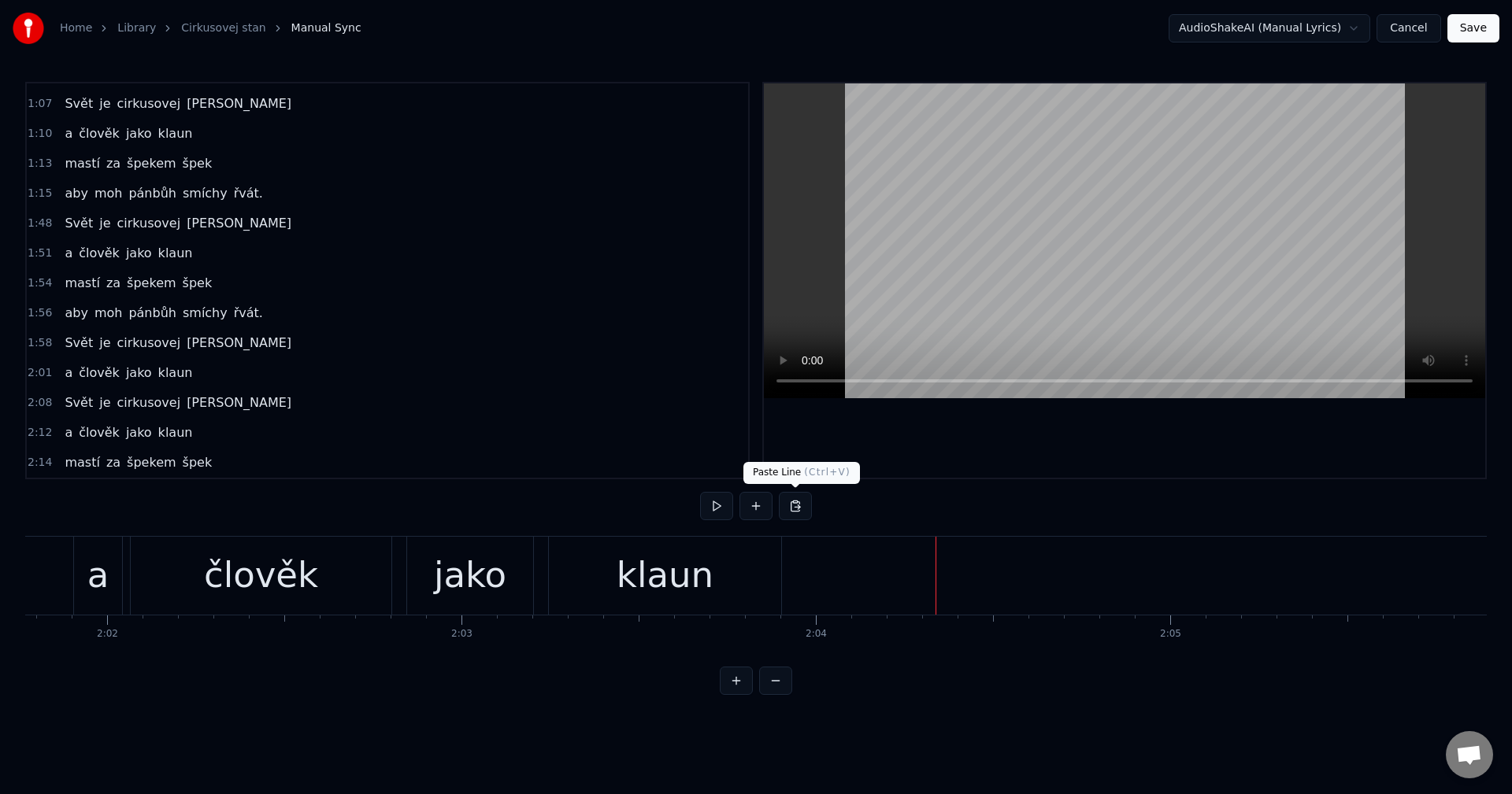
click at [795, 507] on button at bounding box center [795, 506] width 33 height 28
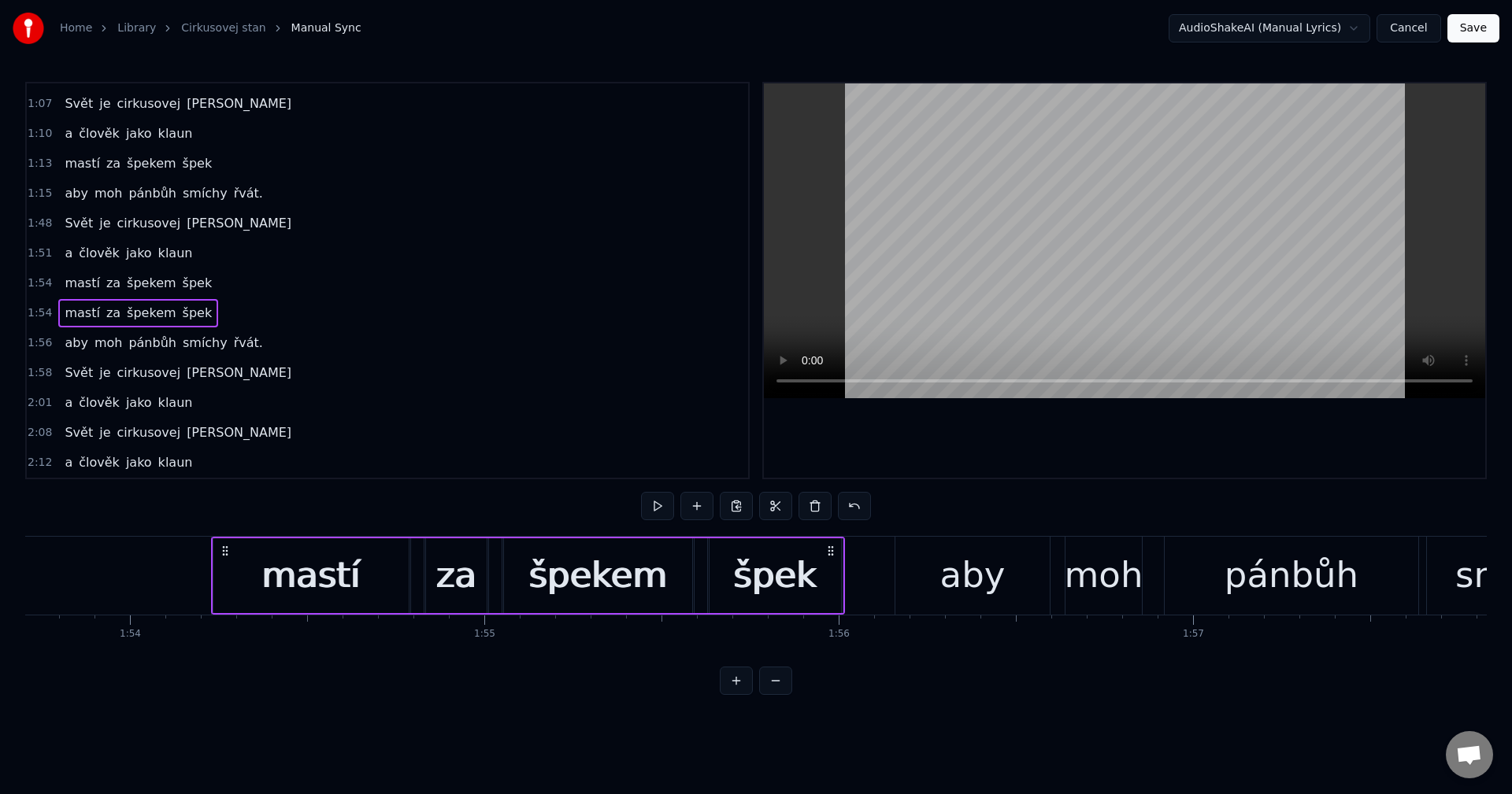
scroll to position [0, 40208]
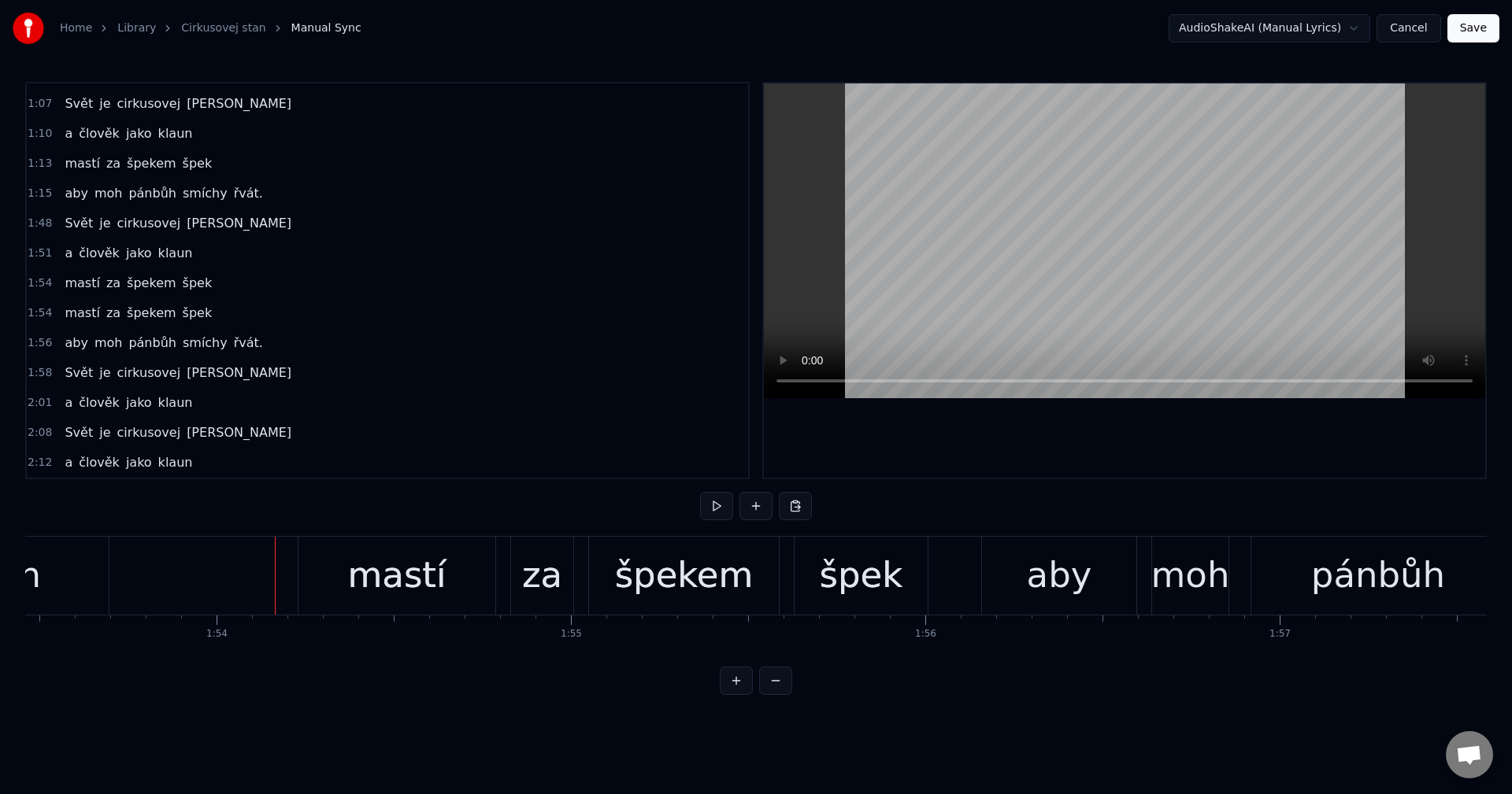
click at [505, 548] on div "mastí za špekem špek" at bounding box center [614, 576] width 634 height 78
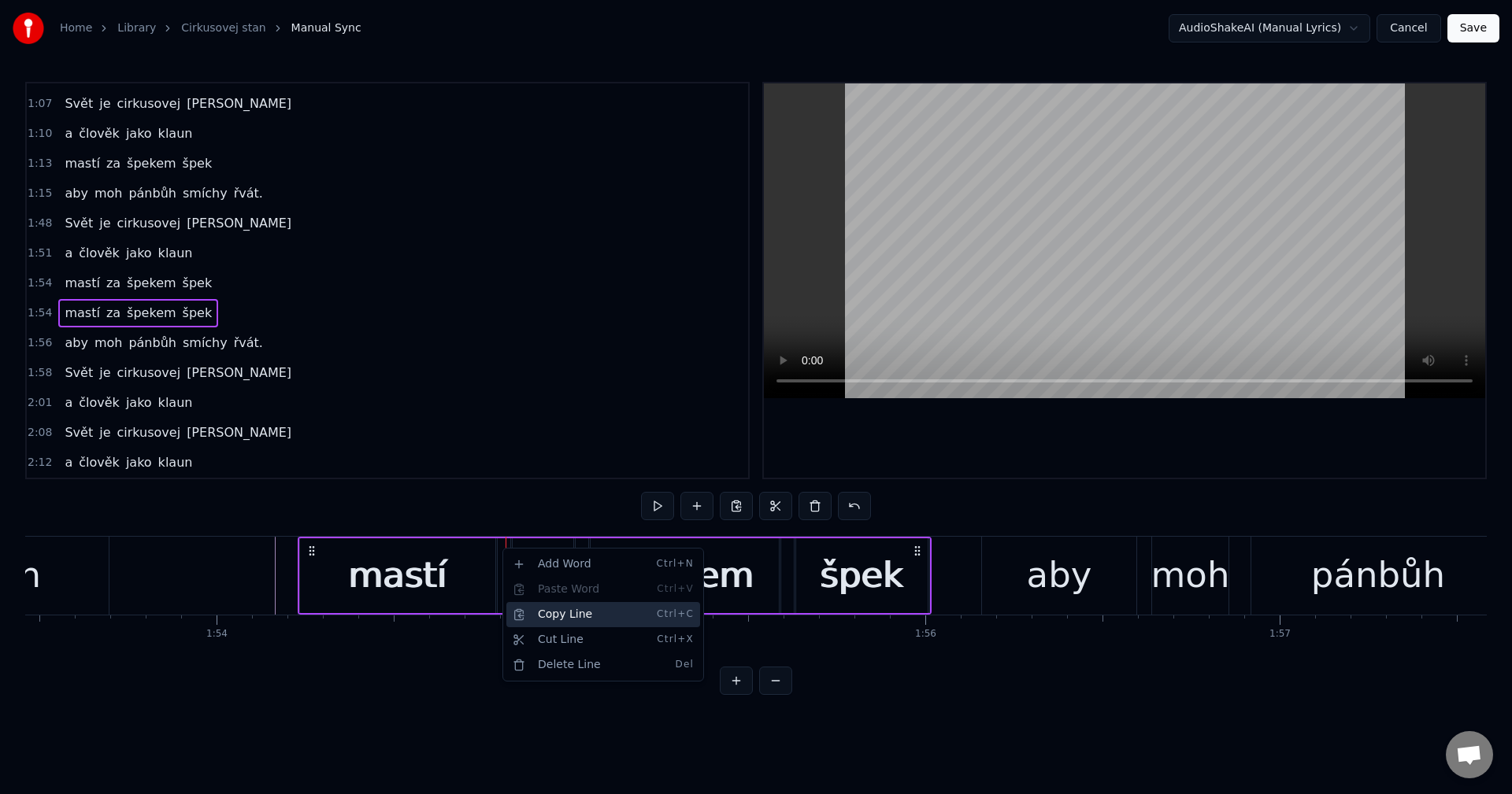
click at [592, 621] on div "Copy Line Ctrl+C" at bounding box center [603, 615] width 194 height 25
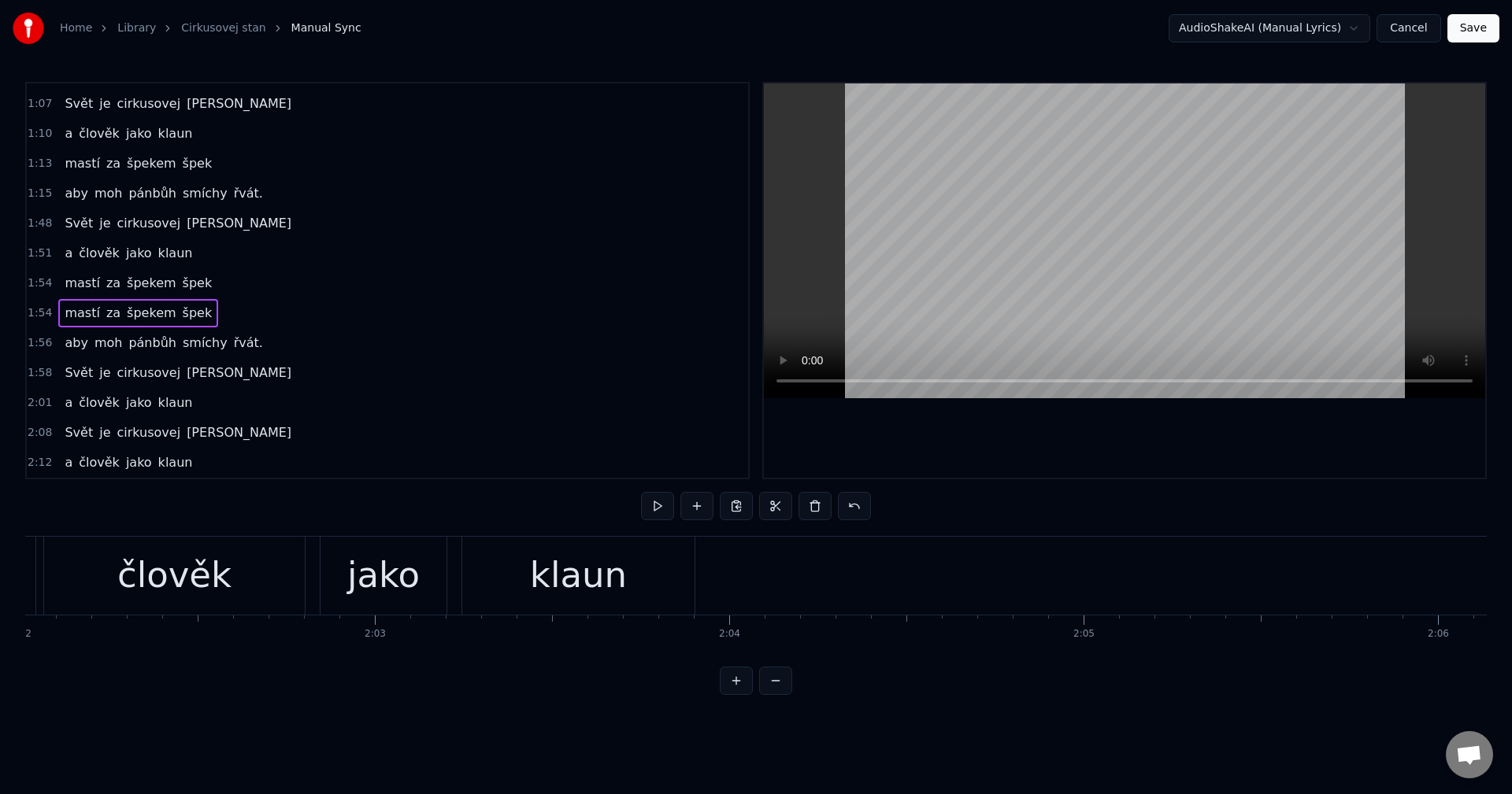
scroll to position [0, 43441]
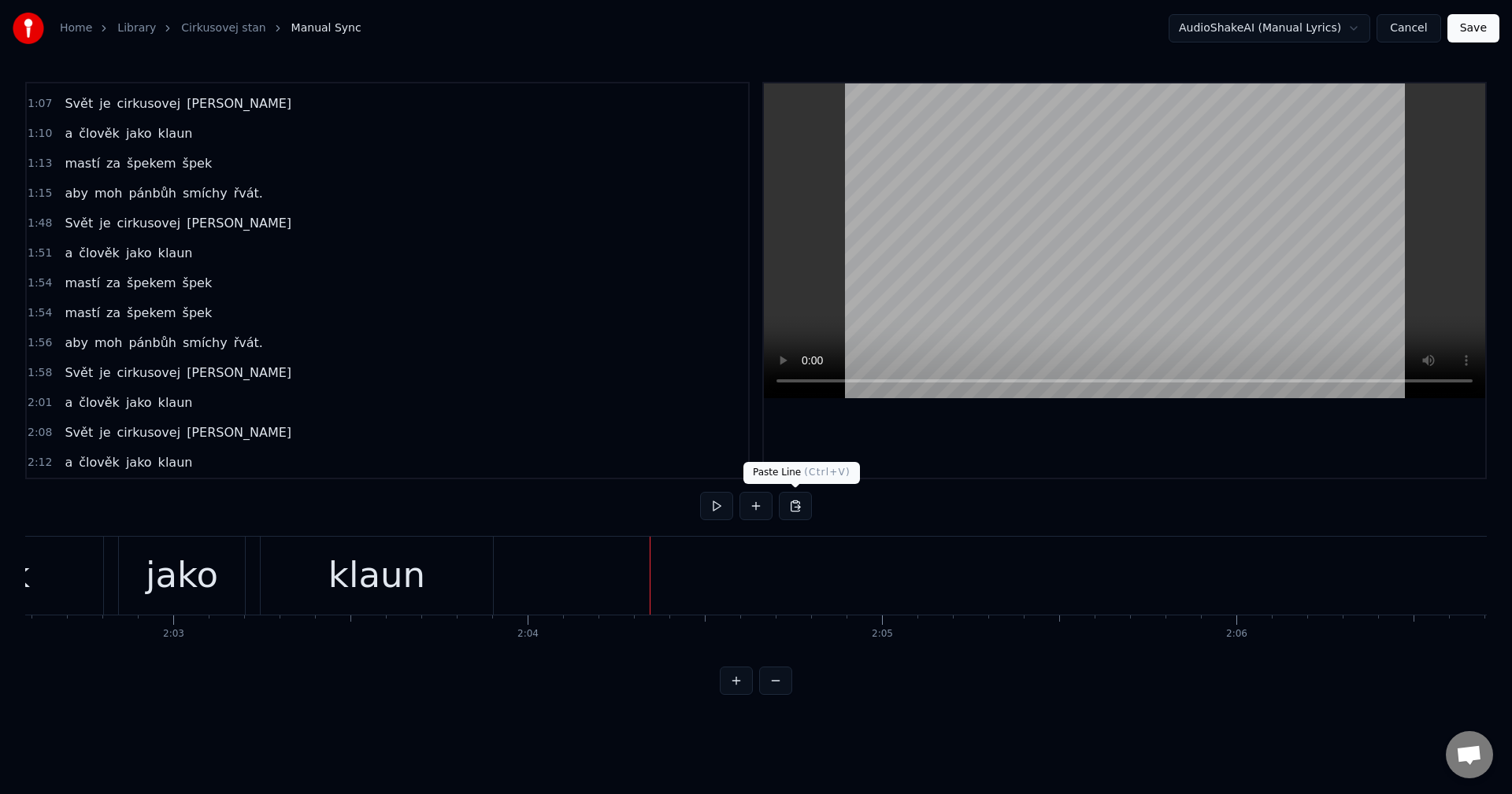
click at [798, 510] on button at bounding box center [795, 506] width 33 height 28
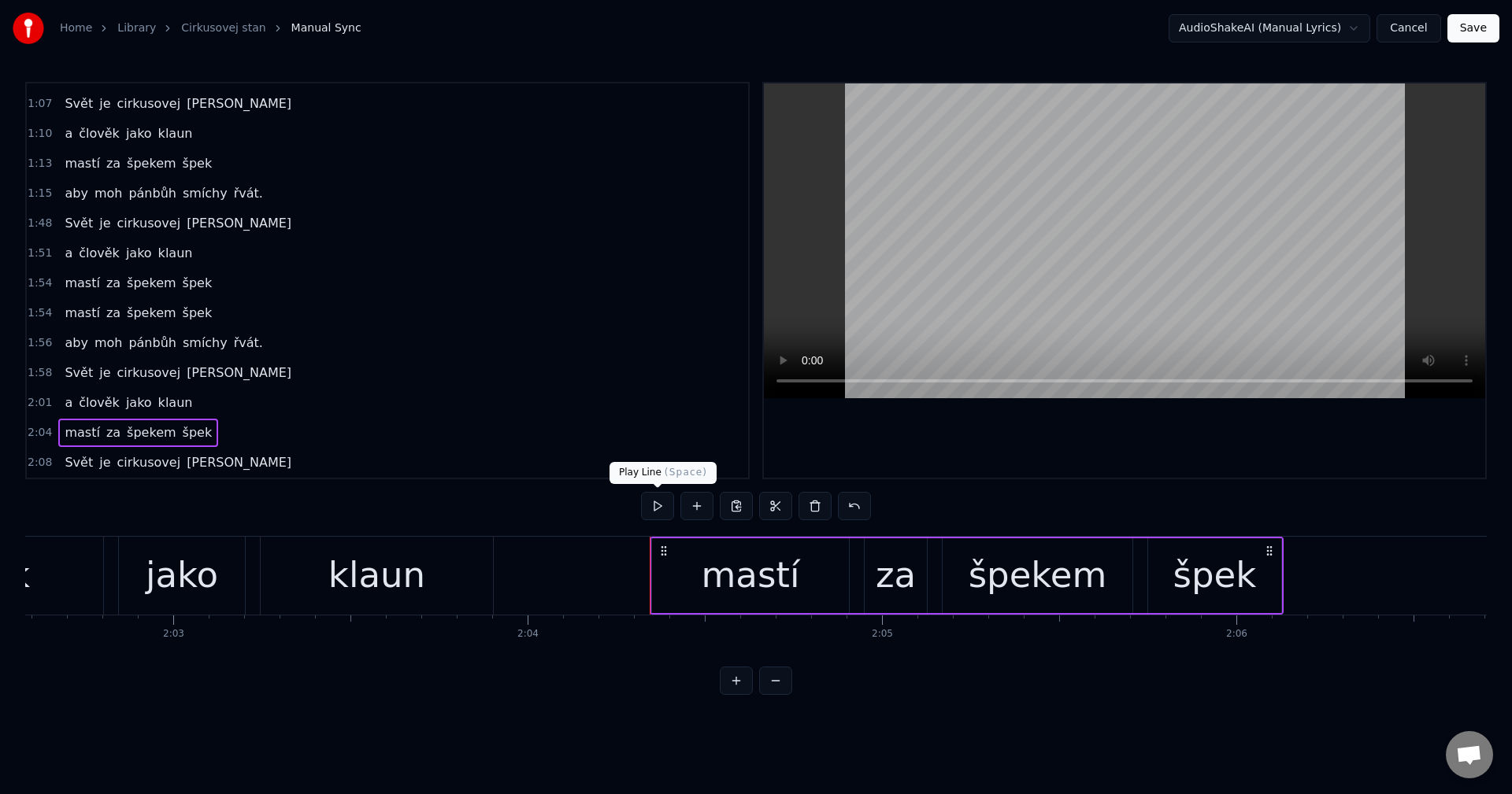
click at [653, 513] on button at bounding box center [657, 506] width 33 height 28
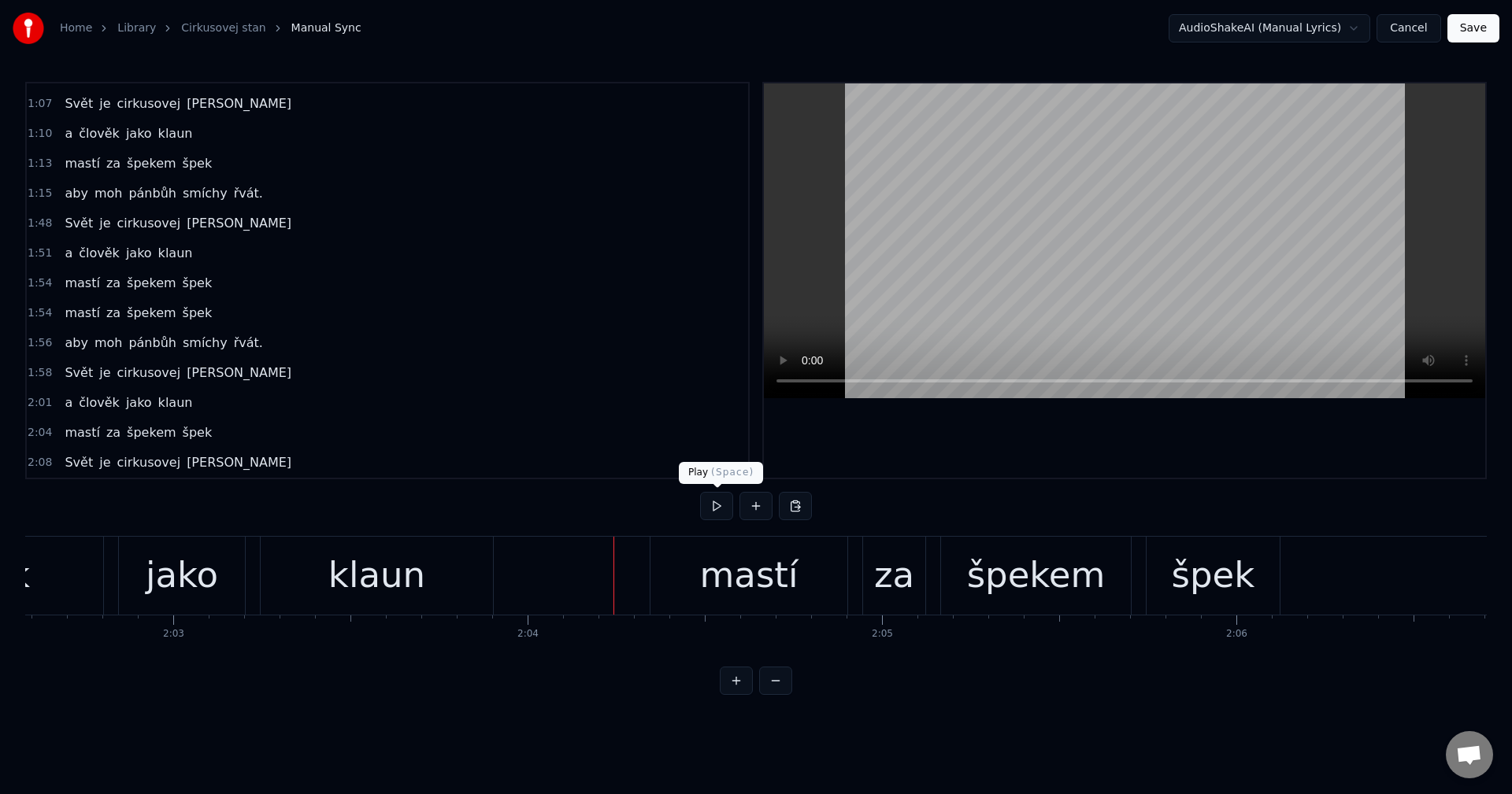
click at [727, 513] on button at bounding box center [717, 506] width 33 height 28
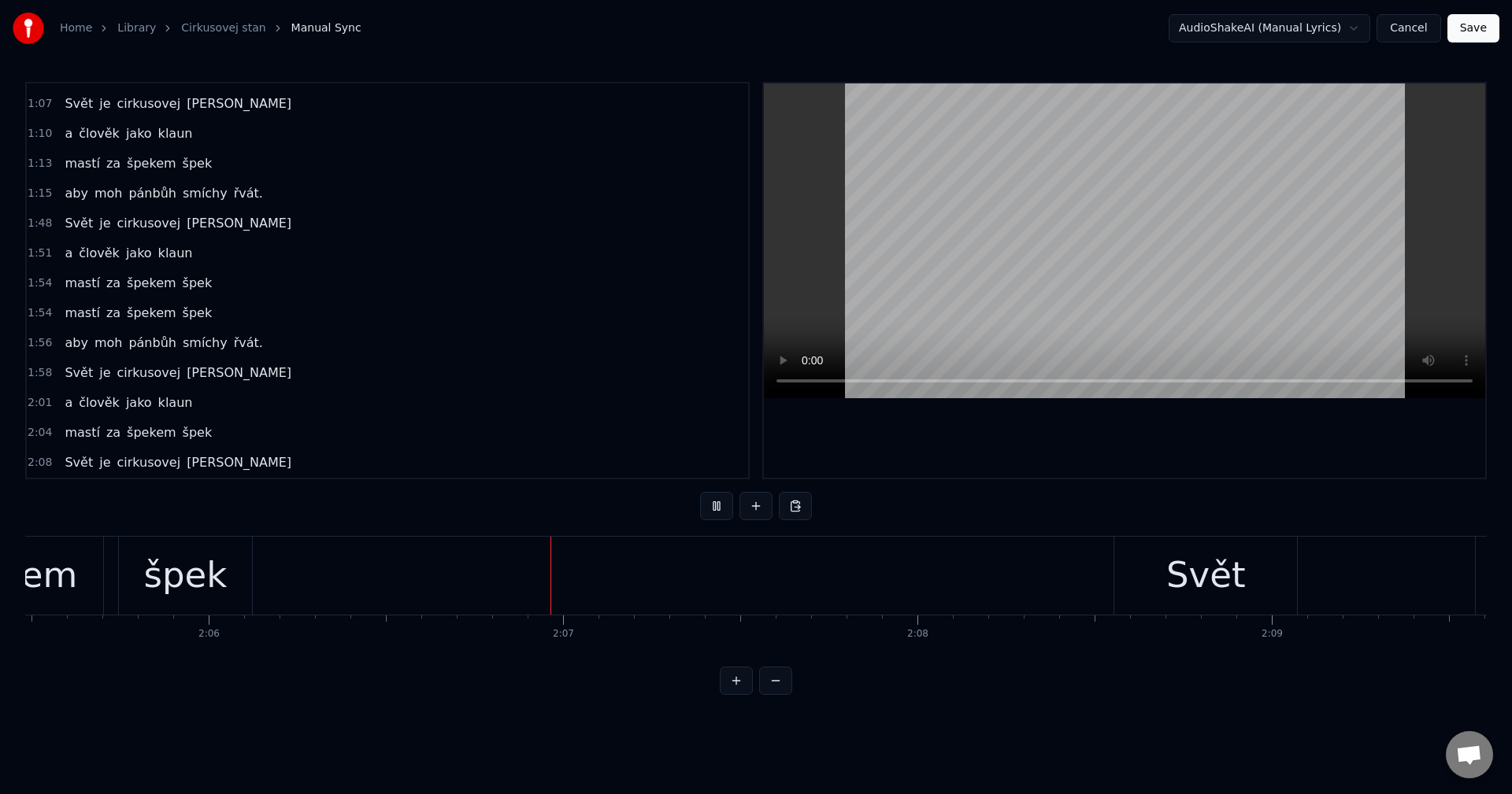
click at [722, 508] on button at bounding box center [717, 506] width 33 height 28
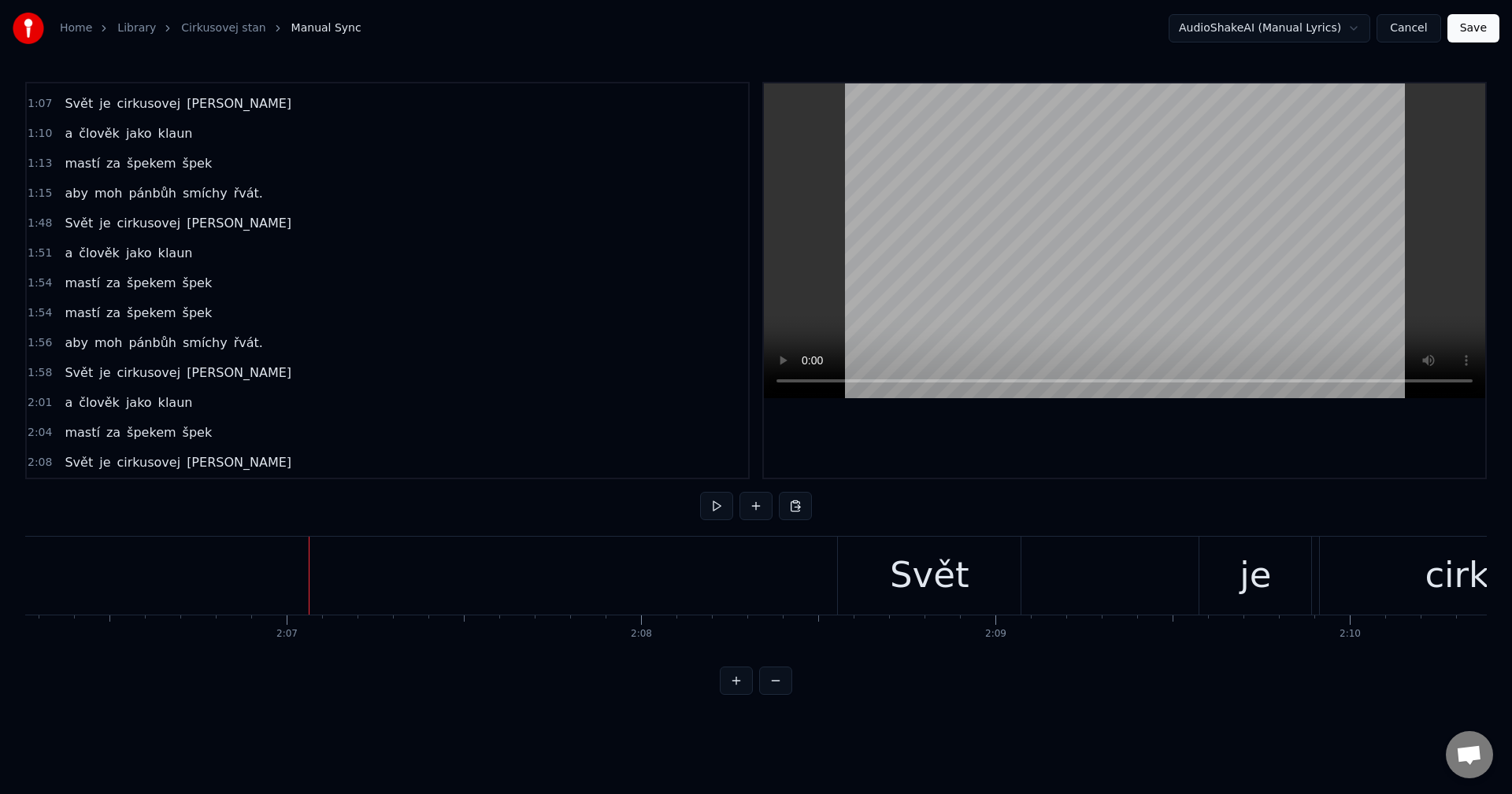
scroll to position [0, 44778]
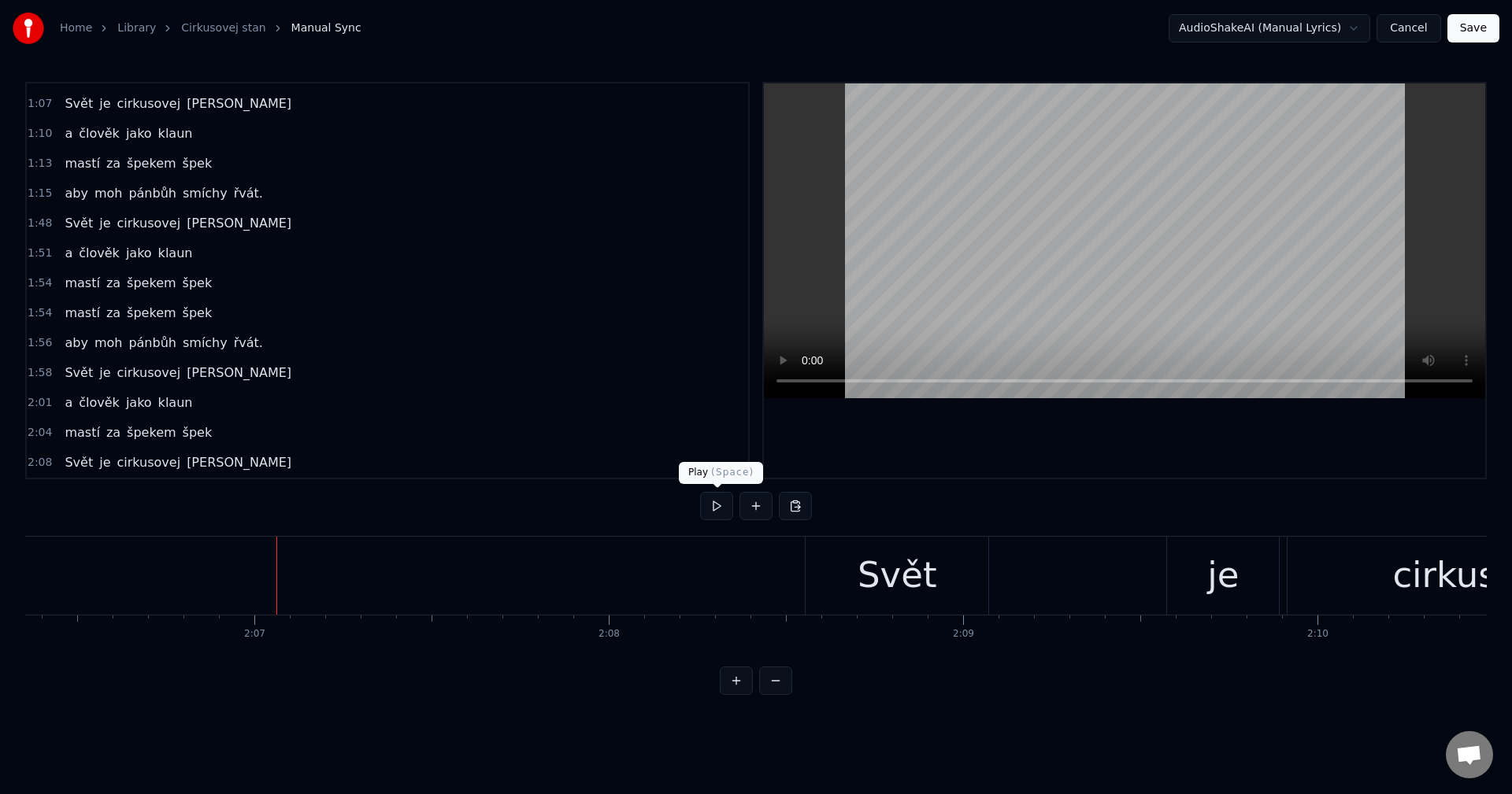
click at [718, 497] on button at bounding box center [717, 506] width 33 height 28
click at [717, 503] on button at bounding box center [717, 506] width 33 height 28
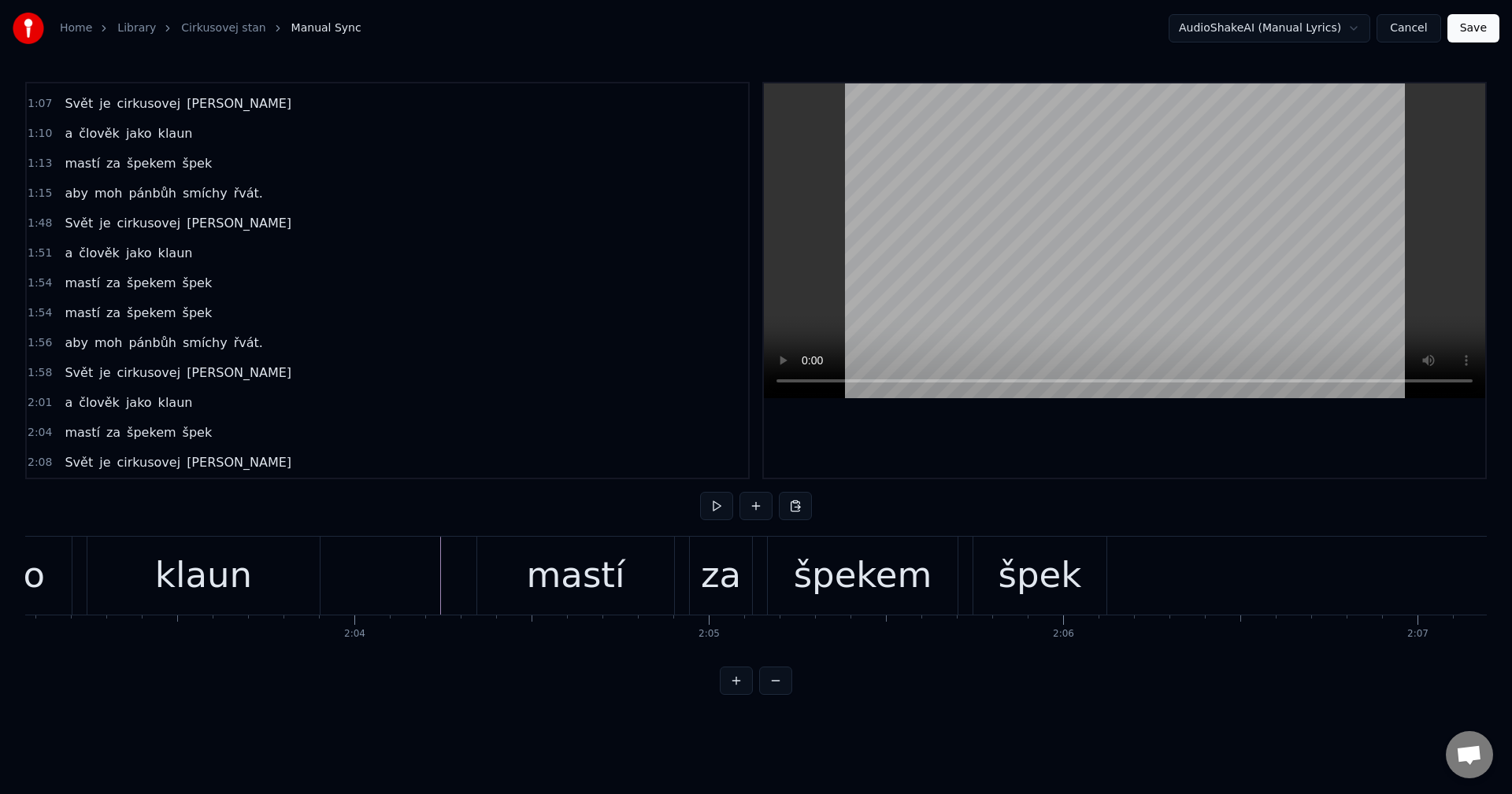
scroll to position [0, 43615]
click at [718, 508] on button at bounding box center [717, 506] width 33 height 28
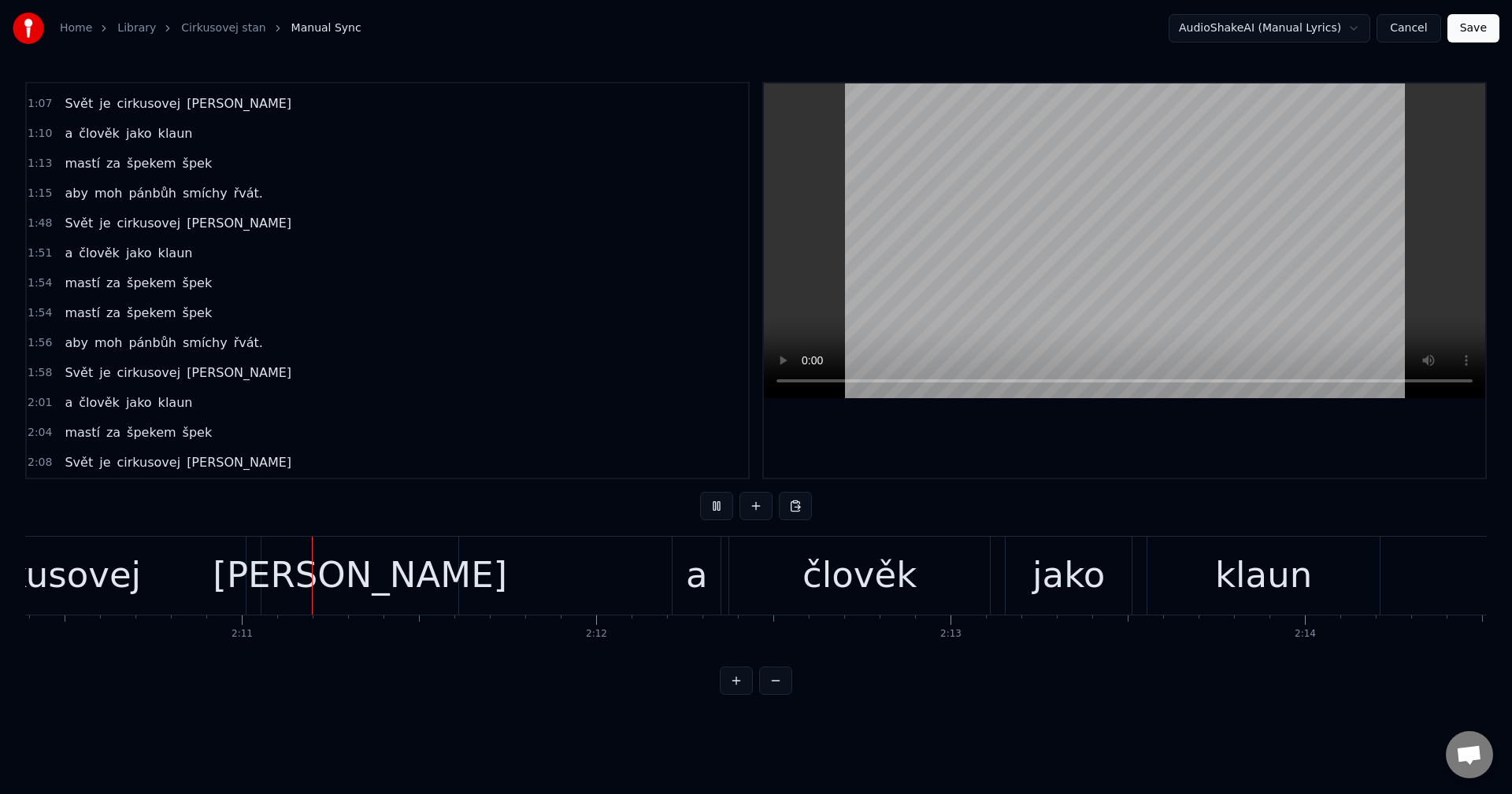
scroll to position [0, 46240]
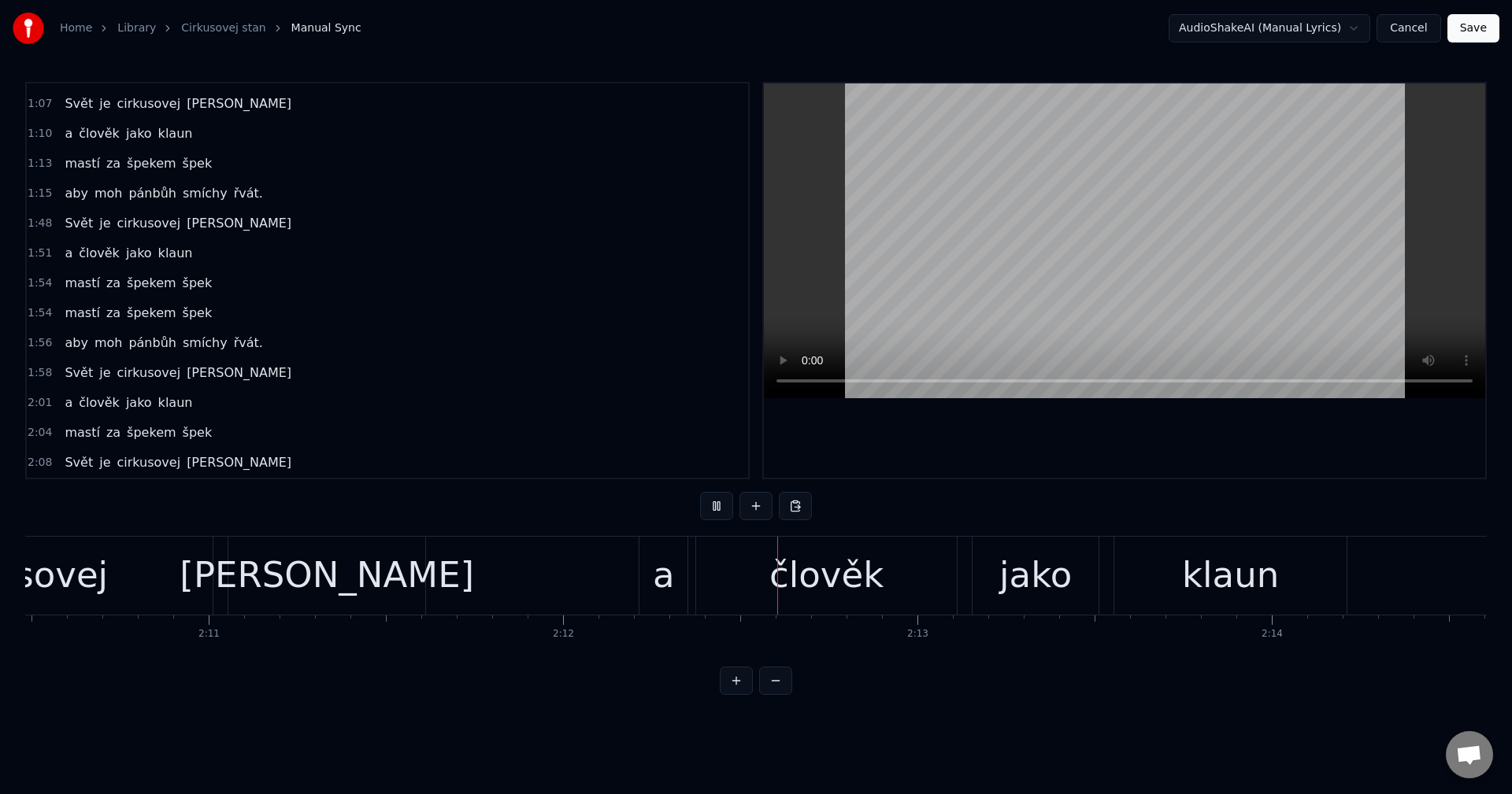
click at [718, 503] on button at bounding box center [717, 506] width 33 height 28
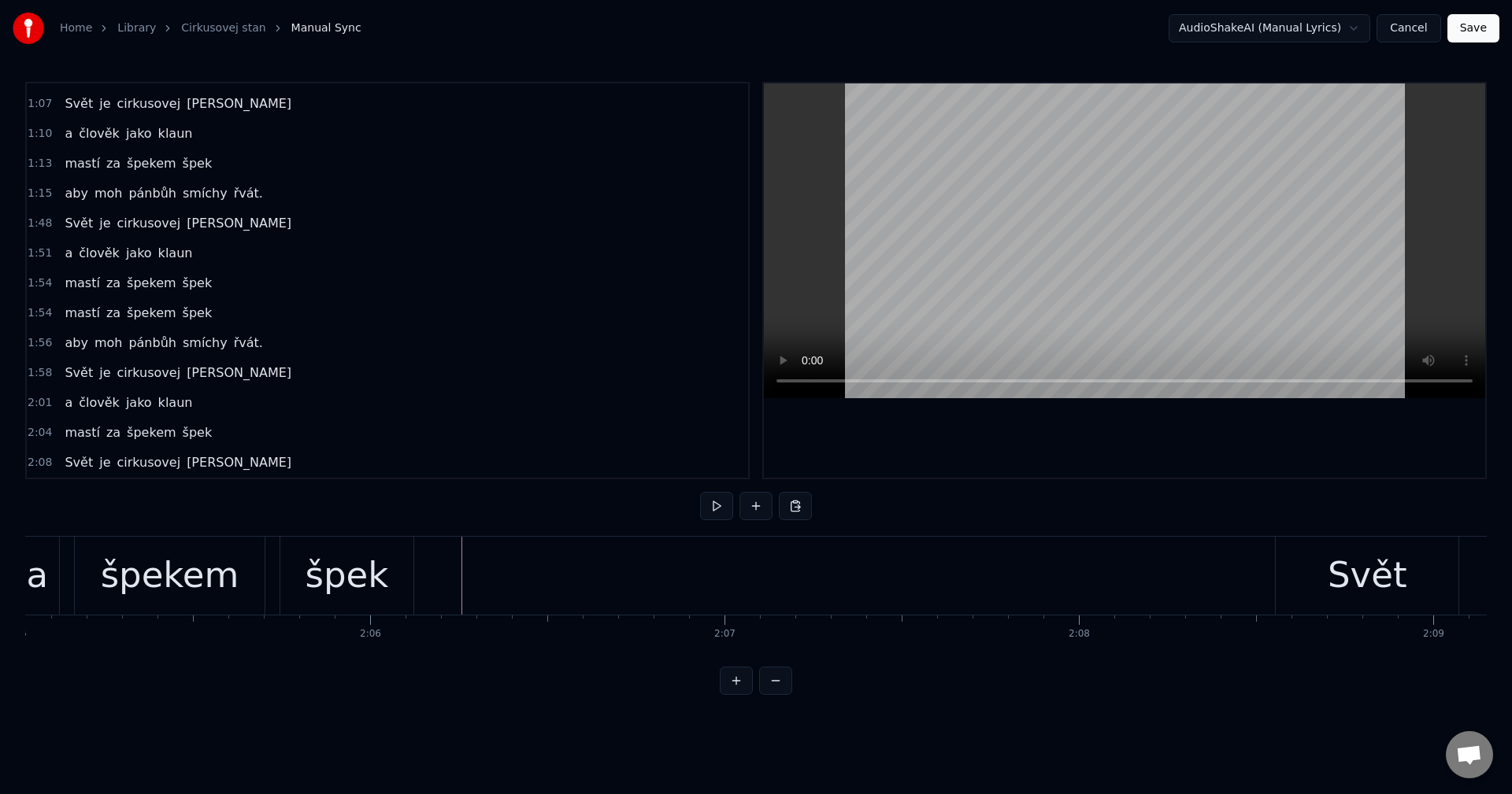
scroll to position [0, 44394]
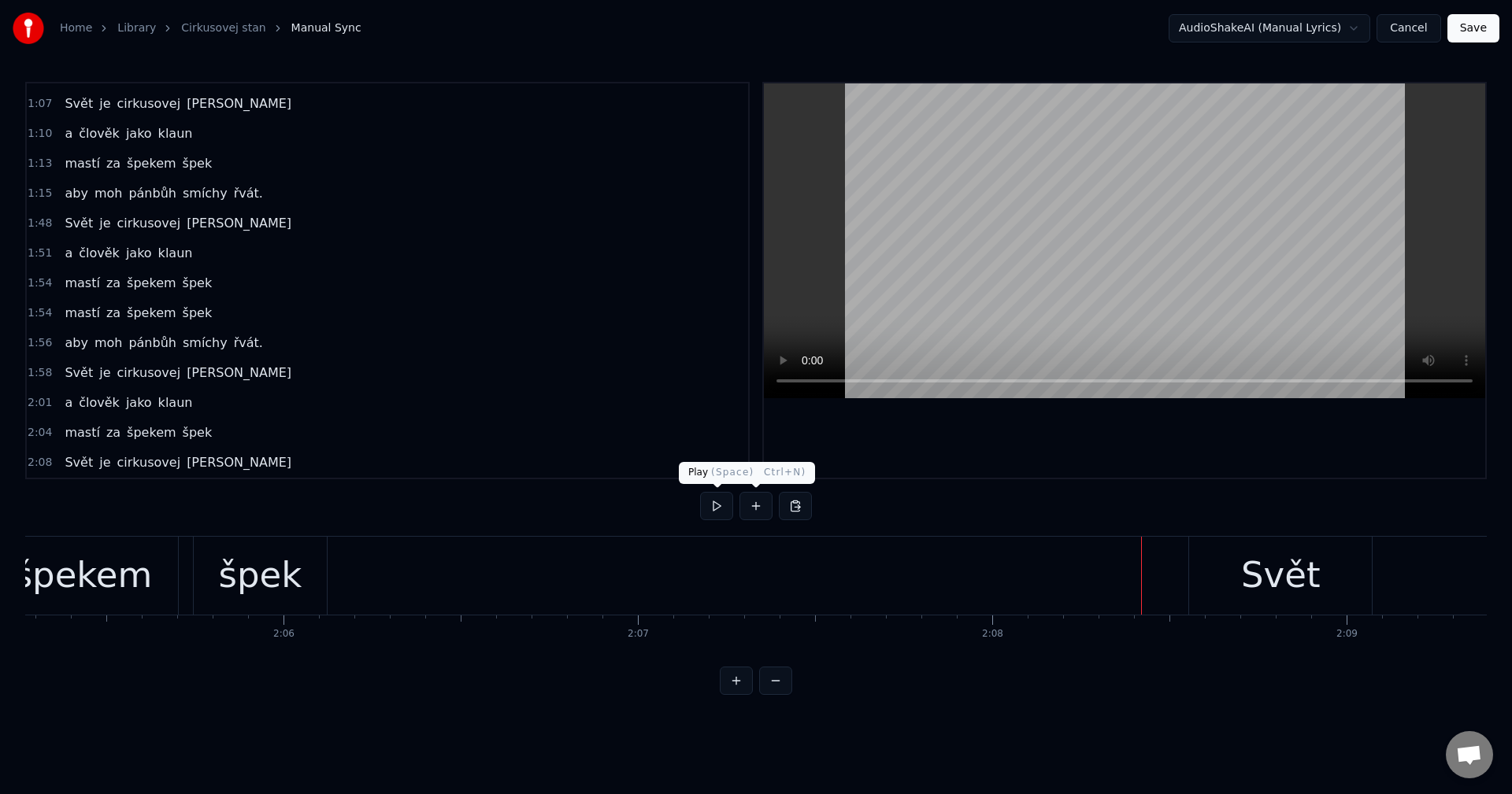
click at [721, 506] on button at bounding box center [717, 506] width 33 height 28
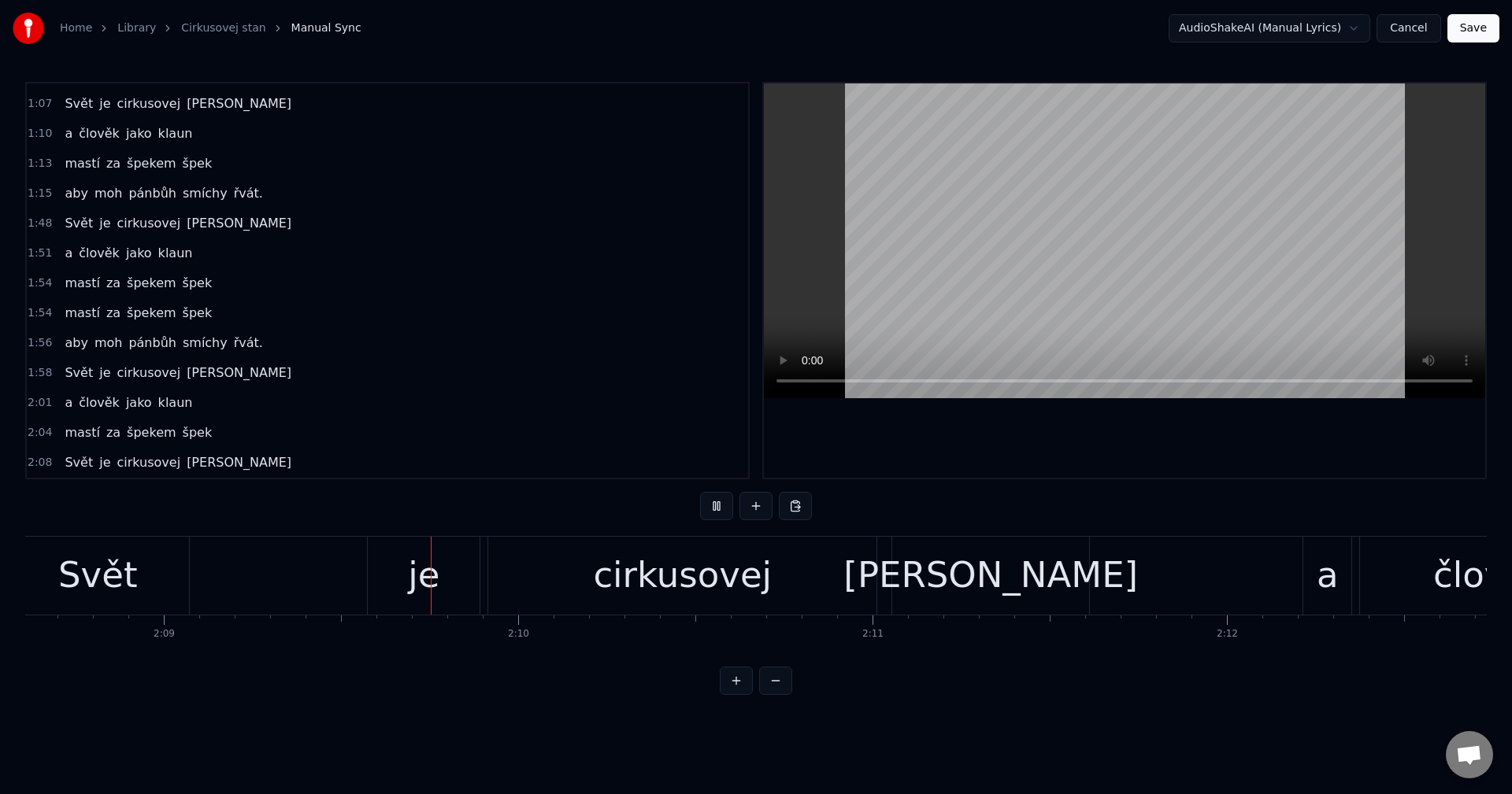
scroll to position [0, 45717]
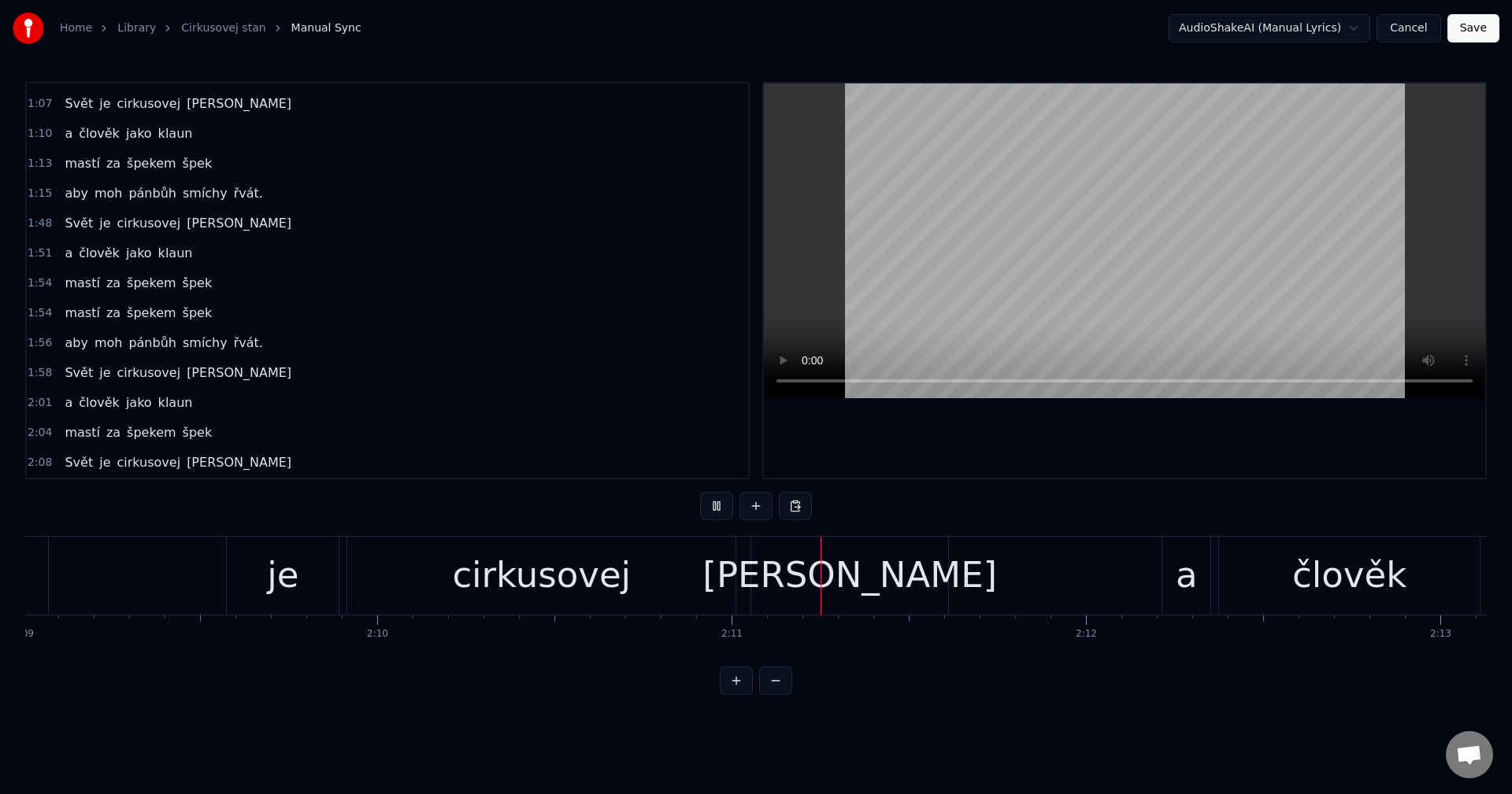
click at [721, 506] on button at bounding box center [717, 506] width 33 height 28
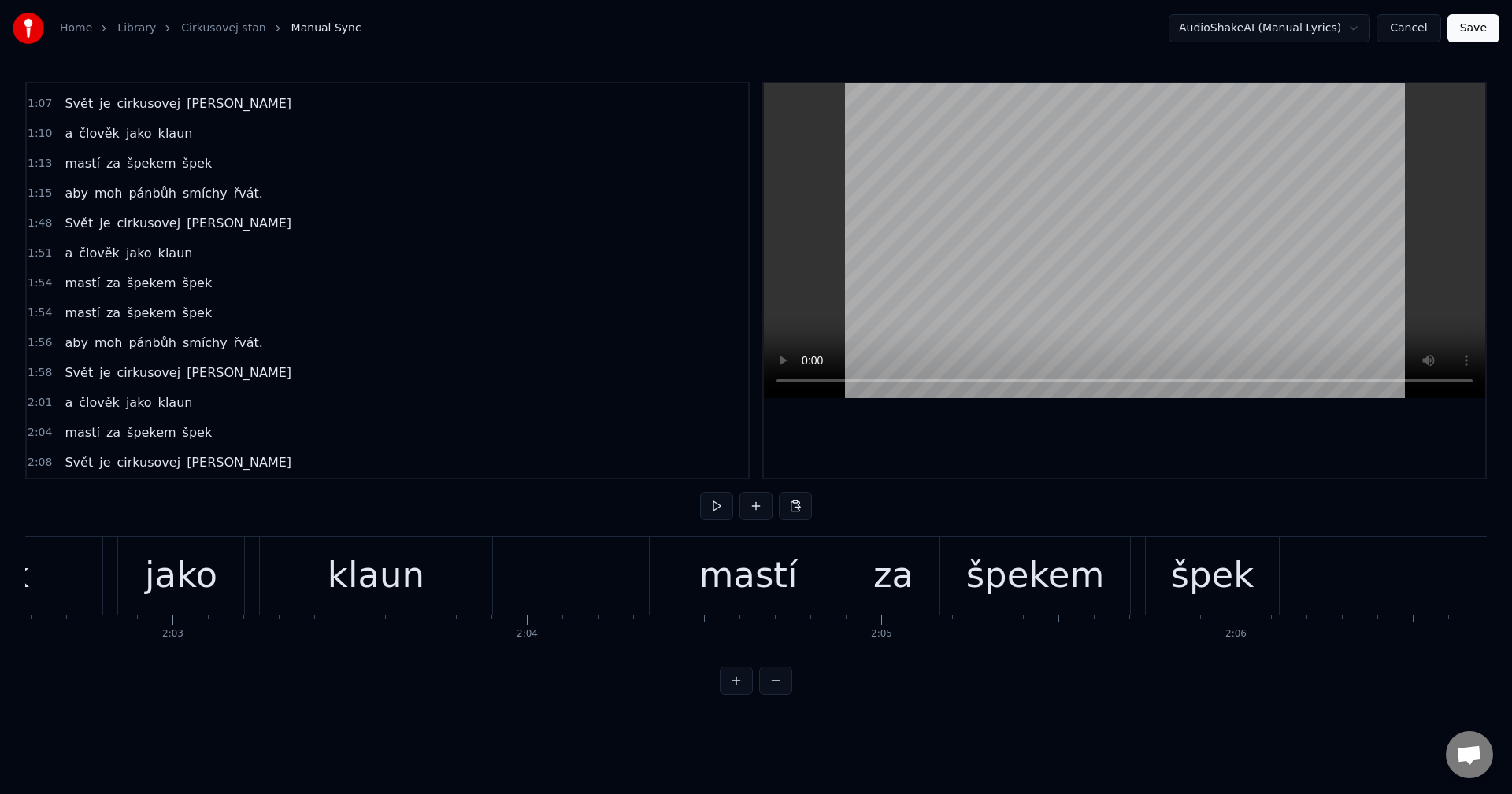
scroll to position [0, 43239]
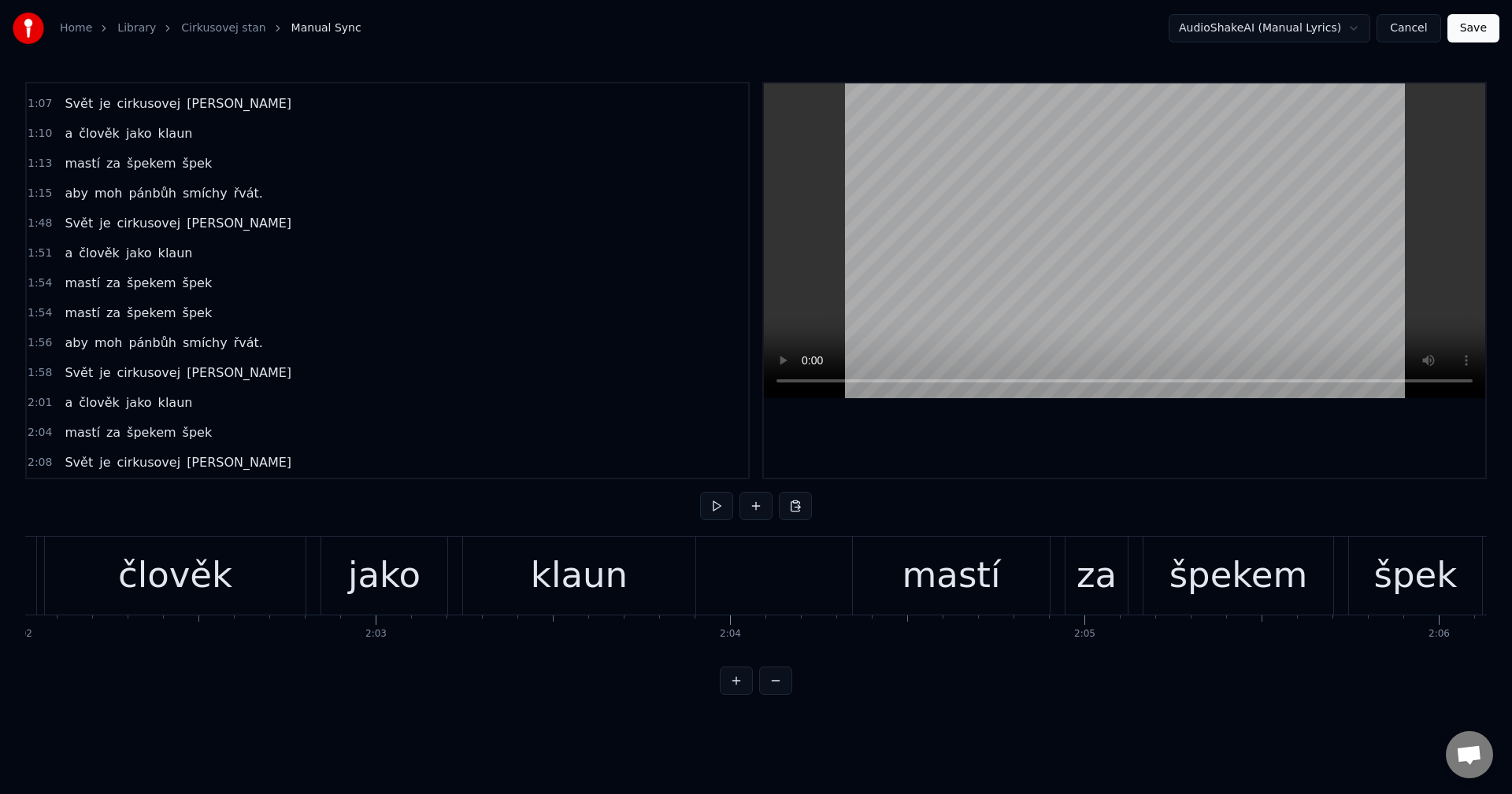
click at [219, 353] on div "aby moh pánbůh smíchy řvát." at bounding box center [164, 343] width 211 height 28
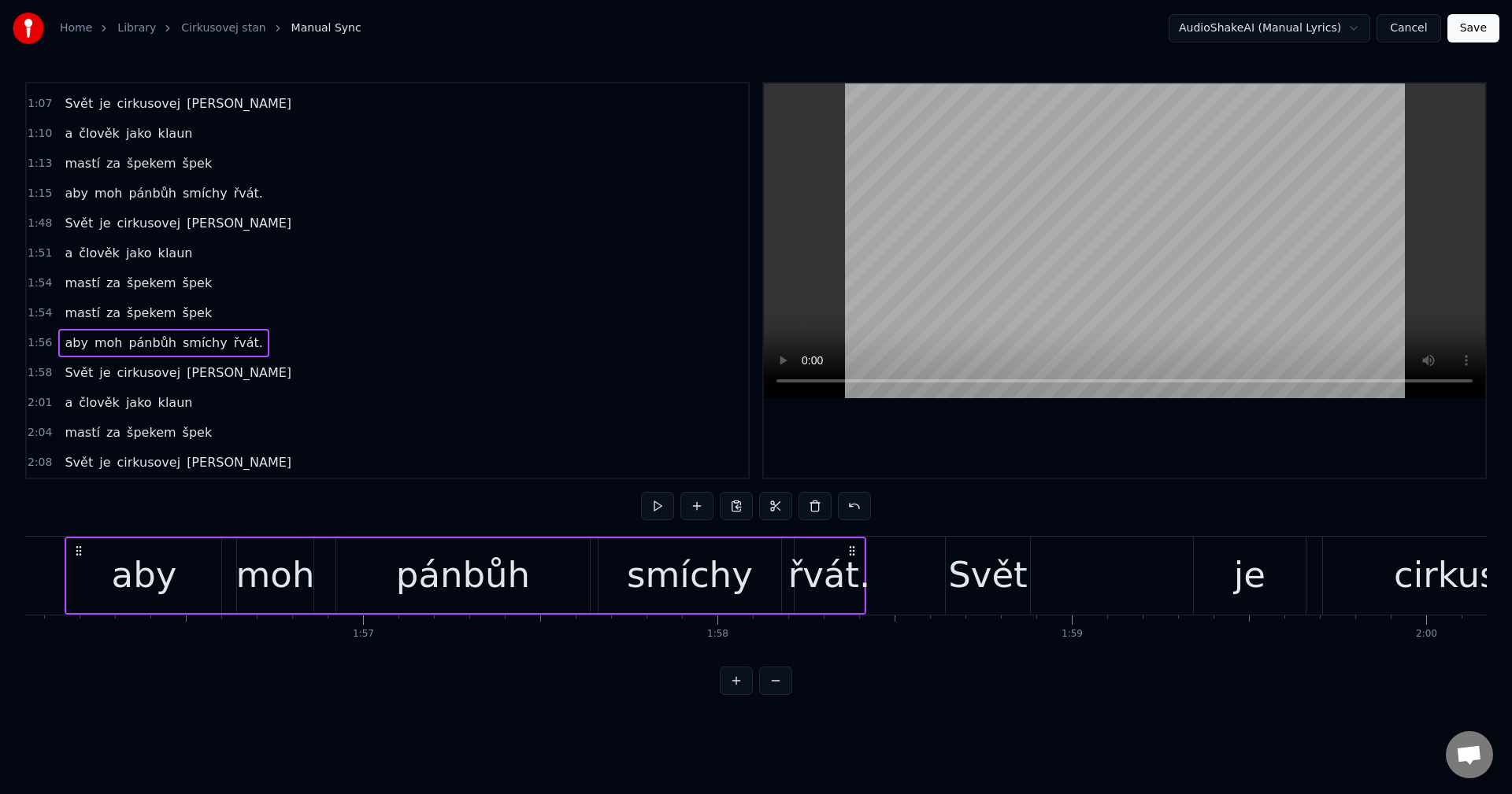
scroll to position [0, 41086]
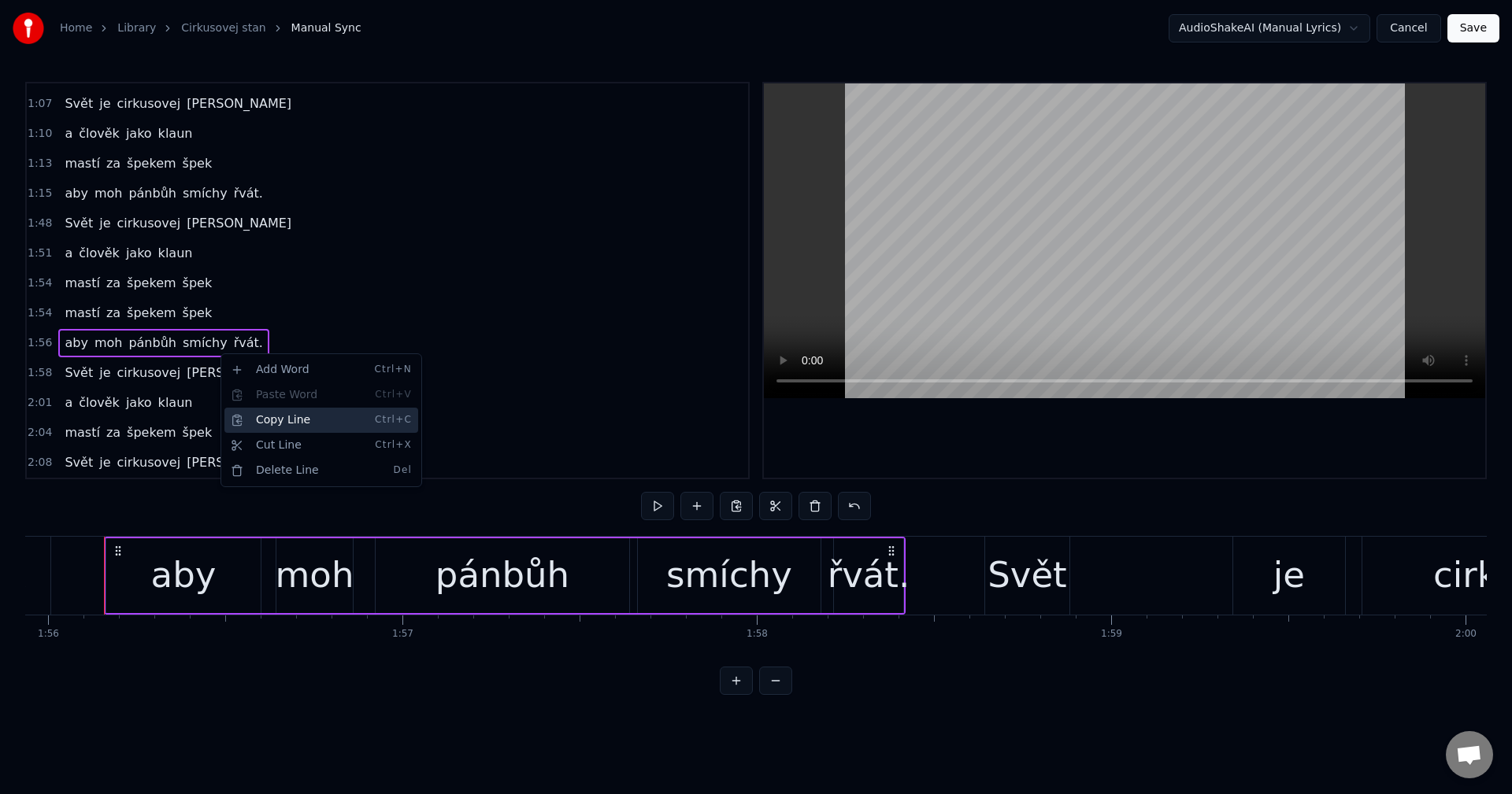
click at [294, 418] on div "Copy Line Ctrl+C" at bounding box center [321, 420] width 194 height 25
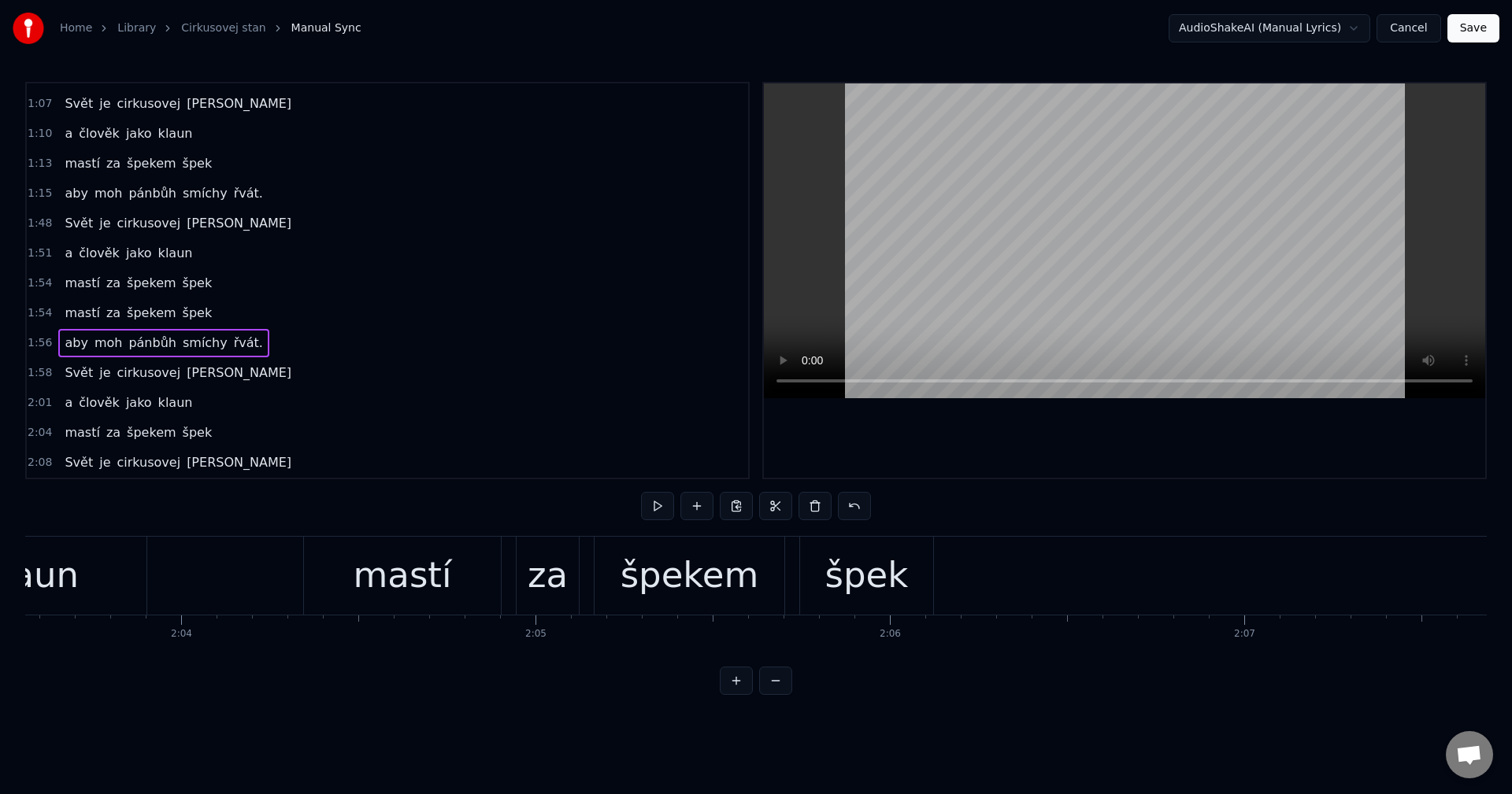
scroll to position [0, 44162]
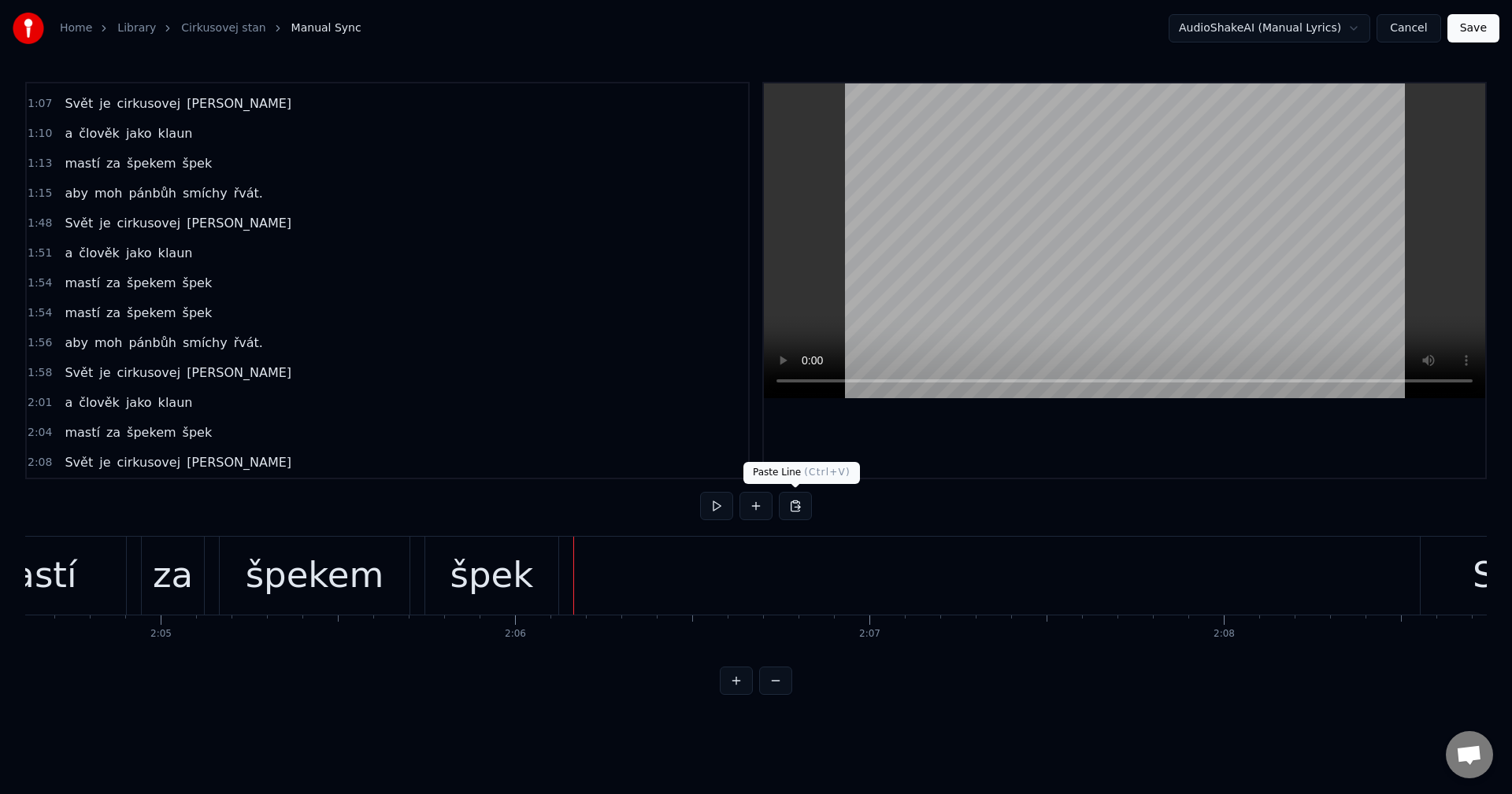
click at [791, 508] on button at bounding box center [795, 506] width 33 height 28
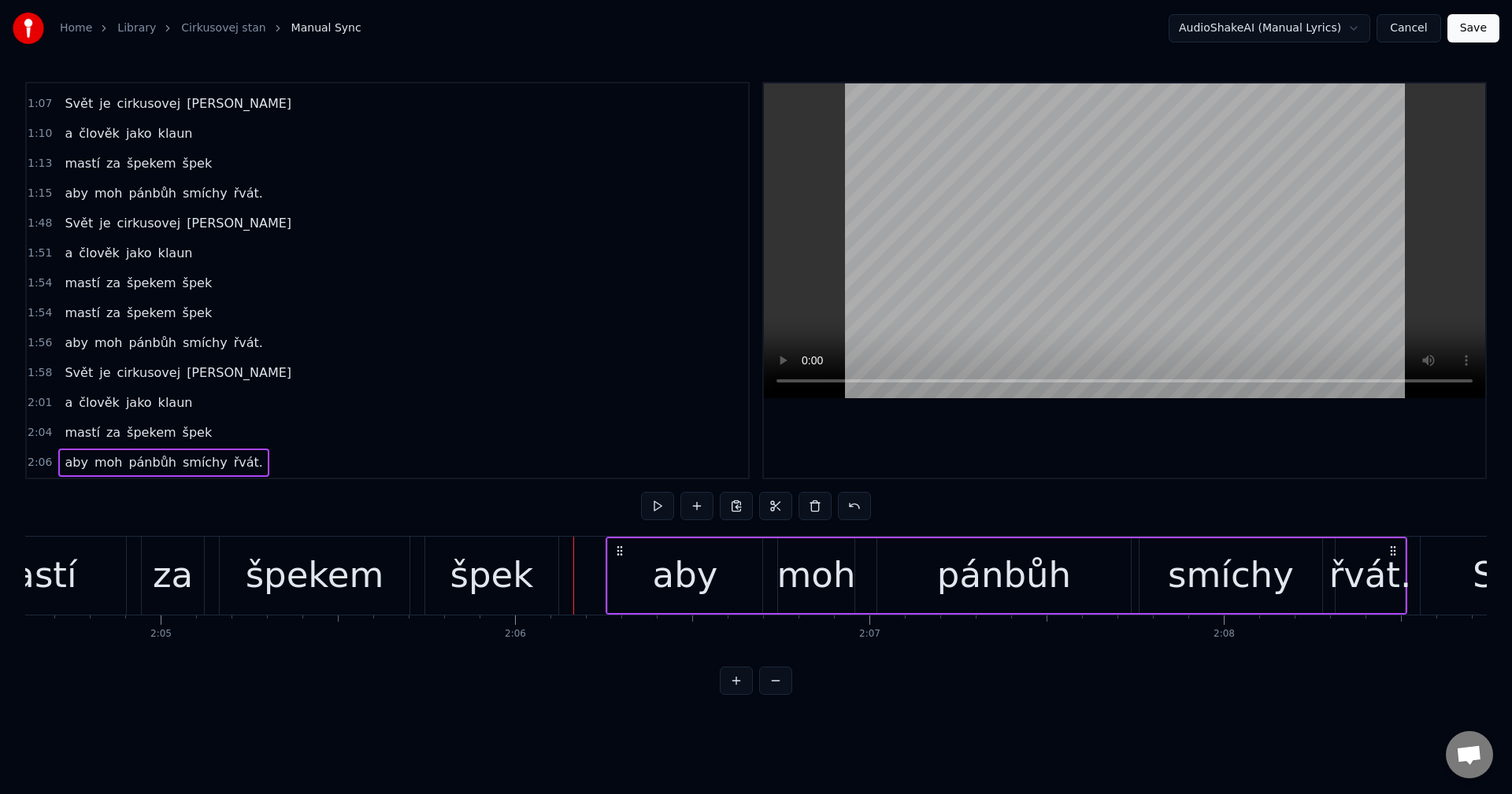
drag, startPoint x: 603, startPoint y: 548, endPoint x: 622, endPoint y: 542, distance: 19.9
click at [622, 542] on div "aby moh pánbůh smíchy řvát." at bounding box center [1006, 576] width 801 height 78
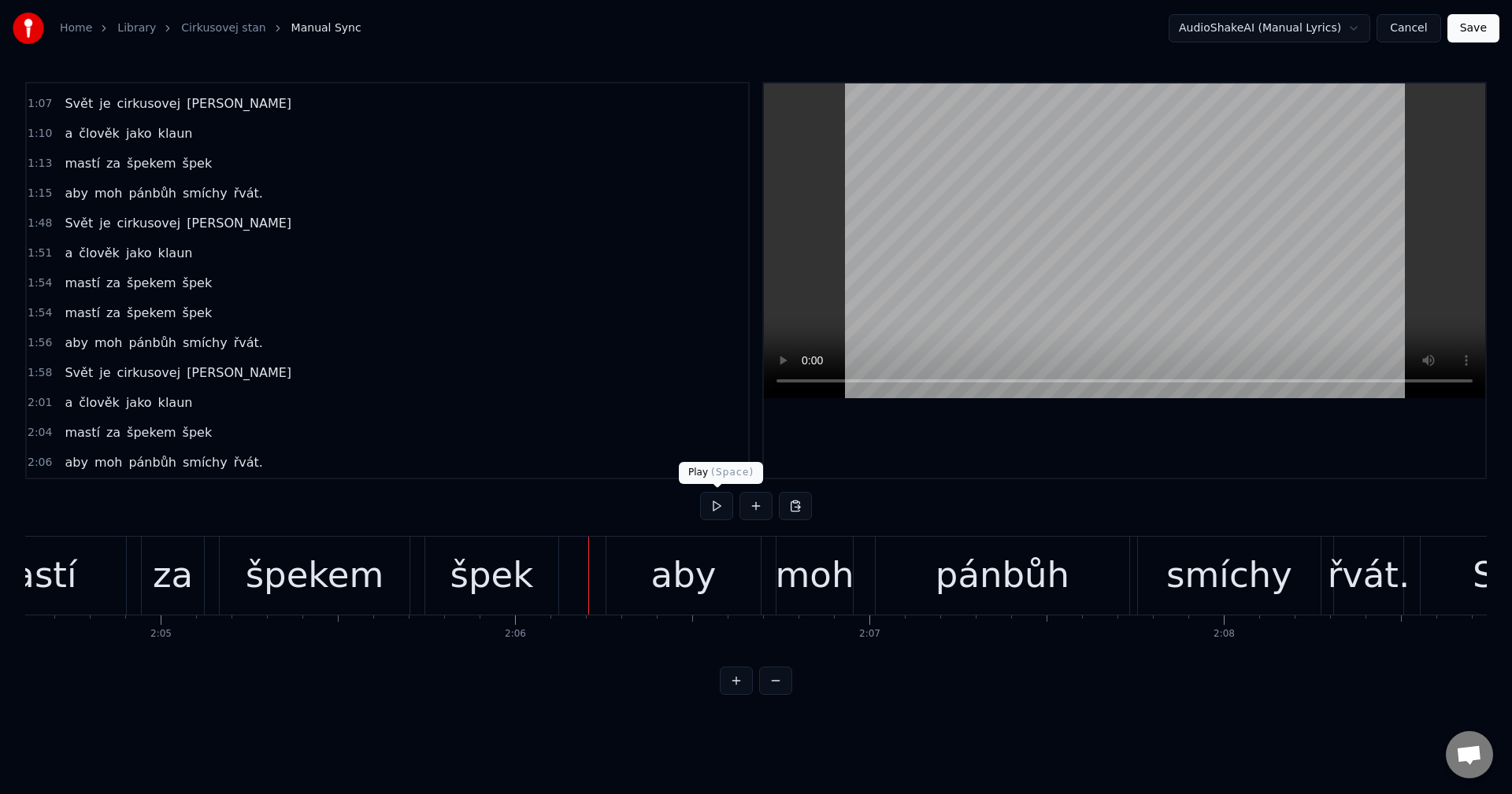
click at [722, 509] on button at bounding box center [717, 506] width 33 height 28
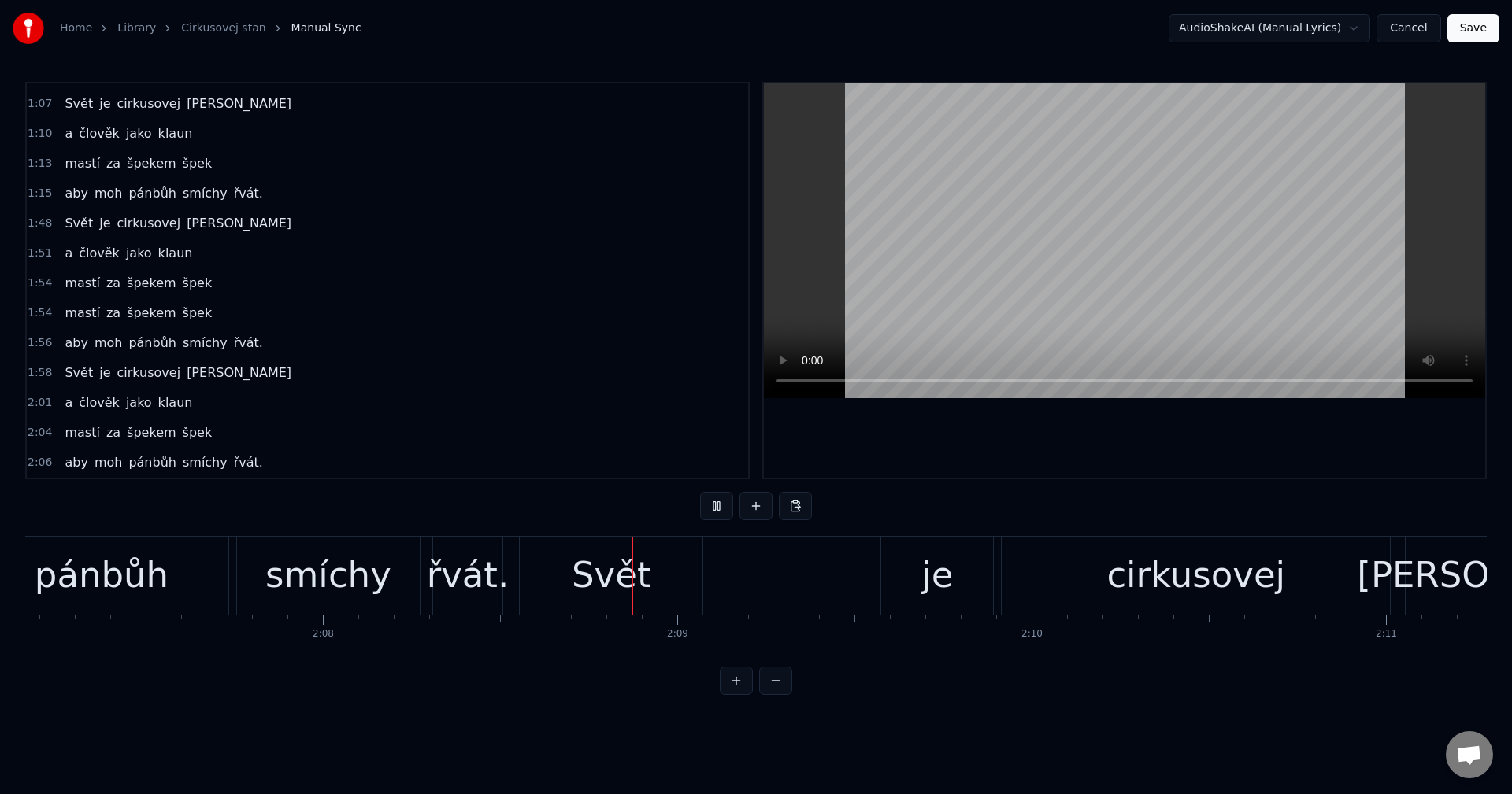
click at [725, 505] on button at bounding box center [717, 506] width 33 height 28
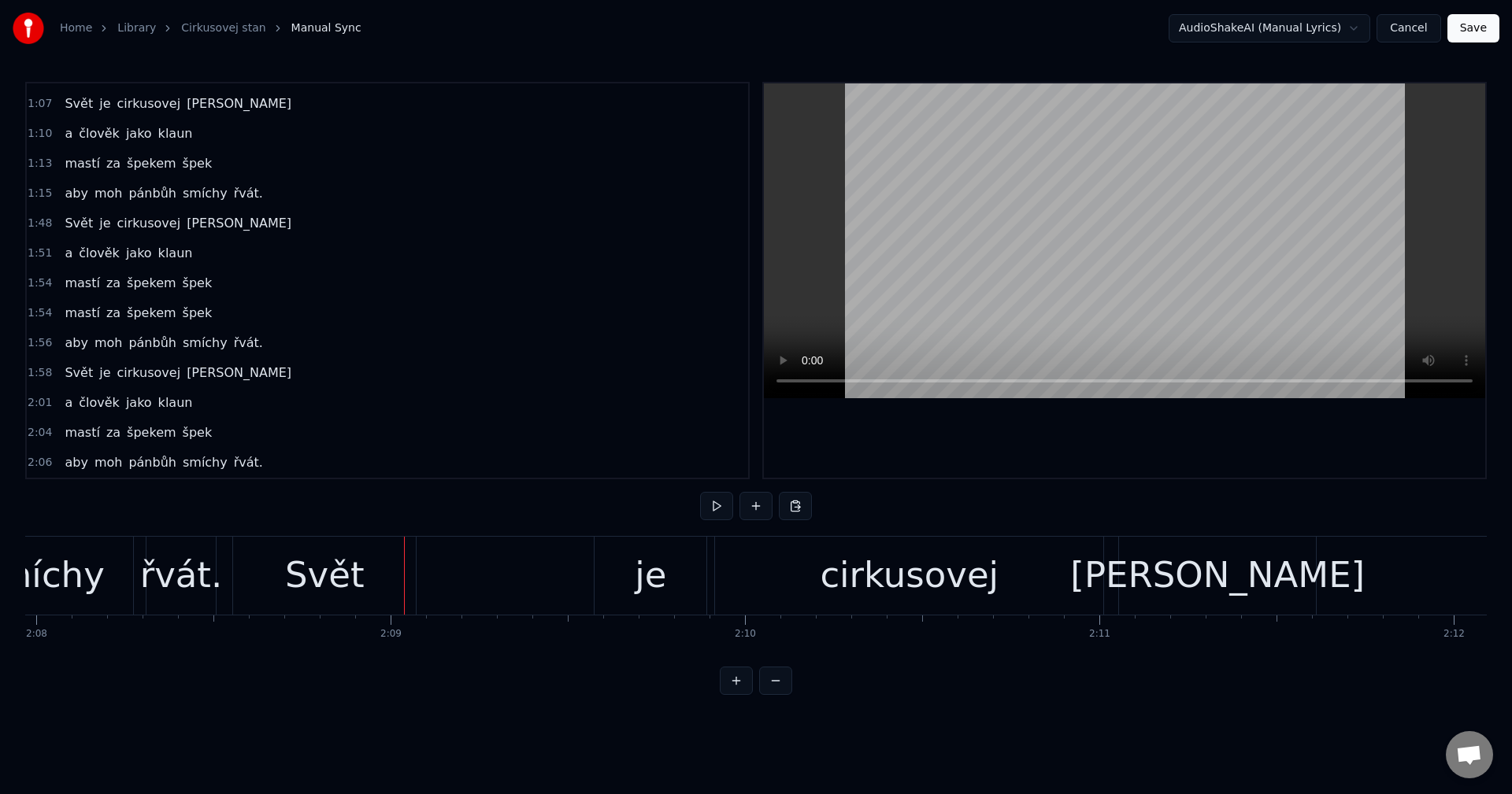
scroll to position [0, 45495]
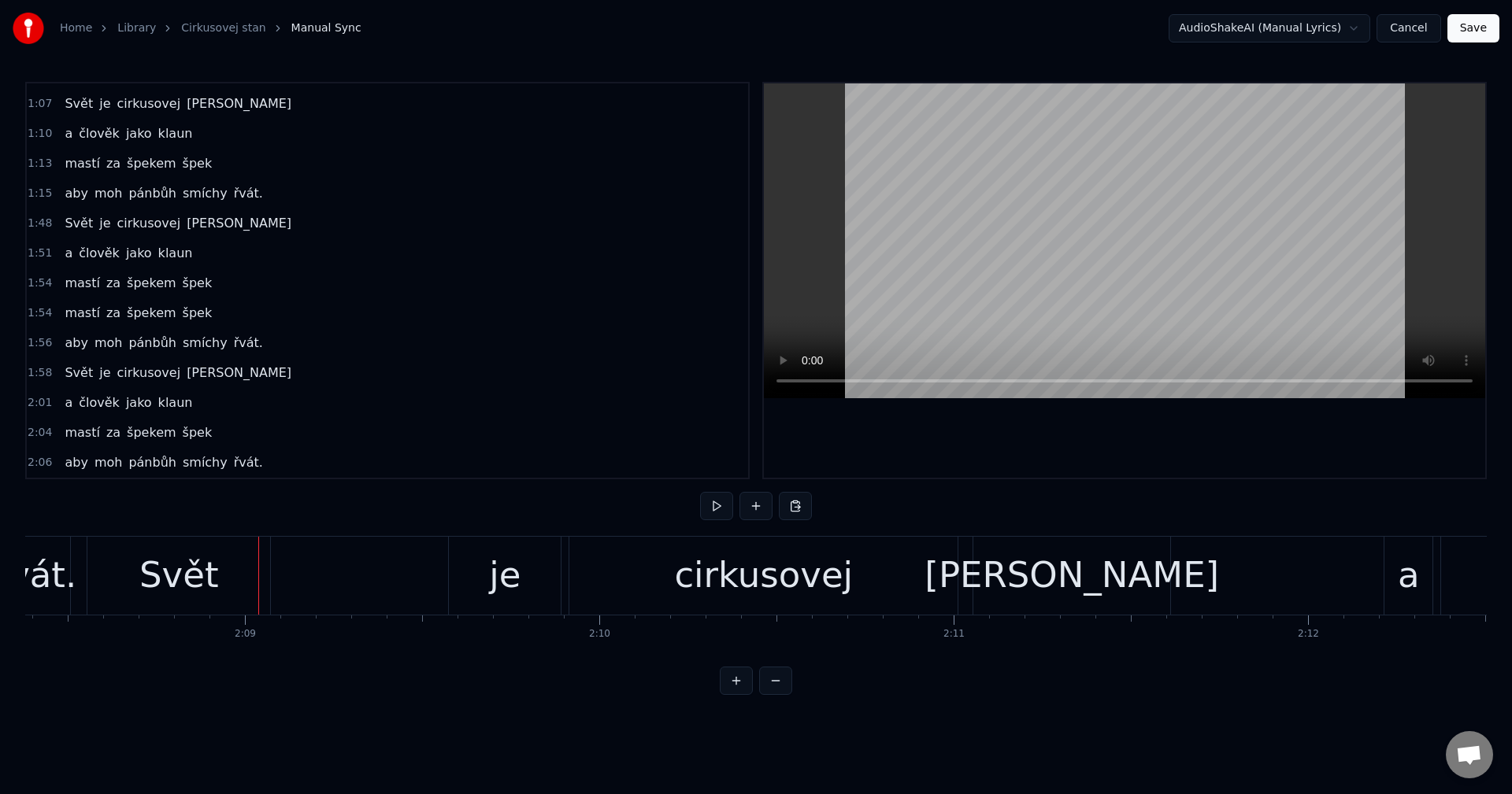
click at [246, 567] on div "Svět" at bounding box center [179, 576] width 183 height 78
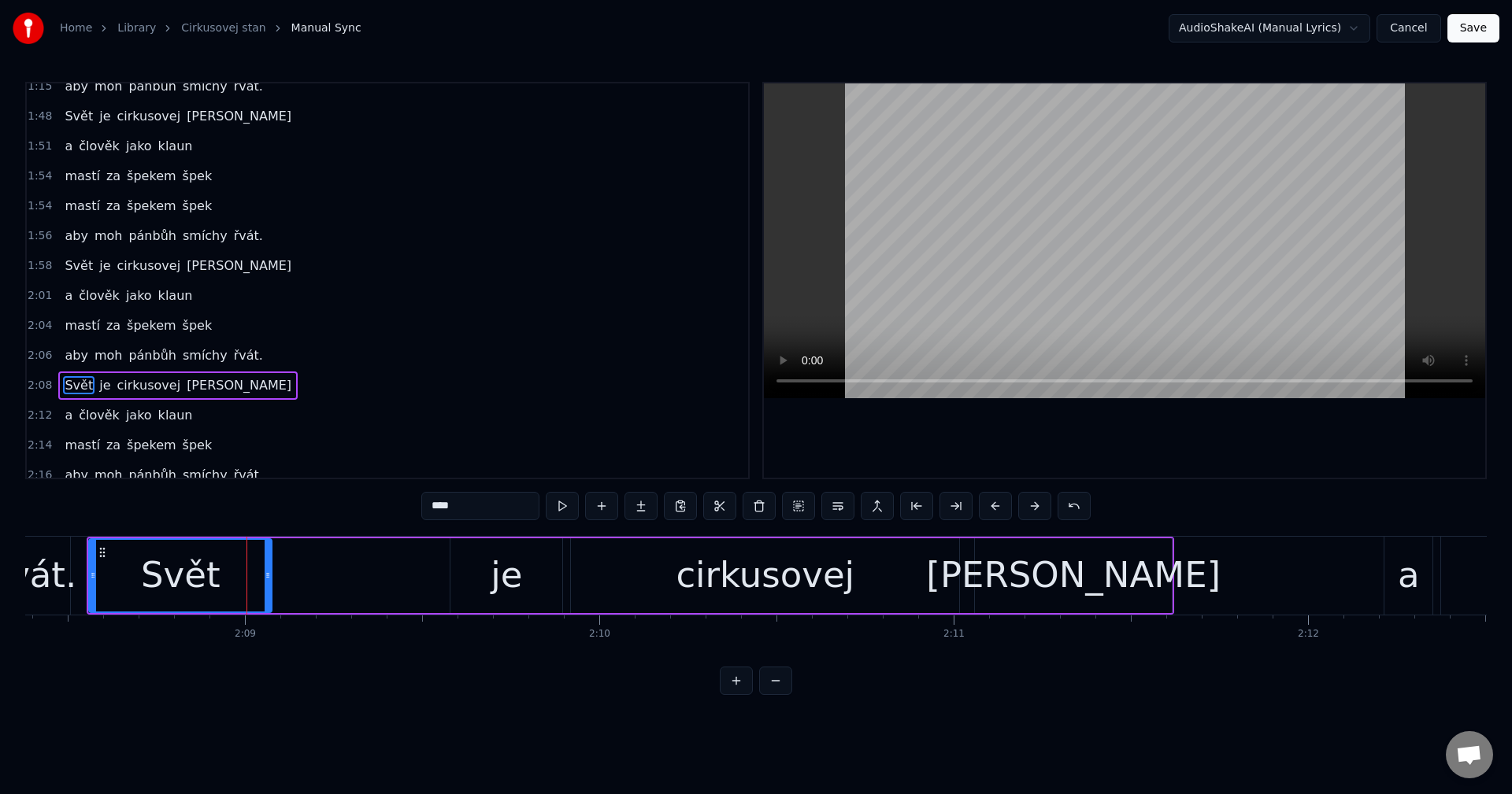
scroll to position [682, 0]
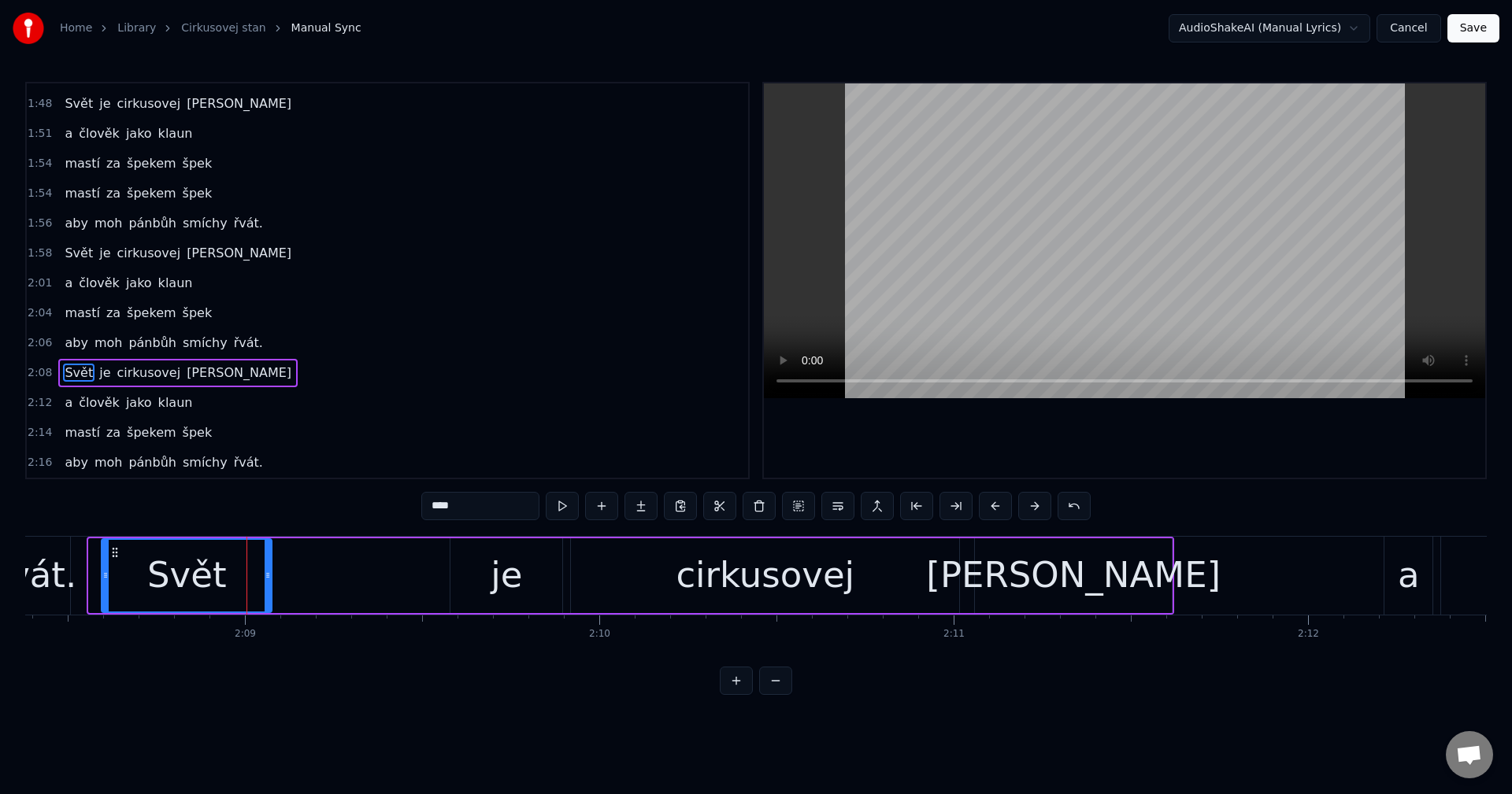
drag, startPoint x: 96, startPoint y: 574, endPoint x: 112, endPoint y: 574, distance: 16.0
click at [109, 574] on icon at bounding box center [105, 575] width 6 height 13
drag, startPoint x: 269, startPoint y: 574, endPoint x: 243, endPoint y: 576, distance: 26.1
click at [243, 576] on icon at bounding box center [242, 575] width 6 height 13
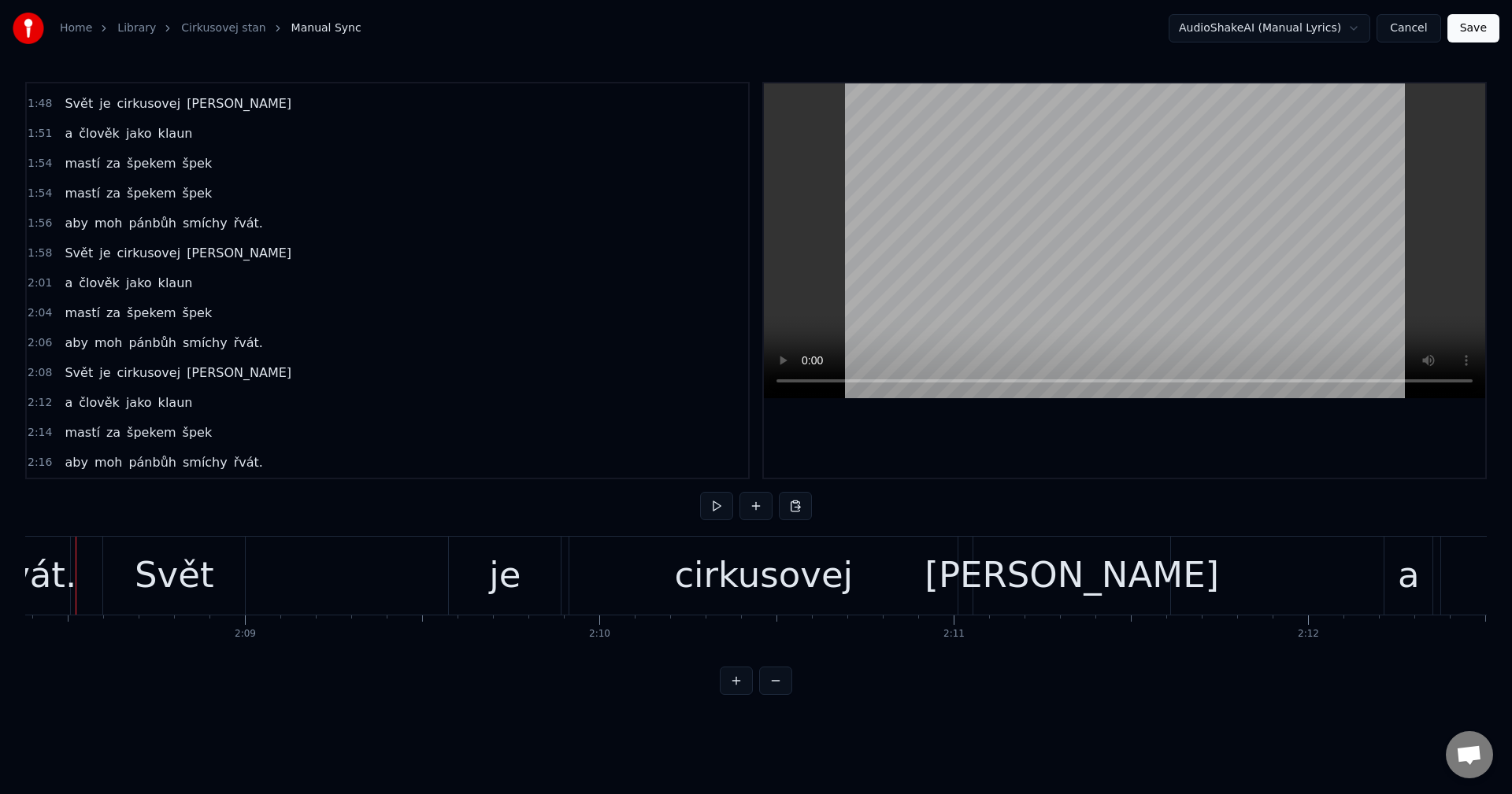
click at [44, 570] on div "řvát." at bounding box center [35, 575] width 83 height 54
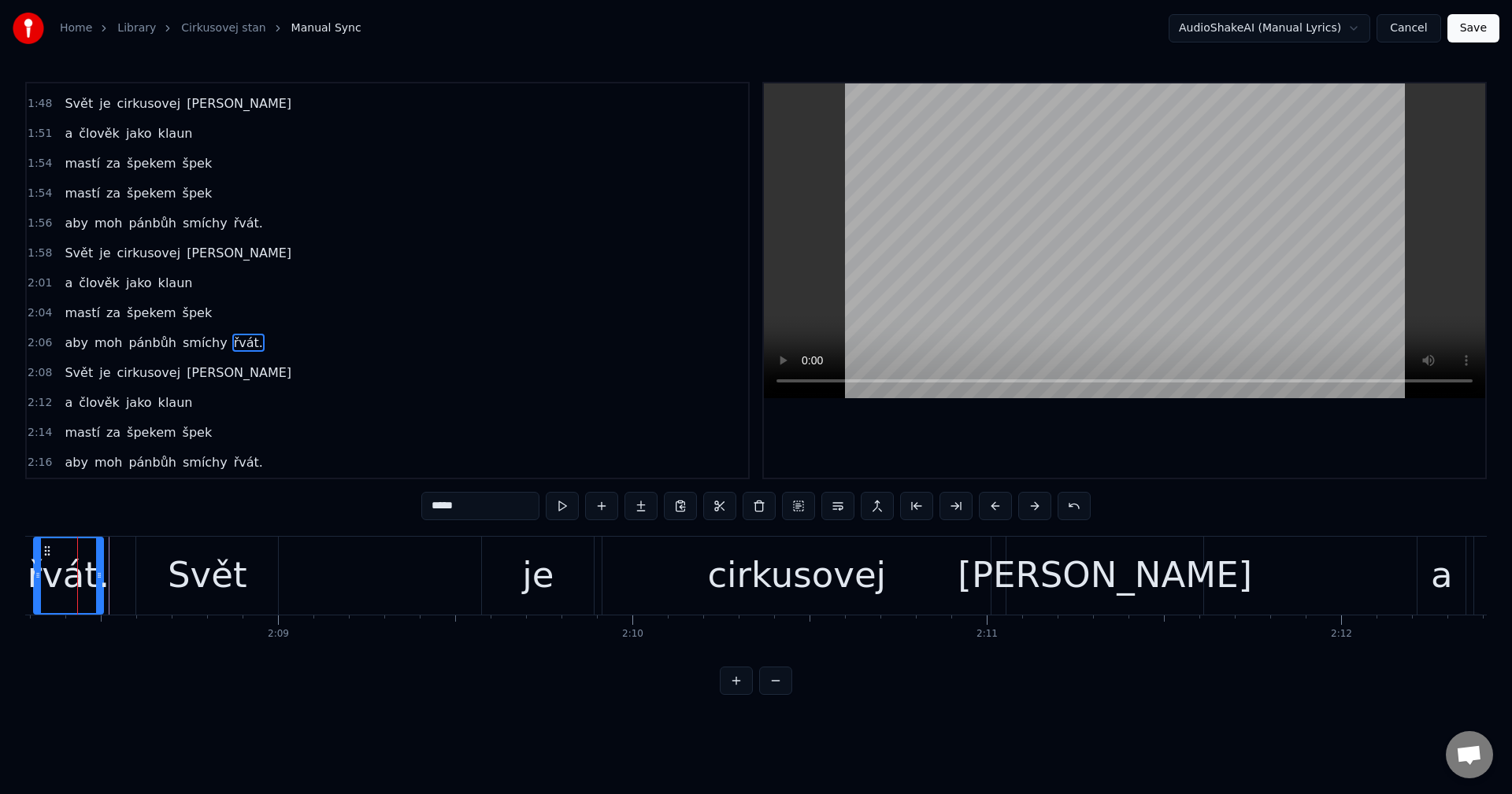
scroll to position [0, 45436]
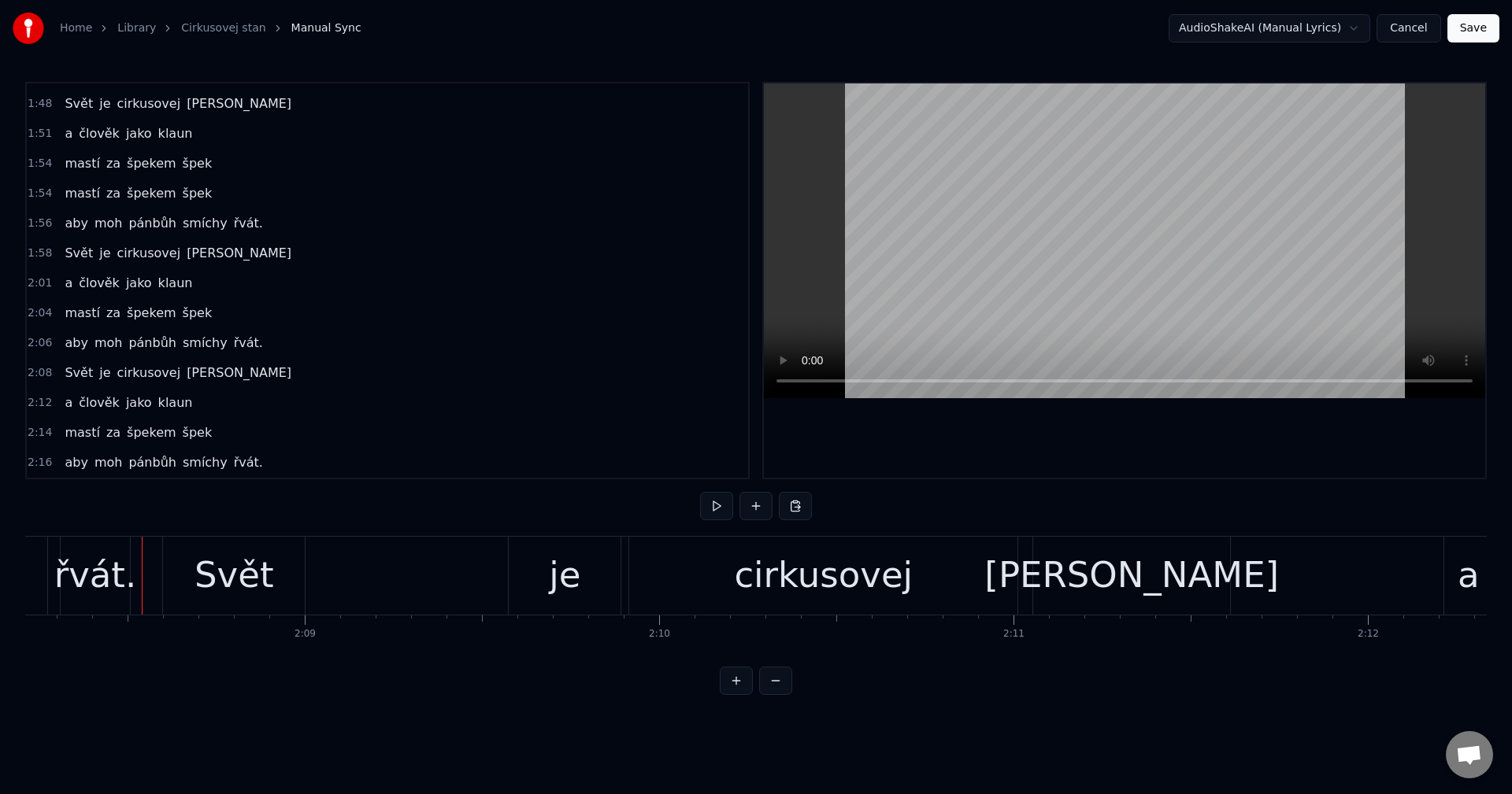
click at [203, 568] on div "Svět" at bounding box center [235, 575] width 80 height 54
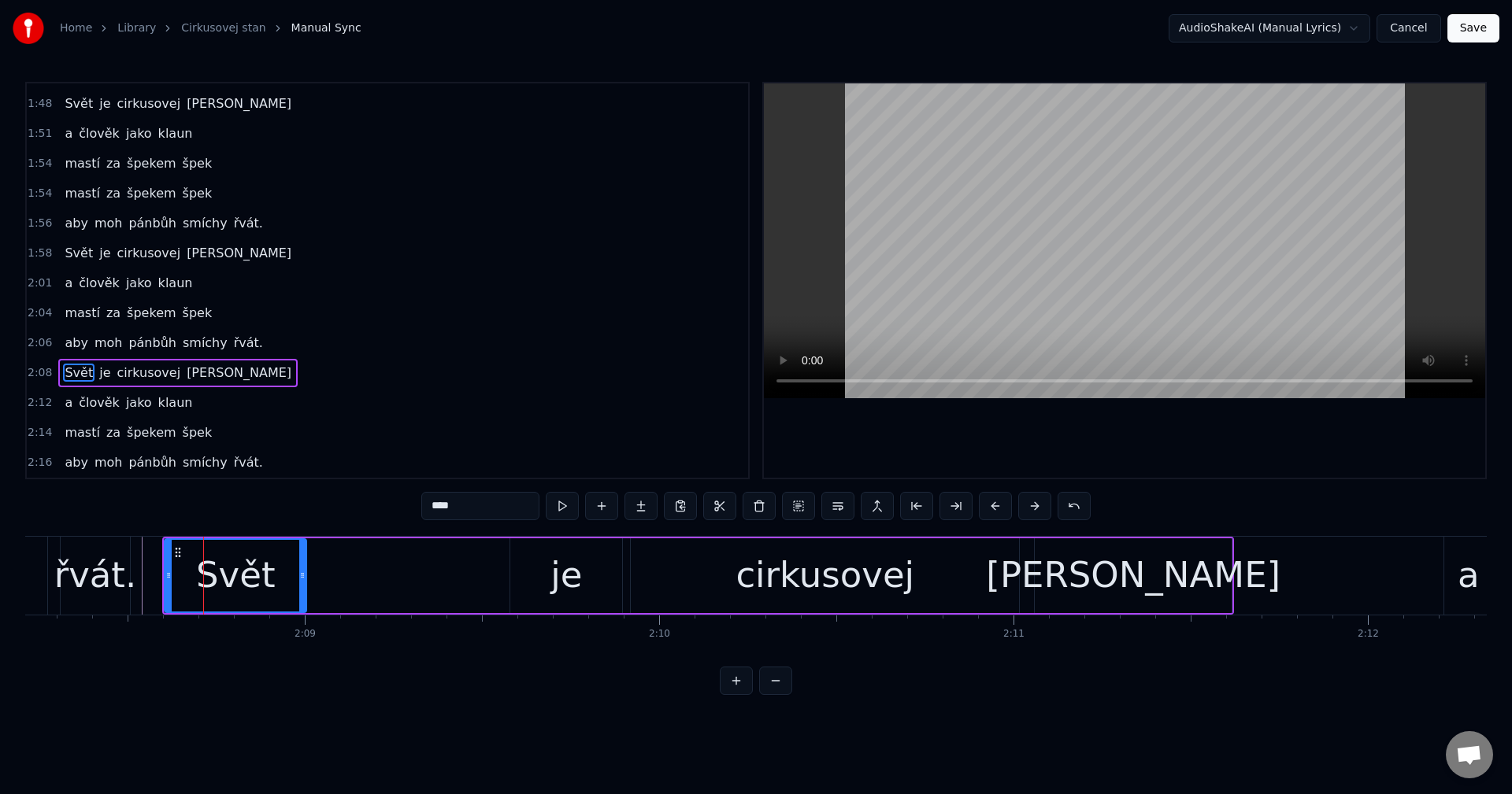
click at [113, 573] on div "řvát." at bounding box center [95, 575] width 83 height 54
type input "*****"
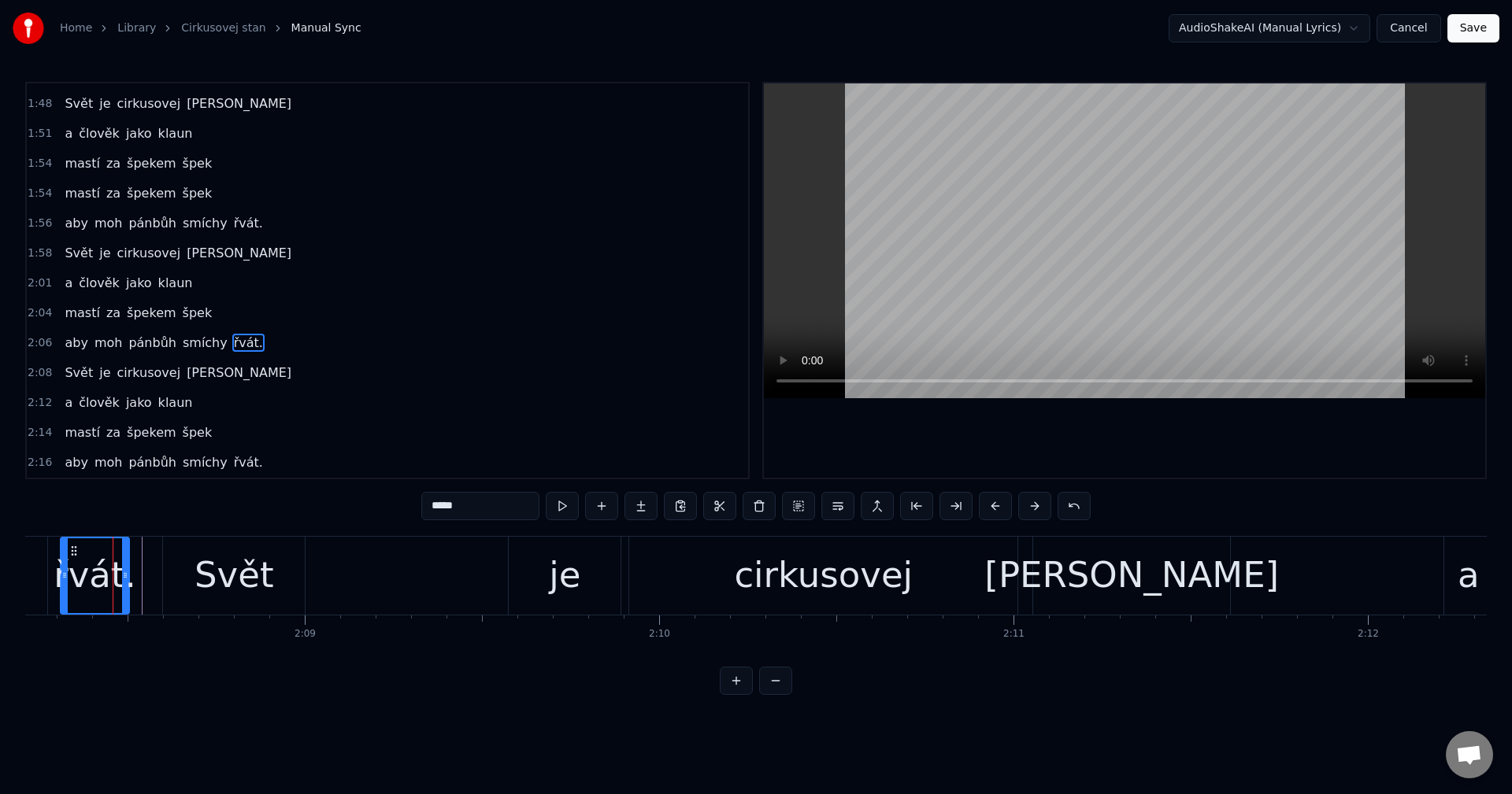
click at [127, 574] on icon at bounding box center [125, 575] width 6 height 13
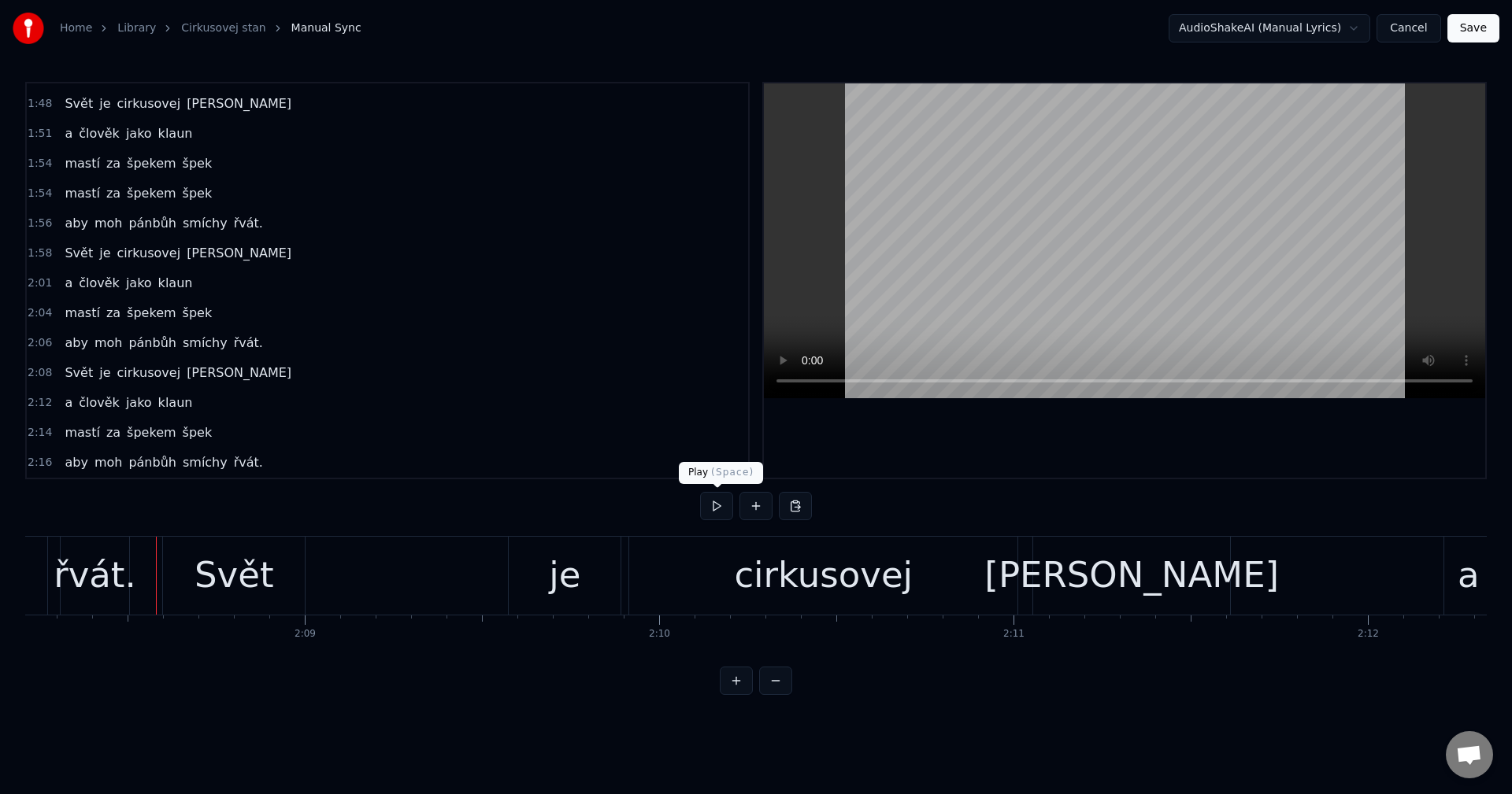
click at [713, 512] on button at bounding box center [717, 506] width 33 height 28
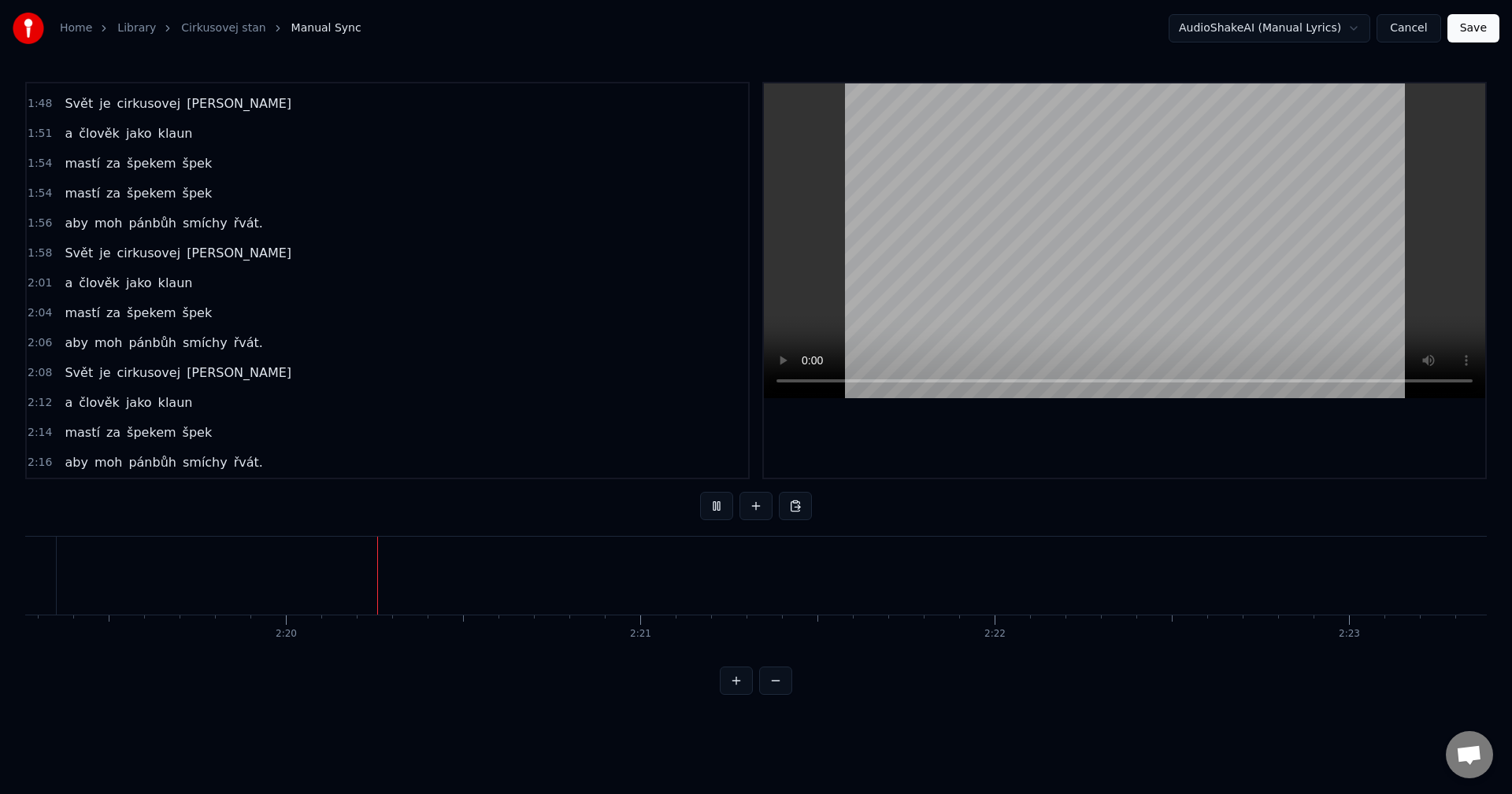
scroll to position [0, 49444]
click at [1478, 31] on button "Save" at bounding box center [1473, 28] width 52 height 28
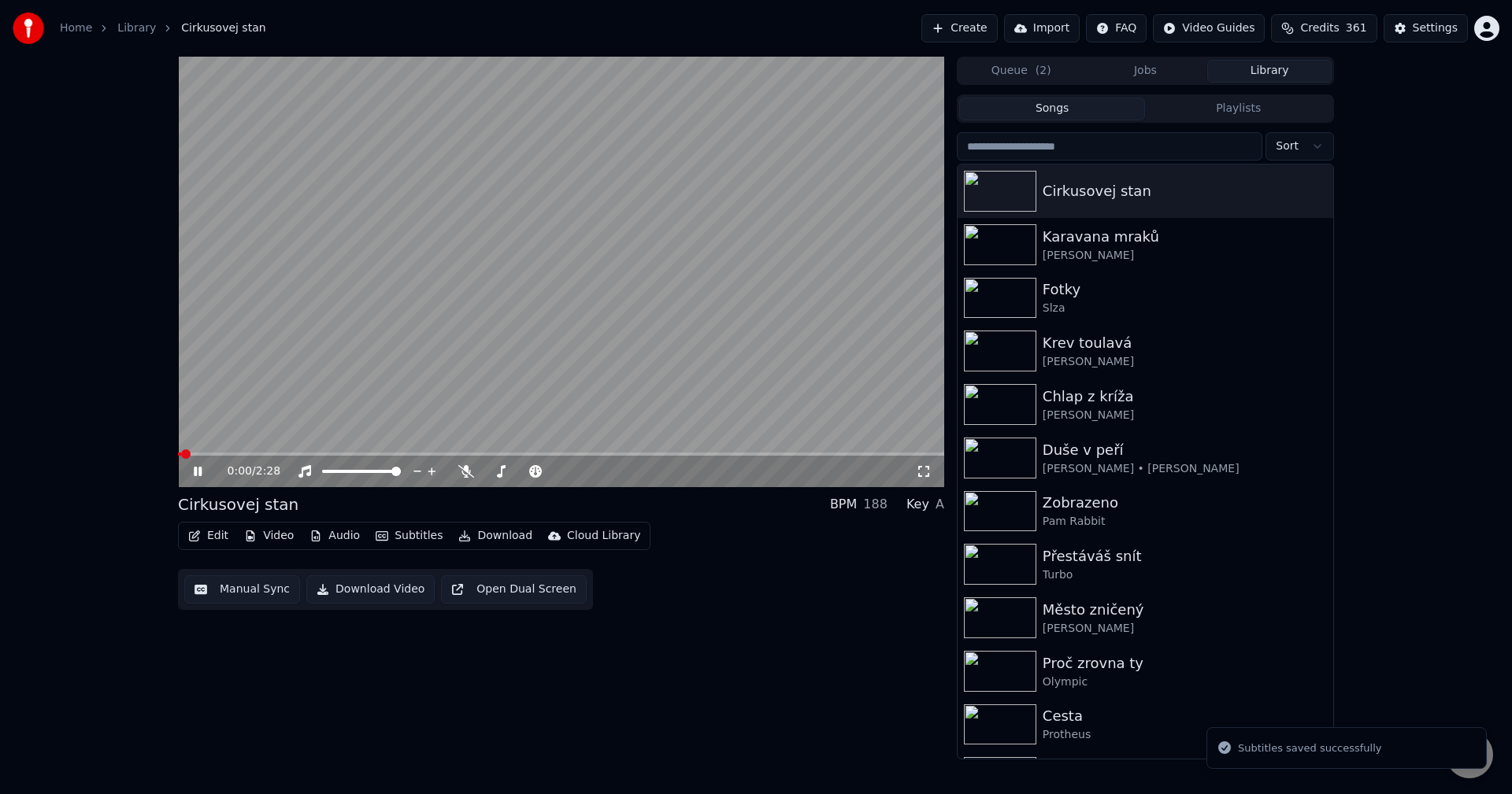
click at [248, 596] on button "Manual Sync" at bounding box center [241, 589] width 116 height 28
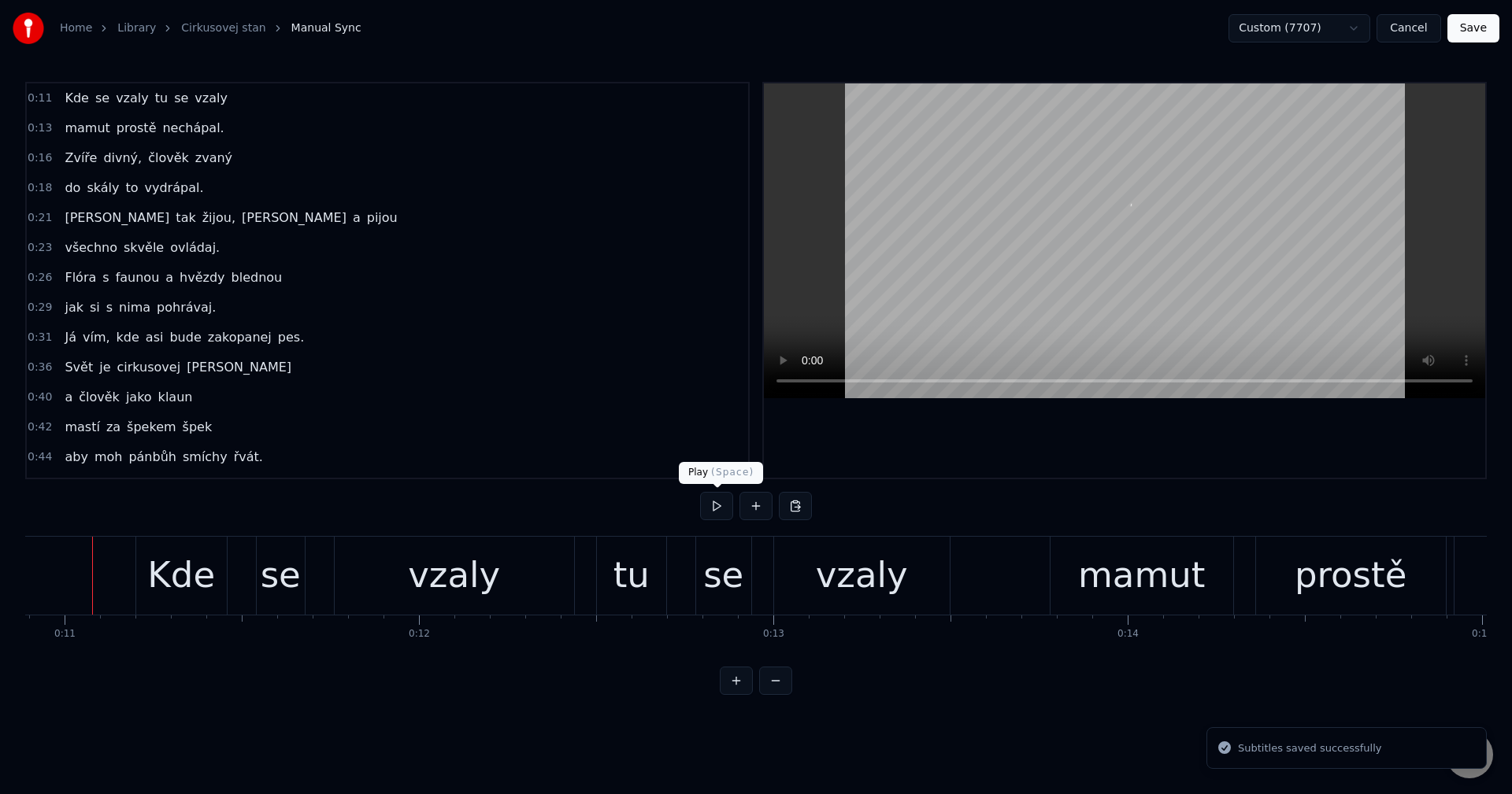
scroll to position [0, 3847]
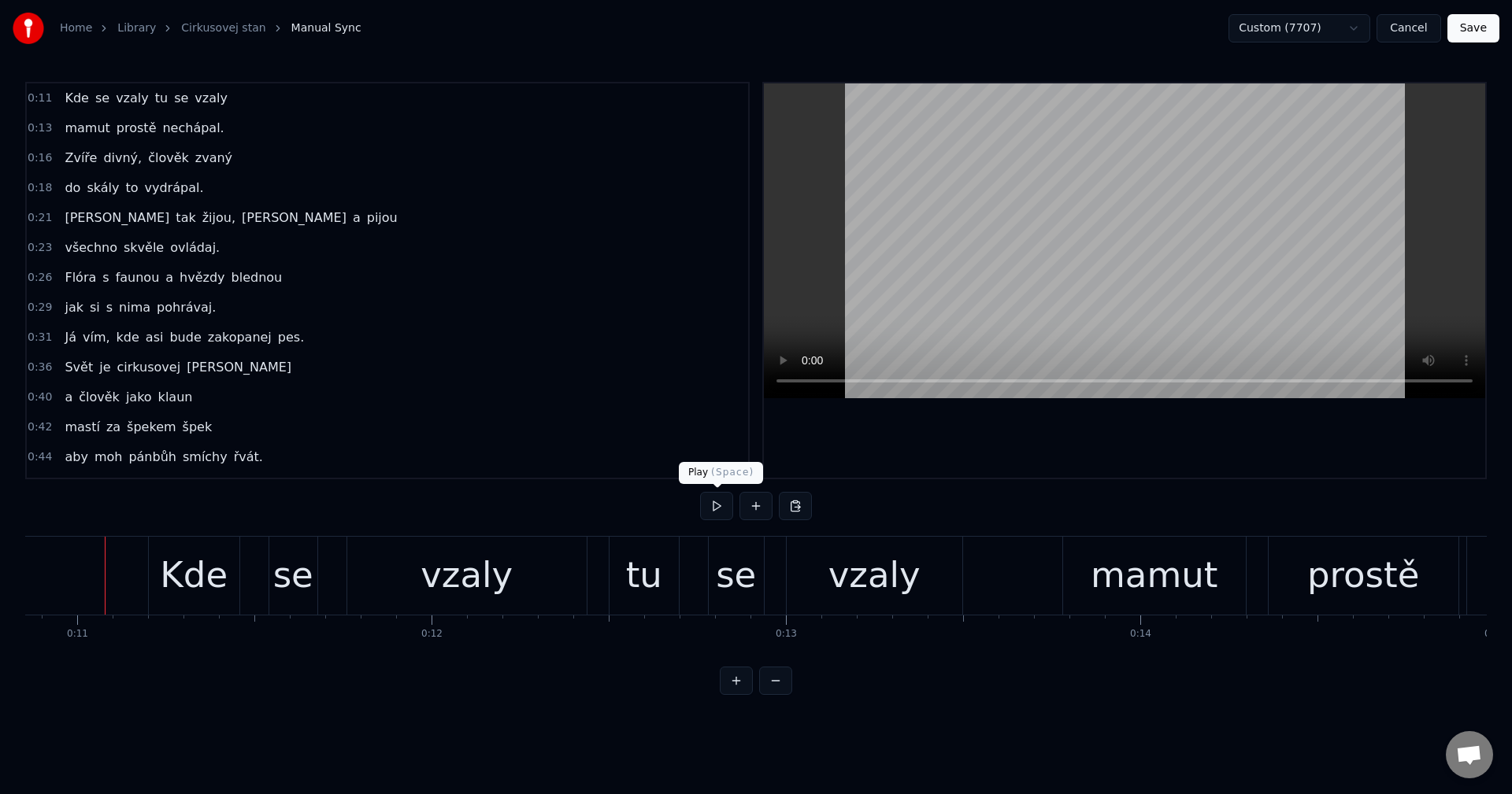
click at [724, 511] on button at bounding box center [717, 506] width 33 height 28
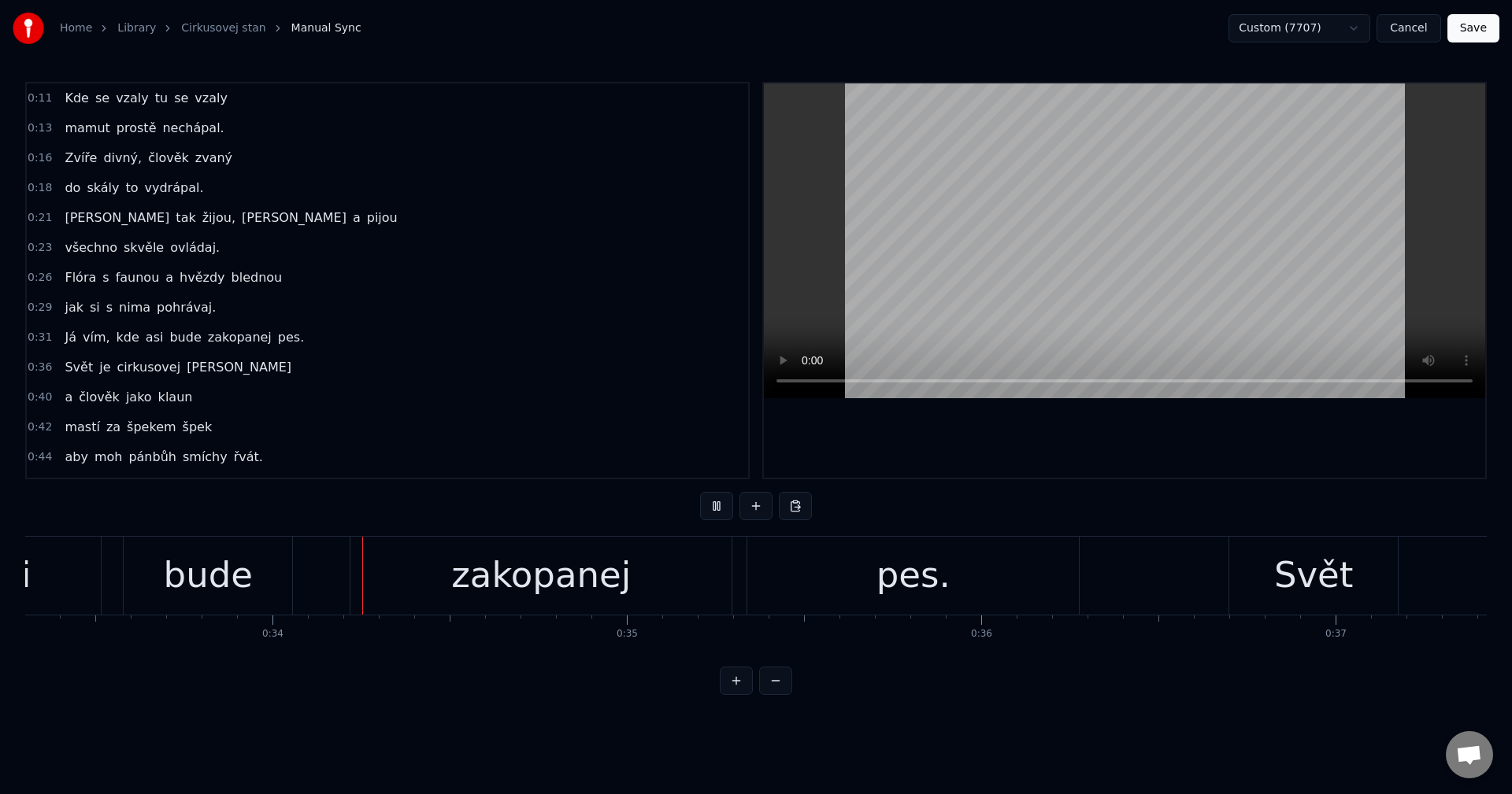
scroll to position [0, 11824]
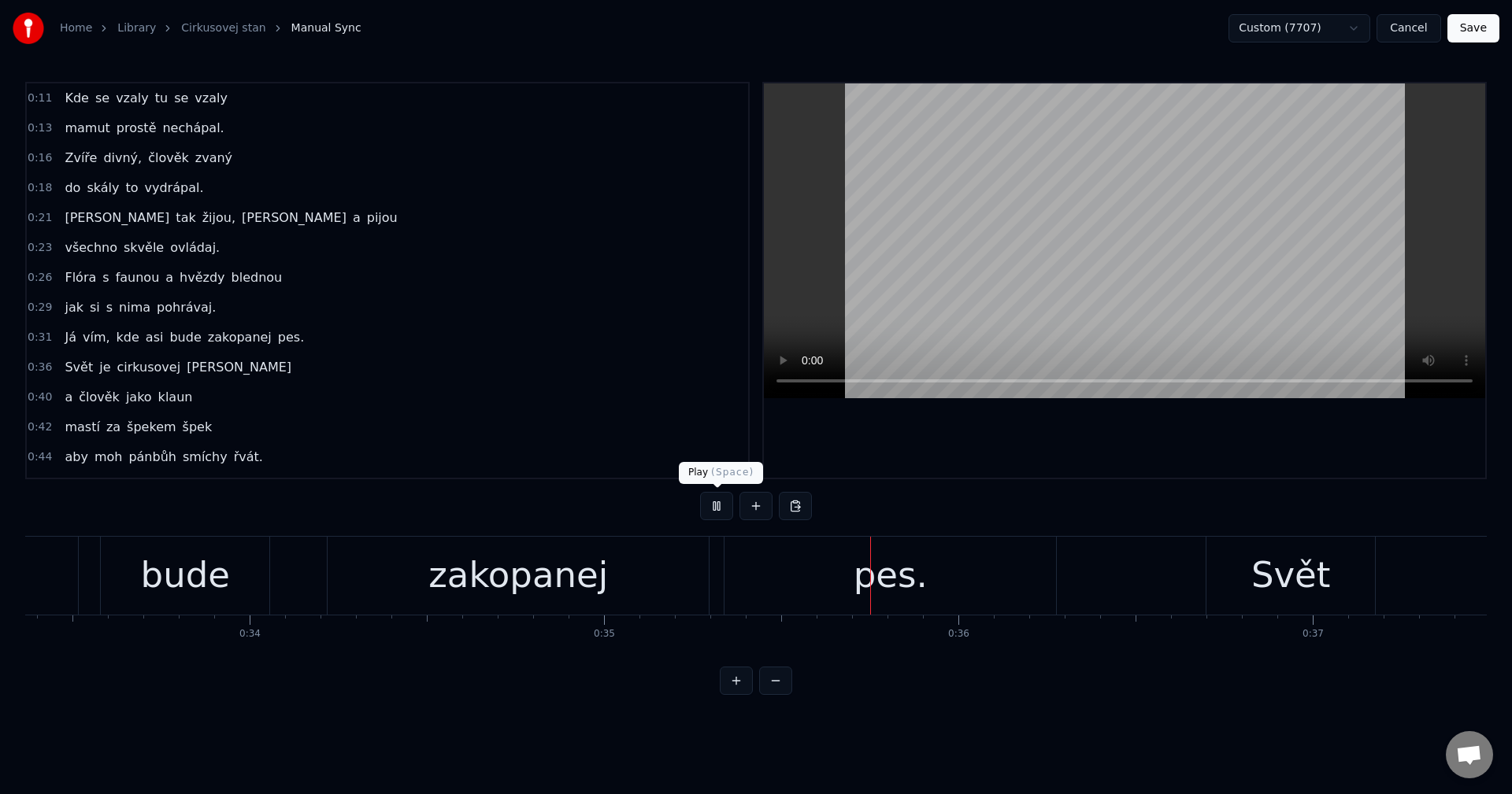
drag, startPoint x: 715, startPoint y: 512, endPoint x: 744, endPoint y: 542, distance: 41.7
click at [715, 513] on button at bounding box center [717, 506] width 33 height 28
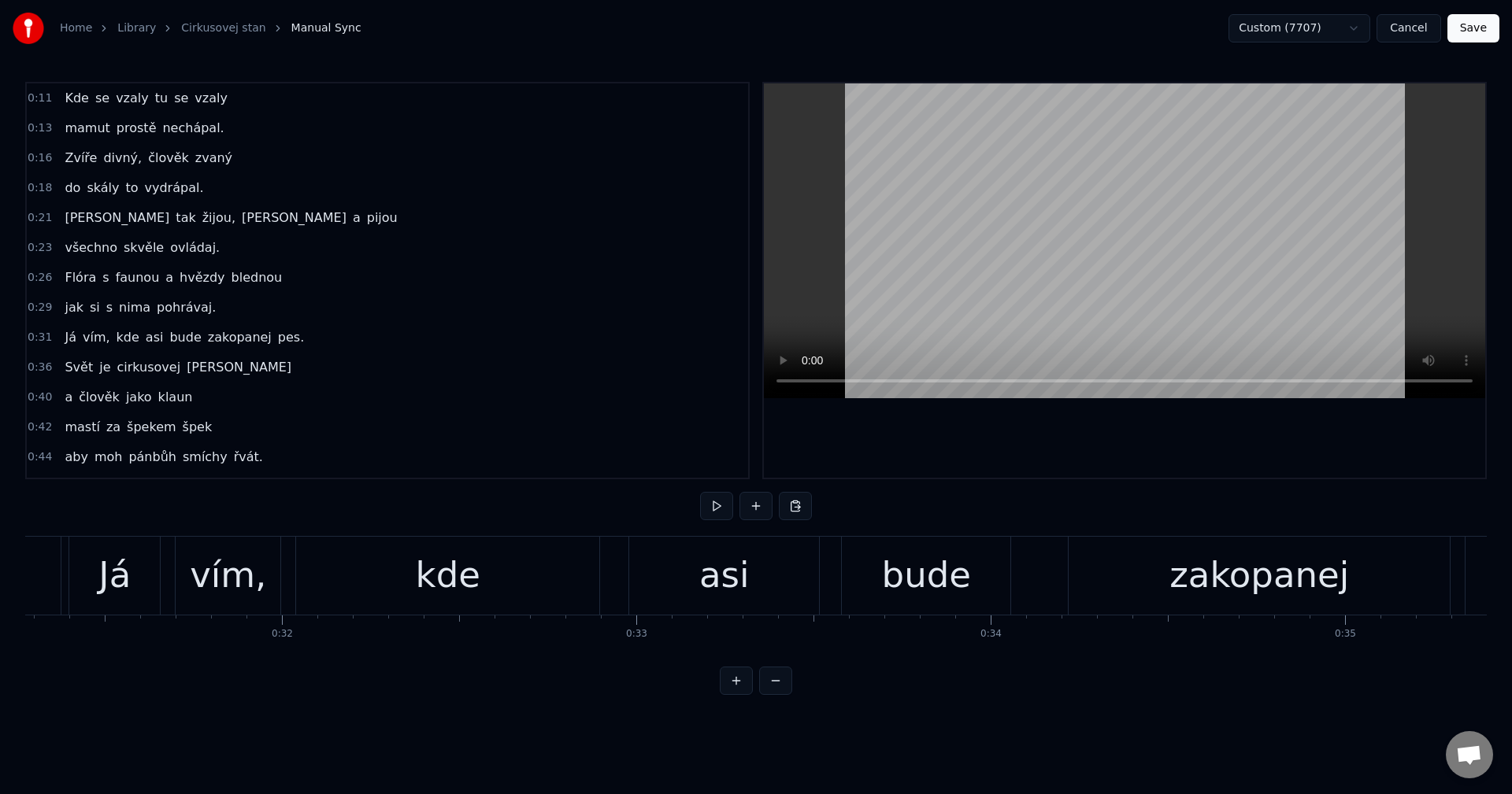
scroll to position [0, 11026]
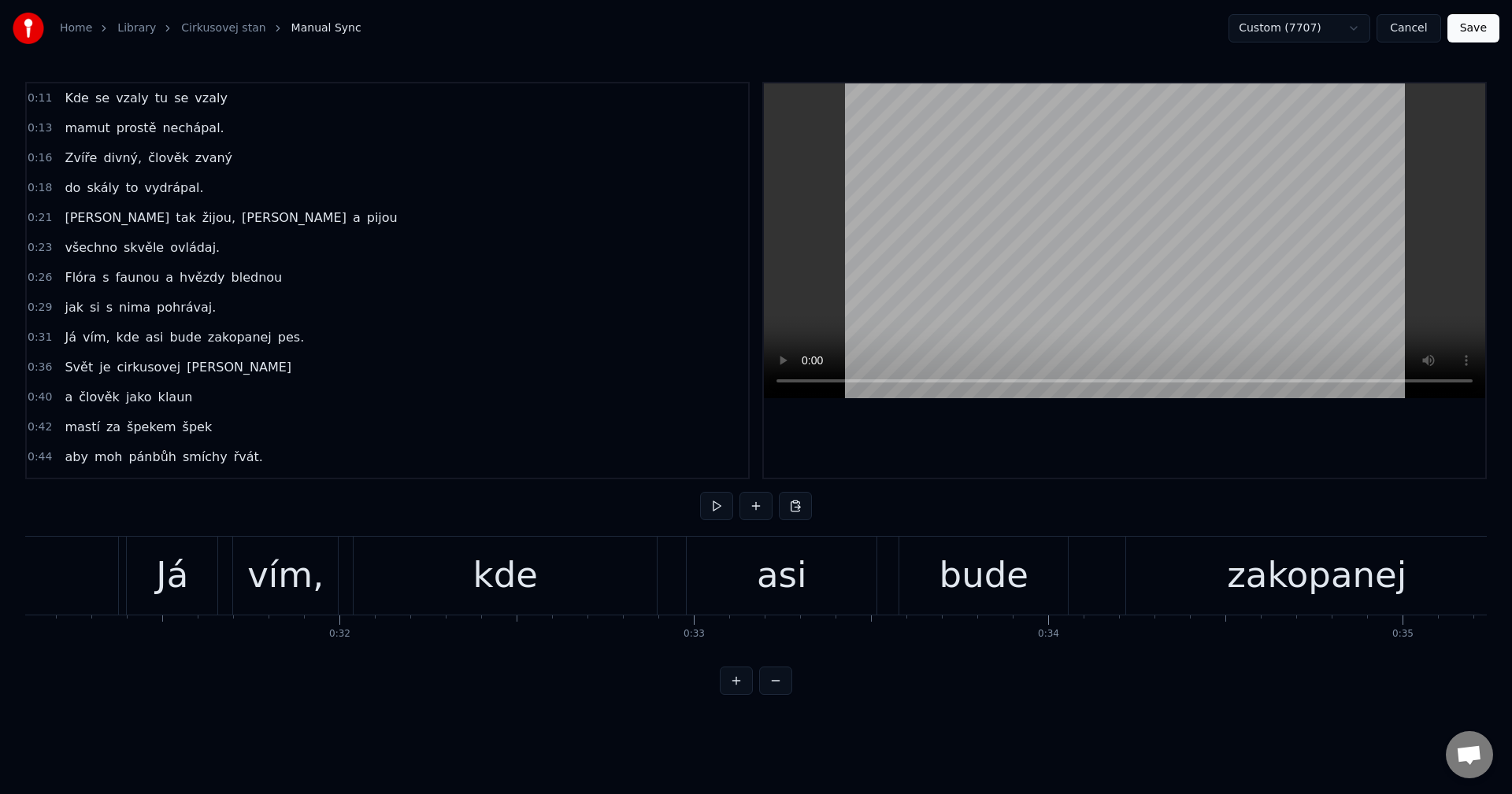
click at [389, 591] on div "kde" at bounding box center [504, 576] width 303 height 78
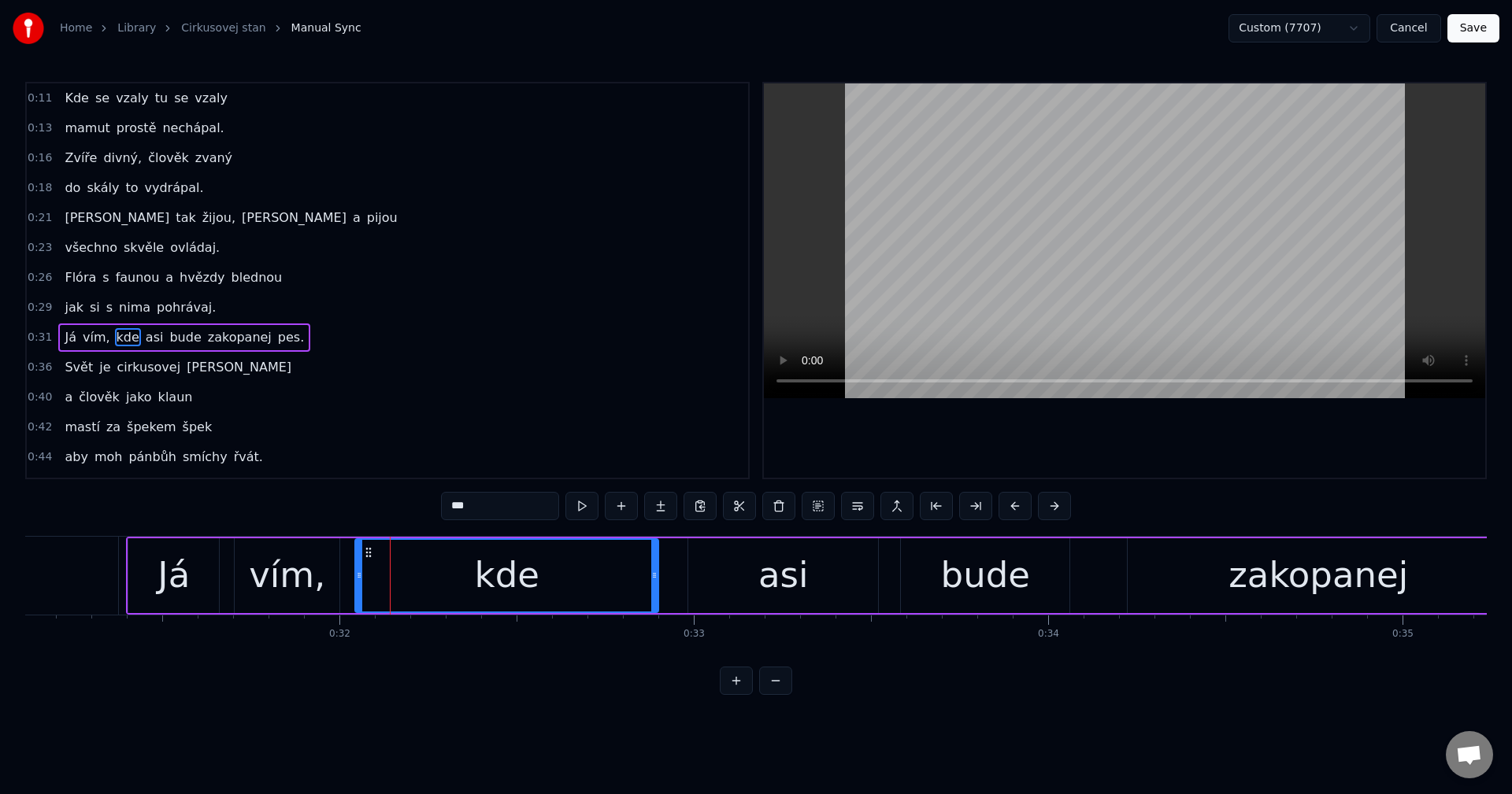
scroll to position [56, 0]
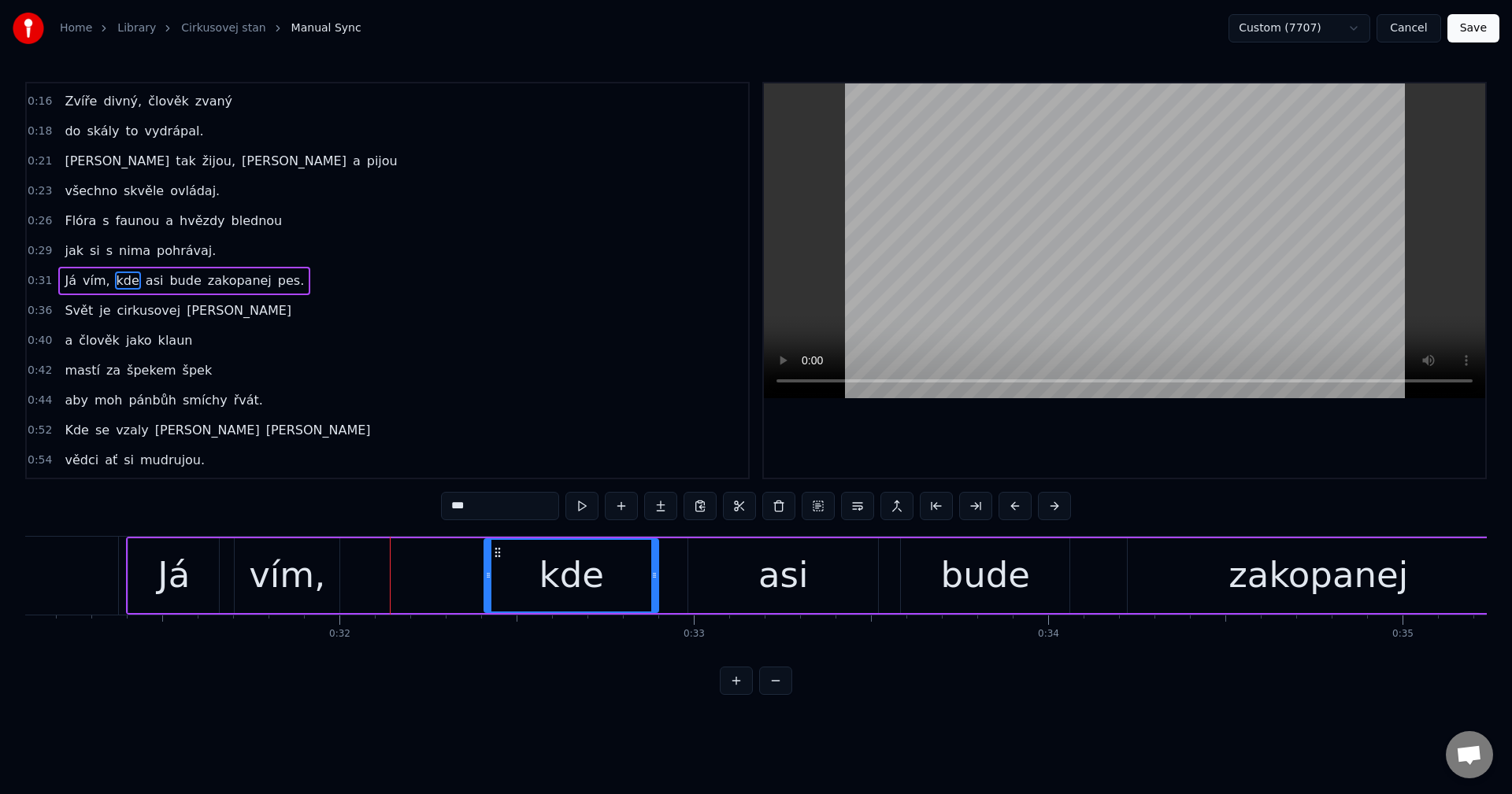
drag, startPoint x: 359, startPoint y: 579, endPoint x: 488, endPoint y: 568, distance: 129.5
click at [488, 568] on div at bounding box center [488, 576] width 6 height 72
click at [379, 566] on div "[PERSON_NAME] vím, kde asi bude zakopanej pes." at bounding box center [992, 576] width 1733 height 78
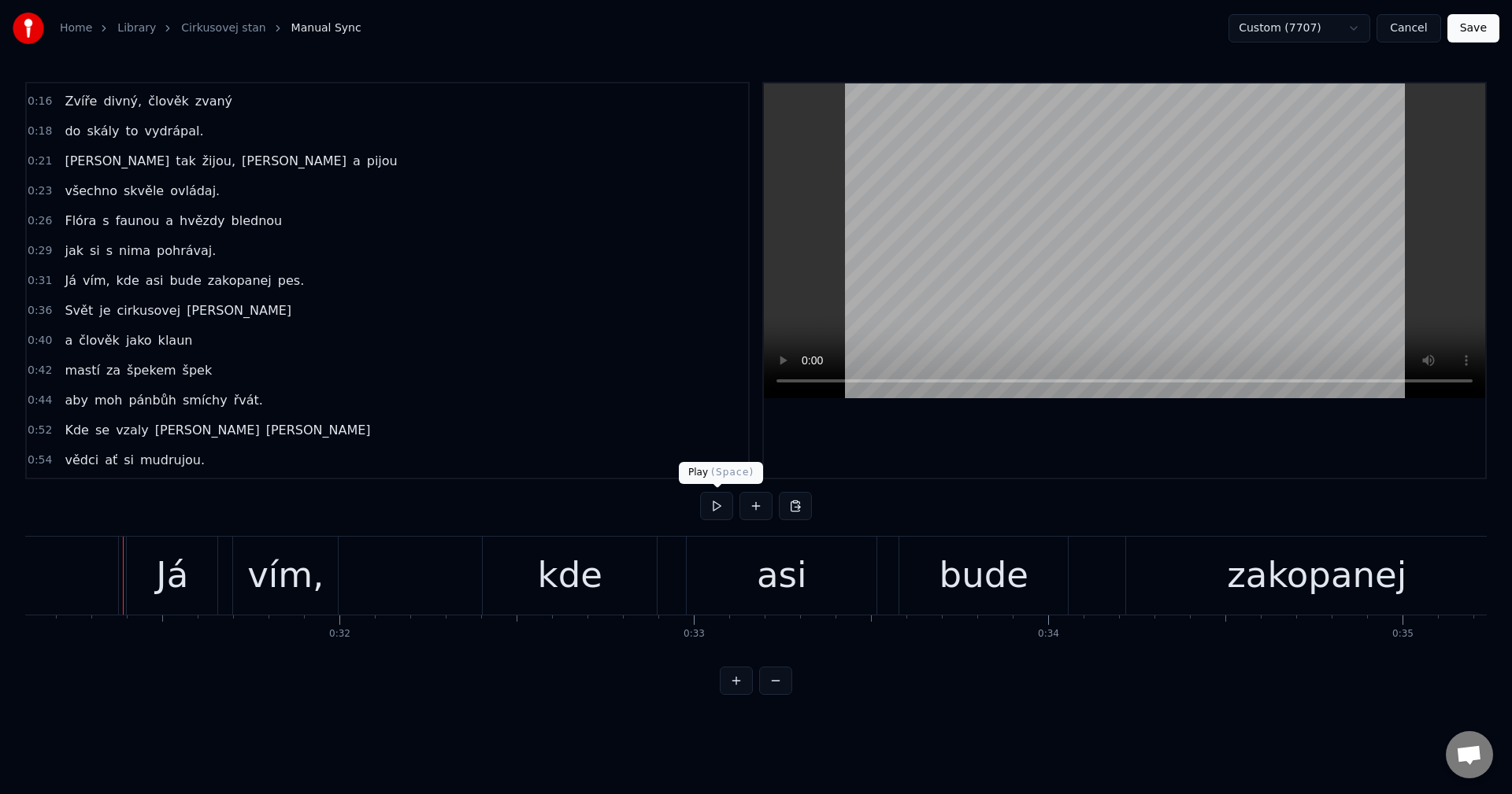
click at [703, 500] on button at bounding box center [717, 506] width 33 height 28
click at [711, 500] on button at bounding box center [717, 506] width 33 height 28
click at [497, 580] on div "kde" at bounding box center [570, 576] width 174 height 78
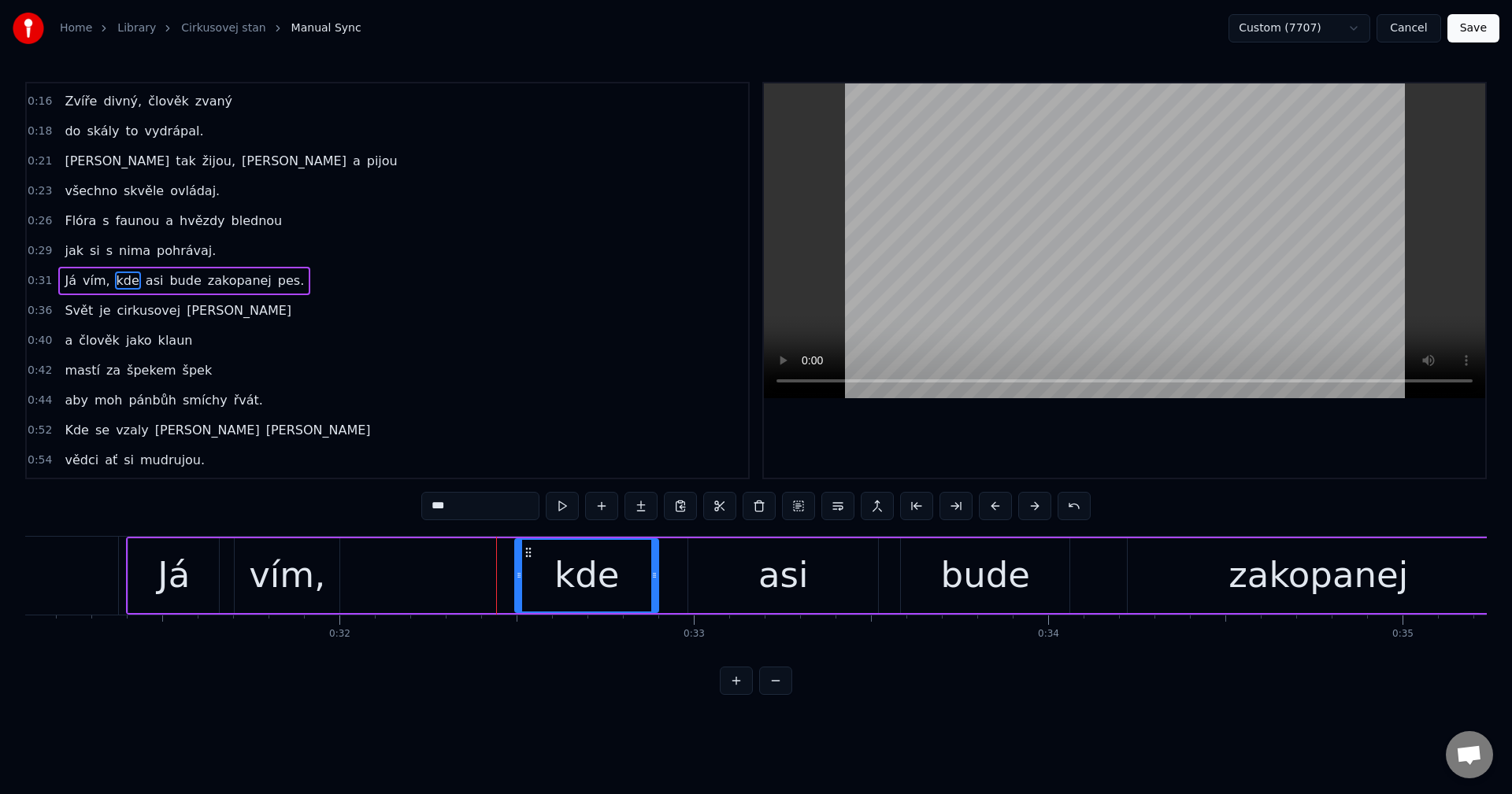
drag, startPoint x: 489, startPoint y: 580, endPoint x: 520, endPoint y: 578, distance: 31.1
click at [520, 578] on icon at bounding box center [519, 575] width 6 height 13
click at [128, 584] on div "[PERSON_NAME] vím, kde asi bude zakopanej pes." at bounding box center [992, 576] width 1733 height 78
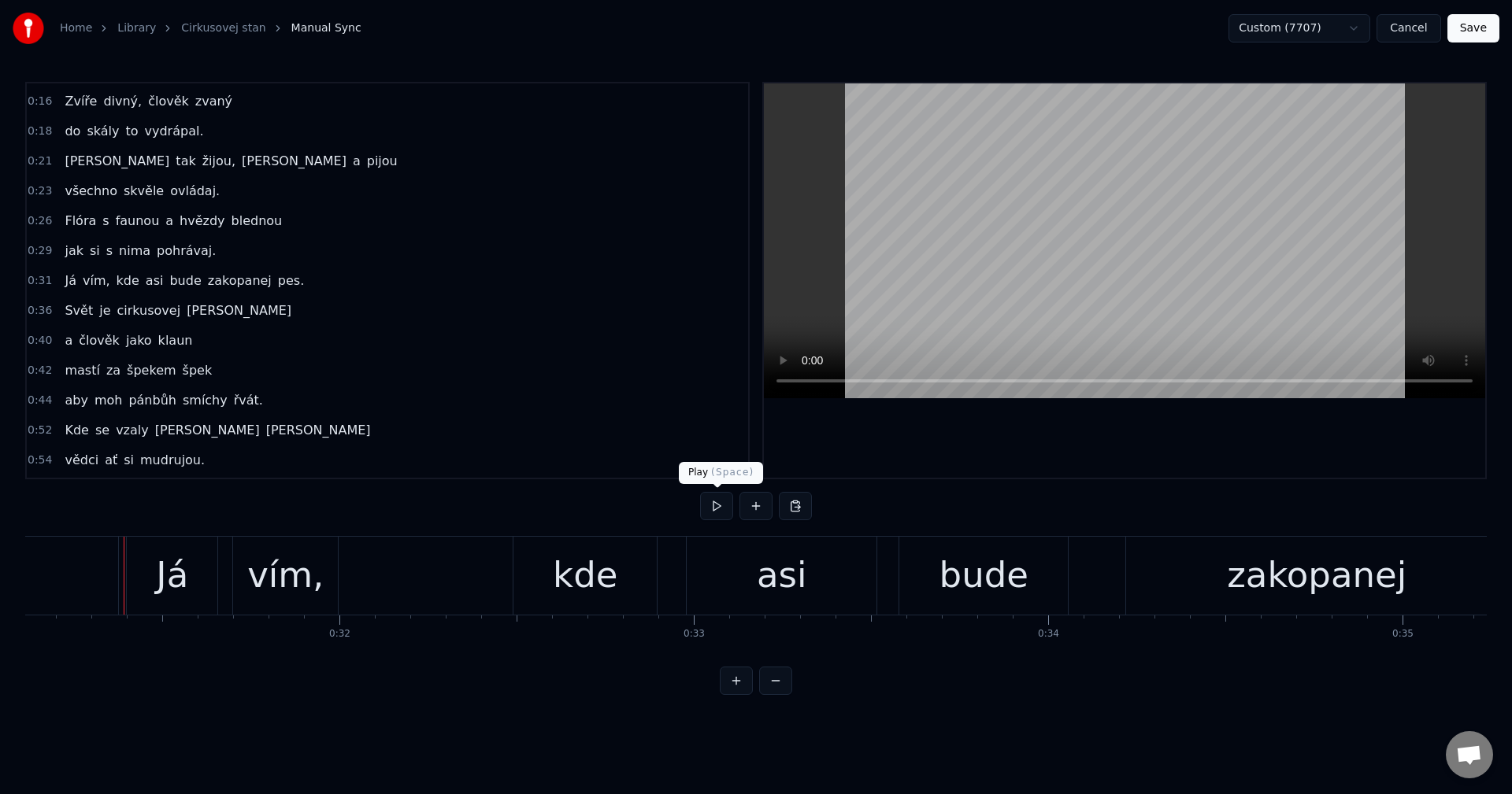
click at [709, 515] on button at bounding box center [717, 506] width 33 height 28
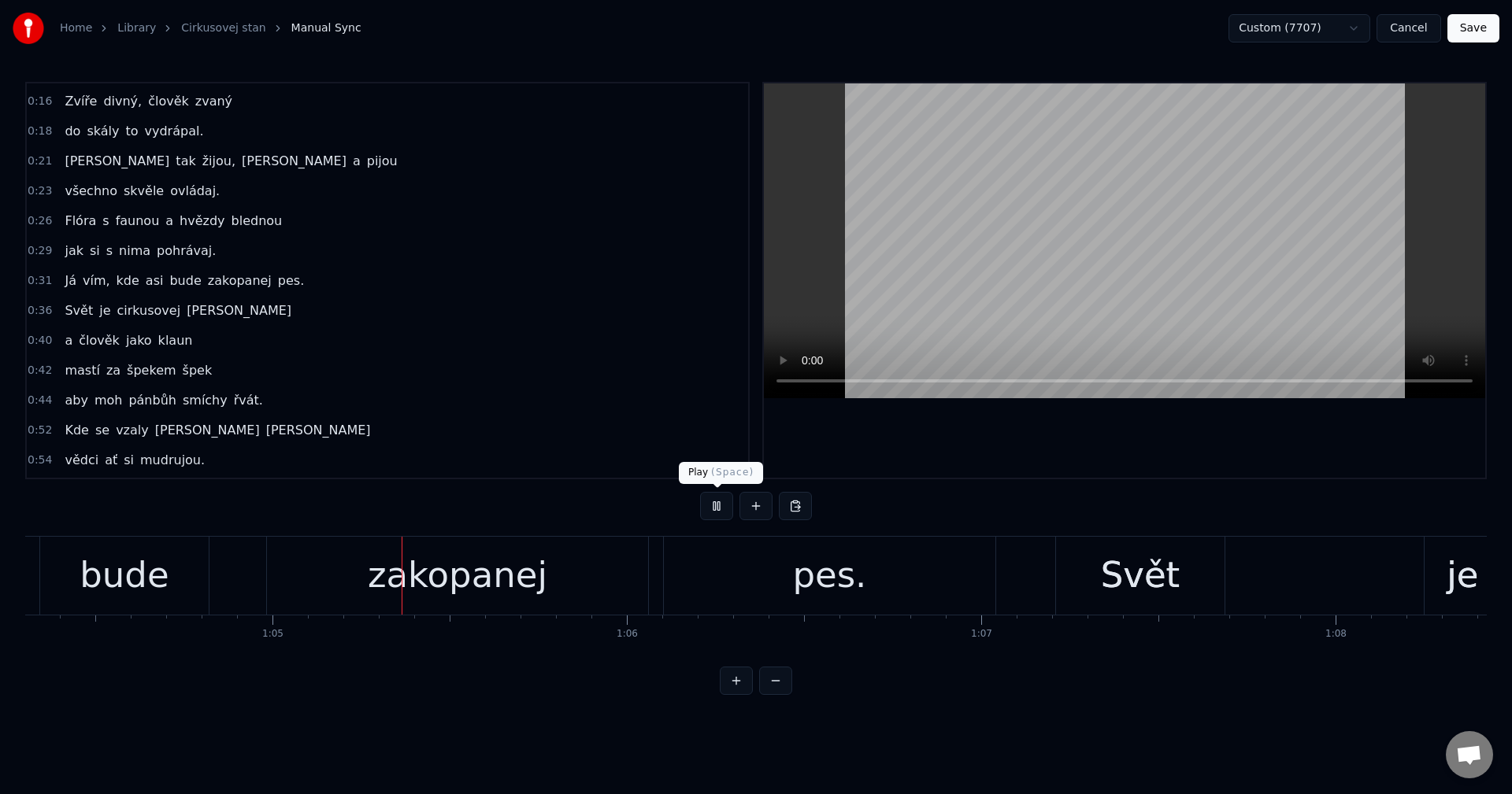
scroll to position [0, 22891]
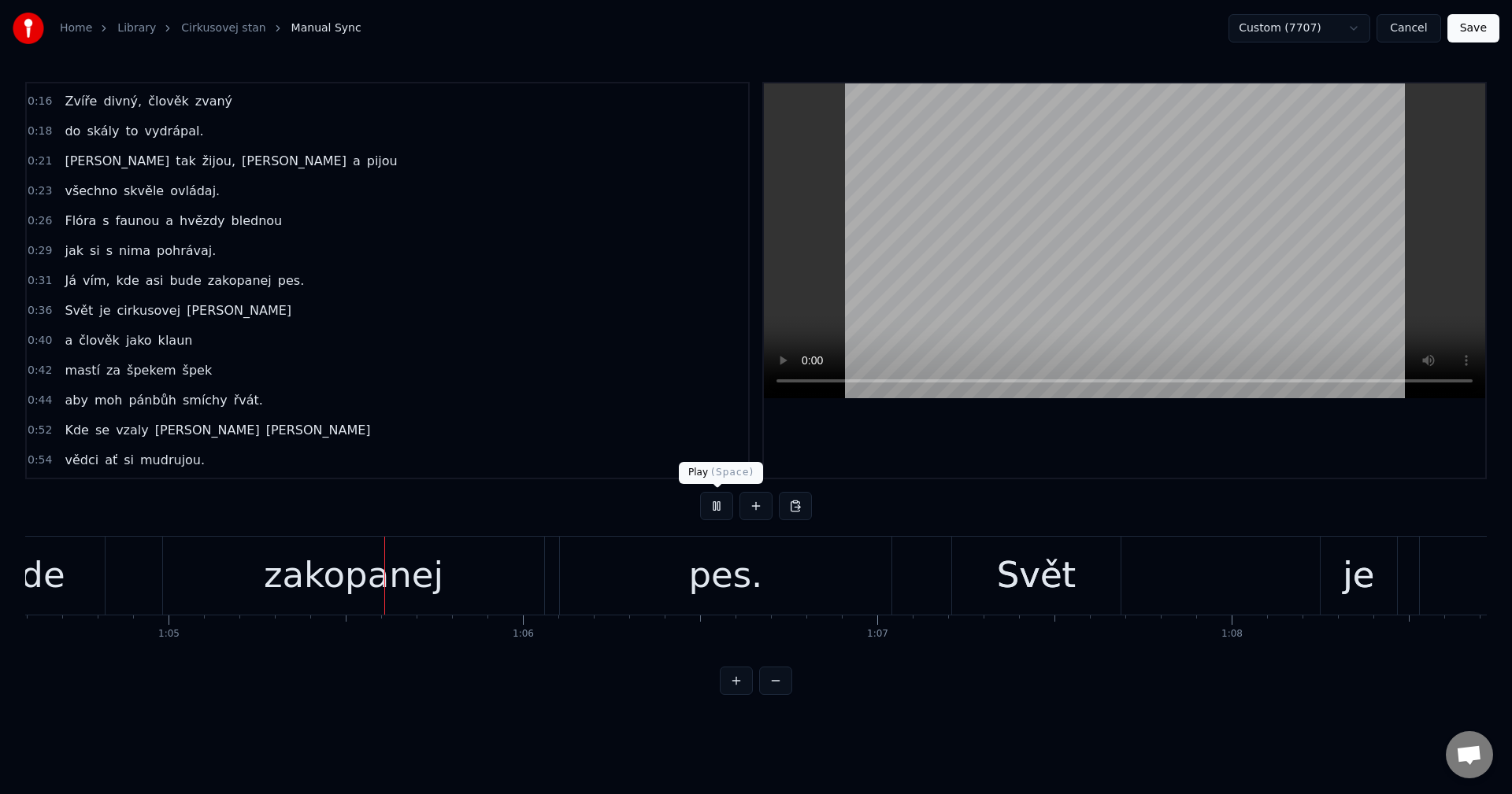
click at [719, 511] on button at bounding box center [717, 506] width 33 height 28
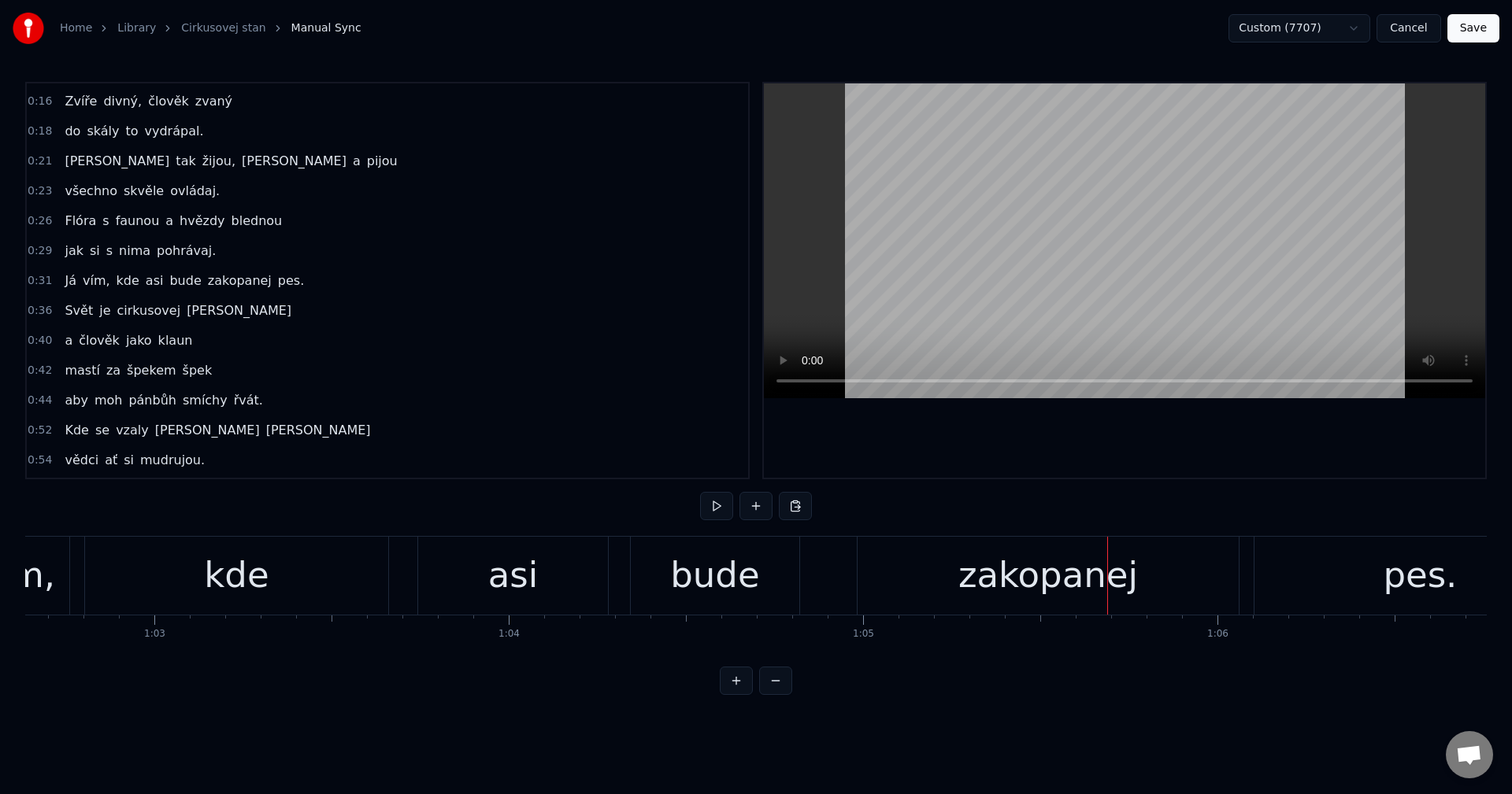
scroll to position [0, 21996]
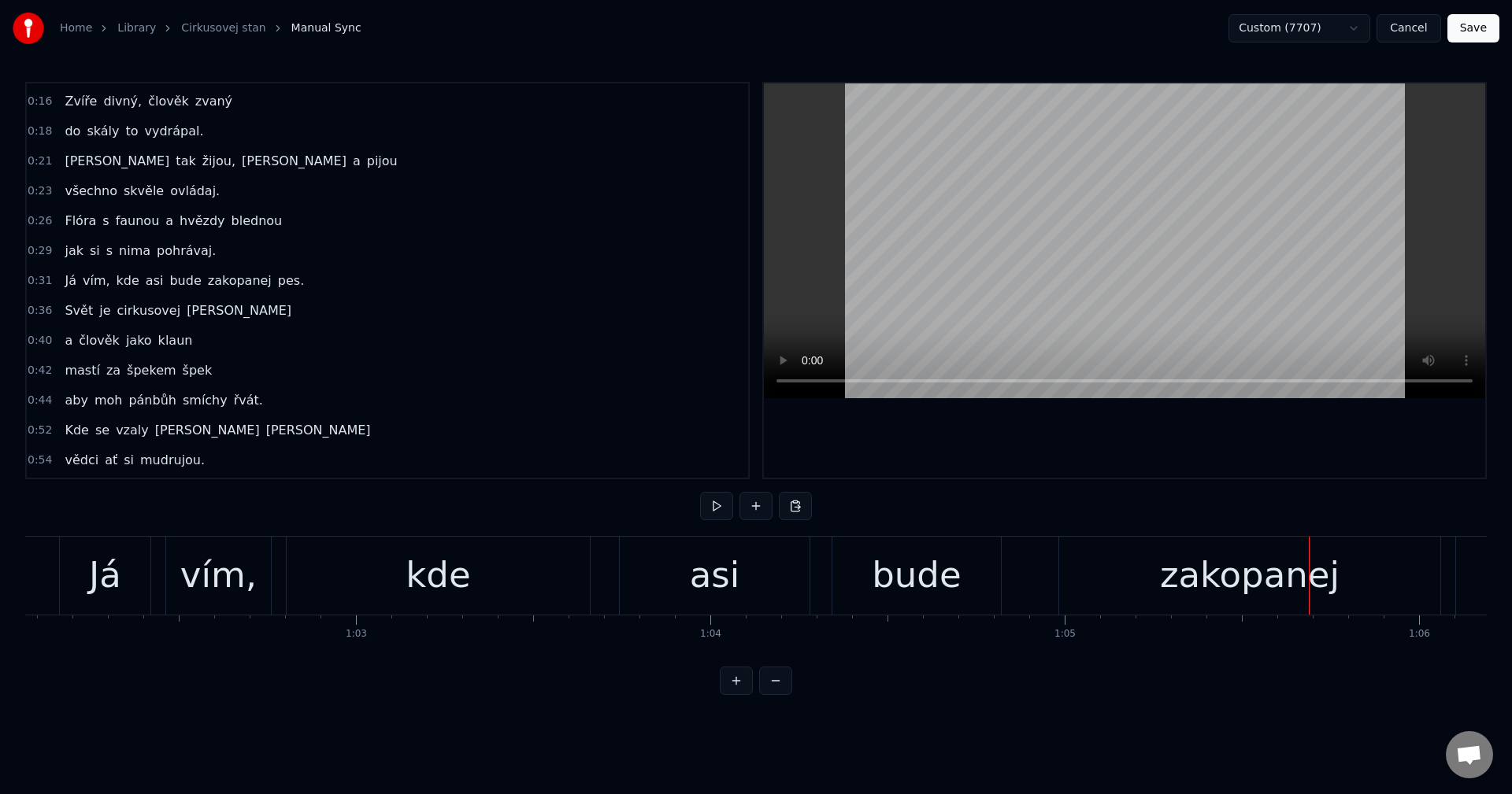
click at [442, 579] on div "kde" at bounding box center [438, 575] width 64 height 54
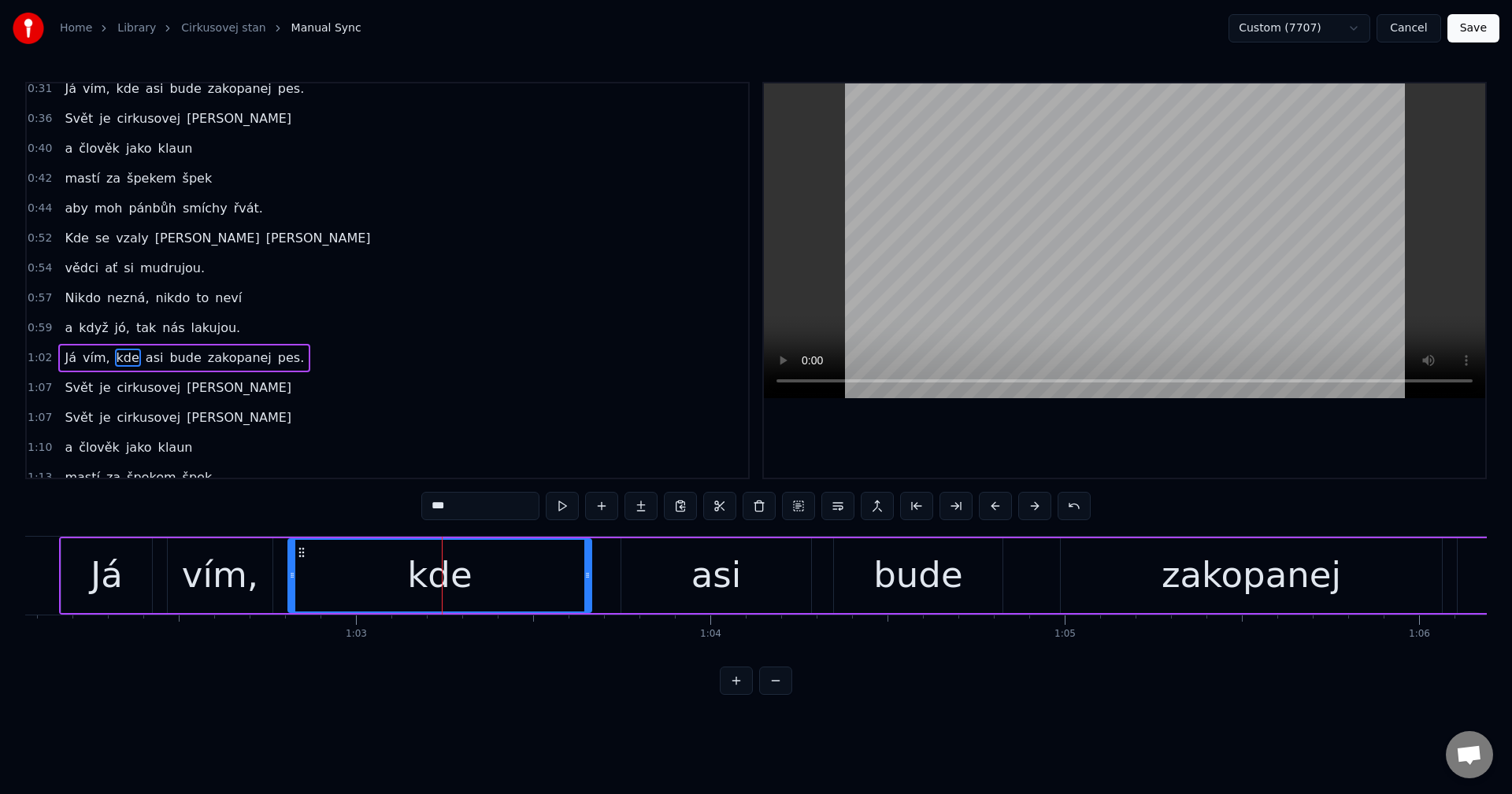
scroll to position [326, 0]
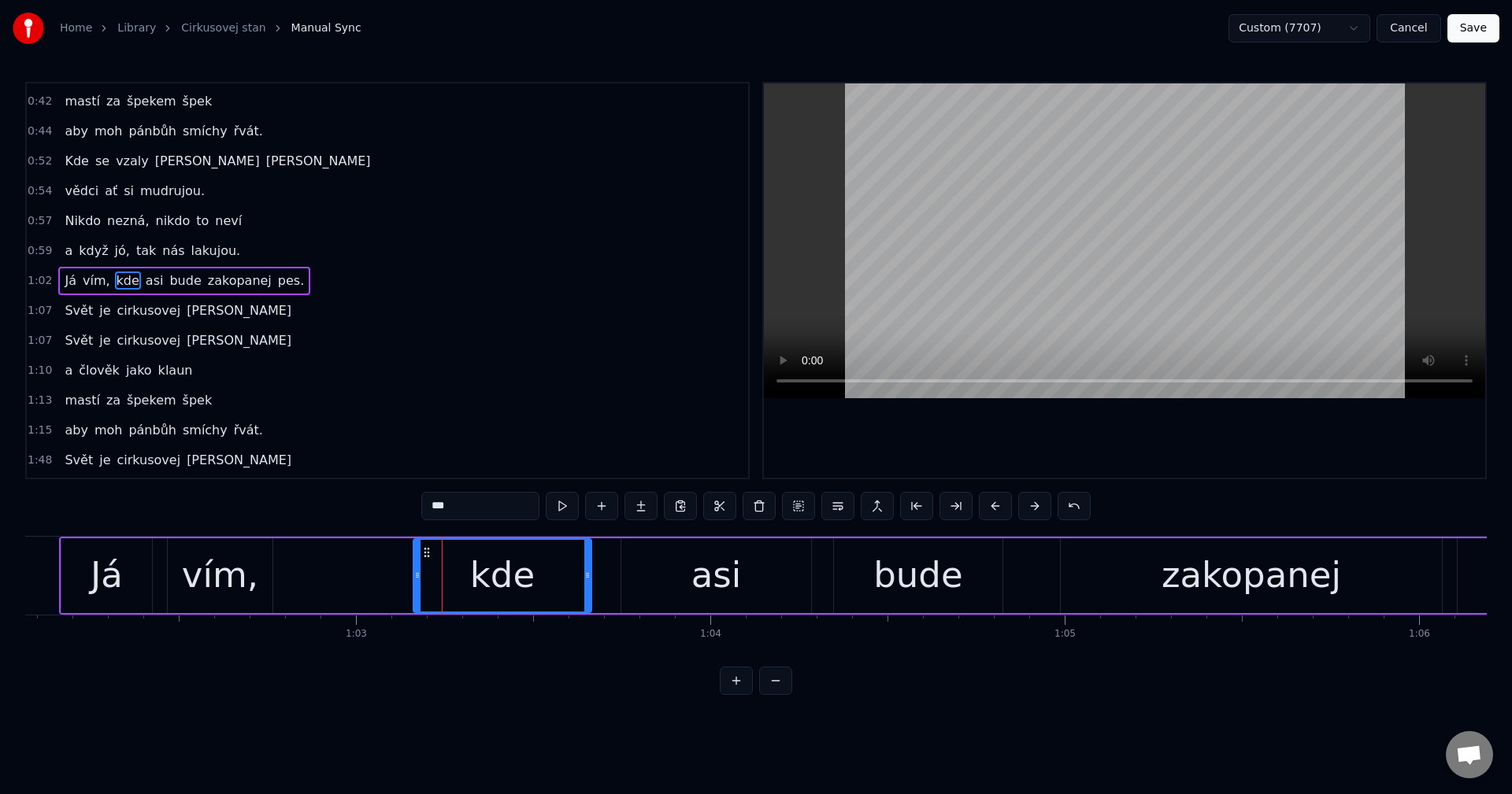
drag, startPoint x: 294, startPoint y: 576, endPoint x: 419, endPoint y: 572, distance: 125.1
click at [419, 572] on icon at bounding box center [417, 575] width 6 height 13
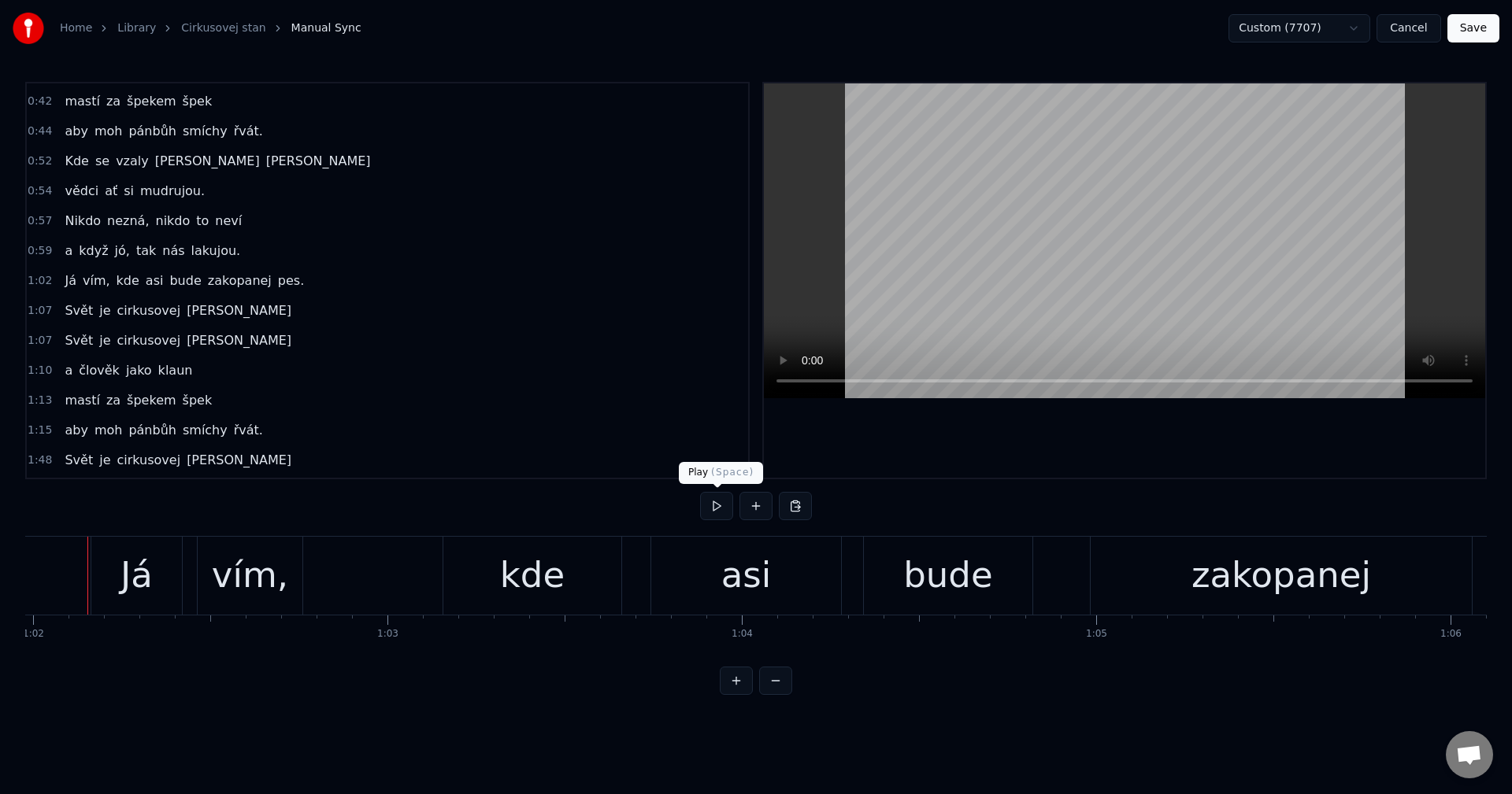
scroll to position [0, 21947]
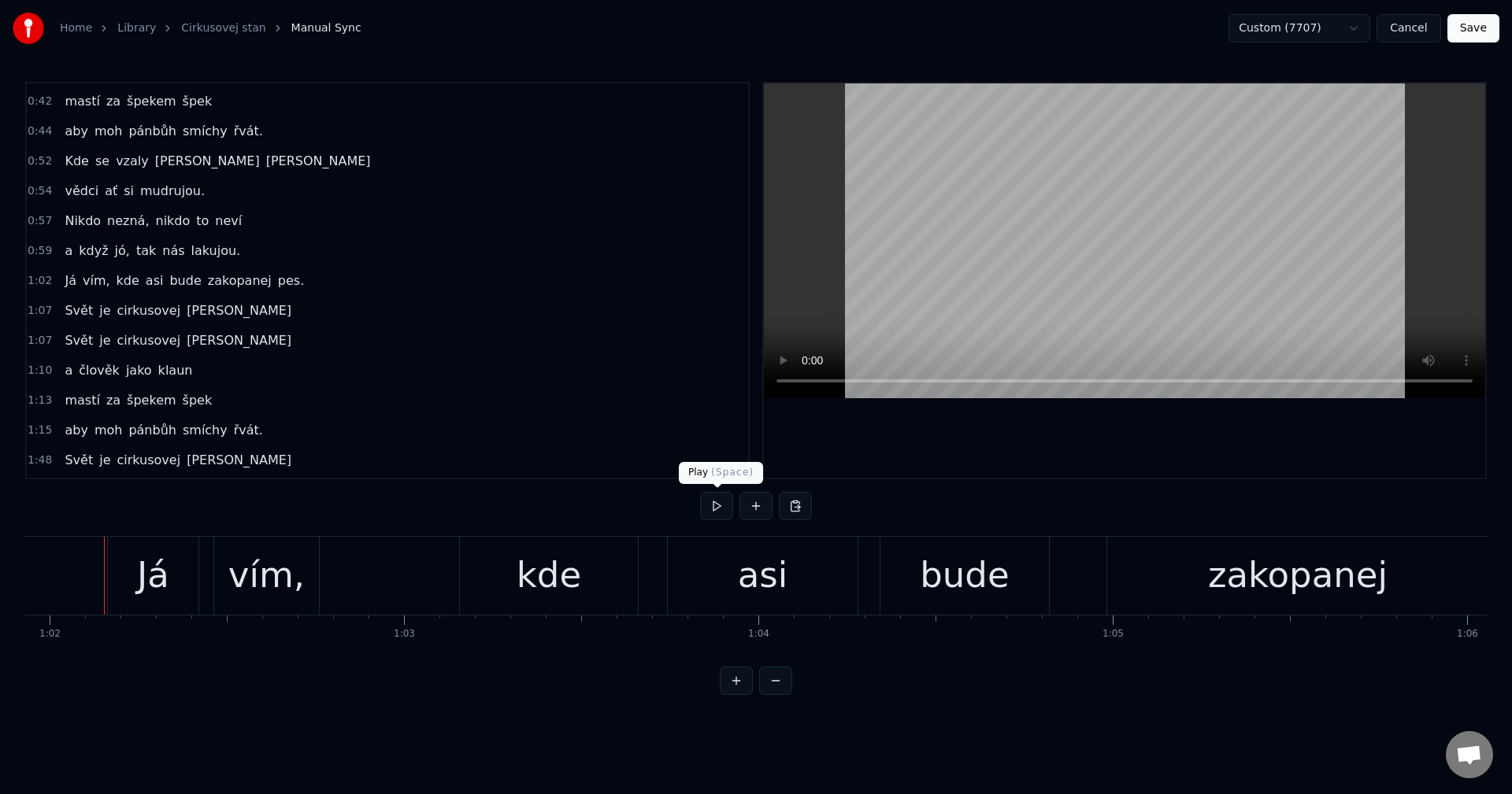
click at [718, 507] on button at bounding box center [717, 506] width 33 height 28
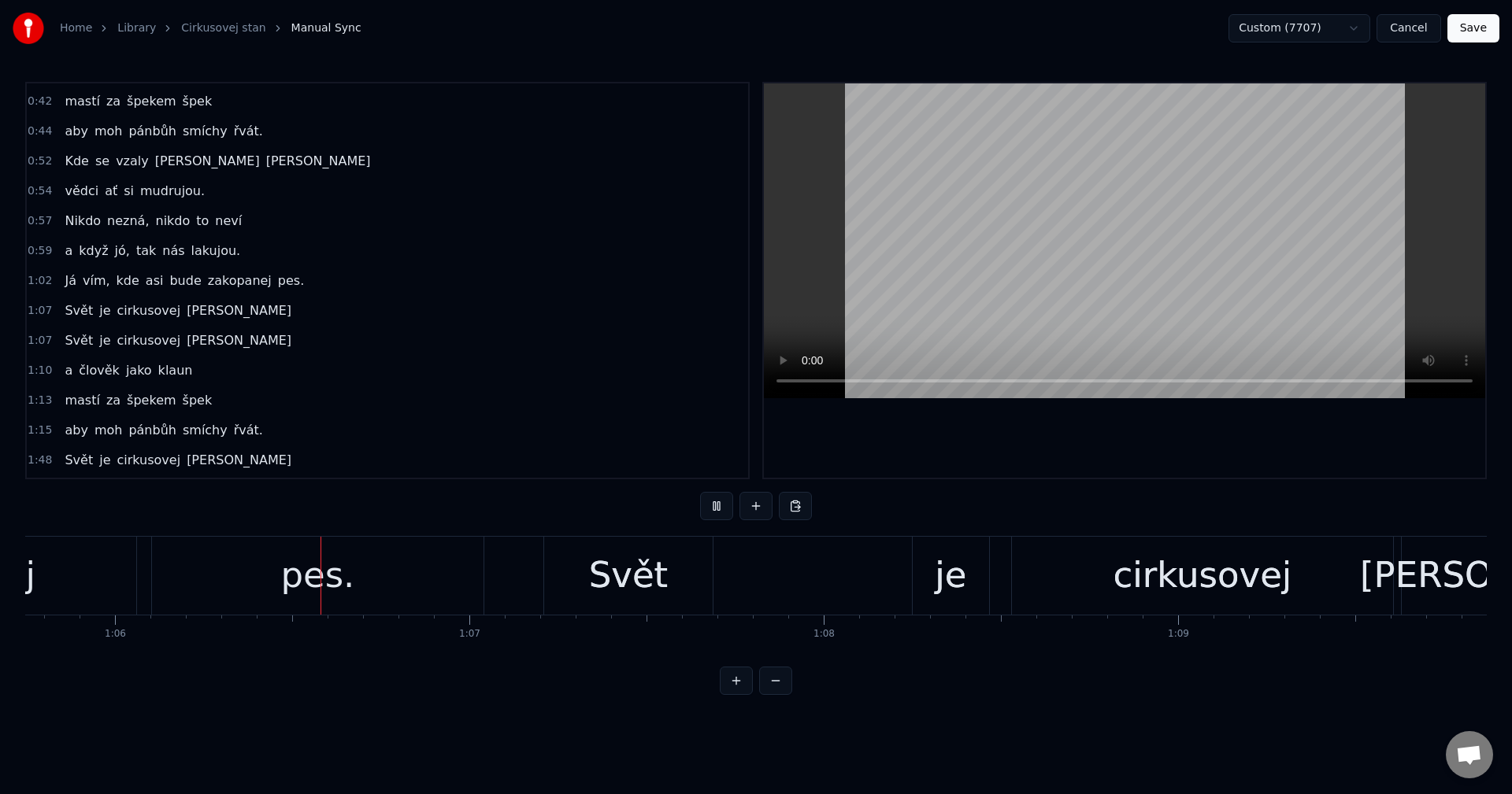
scroll to position [0, 23337]
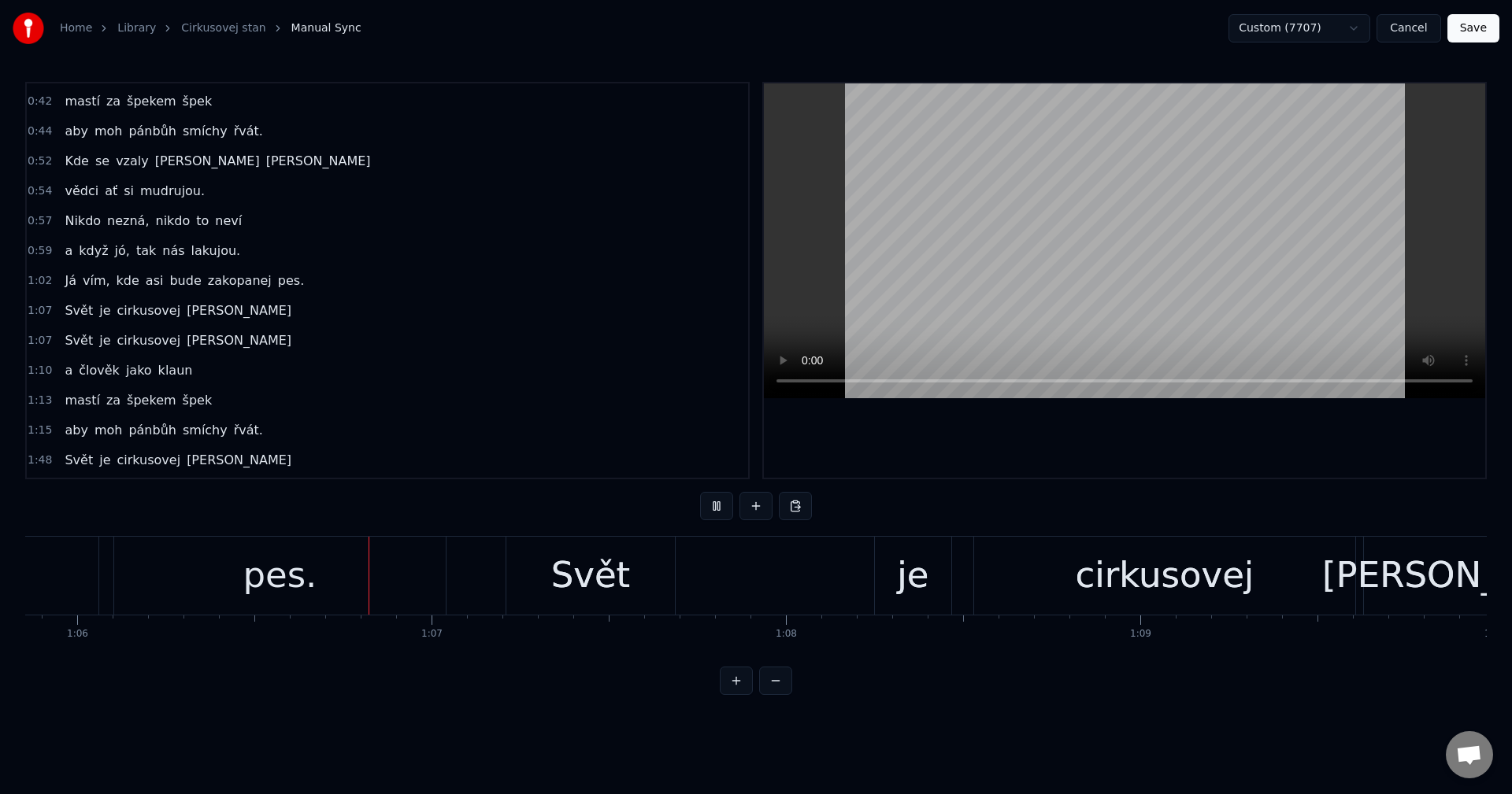
click at [718, 507] on button at bounding box center [717, 506] width 33 height 28
click at [373, 573] on div "pes." at bounding box center [279, 576] width 332 height 78
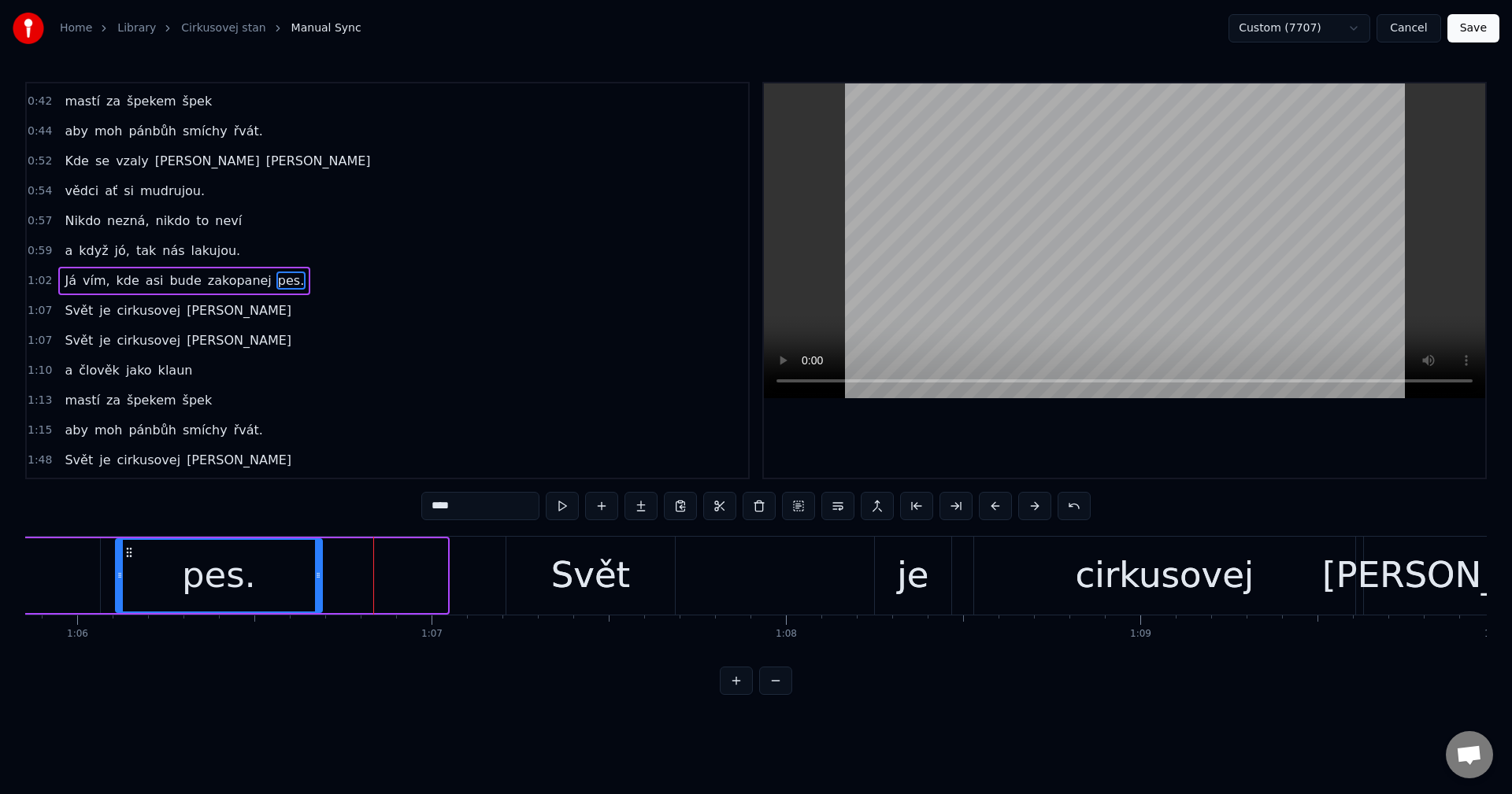
drag, startPoint x: 444, startPoint y: 578, endPoint x: 317, endPoint y: 590, distance: 127.6
click at [317, 590] on div at bounding box center [318, 576] width 6 height 72
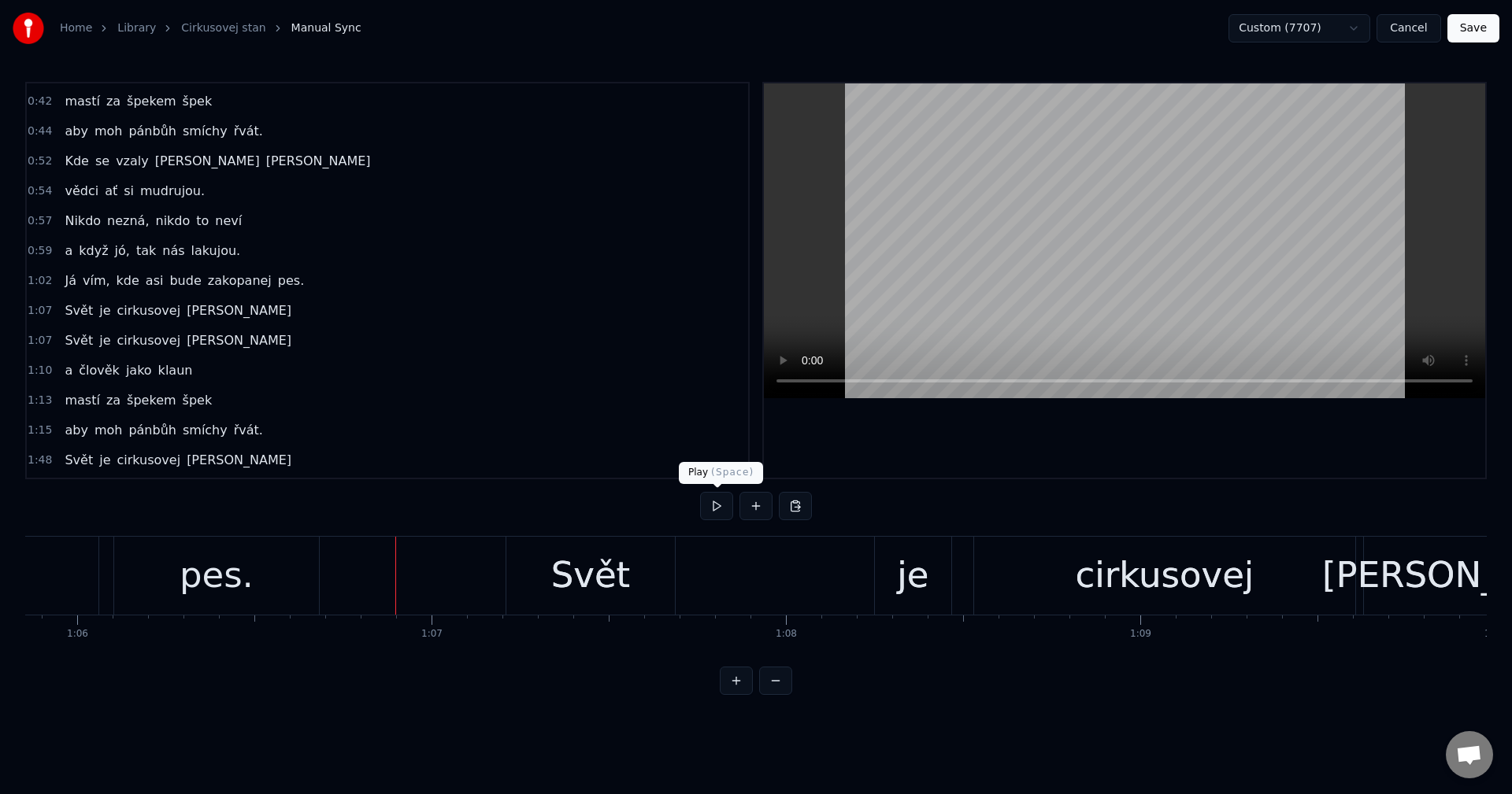
click at [715, 503] on button at bounding box center [717, 506] width 33 height 28
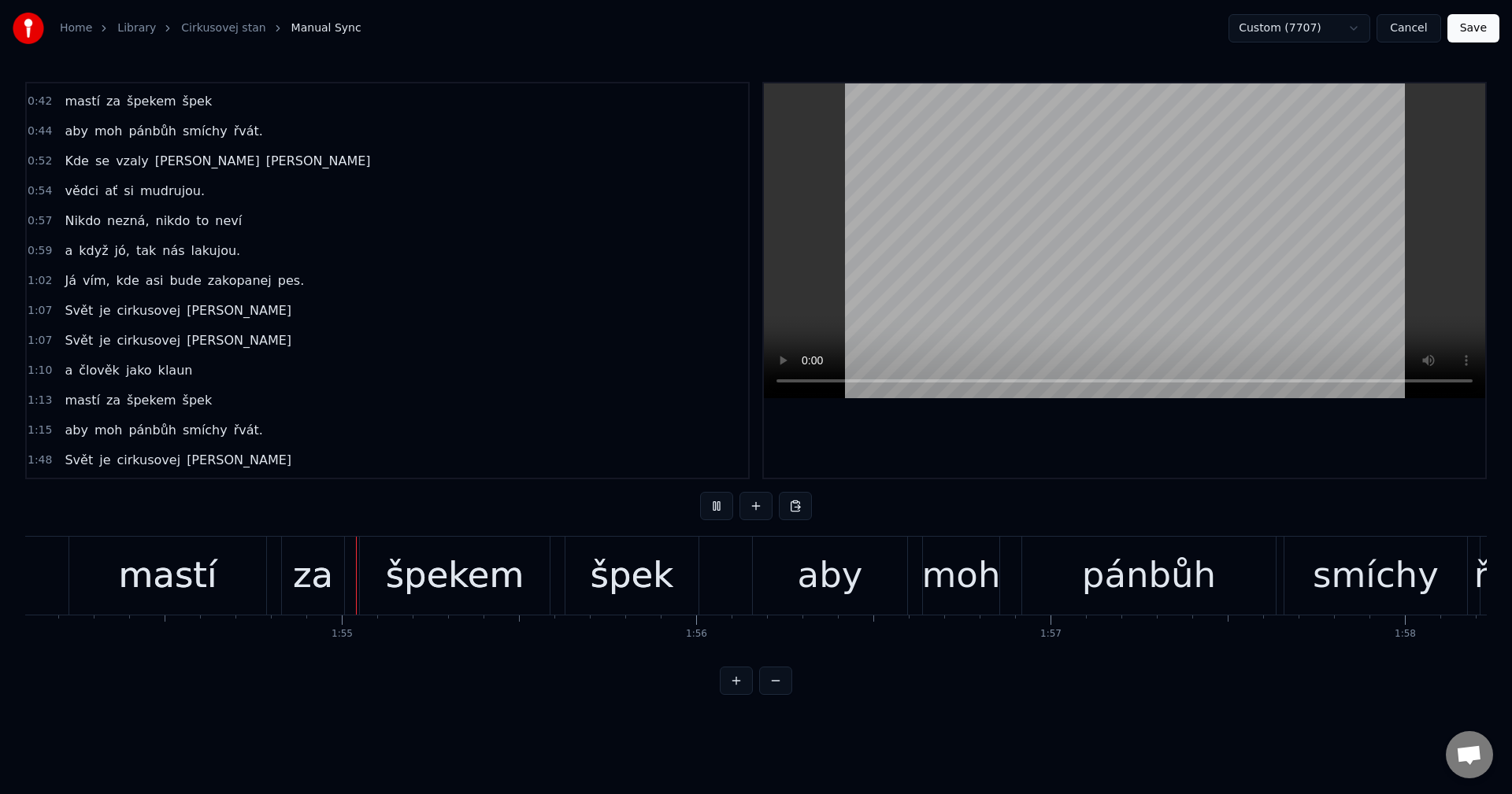
scroll to position [0, 40460]
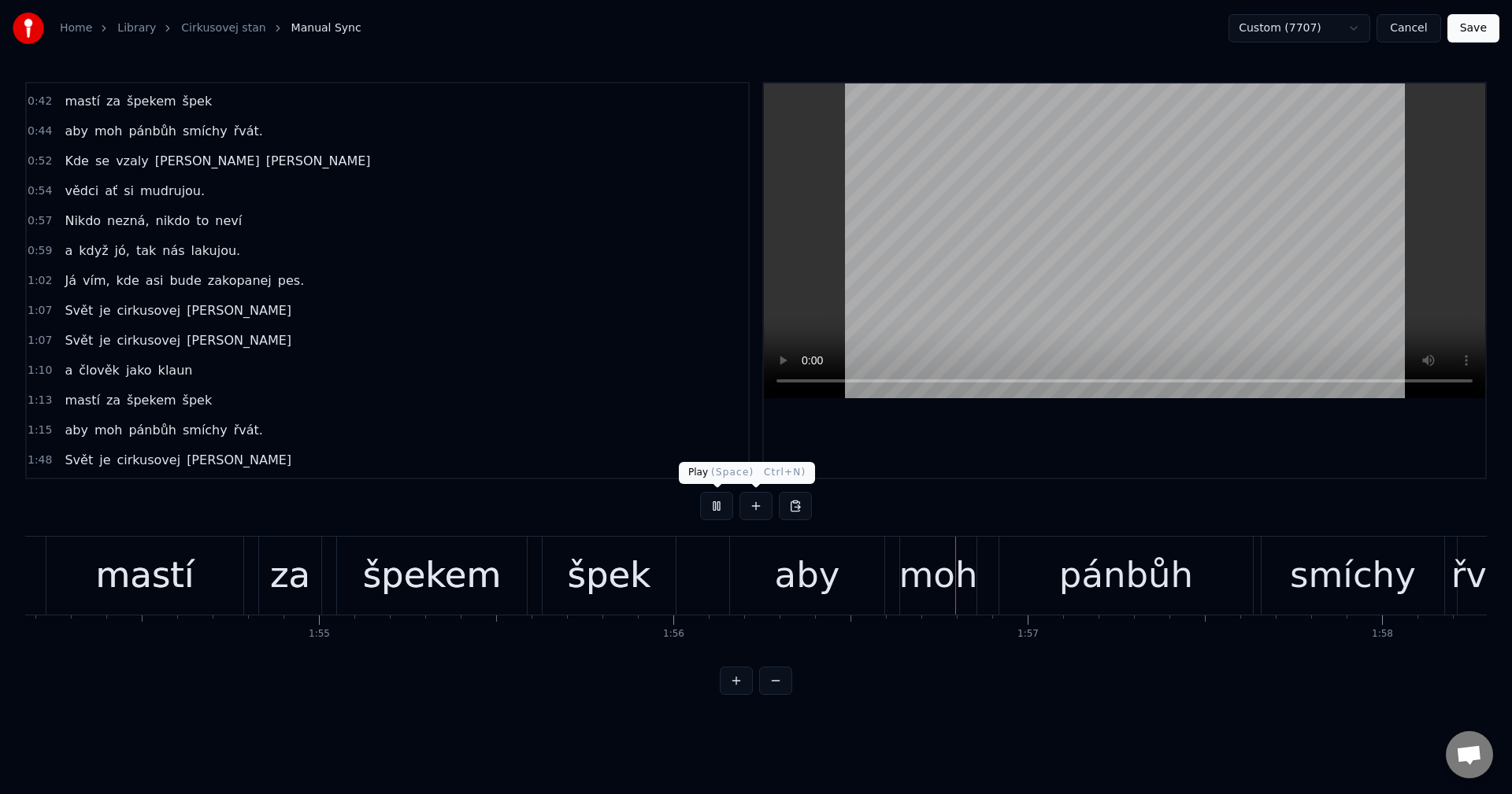
click at [721, 500] on button at bounding box center [717, 506] width 33 height 28
click at [252, 609] on div "mastí za špekem špek" at bounding box center [362, 576] width 634 height 78
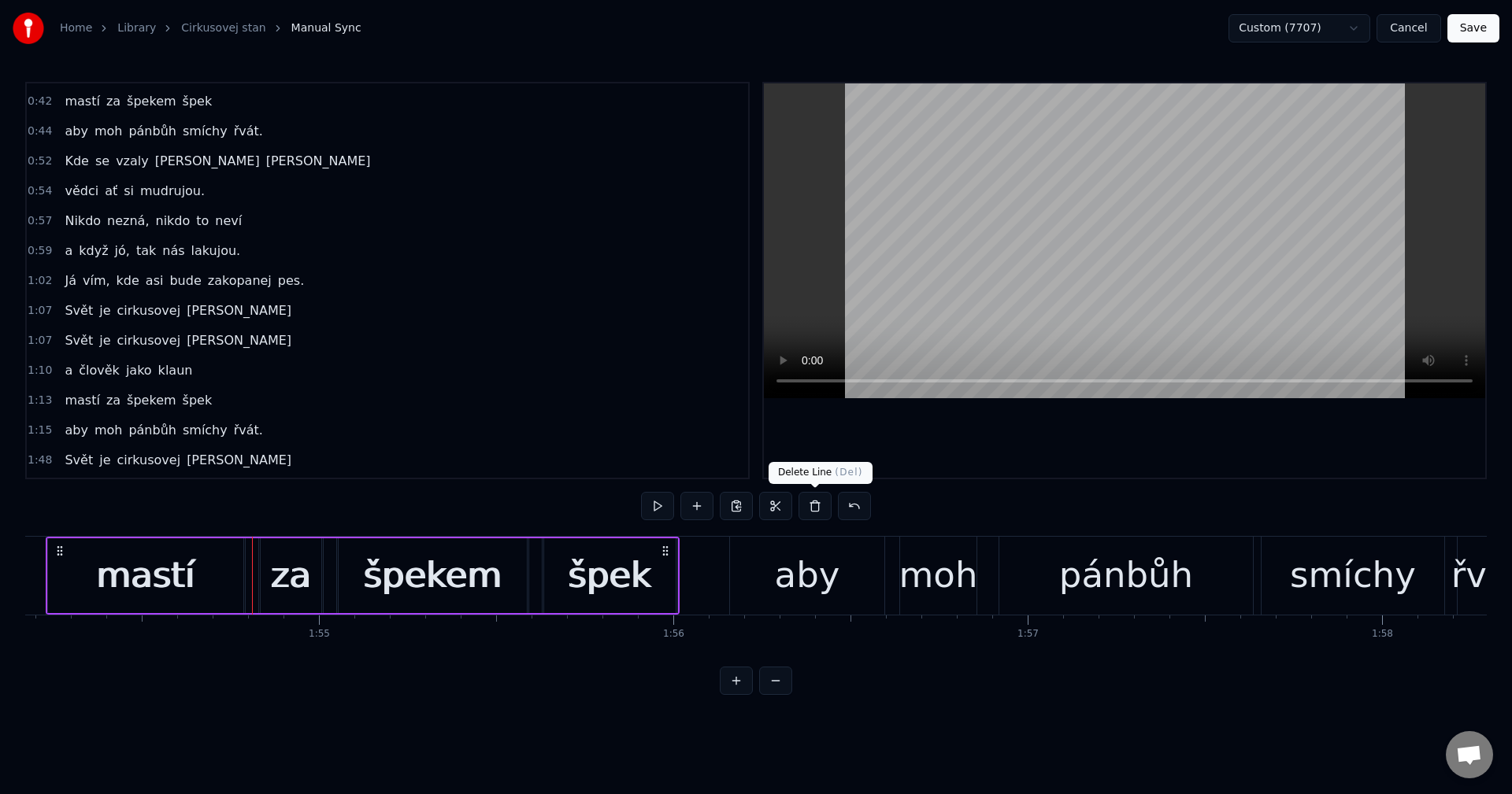
click at [812, 506] on button at bounding box center [815, 506] width 33 height 28
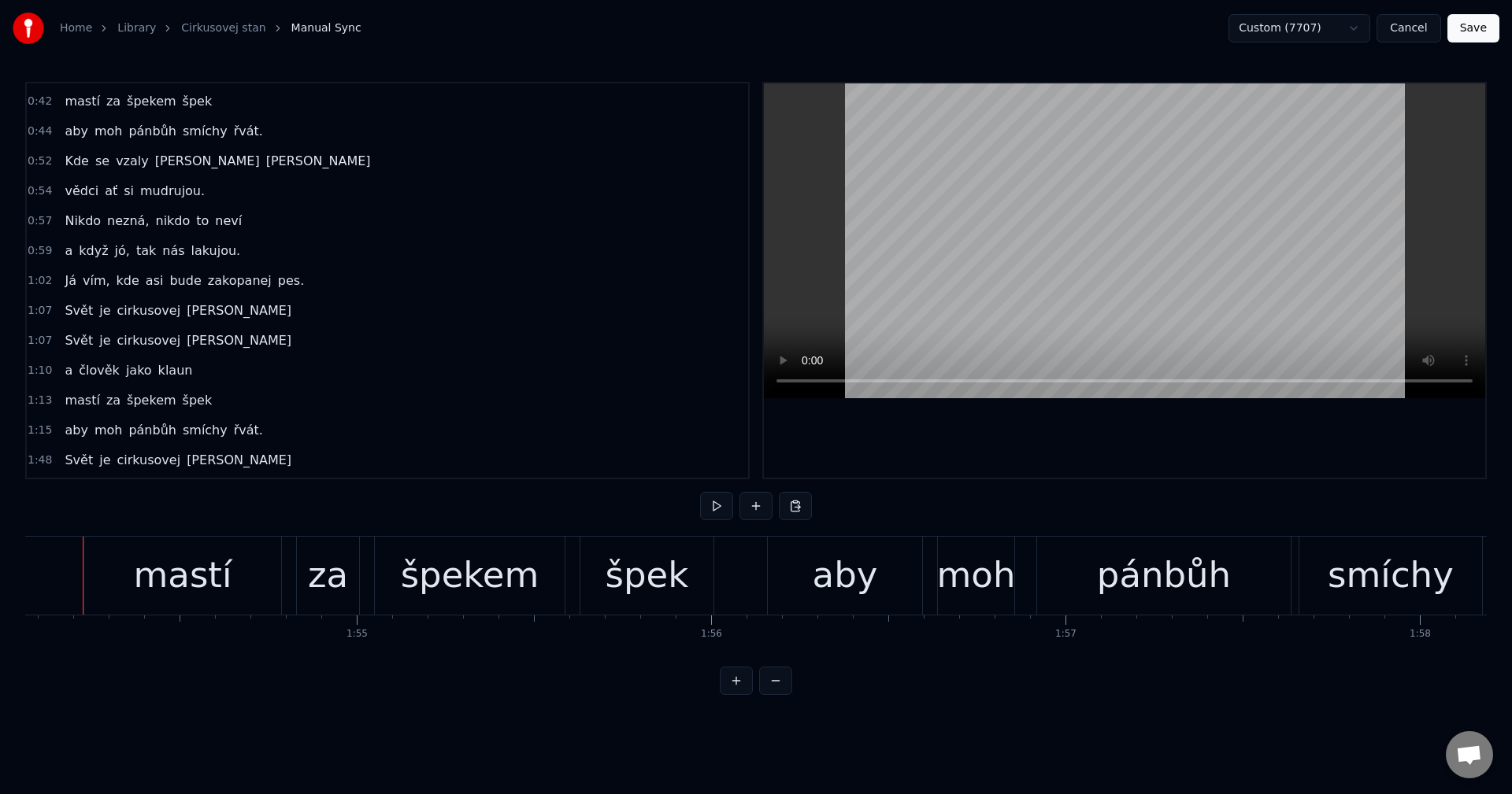
scroll to position [0, 40401]
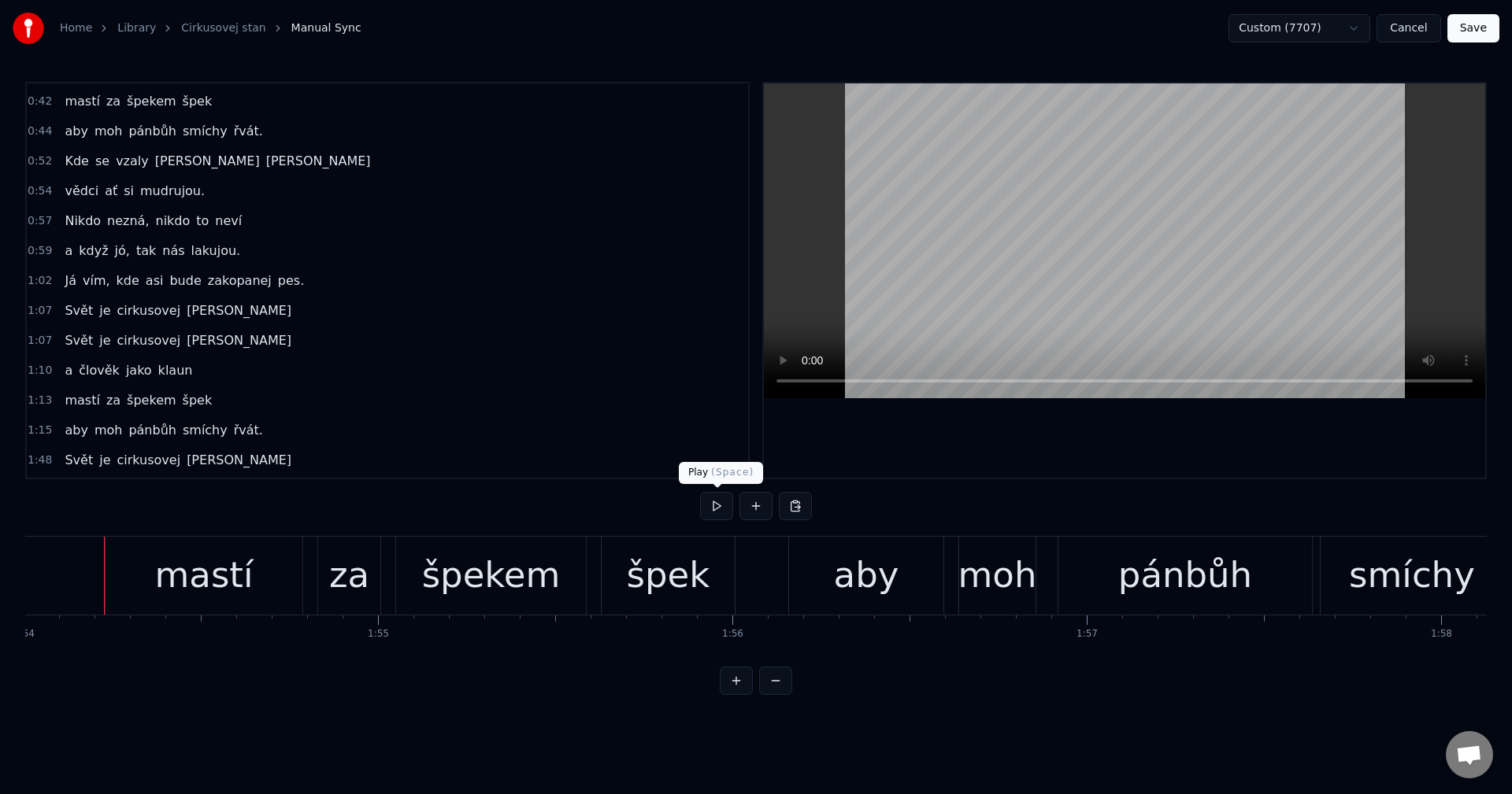
click at [707, 503] on button at bounding box center [717, 506] width 33 height 28
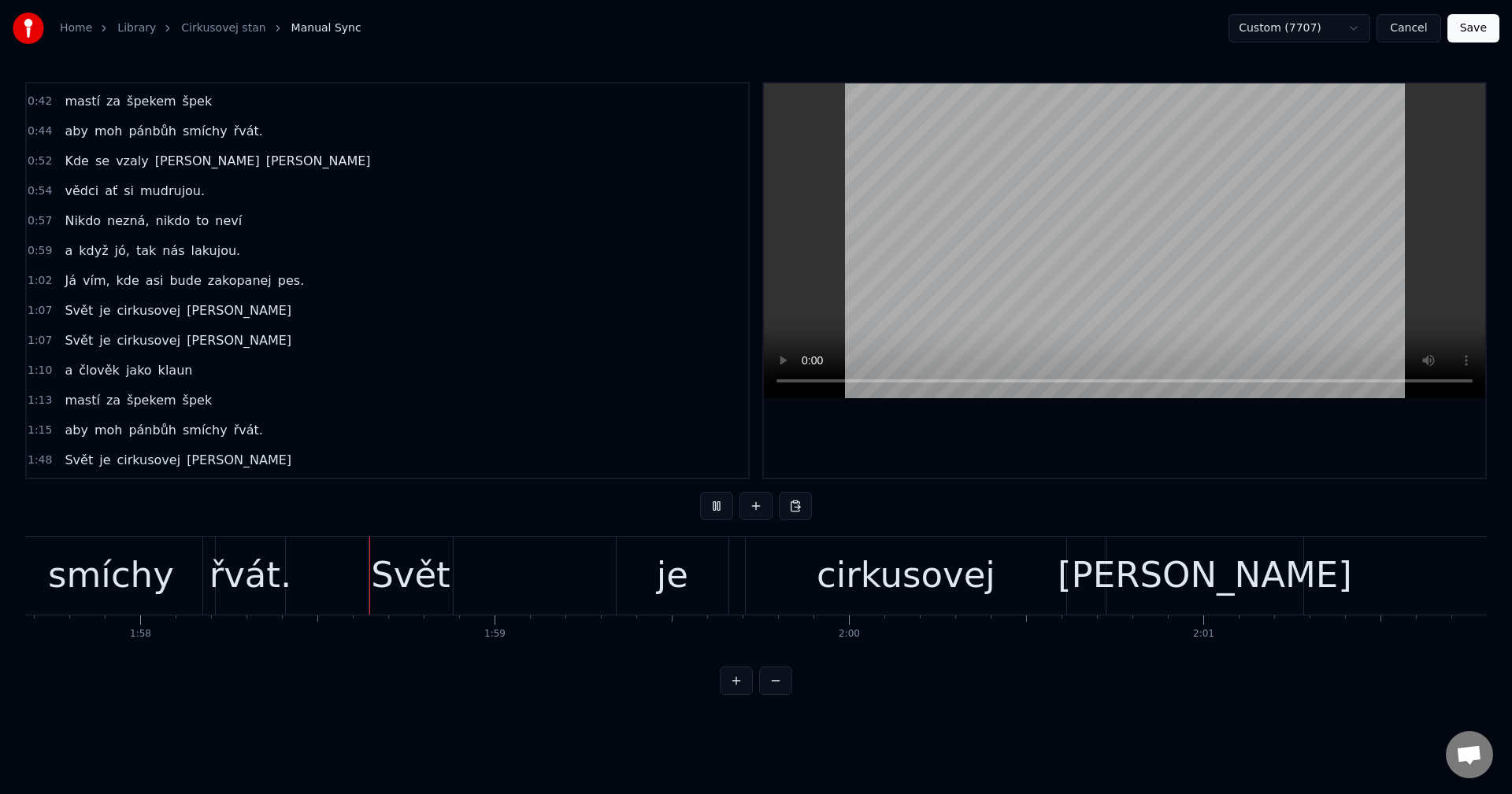
scroll to position [0, 41727]
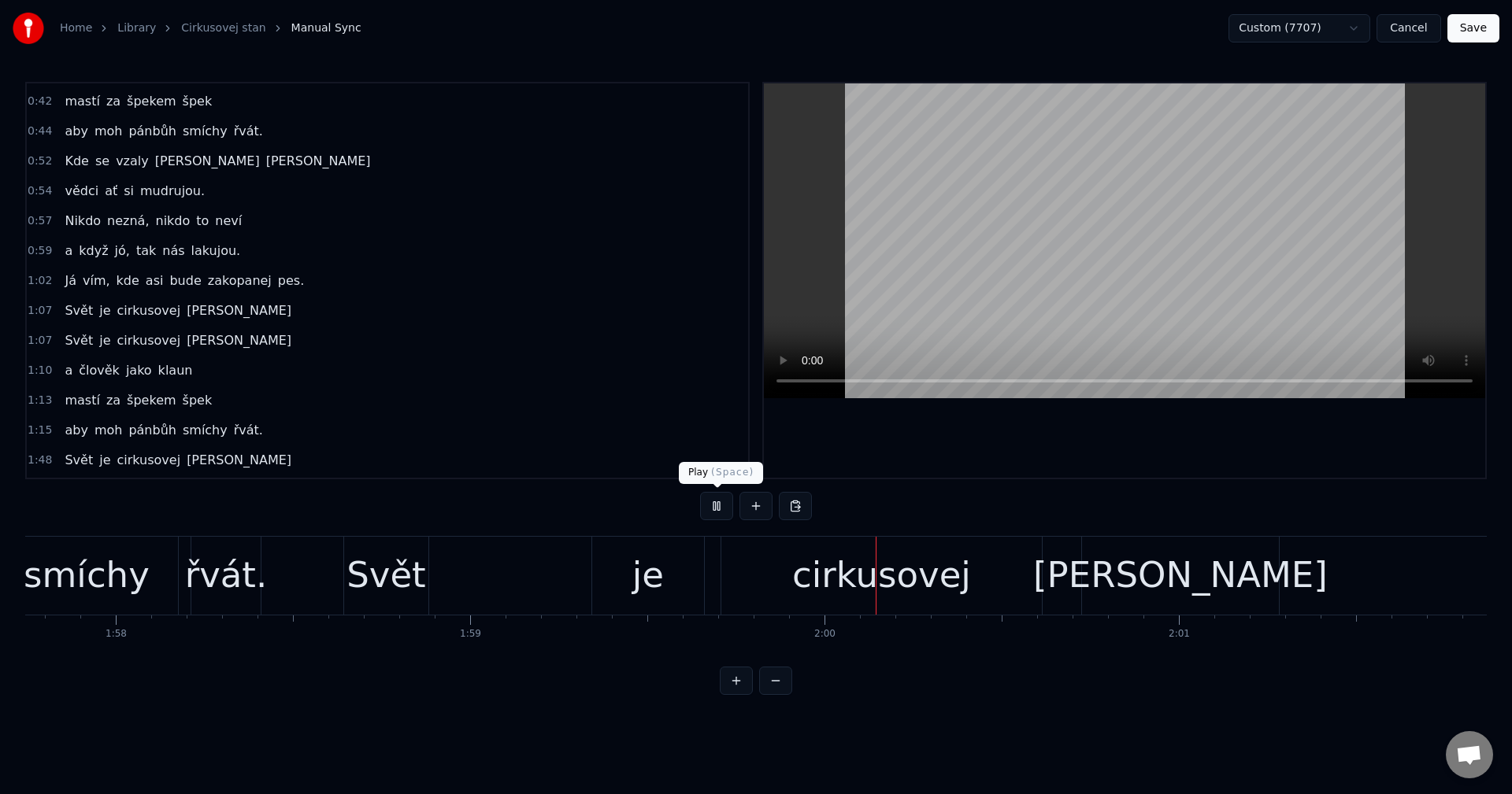
click at [705, 509] on button at bounding box center [717, 506] width 33 height 28
click at [231, 574] on div "řvát." at bounding box center [226, 575] width 83 height 54
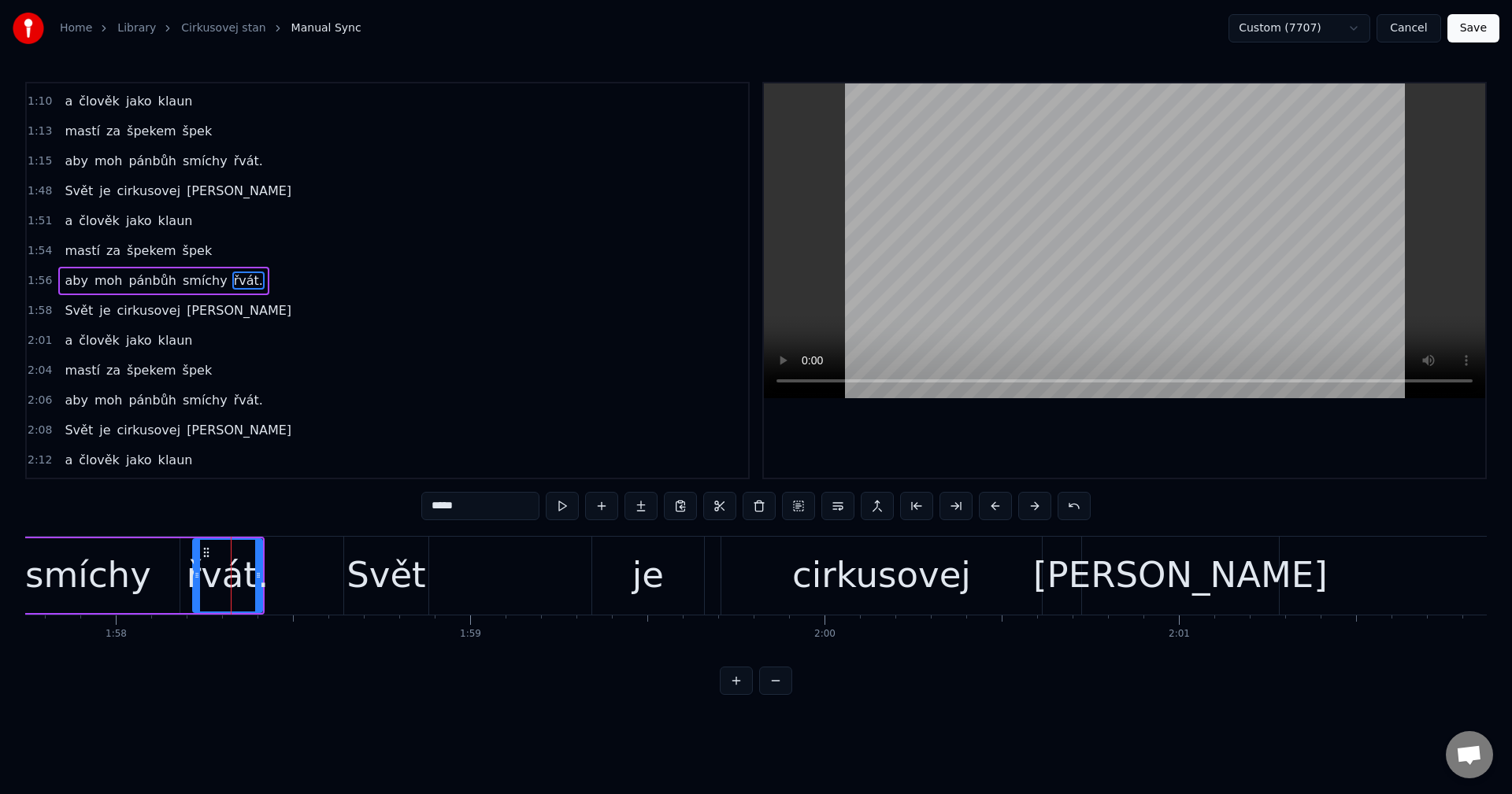
click at [377, 576] on div "Svět" at bounding box center [387, 575] width 80 height 54
type input "****"
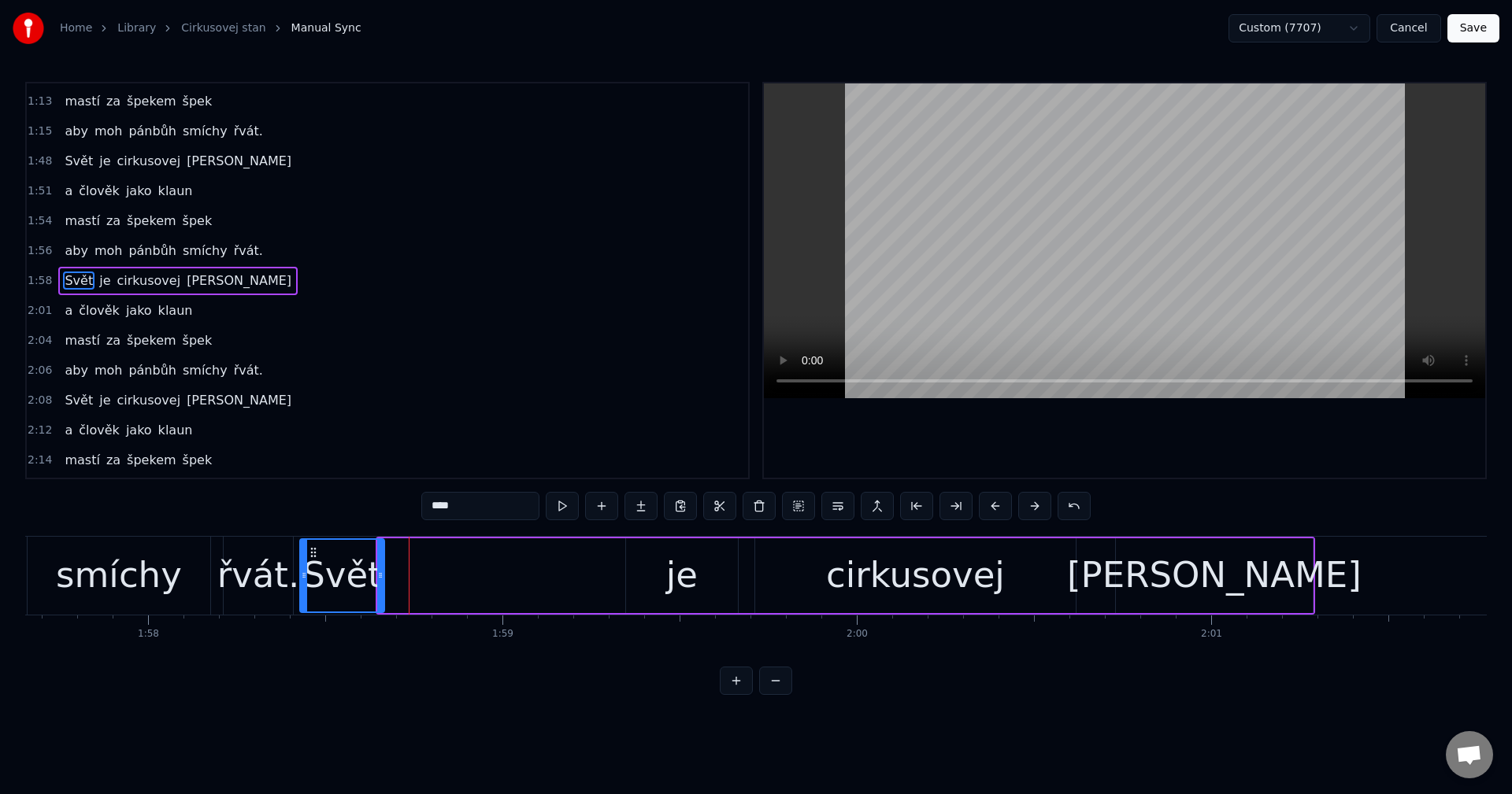
scroll to position [0, 41688]
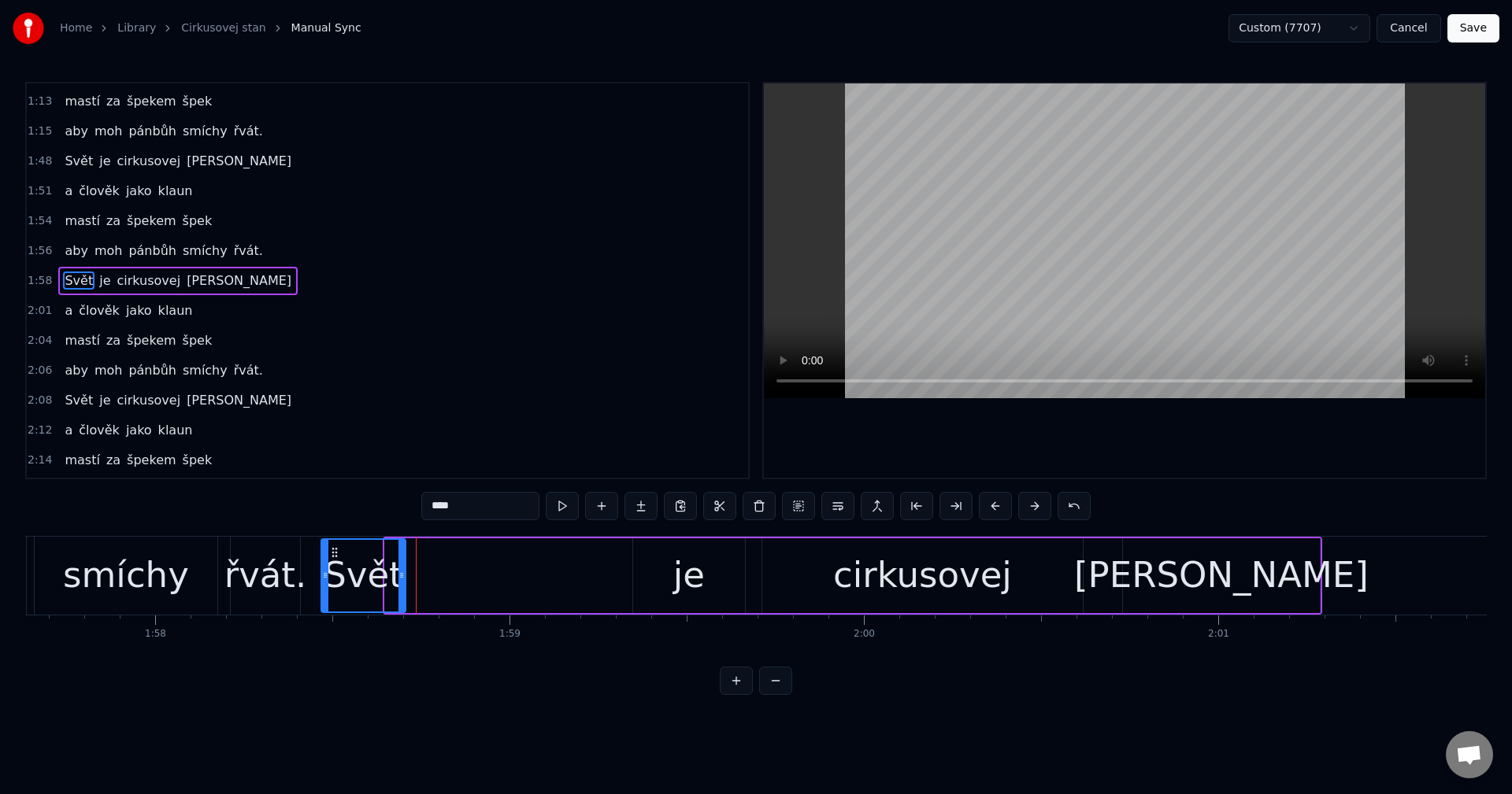
drag, startPoint x: 358, startPoint y: 550, endPoint x: 334, endPoint y: 558, distance: 25.3
click at [334, 558] on icon at bounding box center [334, 552] width 13 height 13
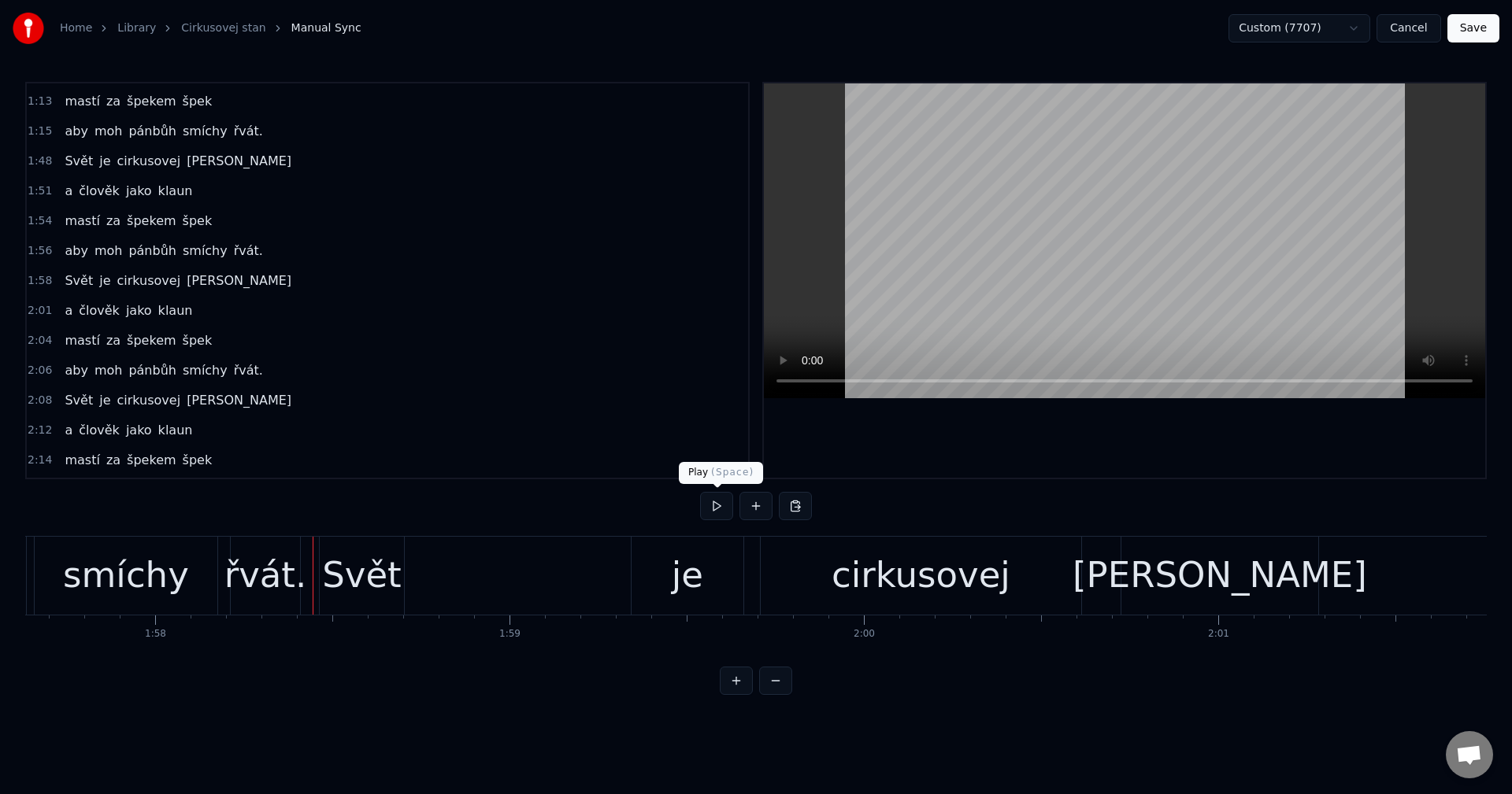
click at [716, 506] on button at bounding box center [717, 506] width 33 height 28
click at [717, 505] on button at bounding box center [717, 506] width 33 height 28
click at [283, 580] on div "řvát." at bounding box center [266, 575] width 83 height 54
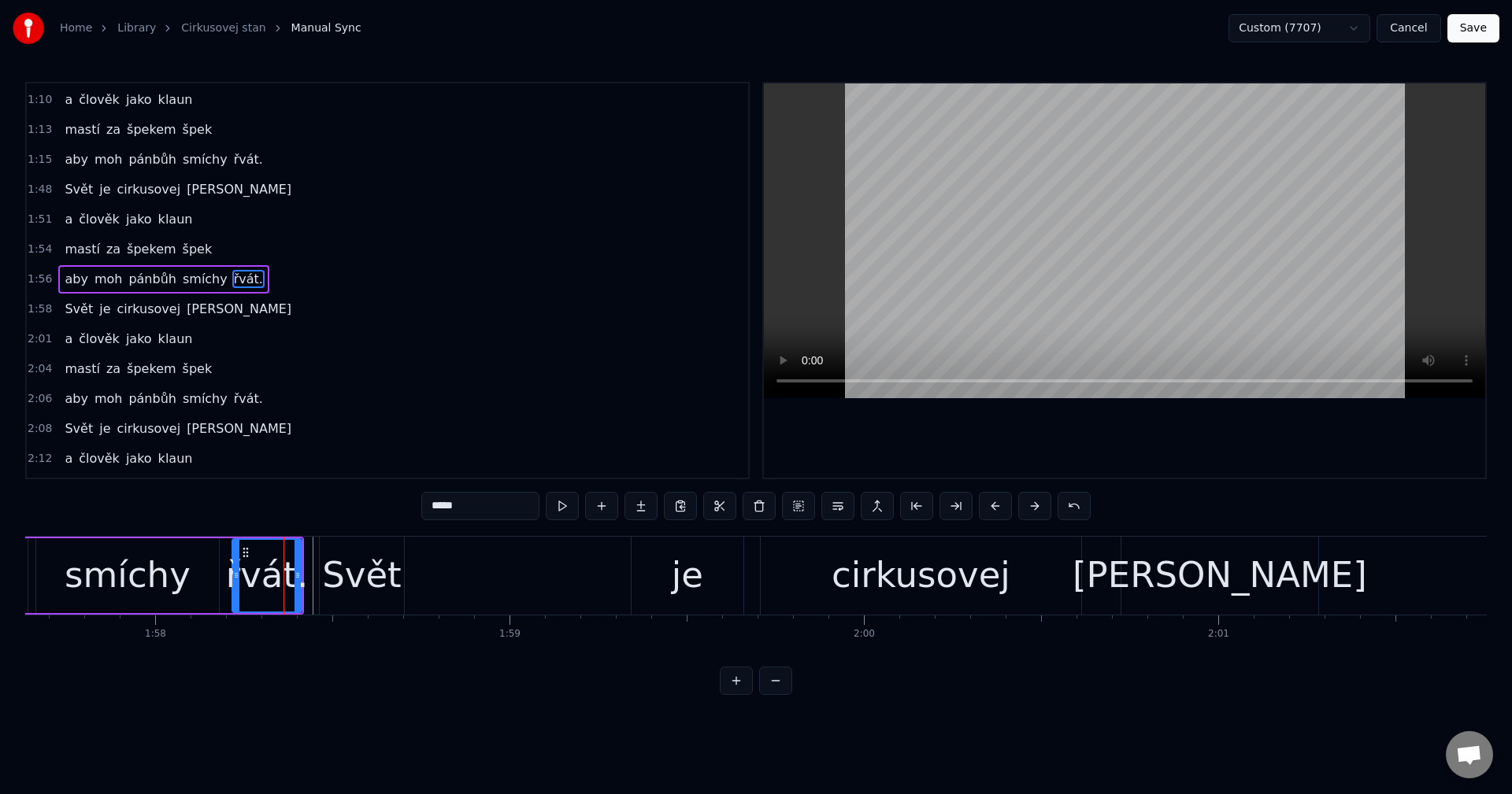
scroll to position [596, 0]
click at [291, 580] on icon at bounding box center [291, 575] width 6 height 13
drag, startPoint x: 237, startPoint y: 579, endPoint x: 212, endPoint y: 582, distance: 25.2
click at [212, 582] on div at bounding box center [209, 576] width 6 height 72
drag, startPoint x: 287, startPoint y: 573, endPoint x: 266, endPoint y: 573, distance: 21.0
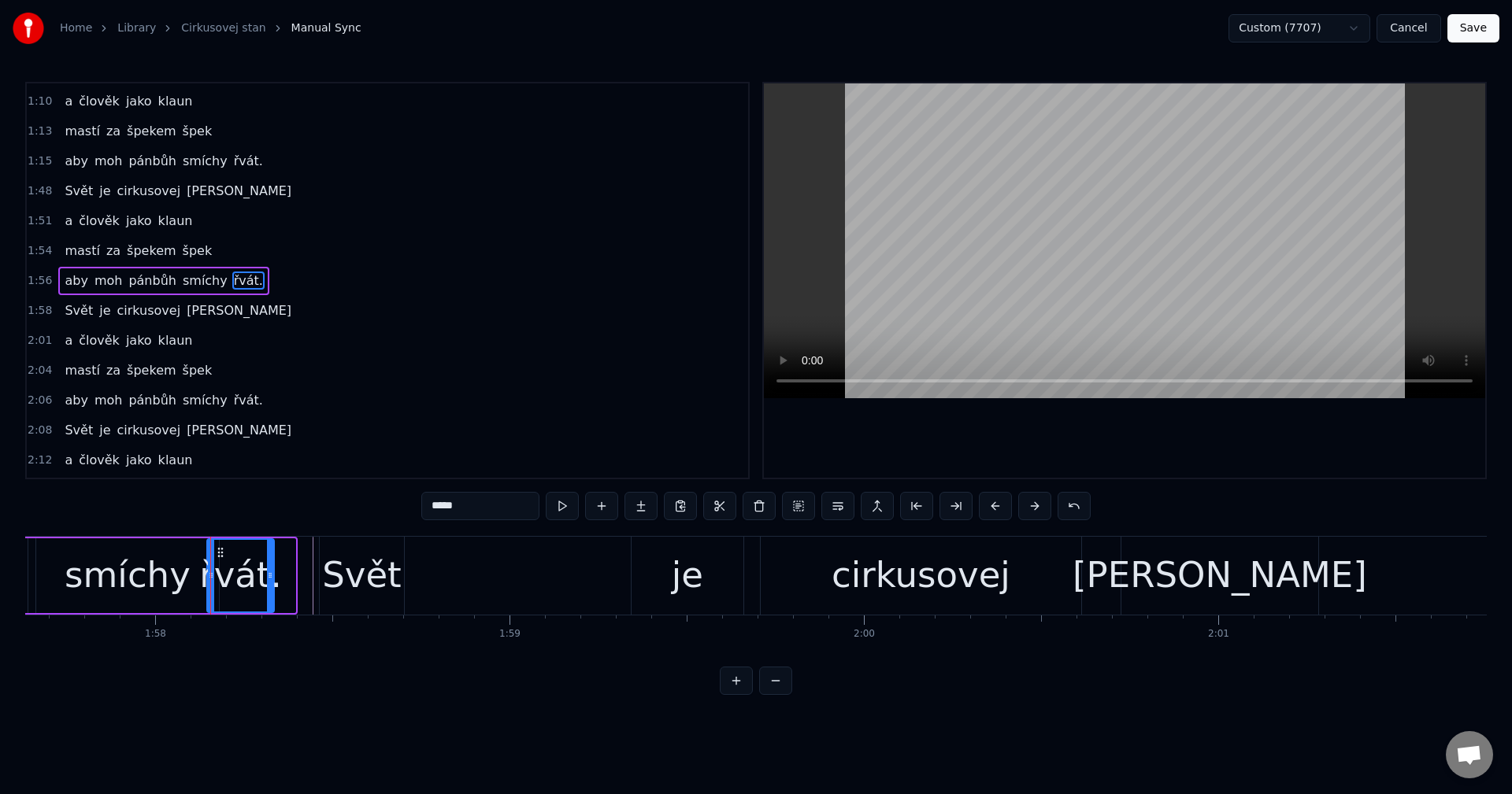
click at [267, 573] on icon at bounding box center [270, 575] width 6 height 13
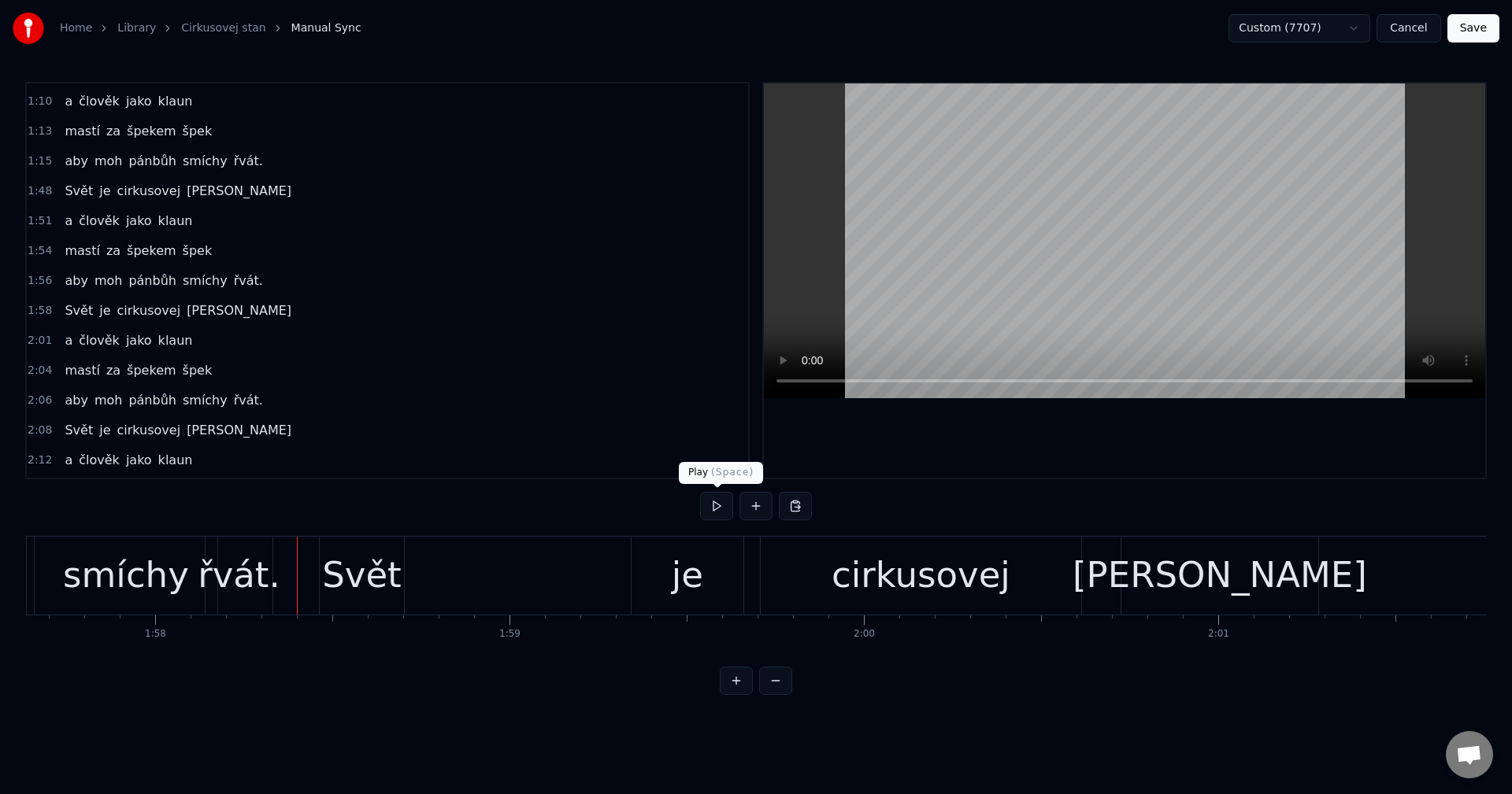
click at [714, 506] on button at bounding box center [717, 506] width 33 height 28
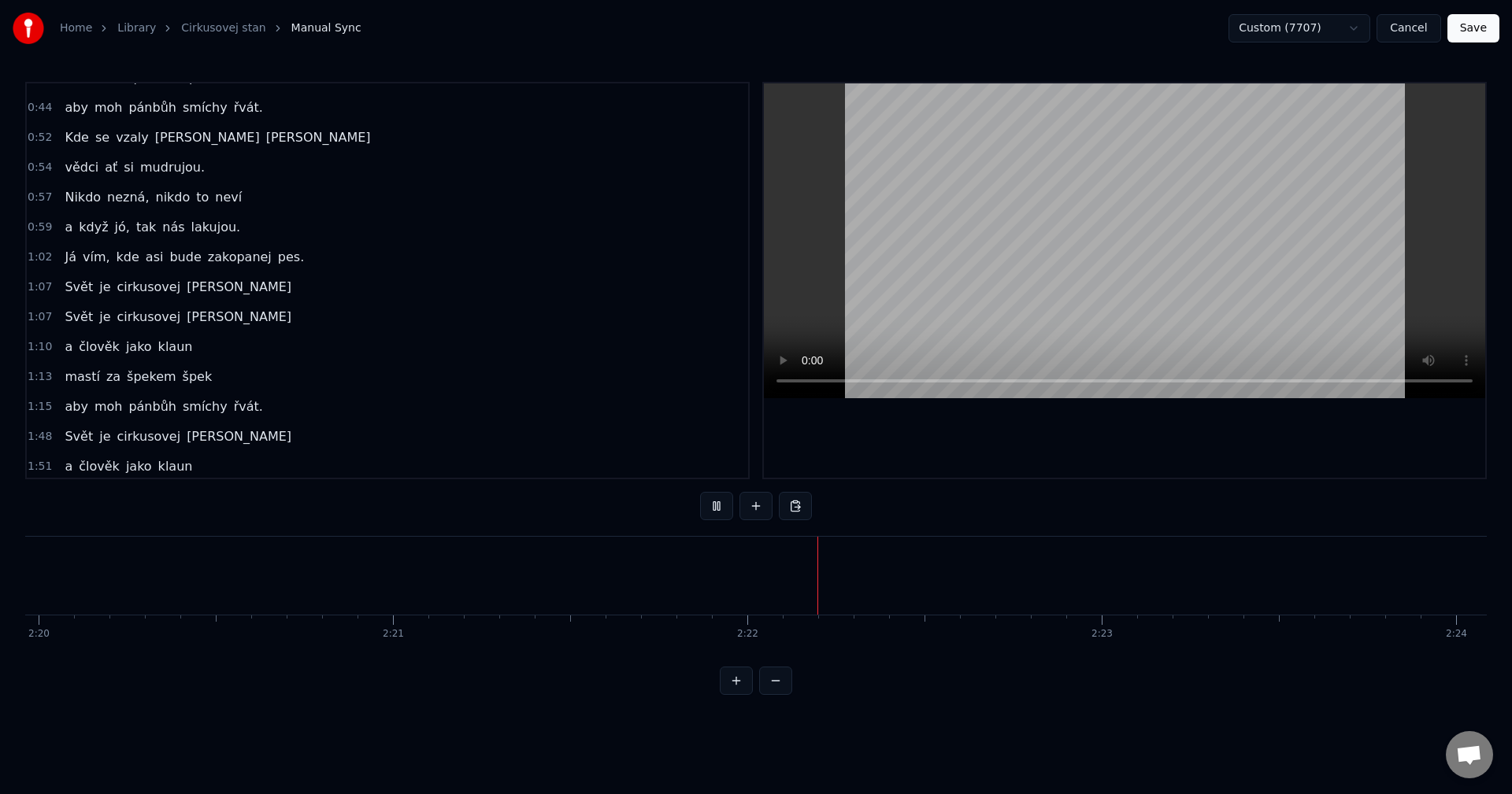
scroll to position [338, 0]
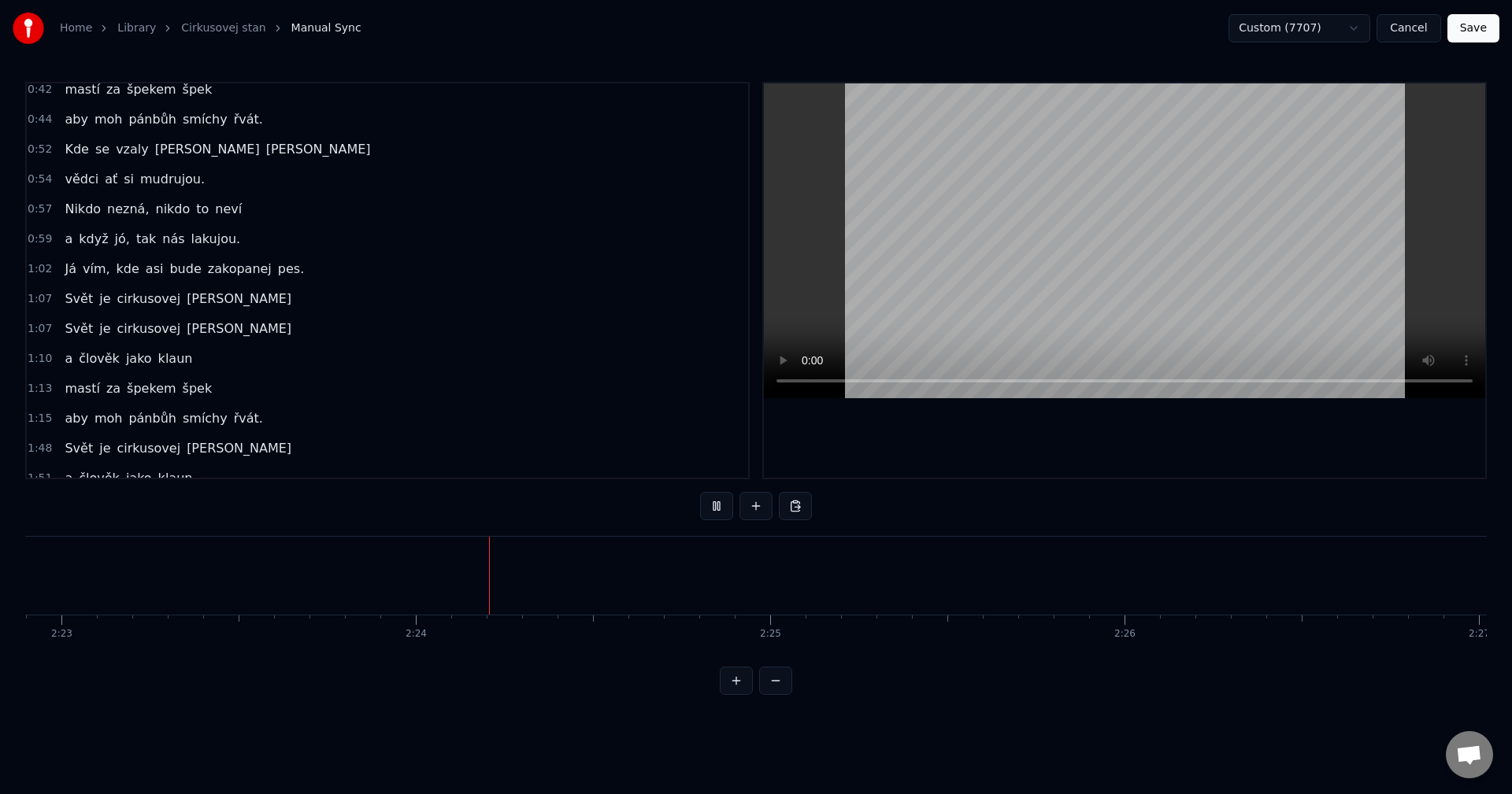
click at [168, 341] on div "[PERSON_NAME] cirkusovej [PERSON_NAME]" at bounding box center [178, 329] width 240 height 28
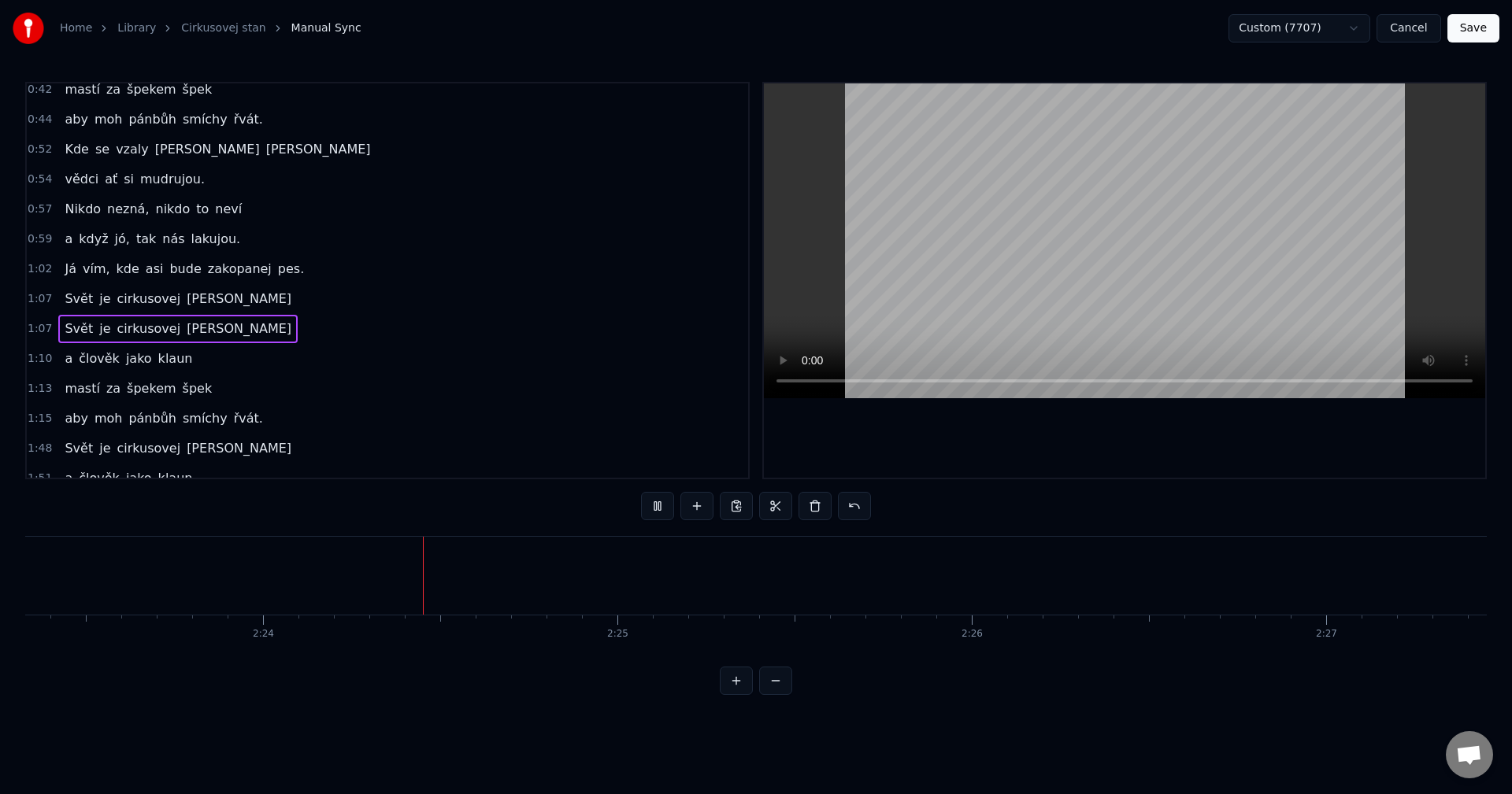
scroll to position [0, 50920]
click at [166, 311] on div "[PERSON_NAME] cirkusovej [PERSON_NAME]" at bounding box center [178, 299] width 240 height 28
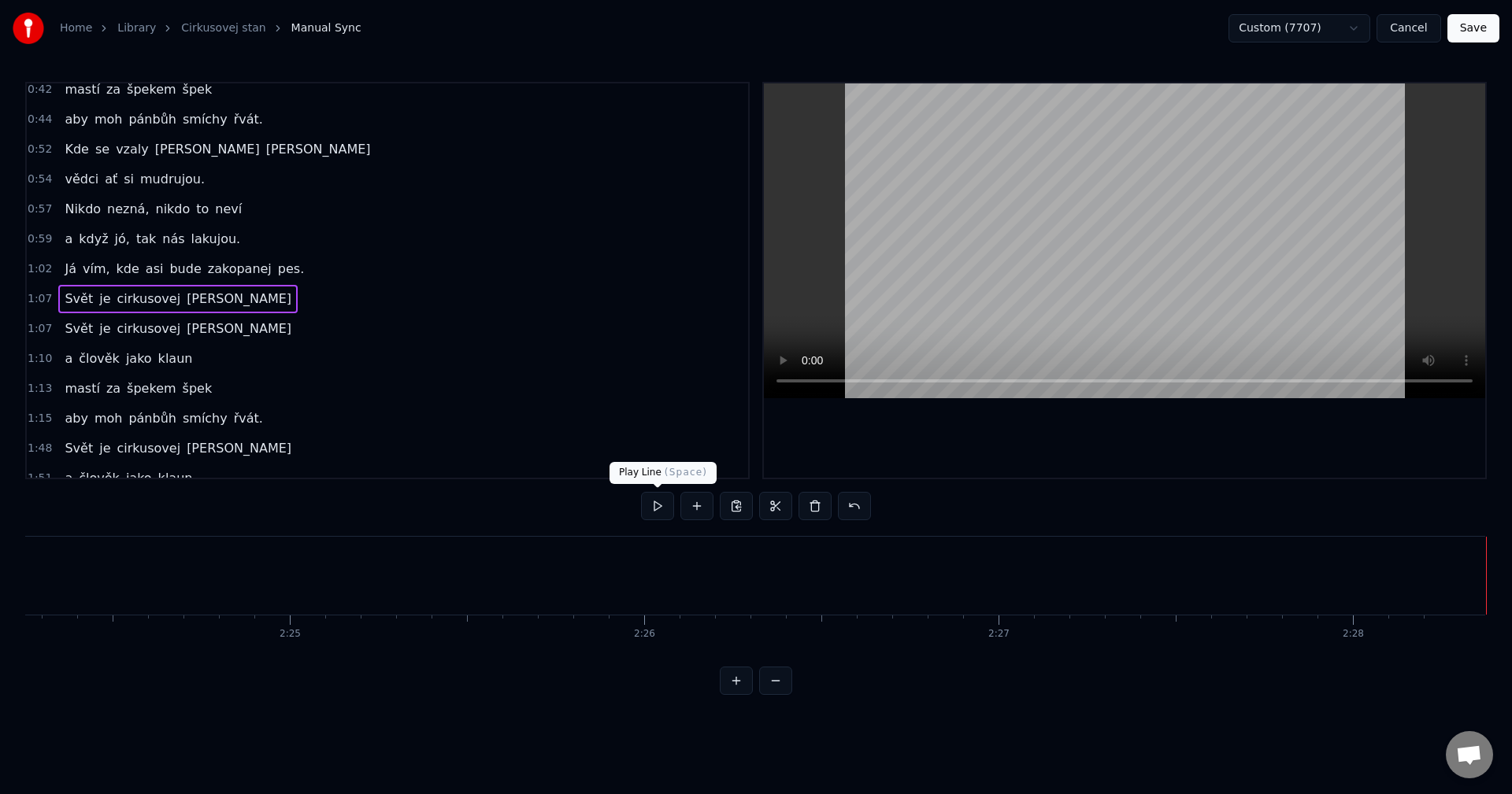
click at [655, 511] on button at bounding box center [657, 506] width 33 height 28
click at [664, 513] on button at bounding box center [657, 506] width 33 height 28
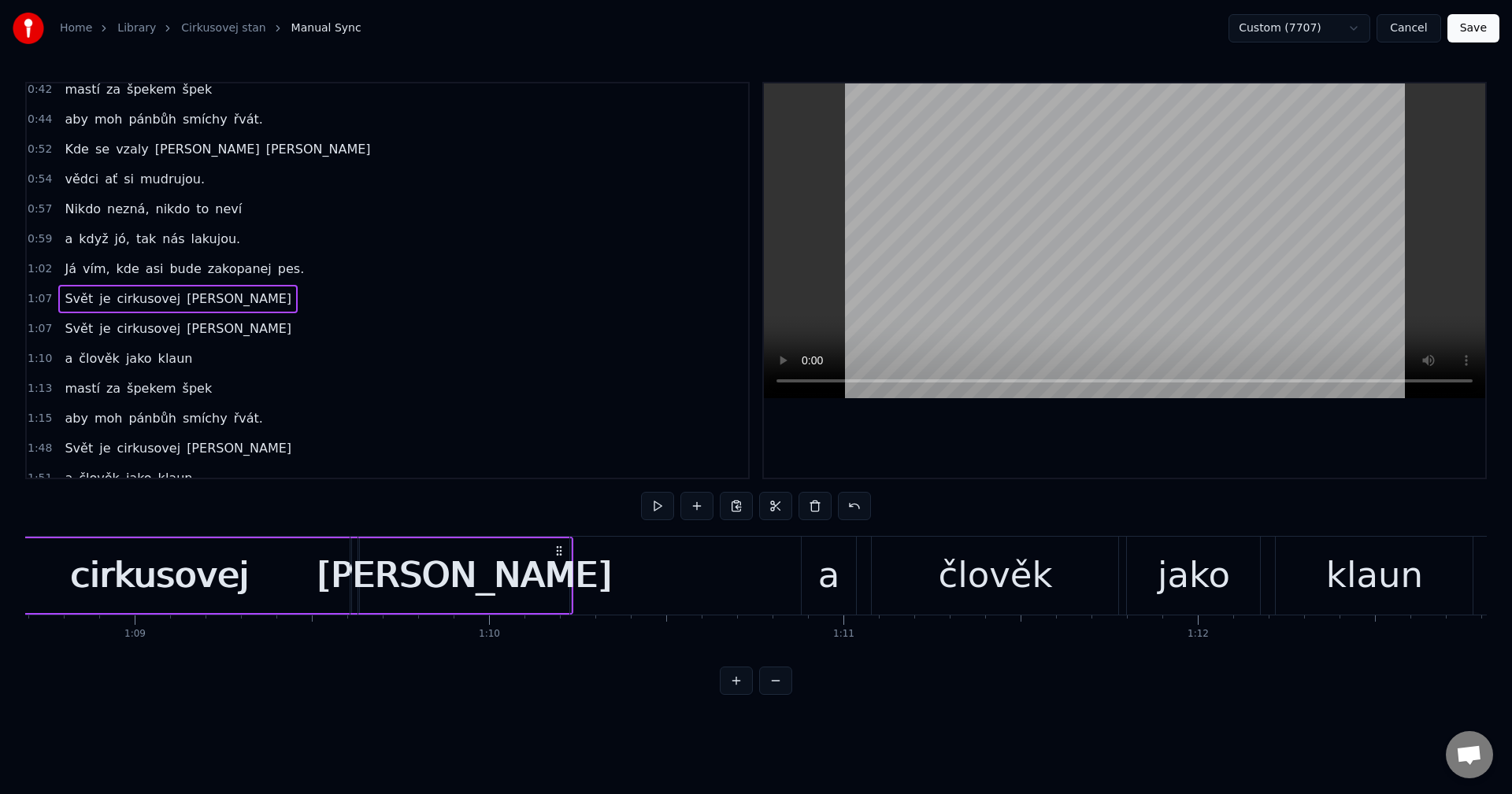
scroll to position [0, 24231]
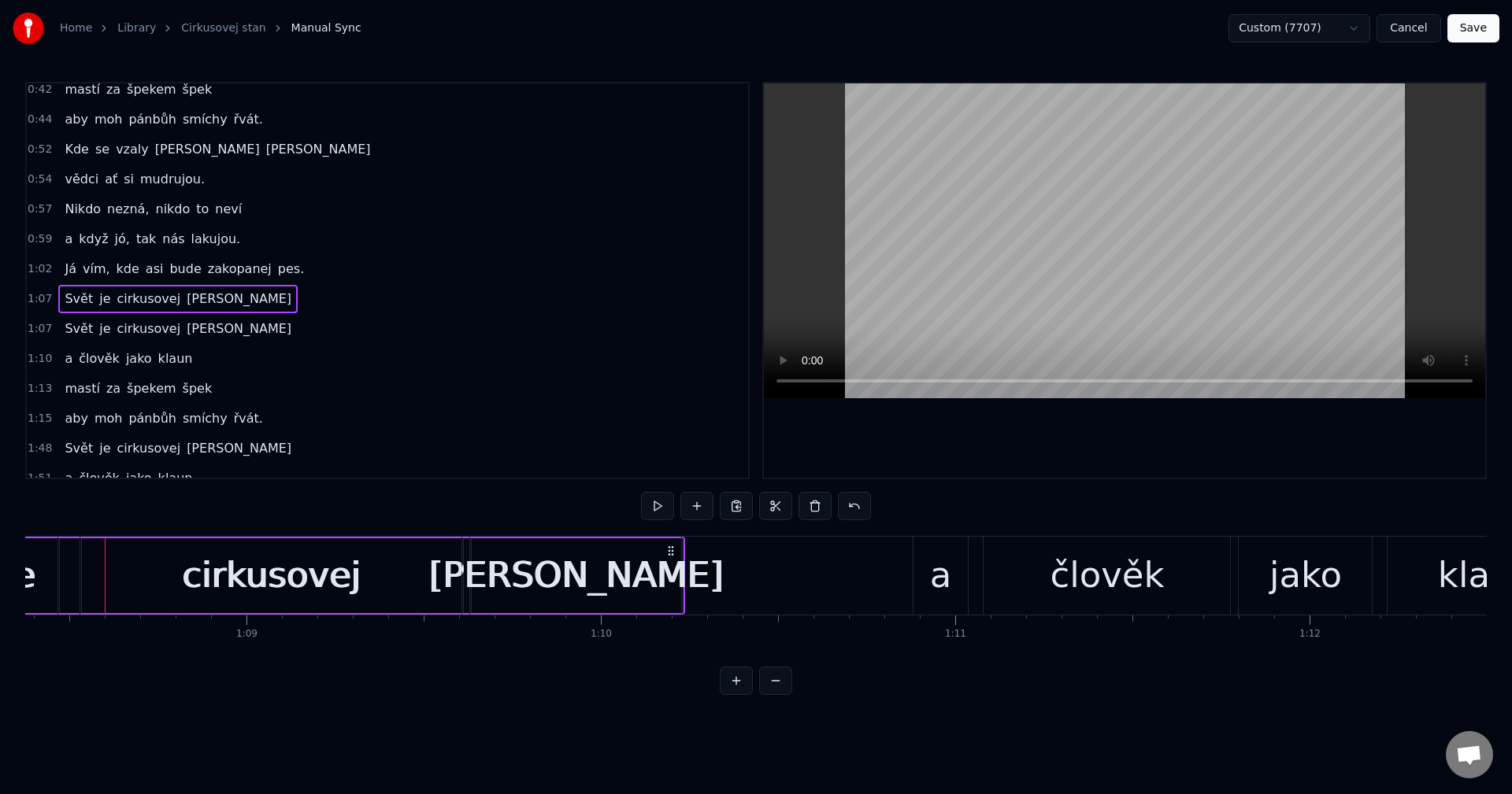
click at [92, 598] on div "cirkusovej" at bounding box center [271, 576] width 381 height 78
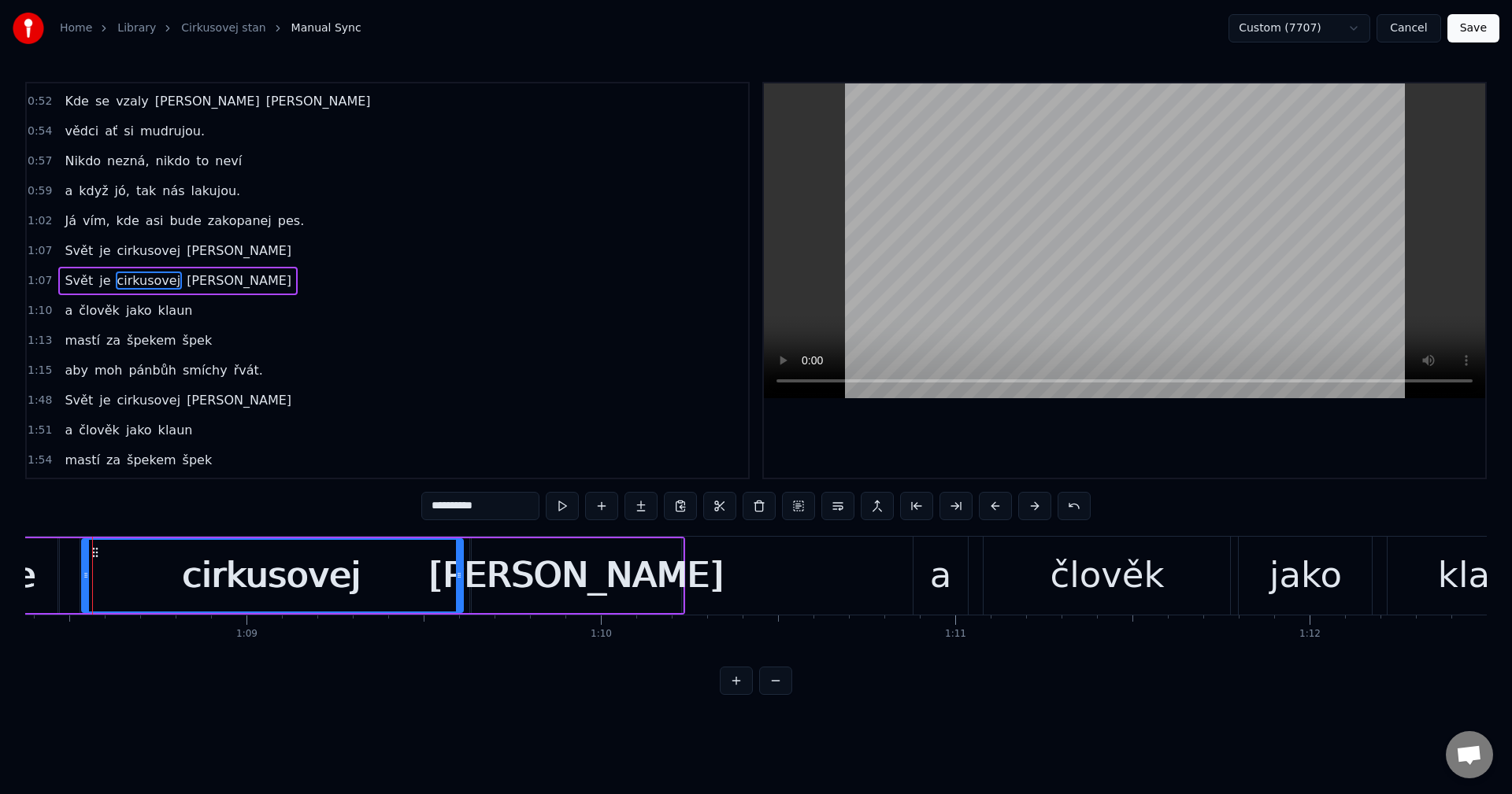
scroll to position [0, 24219]
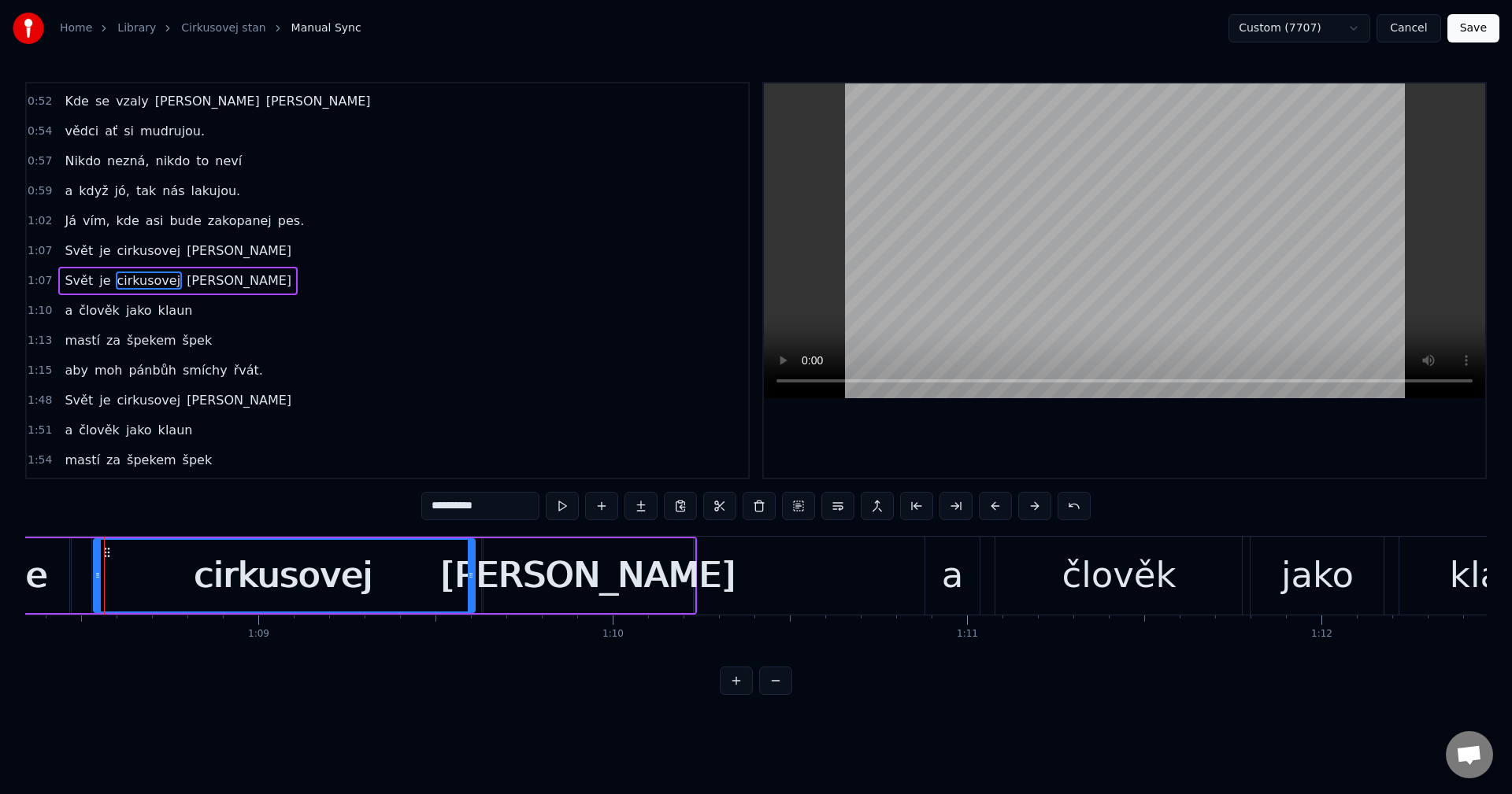
click at [80, 600] on div "[PERSON_NAME] cirkusovej [PERSON_NAME]" at bounding box center [160, 576] width 1073 height 78
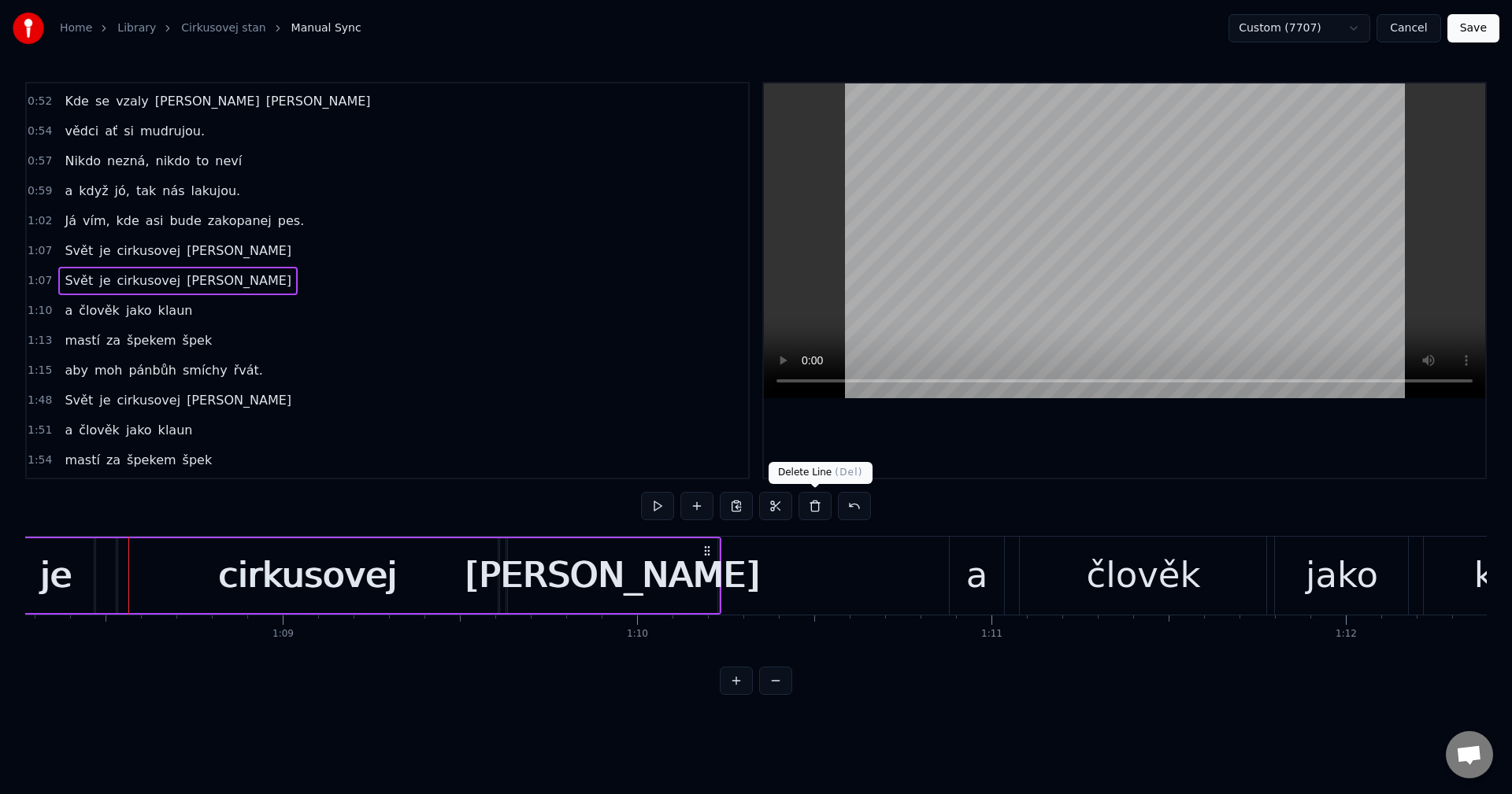
click at [805, 504] on button at bounding box center [815, 506] width 33 height 28
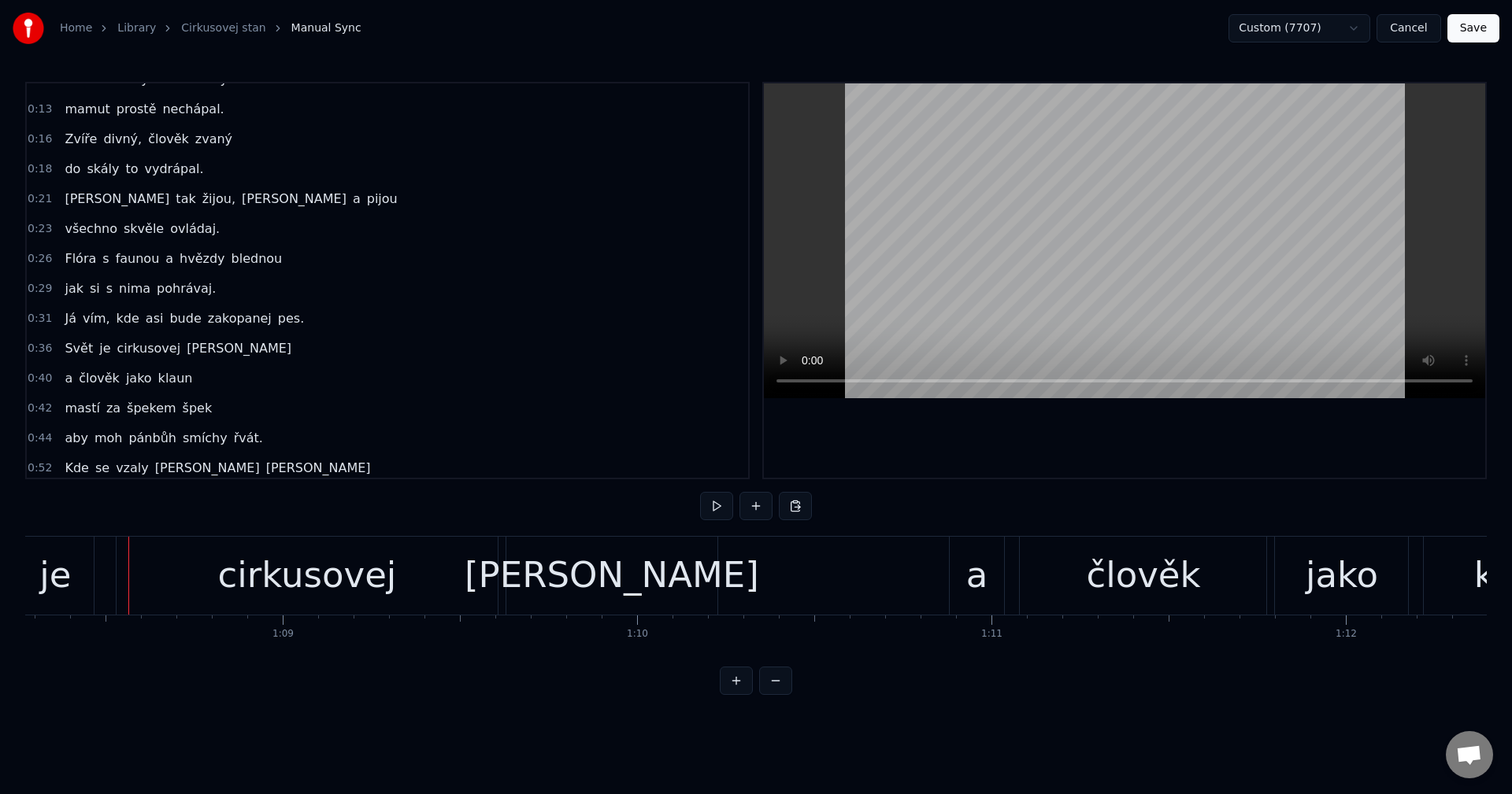
scroll to position [0, 0]
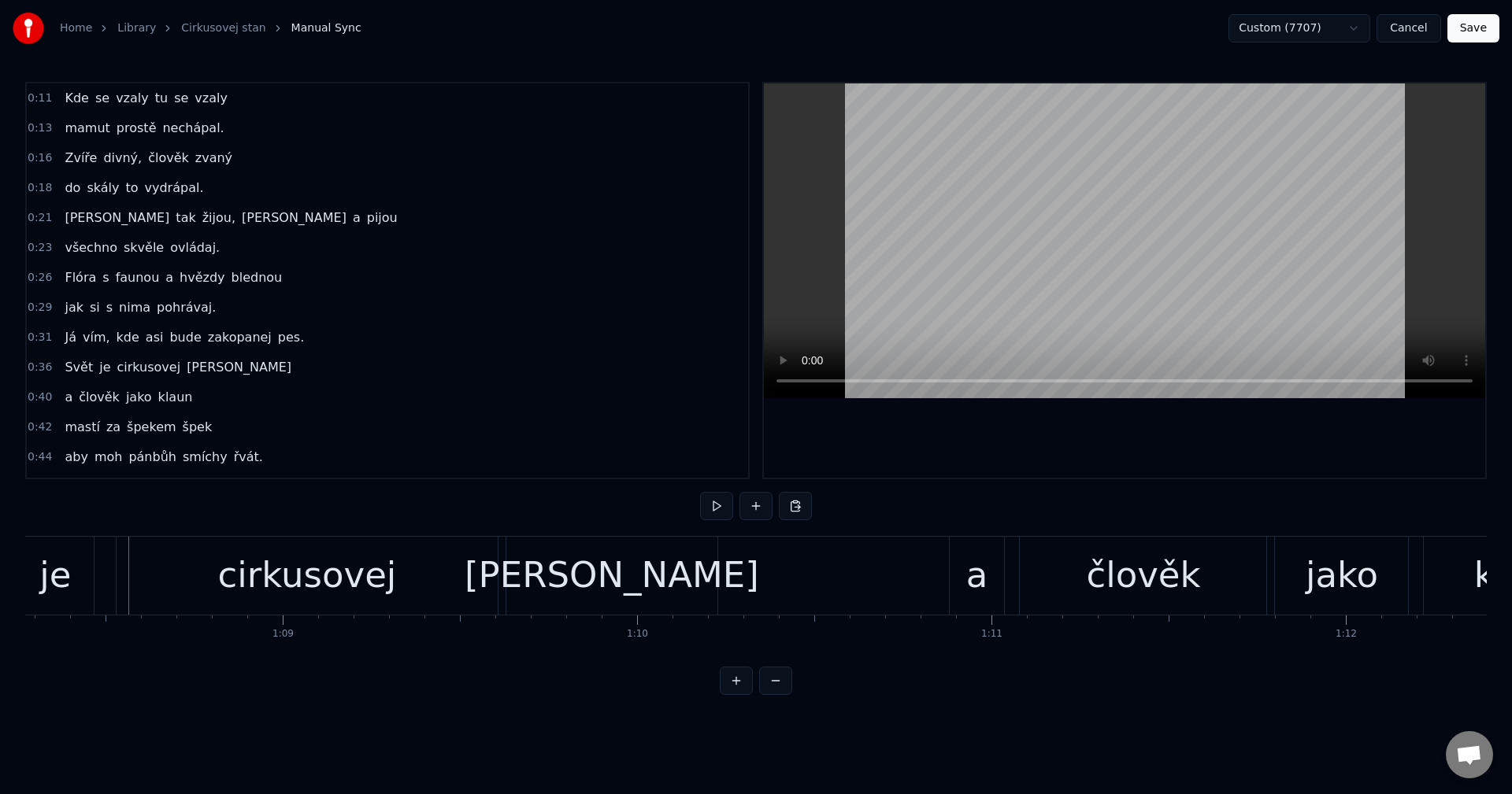
click at [1465, 27] on button "Save" at bounding box center [1473, 28] width 52 height 28
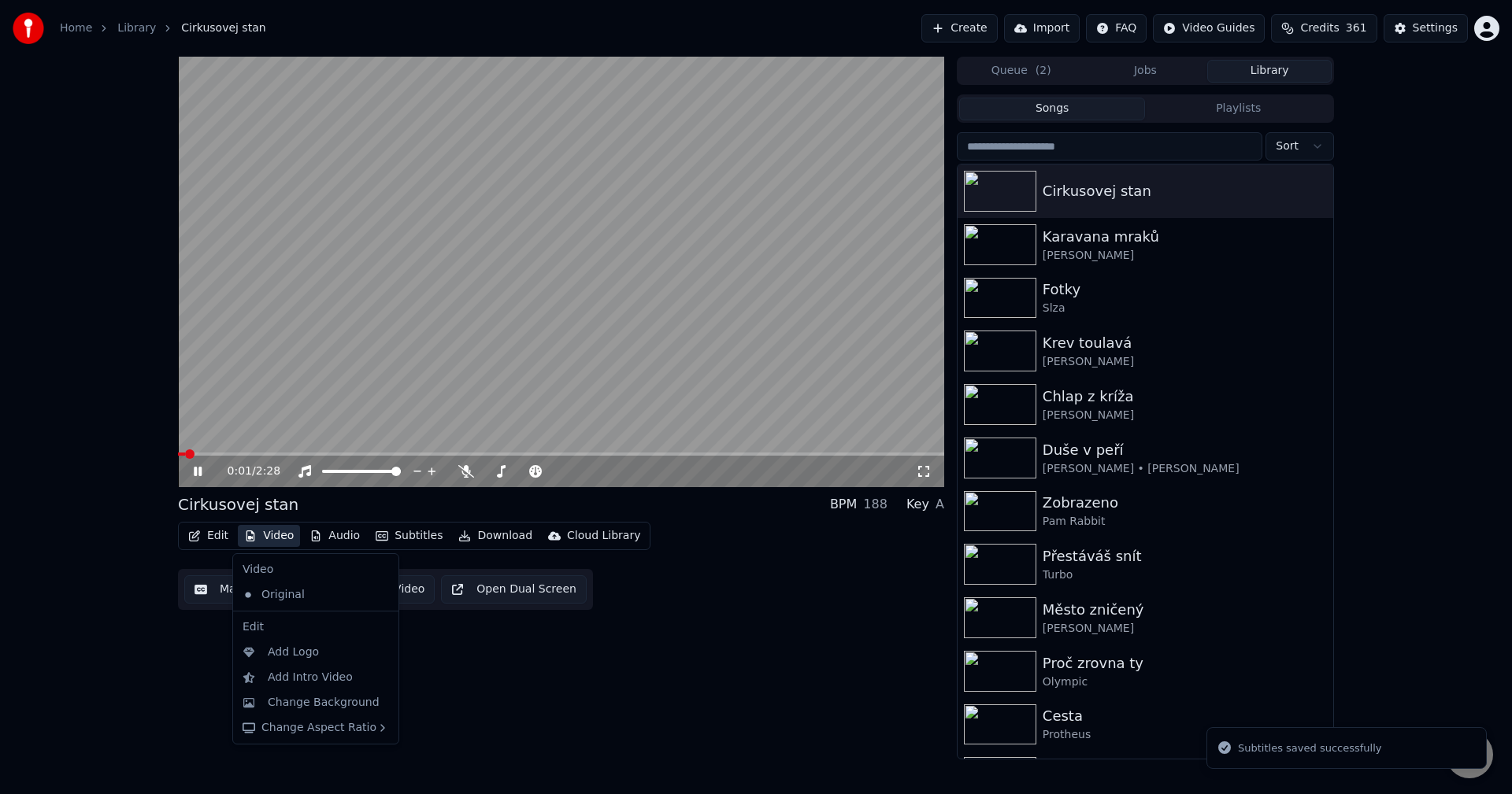
click at [274, 542] on button "Video" at bounding box center [269, 536] width 62 height 22
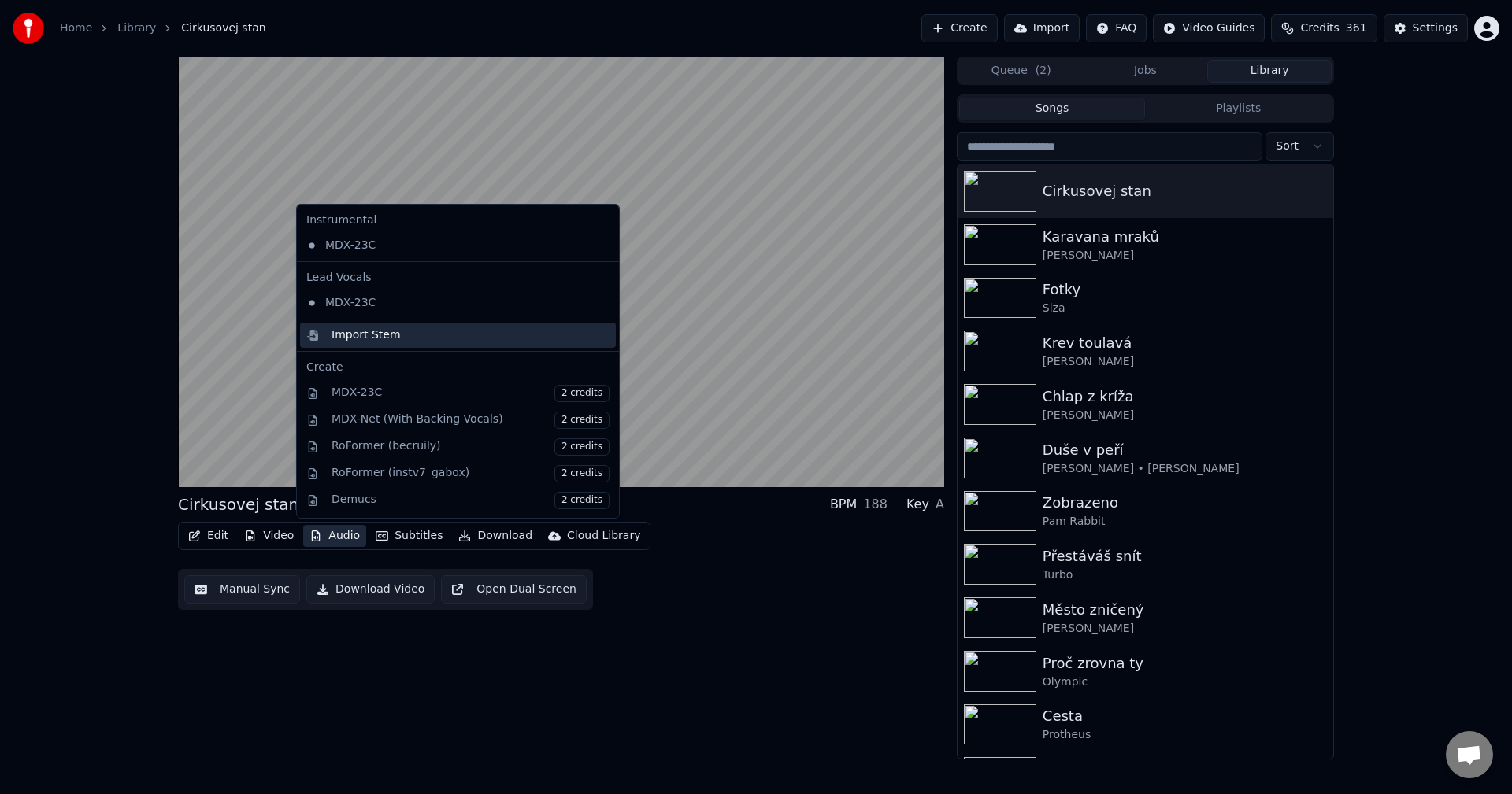
click at [386, 338] on div "Import Stem" at bounding box center [366, 335] width 69 height 16
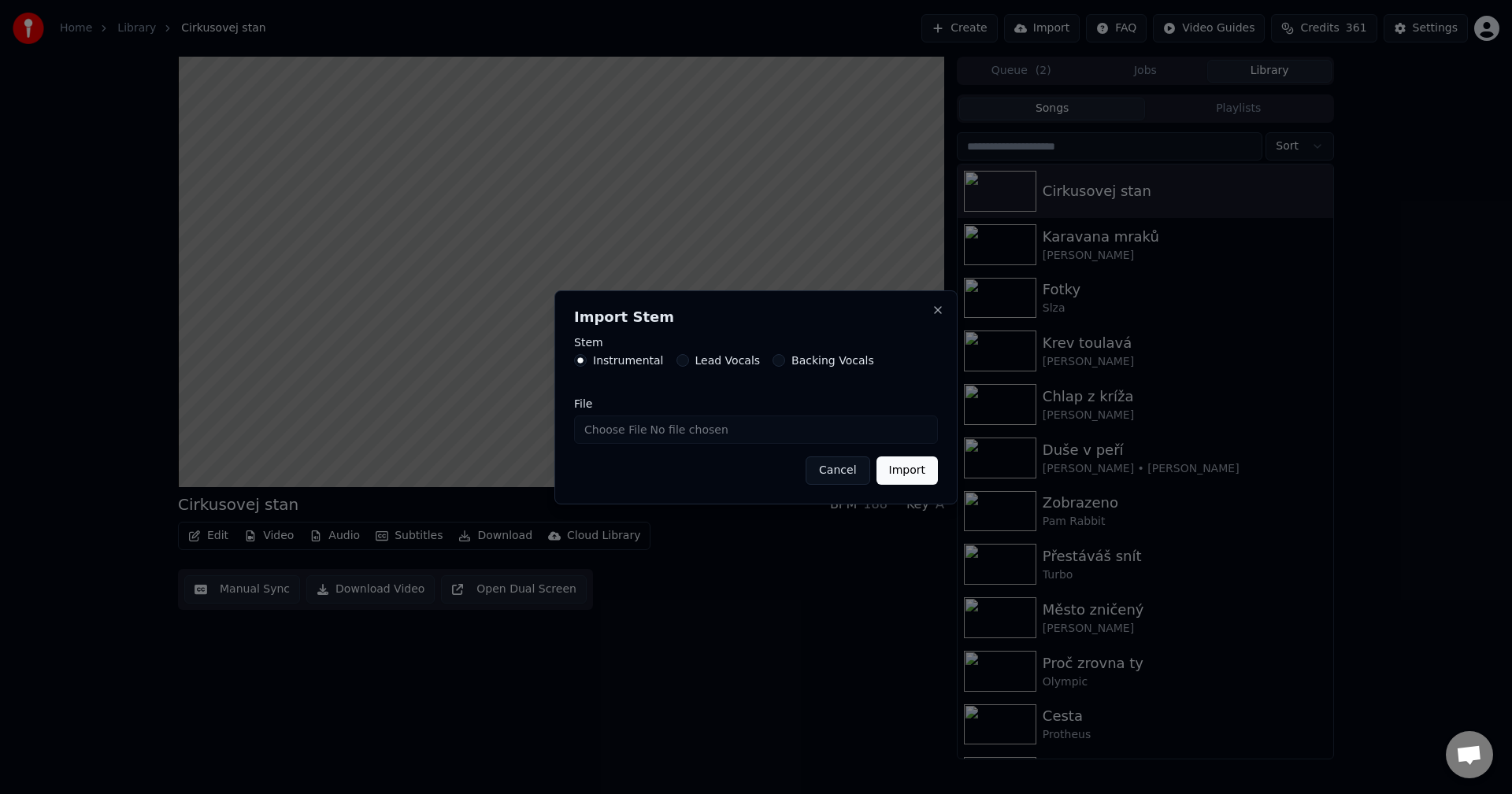
click at [659, 429] on input "File" at bounding box center [756, 429] width 364 height 28
type input "**********"
click at [910, 477] on button "Import" at bounding box center [906, 470] width 61 height 28
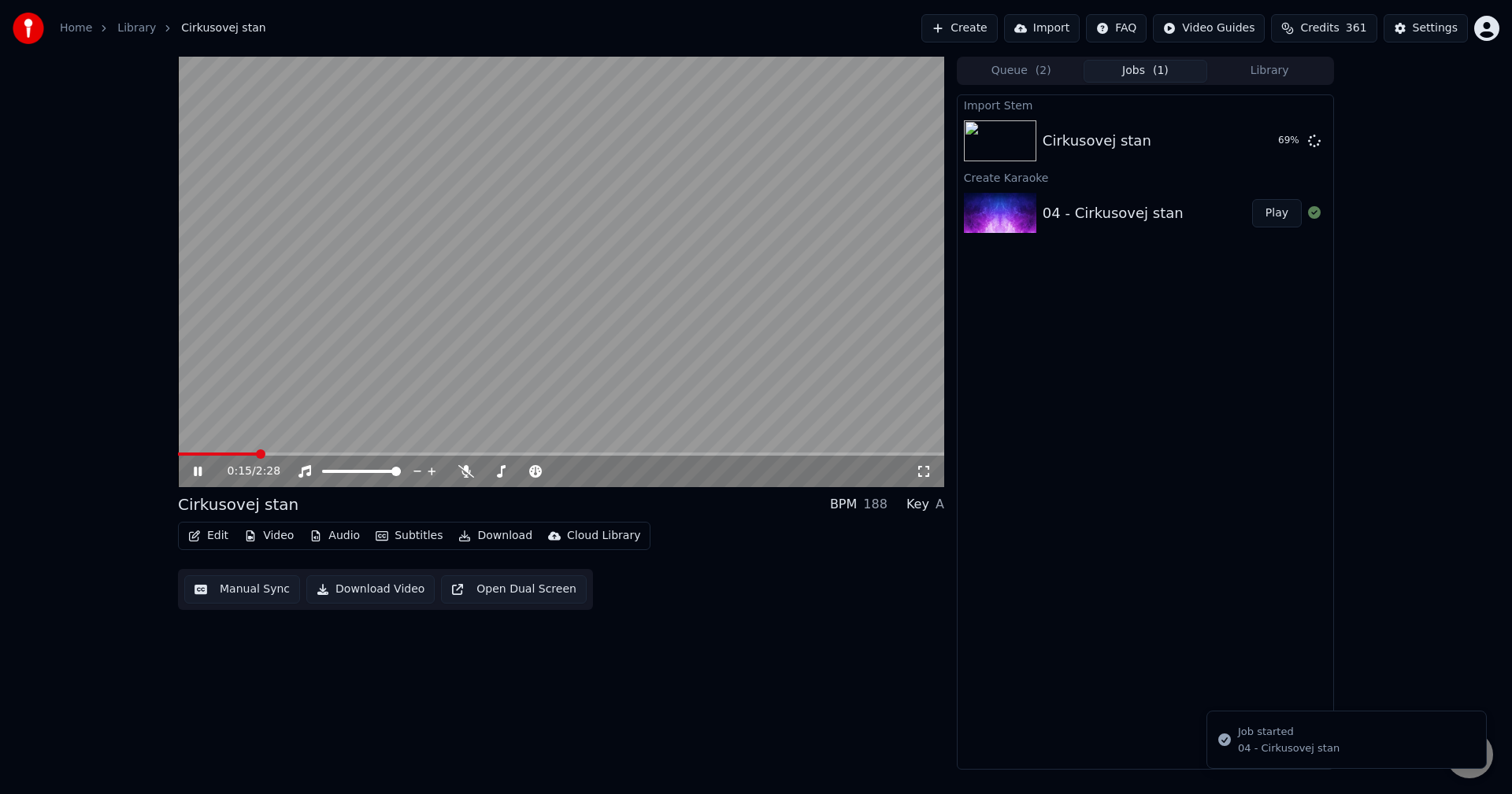
click at [327, 537] on button "Audio" at bounding box center [334, 536] width 63 height 22
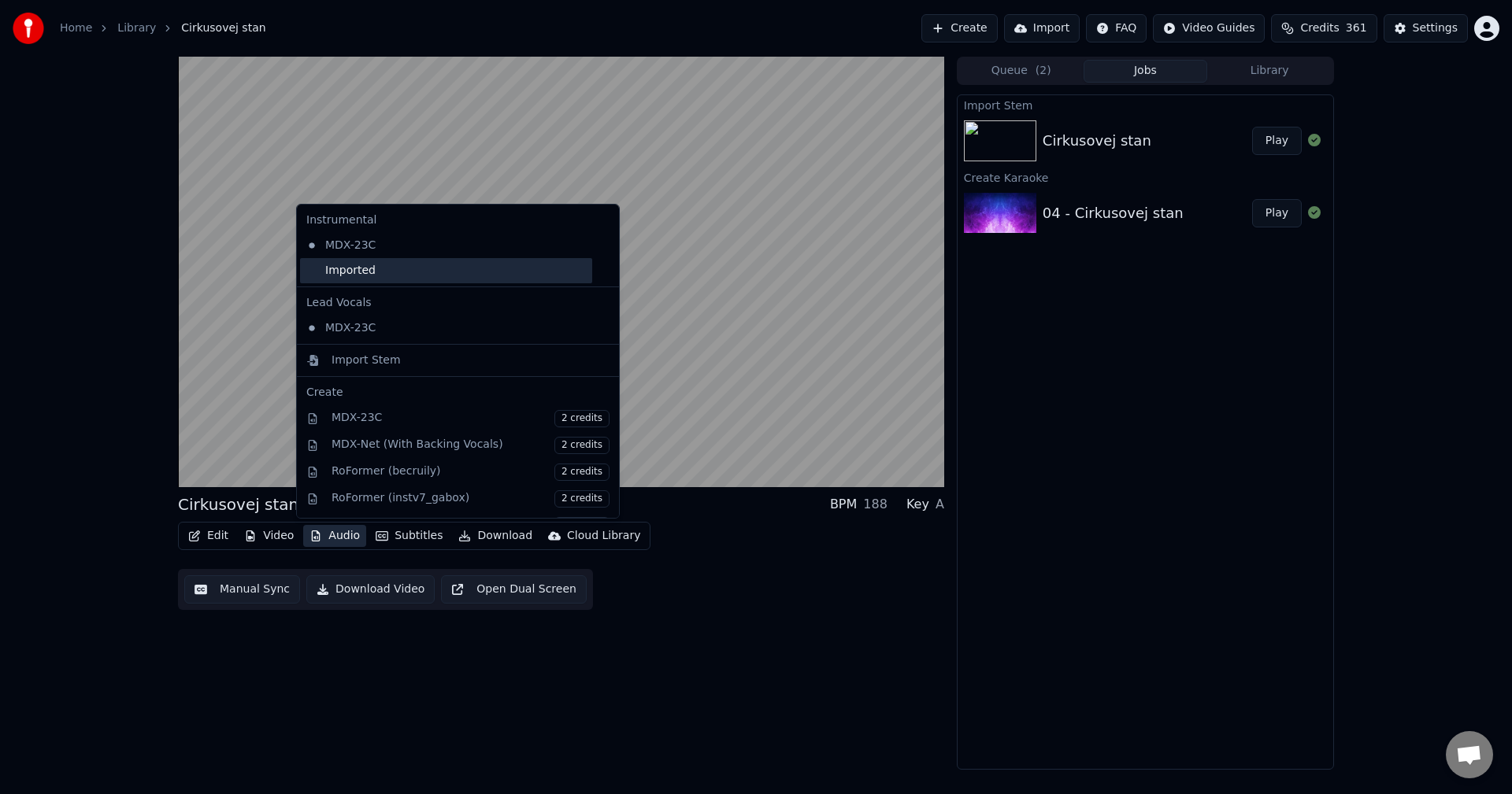
click at [365, 278] on div "Imported" at bounding box center [446, 271] width 292 height 25
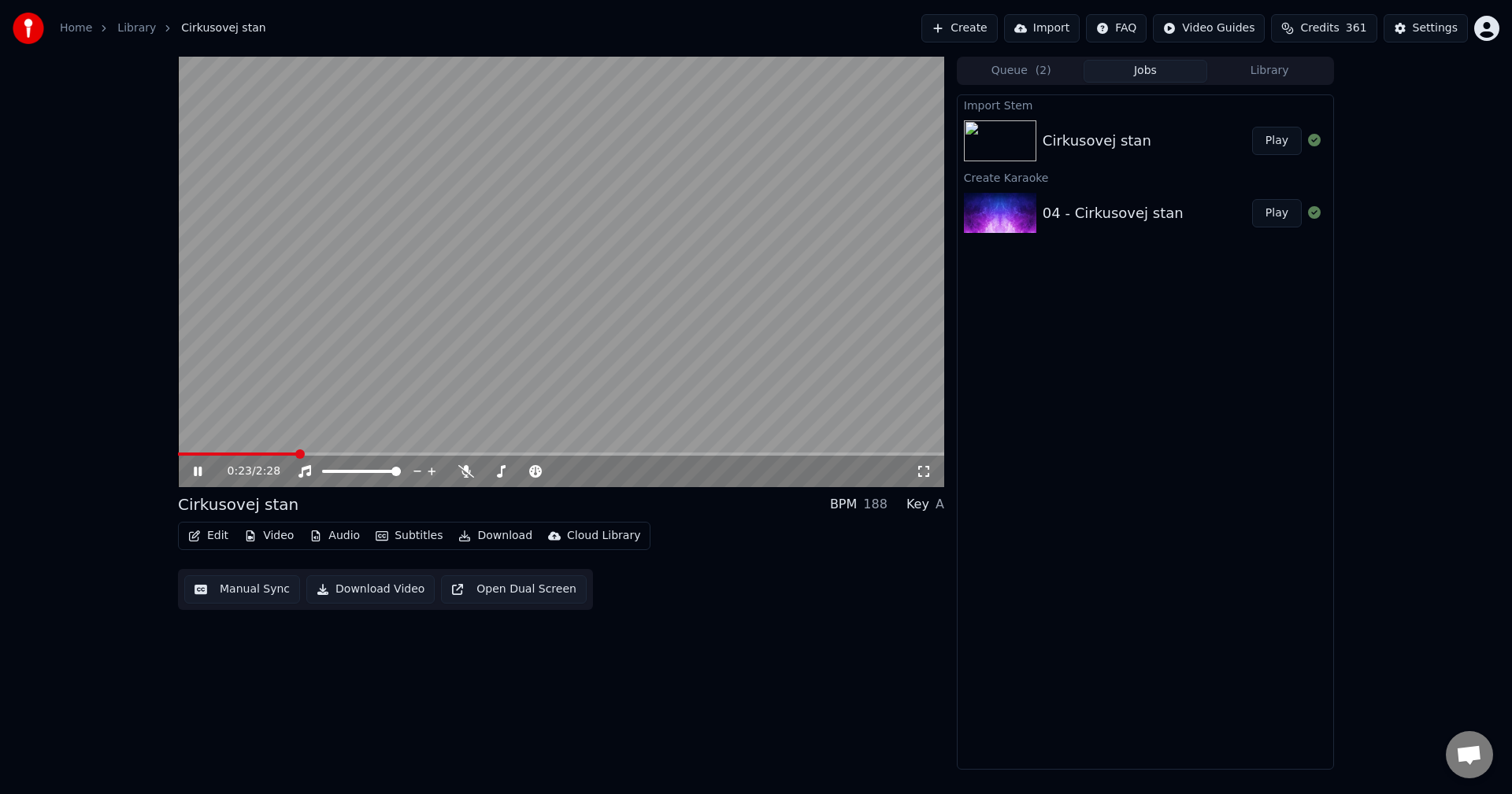
click at [921, 464] on div "0:23 / 2:28" at bounding box center [561, 471] width 754 height 16
drag, startPoint x: 921, startPoint y: 468, endPoint x: 921, endPoint y: 487, distance: 19.0
click at [921, 468] on icon at bounding box center [924, 471] width 16 height 13
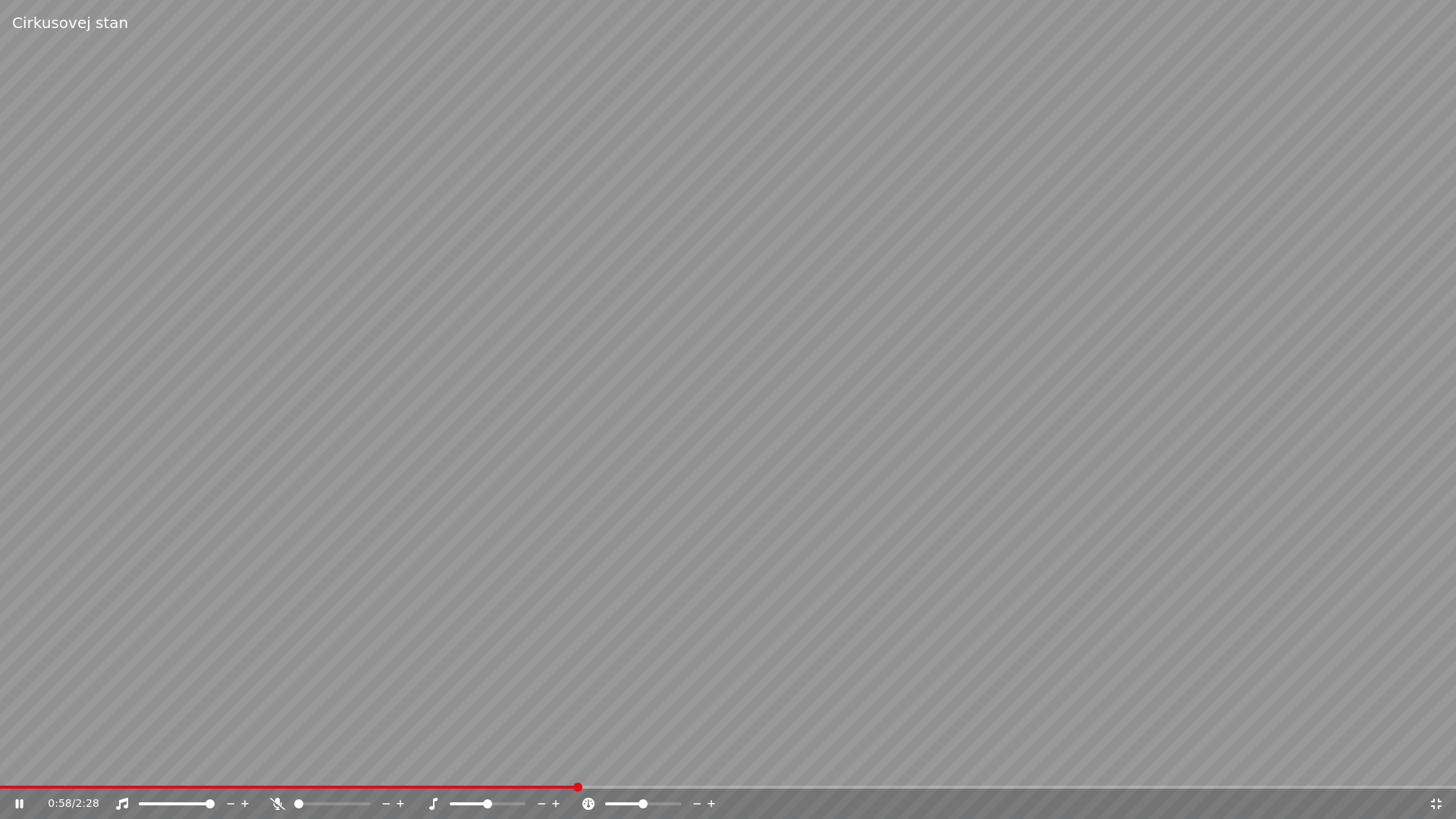
click at [1441, 764] on icon at bounding box center [1436, 803] width 15 height 12
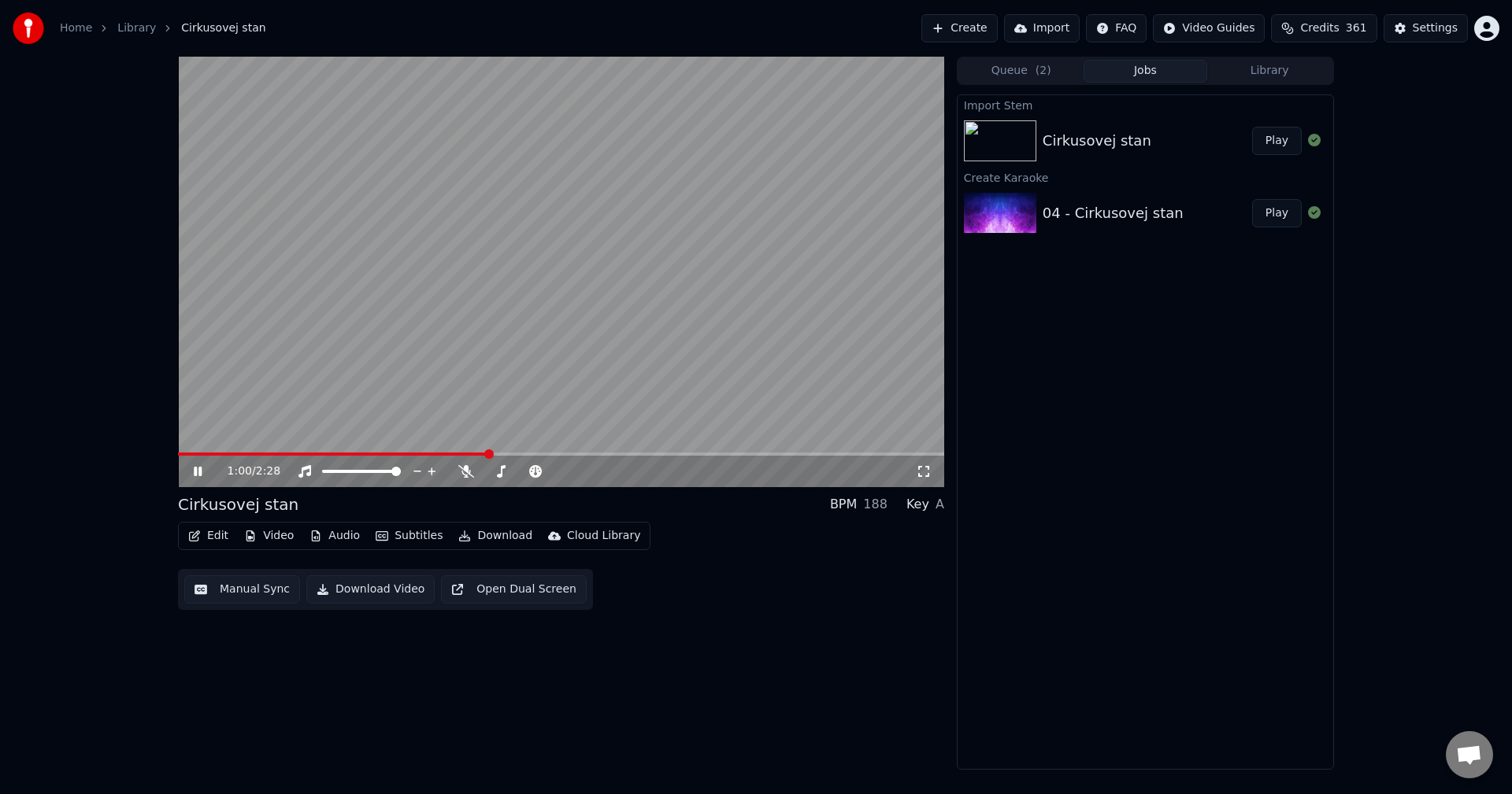
click at [203, 475] on icon at bounding box center [209, 471] width 37 height 13
click at [991, 36] on button "Create" at bounding box center [959, 28] width 76 height 28
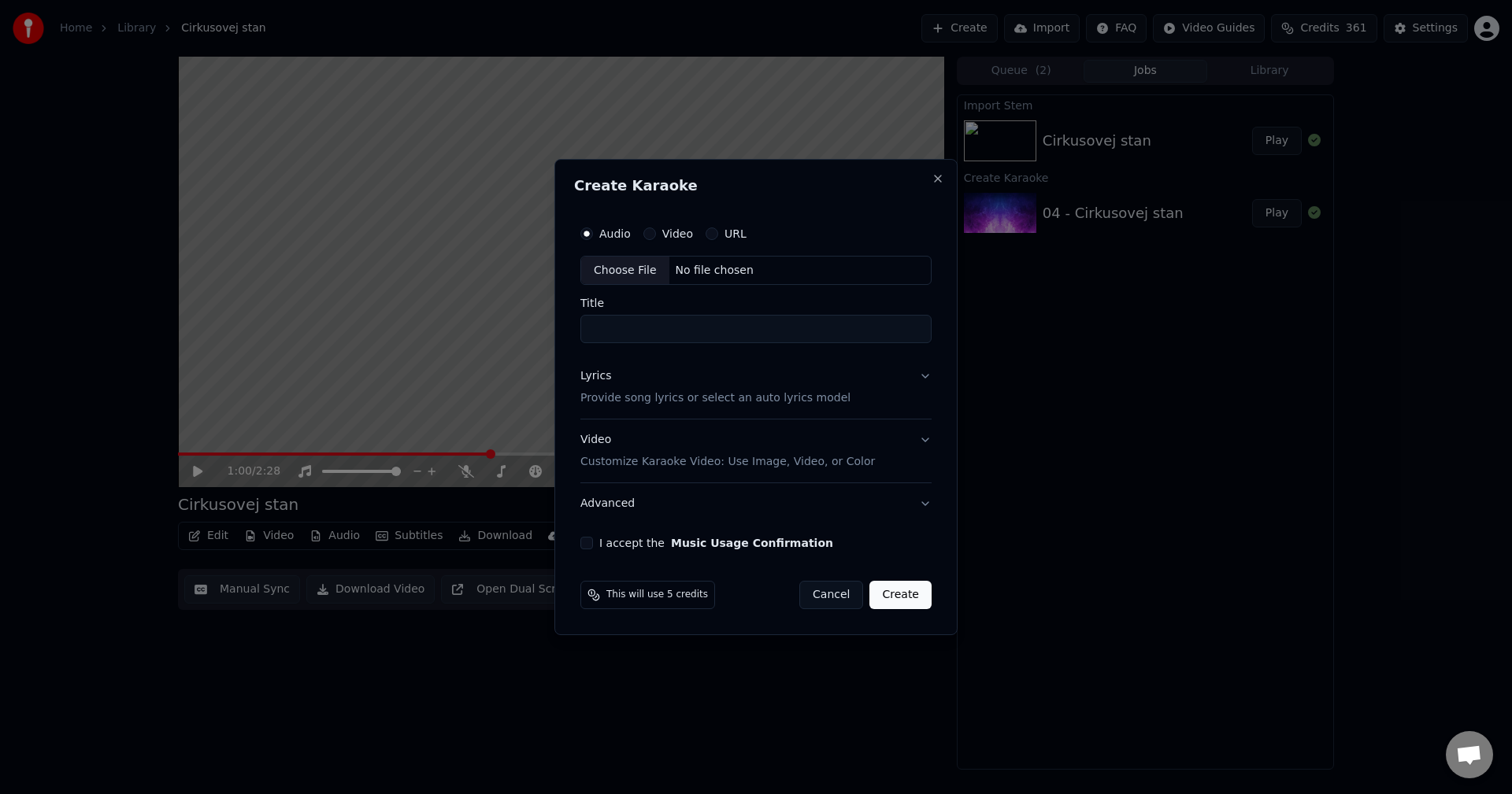
click at [720, 266] on div "No file chosen" at bounding box center [715, 271] width 91 height 16
type input "**********"
click at [645, 394] on p "Provide song lyrics or select an auto lyrics model" at bounding box center [712, 399] width 270 height 16
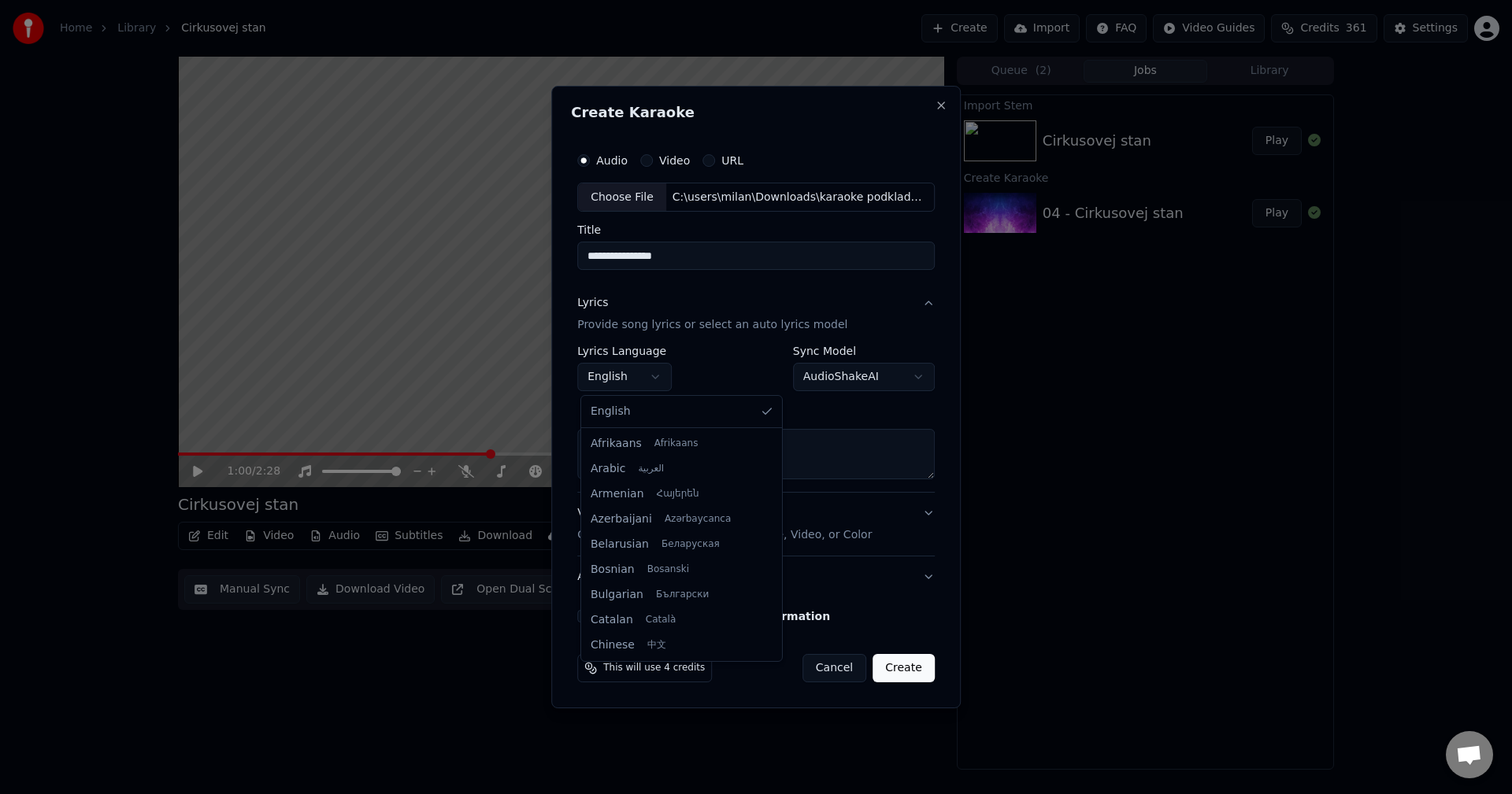
click at [647, 378] on body "**********" at bounding box center [756, 397] width 1512 height 794
select select "**"
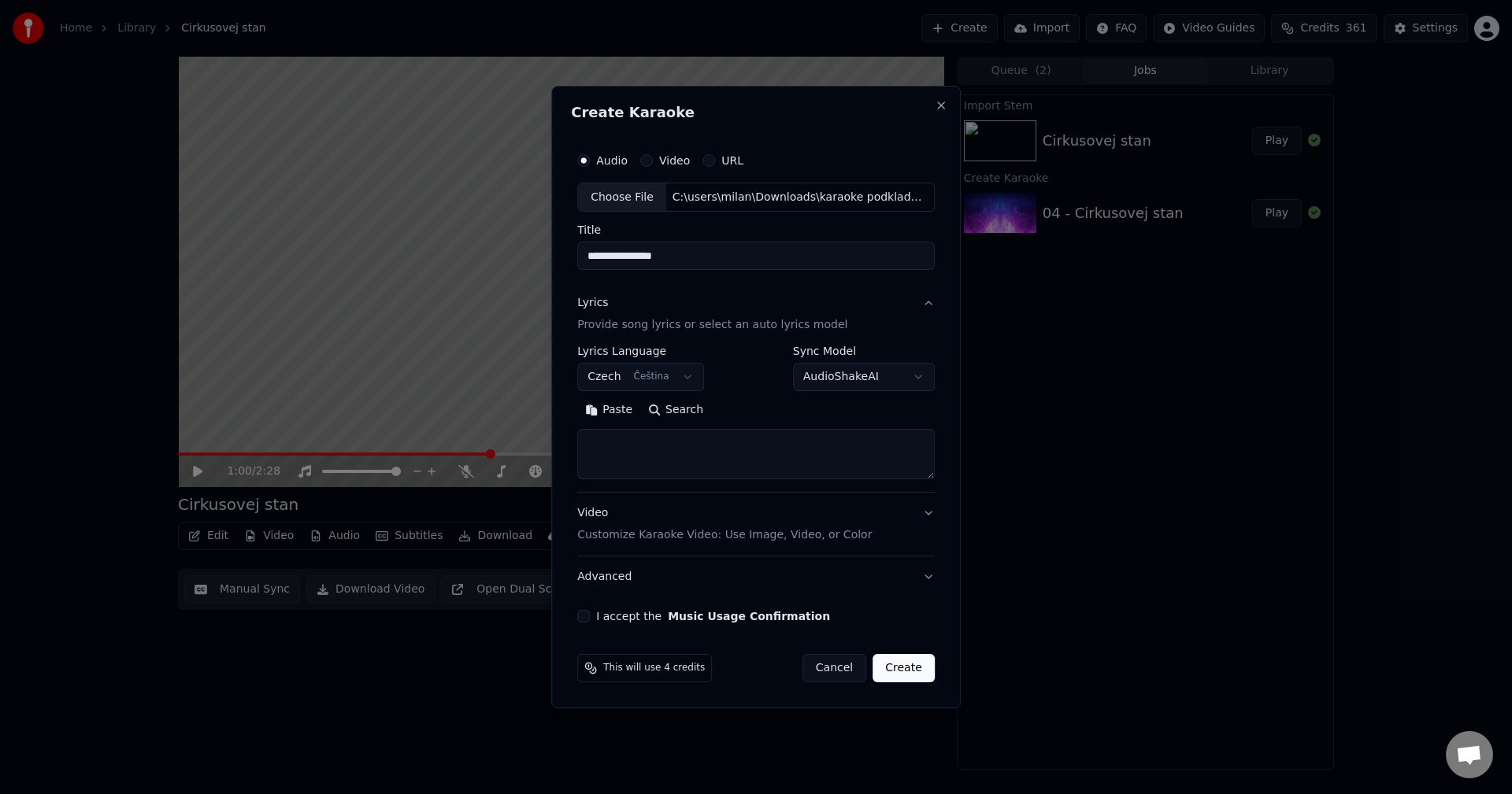
click at [609, 412] on button "Paste" at bounding box center [608, 411] width 63 height 25
click at [724, 414] on button "Expand" at bounding box center [748, 411] width 74 height 25
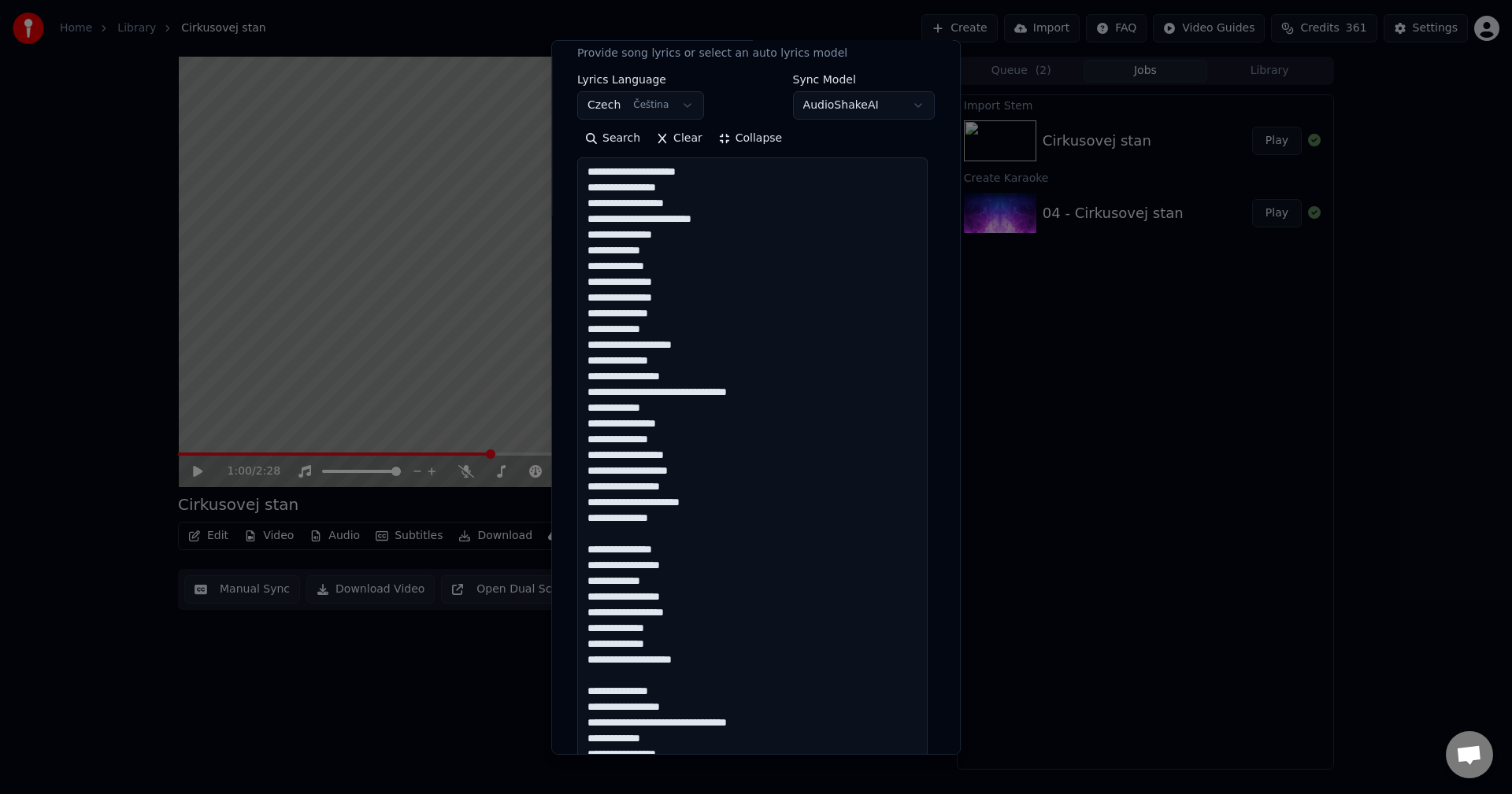
scroll to position [236, 0]
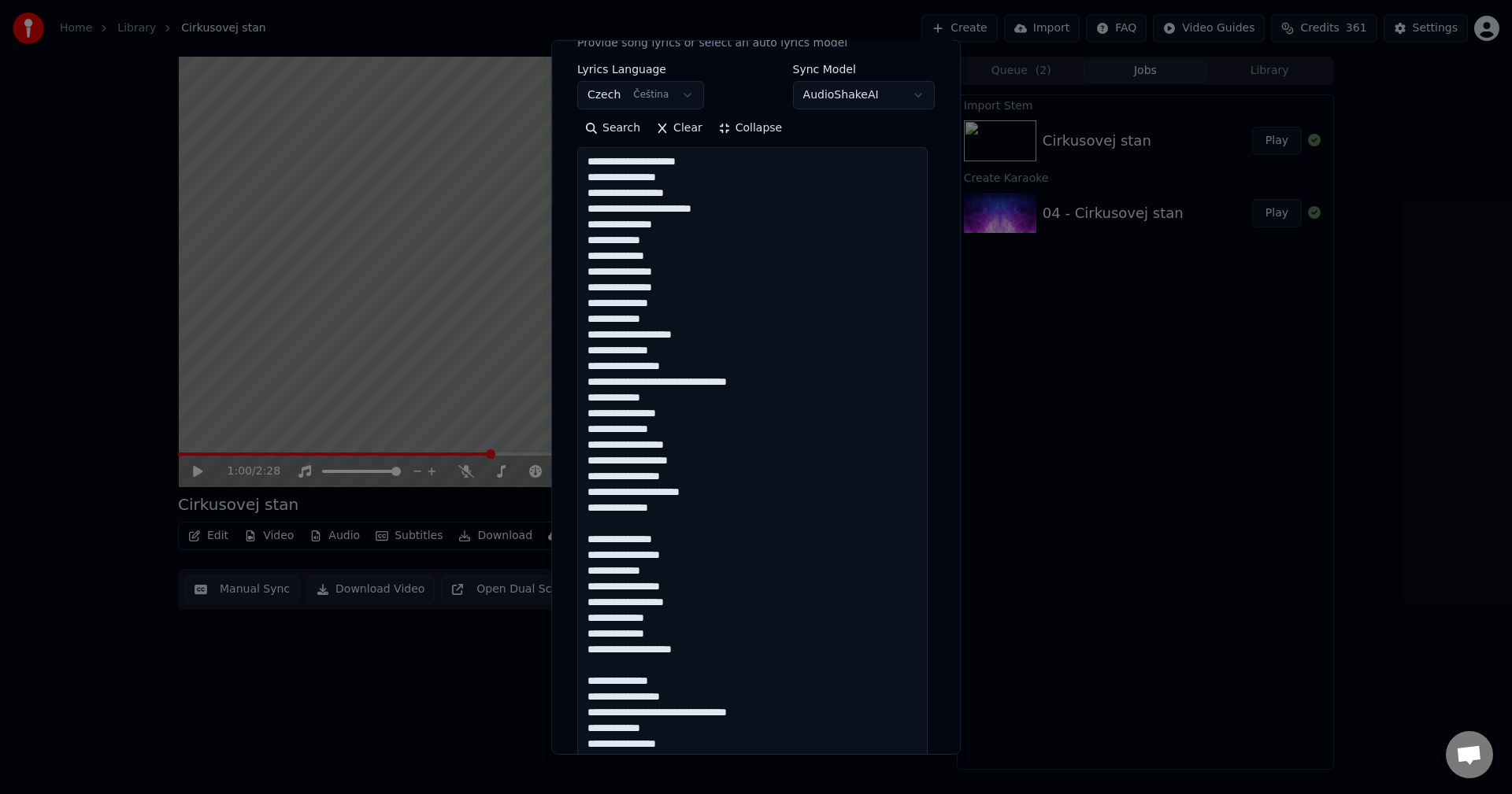
click at [707, 517] on textarea at bounding box center [753, 656] width 350 height 1019
click at [701, 517] on textarea at bounding box center [753, 656] width 350 height 1019
click at [682, 508] on textarea at bounding box center [753, 656] width 350 height 1019
click at [712, 634] on textarea at bounding box center [753, 656] width 350 height 1019
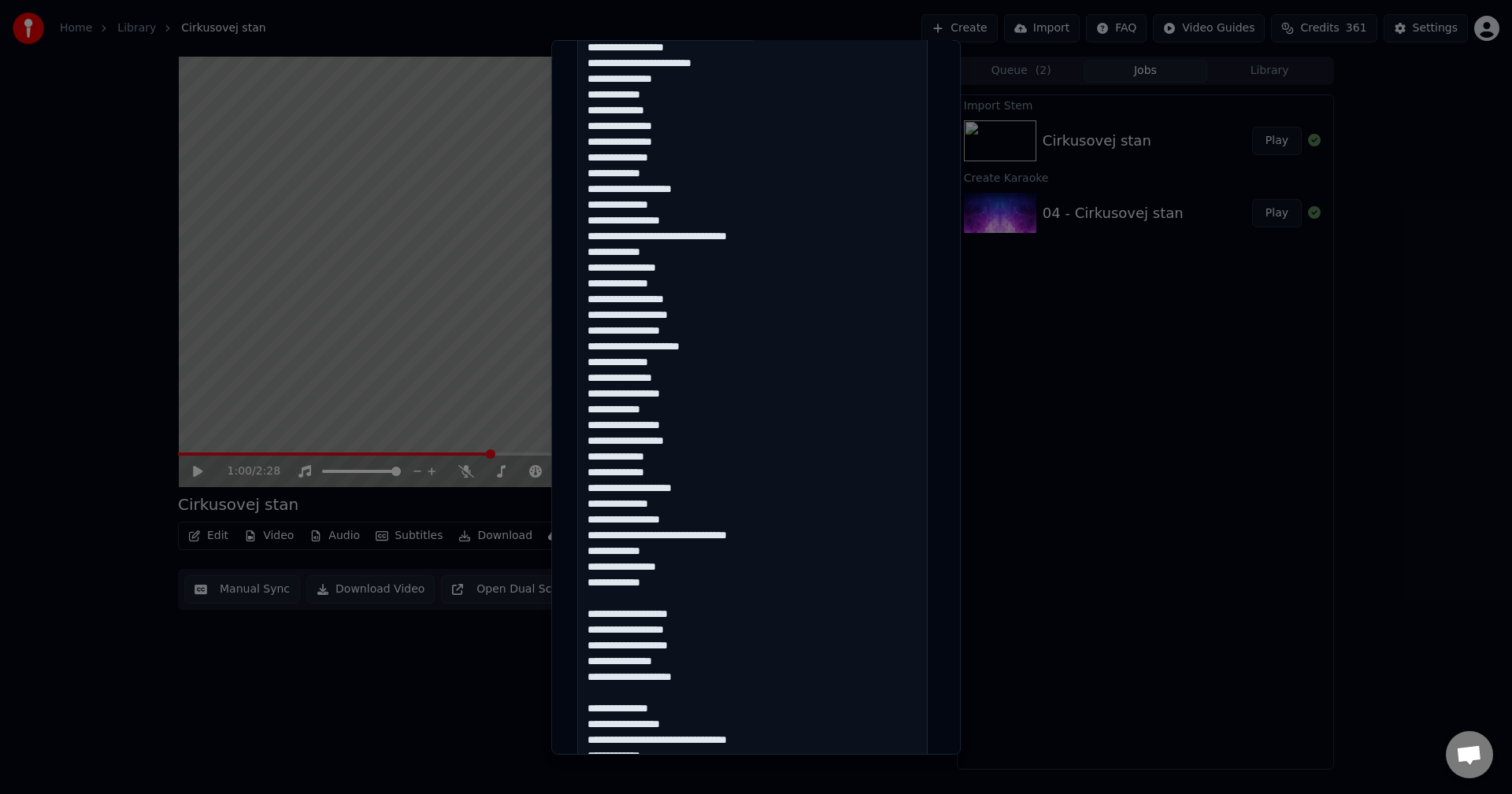
scroll to position [393, 0]
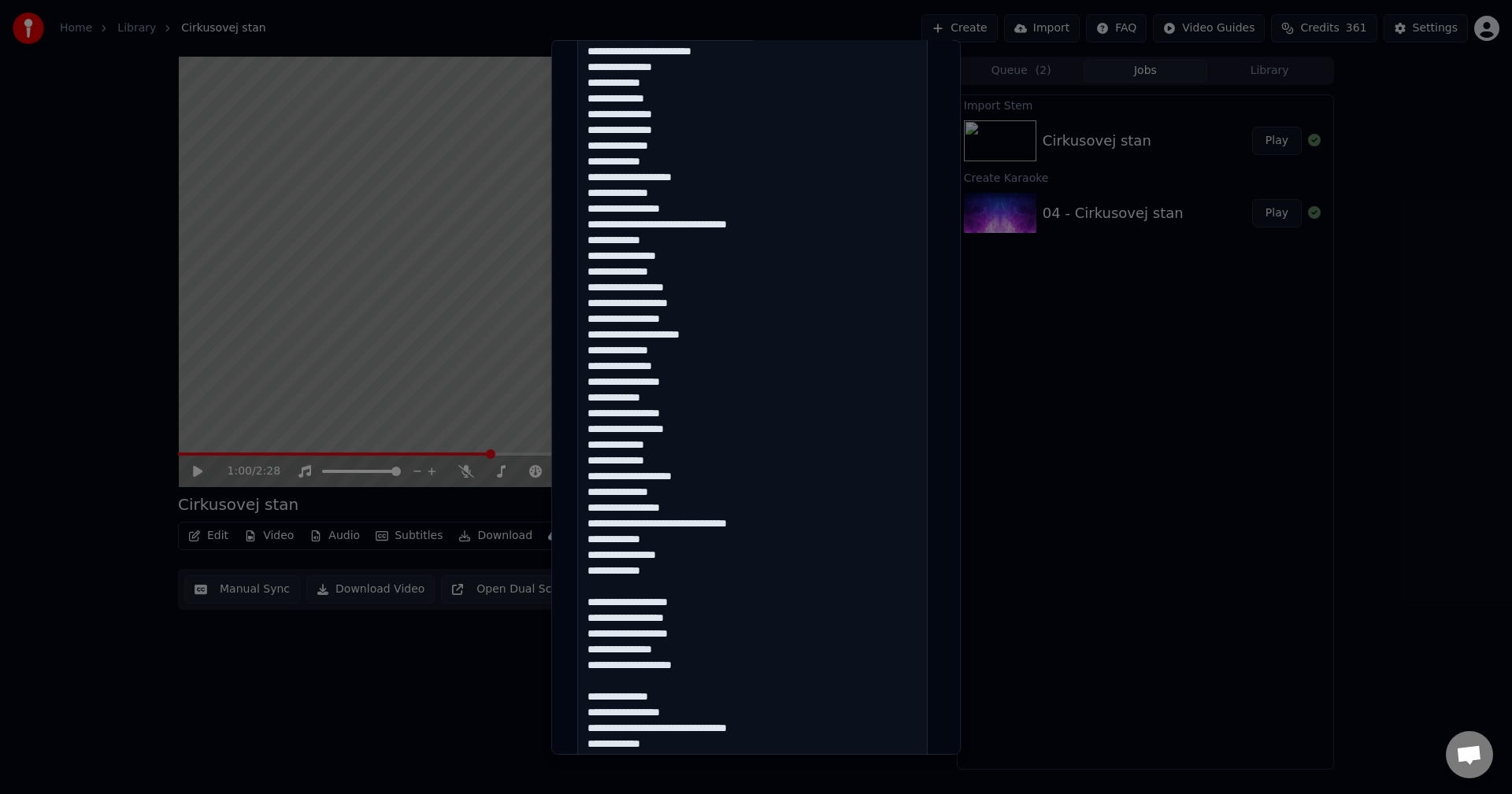
click at [661, 577] on textarea at bounding box center [753, 498] width 350 height 1019
click at [709, 649] on textarea at bounding box center [753, 498] width 350 height 1019
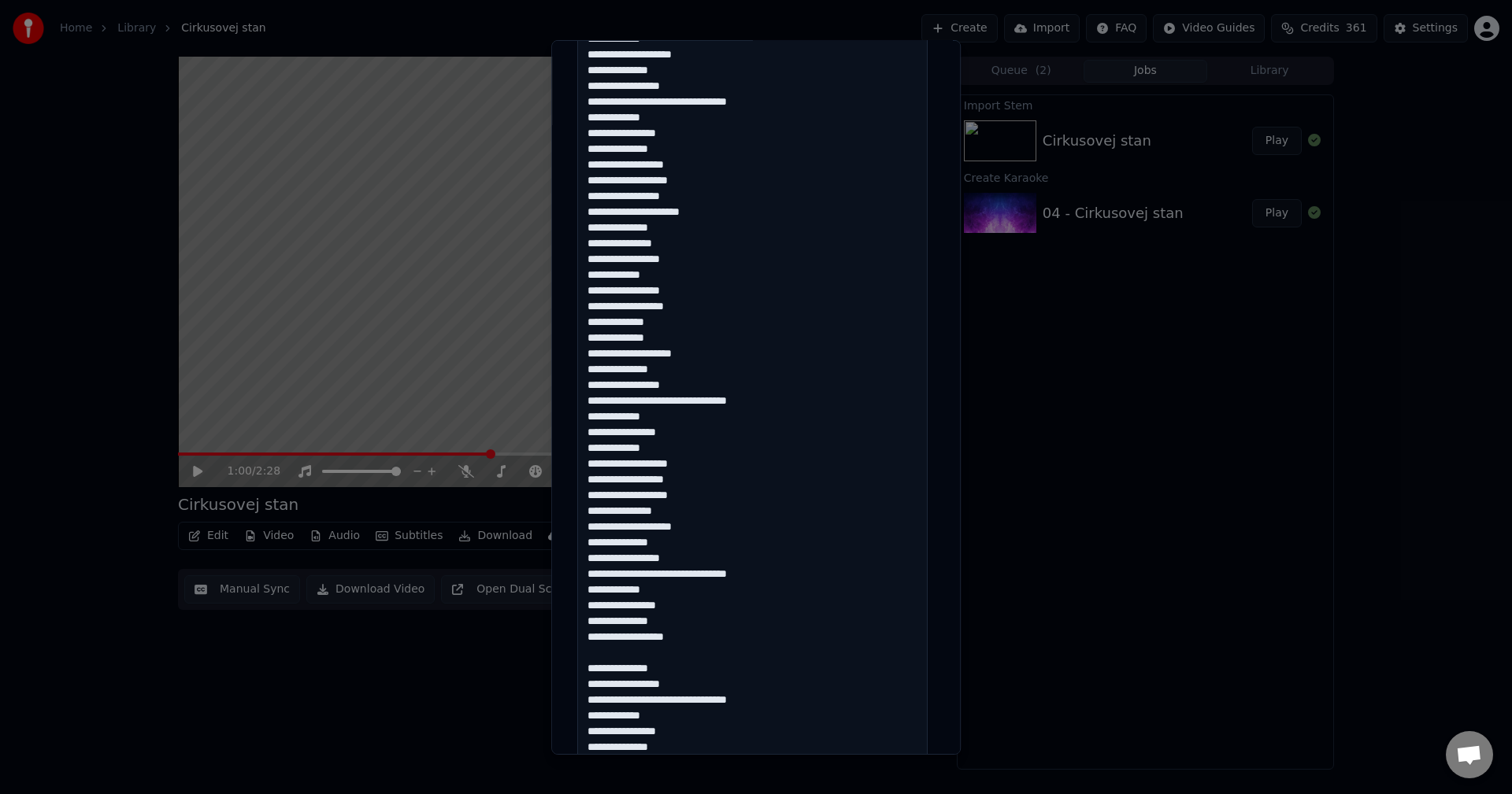
scroll to position [551, 0]
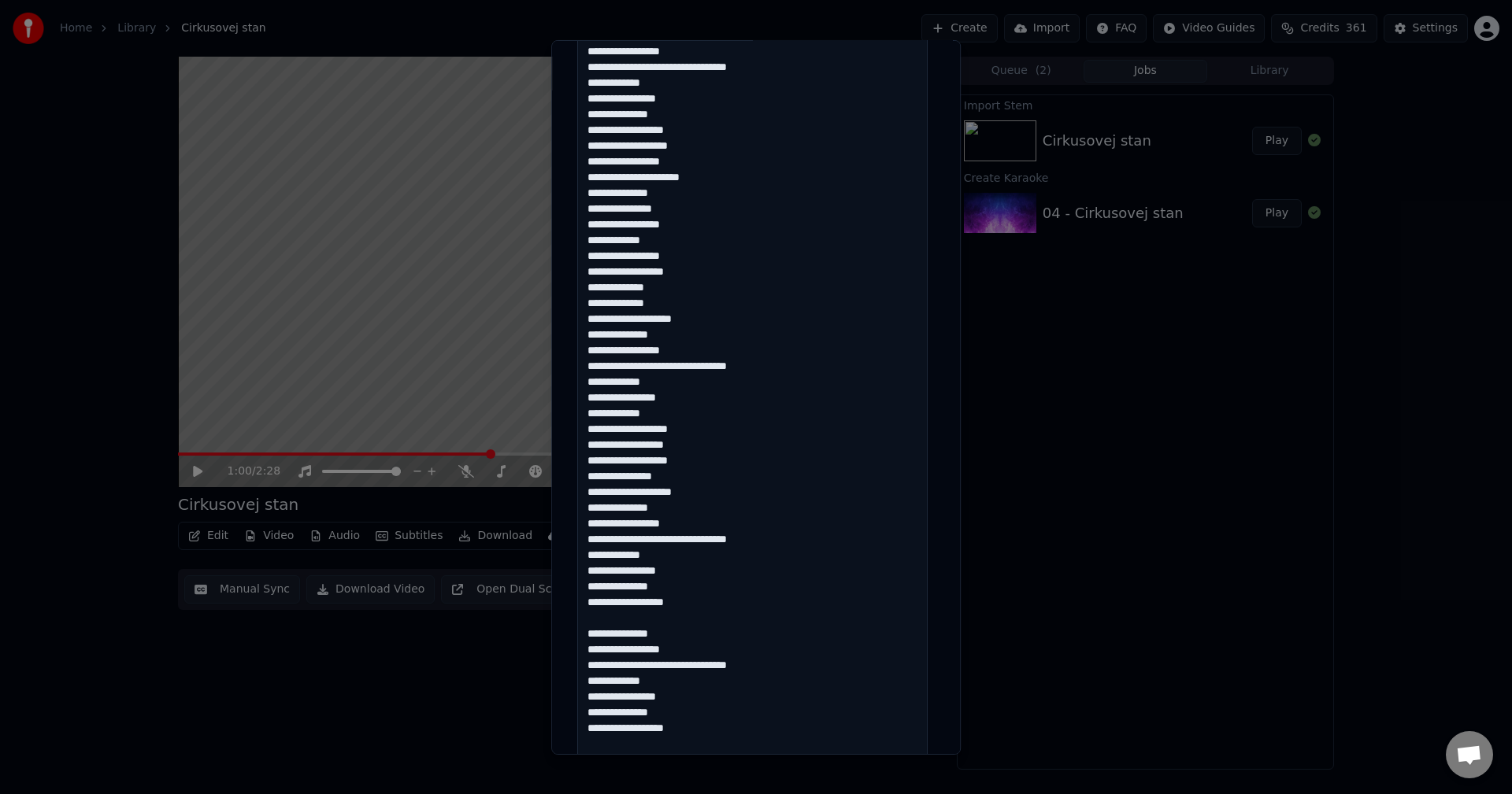
click at [698, 603] on textarea at bounding box center [753, 342] width 350 height 1019
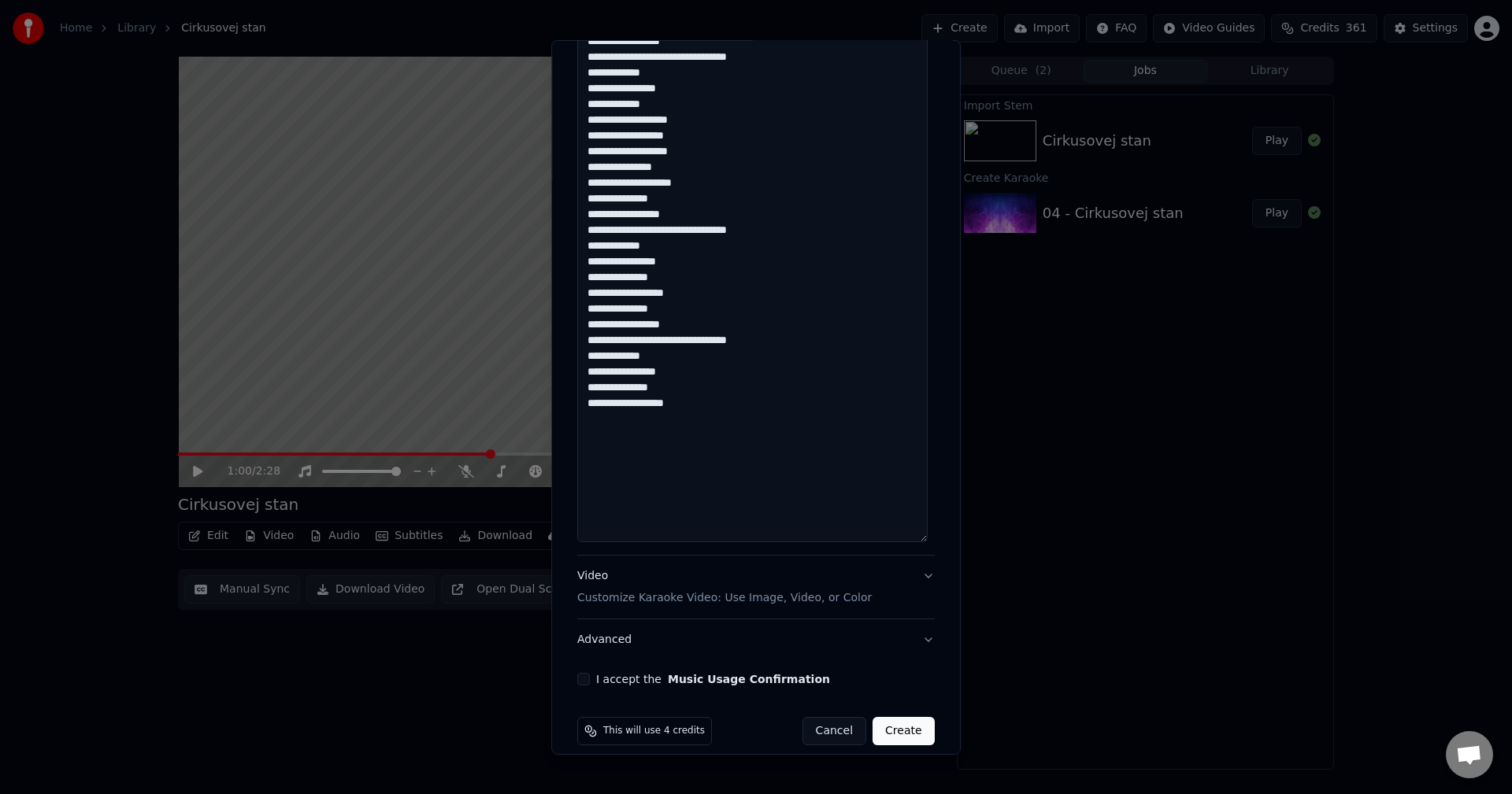
scroll to position [877, 0]
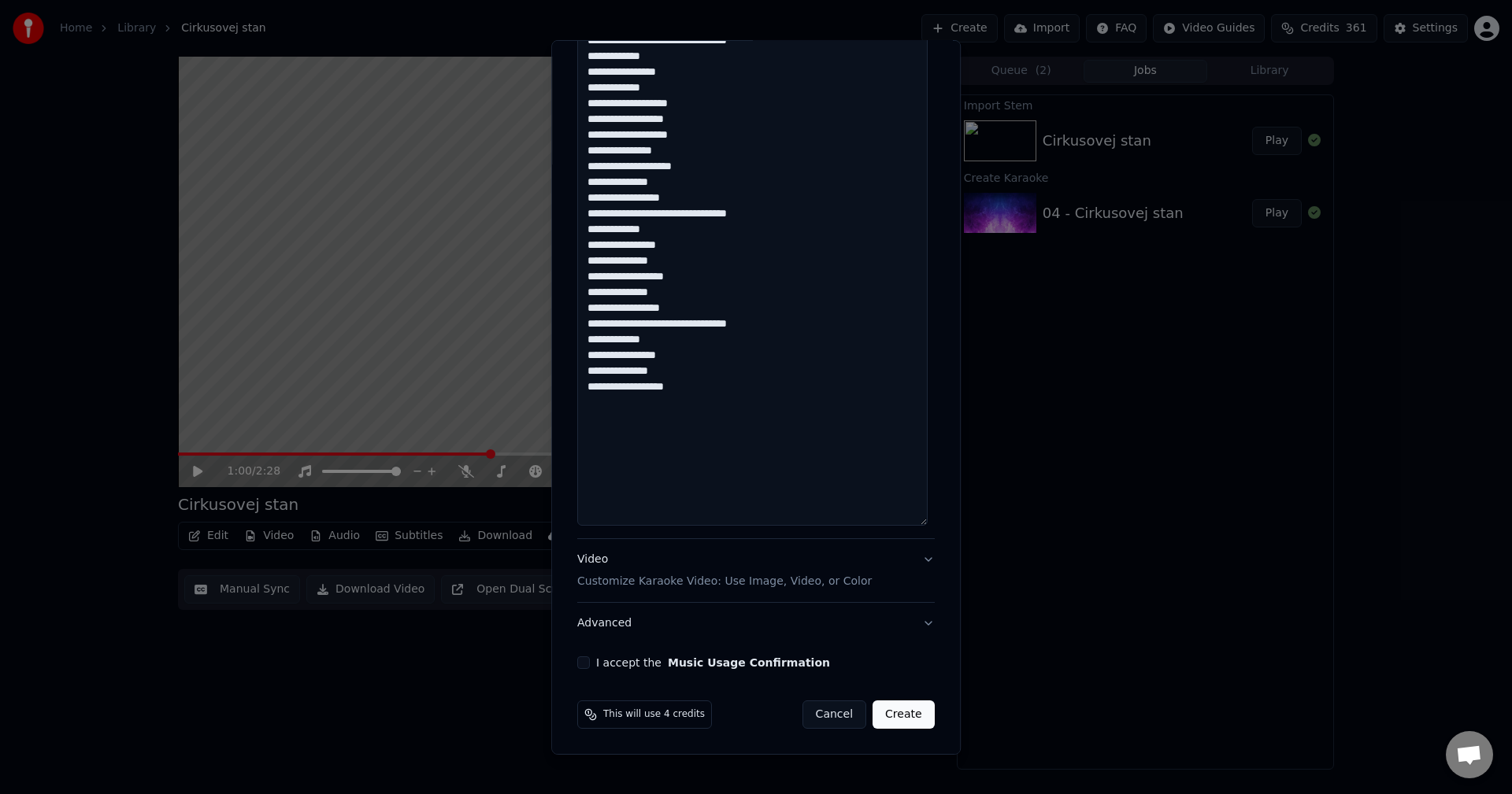
type textarea "**********"
click at [580, 663] on button "I accept the Music Usage Confirmation" at bounding box center [583, 663] width 13 height 13
click at [892, 713] on button "Create" at bounding box center [904, 714] width 62 height 28
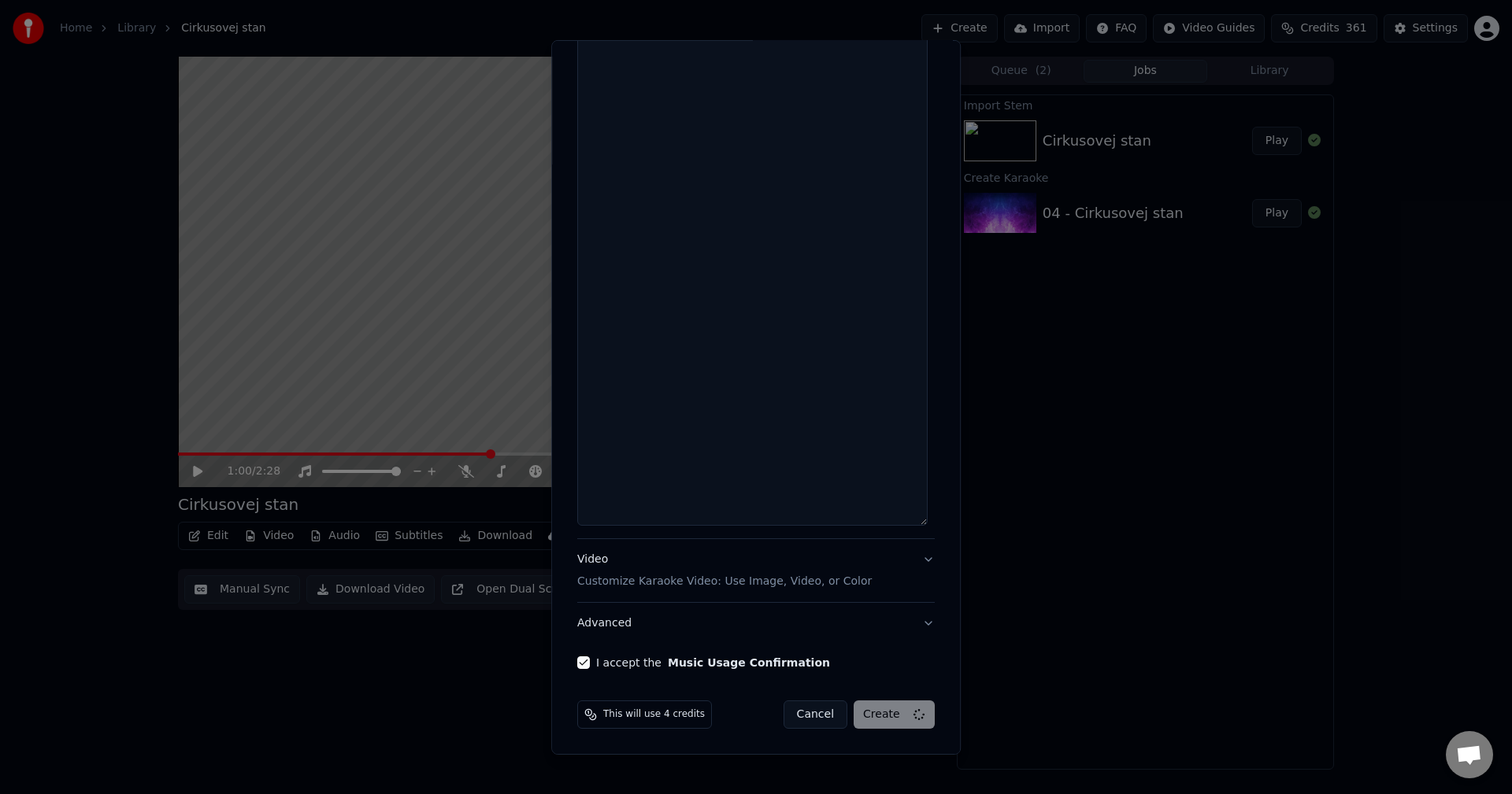
select select
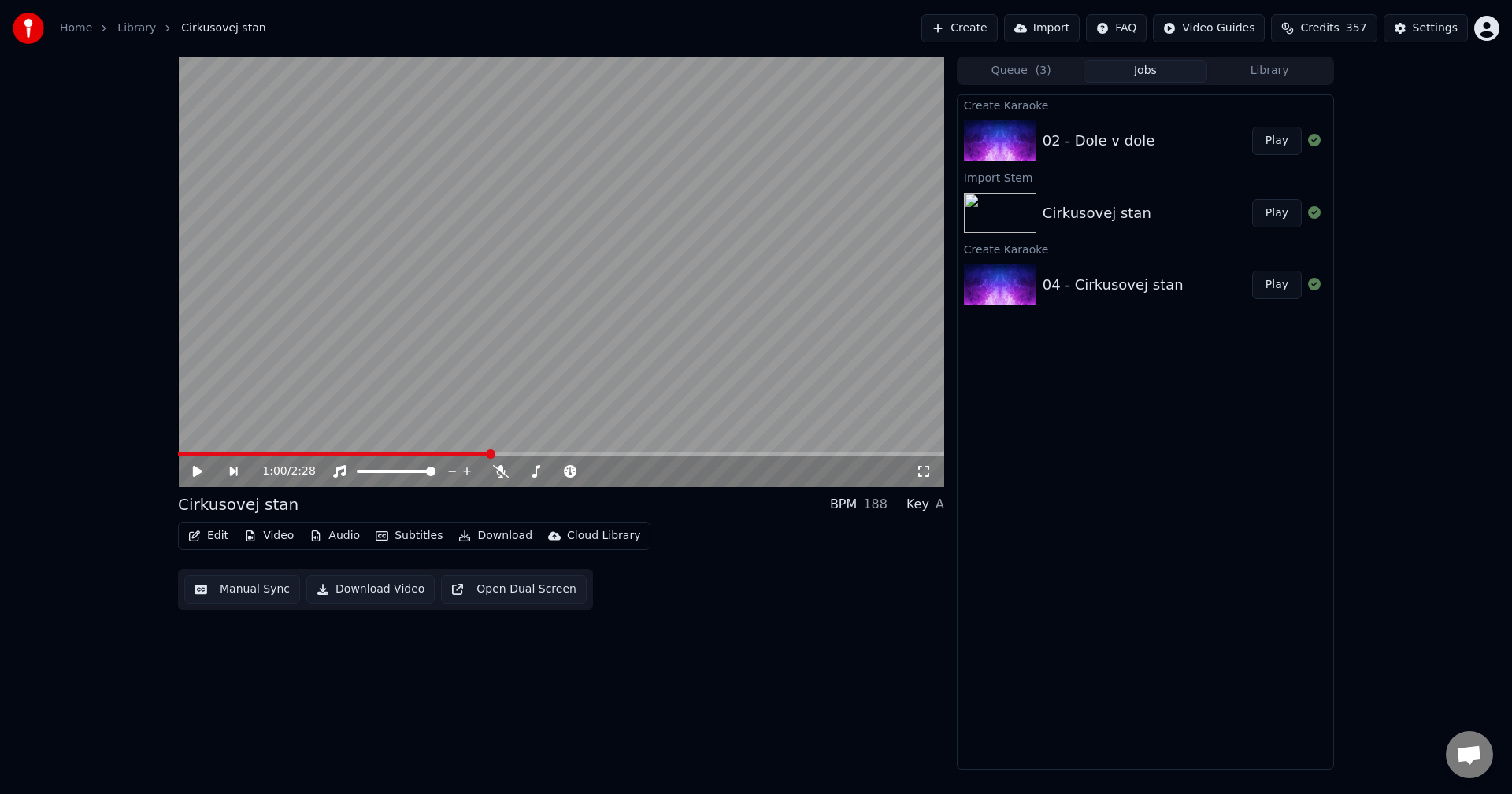
click at [1277, 88] on div "Queue ( 3 ) Jobs Library Create Karaoke 02 - [PERSON_NAME] v [PERSON_NAME] Play…" at bounding box center [1145, 413] width 377 height 713
click at [1278, 85] on div "Queue ( 3 ) Jobs Library Create Karaoke 02 - [PERSON_NAME] v [PERSON_NAME] Play…" at bounding box center [1145, 413] width 377 height 713
click at [1275, 75] on button "Library" at bounding box center [1270, 70] width 125 height 22
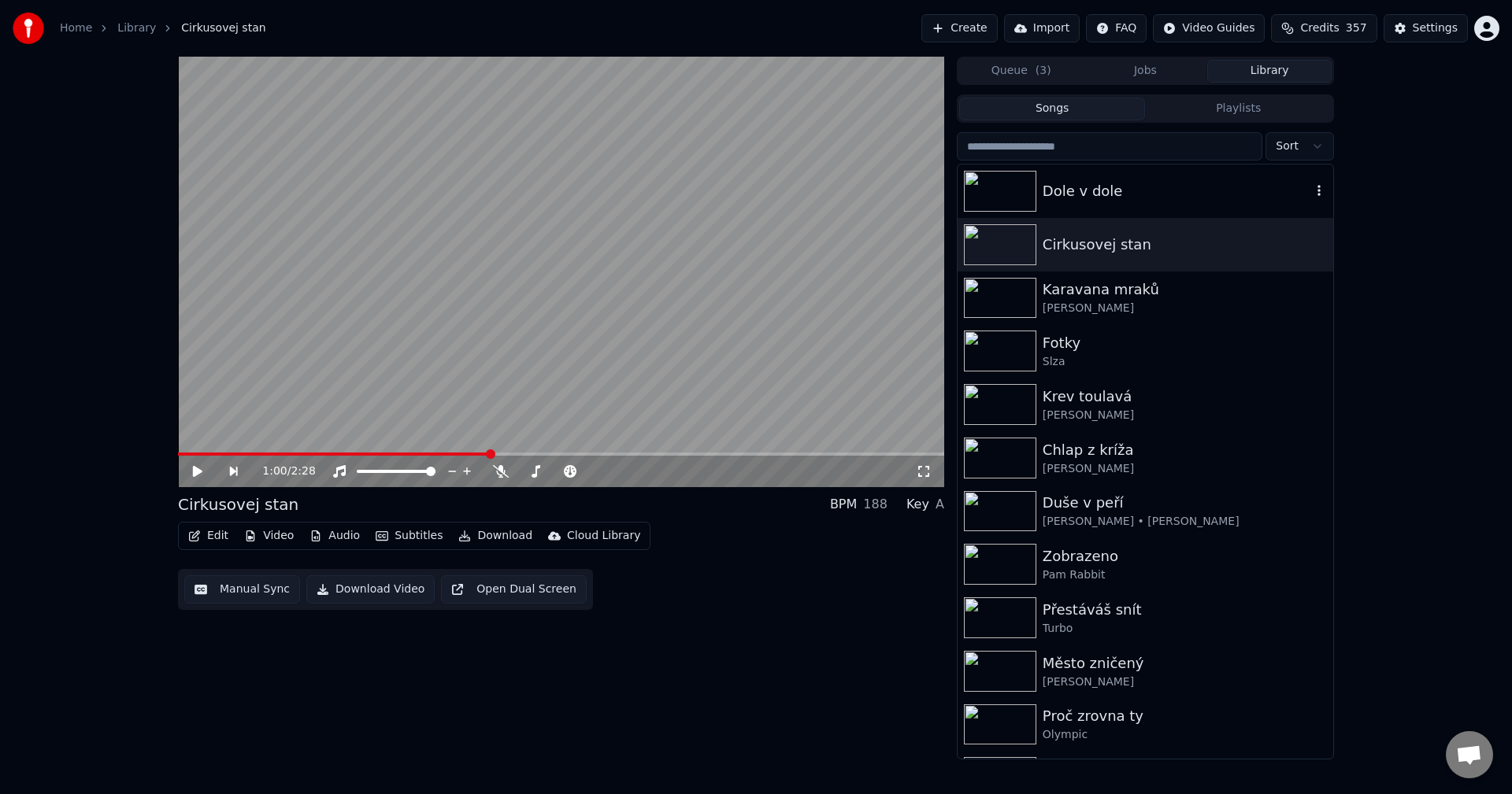
click at [1161, 187] on div "Dole v dole" at bounding box center [1177, 191] width 269 height 22
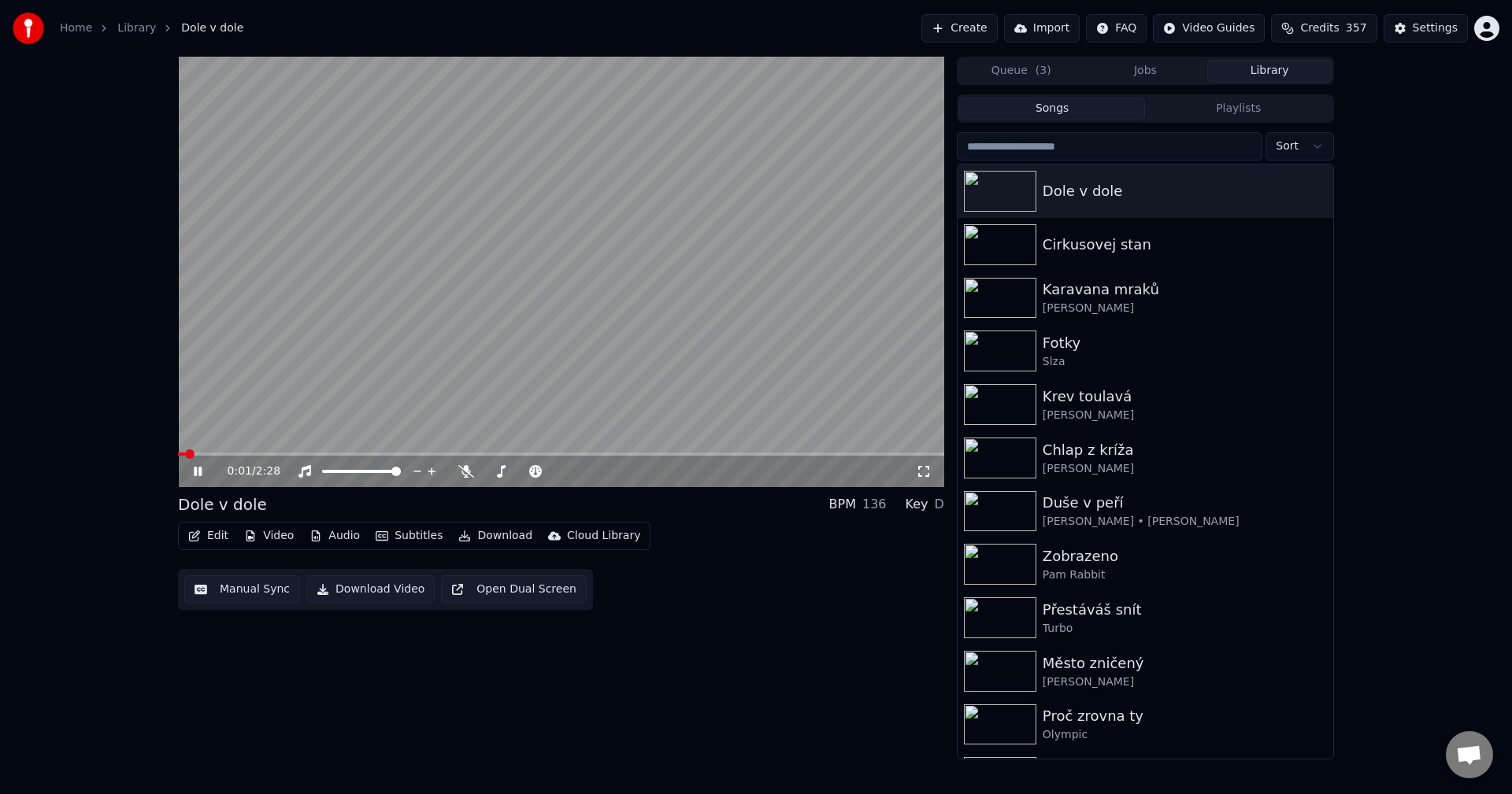
click at [240, 595] on button "Manual Sync" at bounding box center [241, 589] width 116 height 28
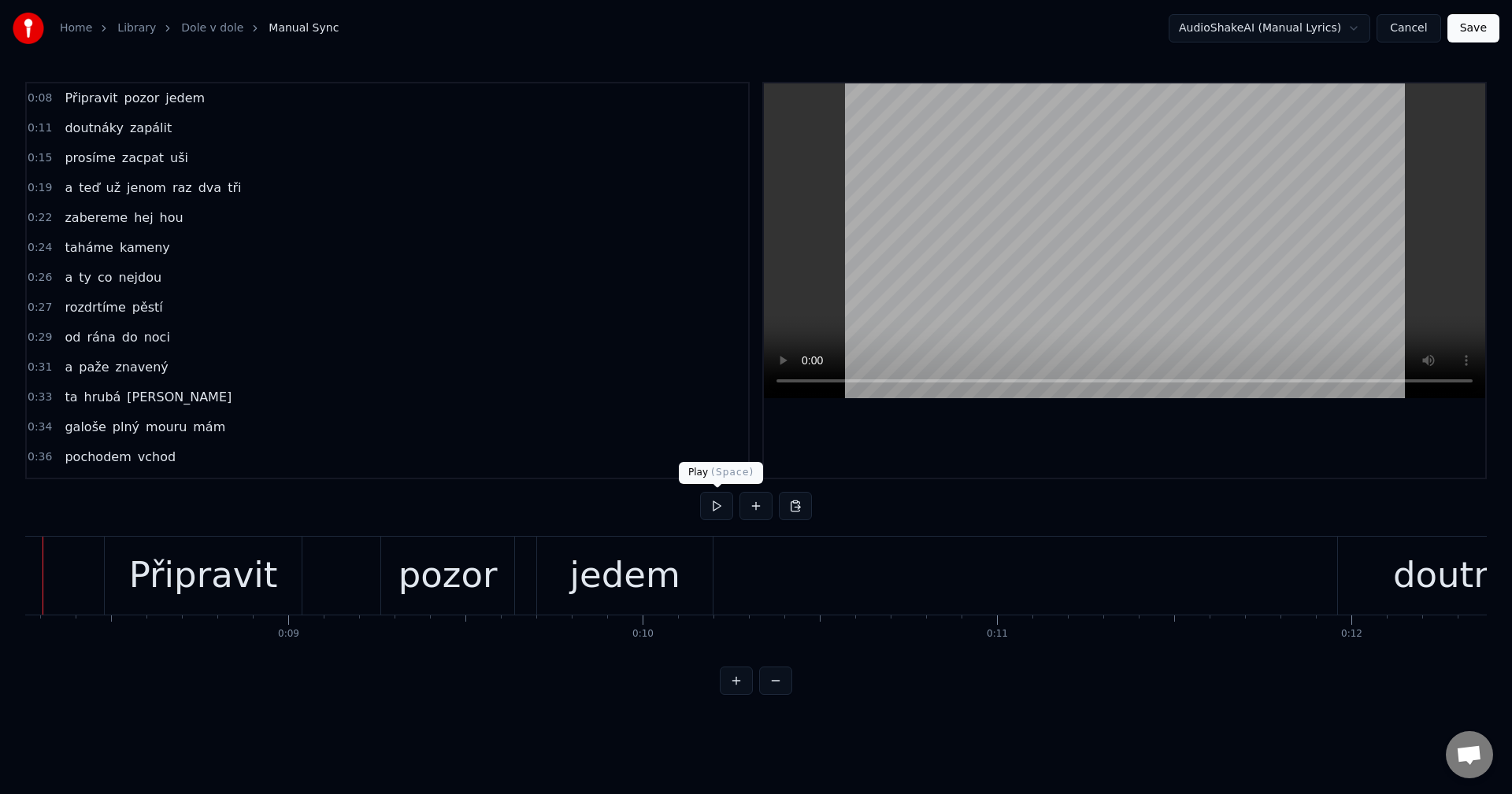
scroll to position [0, 2864]
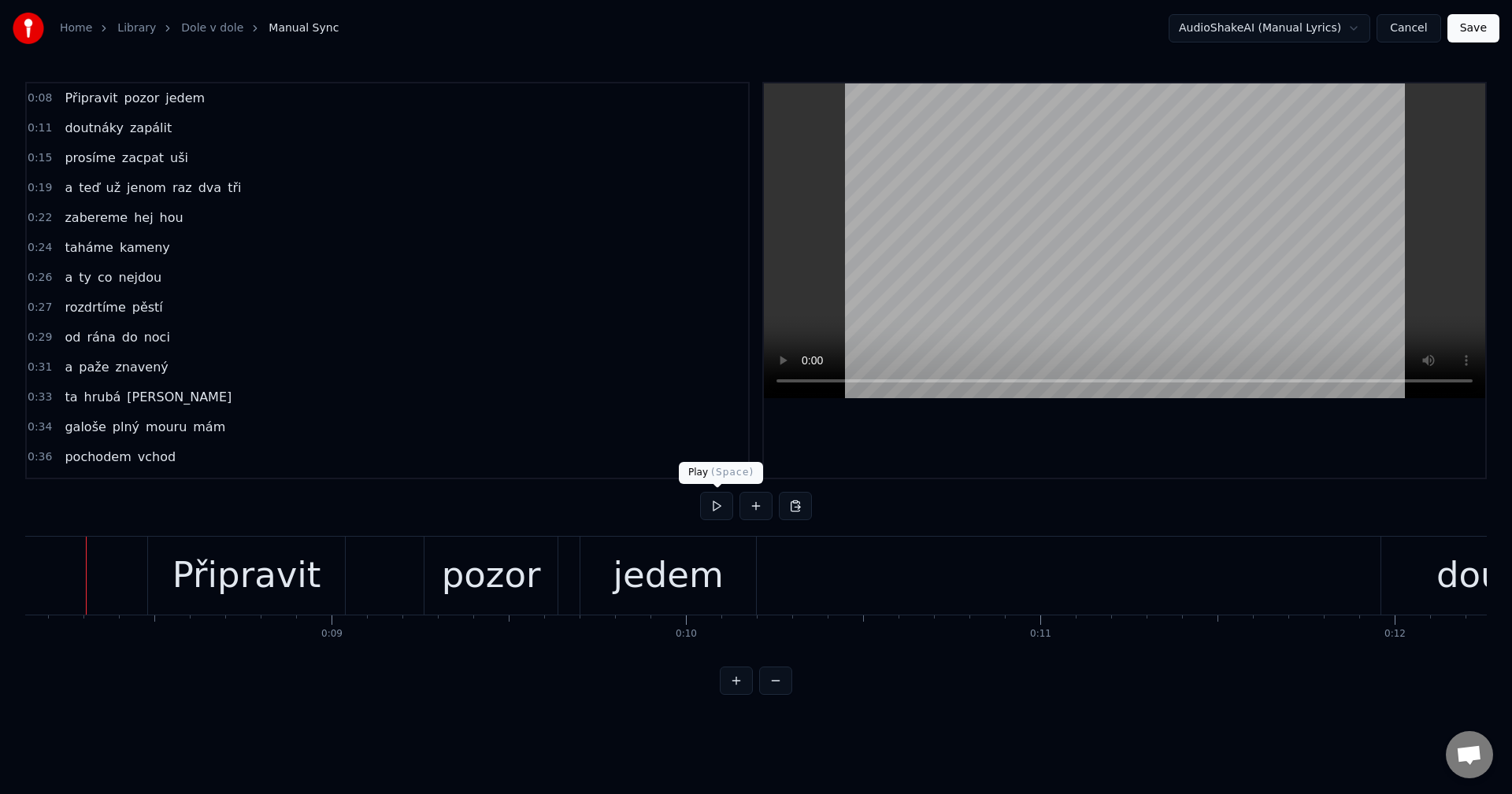
click at [708, 501] on button at bounding box center [717, 506] width 33 height 28
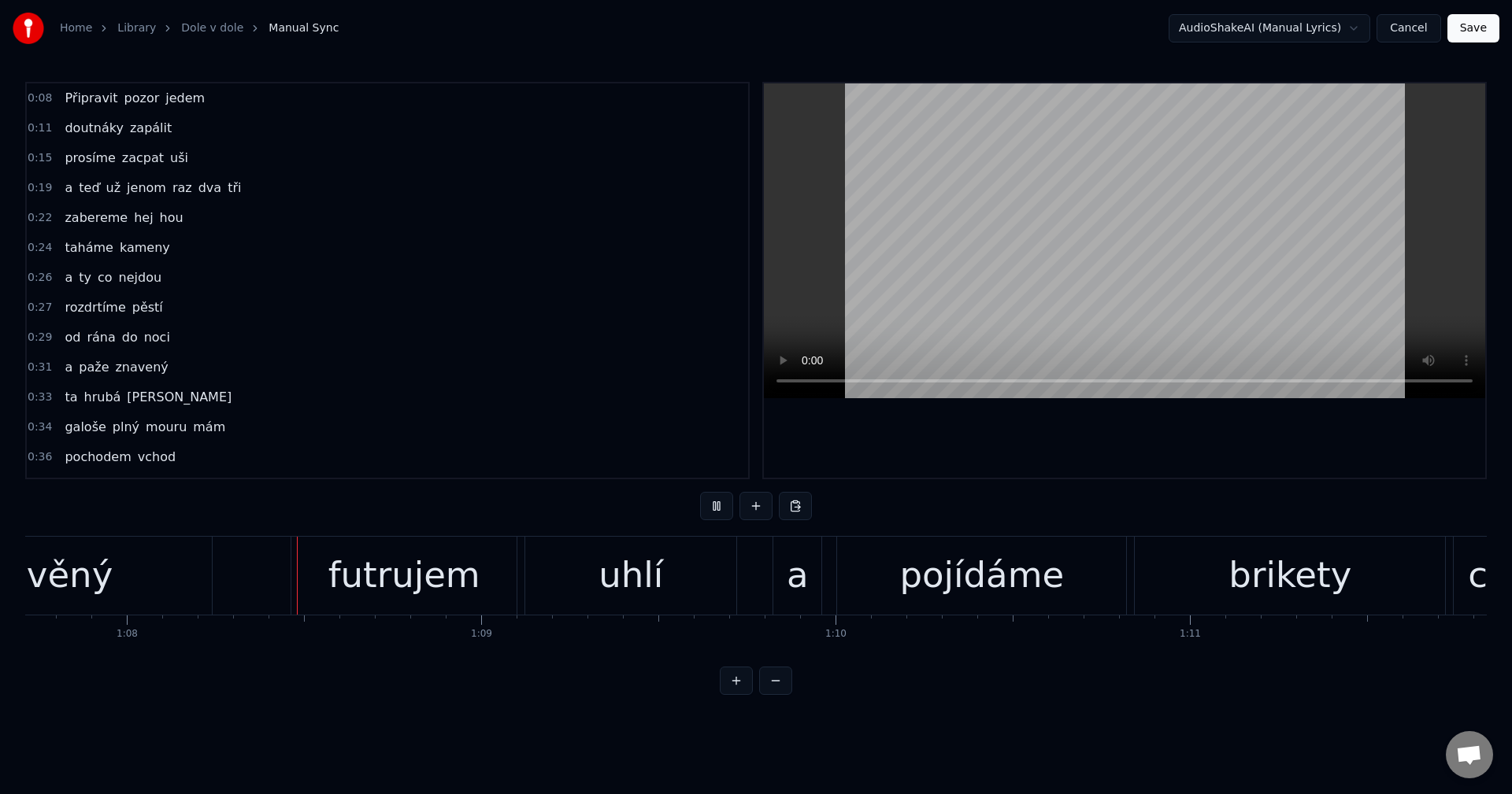
scroll to position [0, 24024]
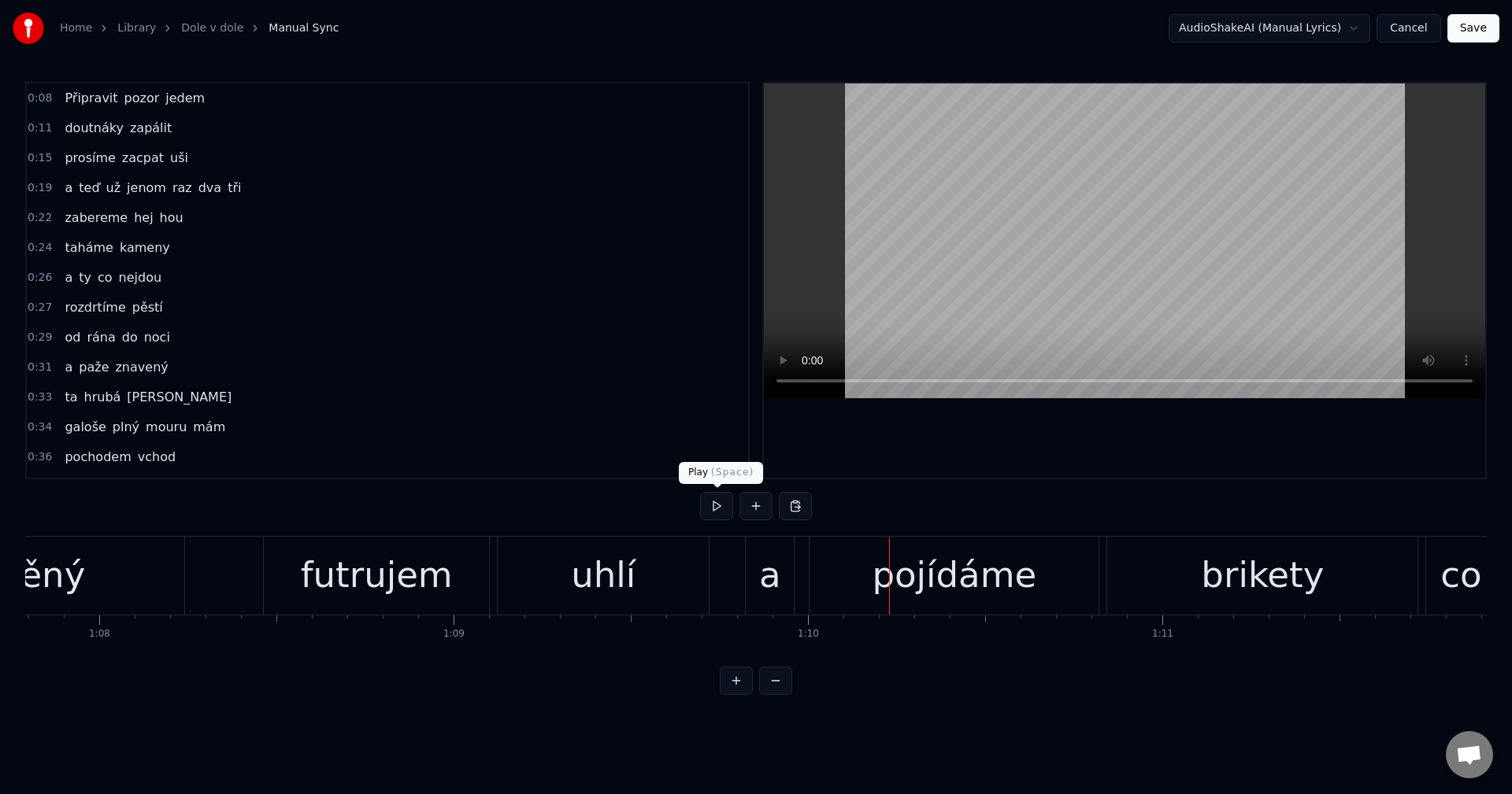
click at [704, 496] on button at bounding box center [717, 506] width 33 height 28
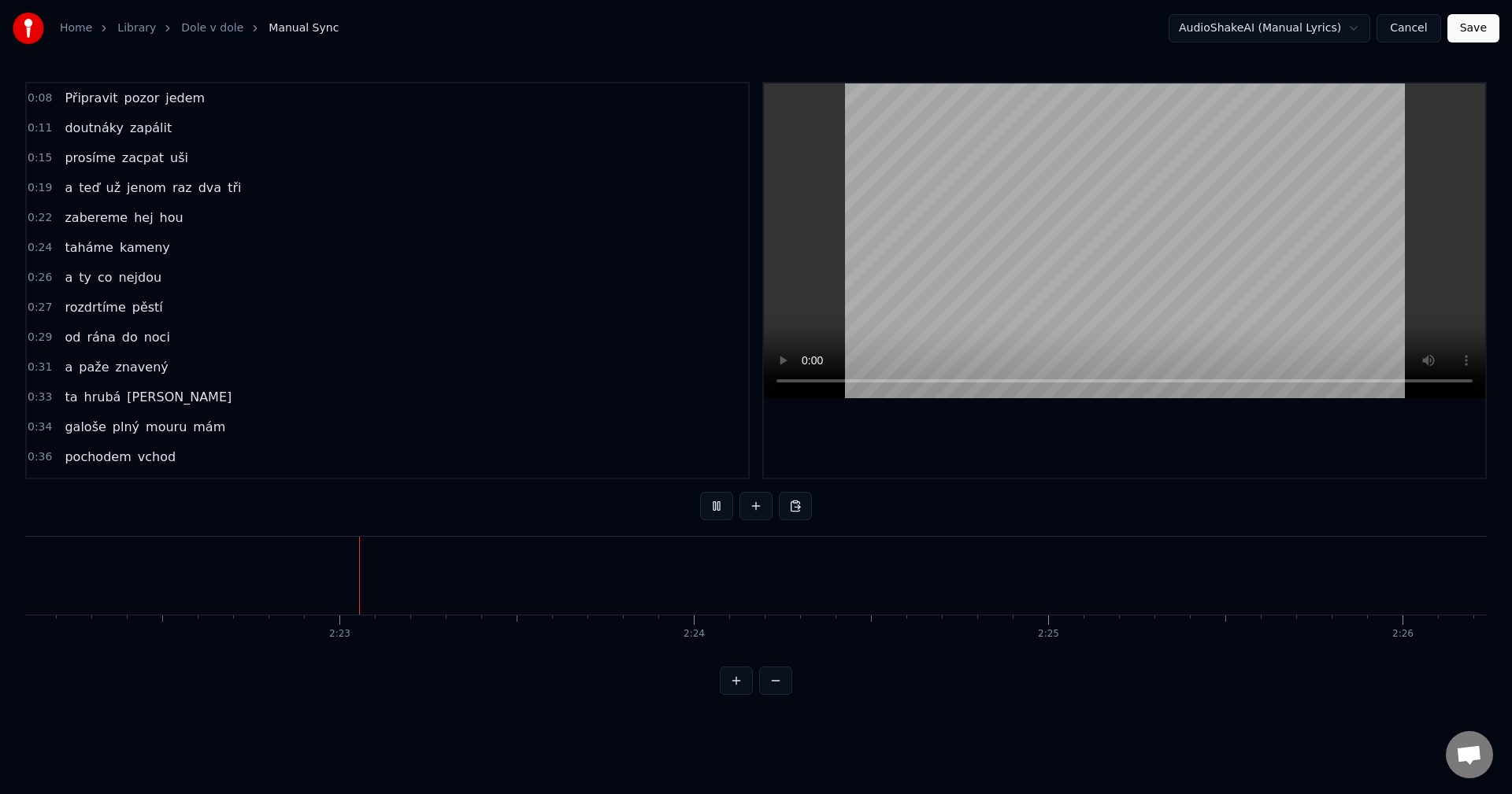
scroll to position [0, 50390]
click at [1414, 35] on button "Cancel" at bounding box center [1409, 28] width 64 height 28
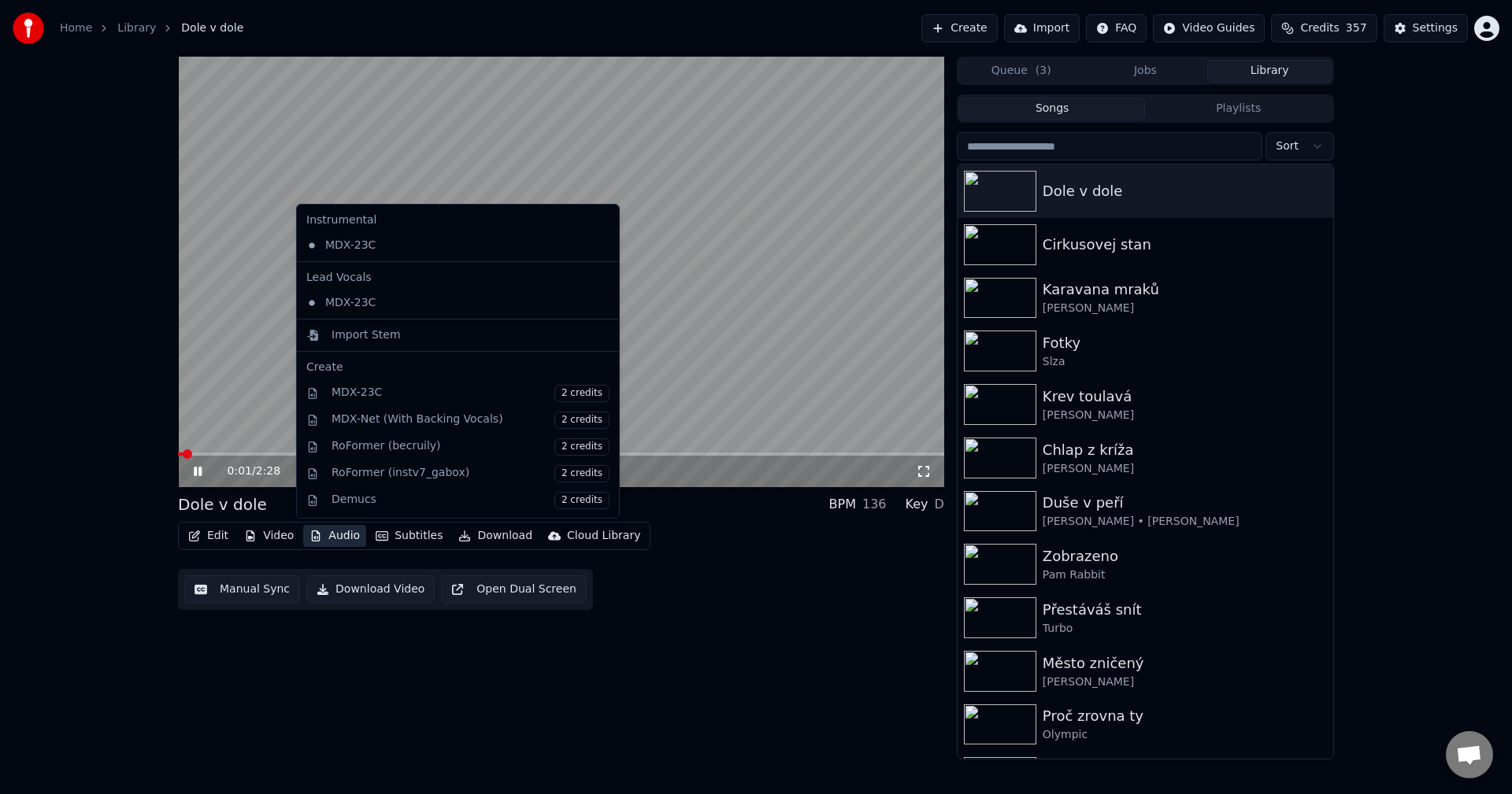
click at [338, 531] on button "Audio" at bounding box center [334, 536] width 63 height 22
click at [395, 330] on div "Import Stem" at bounding box center [471, 335] width 278 height 16
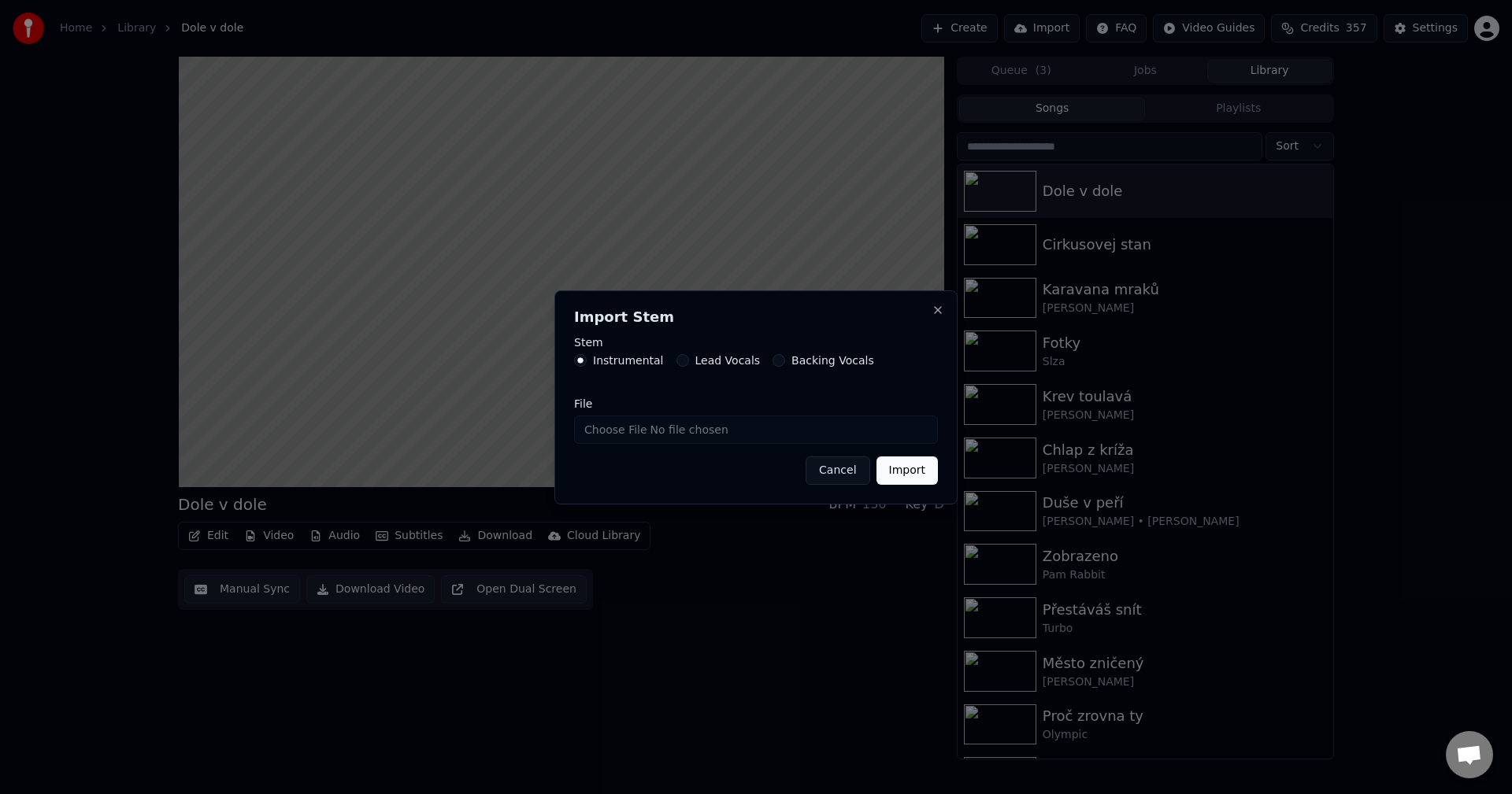
click at [682, 435] on input "File" at bounding box center [756, 429] width 364 height 28
type input "**********"
click at [918, 470] on button "Import" at bounding box center [906, 470] width 61 height 28
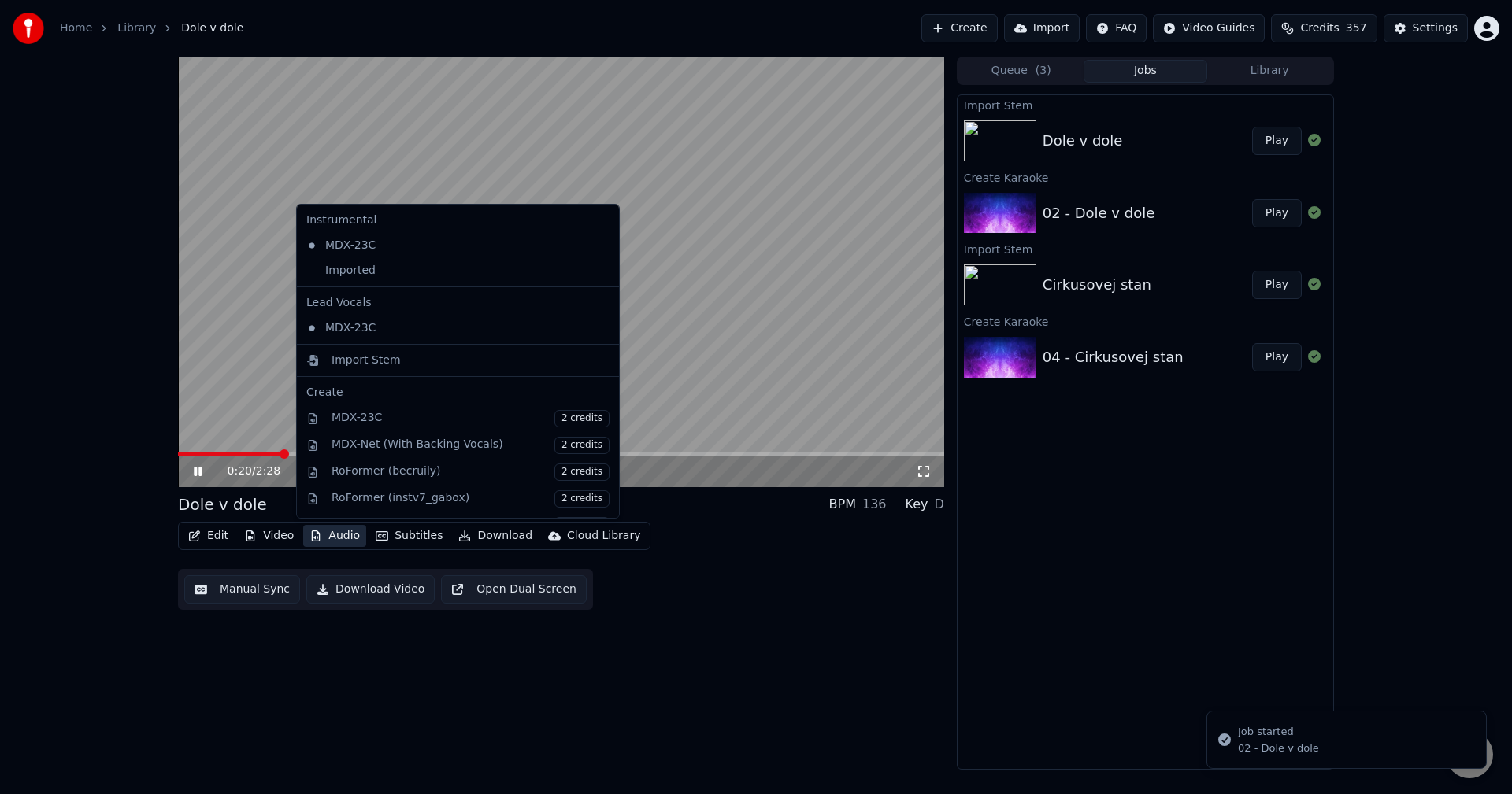
click at [325, 542] on button "Audio" at bounding box center [334, 536] width 63 height 22
click at [409, 269] on div "Imported" at bounding box center [446, 271] width 292 height 25
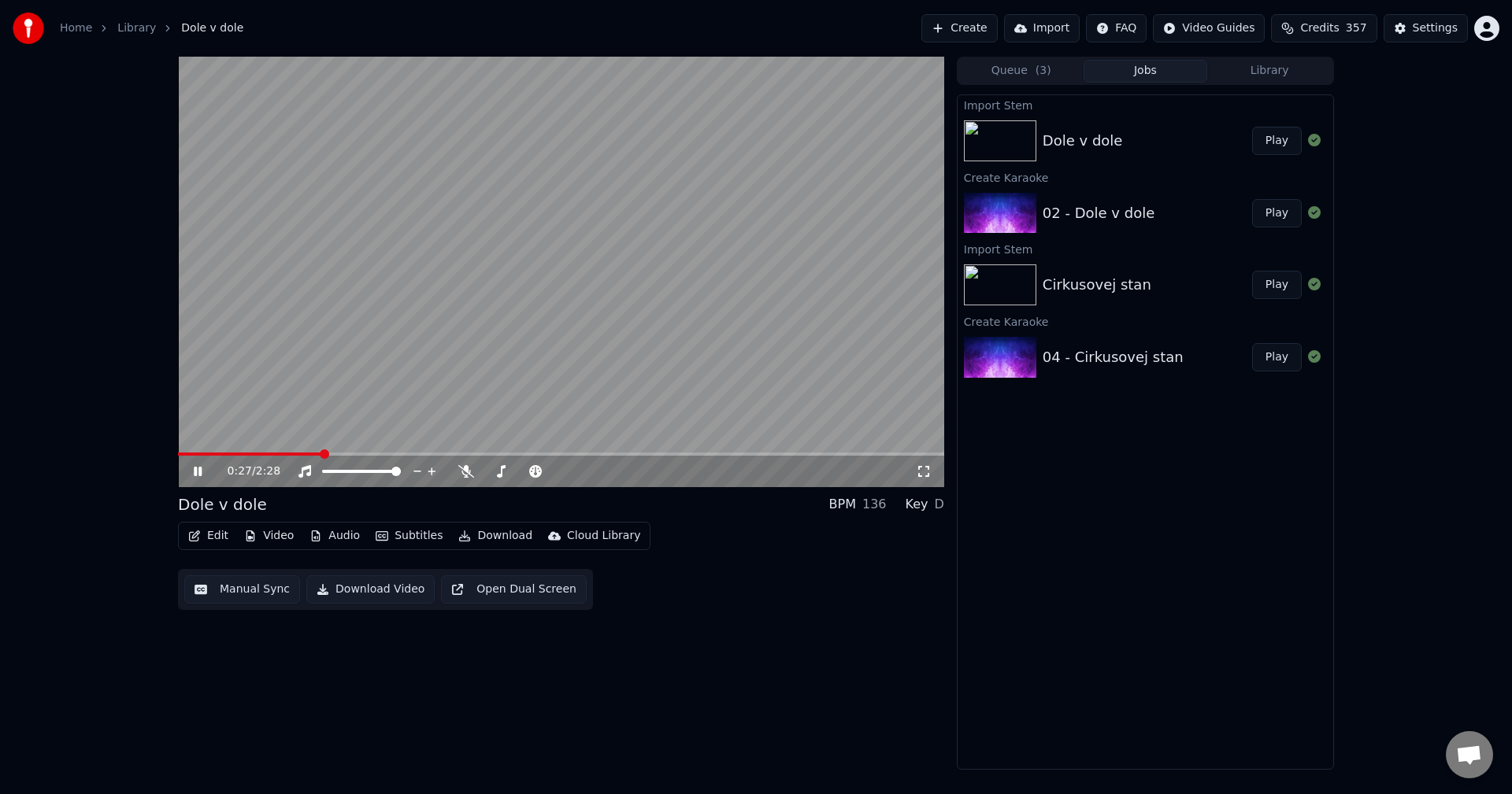
click at [195, 470] on icon at bounding box center [198, 472] width 8 height 10
click at [1254, 76] on button "Library" at bounding box center [1270, 70] width 125 height 22
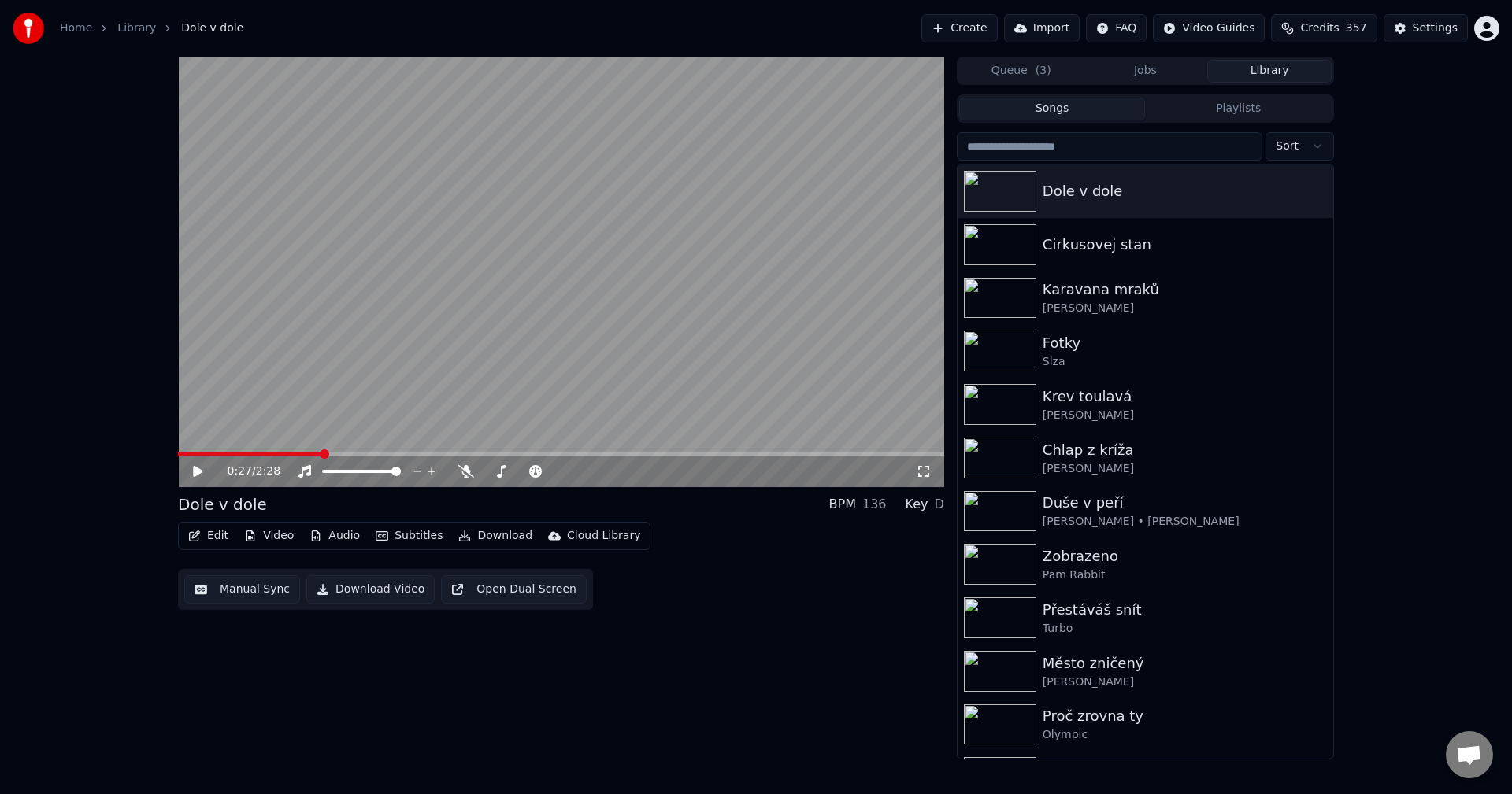
click at [1128, 156] on input "search" at bounding box center [1110, 146] width 306 height 28
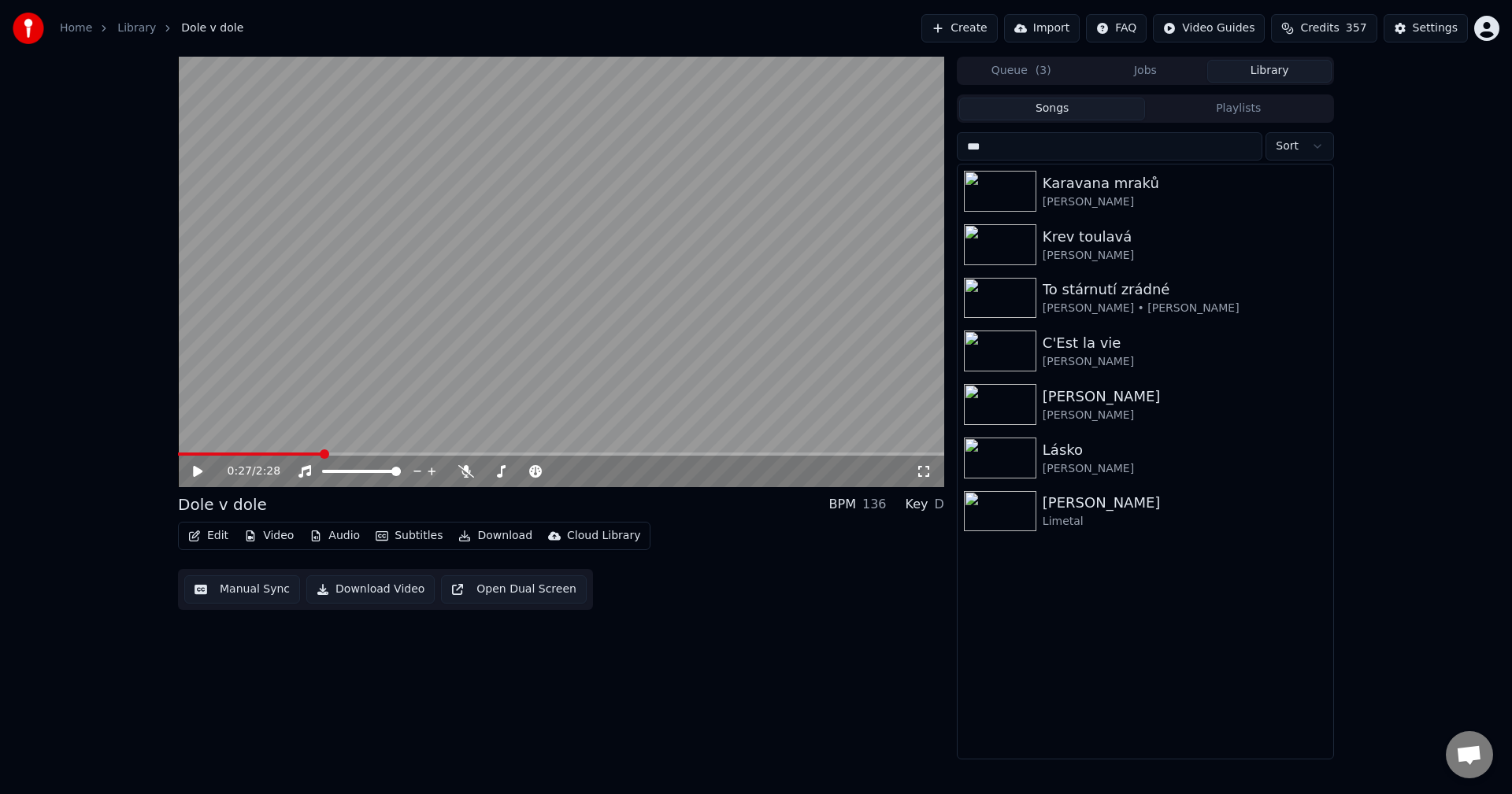
type input "***"
click at [1136, 499] on div "[PERSON_NAME]" at bounding box center [1177, 503] width 269 height 22
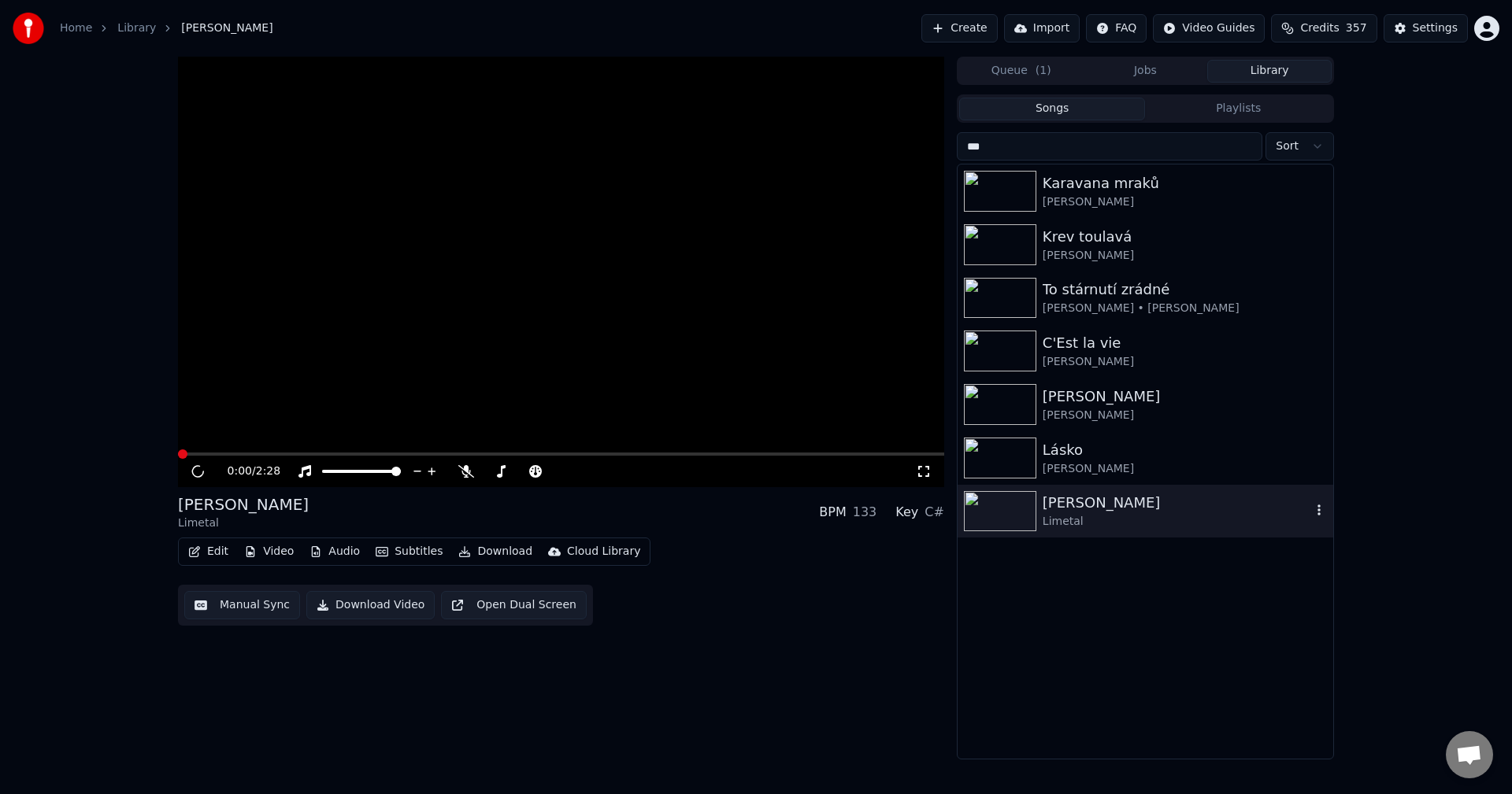
click at [1136, 499] on div "[PERSON_NAME]" at bounding box center [1177, 503] width 269 height 22
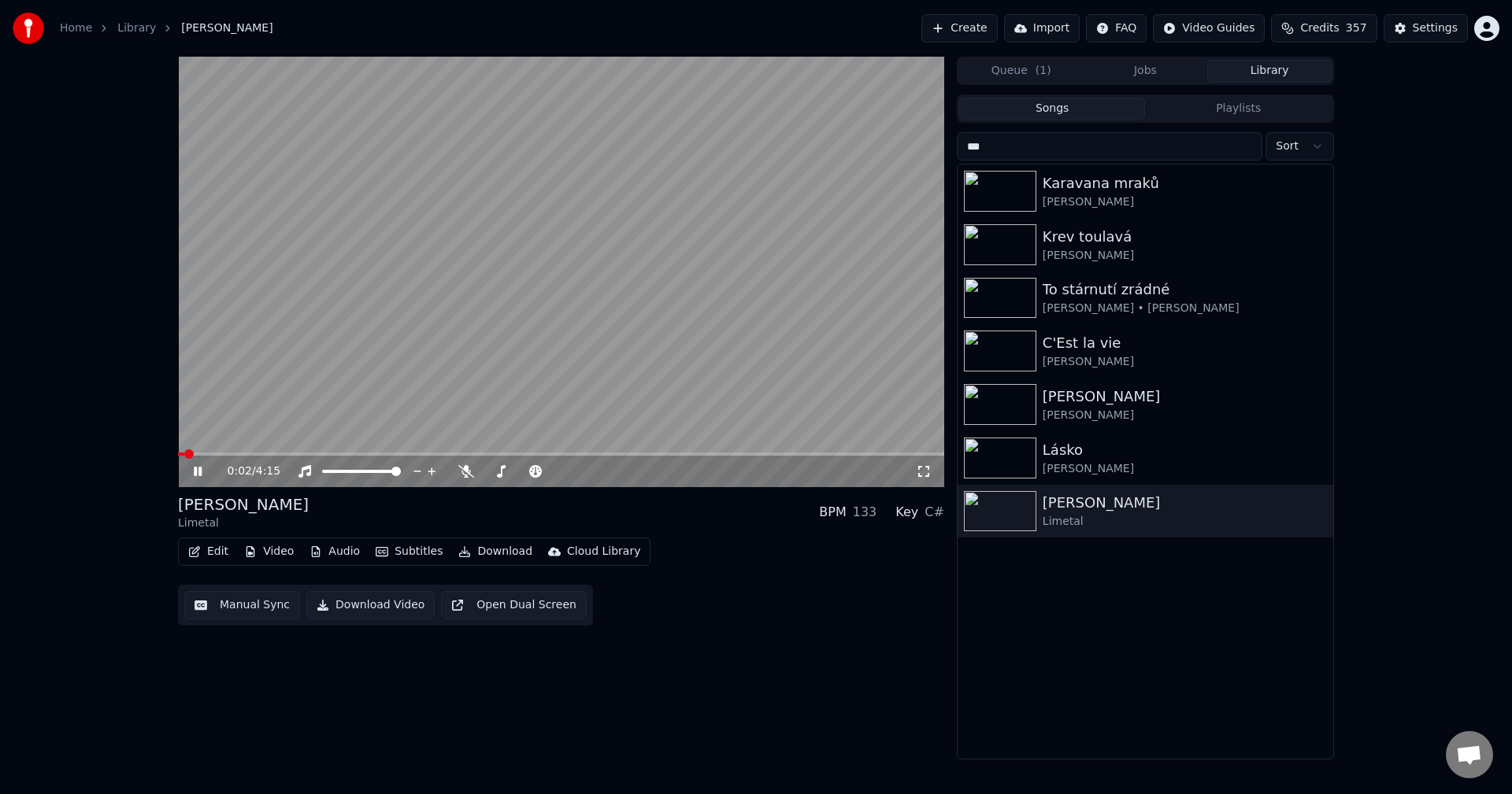
click at [247, 608] on button "Manual Sync" at bounding box center [241, 604] width 116 height 28
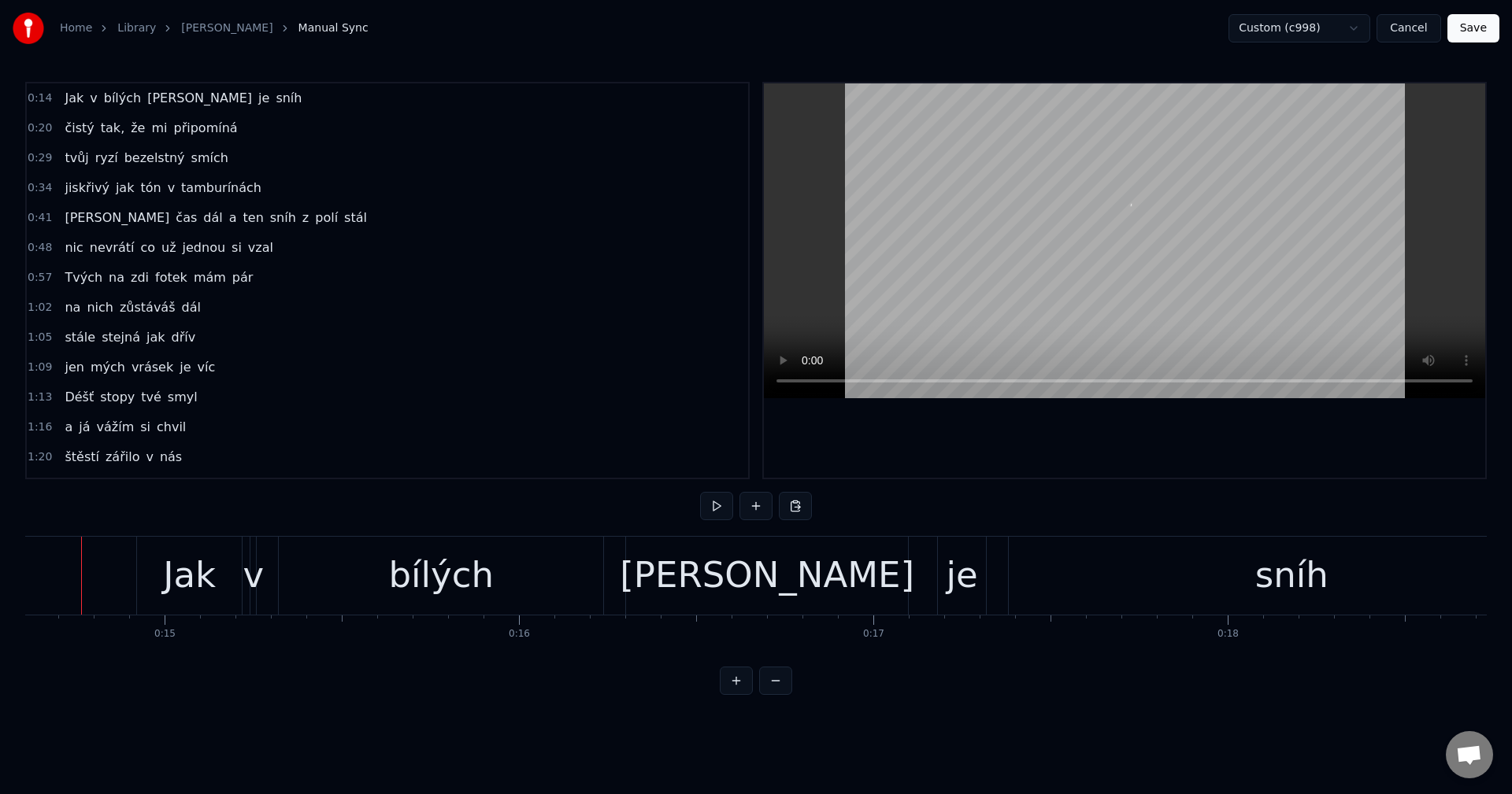
scroll to position [0, 5153]
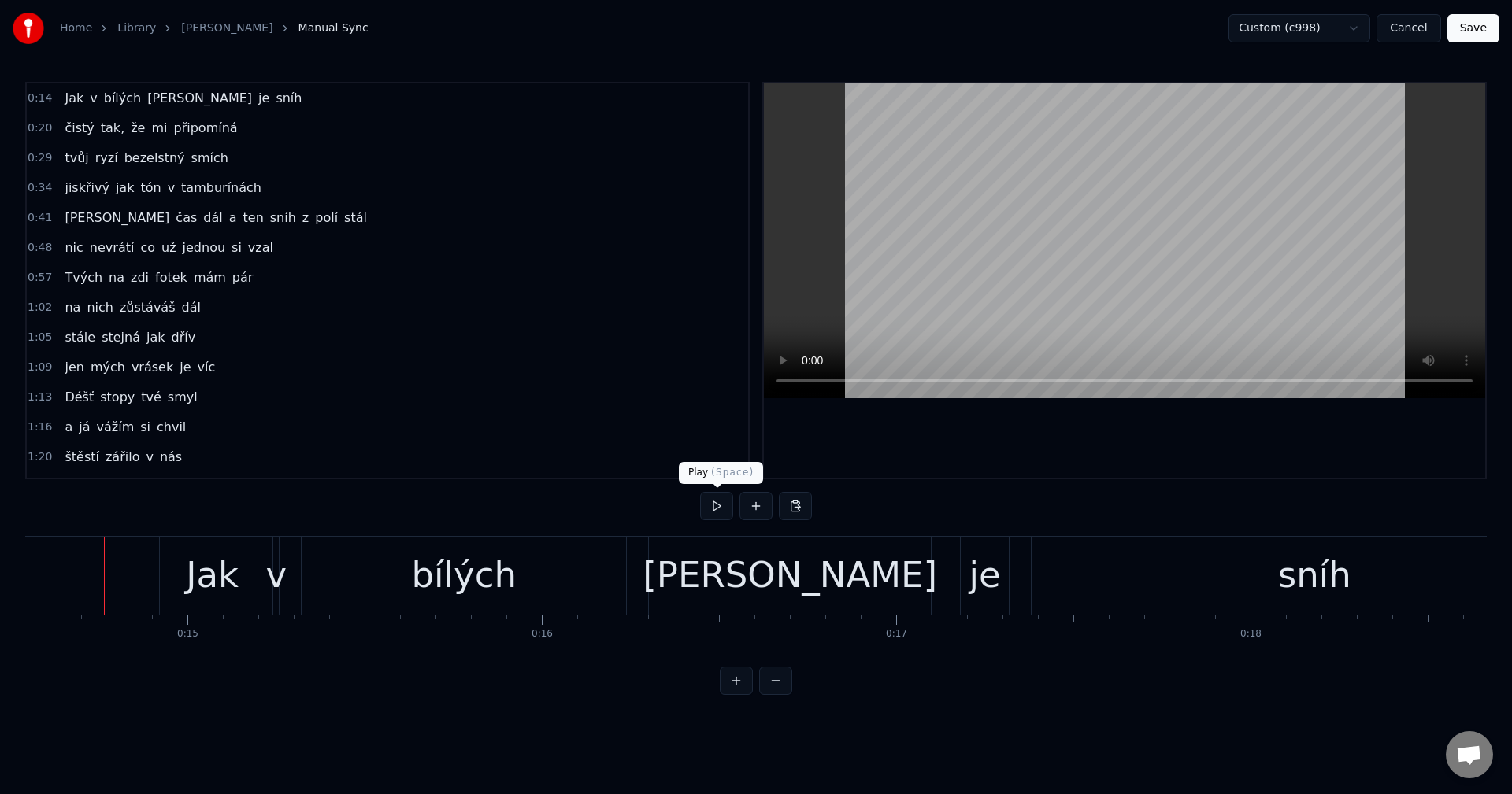
click at [716, 505] on button at bounding box center [717, 506] width 33 height 28
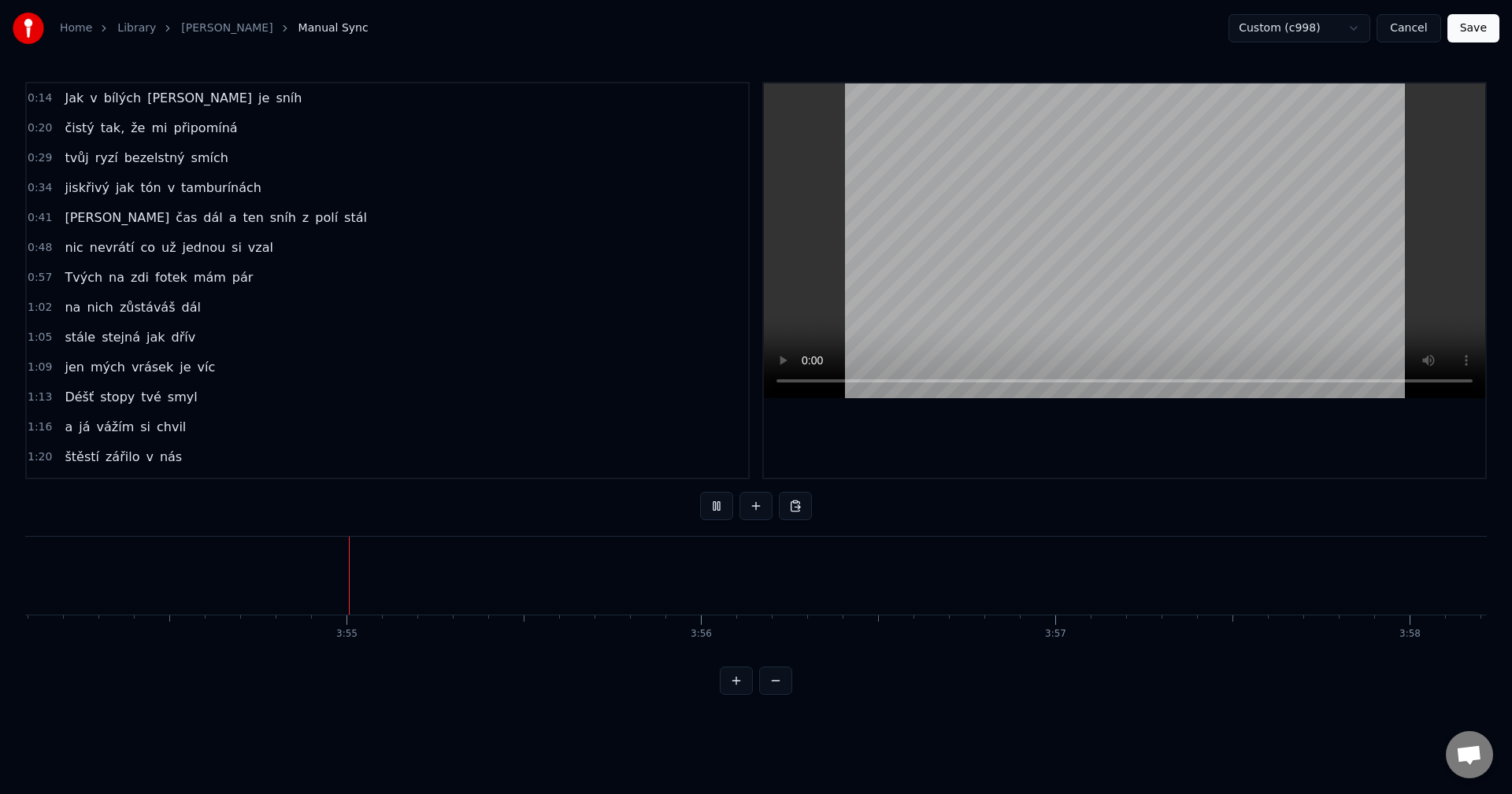
scroll to position [0, 82981]
click at [1418, 31] on button "Cancel" at bounding box center [1409, 28] width 64 height 28
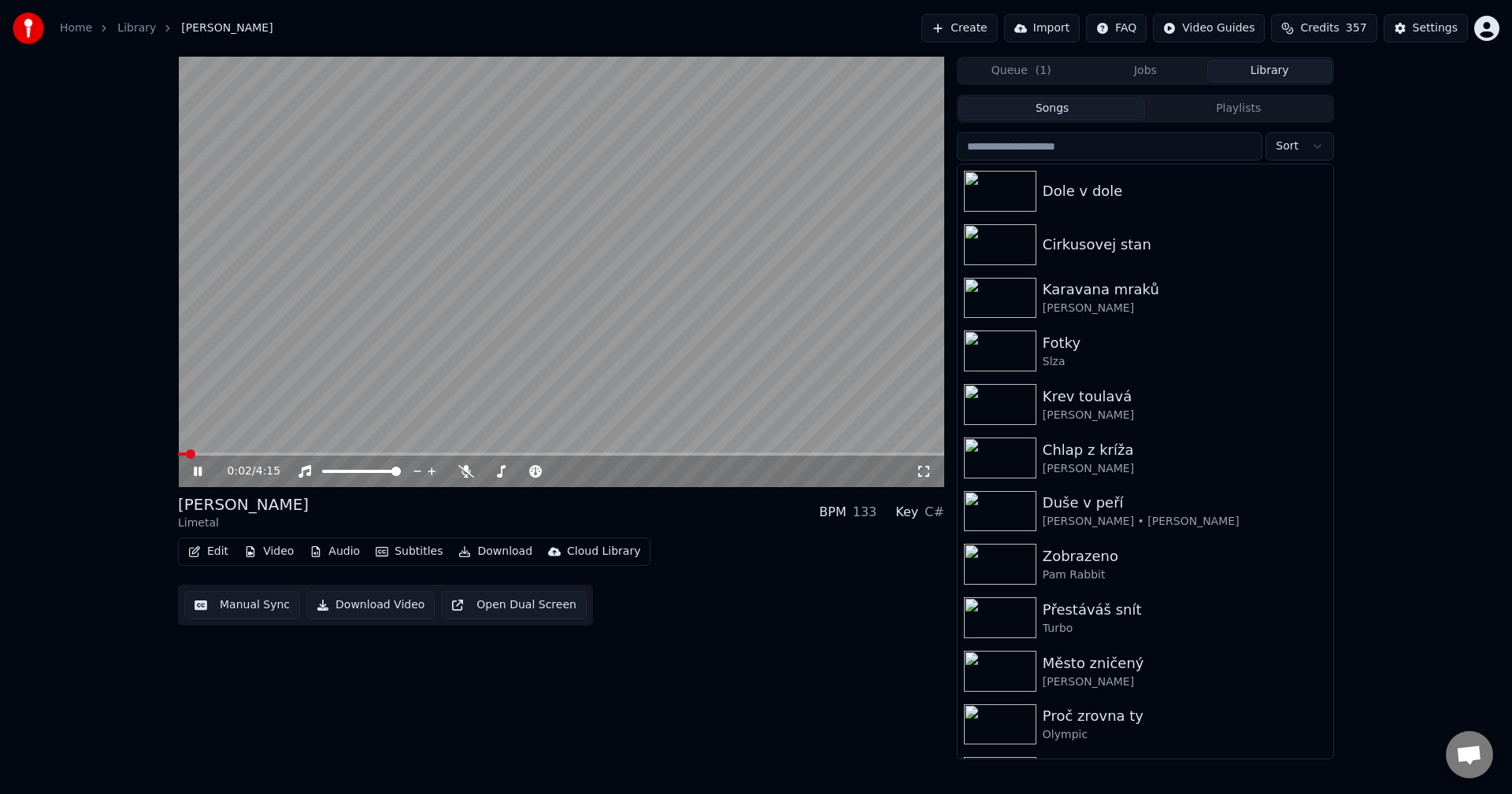
click at [198, 471] on icon at bounding box center [209, 471] width 37 height 13
click at [1166, 309] on div "[PERSON_NAME]" at bounding box center [1177, 308] width 269 height 16
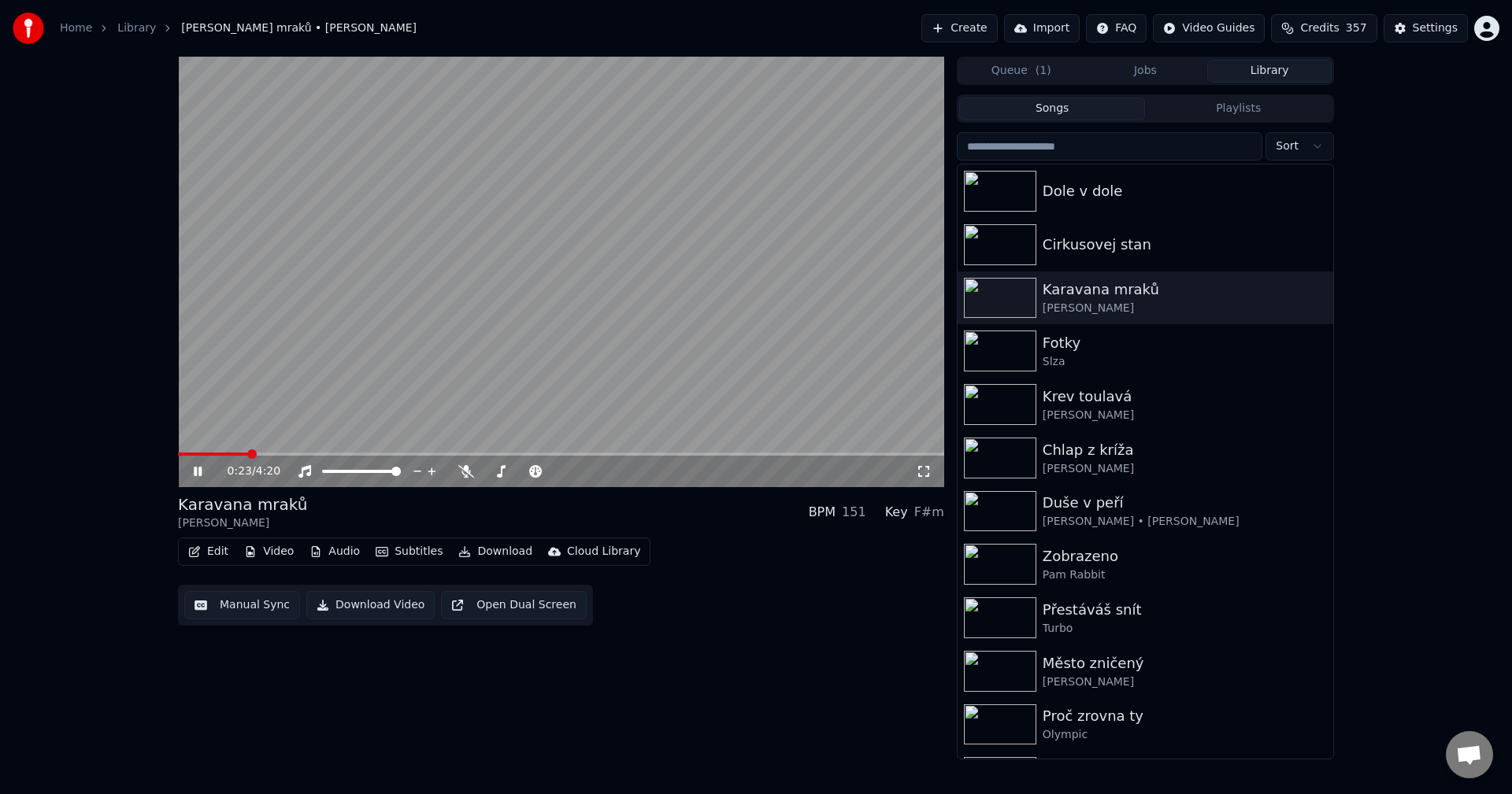
click at [197, 480] on div "0:23 / 4:20" at bounding box center [561, 471] width 766 height 31
click at [196, 472] on icon at bounding box center [198, 472] width 8 height 10
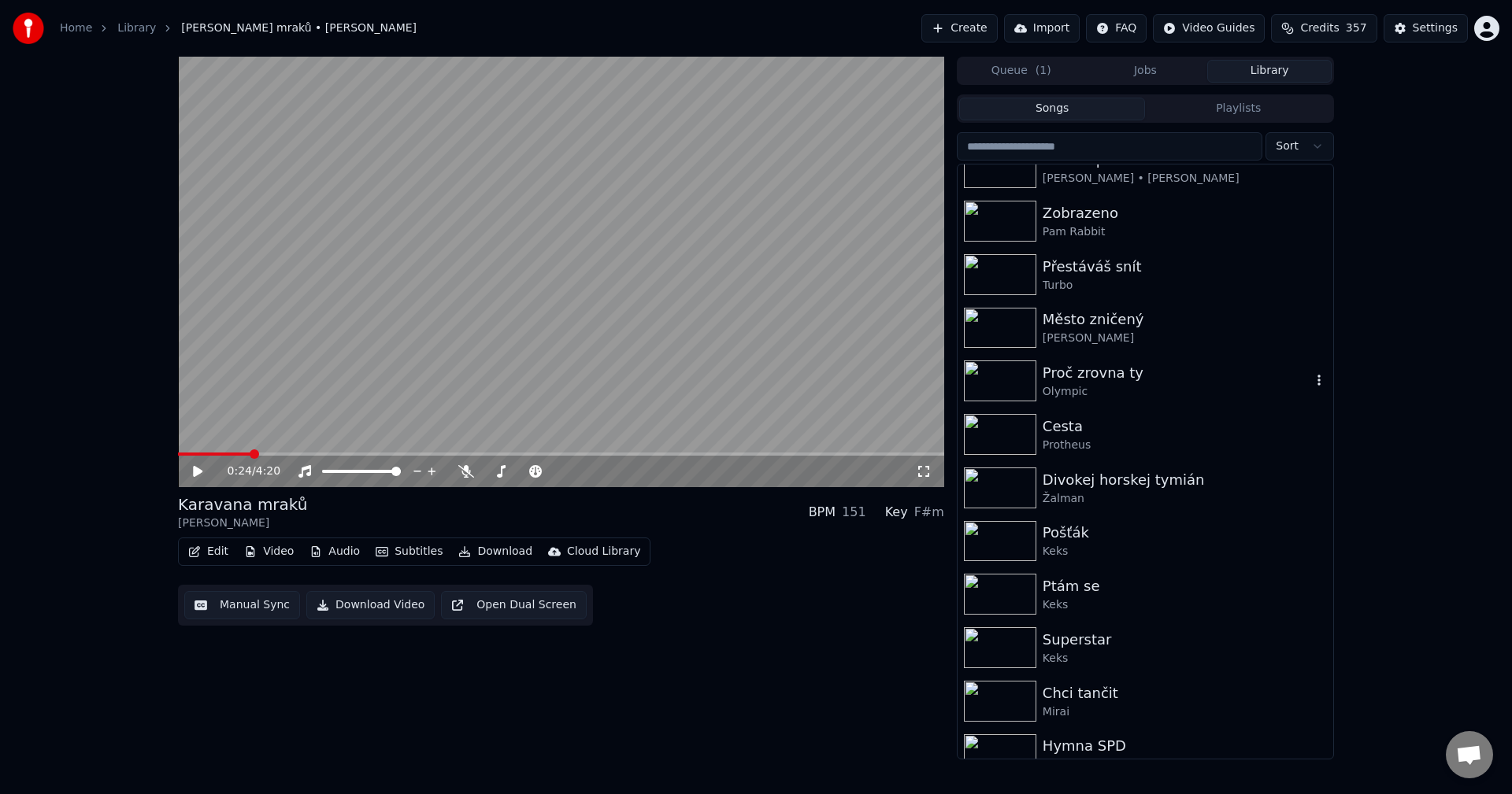
scroll to position [393, 0]
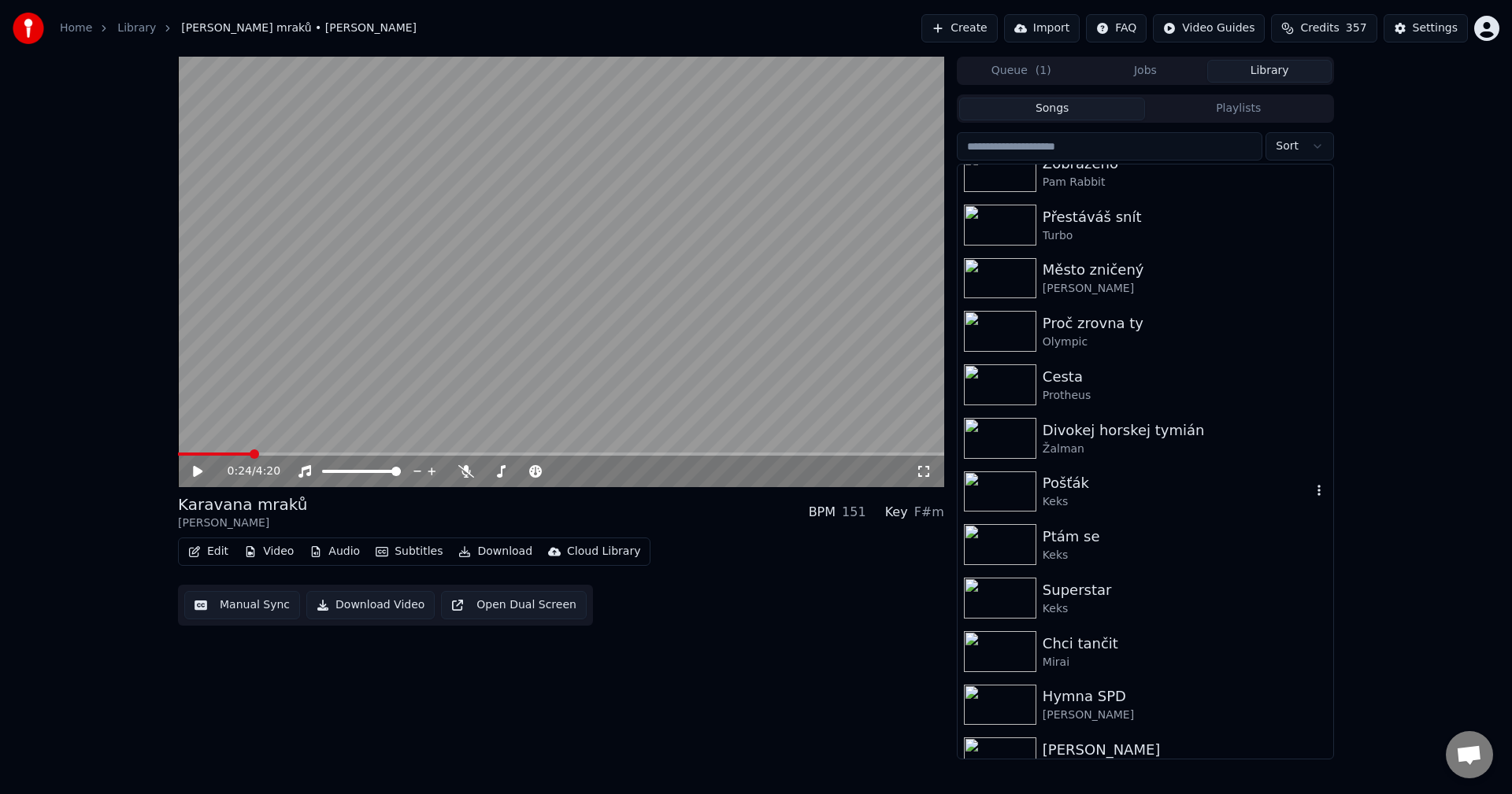
click at [1144, 495] on div "Keks" at bounding box center [1177, 502] width 269 height 16
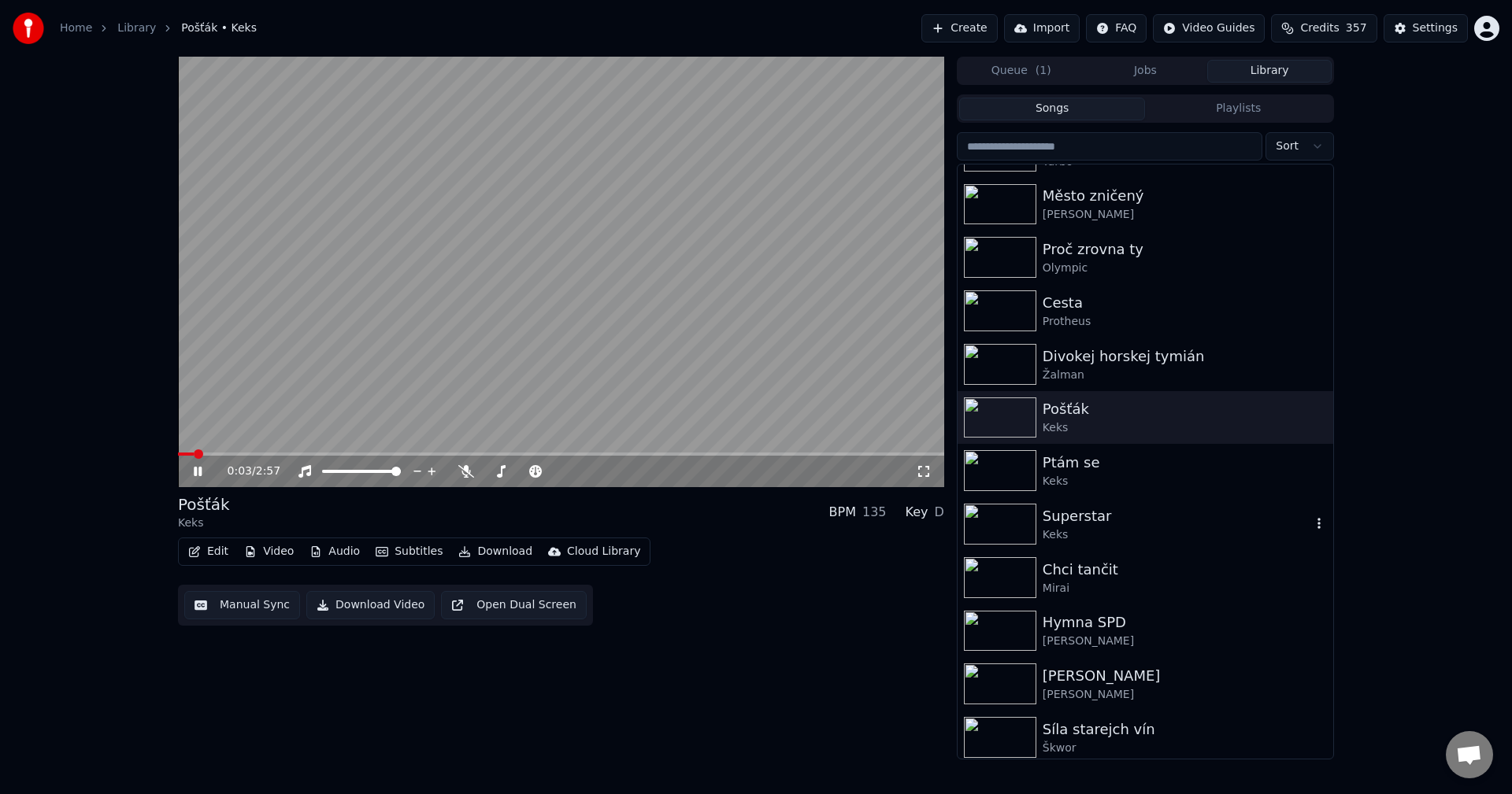
scroll to position [472, 0]
click at [1138, 476] on div "Keks" at bounding box center [1177, 478] width 269 height 16
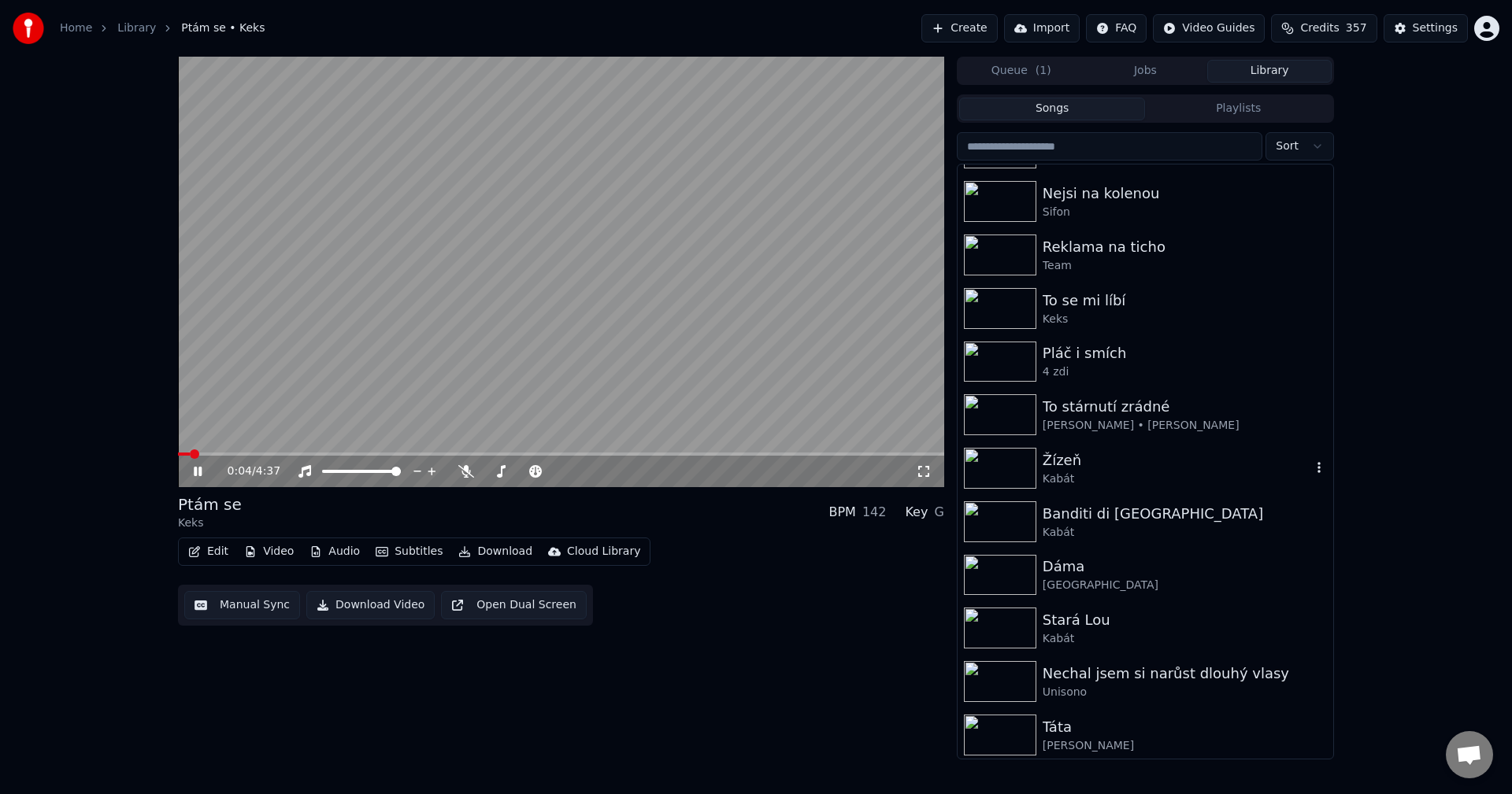
scroll to position [1101, 0]
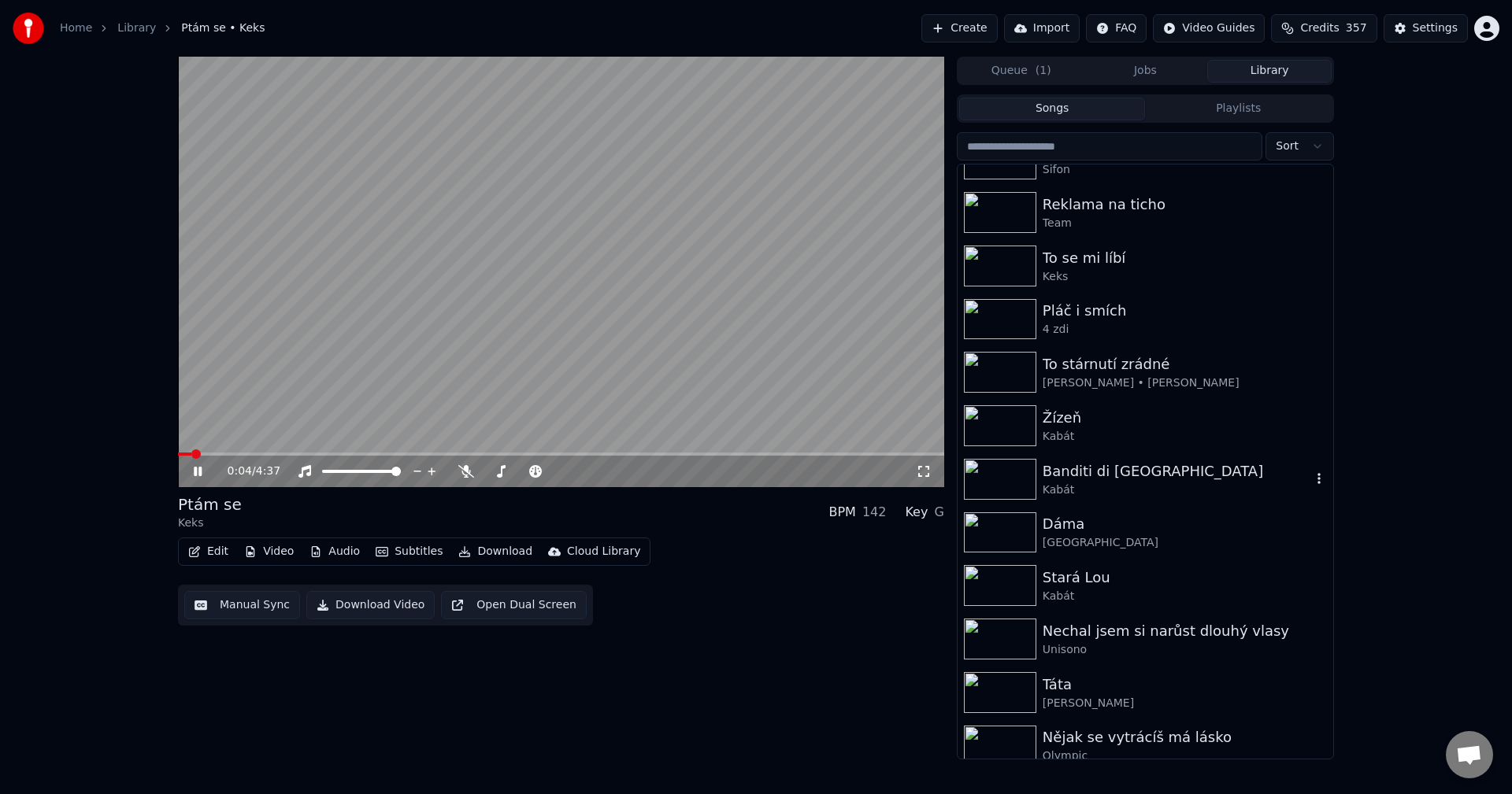
click at [1137, 487] on div "Kabát" at bounding box center [1177, 490] width 269 height 16
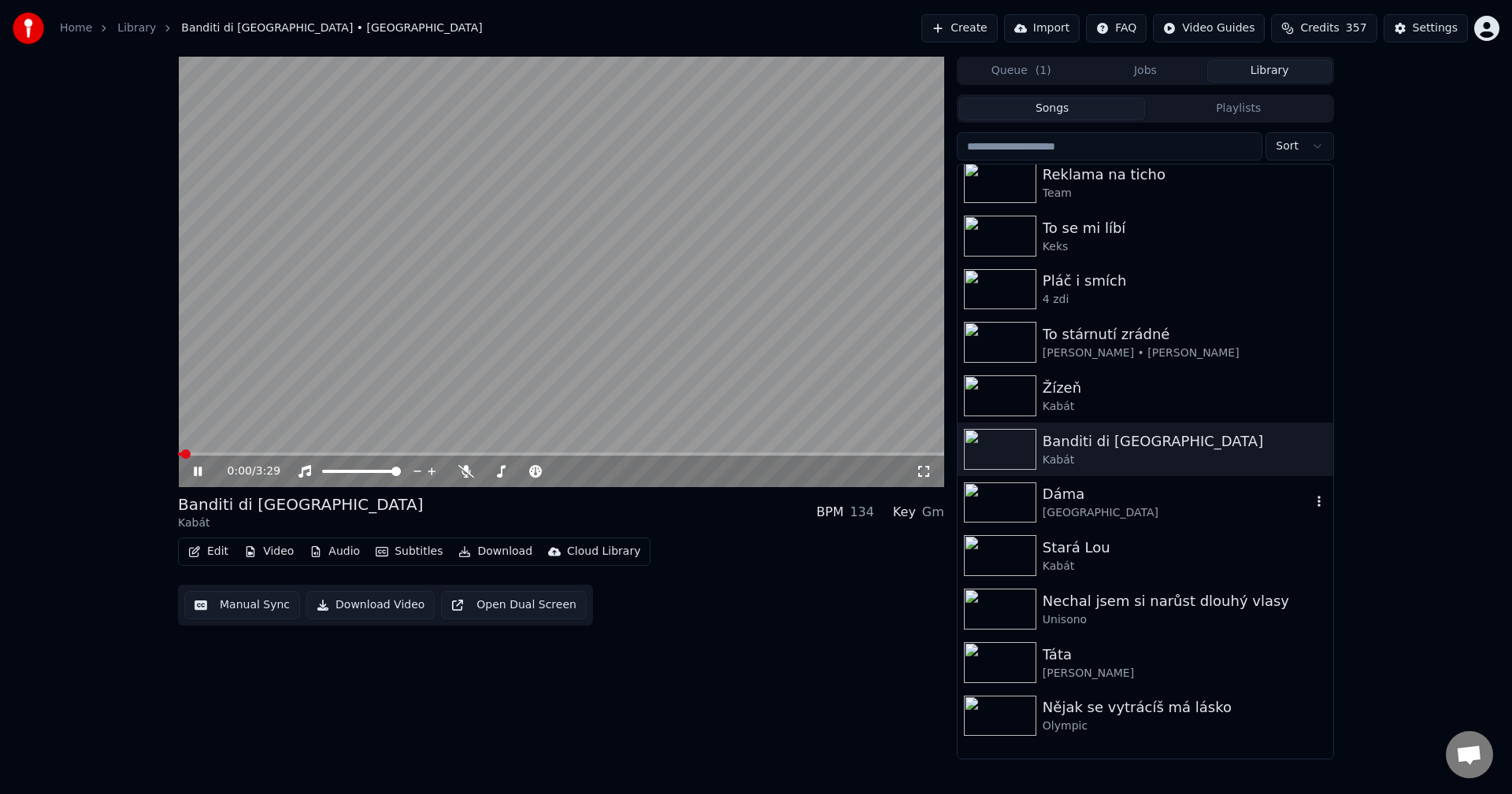
scroll to position [1259, 0]
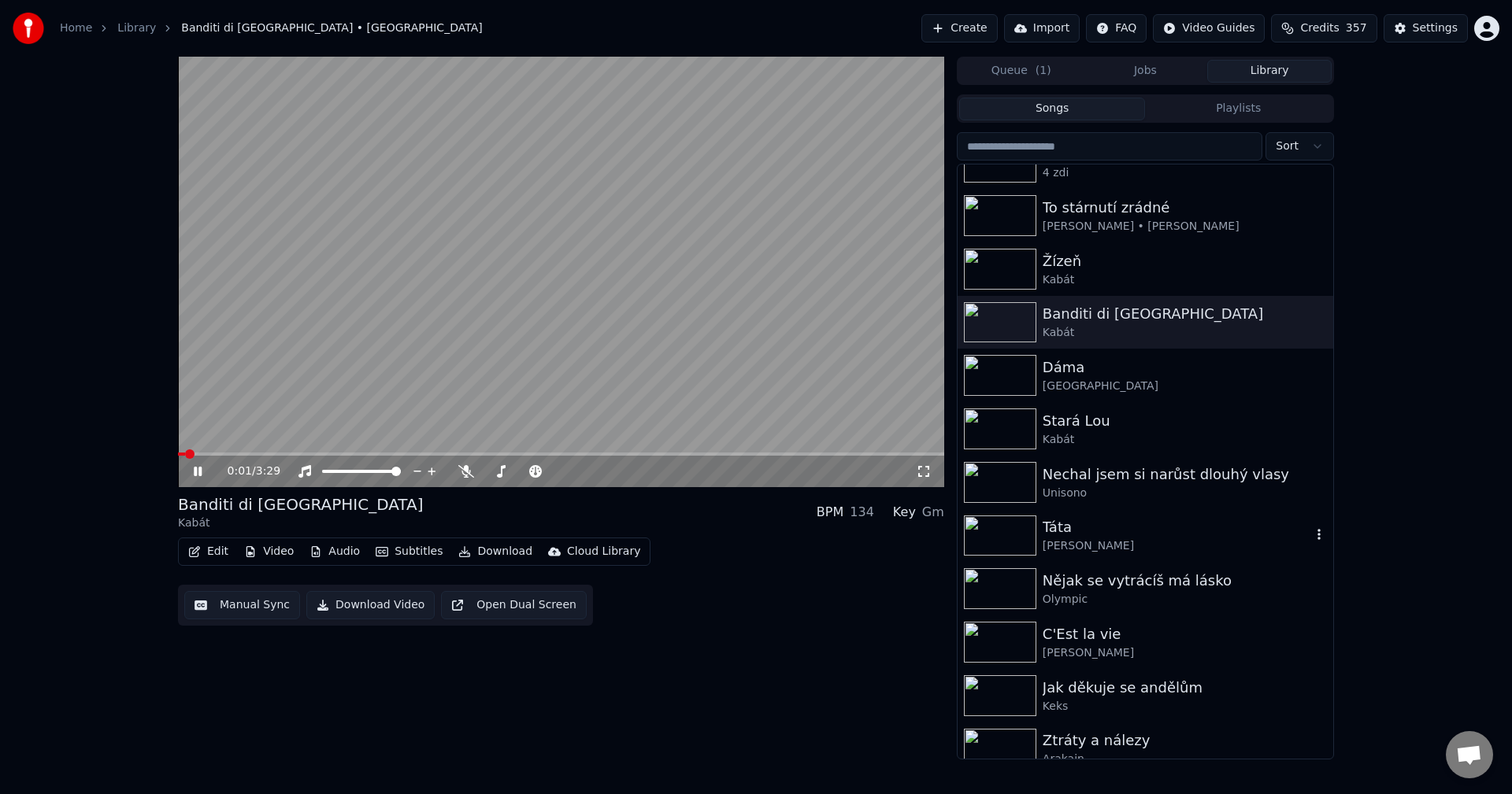
click at [1141, 524] on div "Táta" at bounding box center [1177, 527] width 269 height 22
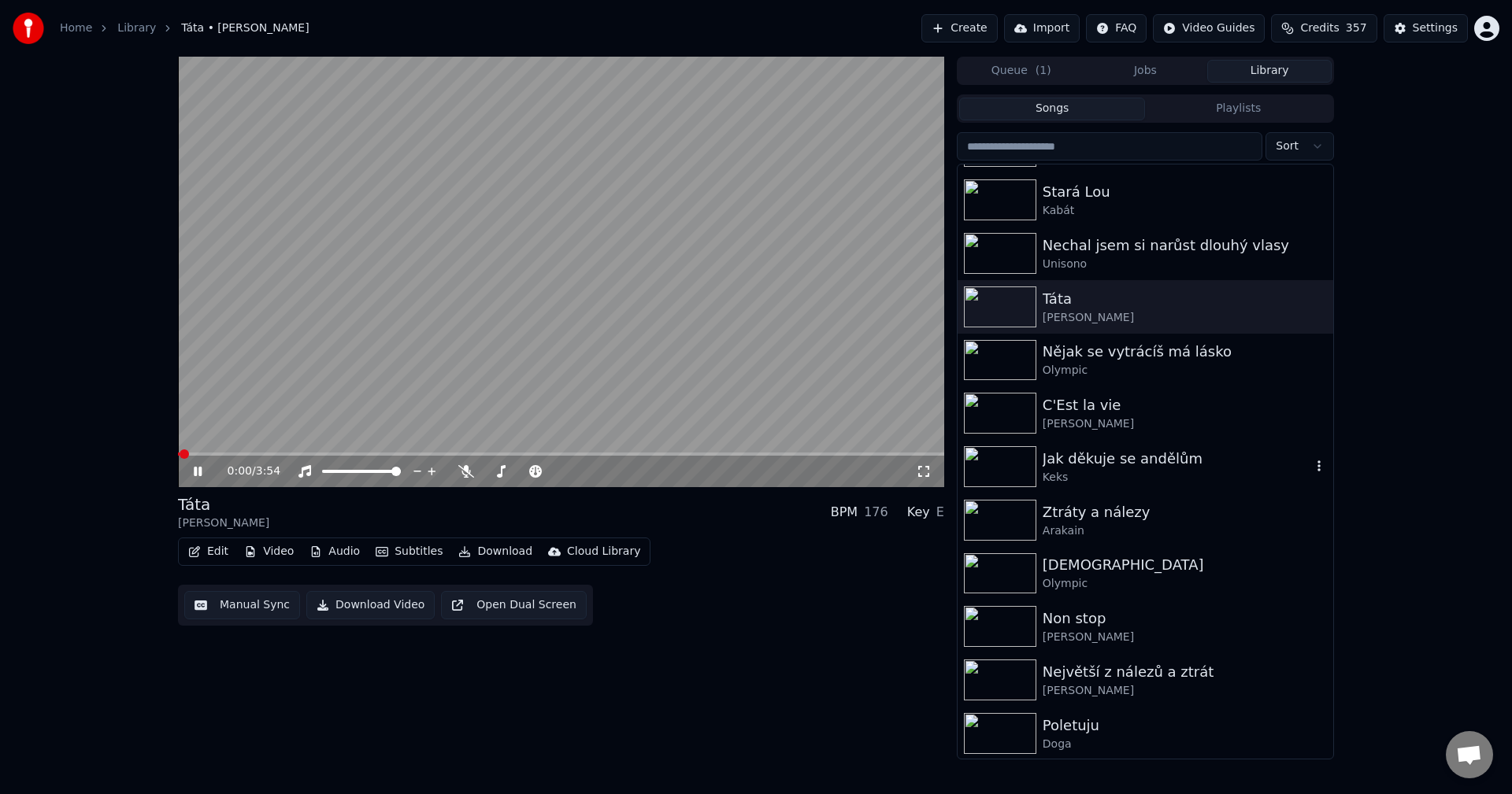
scroll to position [1496, 0]
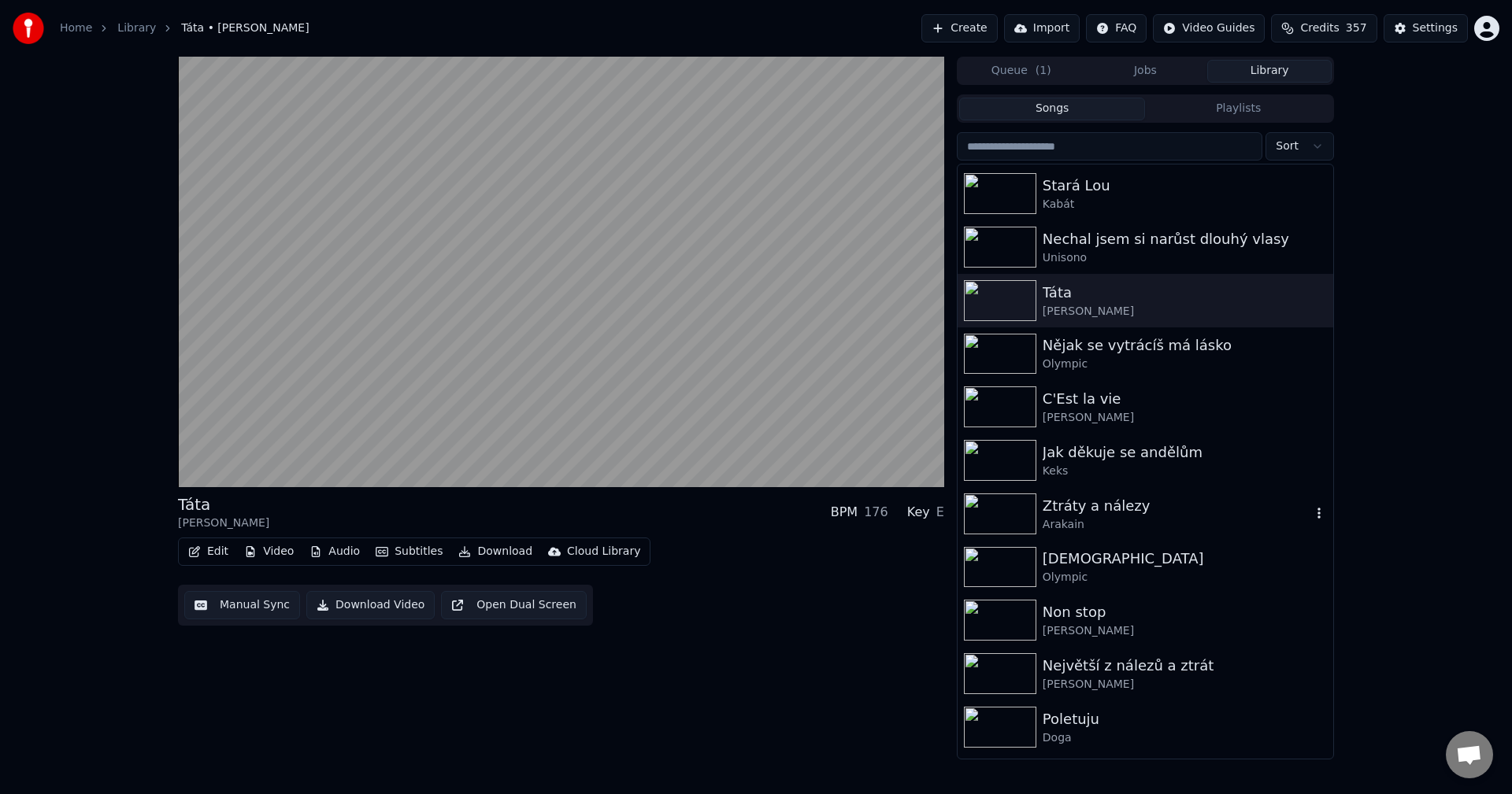
click at [1141, 521] on div "Arakain" at bounding box center [1177, 524] width 269 height 16
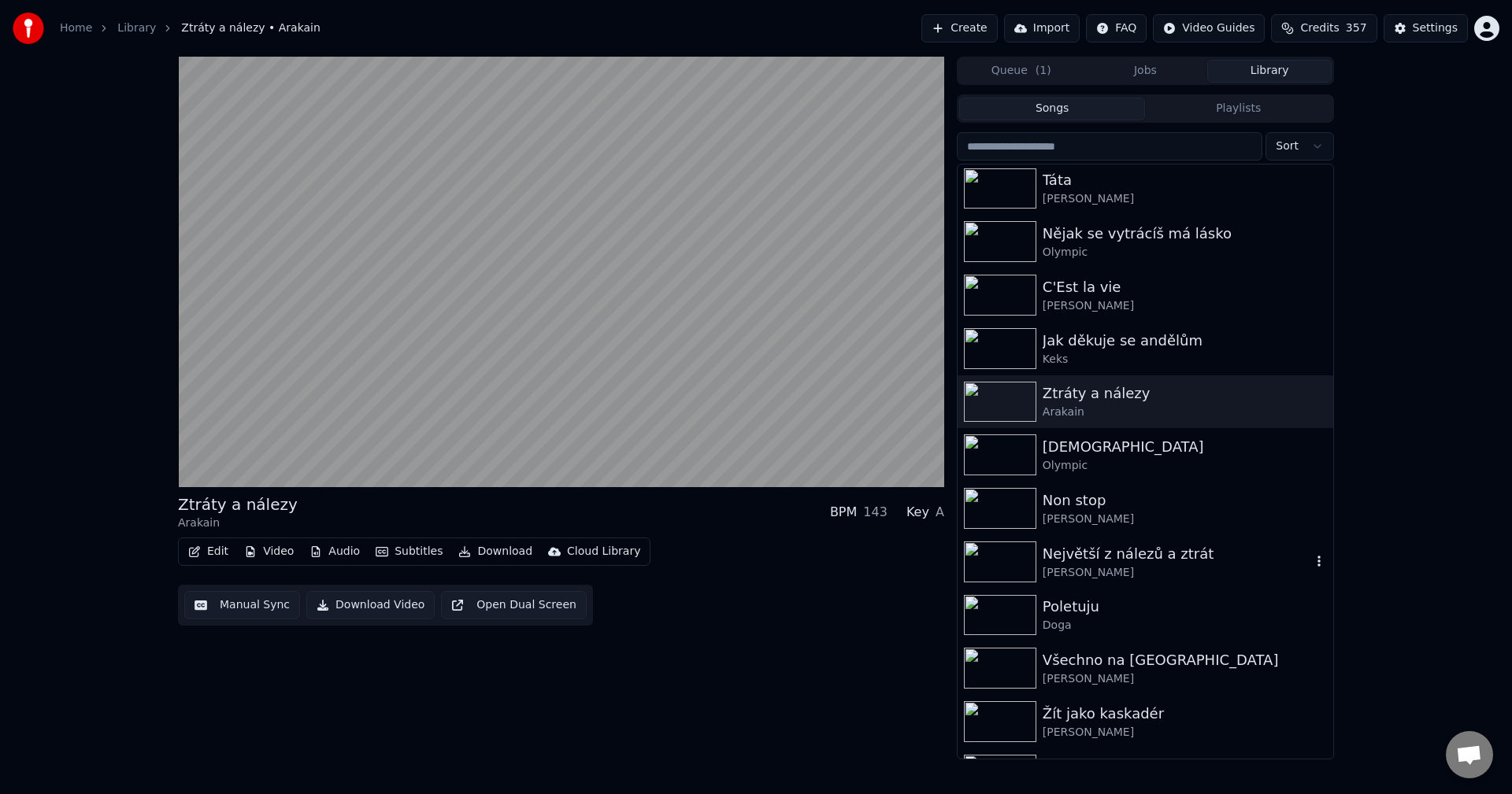
scroll to position [1653, 0]
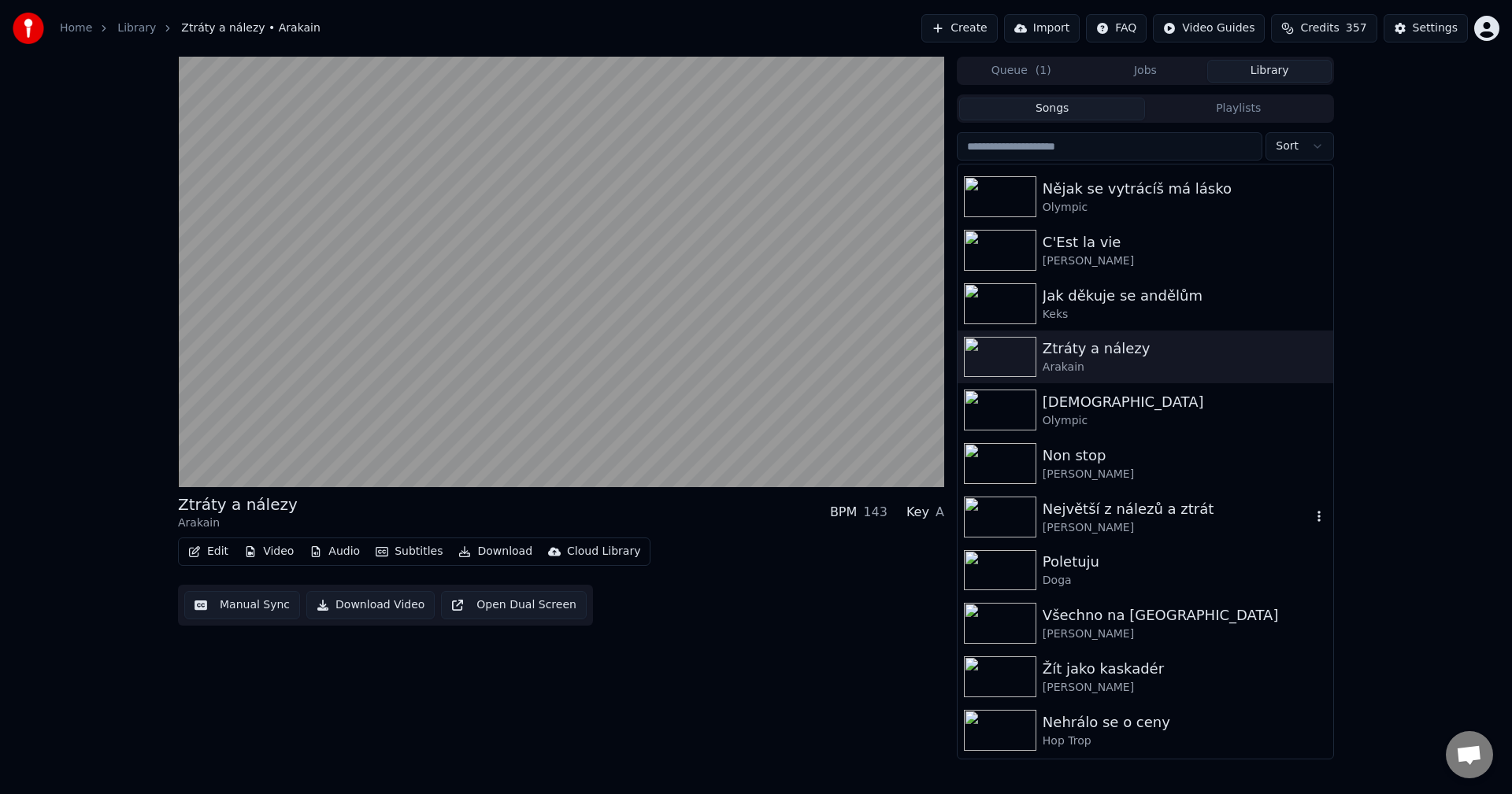
click at [1145, 503] on div "Největší z nálezů a ztrát" at bounding box center [1177, 509] width 269 height 22
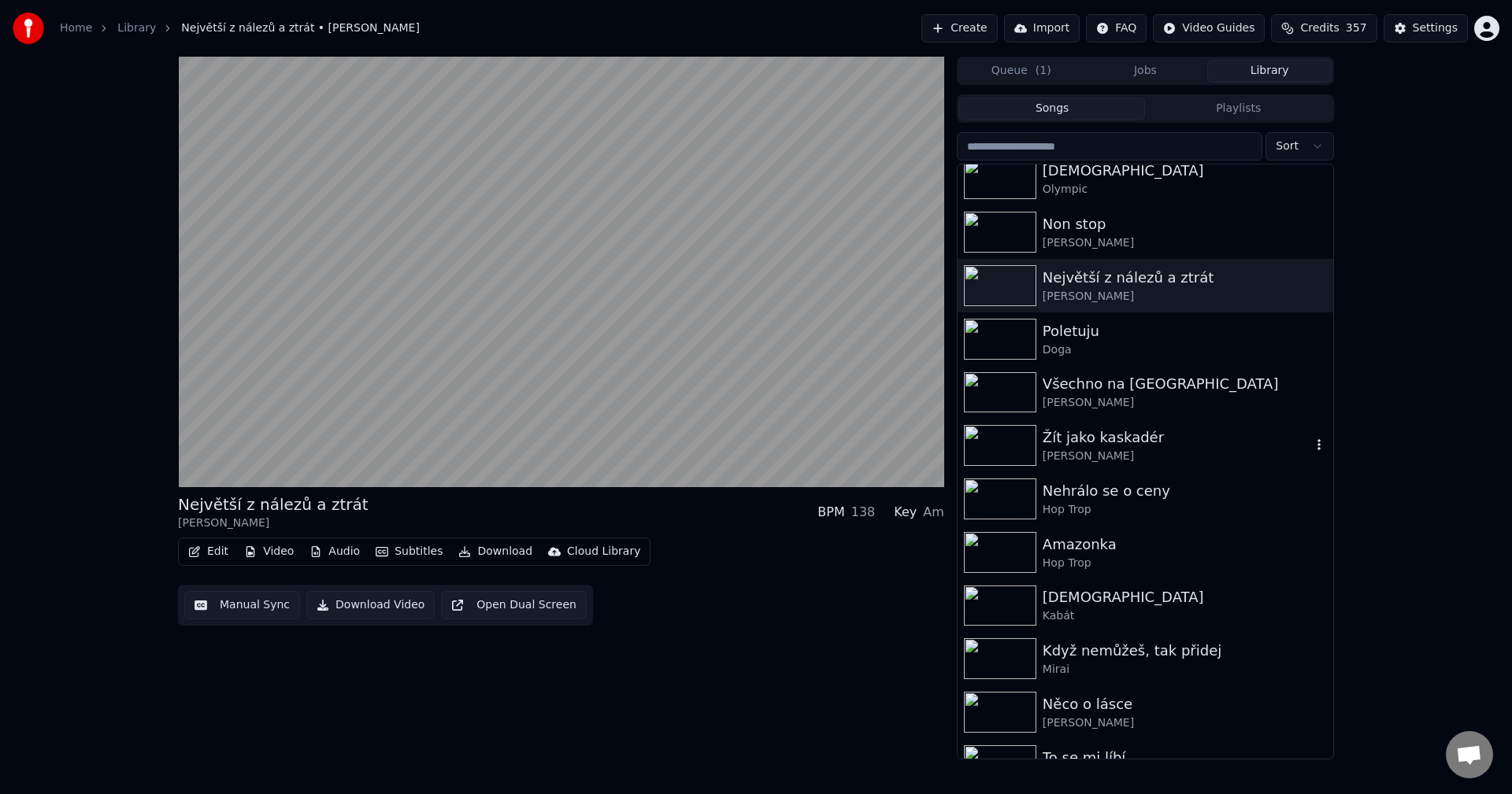
scroll to position [1889, 0]
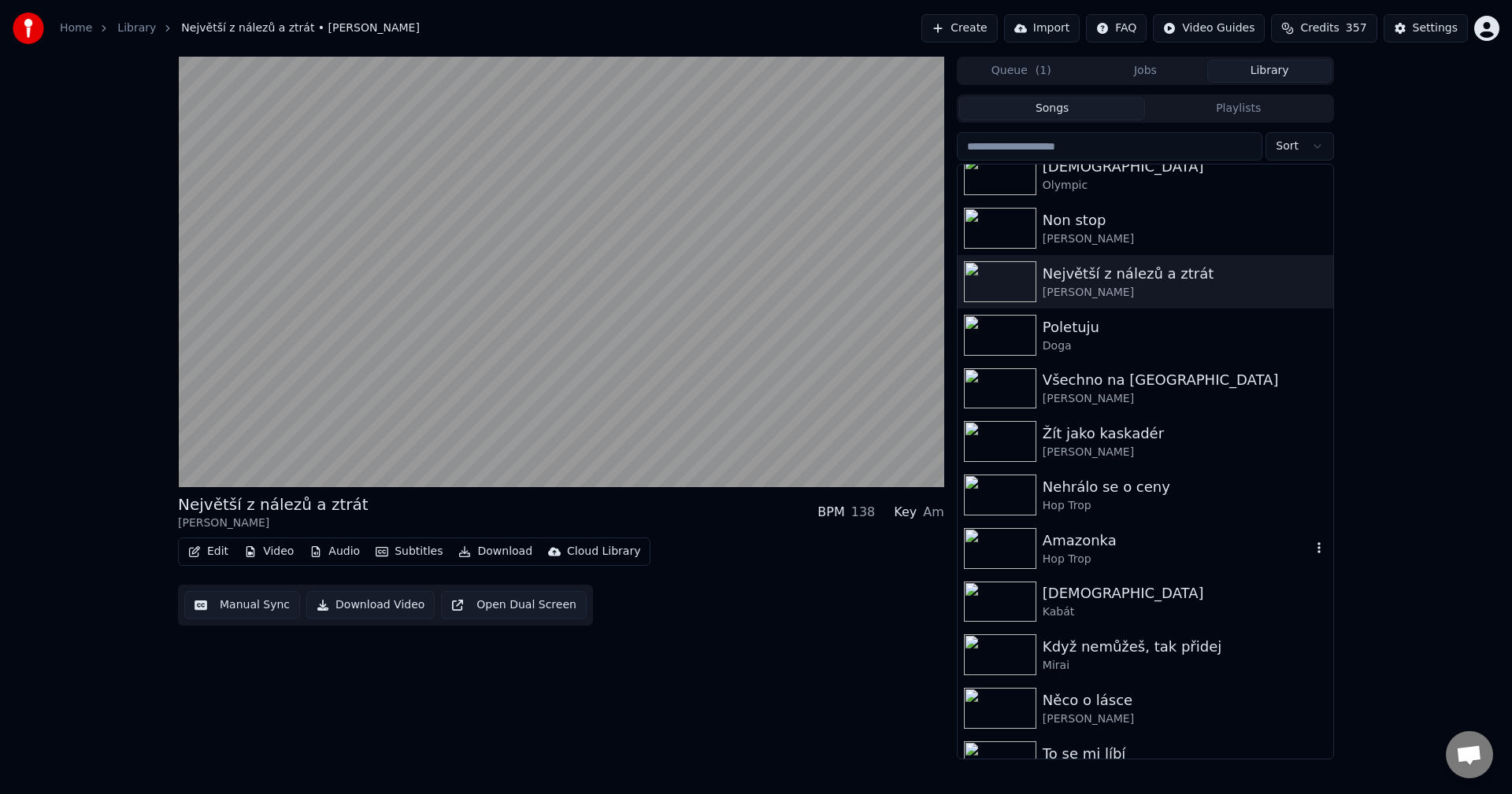
click at [1128, 552] on div "Hop Trop" at bounding box center [1177, 559] width 269 height 16
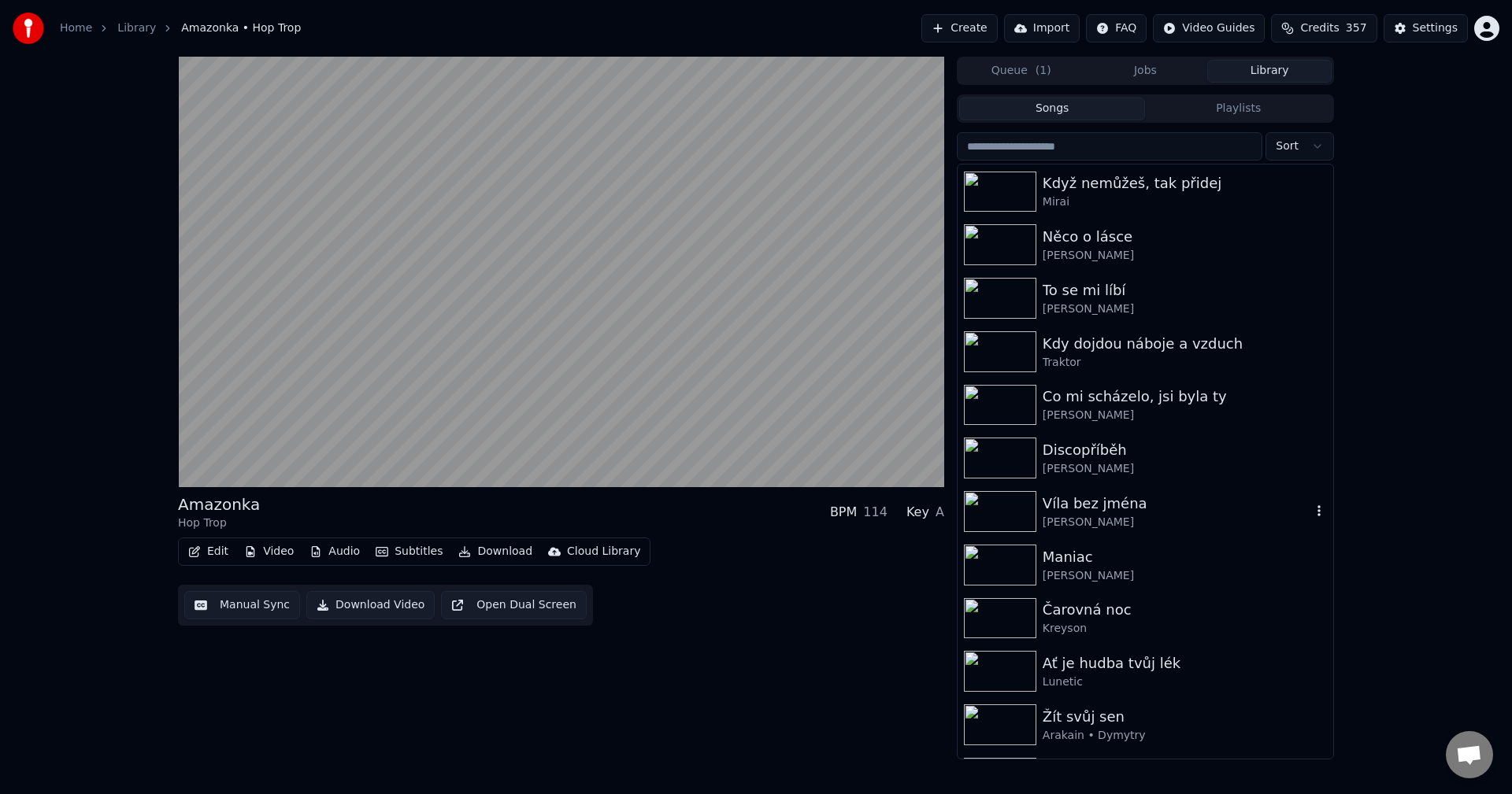
scroll to position [2362, 0]
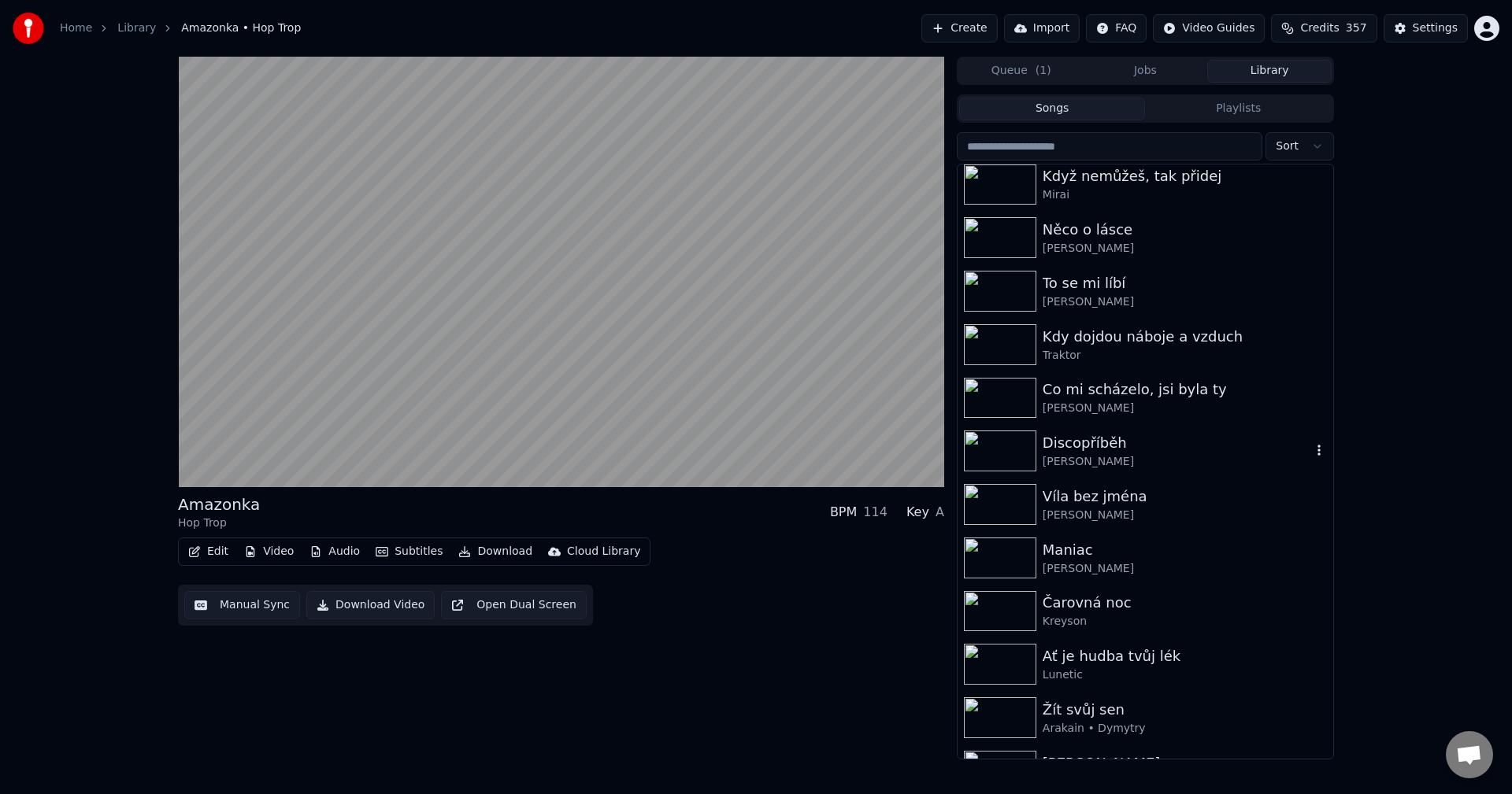
click at [1114, 452] on div "Discopříběh" at bounding box center [1177, 443] width 269 height 22
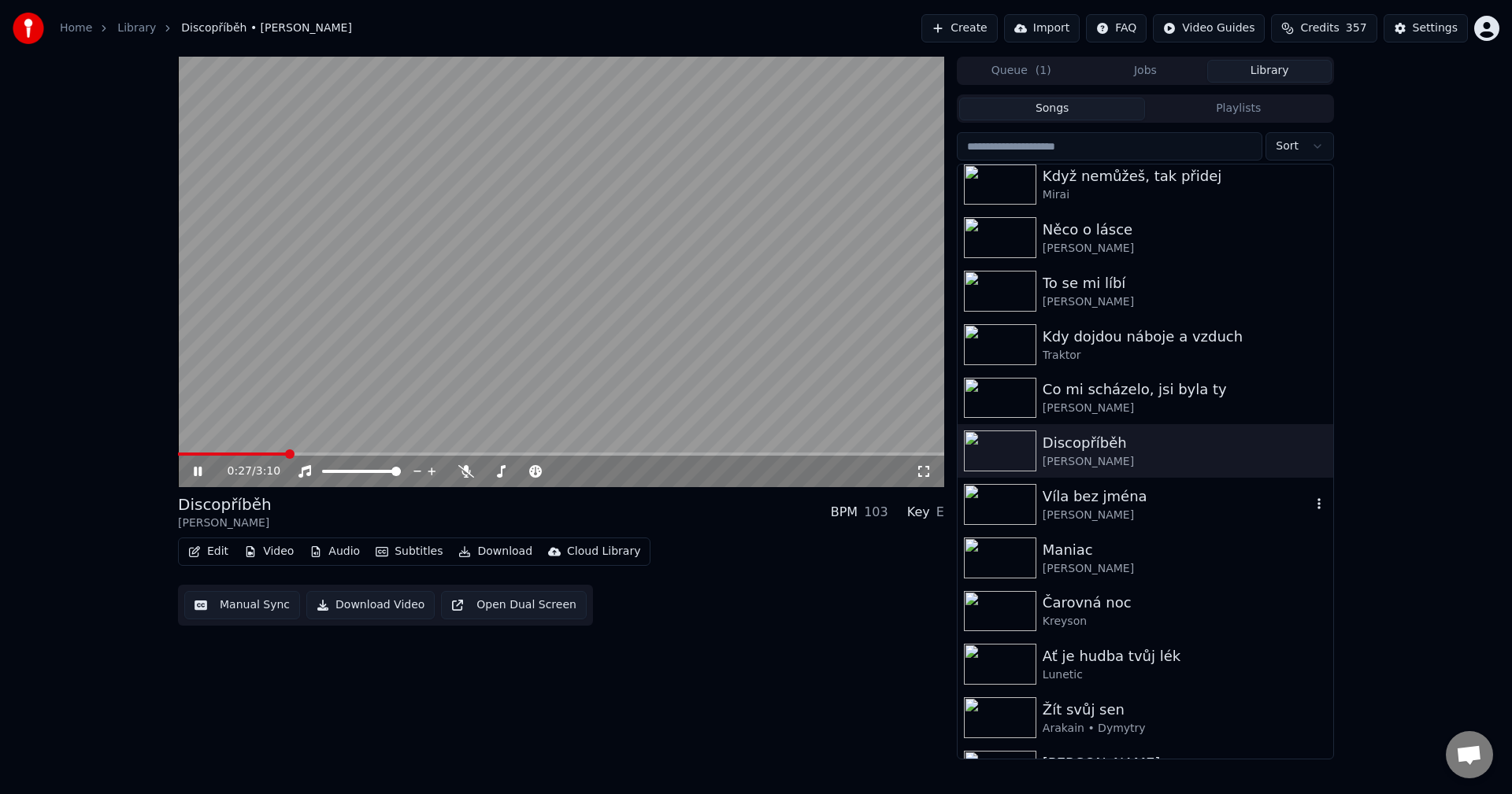
click at [1131, 509] on div "[PERSON_NAME]" at bounding box center [1177, 516] width 269 height 16
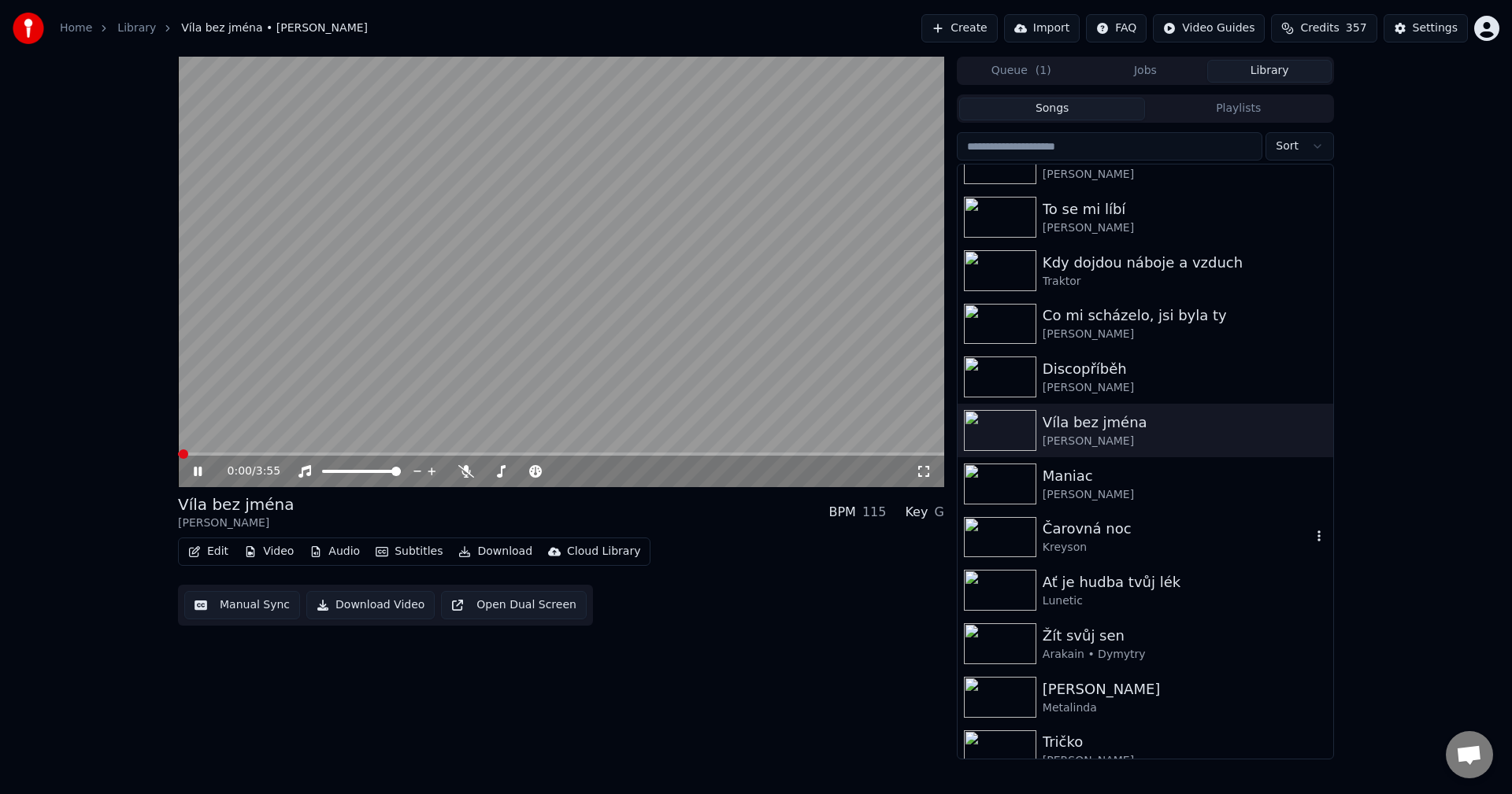
scroll to position [2439, 0]
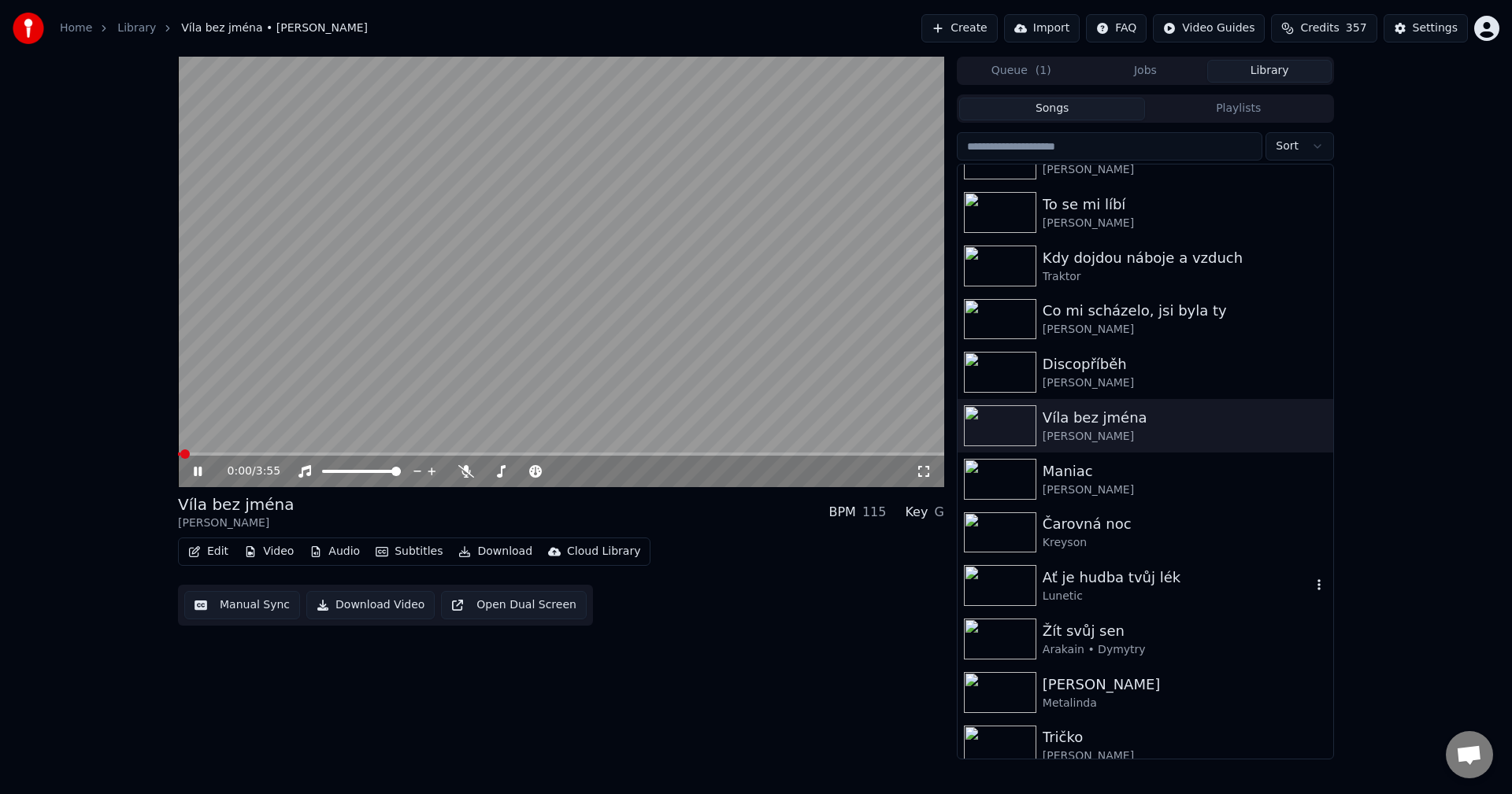
click at [1139, 586] on div "Ať je hudba tvůj lék" at bounding box center [1177, 577] width 269 height 22
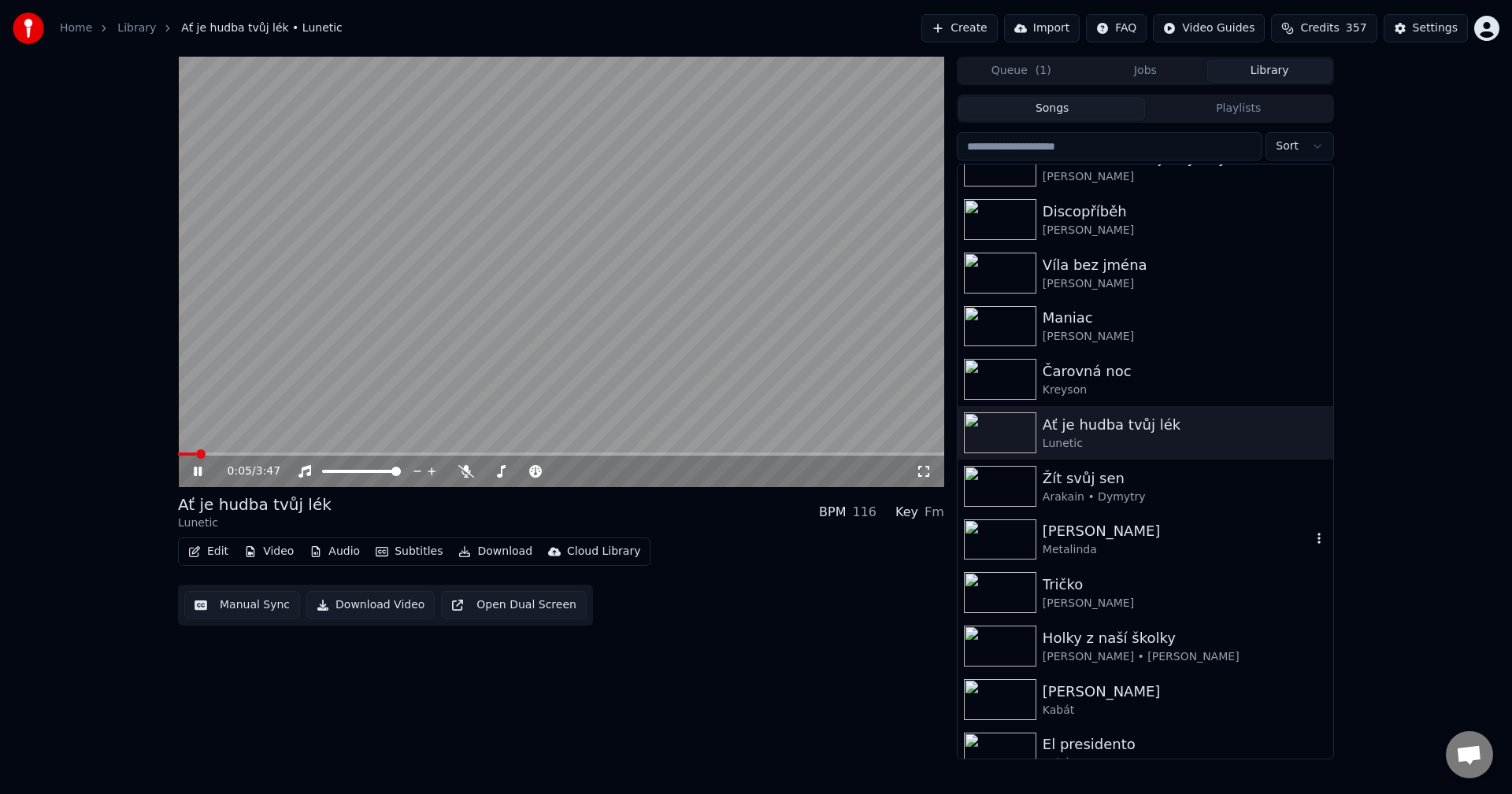
scroll to position [2597, 0]
click at [1201, 493] on div "Arakain • Dymytry" at bounding box center [1177, 493] width 269 height 16
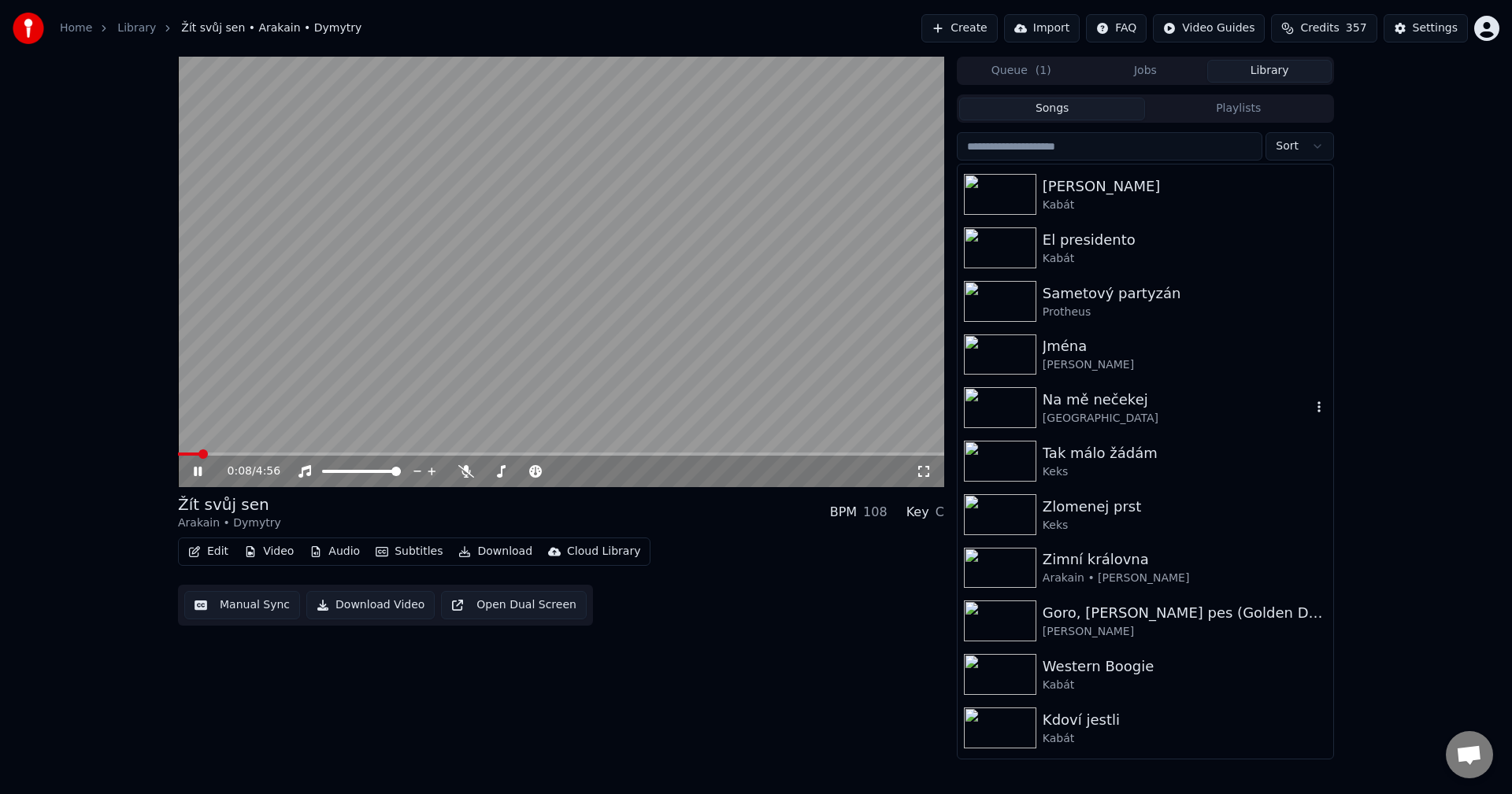
scroll to position [3148, 0]
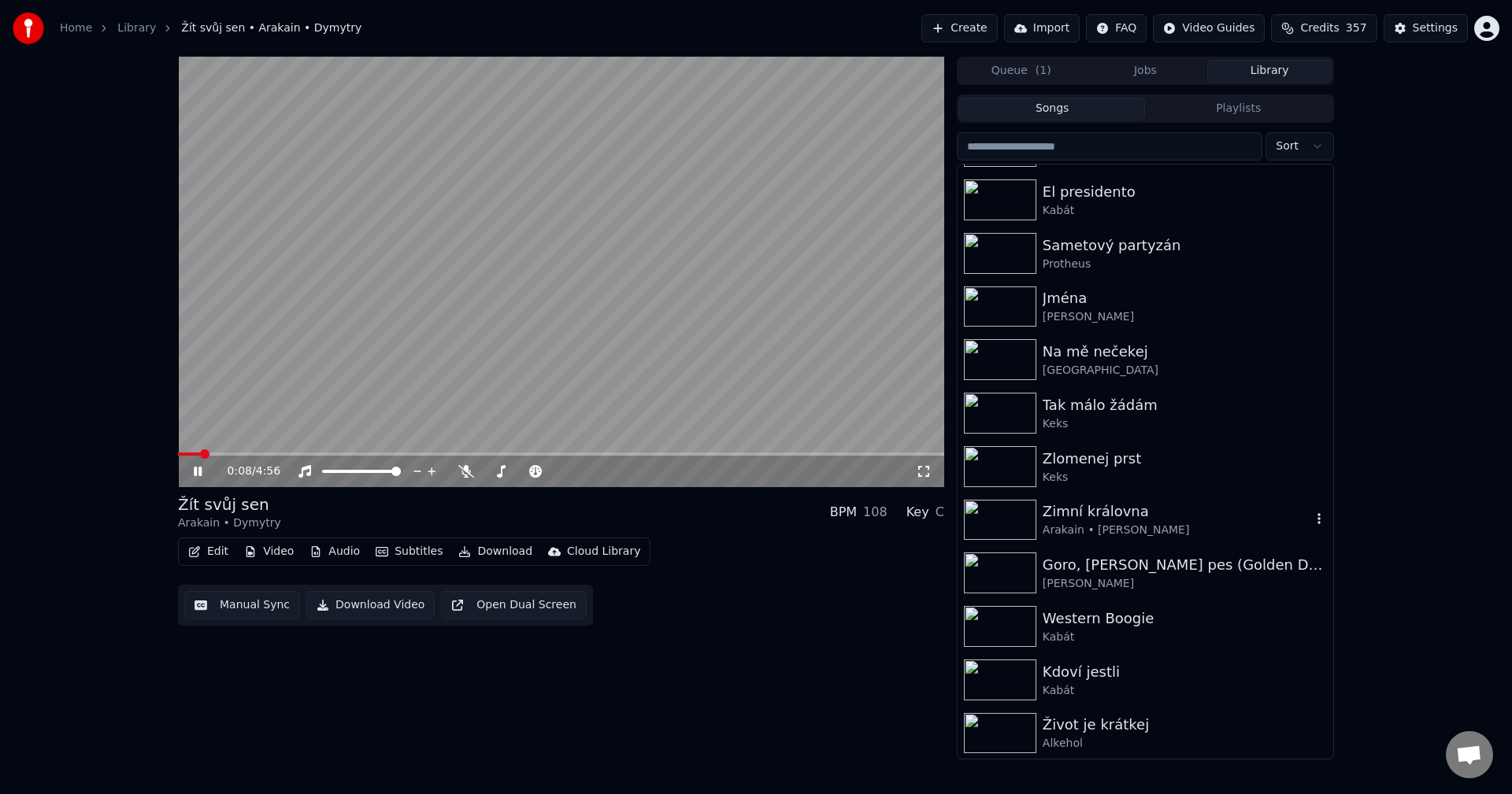
click at [1220, 496] on div "Zimní královna [PERSON_NAME]" at bounding box center [1146, 520] width 376 height 54
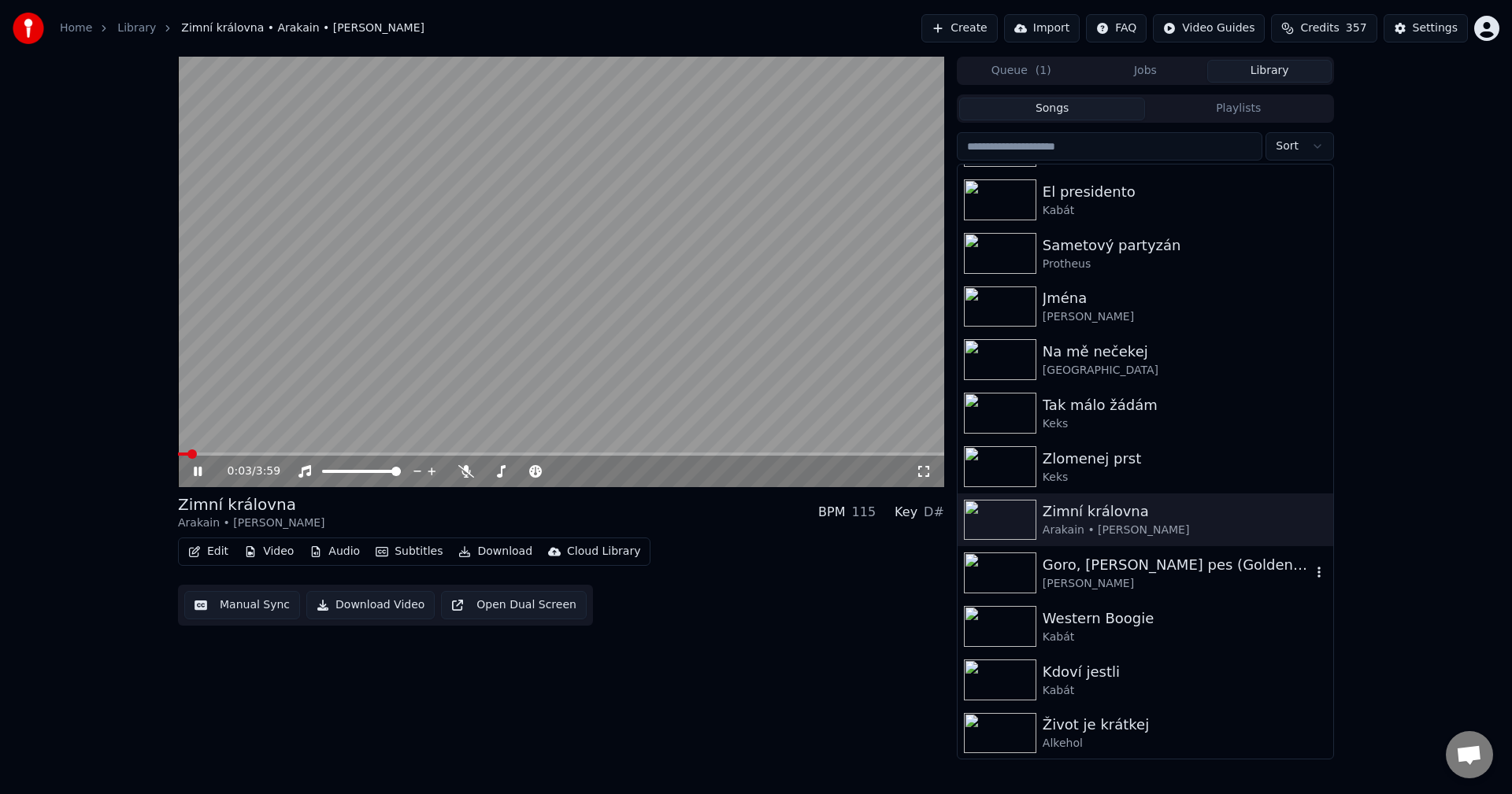
click at [1160, 580] on div "[PERSON_NAME]" at bounding box center [1177, 584] width 269 height 16
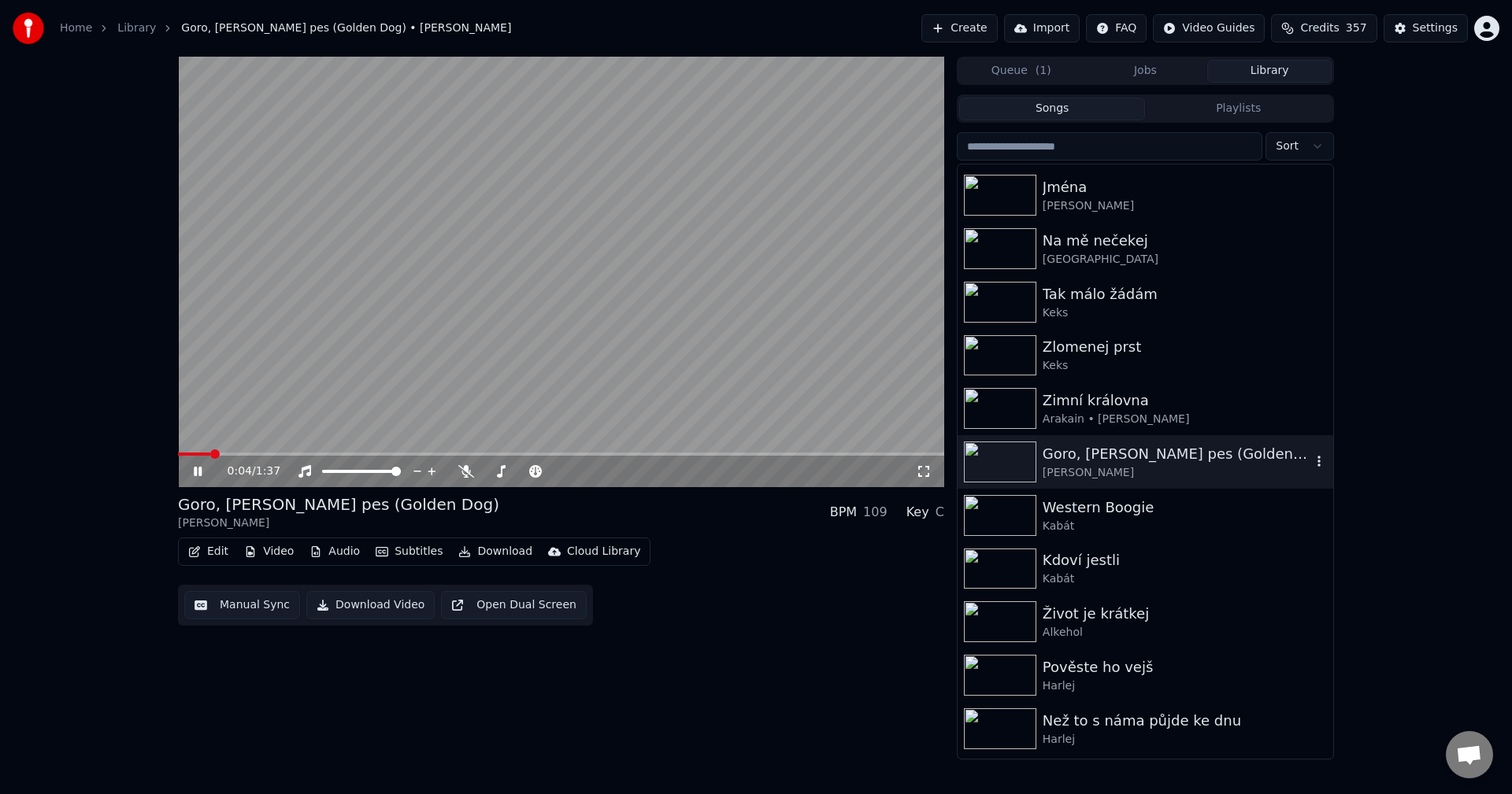
scroll to position [3305, 0]
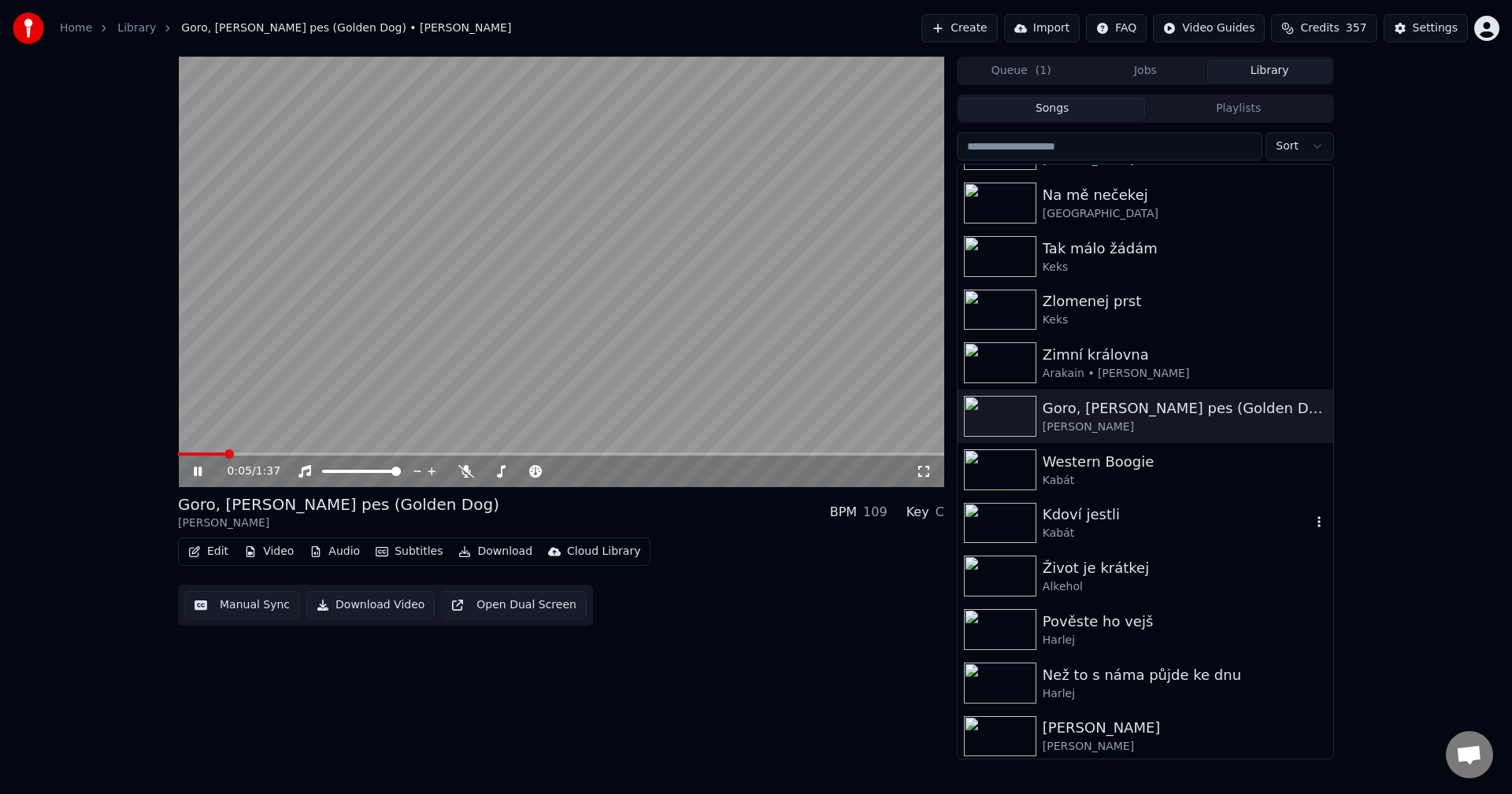
click at [1131, 519] on div "Kdoví jestli" at bounding box center [1177, 515] width 269 height 22
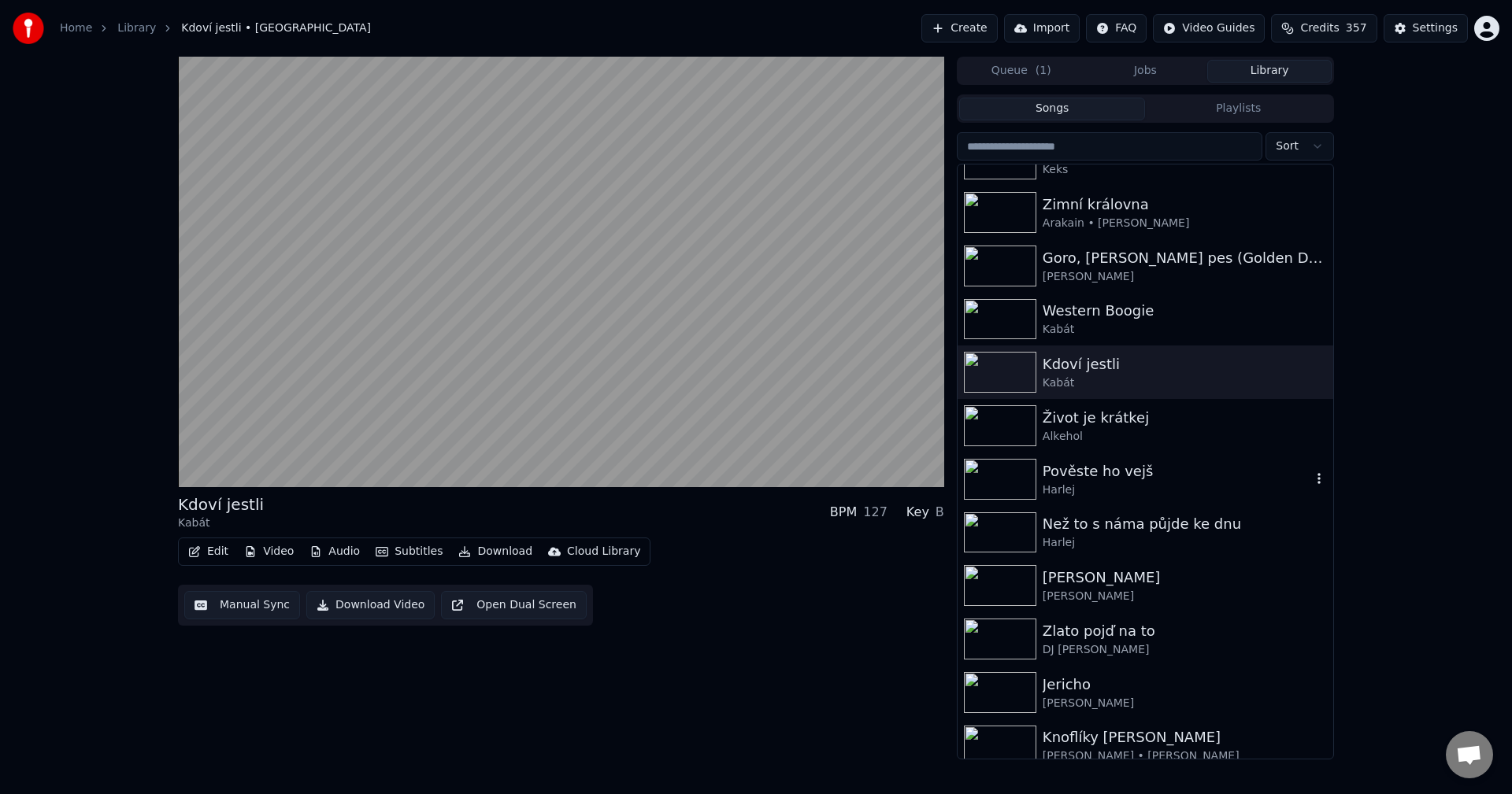
scroll to position [3463, 0]
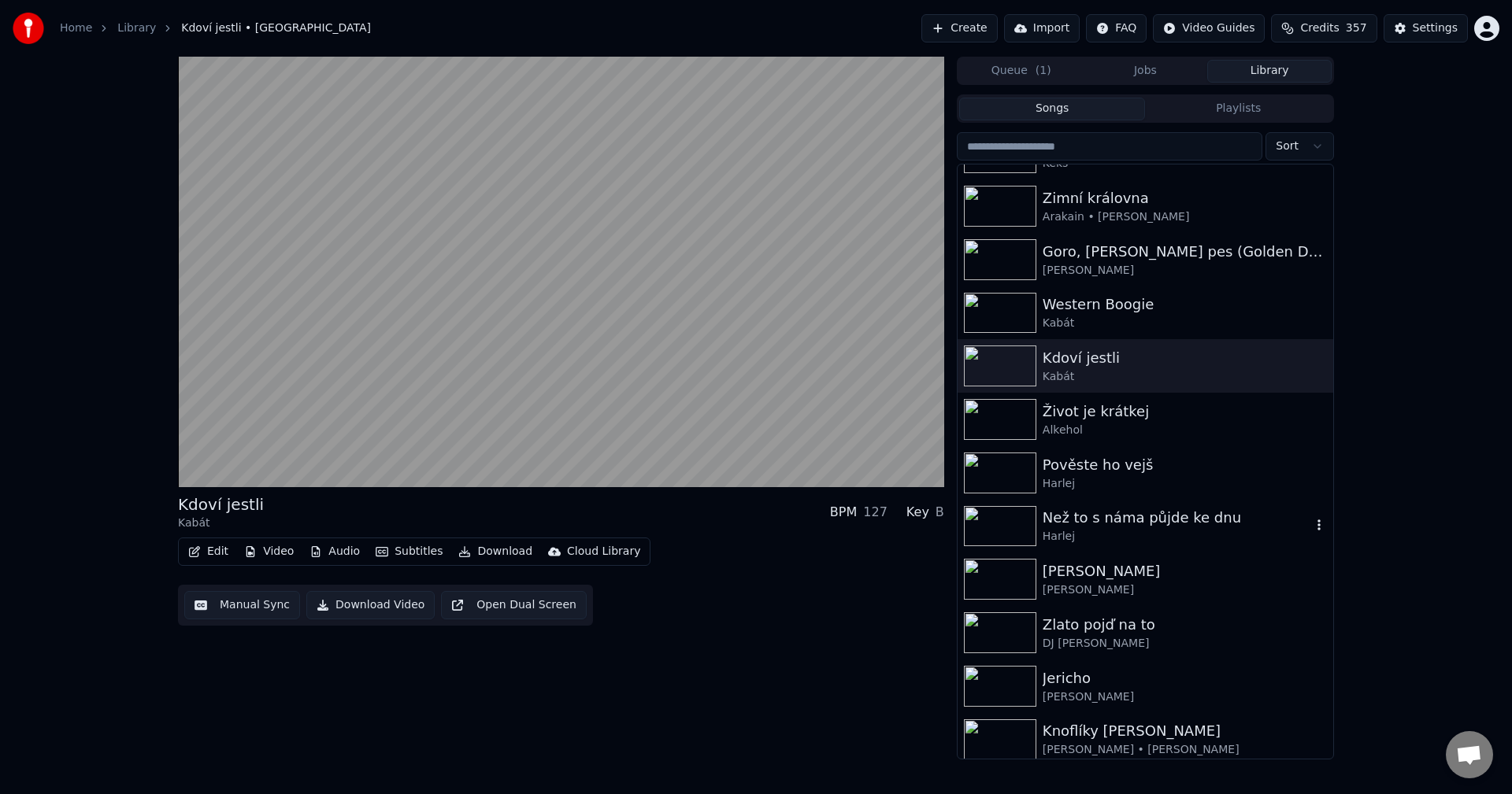
click at [1148, 535] on div "Harlej" at bounding box center [1177, 537] width 269 height 16
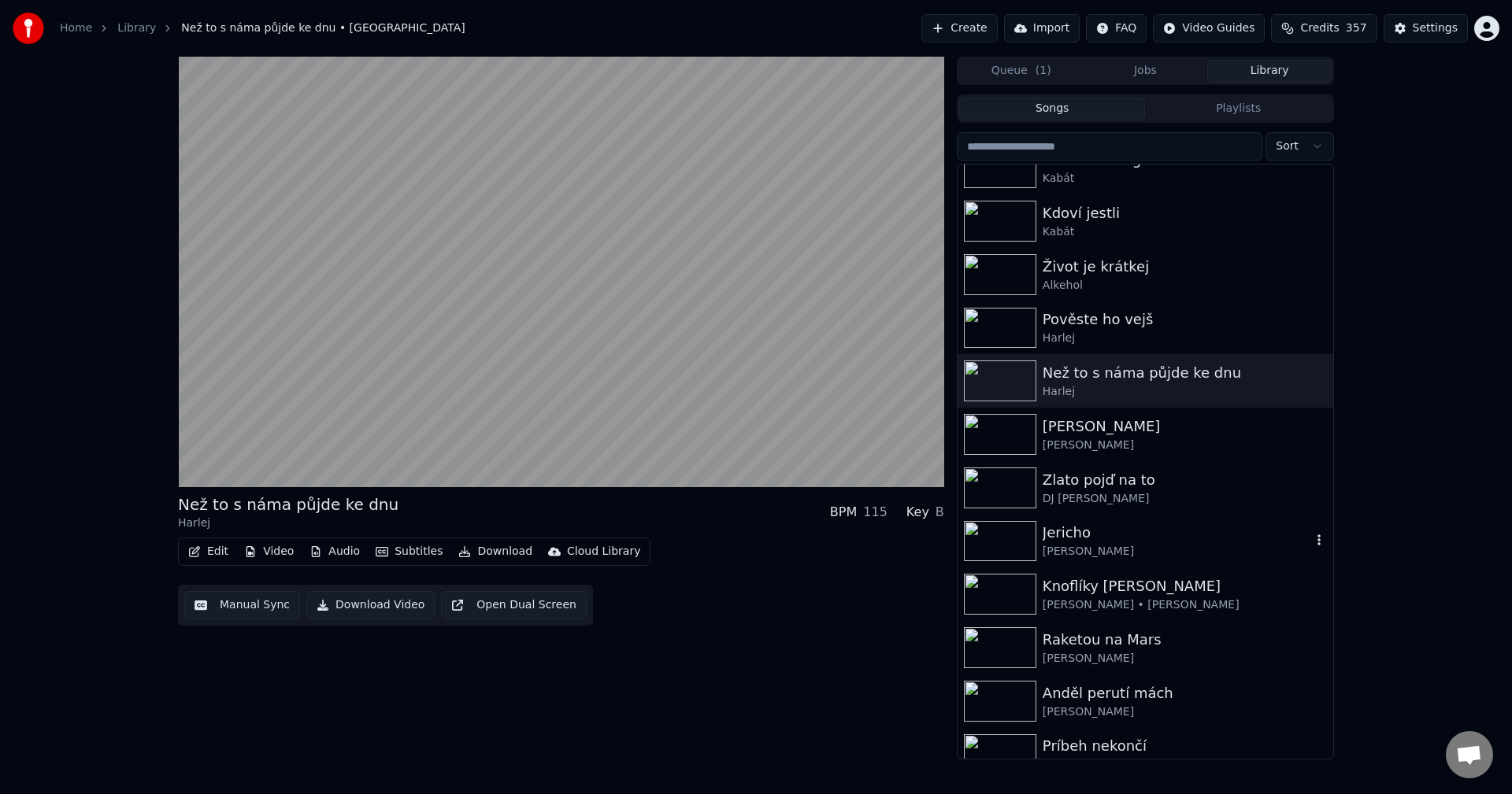
scroll to position [3621, 0]
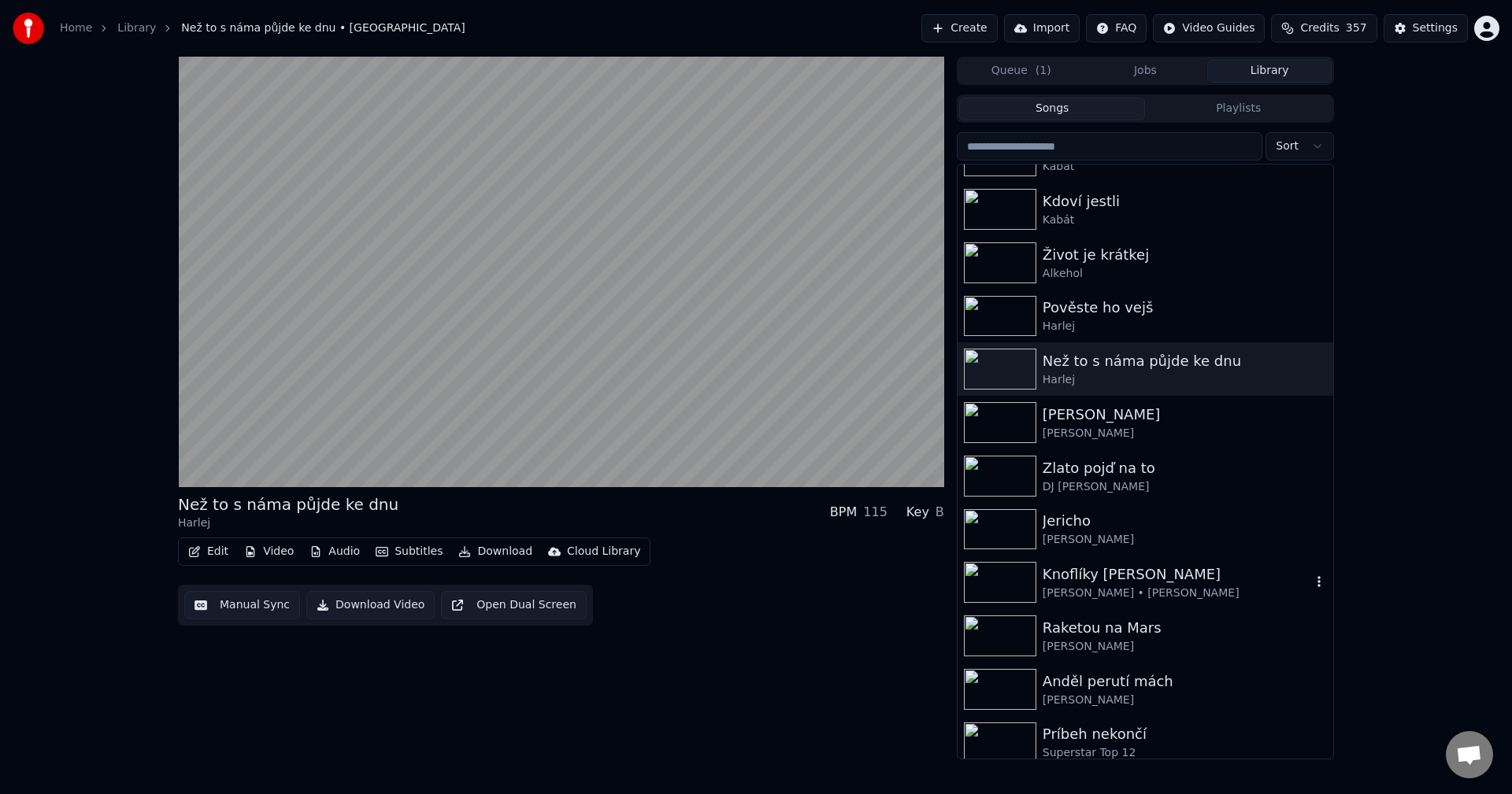
click at [1129, 587] on div "[PERSON_NAME] • [PERSON_NAME]" at bounding box center [1177, 594] width 269 height 16
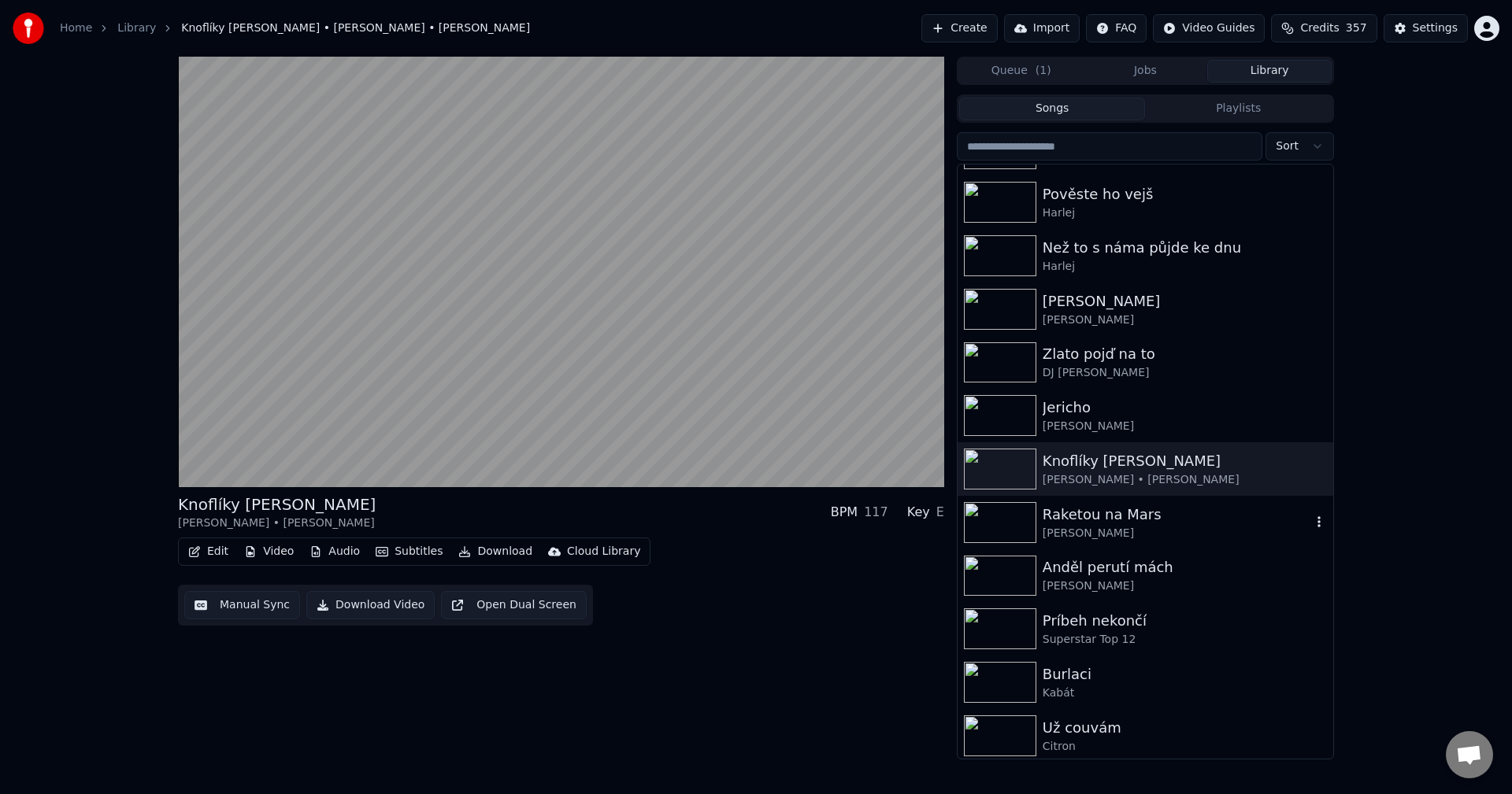
scroll to position [3778, 0]
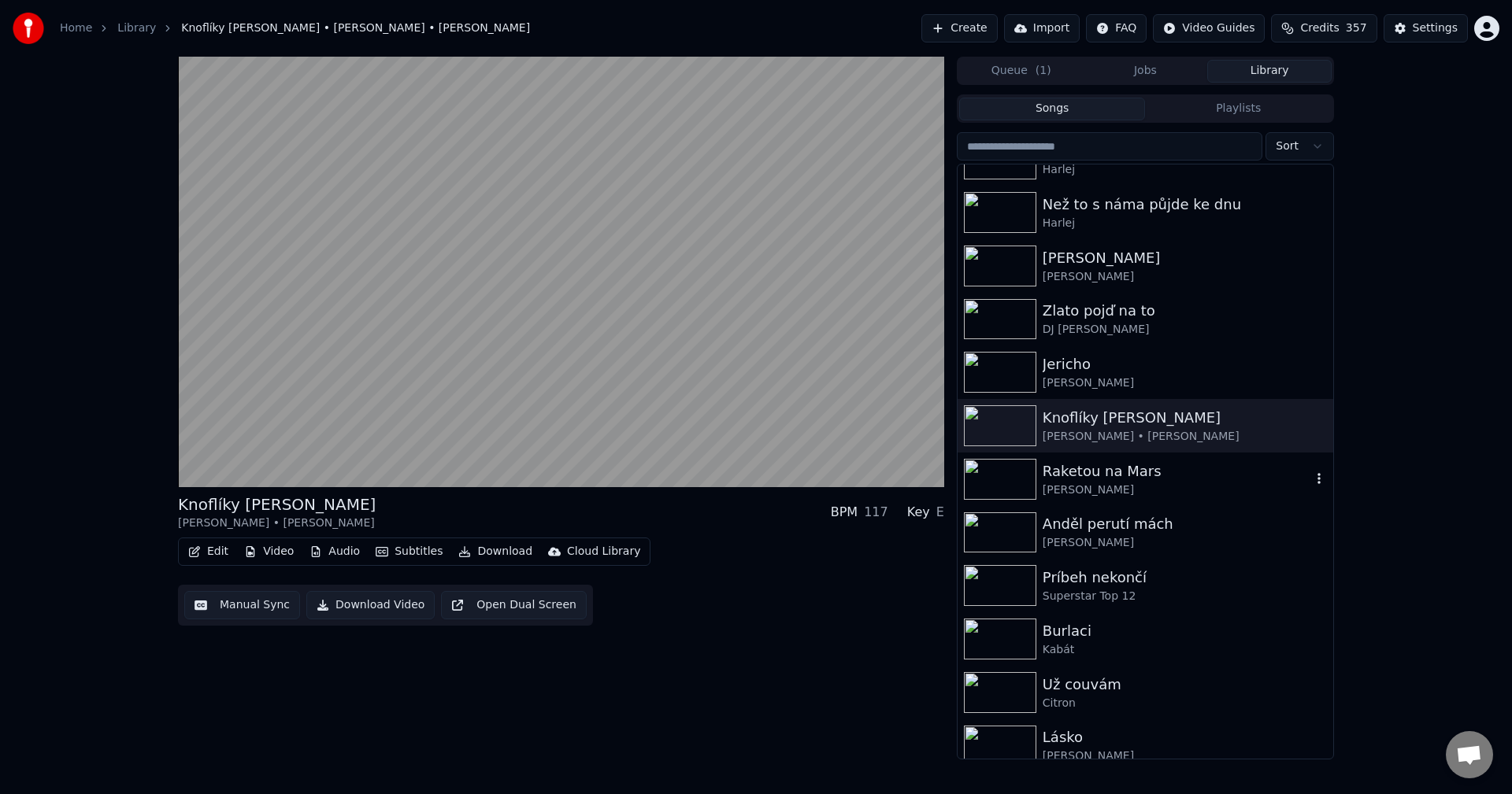
click at [1141, 490] on div "[PERSON_NAME]" at bounding box center [1177, 490] width 269 height 16
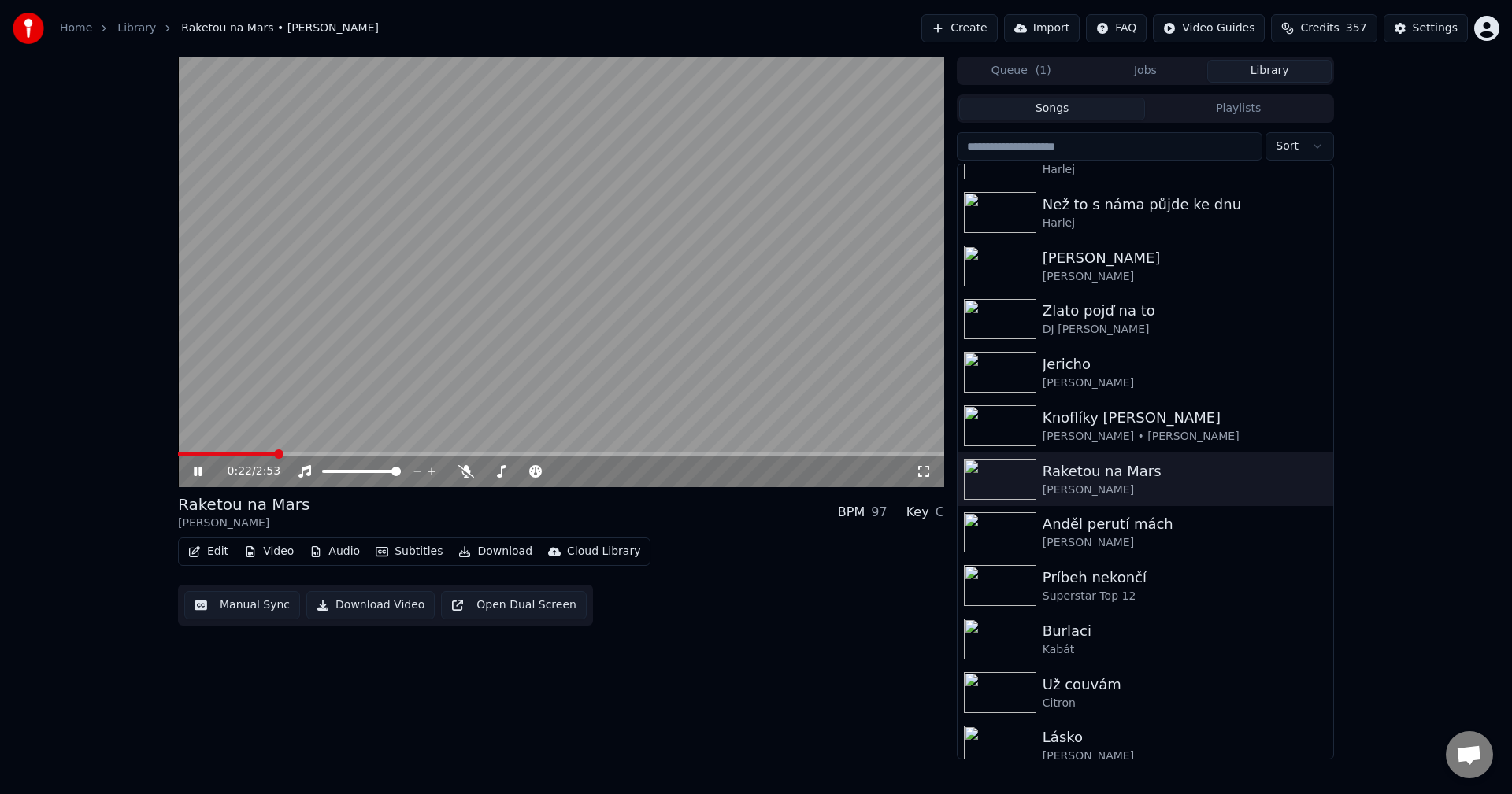
click at [275, 452] on span at bounding box center [561, 453] width 766 height 3
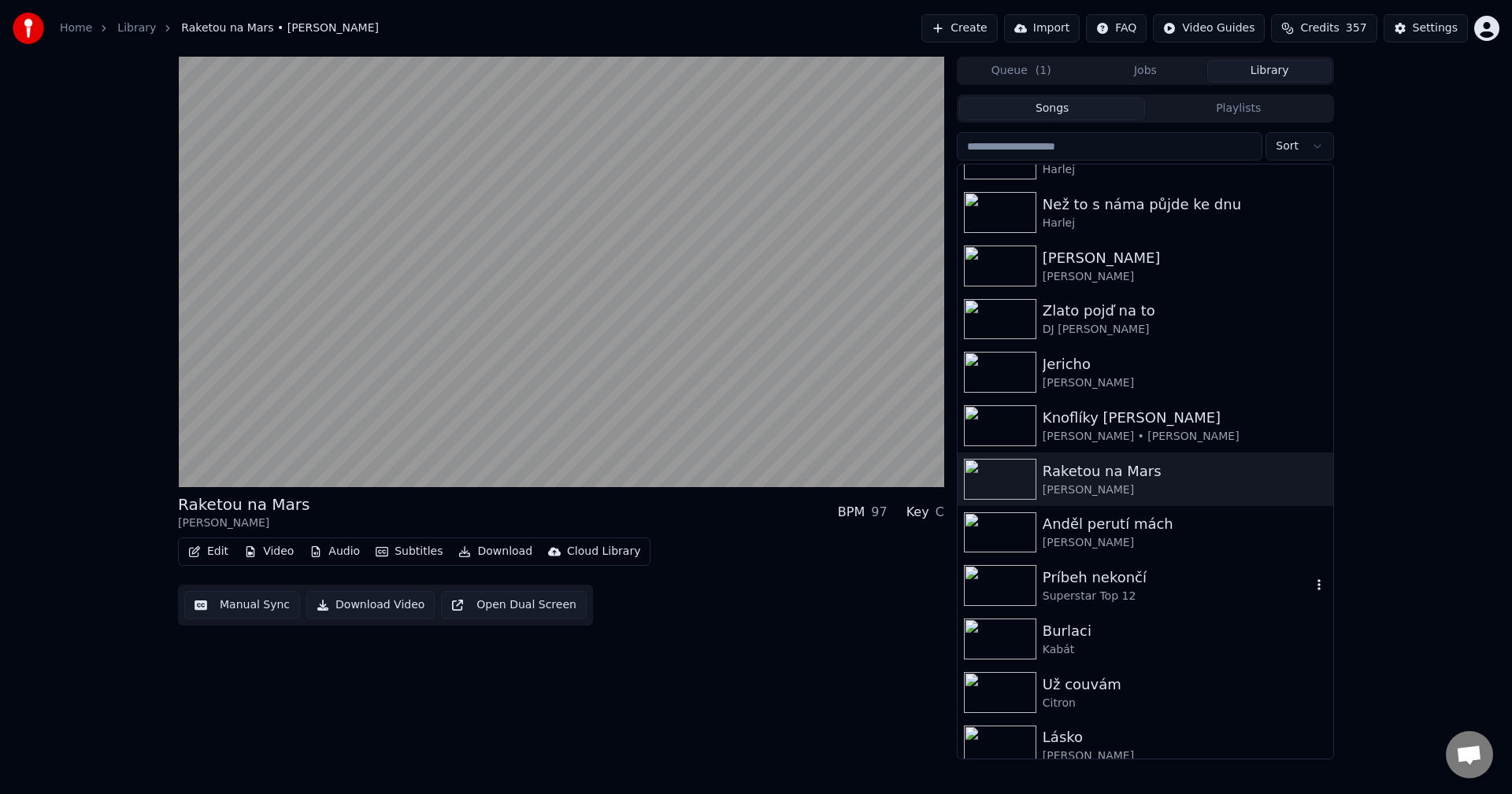
click at [1086, 574] on div "Príbeh nekončí" at bounding box center [1177, 577] width 269 height 22
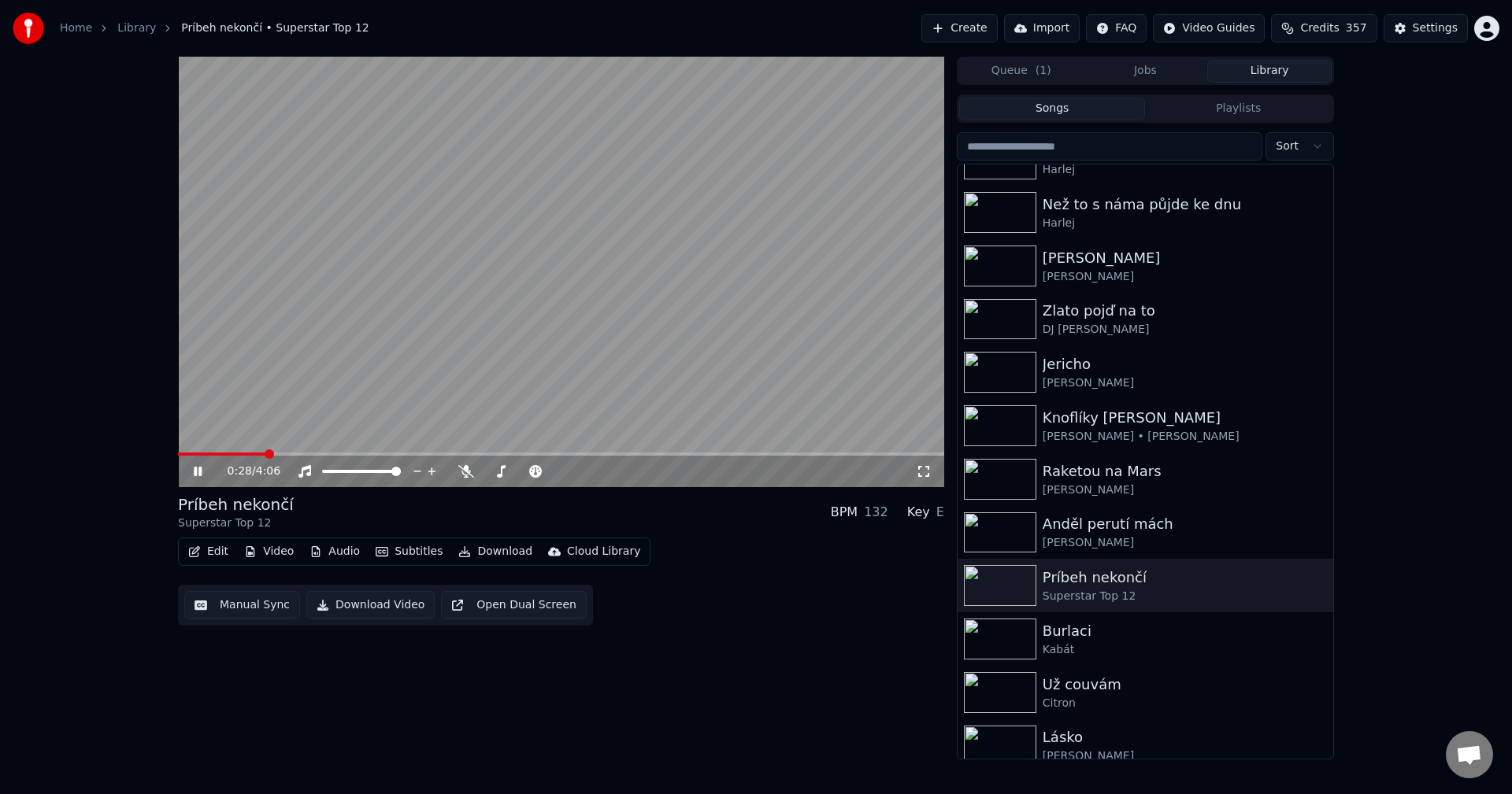
click at [200, 472] on icon at bounding box center [198, 472] width 8 height 10
click at [1154, 649] on div "Kabát" at bounding box center [1177, 650] width 269 height 16
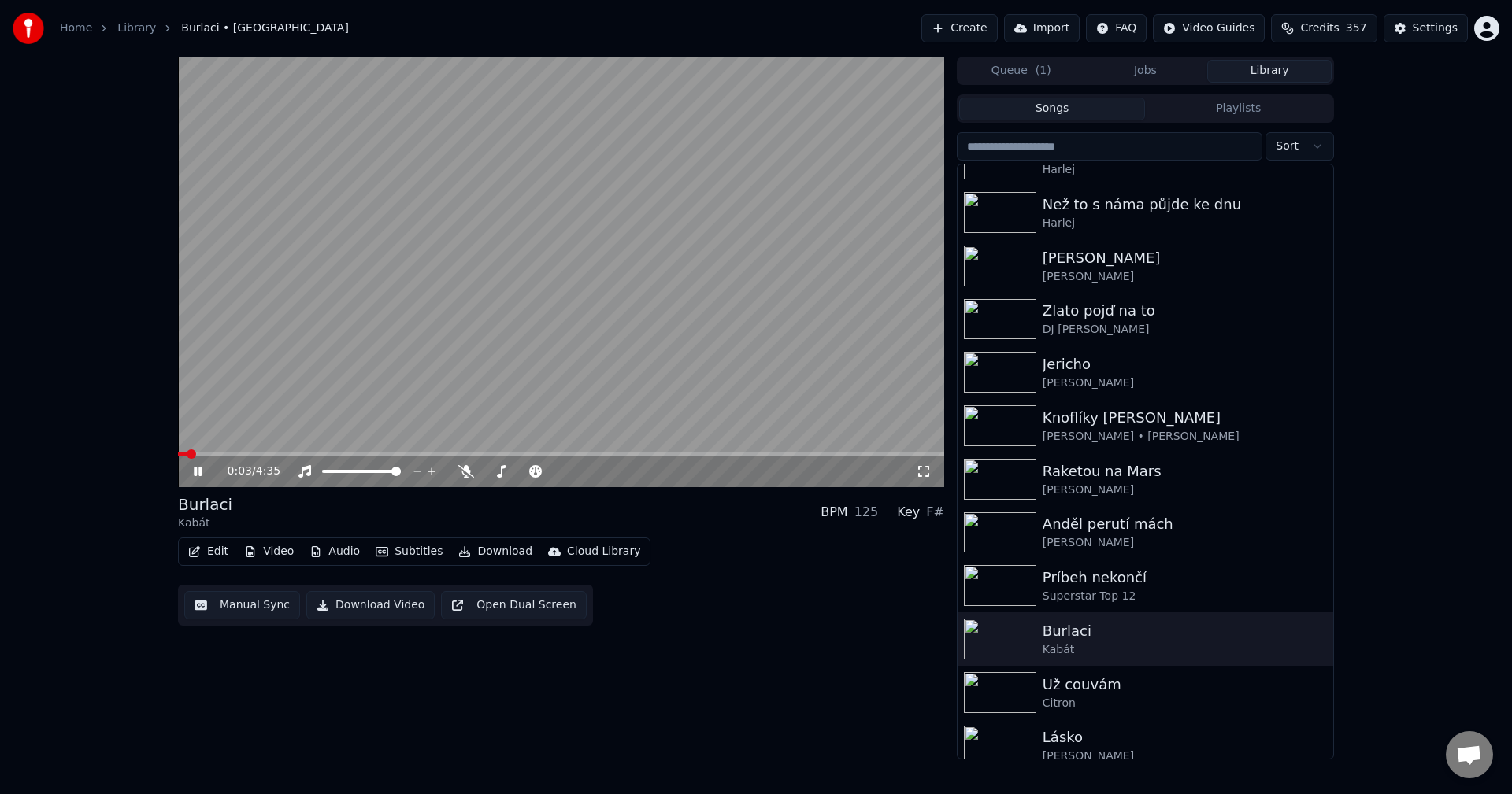
click at [196, 467] on icon at bounding box center [209, 471] width 37 height 13
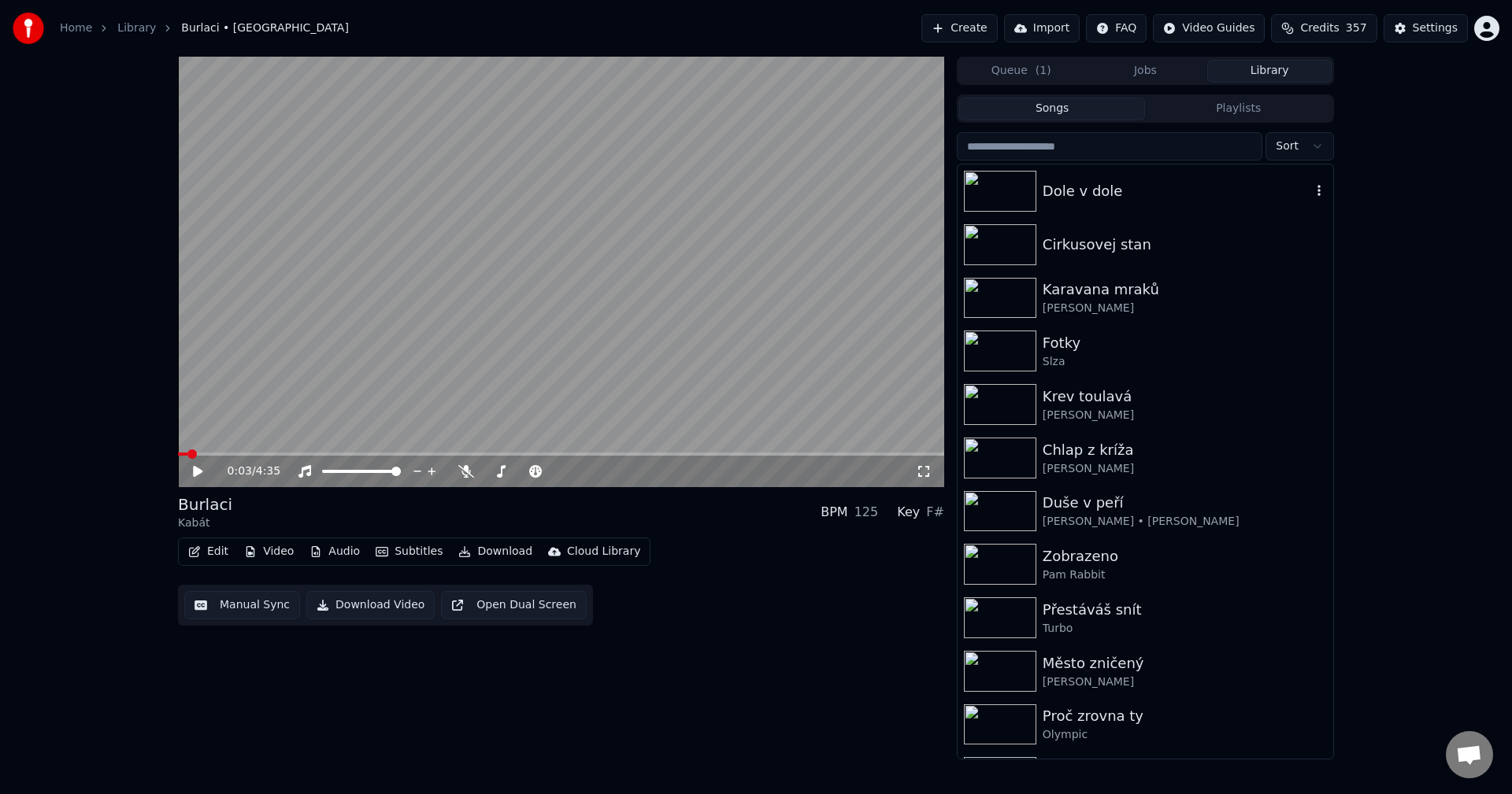
click at [1116, 203] on div "Dole v dole" at bounding box center [1146, 191] width 376 height 54
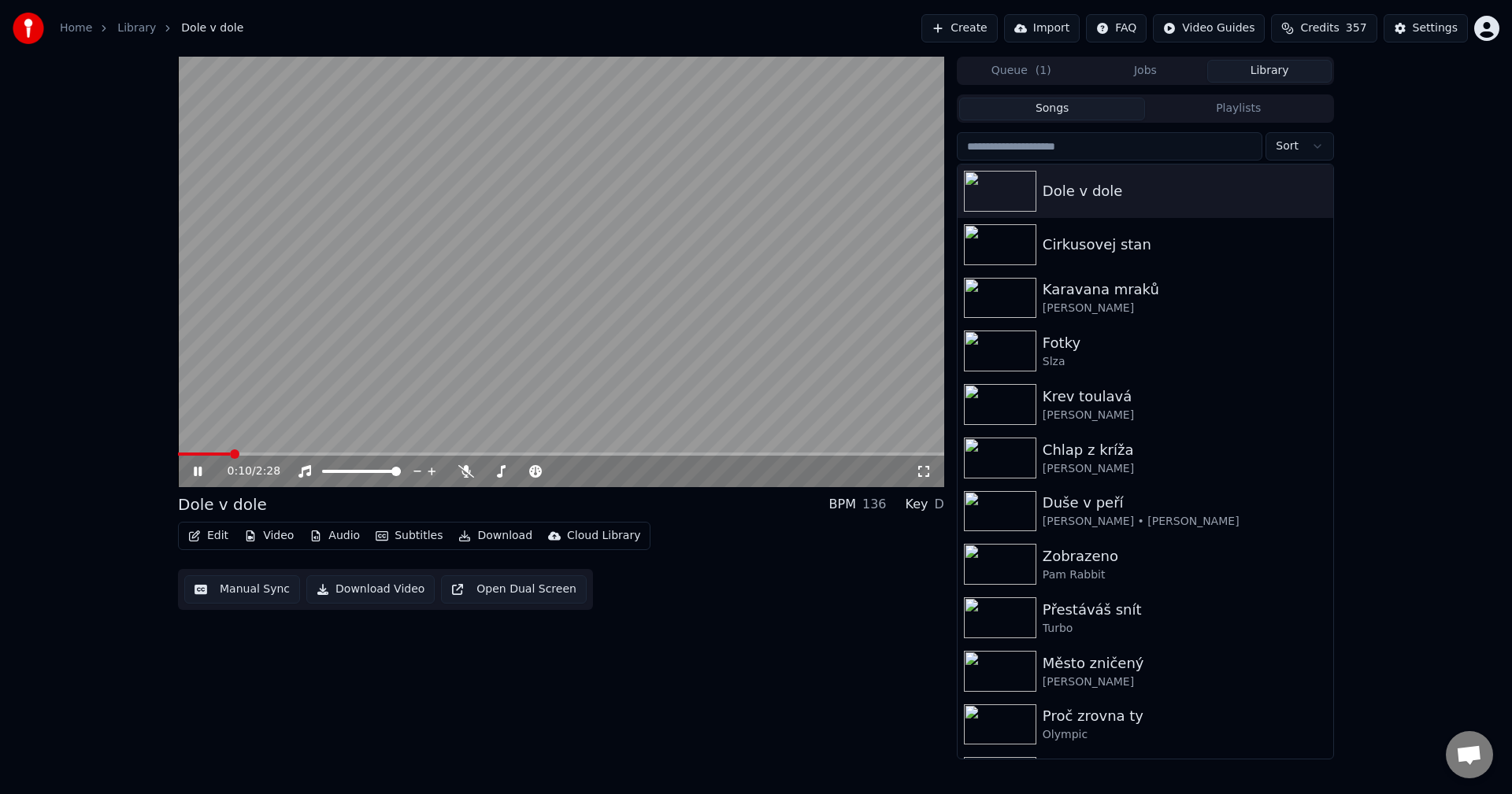
click at [200, 467] on icon at bounding box center [198, 472] width 8 height 10
